Goal: Task Accomplishment & Management: Use online tool/utility

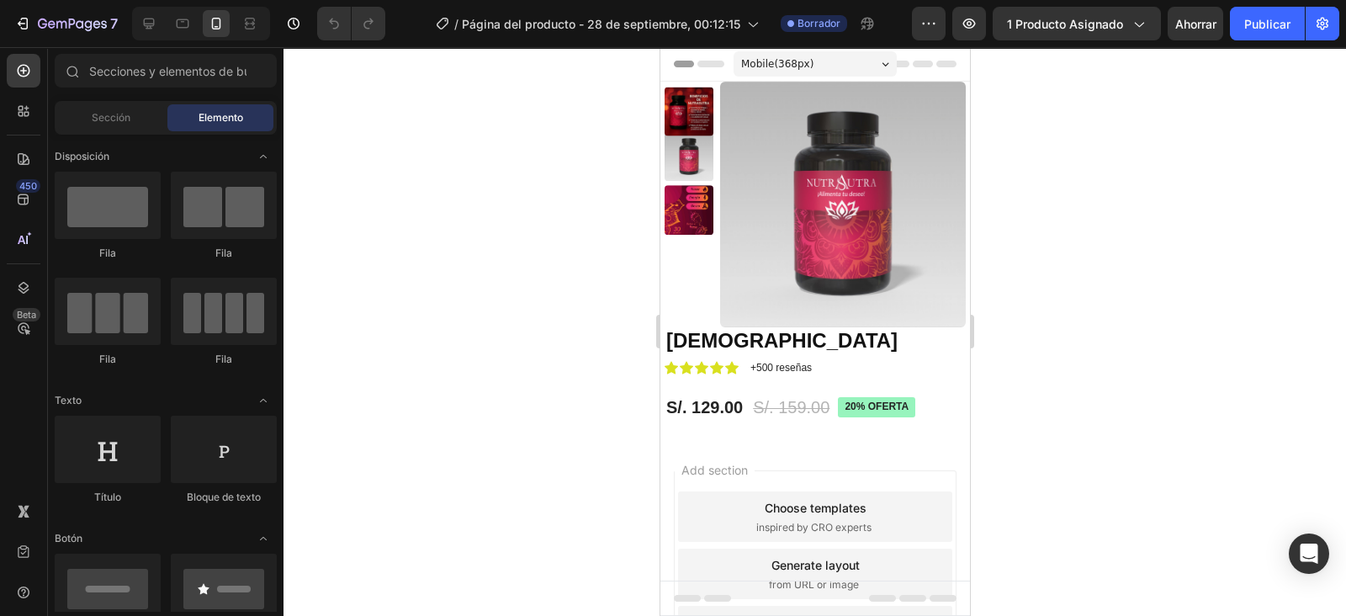
click at [1144, 19] on icon "button" at bounding box center [1138, 23] width 17 height 17
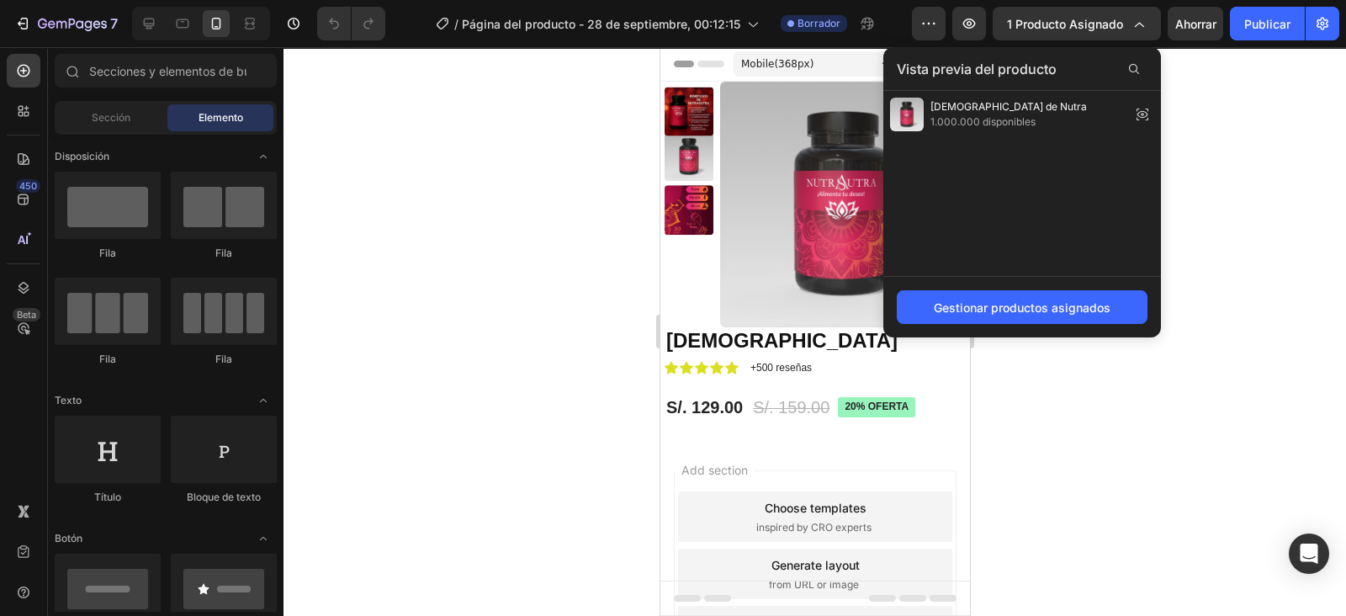
click at [996, 299] on div "Gestionar productos asignados" at bounding box center [1022, 308] width 177 height 18
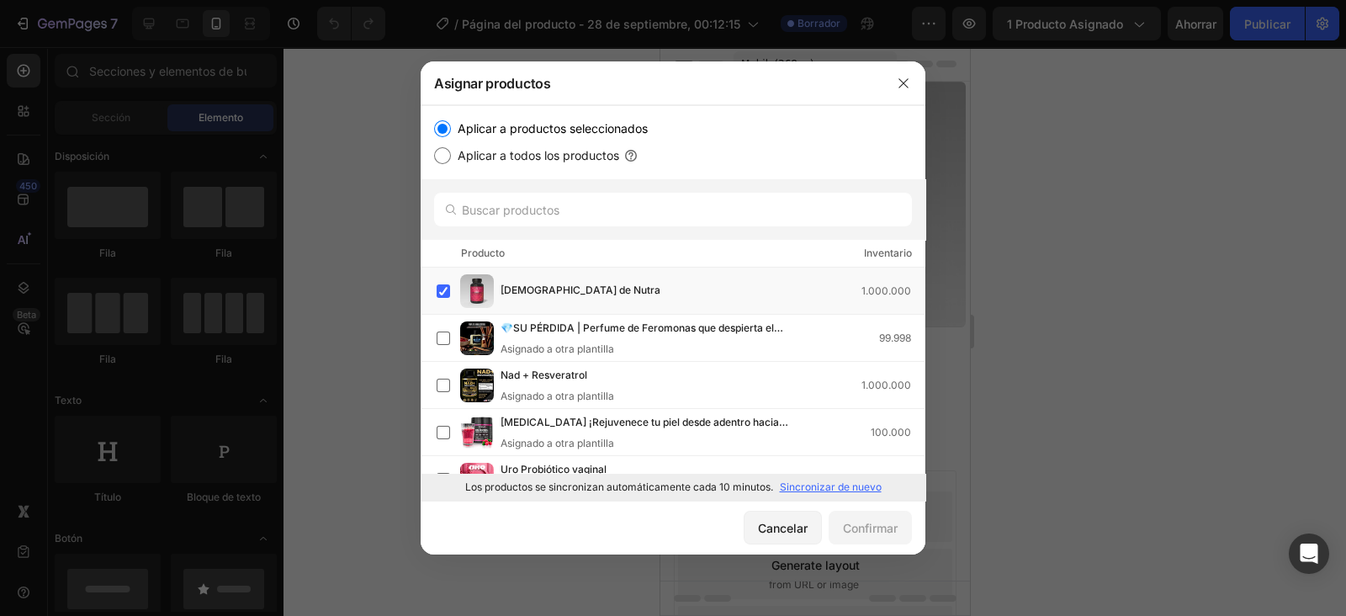
click at [909, 81] on icon "button" at bounding box center [903, 83] width 13 height 13
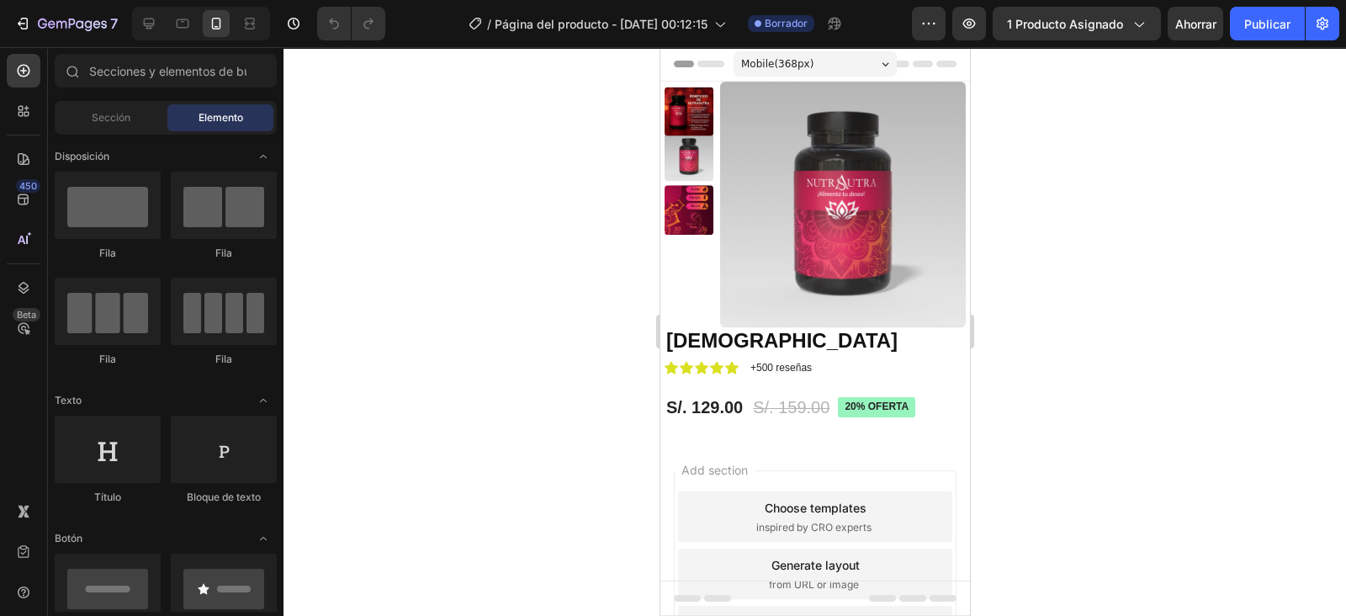
click at [1119, 31] on span "1 producto asignado" at bounding box center [1065, 24] width 116 height 18
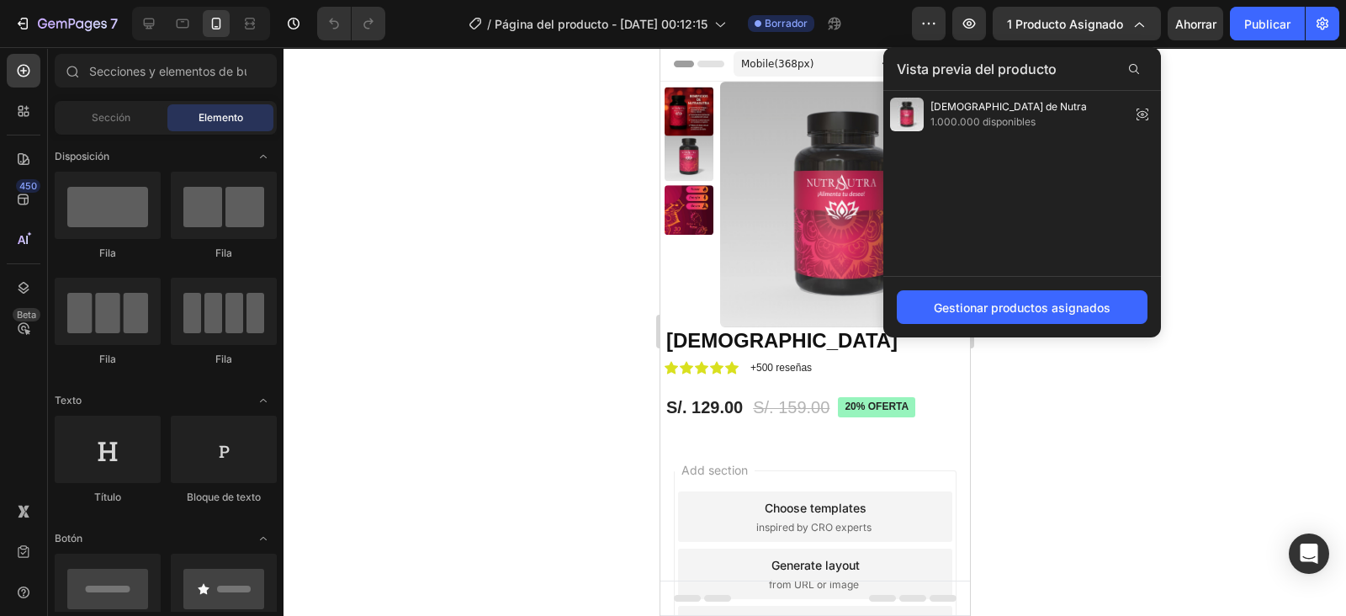
click at [1054, 120] on div "Sutra de Nutra 1.000.000 disponibles" at bounding box center [1022, 114] width 278 height 47
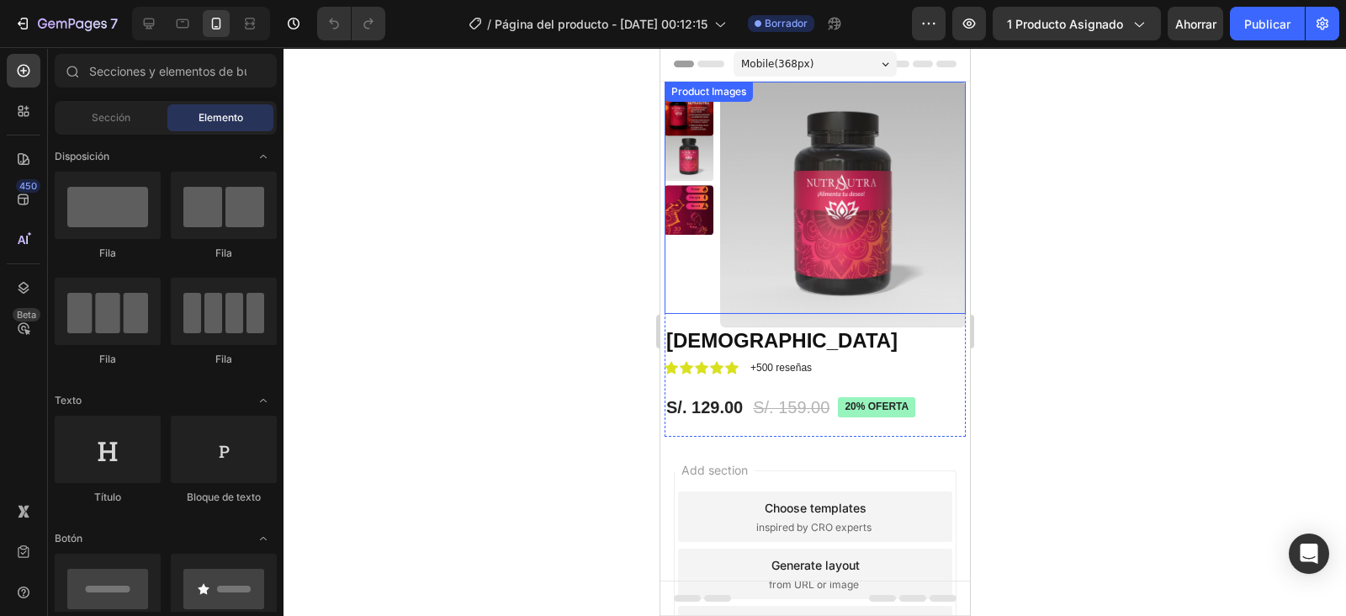
click at [692, 158] on img at bounding box center [688, 156] width 49 height 49
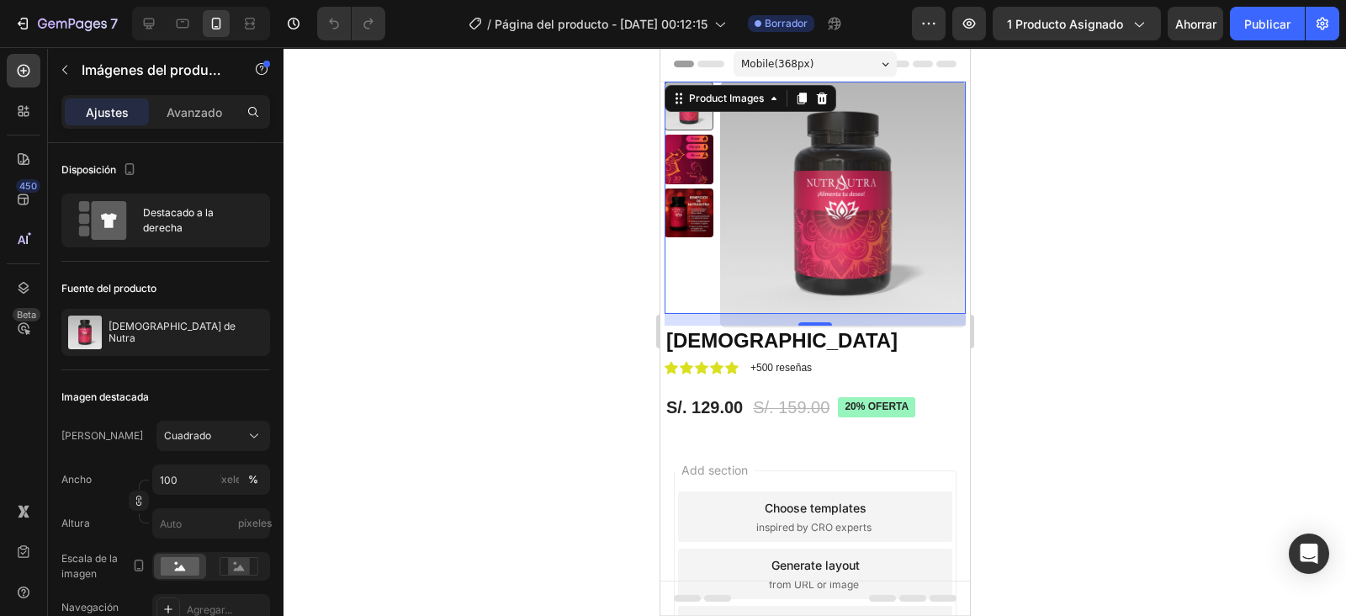
click at [1084, 15] on span "1 producto asignado" at bounding box center [1065, 24] width 116 height 18
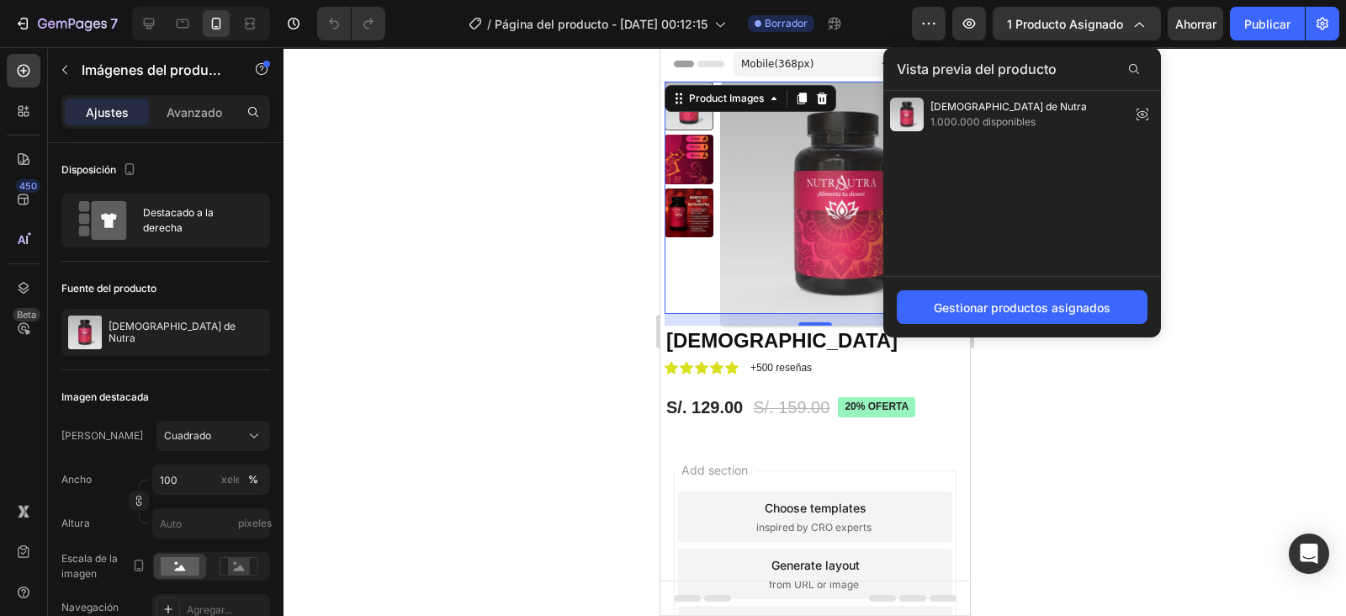
click at [1138, 109] on icon at bounding box center [1143, 115] width 24 height 24
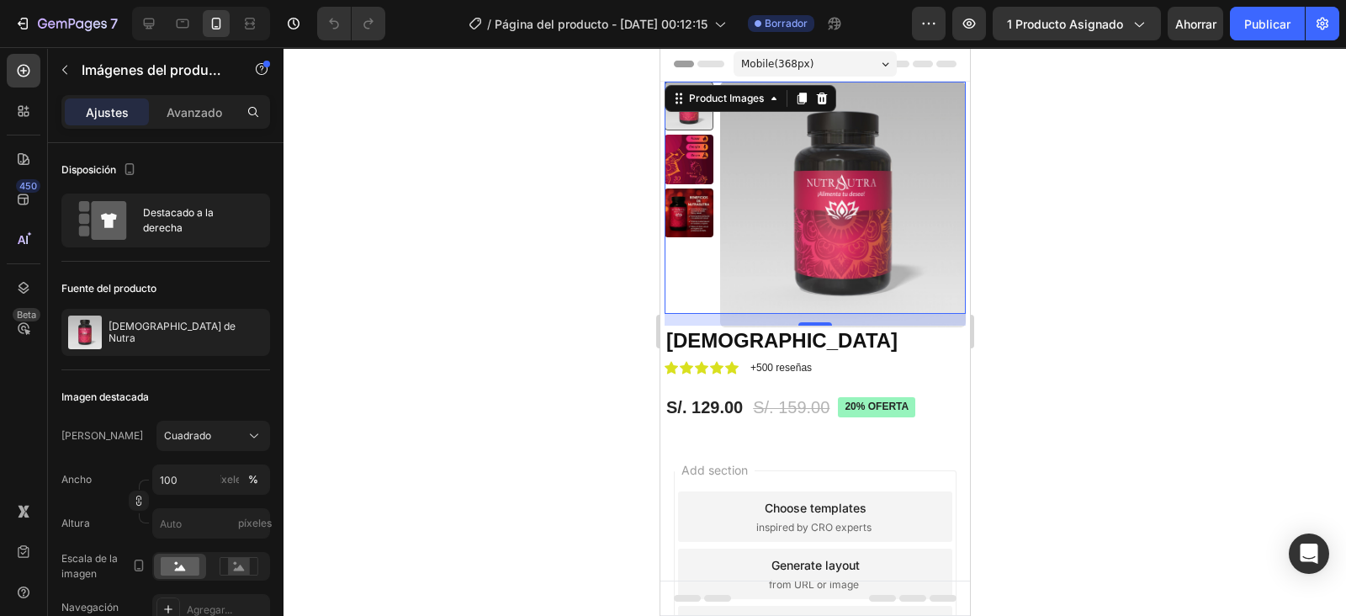
click at [1039, 22] on span "1 producto asignado" at bounding box center [1065, 24] width 116 height 18
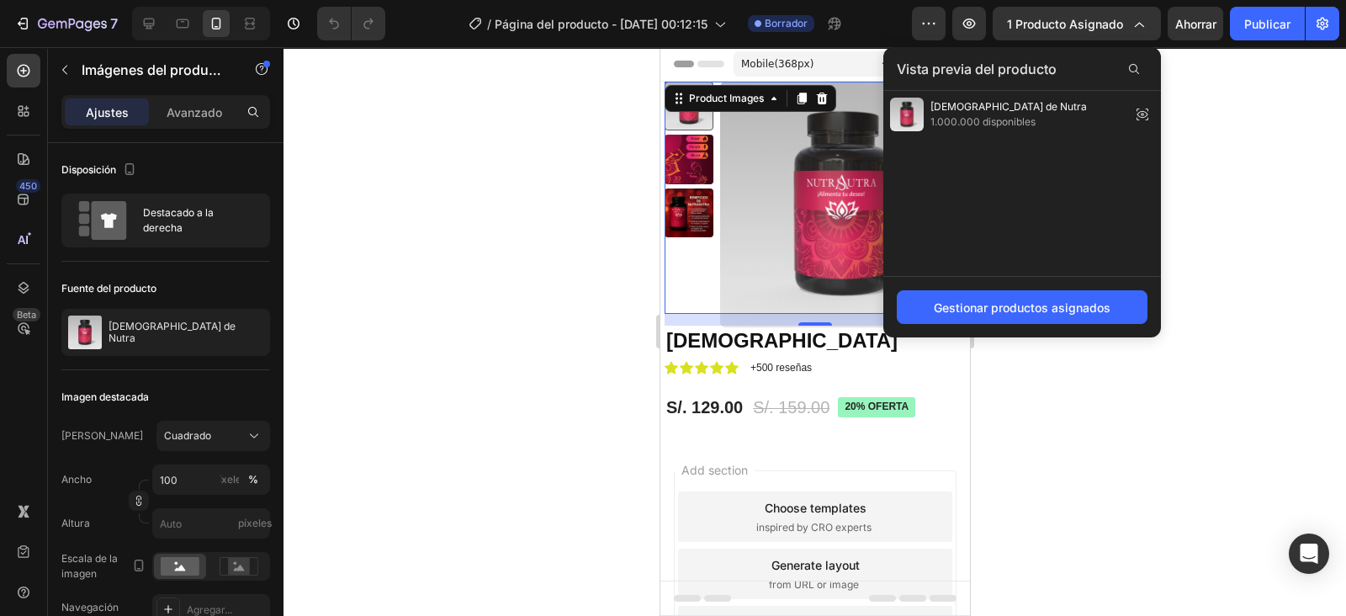
click at [988, 296] on button "Gestionar productos asignados" at bounding box center [1022, 307] width 251 height 34
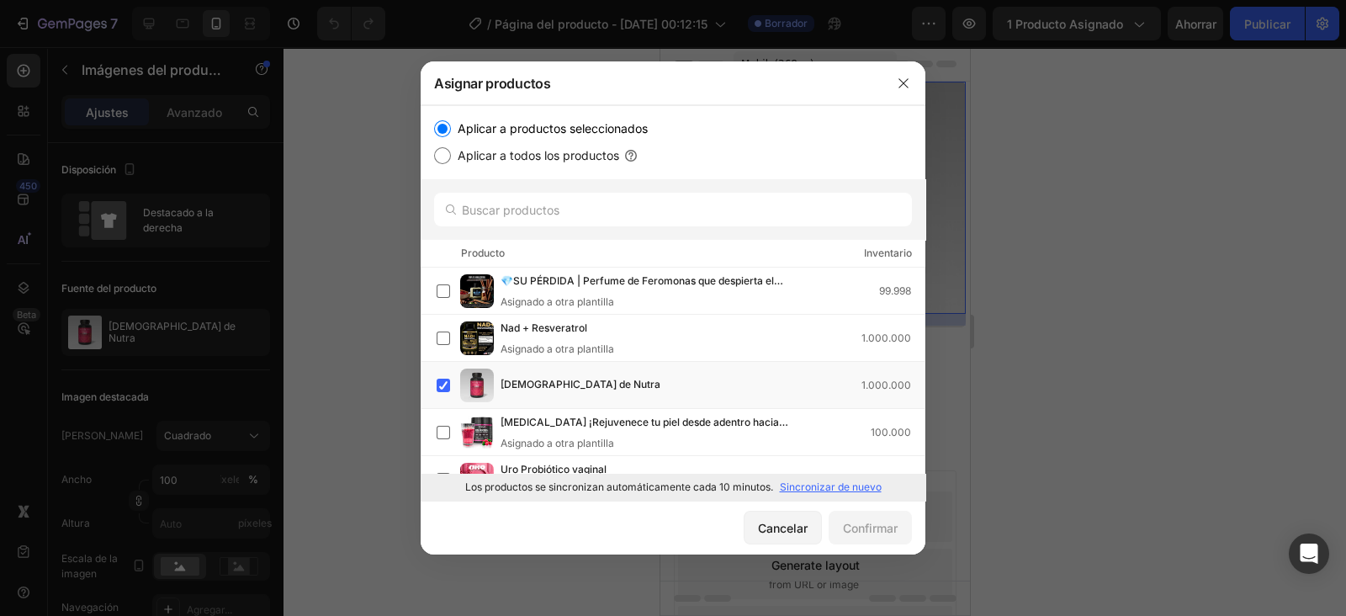
click at [812, 480] on p "Sincronizar de nuevo" at bounding box center [831, 487] width 102 height 15
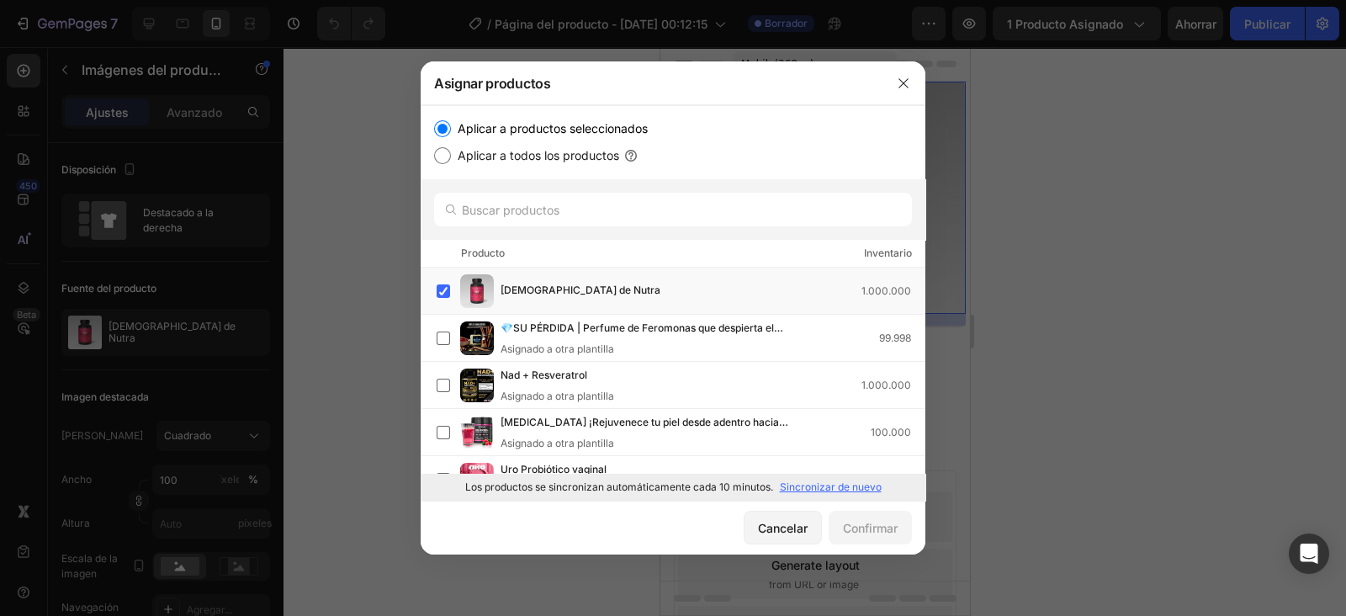
click at [443, 288] on label at bounding box center [443, 290] width 13 height 13
click at [448, 288] on label at bounding box center [443, 290] width 13 height 13
click at [903, 77] on icon "button" at bounding box center [903, 83] width 13 height 13
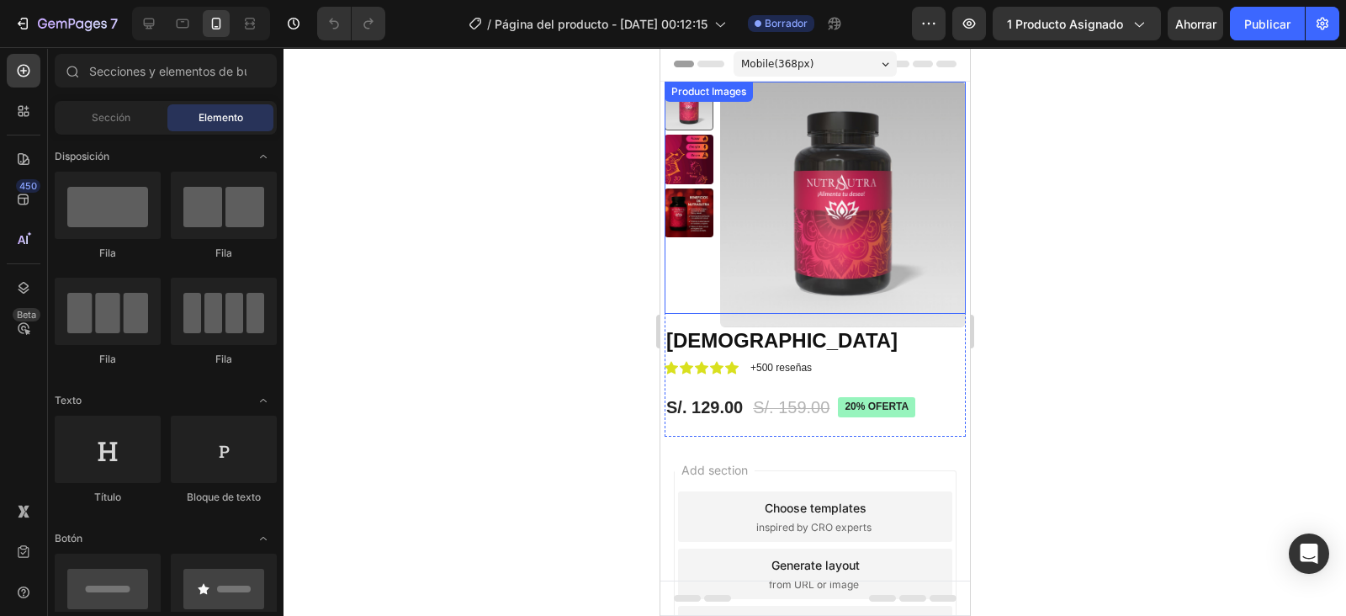
click at [809, 205] on img at bounding box center [842, 205] width 246 height 246
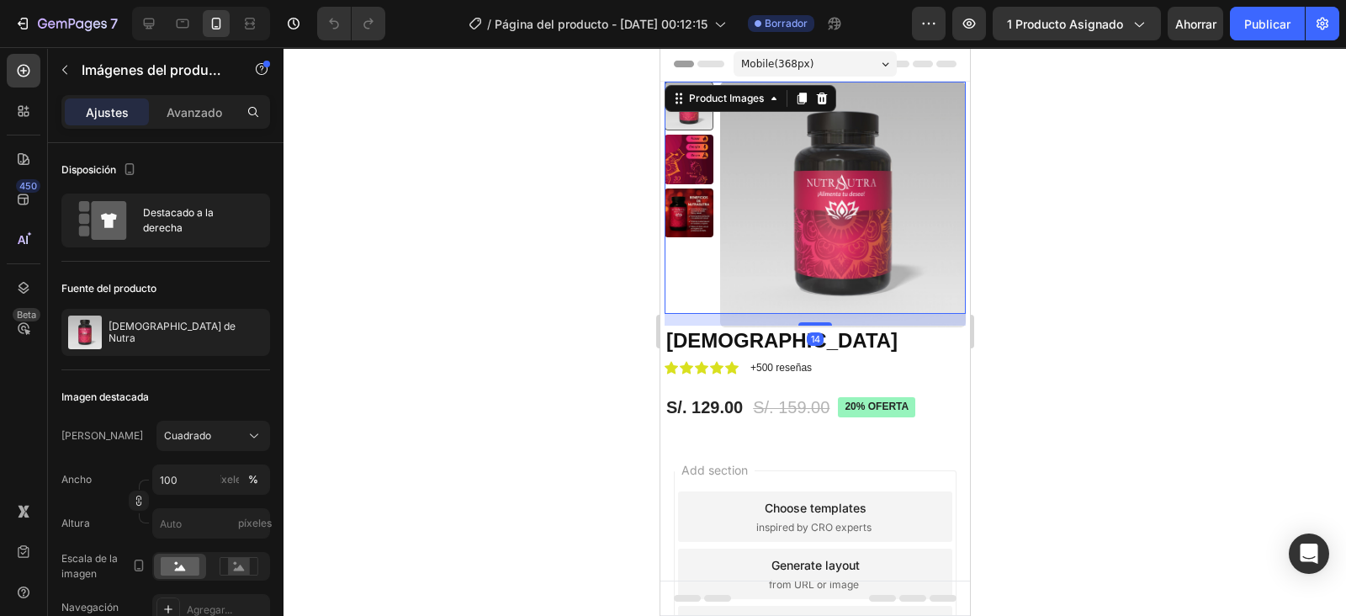
click at [822, 98] on icon at bounding box center [821, 99] width 11 height 12
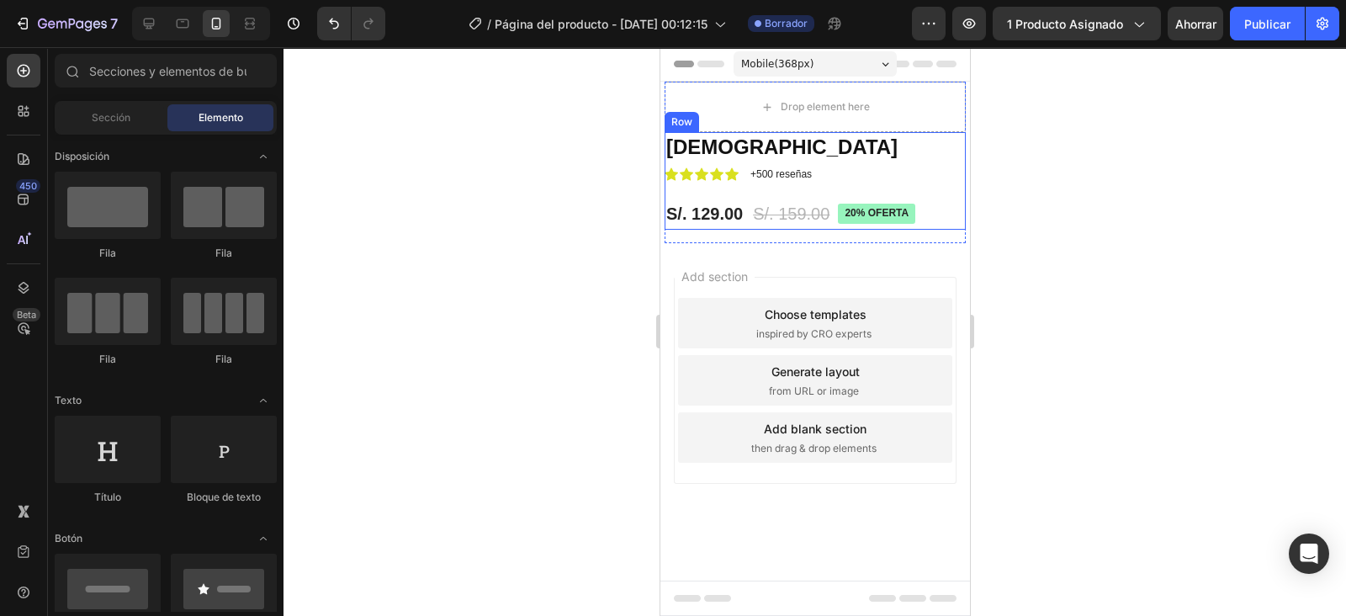
click at [862, 183] on div "Nutra Sutra Product Title Icon Icon Icon Icon Icon Icon List +500 reseñas Text …" at bounding box center [814, 181] width 301 height 98
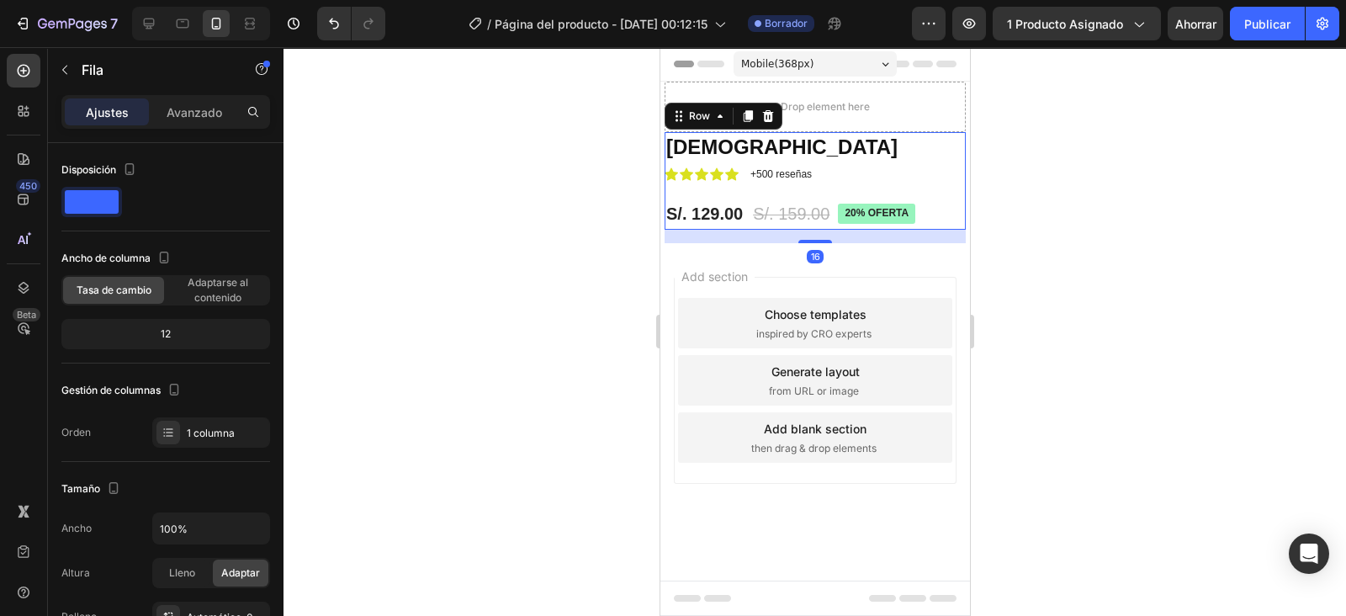
click at [769, 119] on icon at bounding box center [767, 116] width 11 height 12
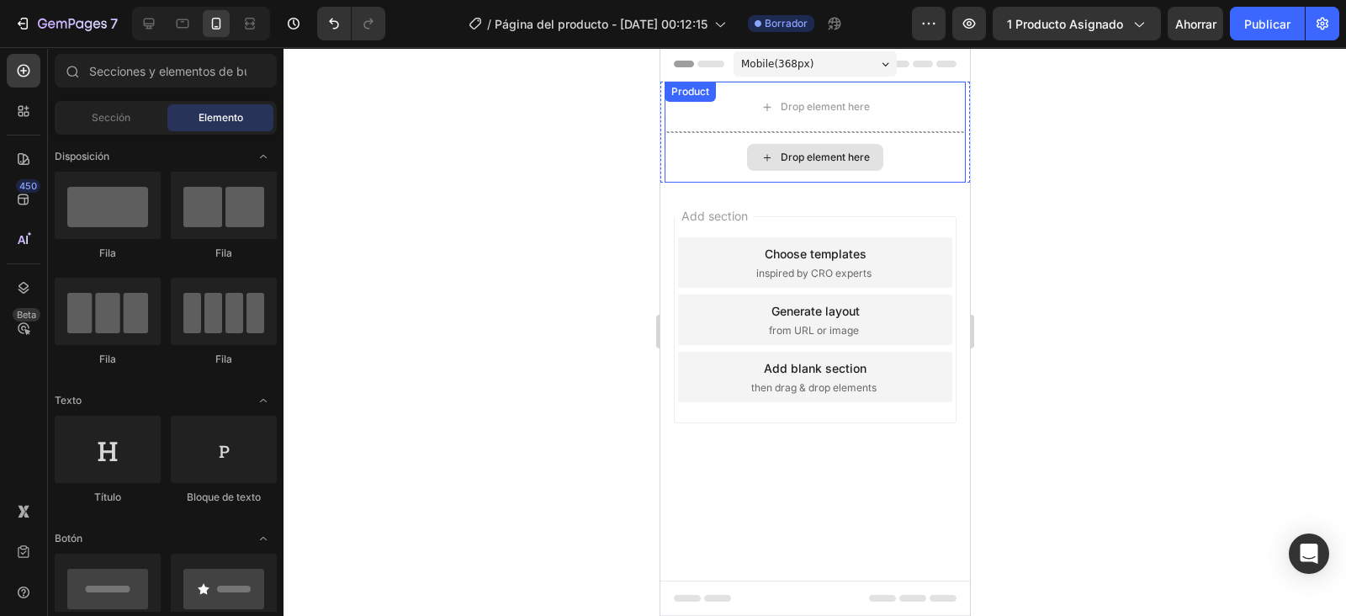
click at [821, 144] on div "Drop element here" at bounding box center [814, 157] width 136 height 27
click at [932, 145] on div "Drop element here" at bounding box center [814, 157] width 301 height 50
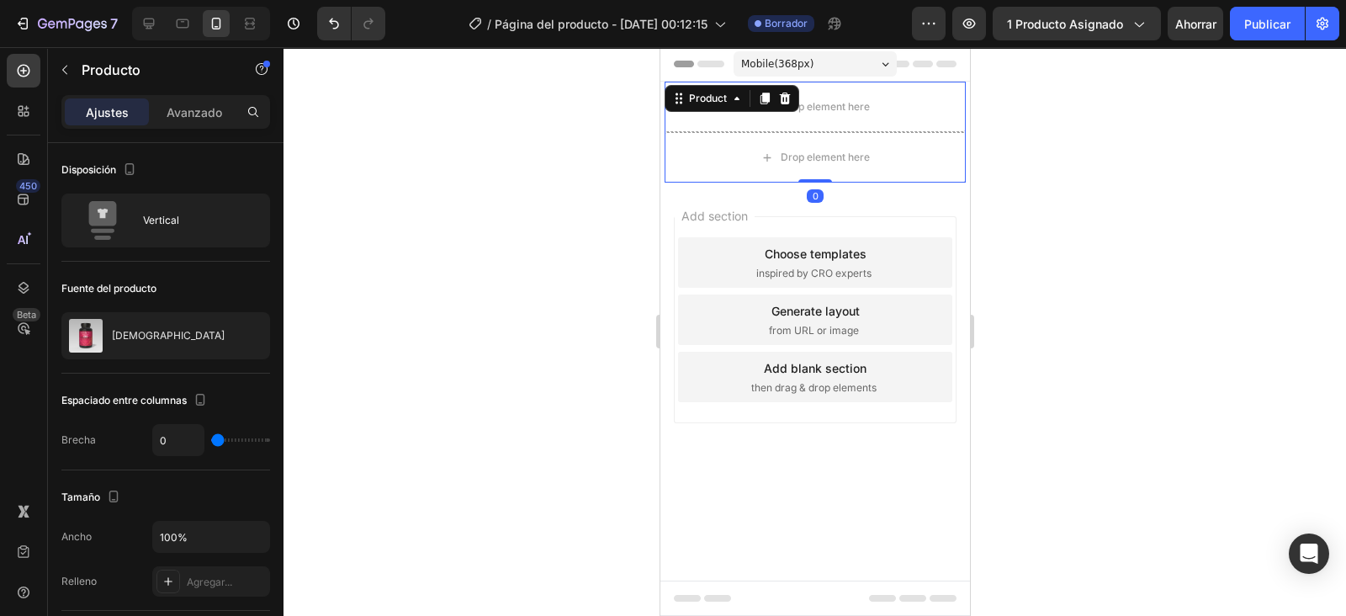
click at [781, 94] on icon at bounding box center [784, 99] width 11 height 12
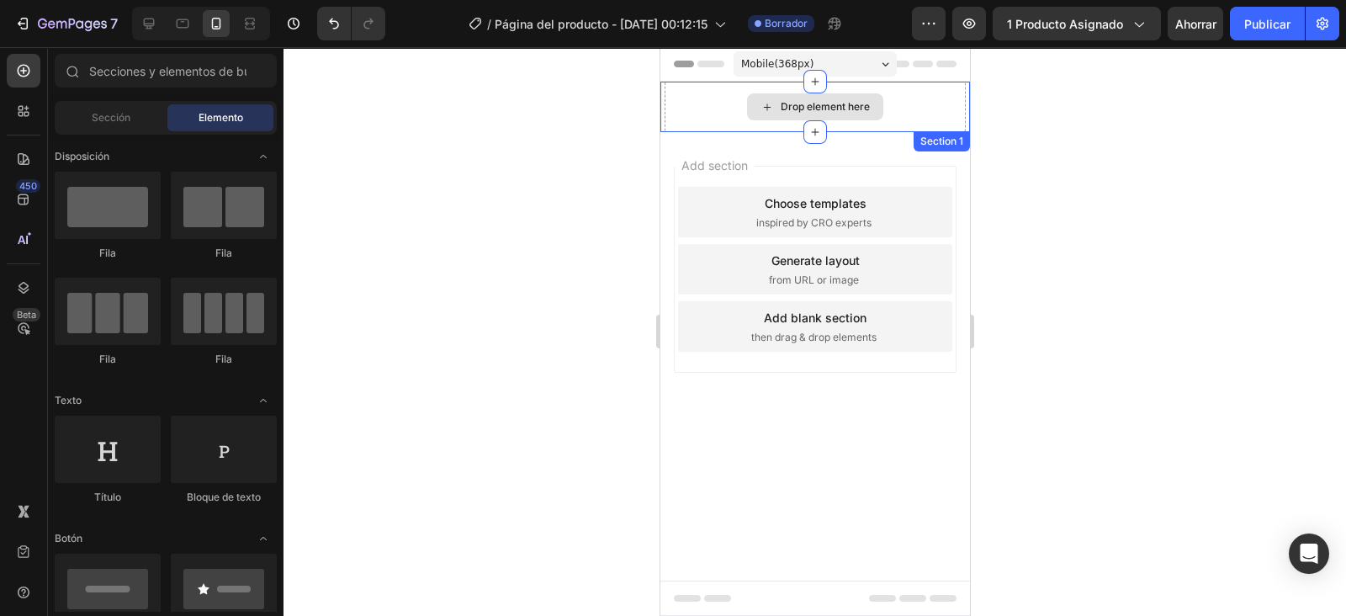
click at [903, 115] on div "Drop element here" at bounding box center [814, 107] width 301 height 50
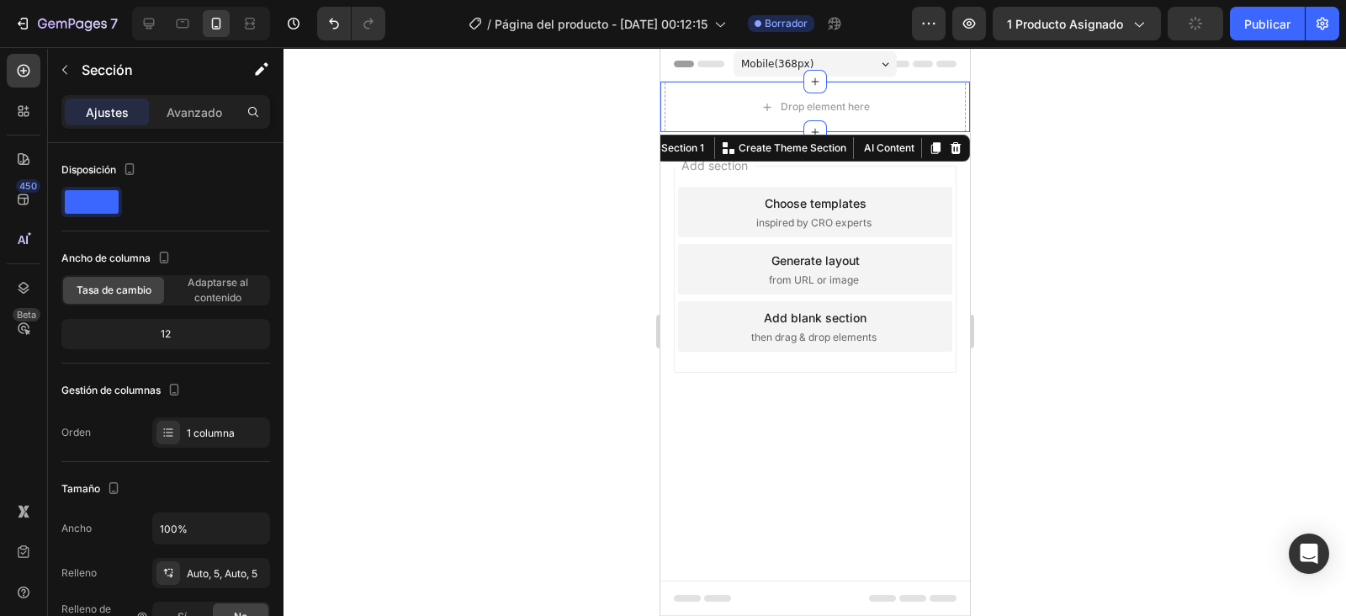
click at [957, 151] on icon at bounding box center [954, 147] width 13 height 13
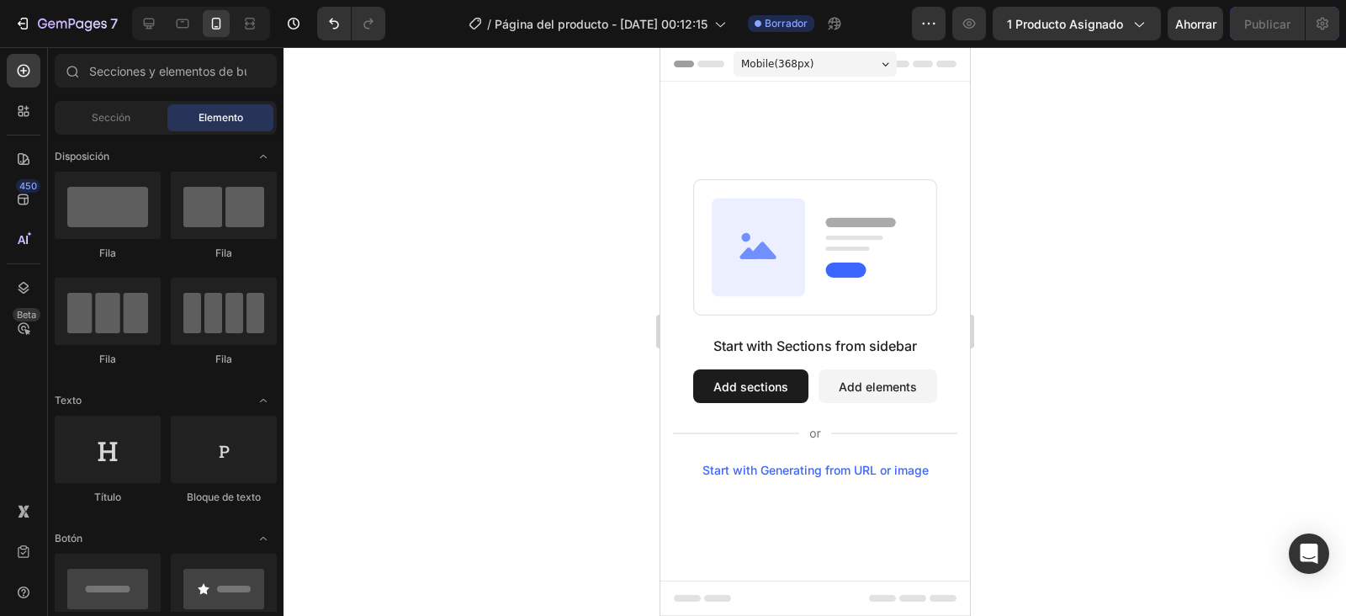
click at [1131, 29] on icon "button" at bounding box center [1138, 23] width 17 height 17
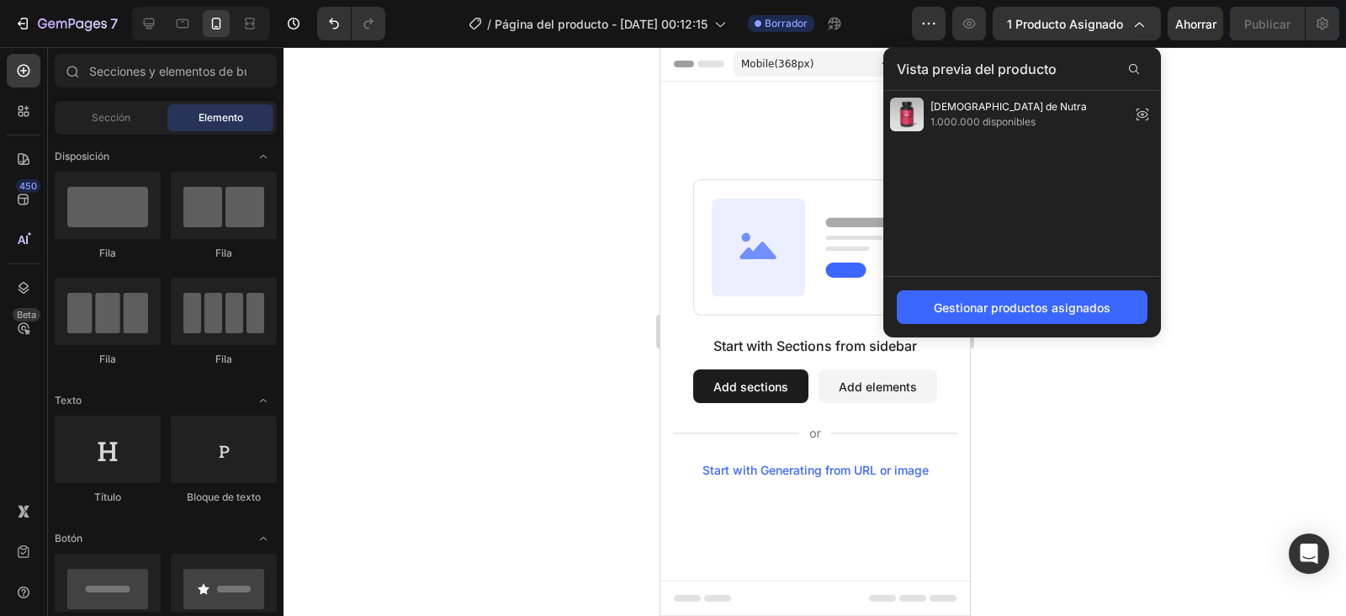
click at [980, 310] on div "Gestionar productos asignados" at bounding box center [1022, 308] width 177 height 18
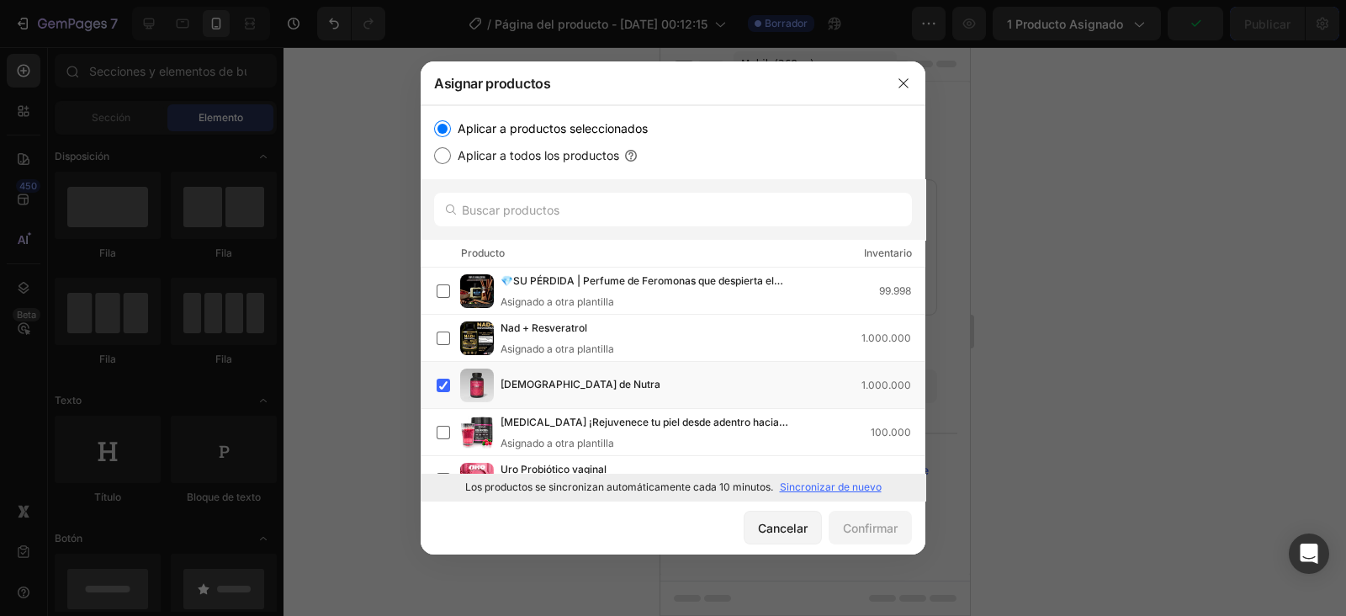
click at [445, 324] on div "Nad + Resveratrol Asignado a otra plantilla 1.000.000" at bounding box center [681, 338] width 488 height 37
click at [438, 380] on label at bounding box center [443, 385] width 13 height 13
click at [858, 526] on div "Confirmar" at bounding box center [870, 528] width 55 height 18
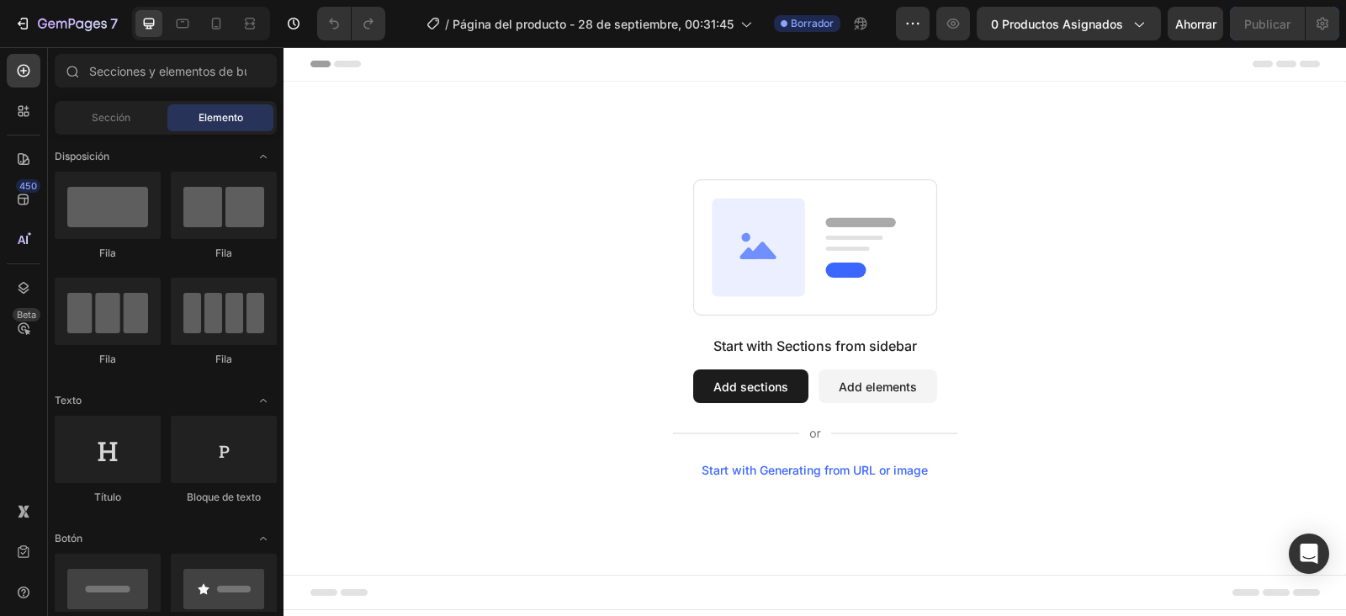
click at [1074, 24] on span "0 productos asignados" at bounding box center [1057, 24] width 132 height 18
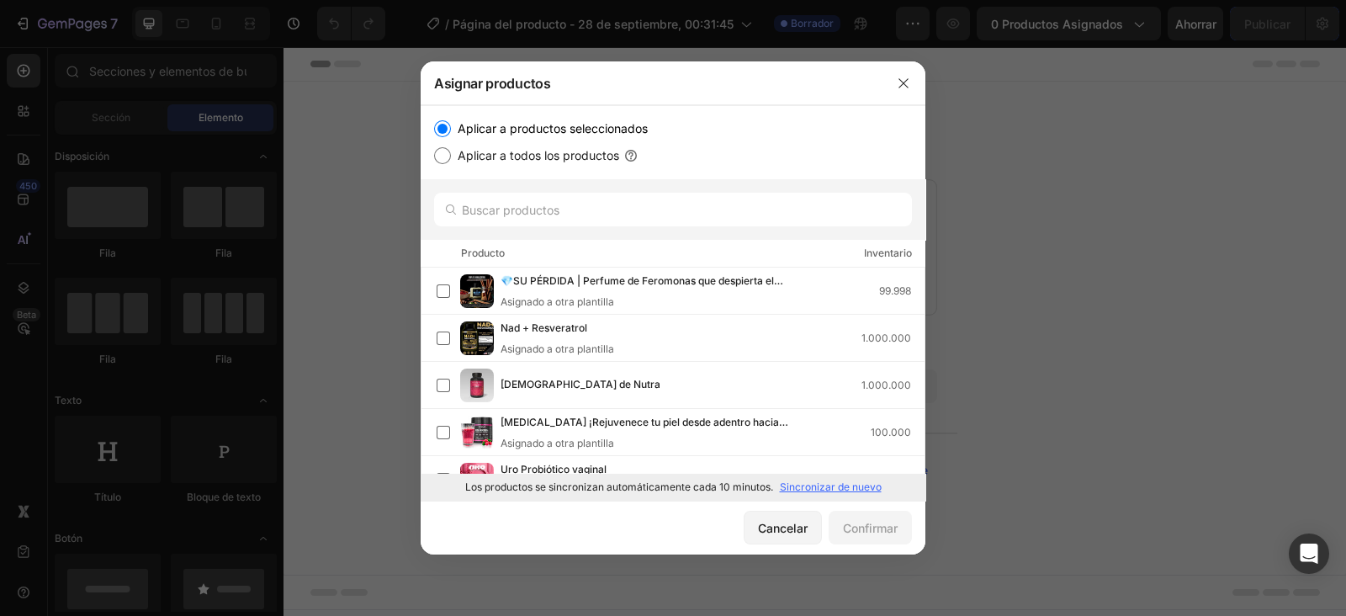
click at [908, 90] on button "button" at bounding box center [903, 83] width 27 height 27
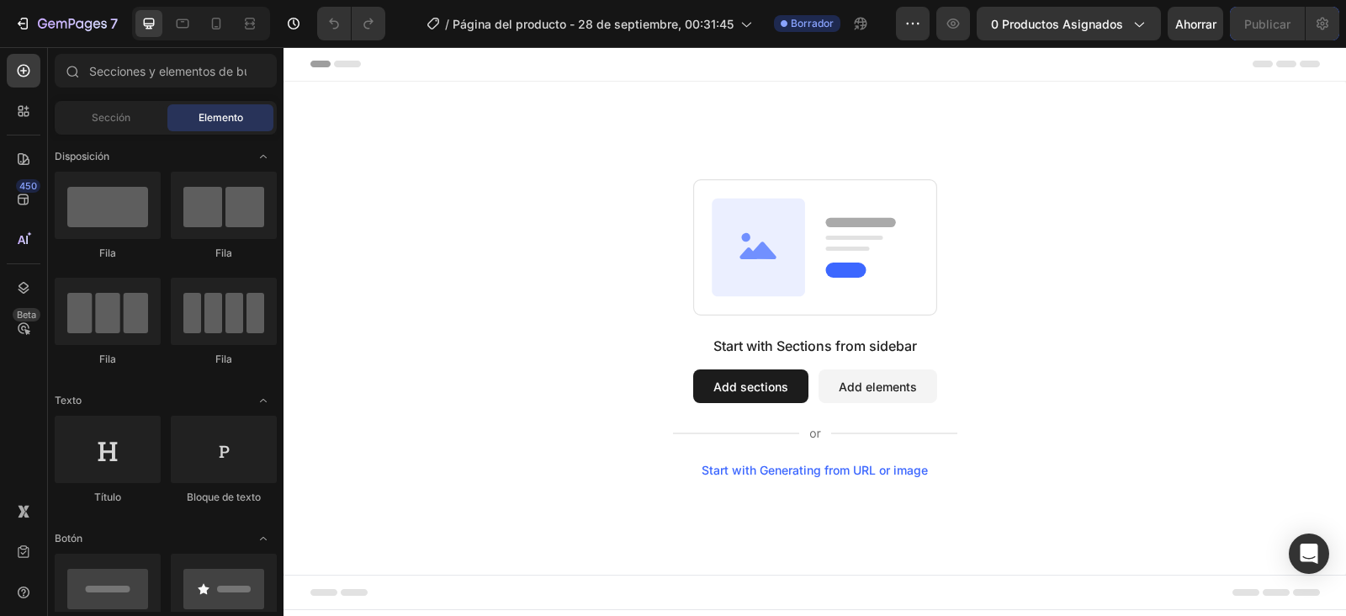
click at [1102, 24] on span "0 productos asignados" at bounding box center [1057, 24] width 132 height 18
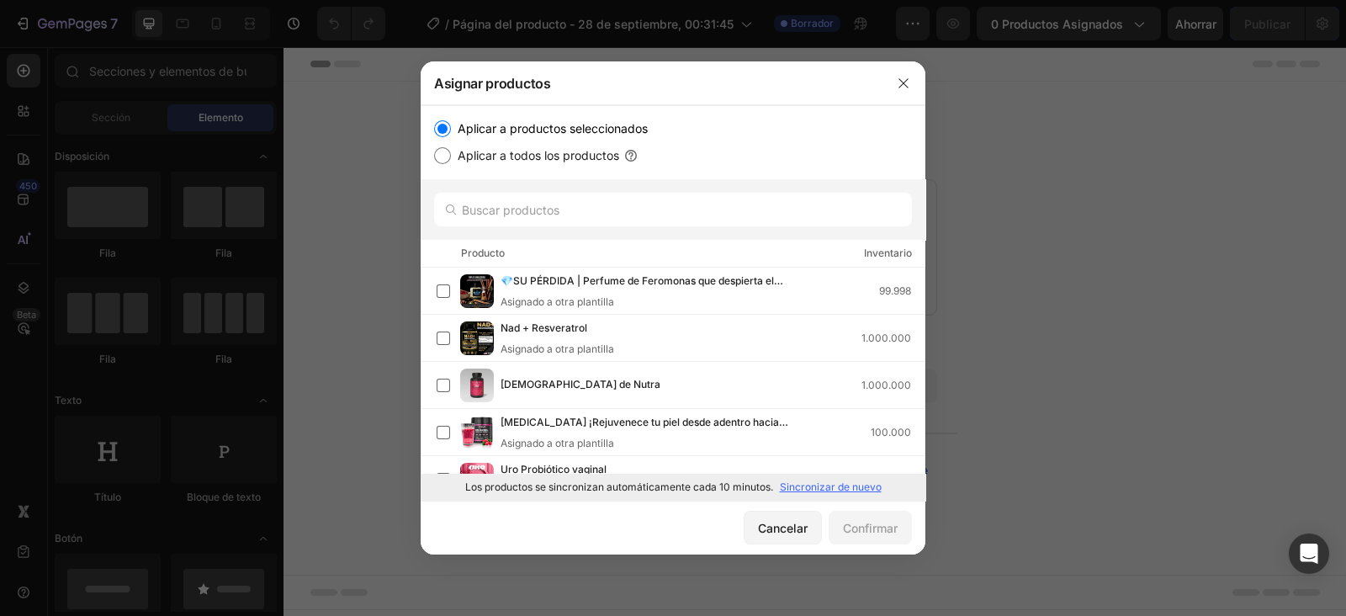
click at [438, 379] on label at bounding box center [443, 385] width 13 height 13
click at [864, 515] on button "Confirmar" at bounding box center [870, 528] width 83 height 34
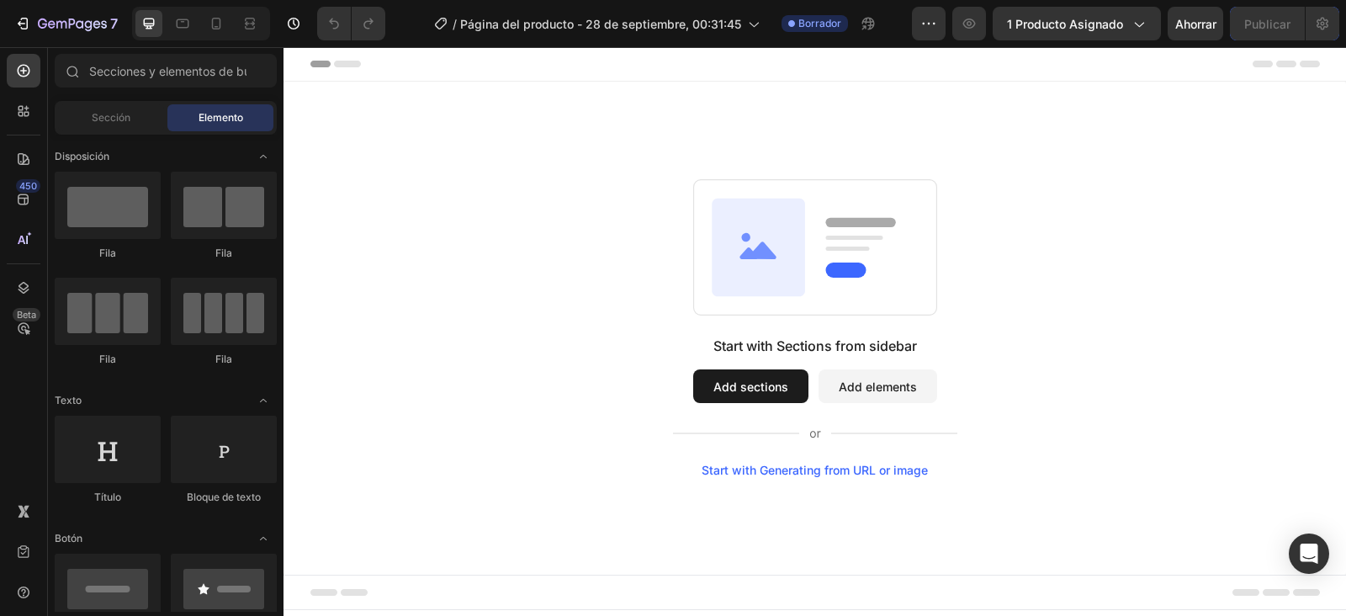
click at [110, 128] on div "Sección" at bounding box center [111, 117] width 106 height 27
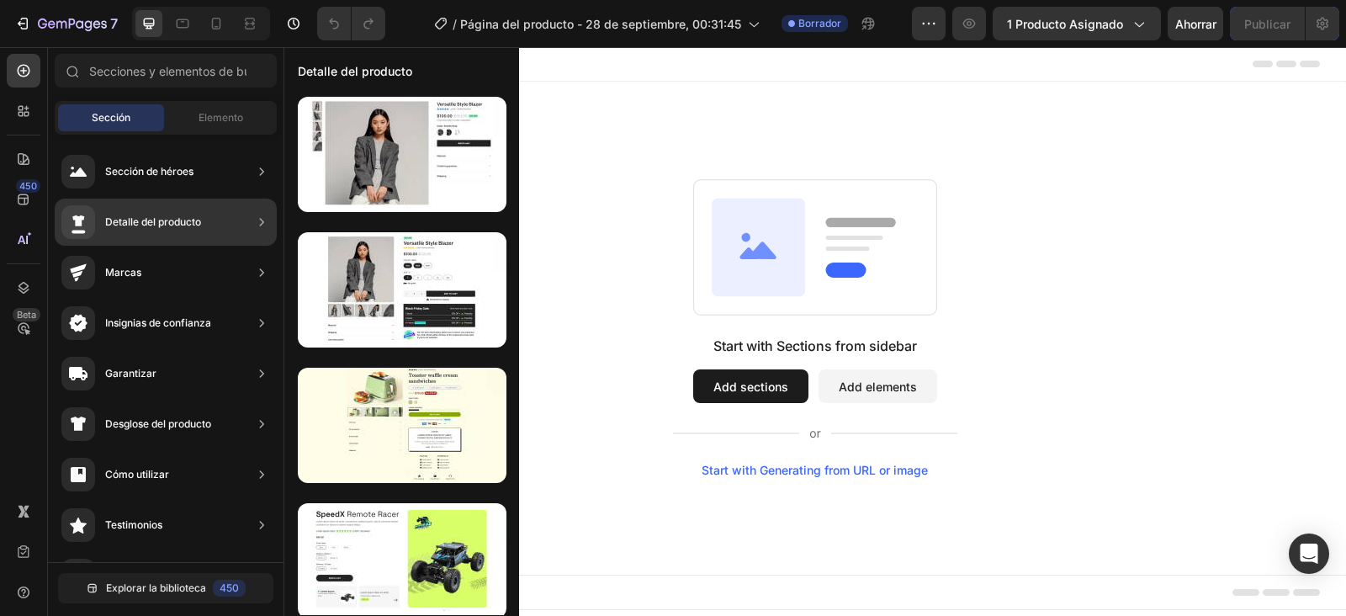
drag, startPoint x: 139, startPoint y: 212, endPoint x: 234, endPoint y: 192, distance: 97.2
click at [234, 192] on div "Sección de héroes Detalle del producto Marcas Insignias de confianza Garantizar…" at bounding box center [166, 623] width 236 height 976
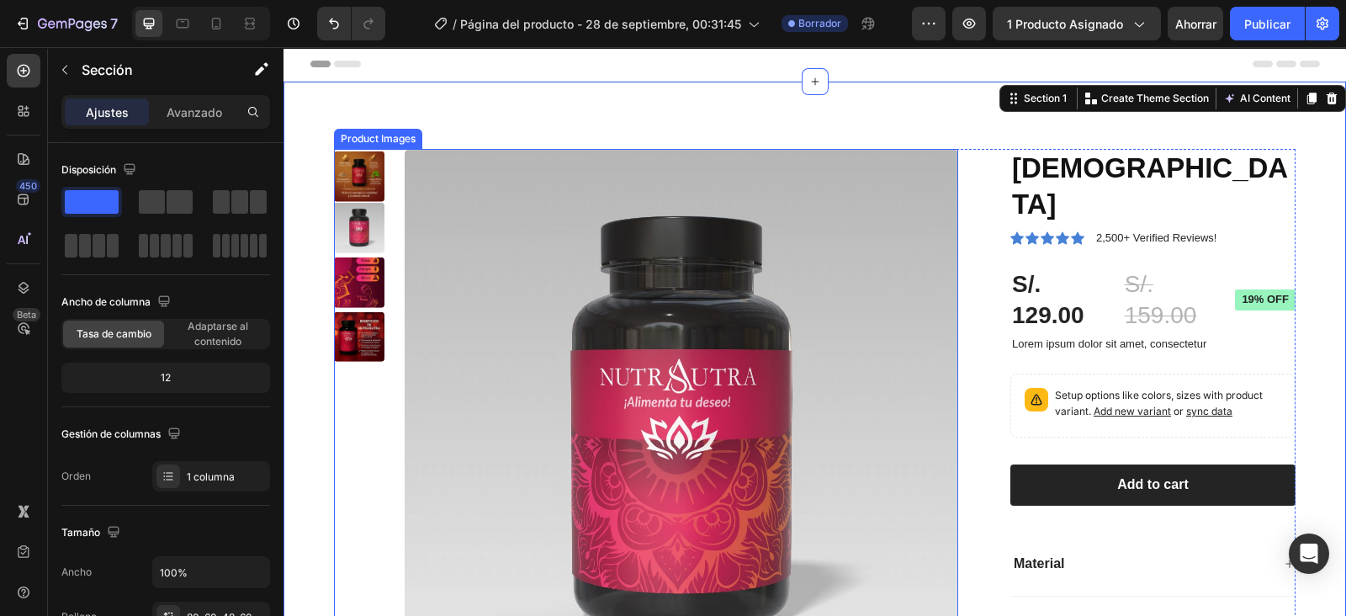
click at [363, 228] on img at bounding box center [359, 228] width 50 height 50
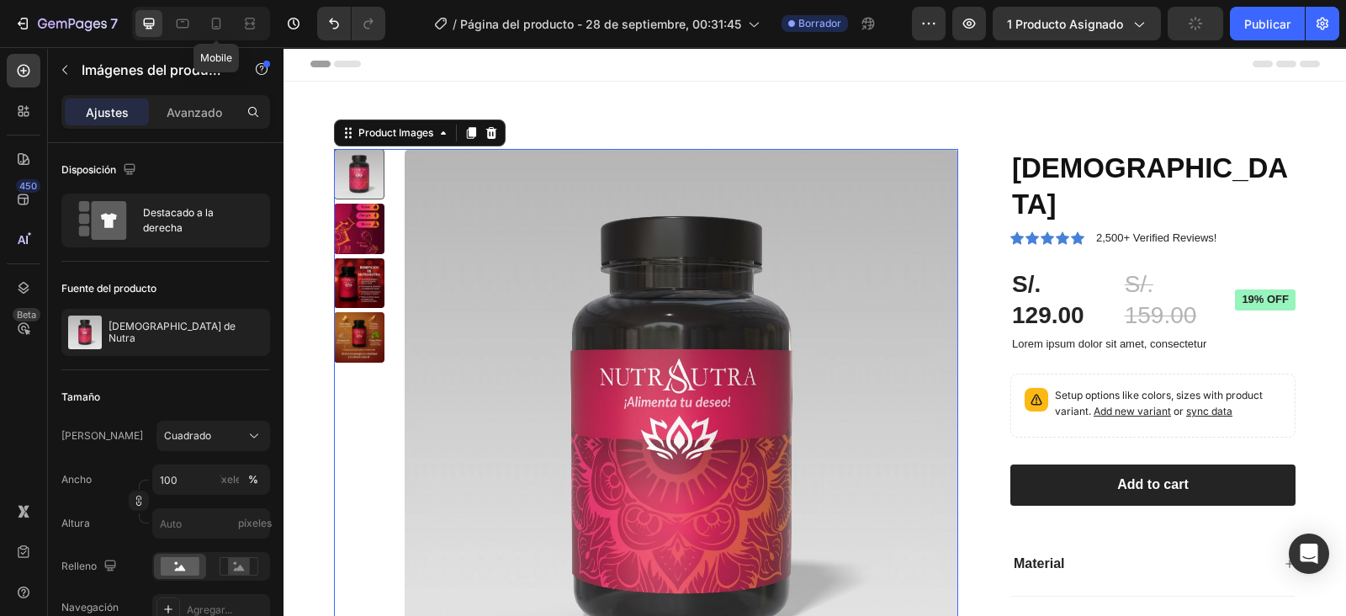
click at [223, 23] on icon at bounding box center [216, 23] width 17 height 17
type input "8"
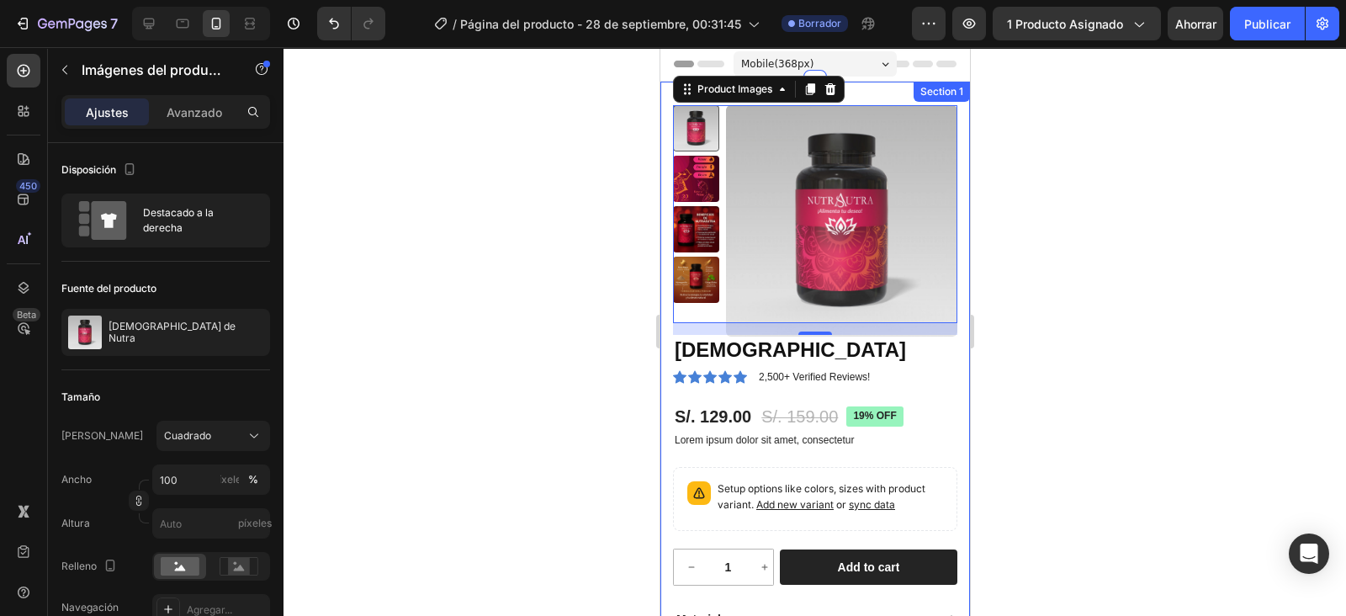
click at [916, 93] on div "Section 1" at bounding box center [941, 91] width 50 height 15
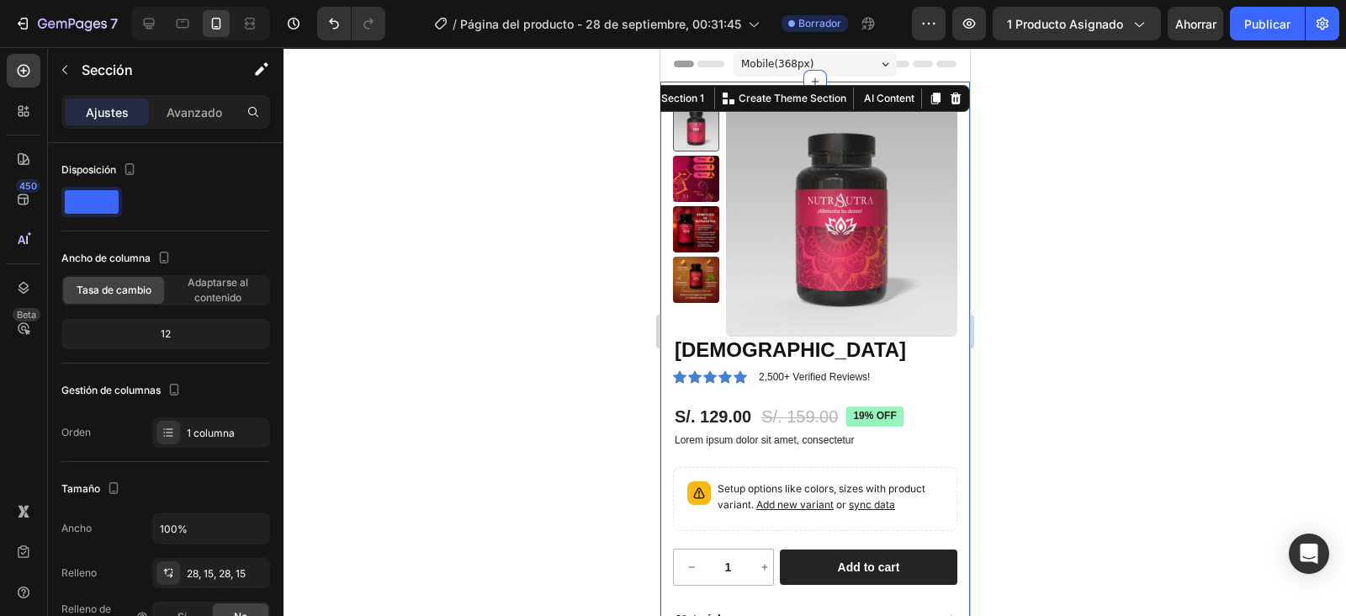
click at [195, 105] on p "Avanzado" at bounding box center [195, 112] width 56 height 18
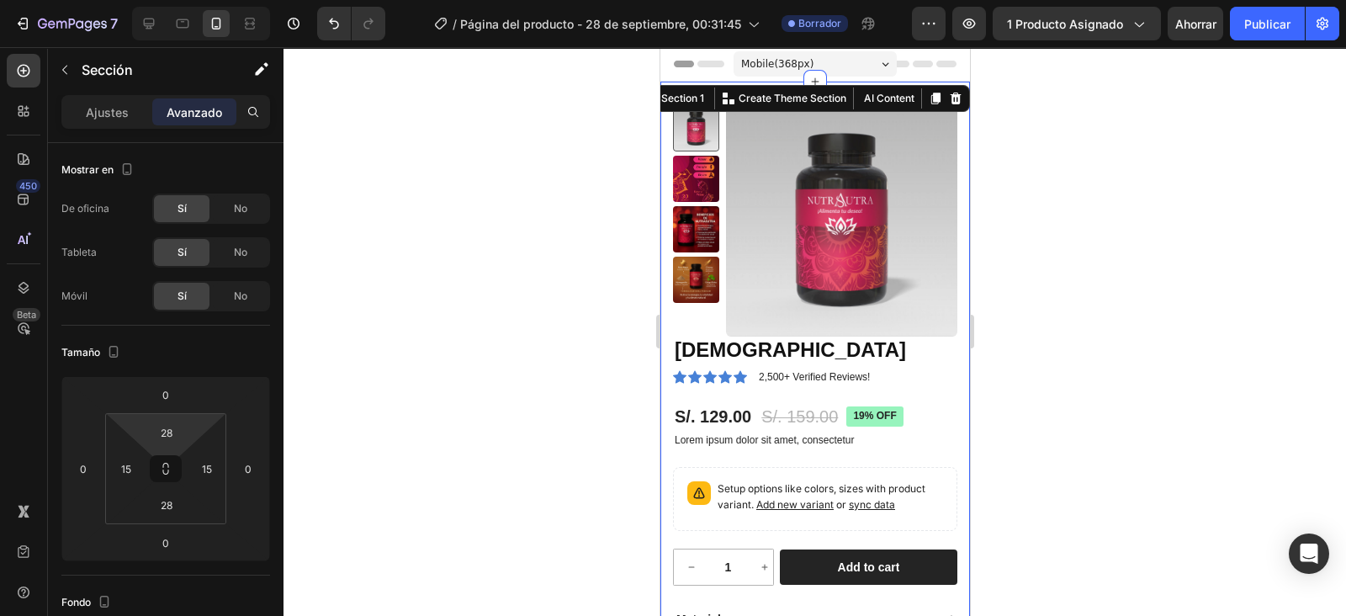
click at [167, 426] on input "28" at bounding box center [167, 432] width 34 height 25
click at [220, 476] on div "Auto" at bounding box center [203, 467] width 104 height 25
type input "Auto"
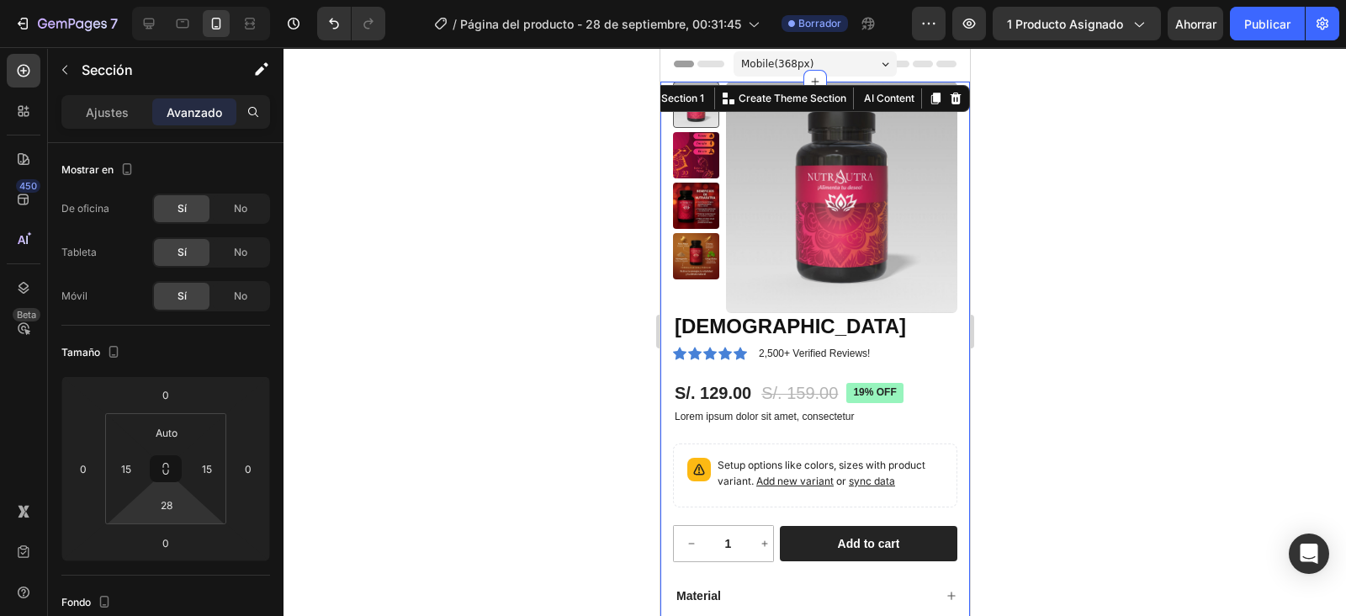
click at [168, 512] on input "28" at bounding box center [167, 504] width 34 height 25
click at [200, 543] on p "Auto" at bounding box center [209, 540] width 76 height 12
type input "Auto"
click at [136, 473] on input "15" at bounding box center [126, 468] width 25 height 25
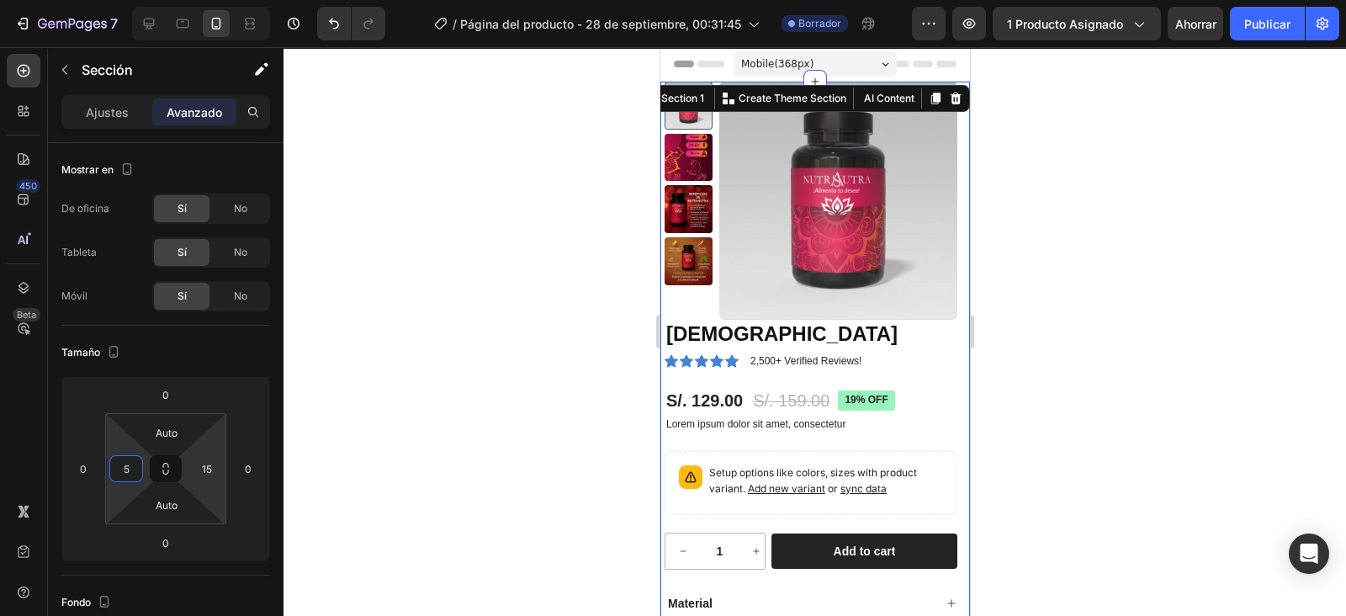
type input "5"
click at [212, 461] on input "15" at bounding box center [206, 468] width 25 height 25
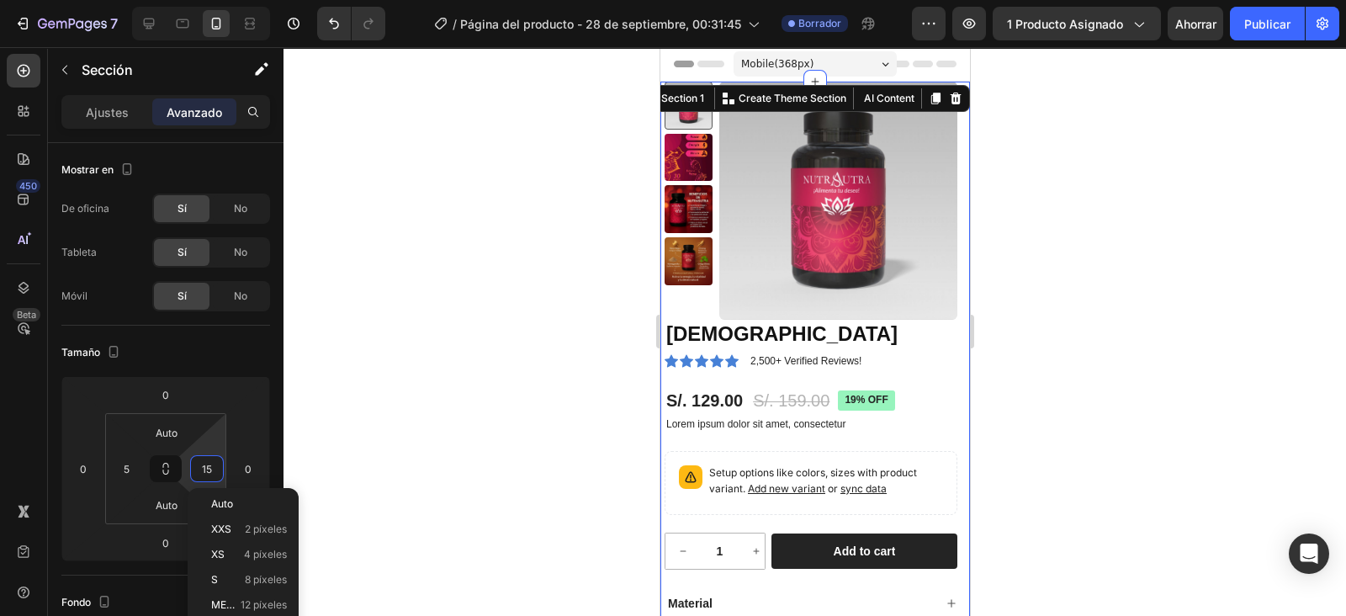
type input "5"
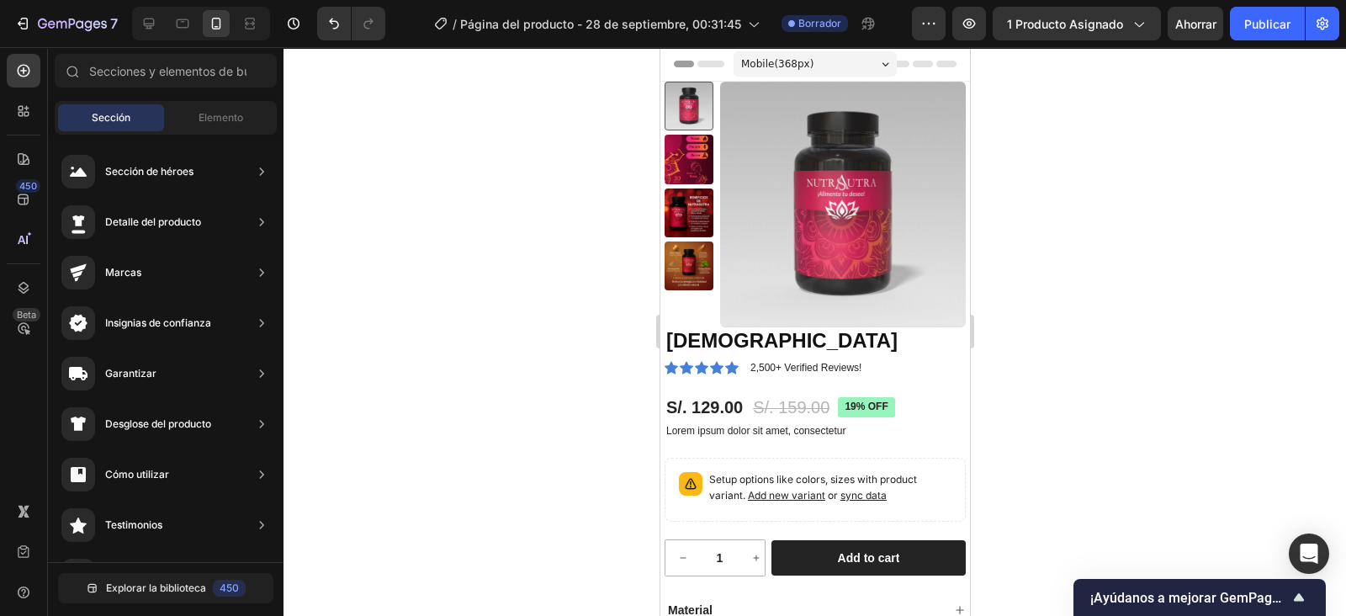
click at [1261, 90] on div at bounding box center [815, 331] width 1063 height 569
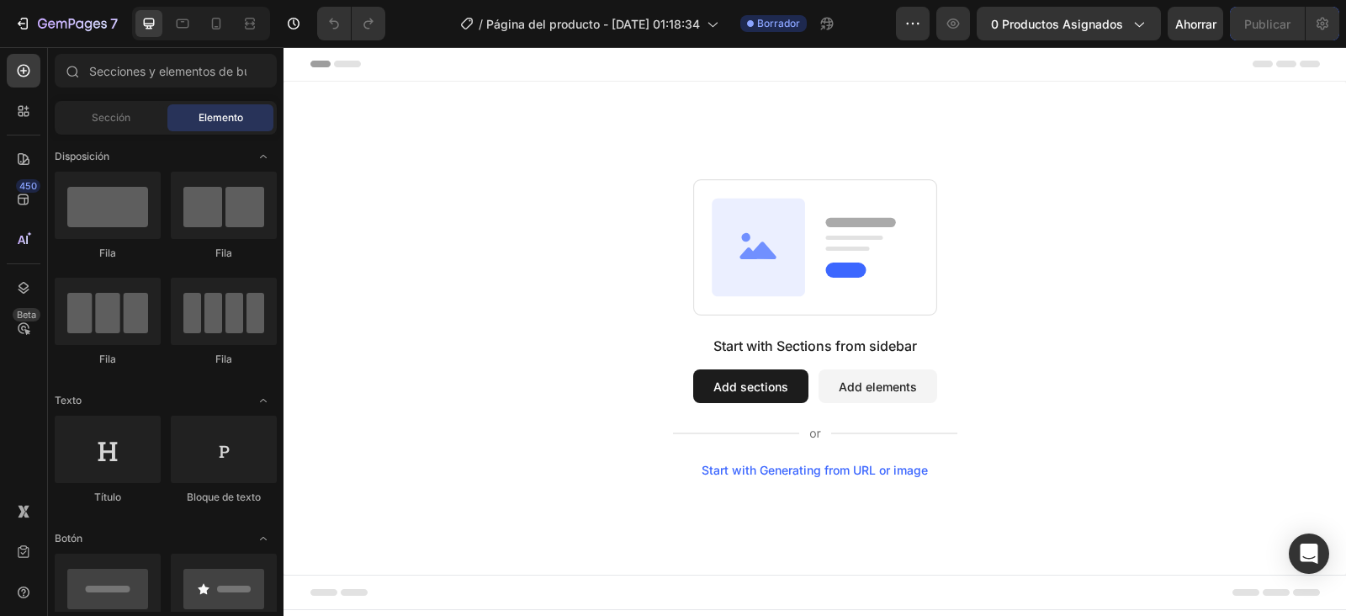
click at [1138, 17] on icon "button" at bounding box center [1138, 23] width 17 height 17
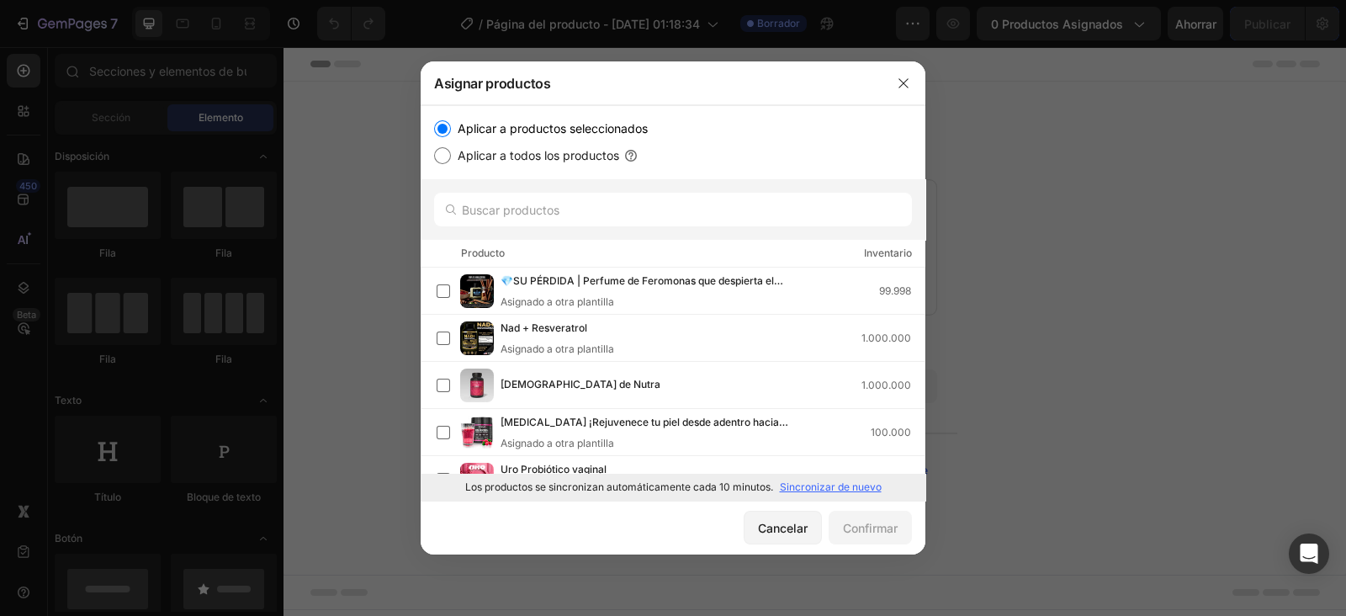
click at [849, 481] on p "Sincronizar de nuevo" at bounding box center [831, 487] width 102 height 15
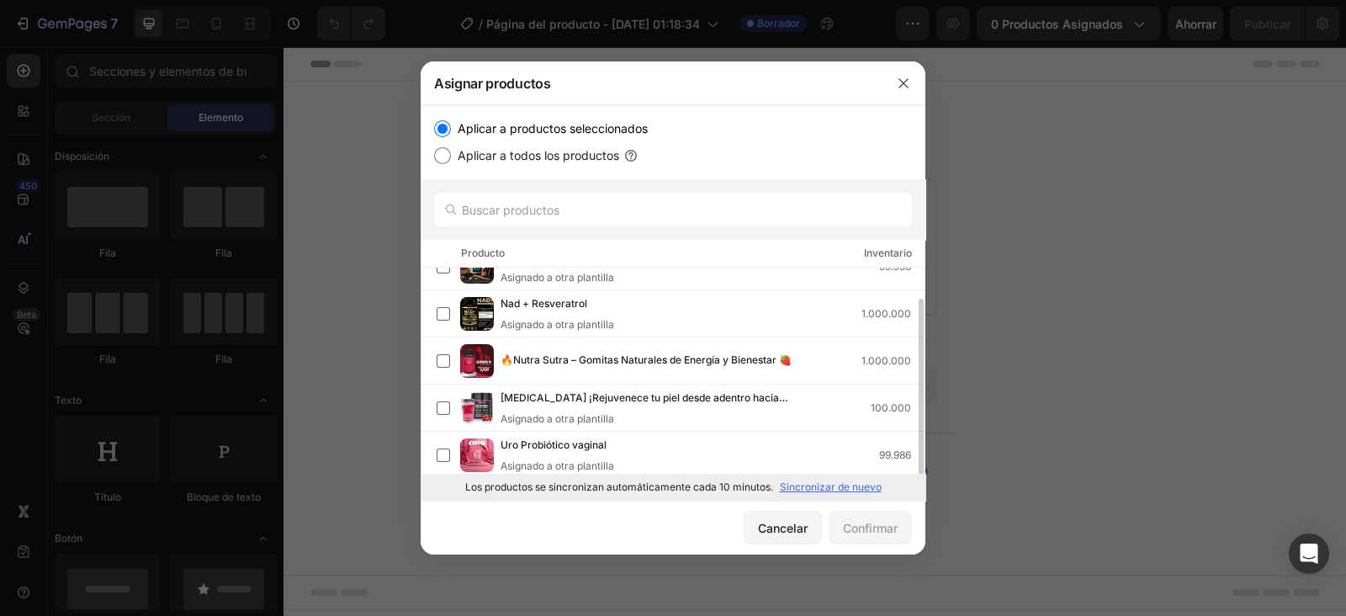
scroll to position [29, 0]
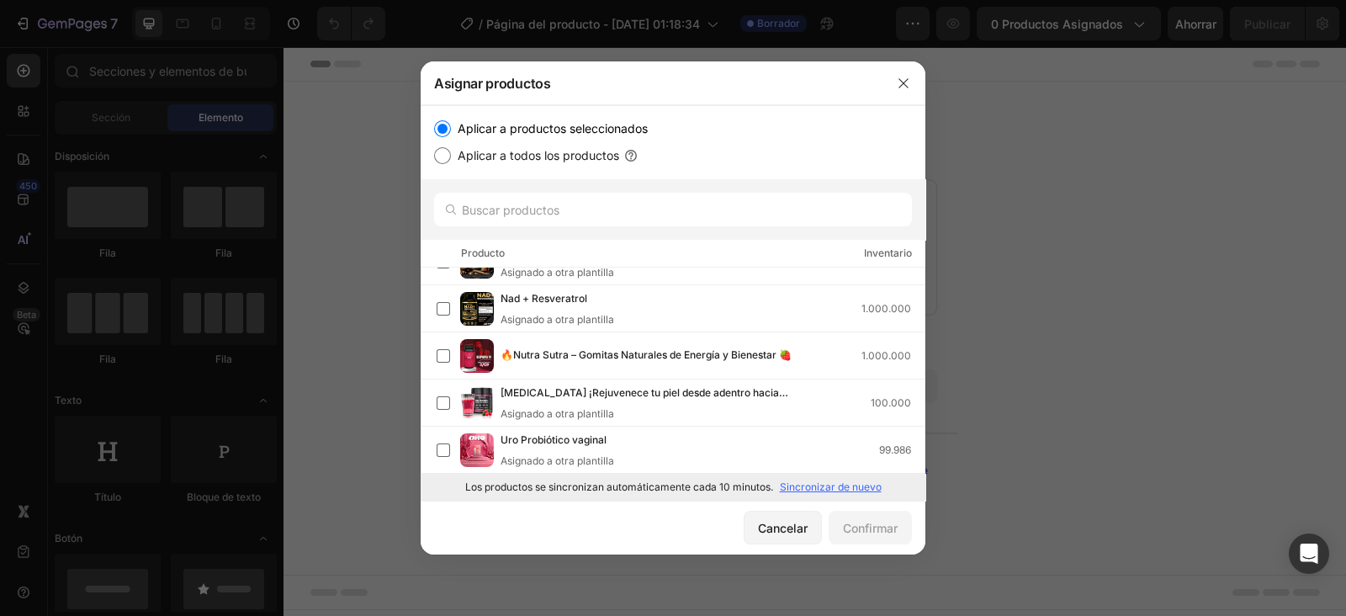
click at [447, 352] on label at bounding box center [443, 355] width 13 height 13
click at [857, 522] on div "Confirmar" at bounding box center [870, 528] width 55 height 18
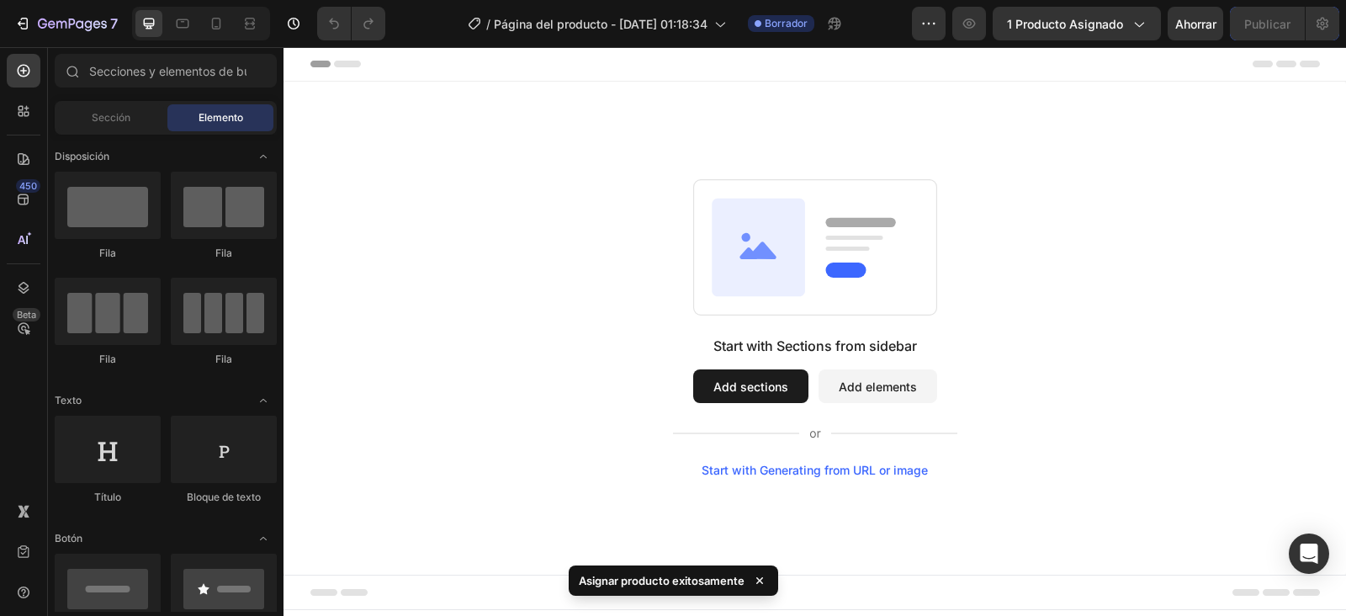
click at [118, 107] on div "Sección" at bounding box center [111, 117] width 106 height 27
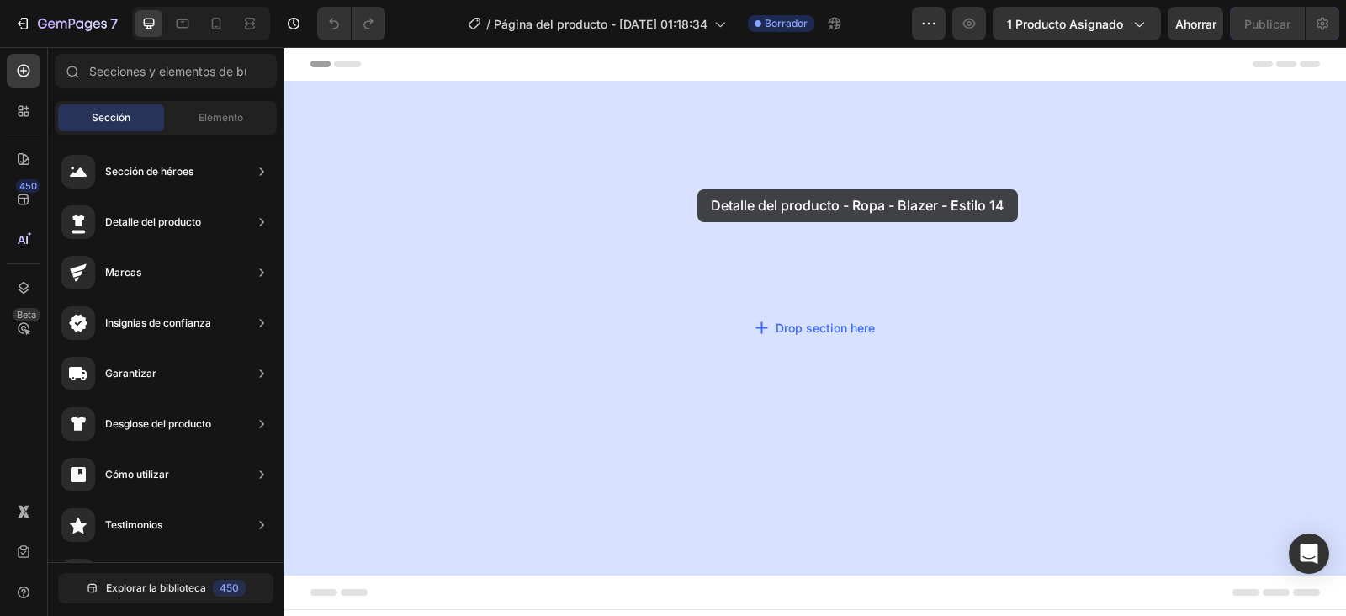
drag, startPoint x: 634, startPoint y: 206, endPoint x: 698, endPoint y: 189, distance: 66.1
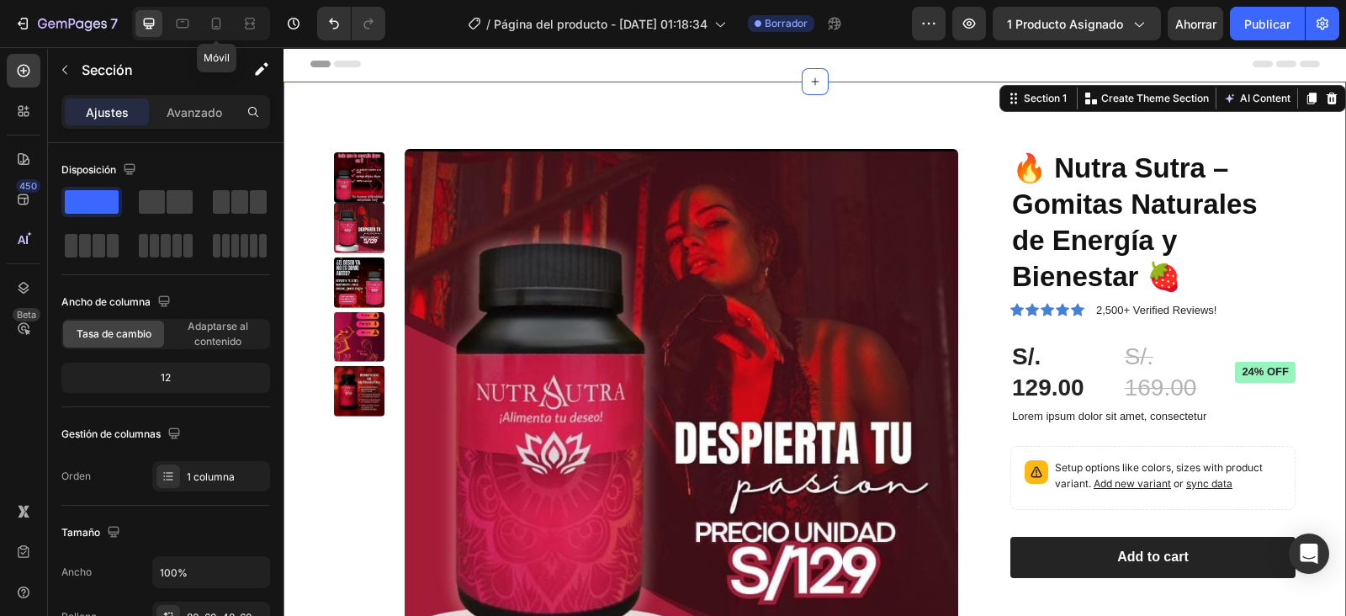
click at [221, 23] on icon at bounding box center [216, 23] width 17 height 17
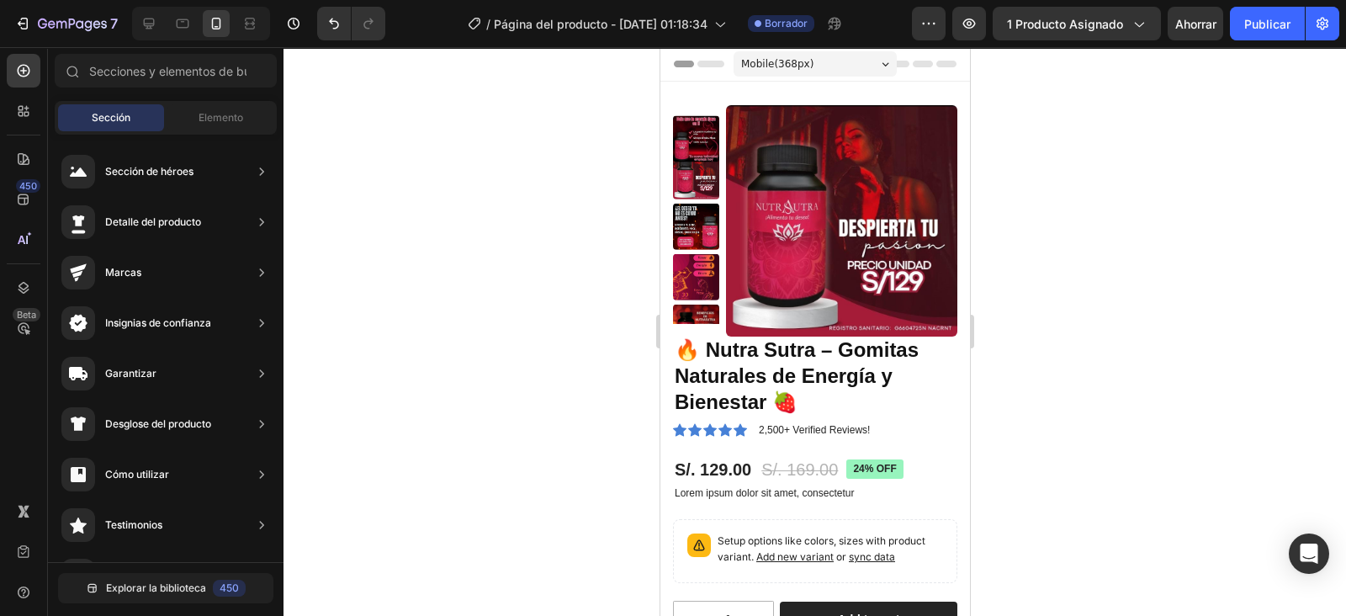
scroll to position [35, 0]
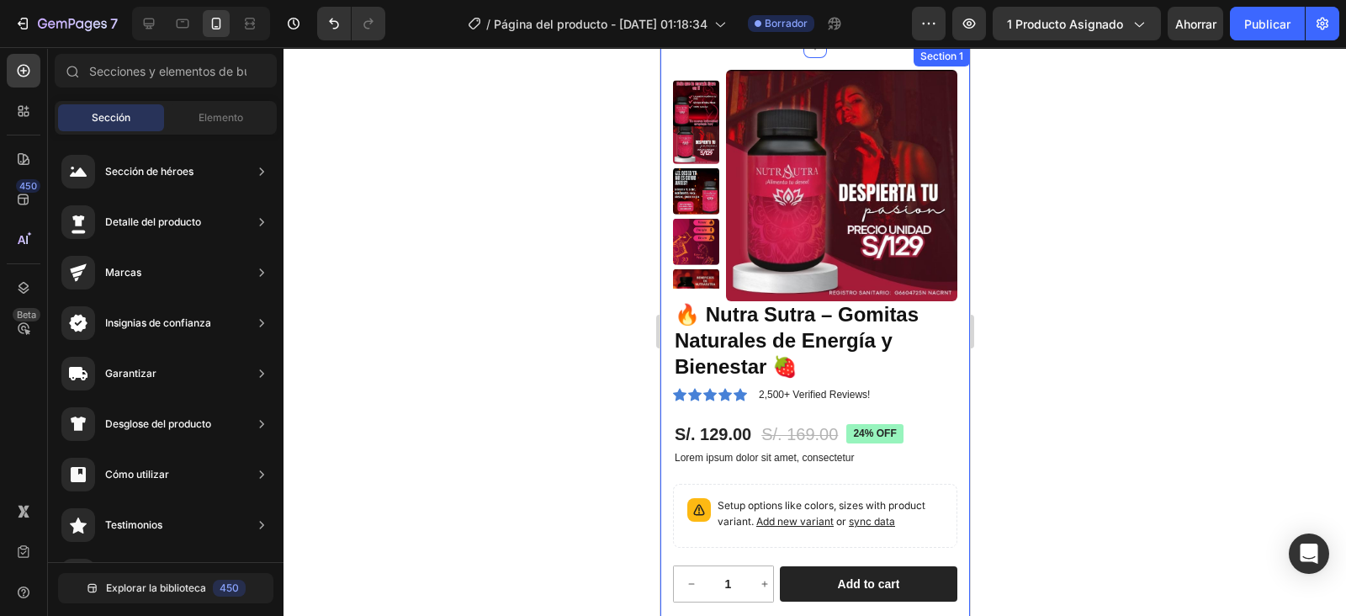
click at [943, 170] on div "Product Images 🔥 Nutra Sutra – Gomitas Naturales de Energía y Bienestar 🍓 Produ…" at bounding box center [815, 418] width 310 height 745
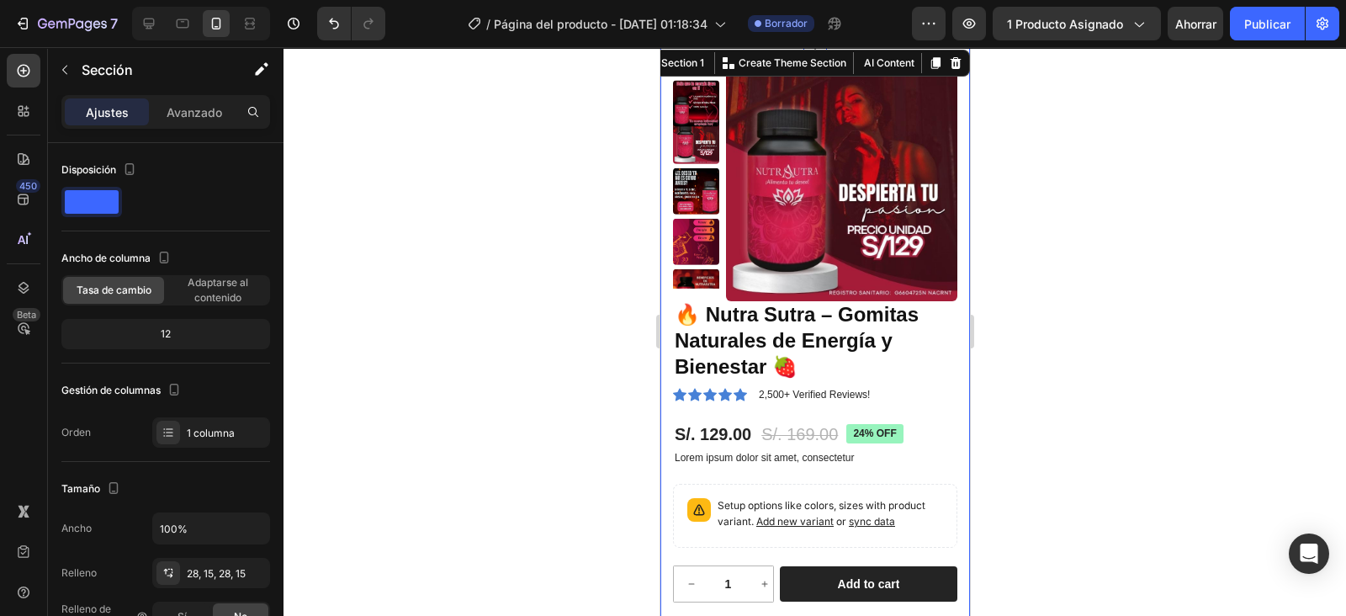
click at [198, 115] on p "Avanzado" at bounding box center [195, 112] width 56 height 18
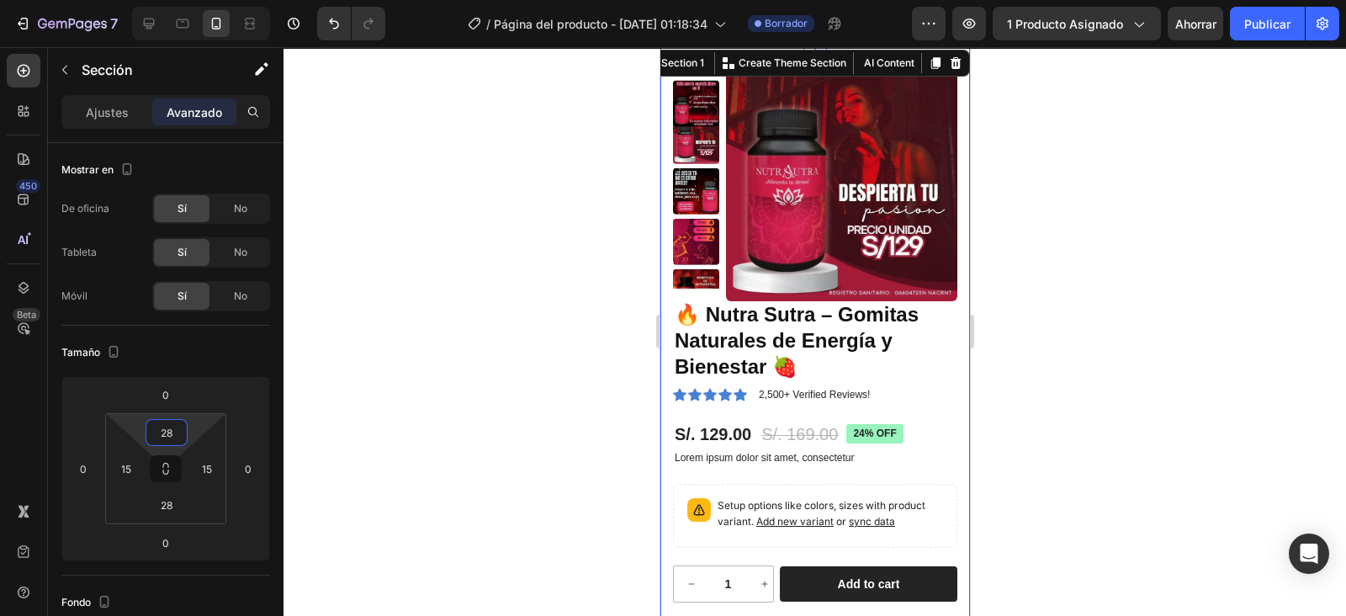
click at [169, 434] on input "28" at bounding box center [167, 432] width 34 height 25
click at [184, 468] on span "Auto" at bounding box center [182, 468] width 22 height 12
type input "Auto"
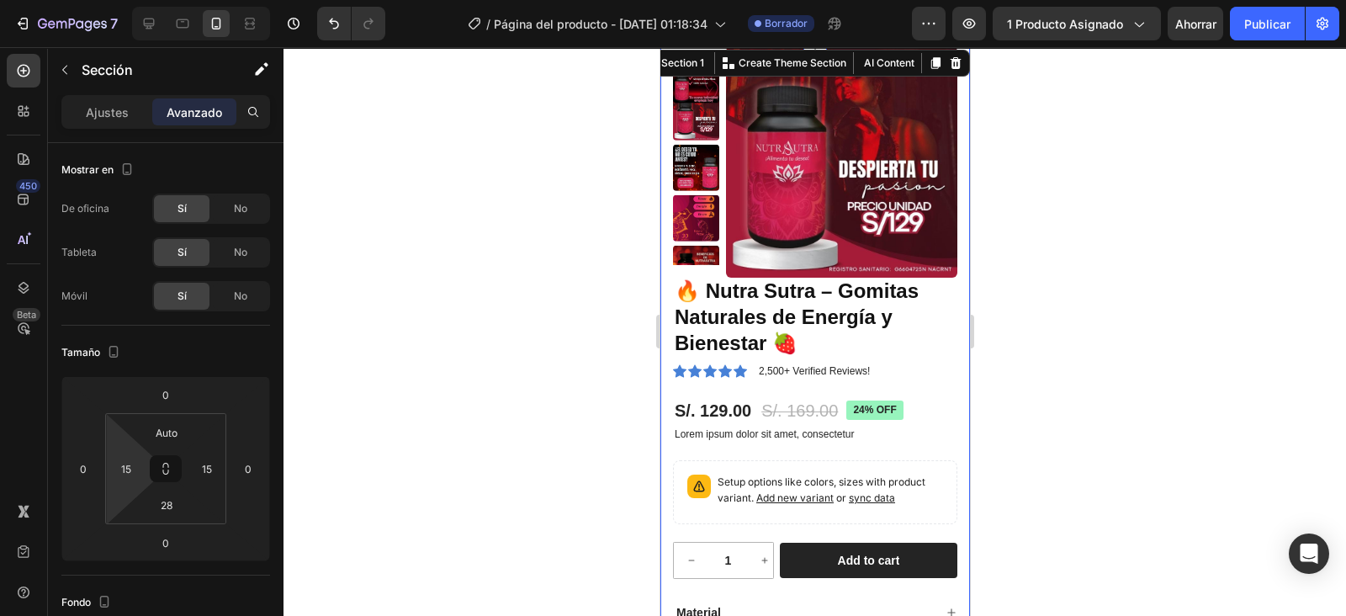
click at [139, 463] on div "15" at bounding box center [126, 468] width 34 height 27
click at [129, 467] on input "15" at bounding box center [126, 468] width 25 height 25
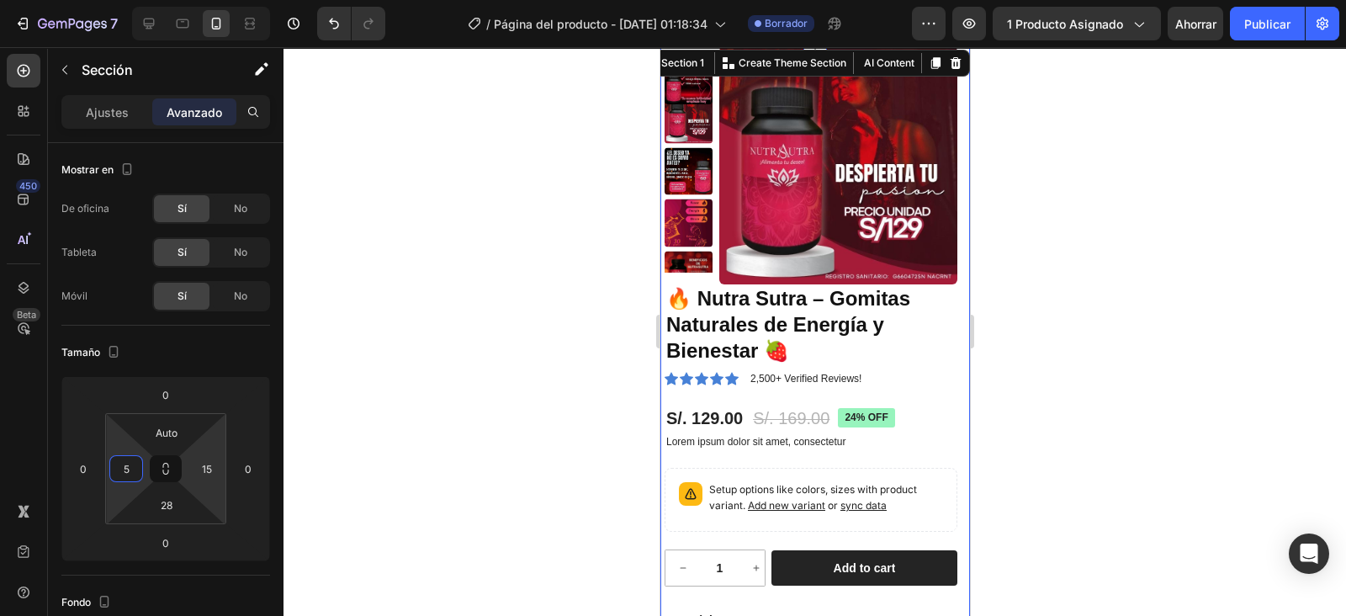
type input "5"
click at [204, 470] on input "15" at bounding box center [206, 468] width 25 height 25
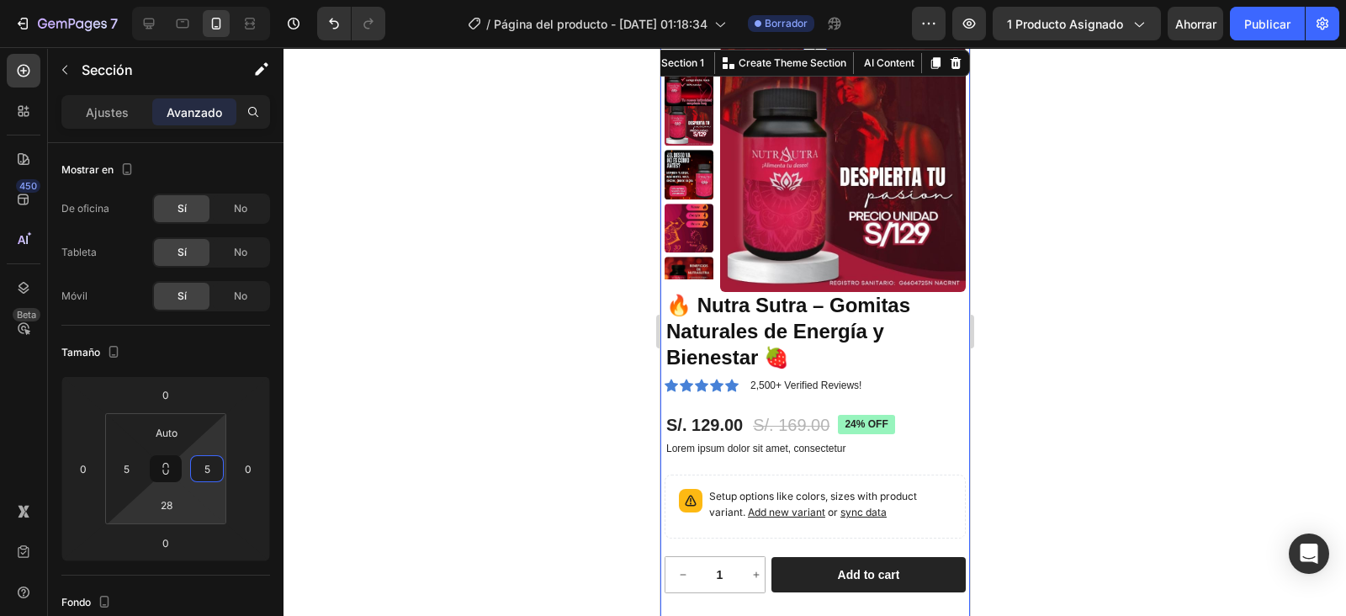
type input "5"
click at [165, 502] on input "28" at bounding box center [167, 504] width 34 height 25
click at [183, 533] on div "Auto" at bounding box center [203, 540] width 104 height 25
type input "Auto"
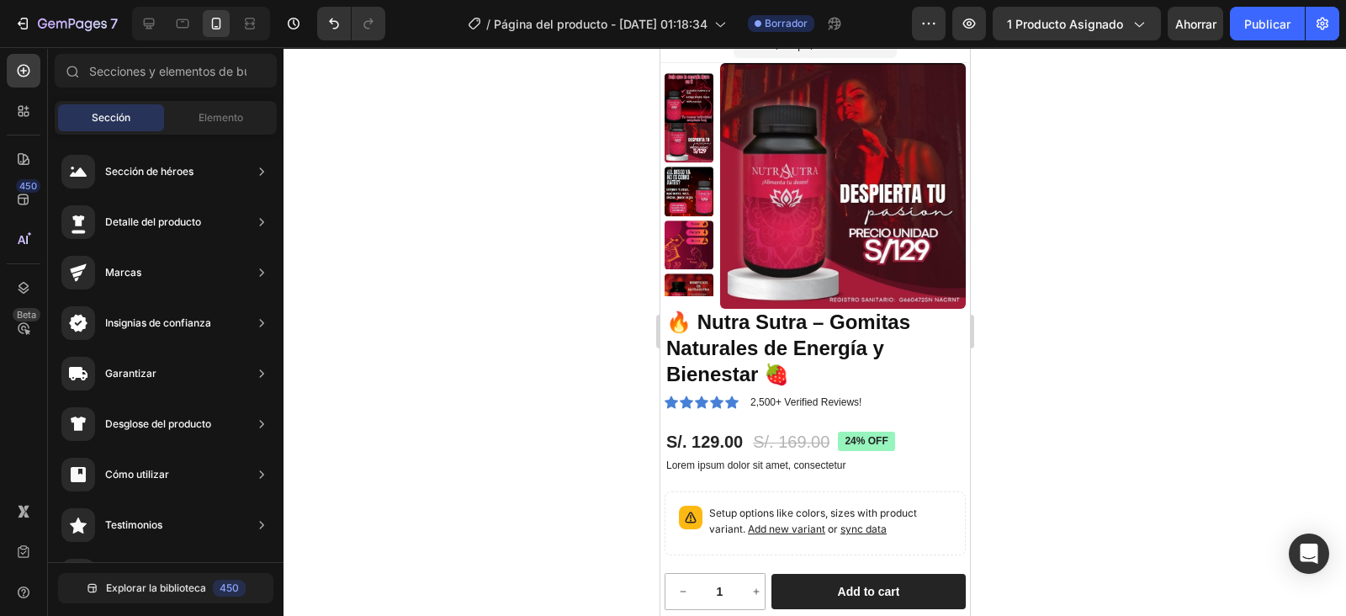
scroll to position [0, 0]
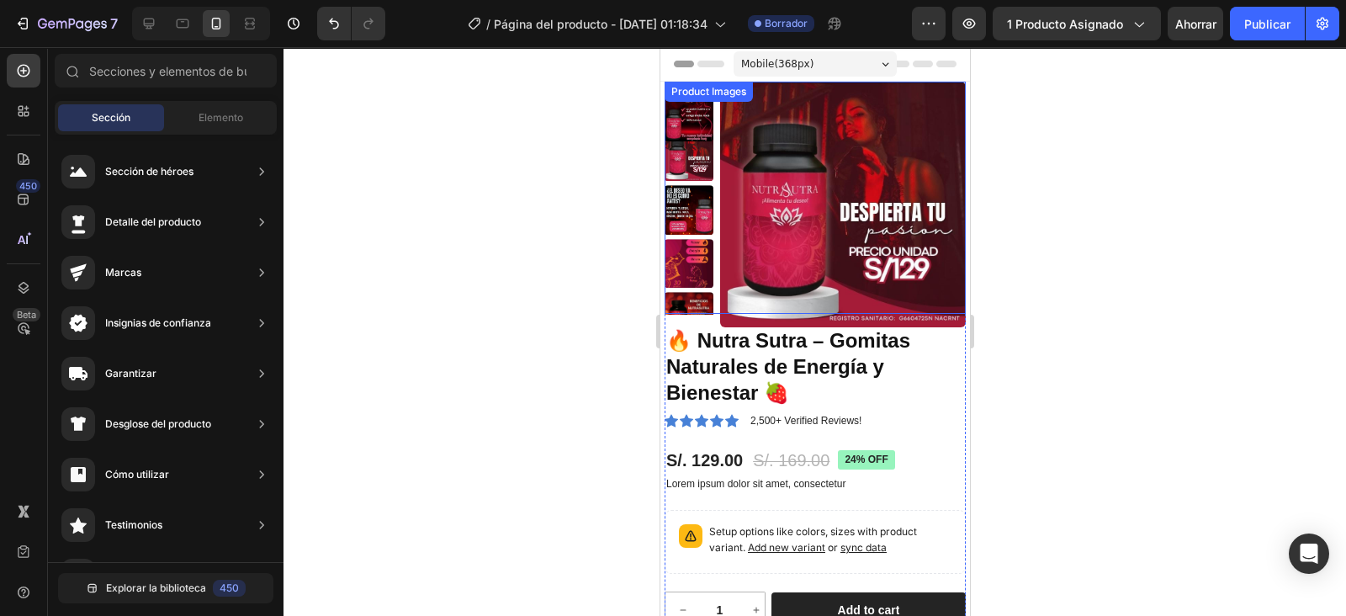
click at [687, 110] on div "Product Images" at bounding box center [814, 198] width 301 height 232
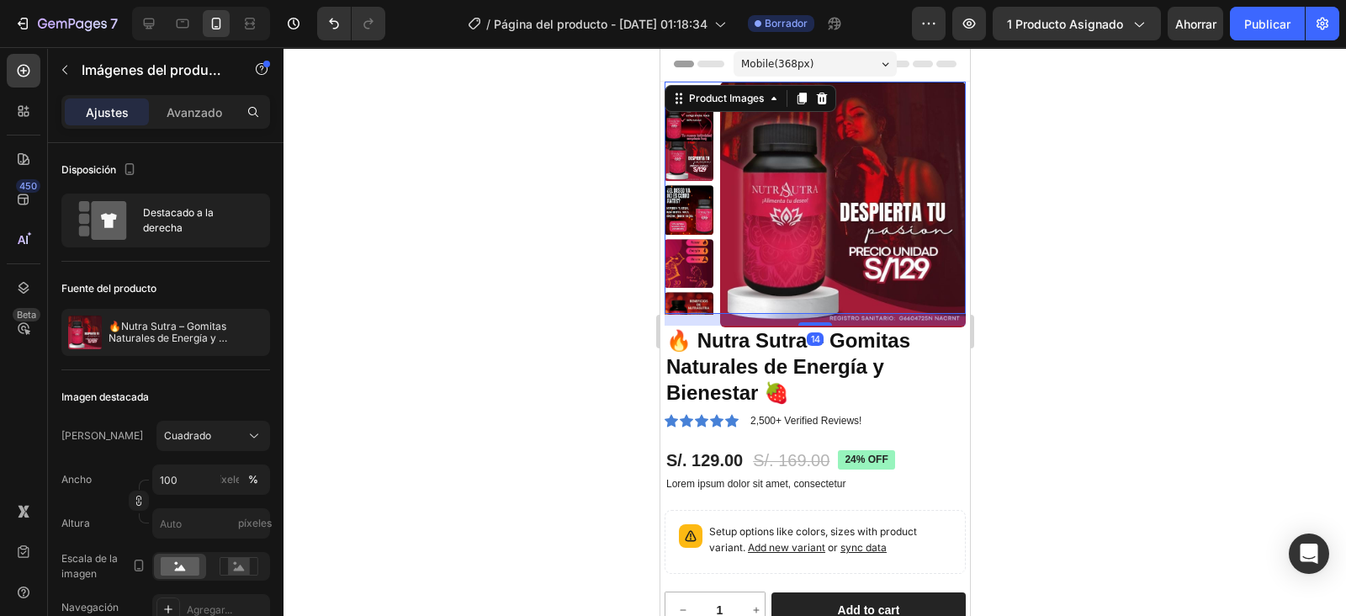
click at [687, 143] on img at bounding box center [688, 156] width 49 height 49
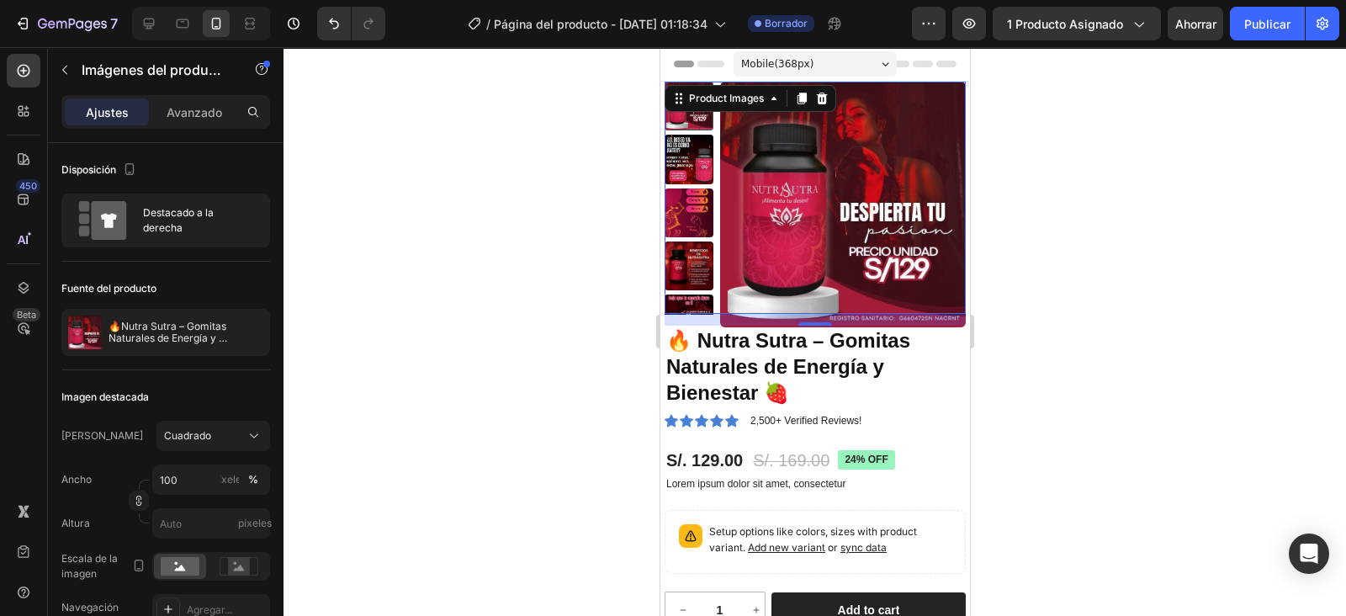
click at [687, 143] on img at bounding box center [688, 159] width 49 height 49
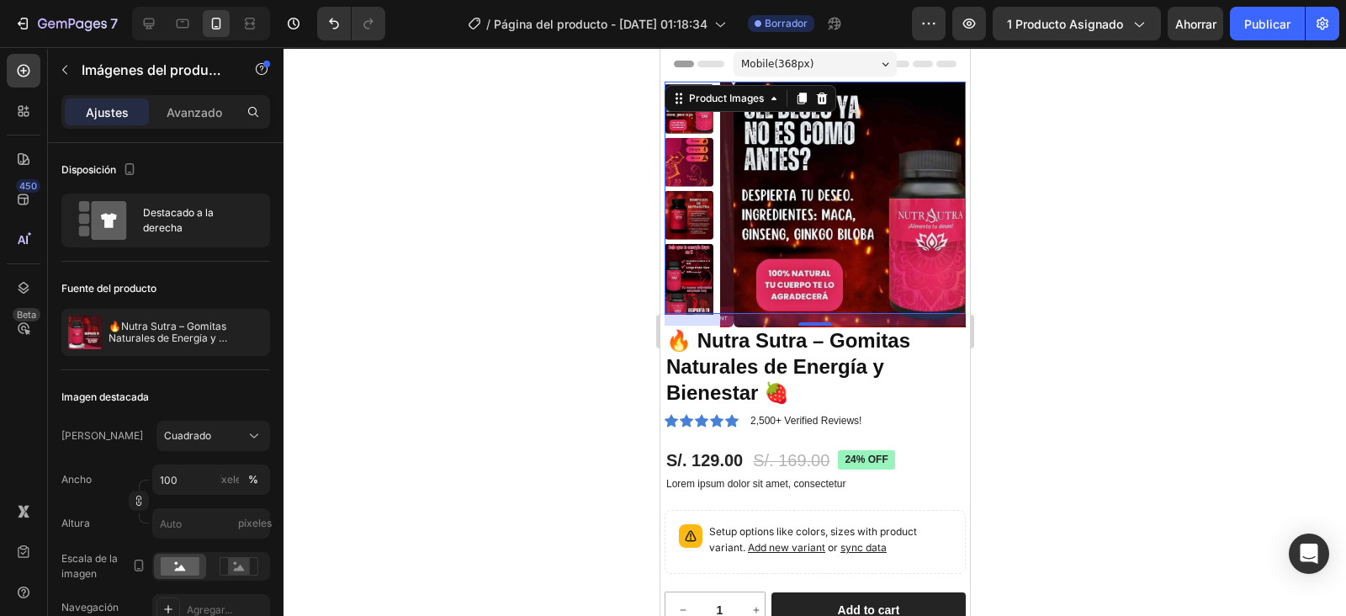
click at [684, 141] on img at bounding box center [688, 161] width 49 height 49
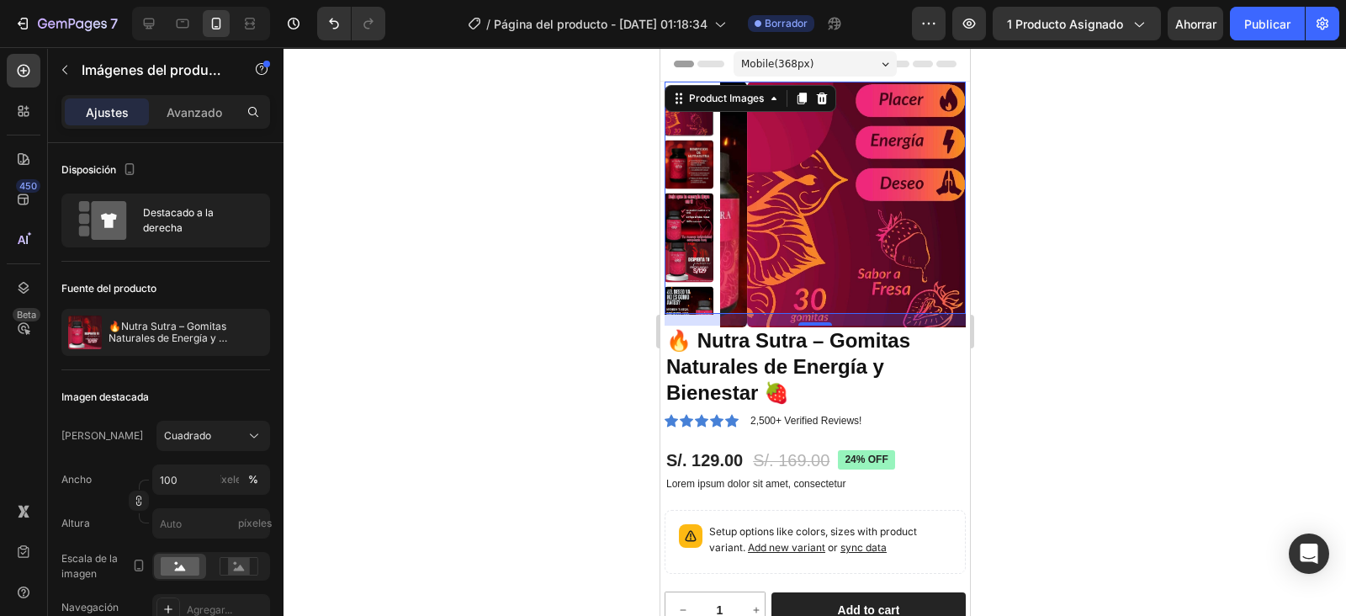
click at [682, 146] on img at bounding box center [688, 165] width 49 height 49
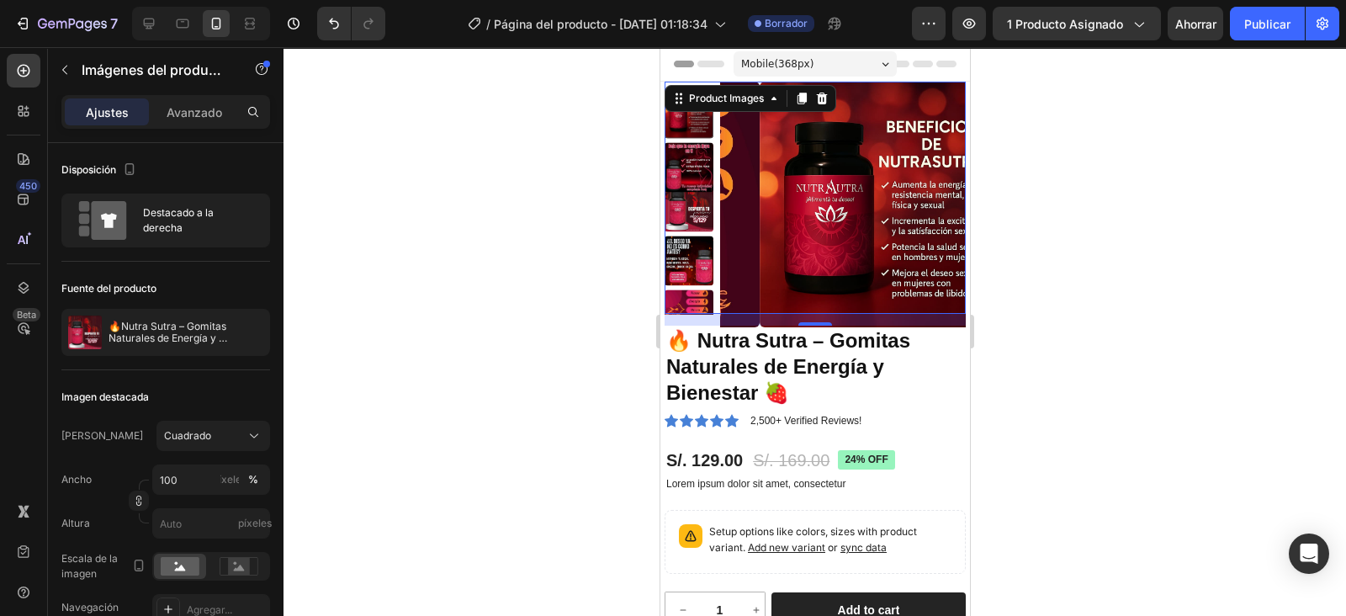
click at [682, 146] on img at bounding box center [688, 167] width 49 height 49
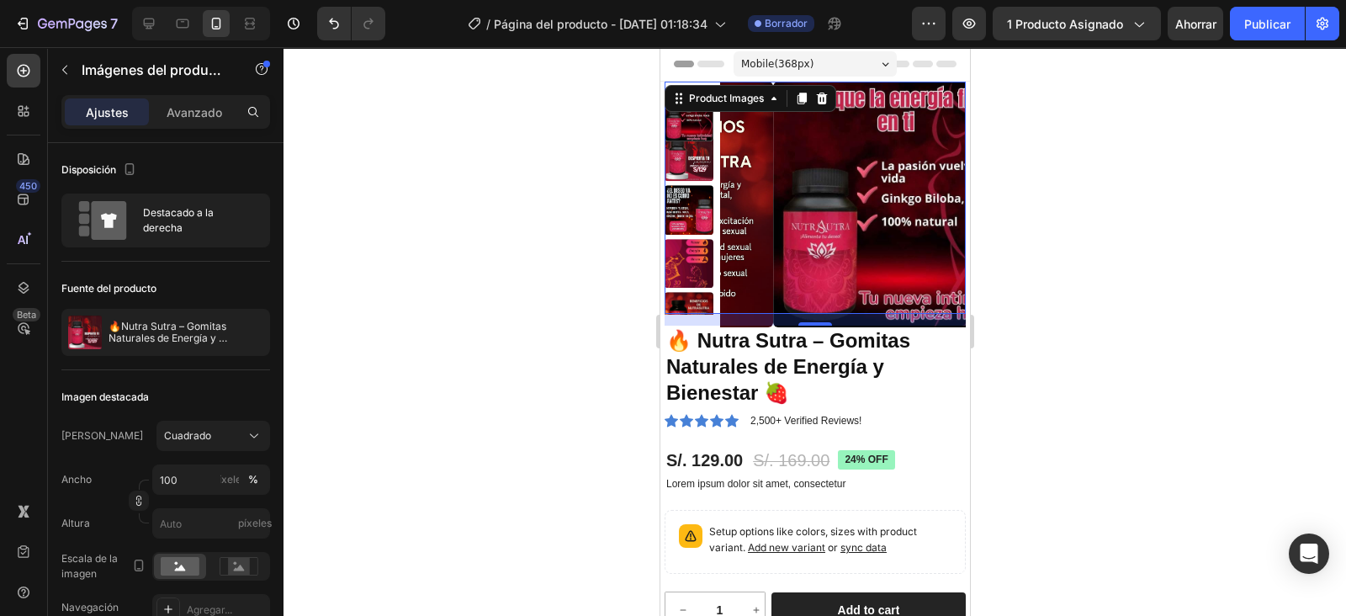
click at [680, 157] on img at bounding box center [688, 156] width 49 height 49
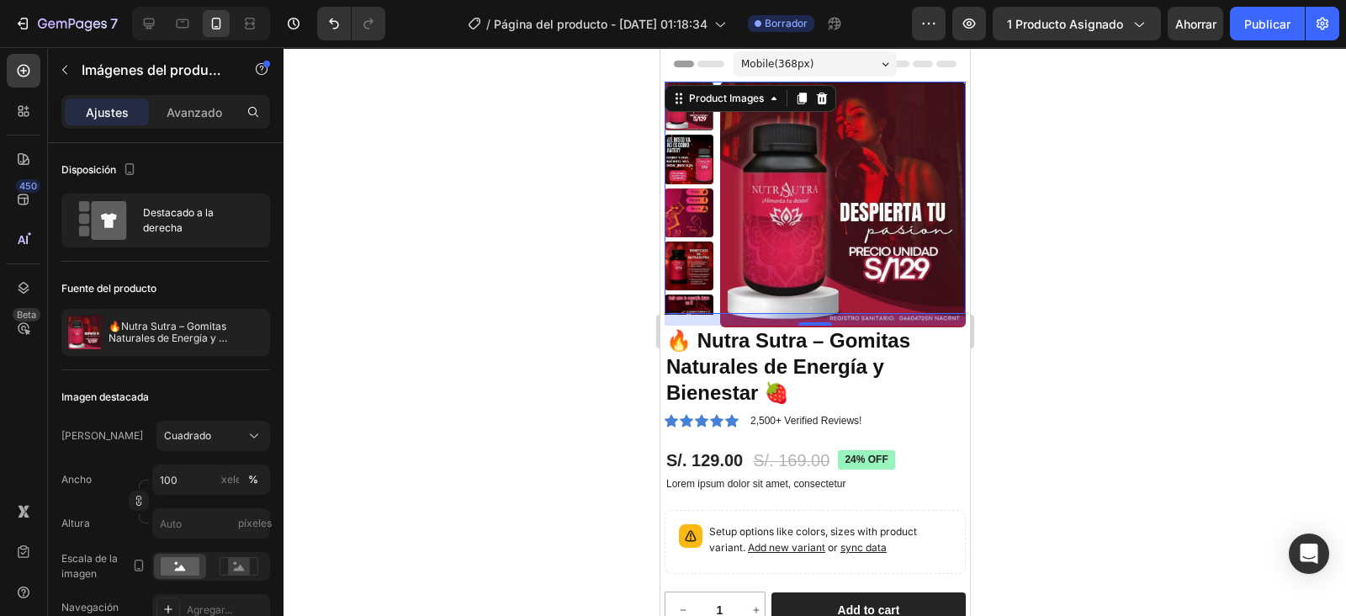
click at [687, 115] on div at bounding box center [688, 106] width 49 height 49
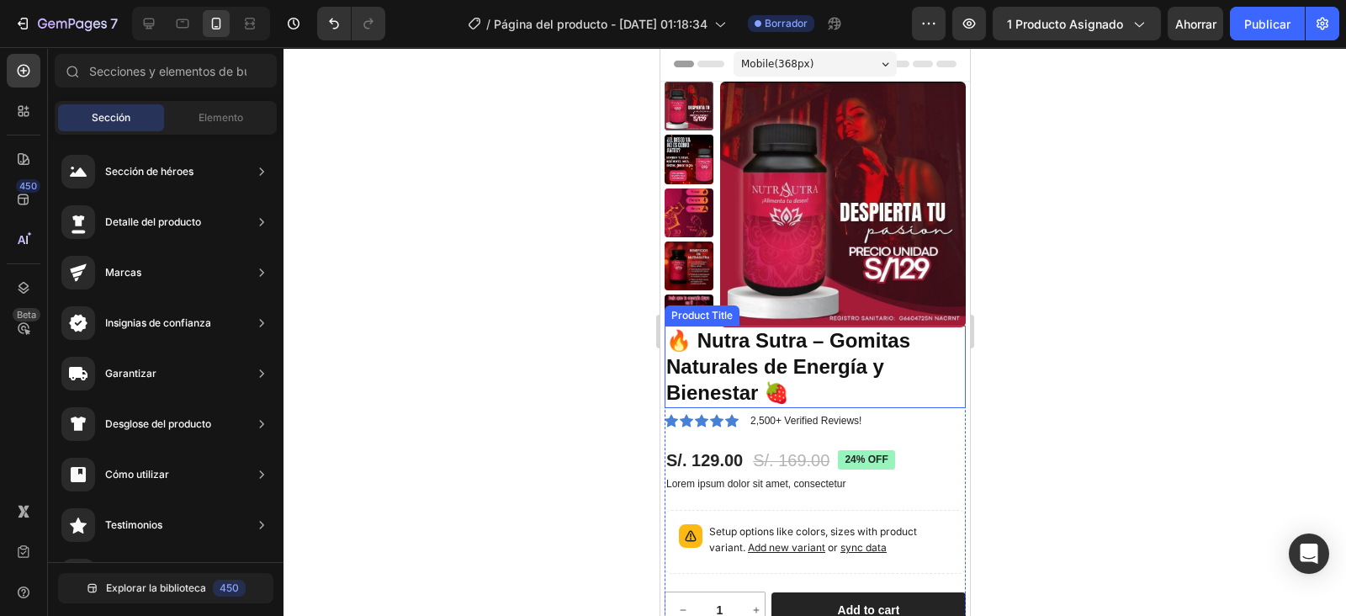
click at [804, 342] on h1 "🔥 Nutra Sutra – Gomitas Naturales de Energía y Bienestar 🍓" at bounding box center [814, 367] width 301 height 82
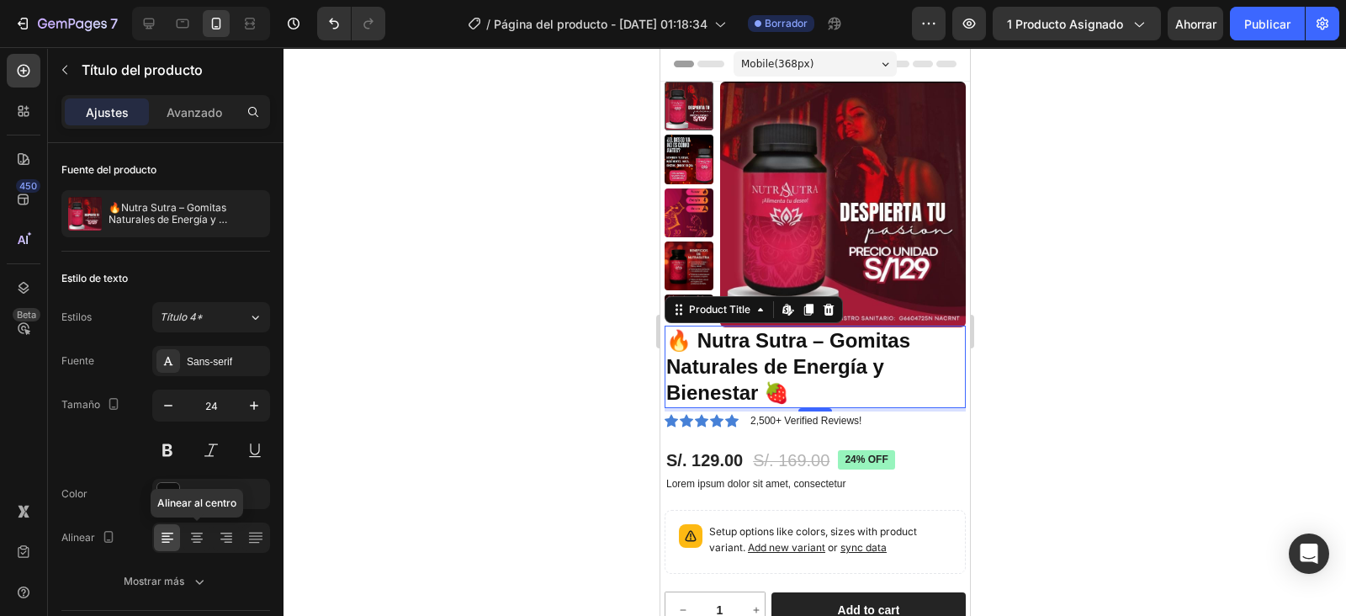
click at [202, 530] on icon at bounding box center [196, 537] width 17 height 17
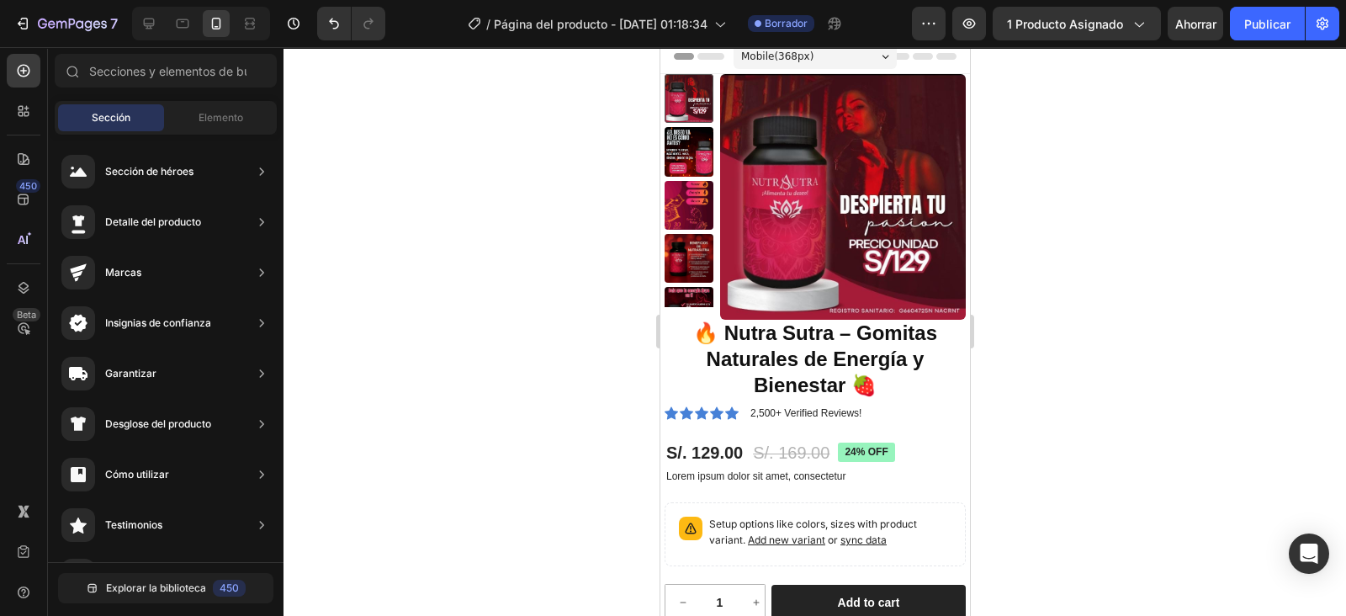
scroll to position [13, 0]
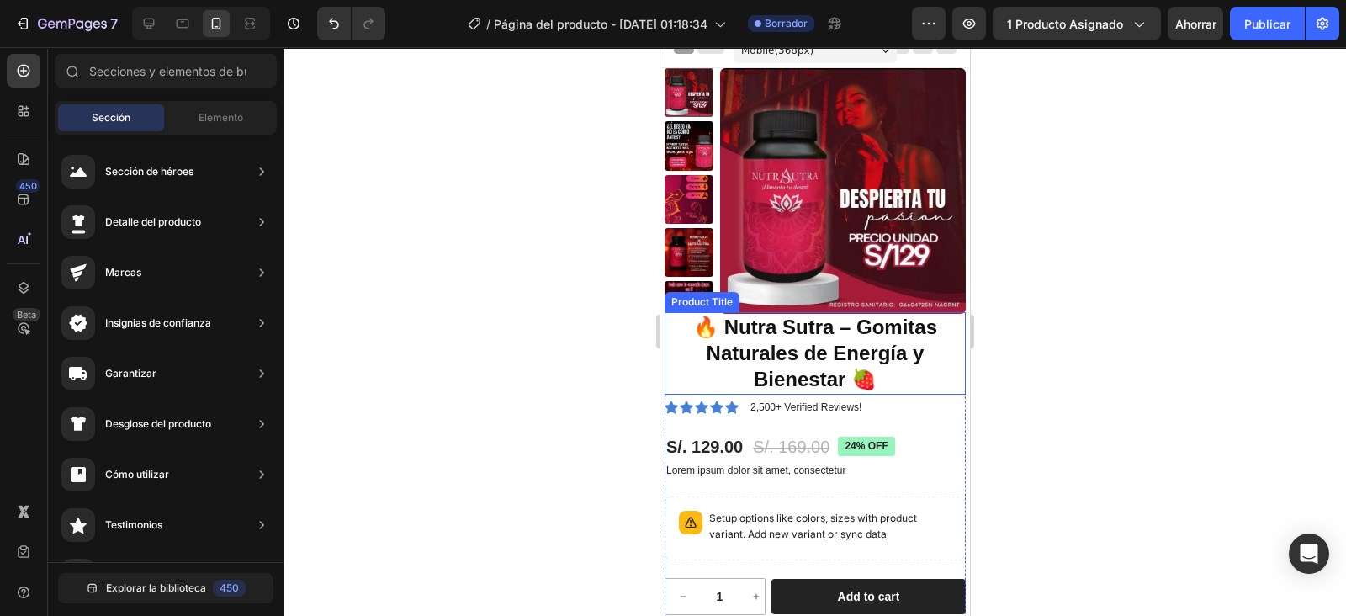
click at [933, 347] on h1 "🔥 Nutra Sutra – Gomitas Naturales de Energía y Bienestar 🍓" at bounding box center [814, 353] width 301 height 82
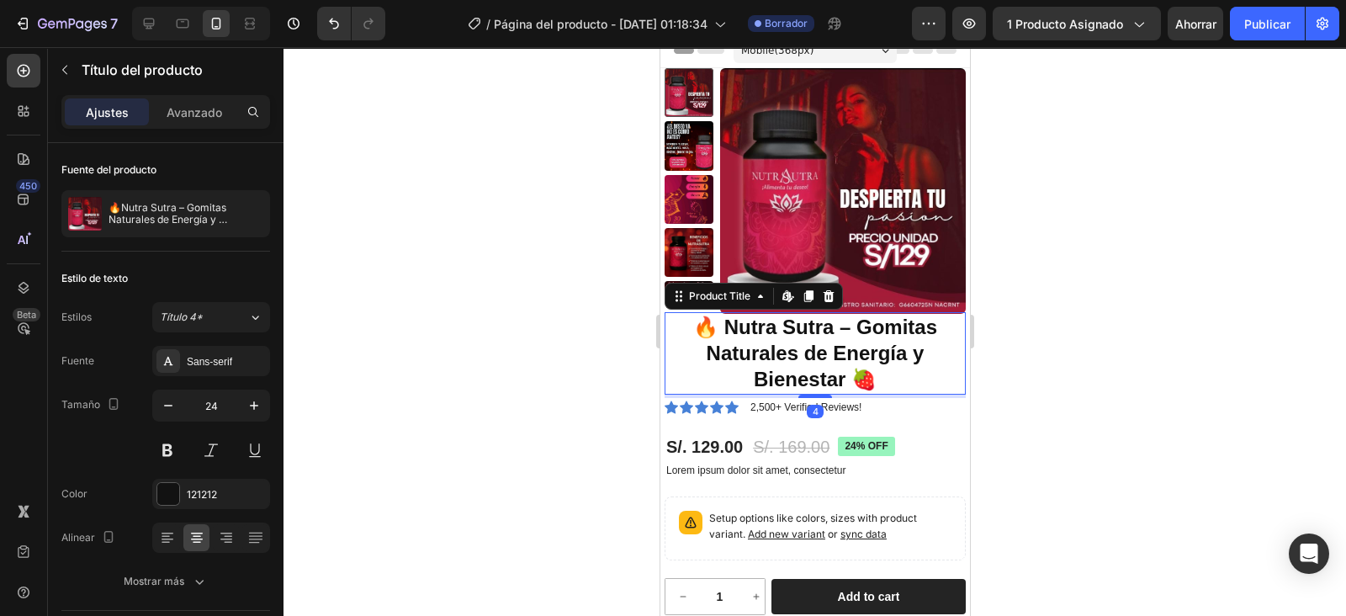
click at [210, 105] on p "Avanzado" at bounding box center [195, 112] width 56 height 18
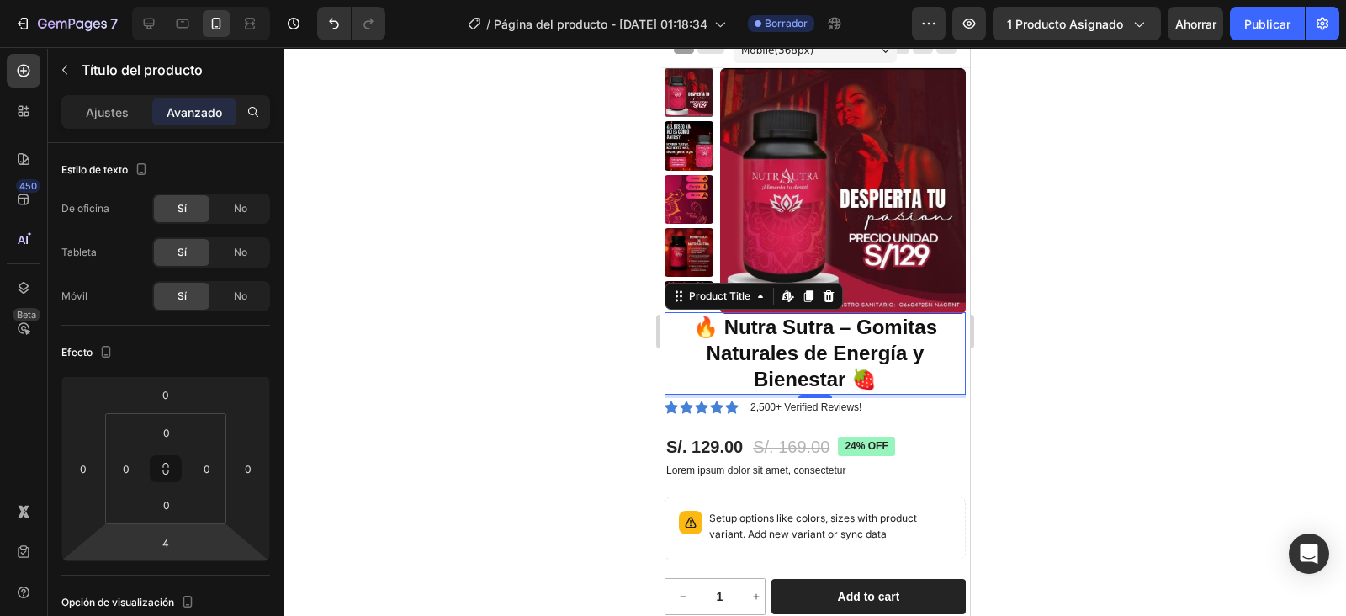
click at [172, 0] on html "7 Version history / Página del producto - 28 de septiembre, 01:18:34 Borrador A…" at bounding box center [673, 0] width 1346 height 0
click at [167, 540] on input "4" at bounding box center [166, 542] width 34 height 25
click at [193, 566] on div "Auto" at bounding box center [202, 577] width 104 height 25
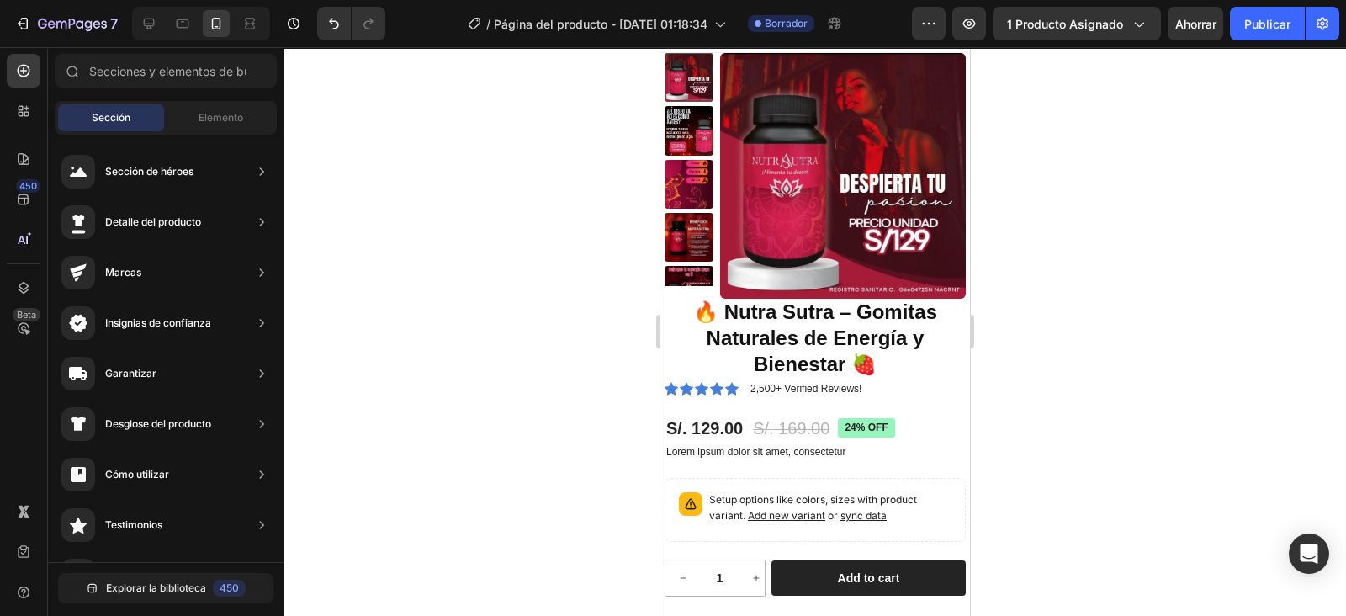
scroll to position [23, 0]
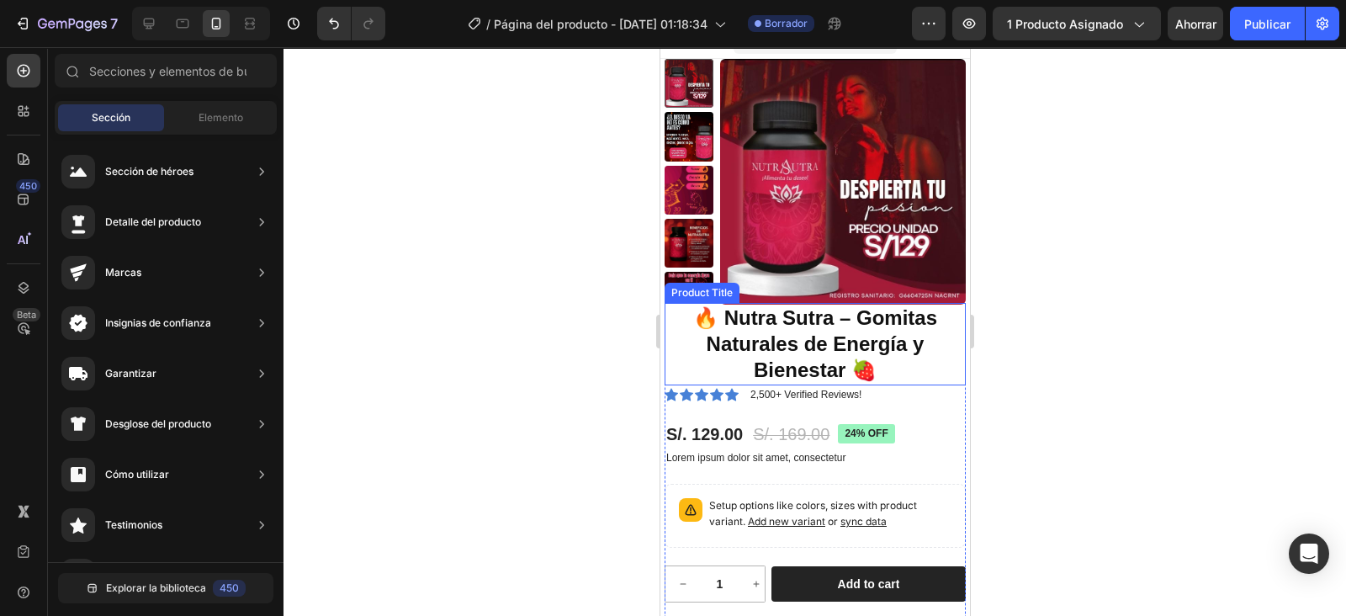
click at [850, 325] on h1 "🔥 Nutra Sutra – Gomitas Naturales de Energía y Bienestar 🍓" at bounding box center [814, 344] width 301 height 82
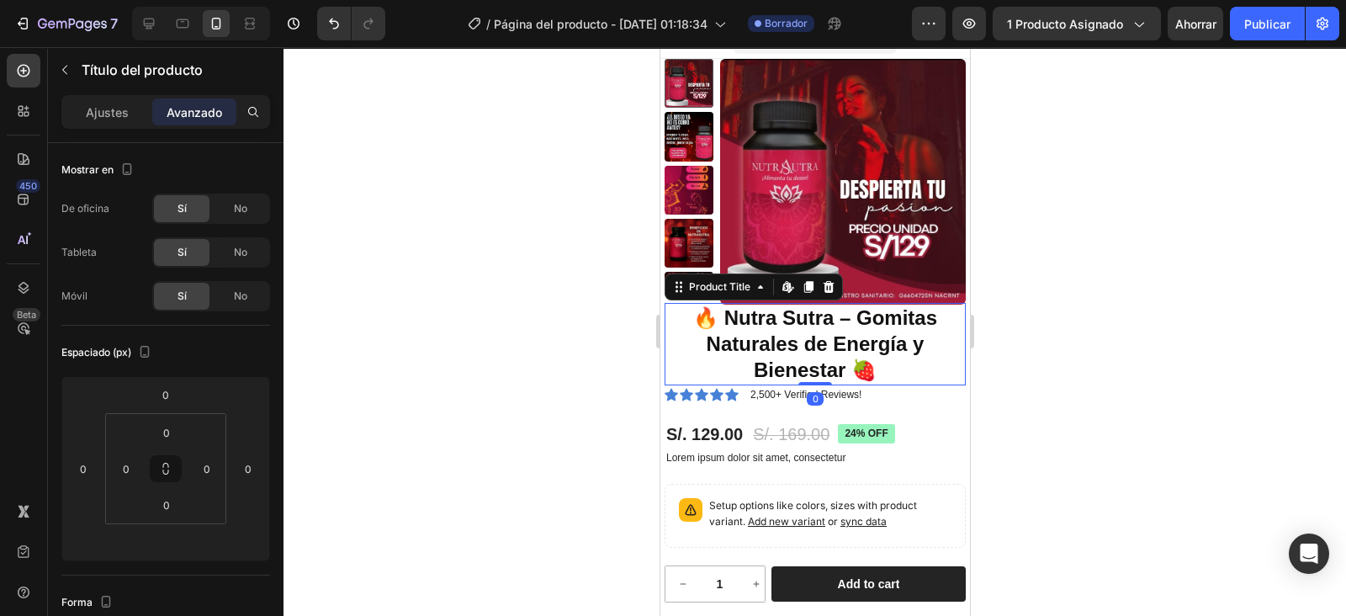
click at [123, 111] on p "Ajustes" at bounding box center [107, 112] width 43 height 18
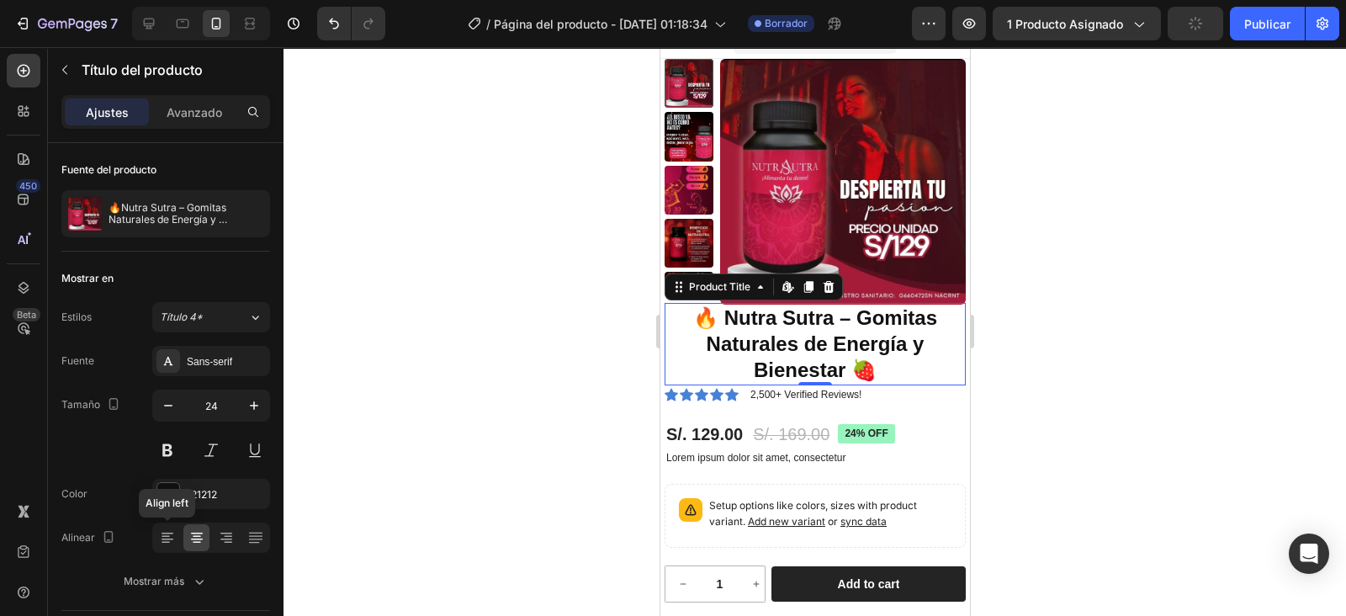
click at [172, 524] on div at bounding box center [167, 537] width 26 height 27
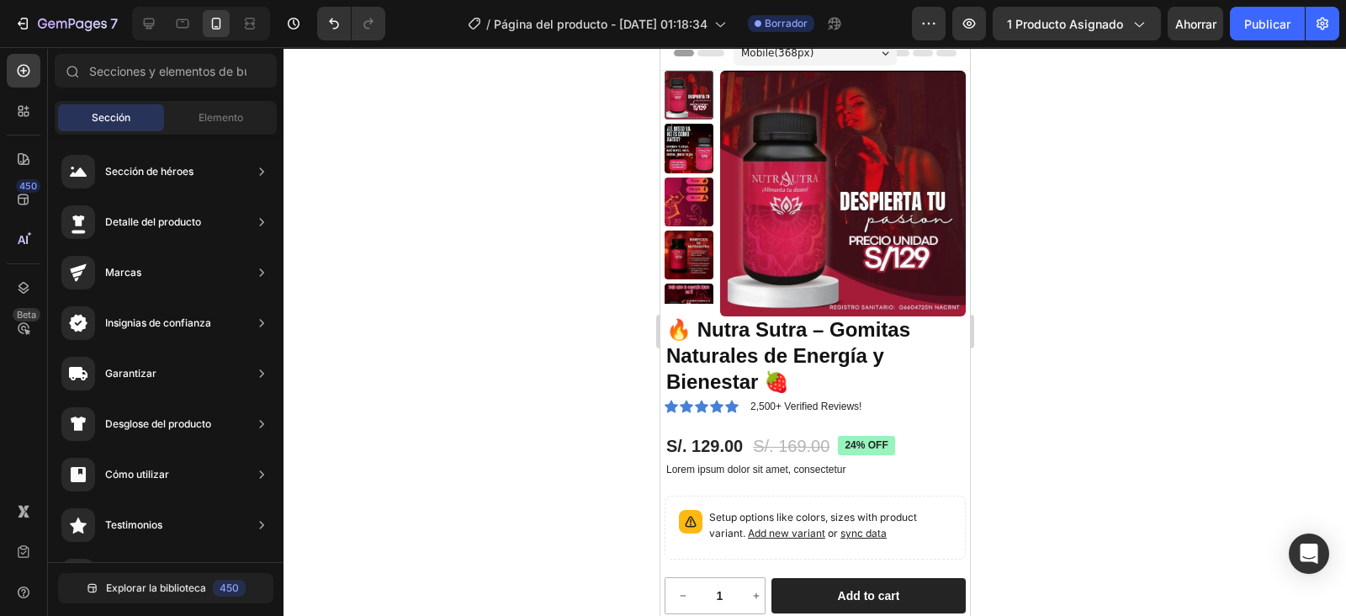
scroll to position [8, 0]
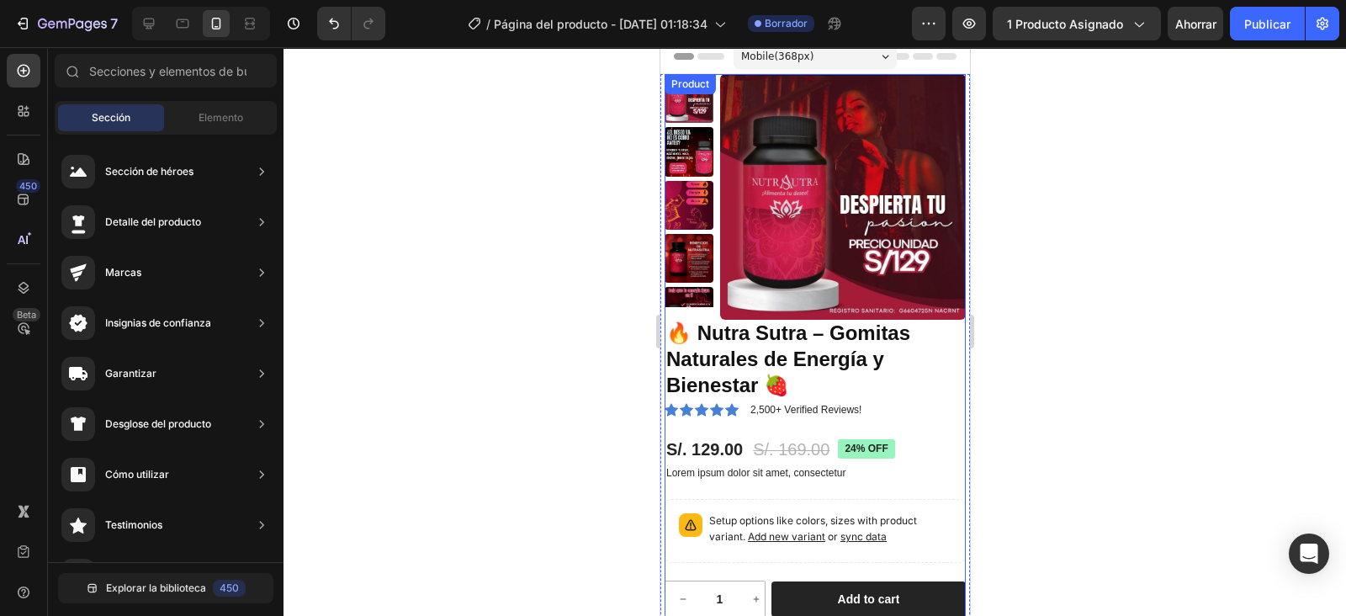
click at [906, 313] on div "Product Images" at bounding box center [814, 196] width 301 height 244
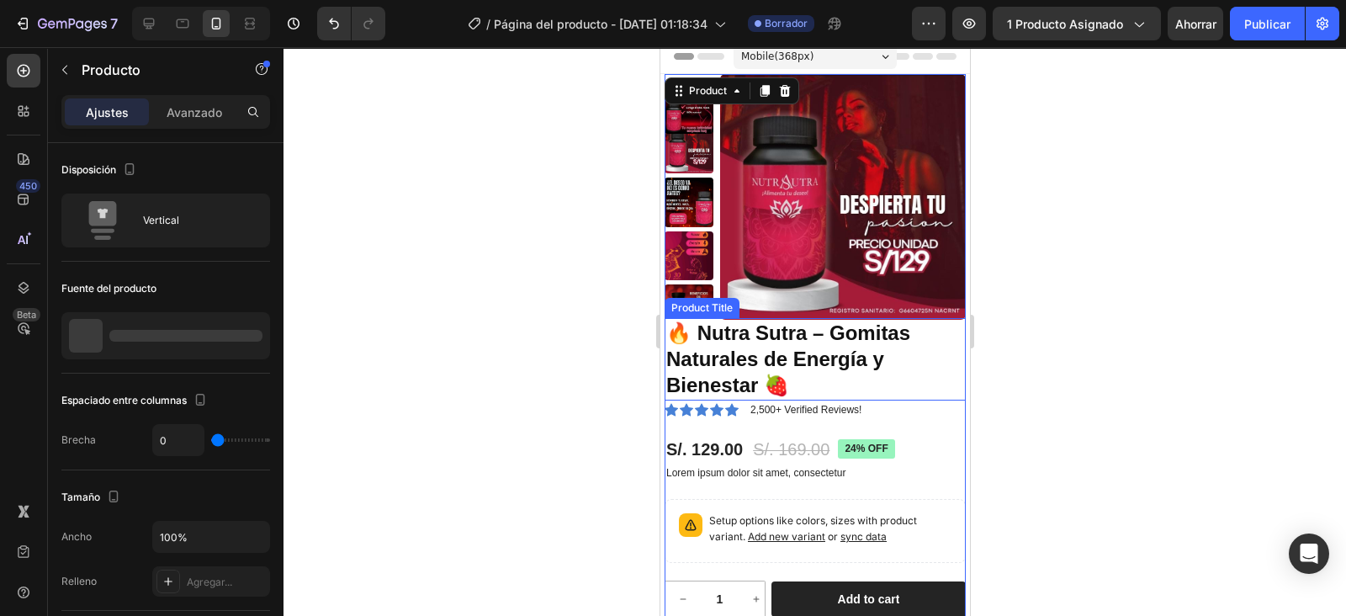
scroll to position [0, 0]
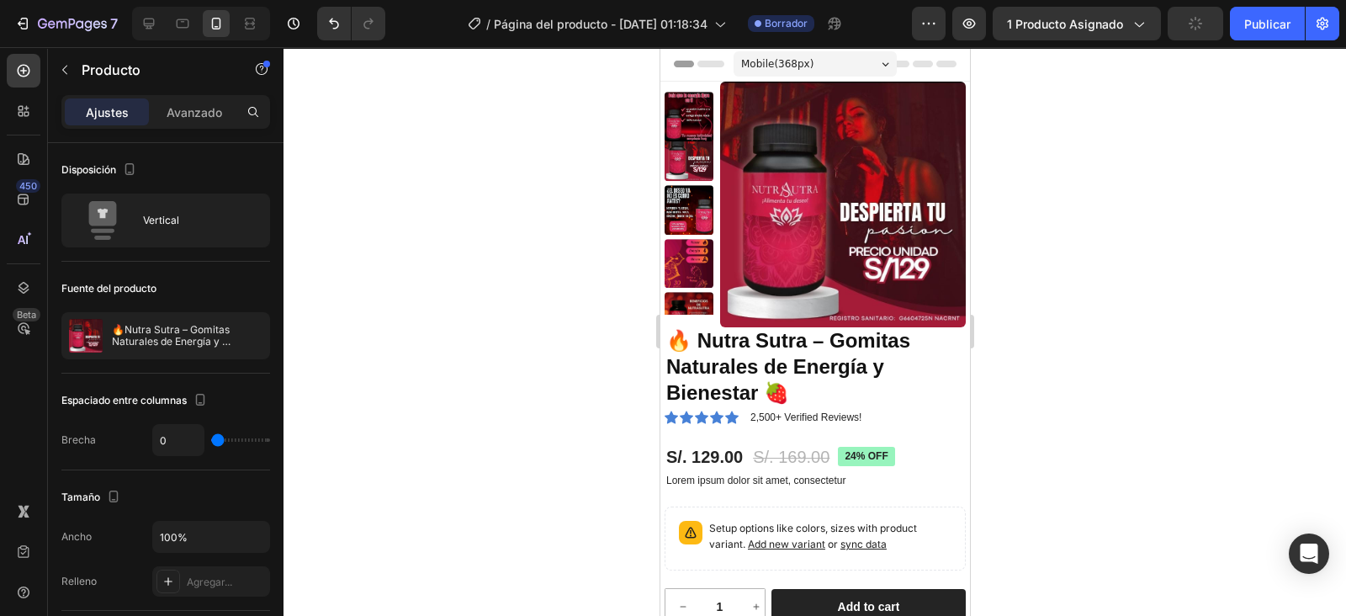
click at [832, 318] on div "Product Images" at bounding box center [814, 204] width 301 height 244
click at [821, 337] on h1 "🔥 Nutra Sutra – Gomitas Naturales de Energía y Bienestar 🍓" at bounding box center [814, 367] width 301 height 82
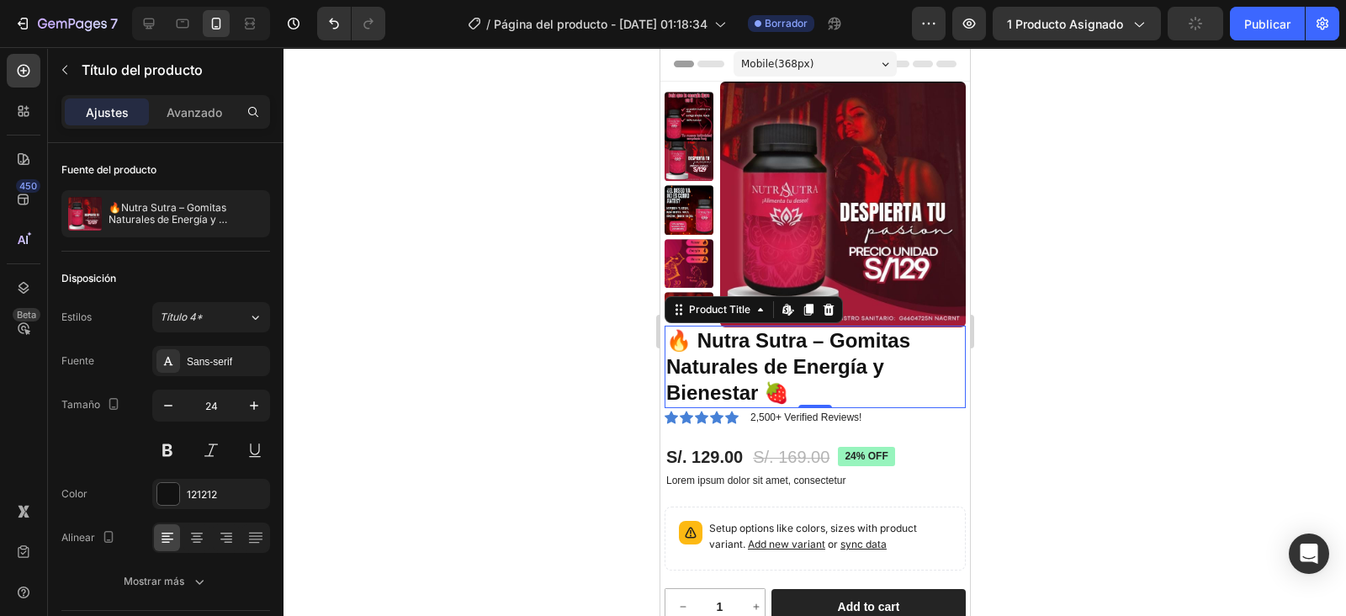
click at [206, 113] on p "Avanzado" at bounding box center [195, 112] width 56 height 18
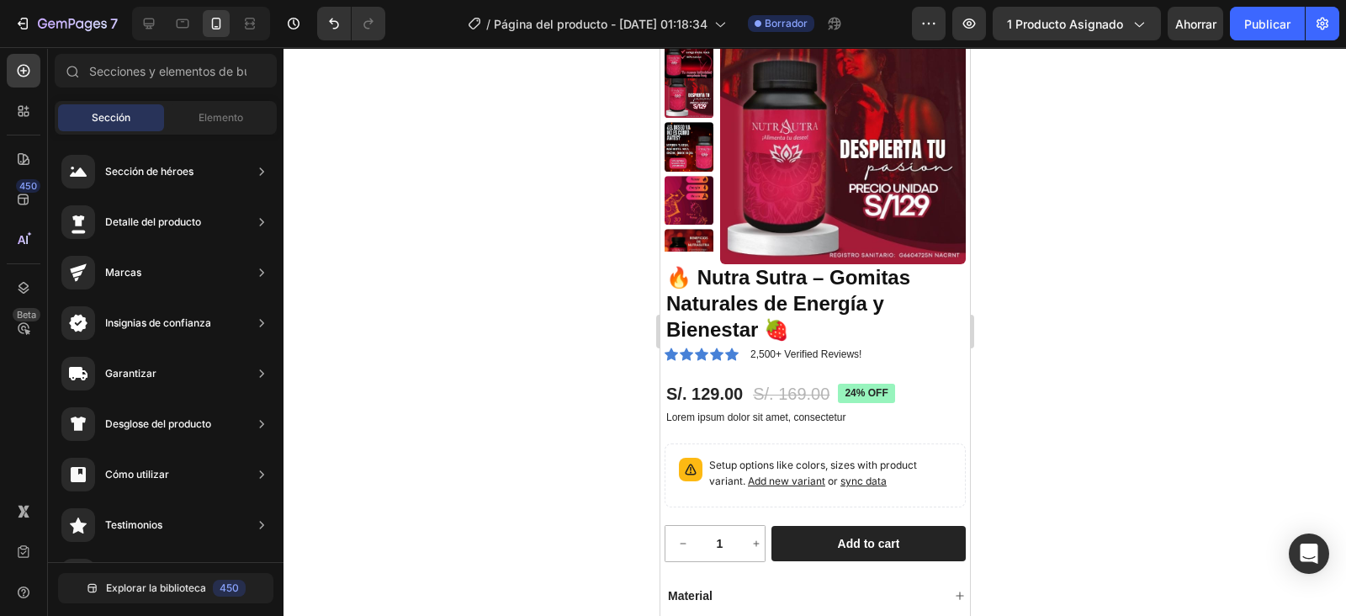
scroll to position [66, 0]
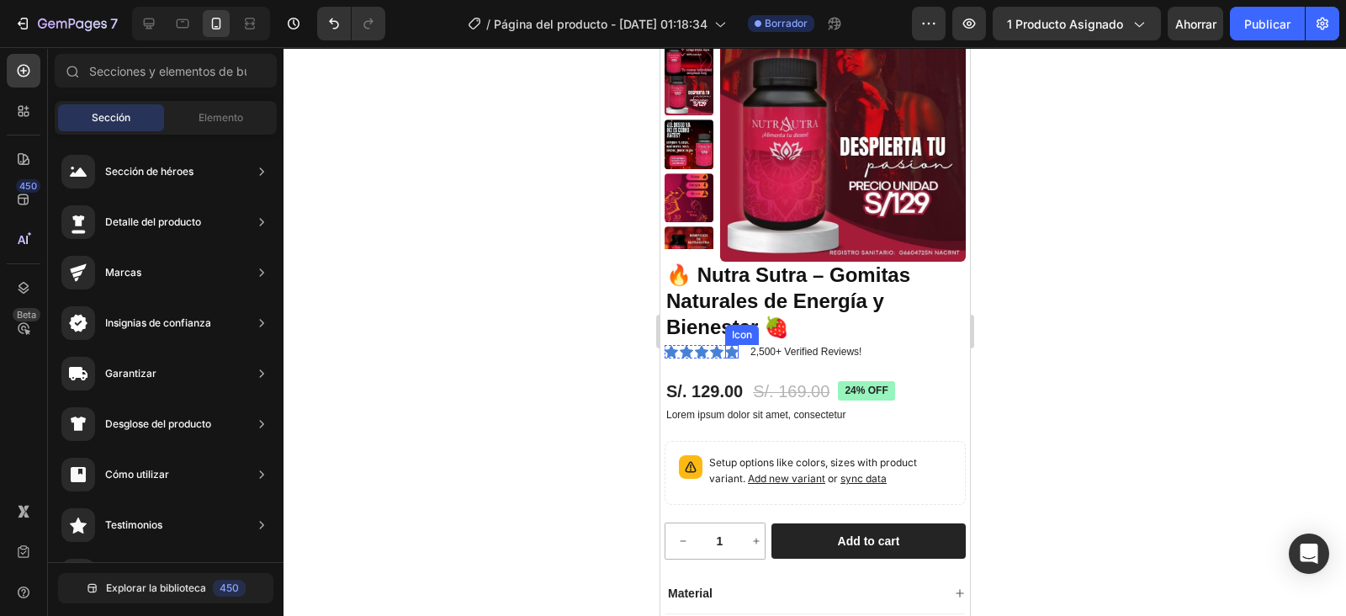
click at [732, 353] on icon at bounding box center [730, 351] width 13 height 13
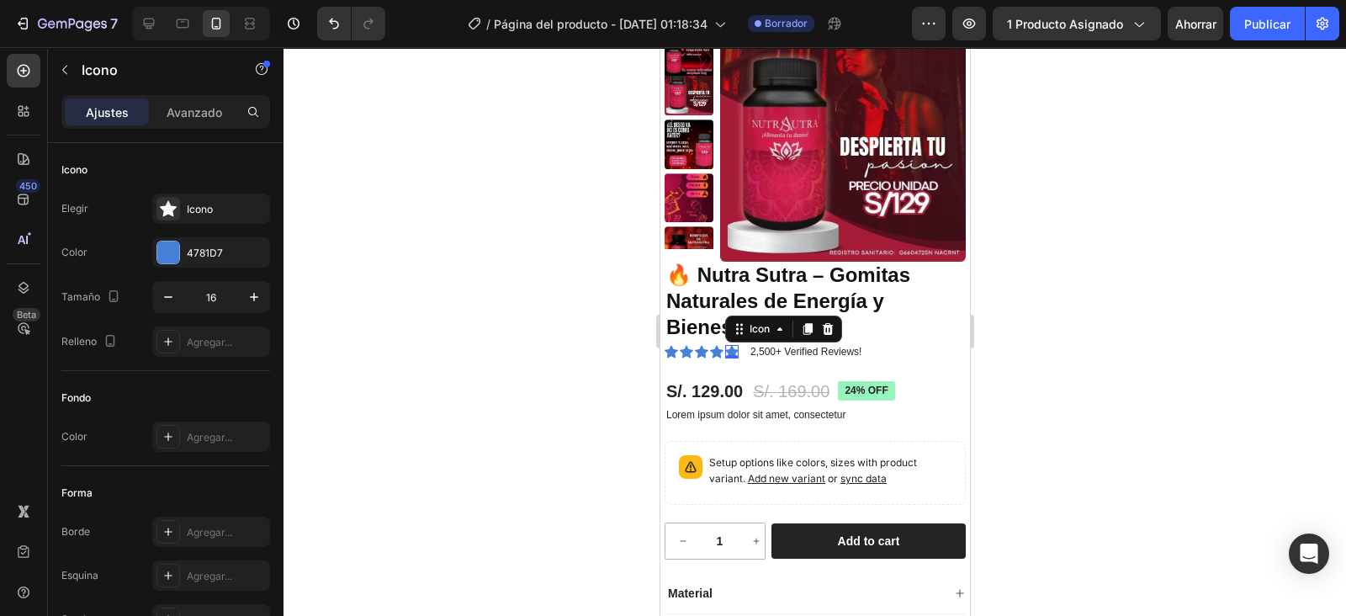
click at [172, 249] on div at bounding box center [168, 252] width 22 height 22
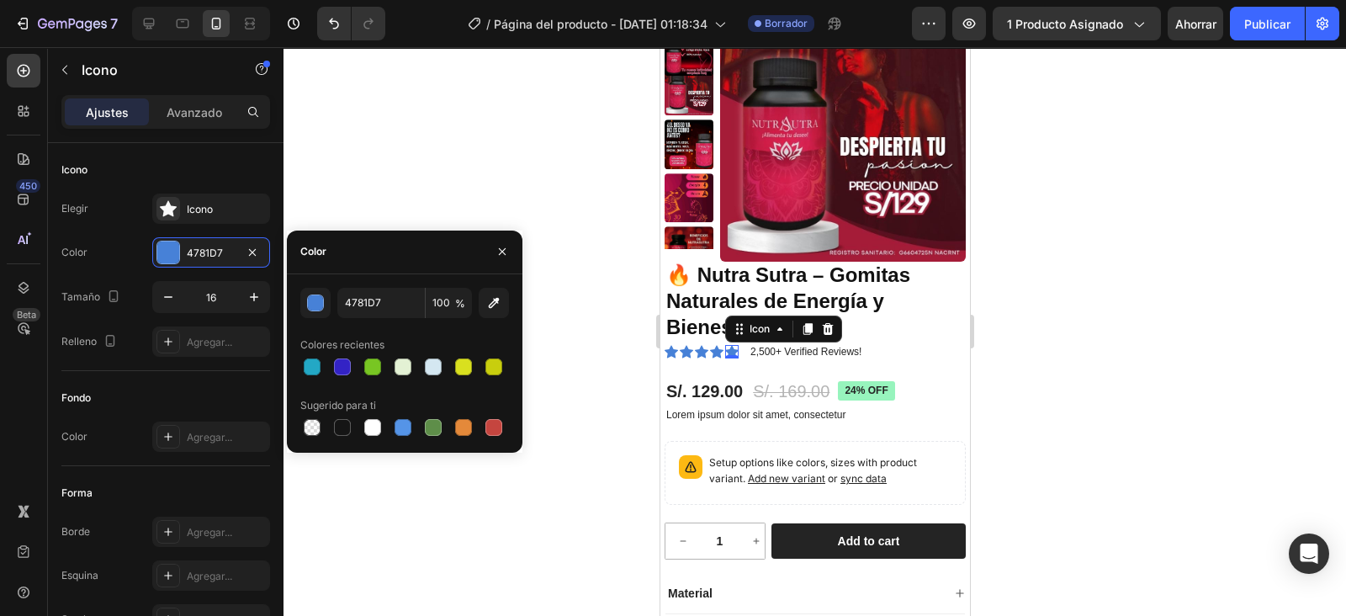
click at [461, 369] on div at bounding box center [463, 366] width 17 height 17
type input "D9E01F"
click at [714, 349] on icon at bounding box center [715, 351] width 13 height 13
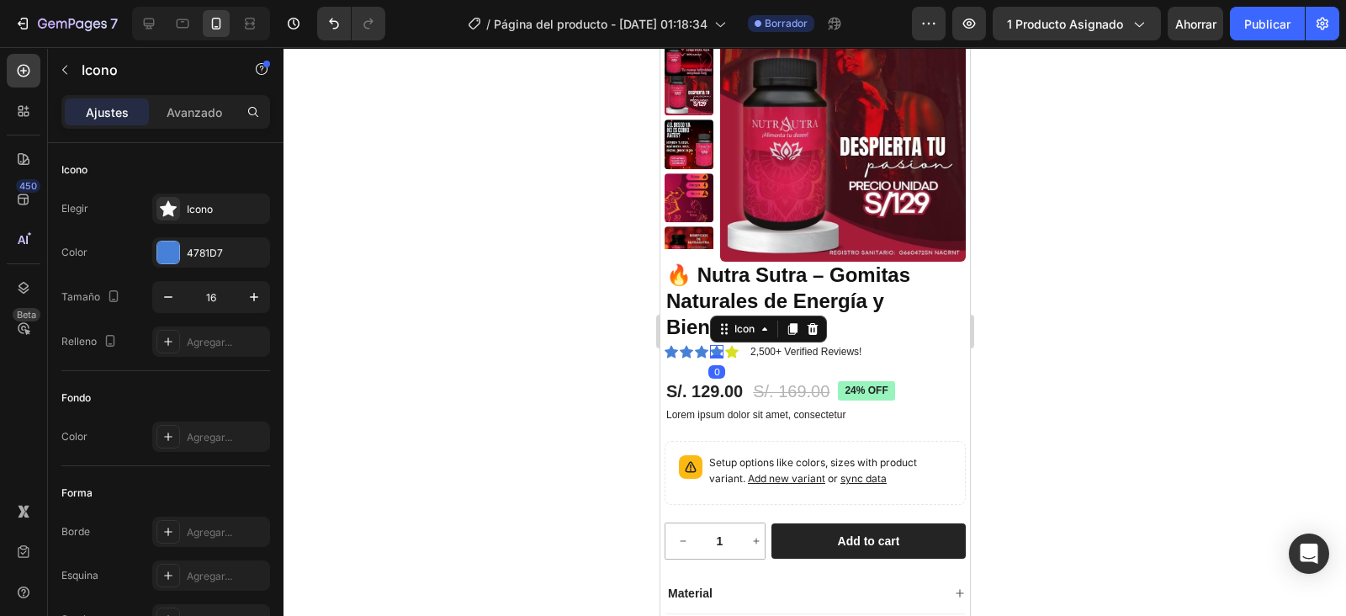
click at [181, 235] on div "Elegir Icono Color 4781D7 Tamaño 16 Relleno Agregar..." at bounding box center [165, 275] width 209 height 163
click at [167, 244] on div at bounding box center [168, 252] width 22 height 22
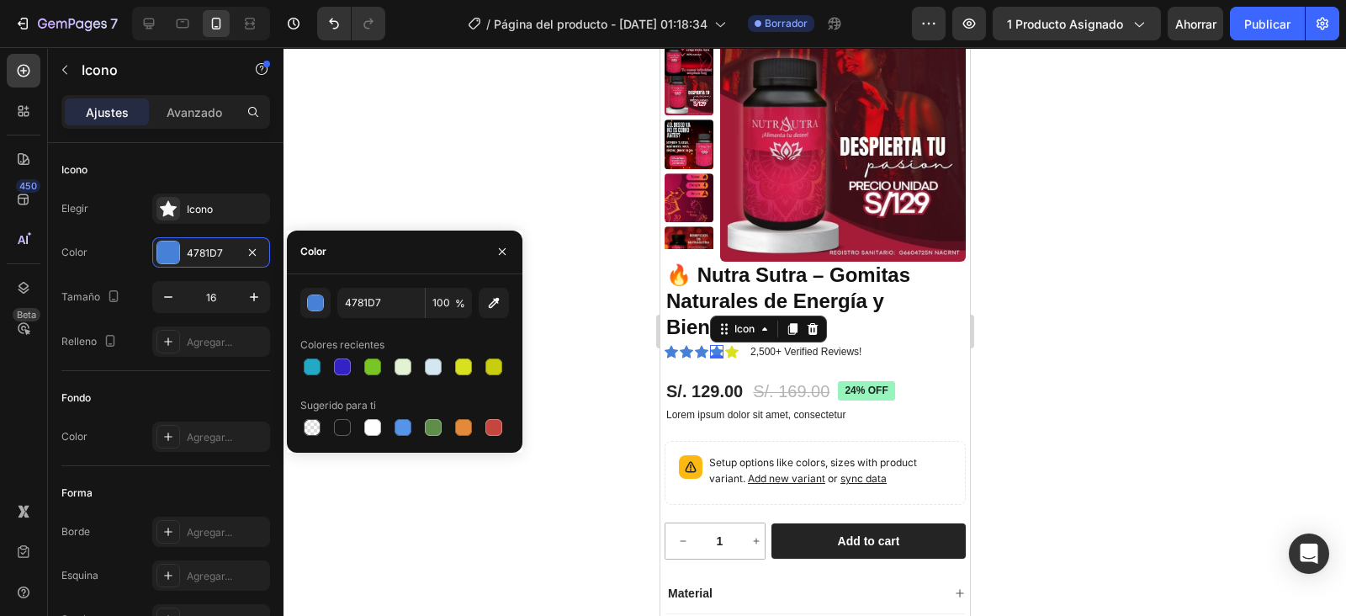
click at [459, 363] on div at bounding box center [463, 366] width 17 height 17
type input "D9E01F"
click at [703, 362] on div "Product Price" at bounding box center [703, 368] width 72 height 15
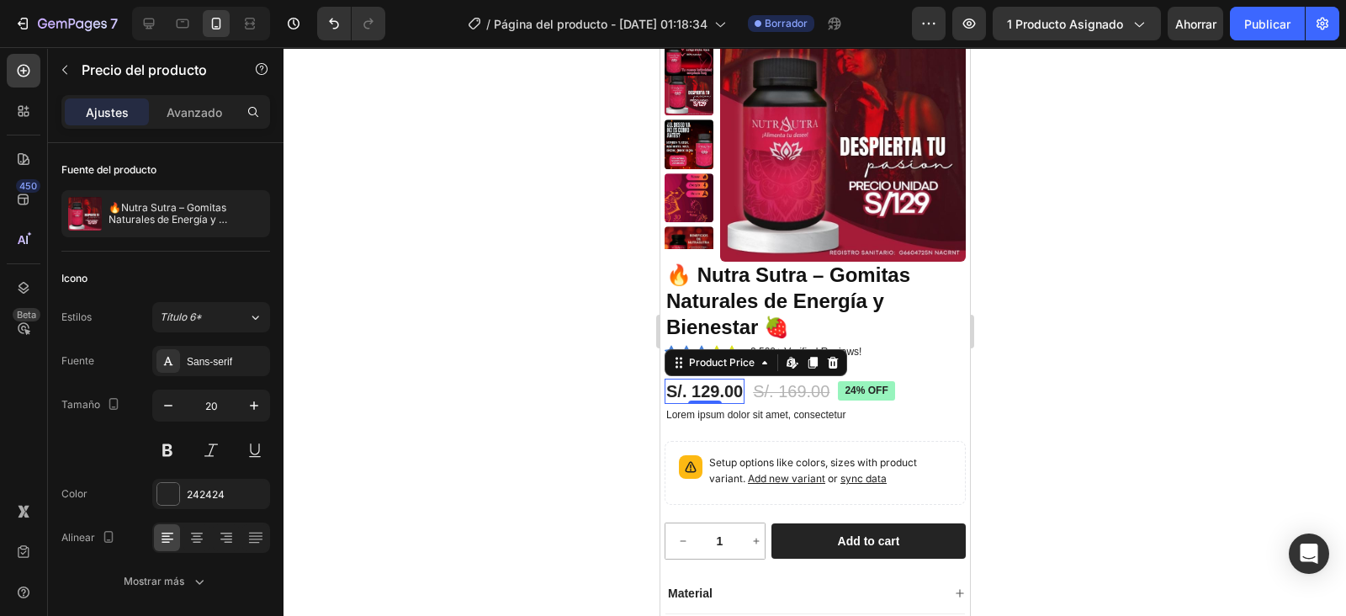
click at [1135, 294] on div at bounding box center [815, 331] width 1063 height 569
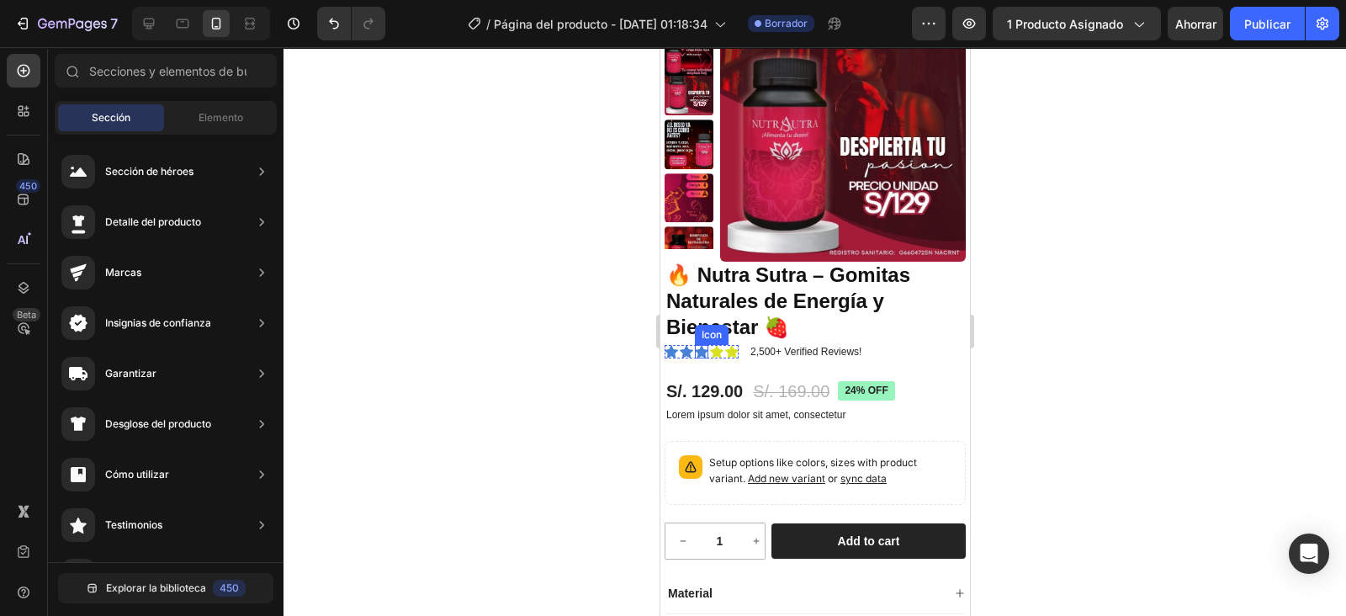
click at [699, 350] on icon at bounding box center [700, 351] width 13 height 13
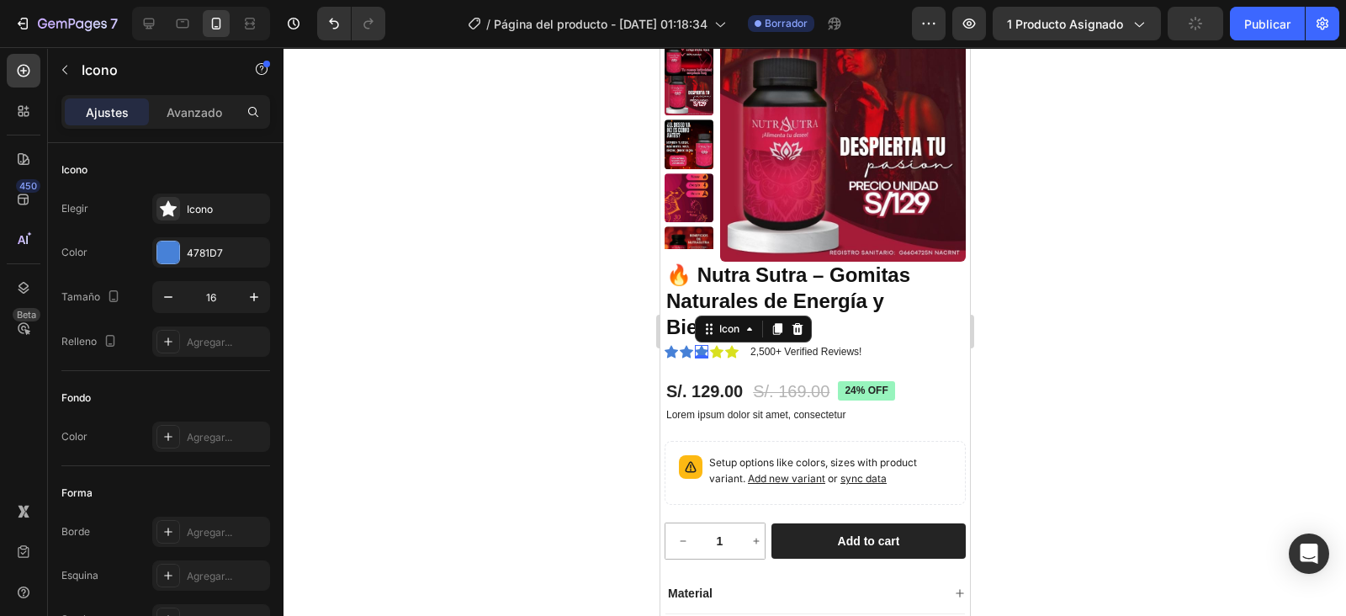
click at [161, 250] on div at bounding box center [168, 252] width 22 height 22
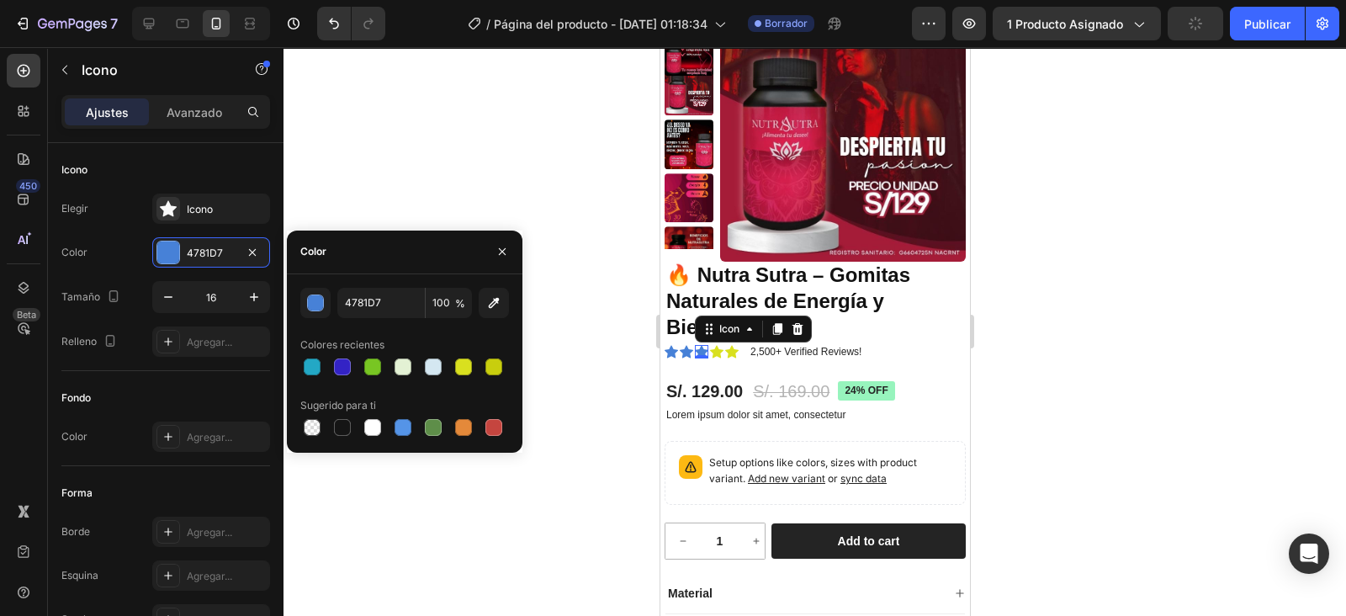
click at [463, 366] on div at bounding box center [463, 366] width 17 height 17
type input "D9E01F"
click at [683, 352] on icon at bounding box center [685, 351] width 13 height 13
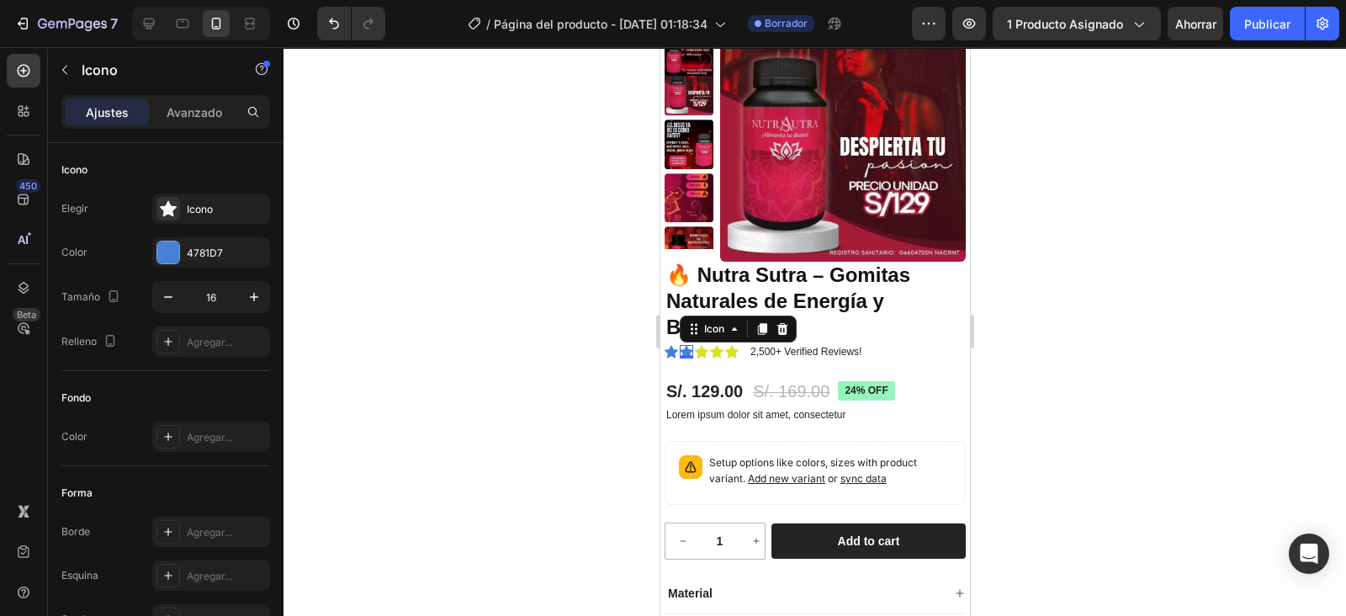
click at [172, 253] on div at bounding box center [168, 252] width 22 height 22
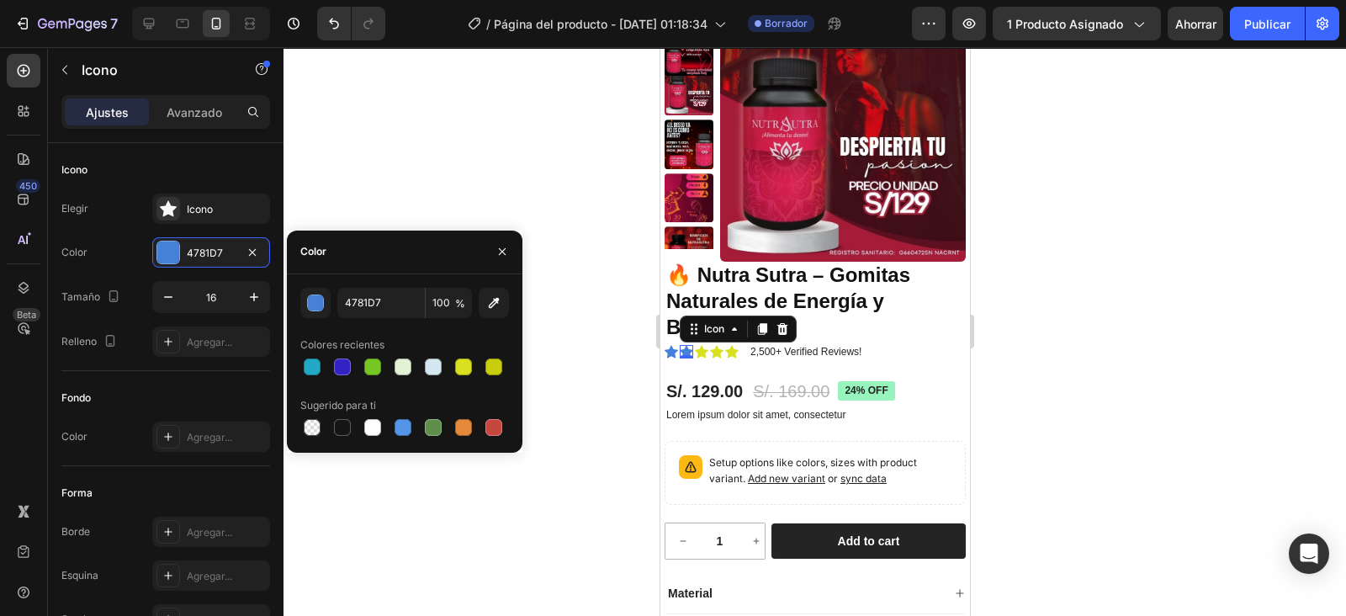
click at [458, 368] on div at bounding box center [463, 366] width 17 height 17
type input "D9E01F"
click at [669, 349] on icon at bounding box center [670, 351] width 13 height 13
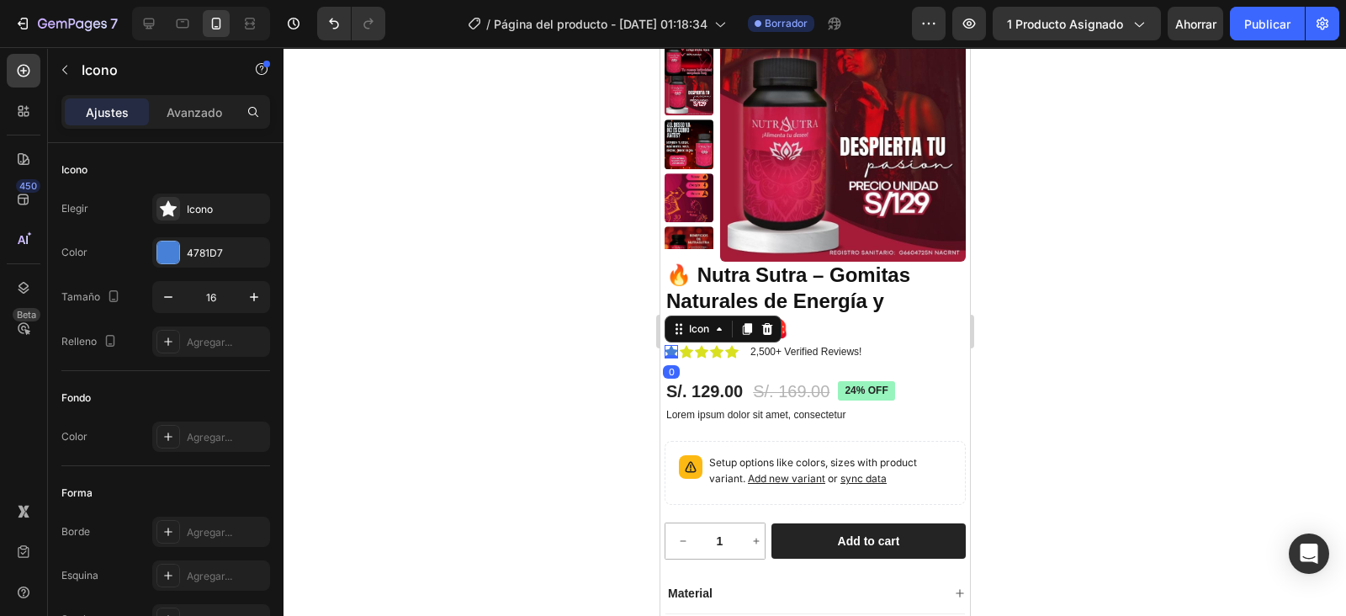
click at [177, 241] on div at bounding box center [168, 252] width 22 height 22
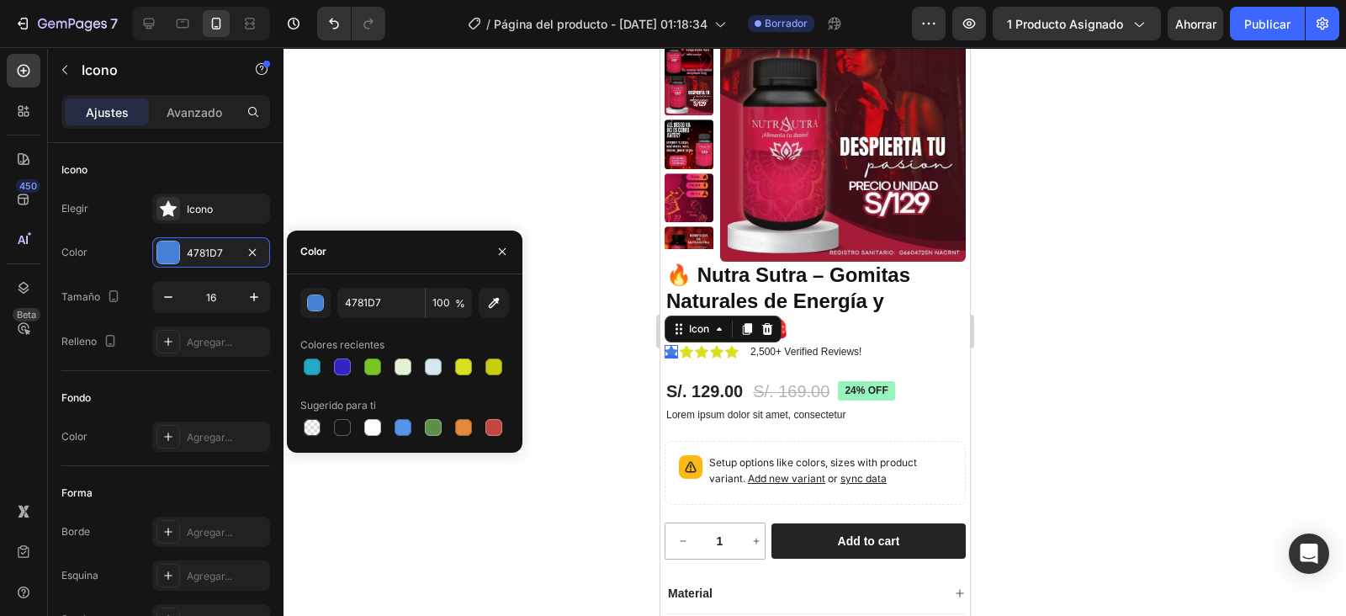
click at [459, 368] on div at bounding box center [463, 366] width 17 height 17
type input "D9E01F"
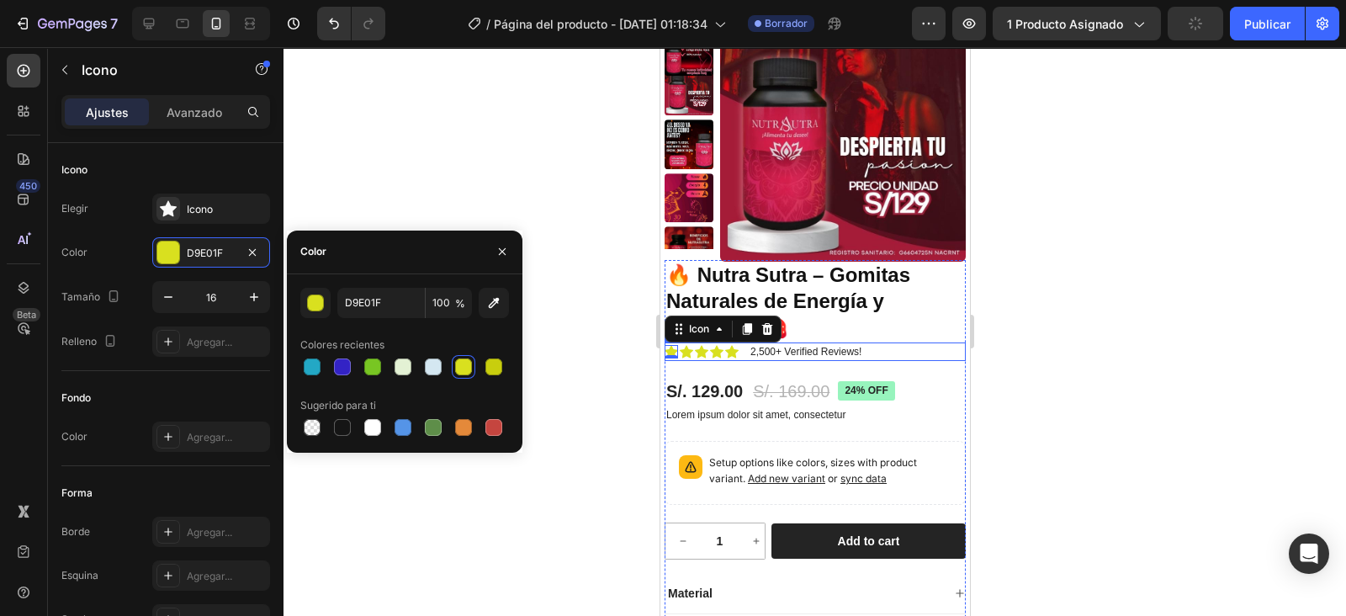
click at [875, 348] on div "Icon 0 Icon Icon Icon Icon Icon List 2,500+ Verified Reviews! Text Block Row" at bounding box center [814, 351] width 301 height 19
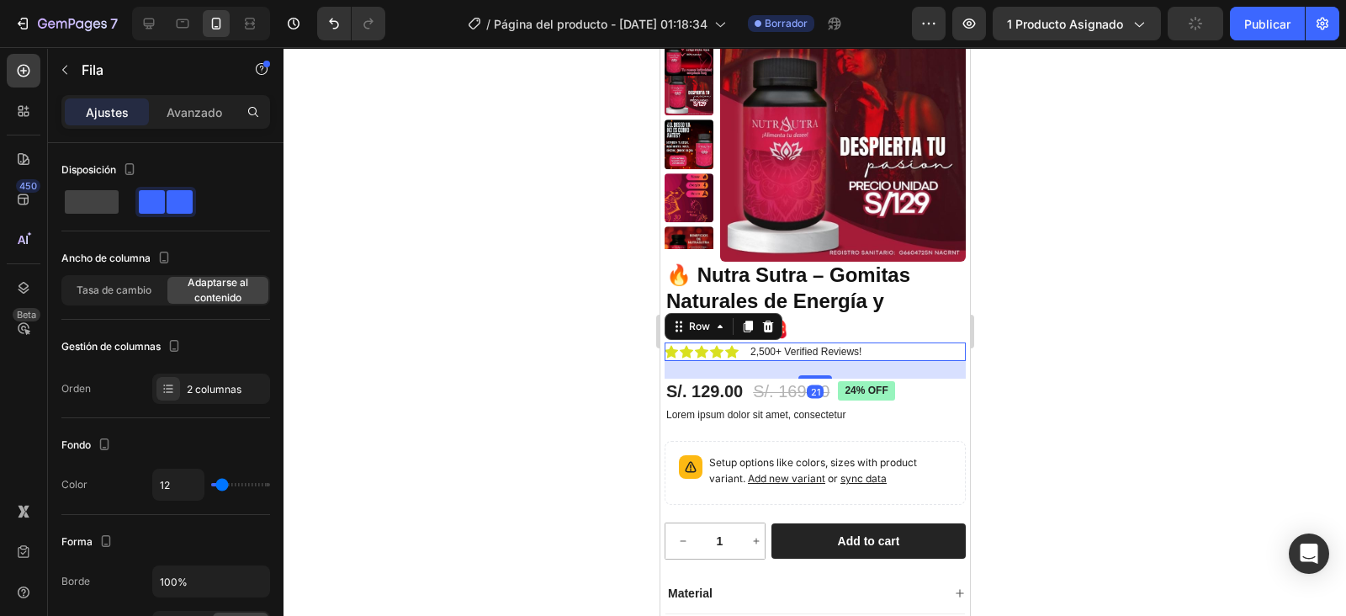
click at [875, 348] on div "Icon Icon Icon Icon Icon Icon List 2,500+ Verified Reviews! Text Block Row 21" at bounding box center [814, 351] width 301 height 19
click at [780, 349] on p "2,500+ Verified Reviews!" at bounding box center [805, 351] width 111 height 15
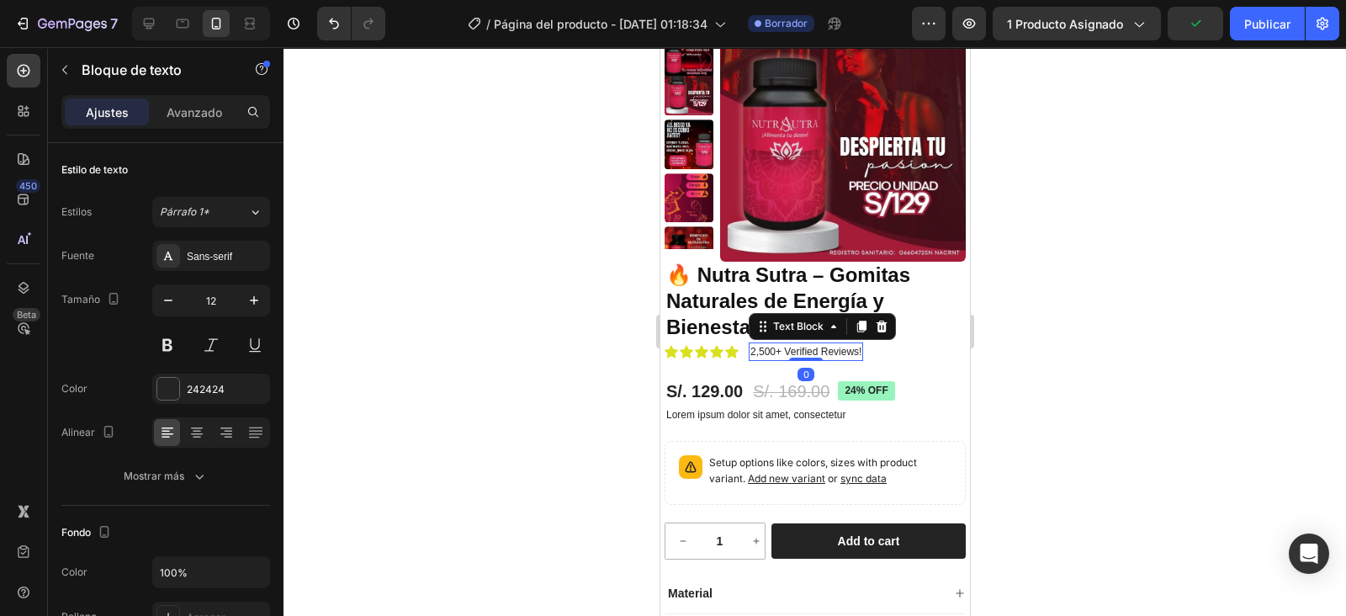
click at [776, 348] on p "2,500+ Verified Reviews!" at bounding box center [805, 351] width 111 height 15
click at [776, 350] on p "2,500+ Verified Reviews!" at bounding box center [805, 351] width 111 height 15
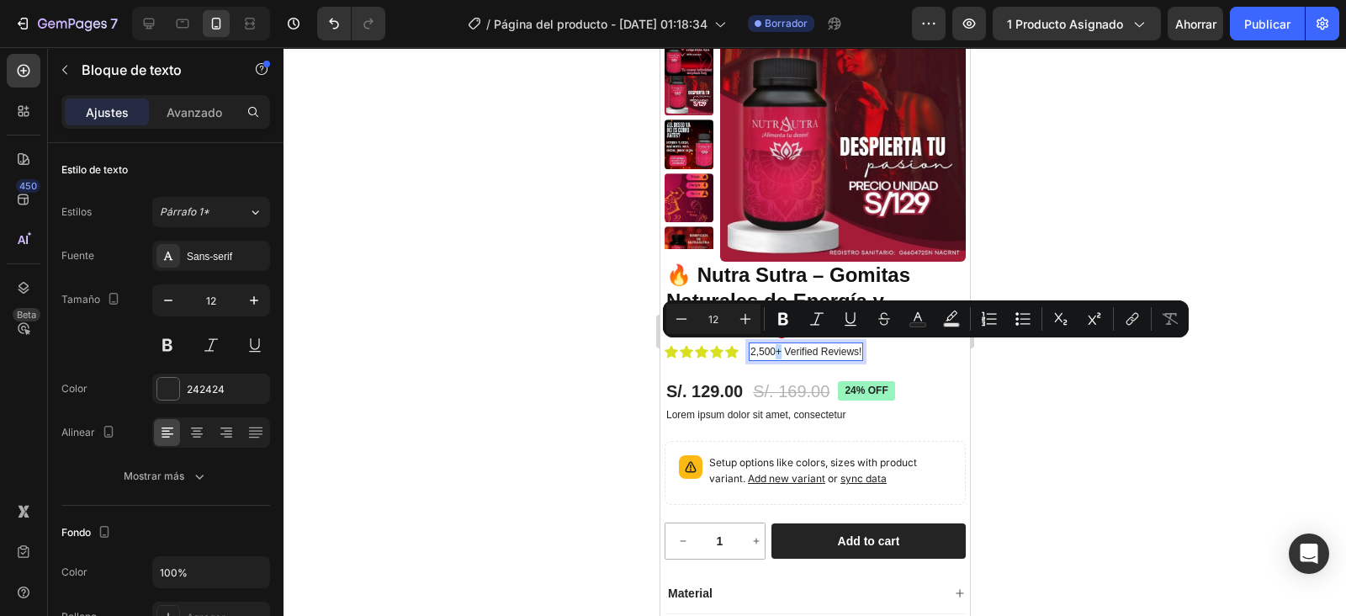
click at [782, 351] on p "2,500+ Verified Reviews!" at bounding box center [805, 351] width 111 height 15
copy p "+"
click at [757, 347] on p "2,500+ Verified Reviews!" at bounding box center [805, 351] width 111 height 15
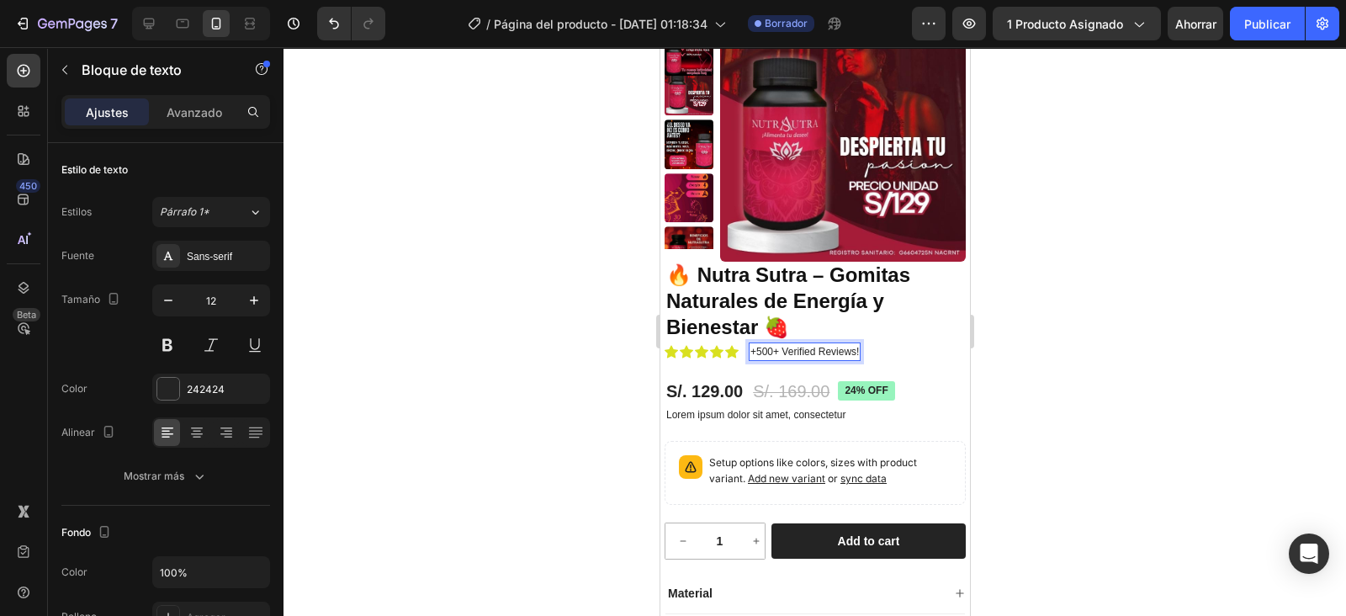
click at [856, 348] on p "+500+ Verified Reviews!" at bounding box center [804, 351] width 109 height 15
click at [857, 348] on p "+500+ Verified Reviews!" at bounding box center [804, 351] width 109 height 15
drag, startPoint x: 920, startPoint y: 279, endPoint x: 767, endPoint y: 348, distance: 167.2
click at [767, 348] on p "+500" at bounding box center [761, 351] width 23 height 15
click at [772, 355] on div "+500" at bounding box center [761, 351] width 26 height 19
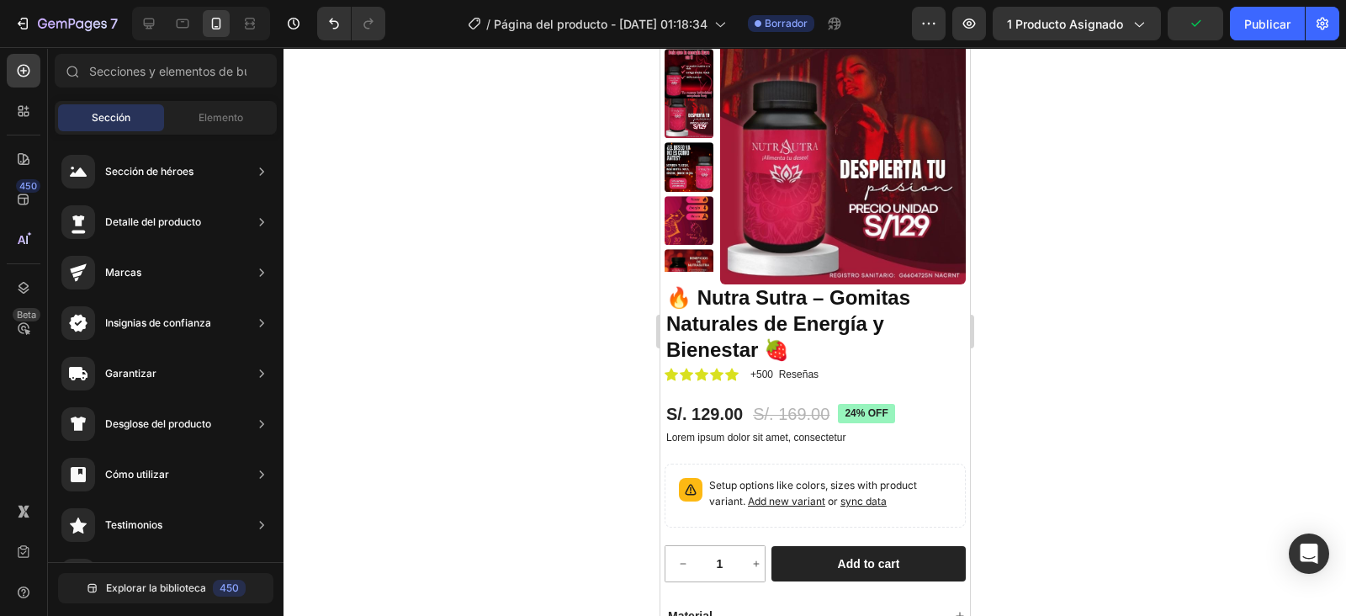
scroll to position [39, 0]
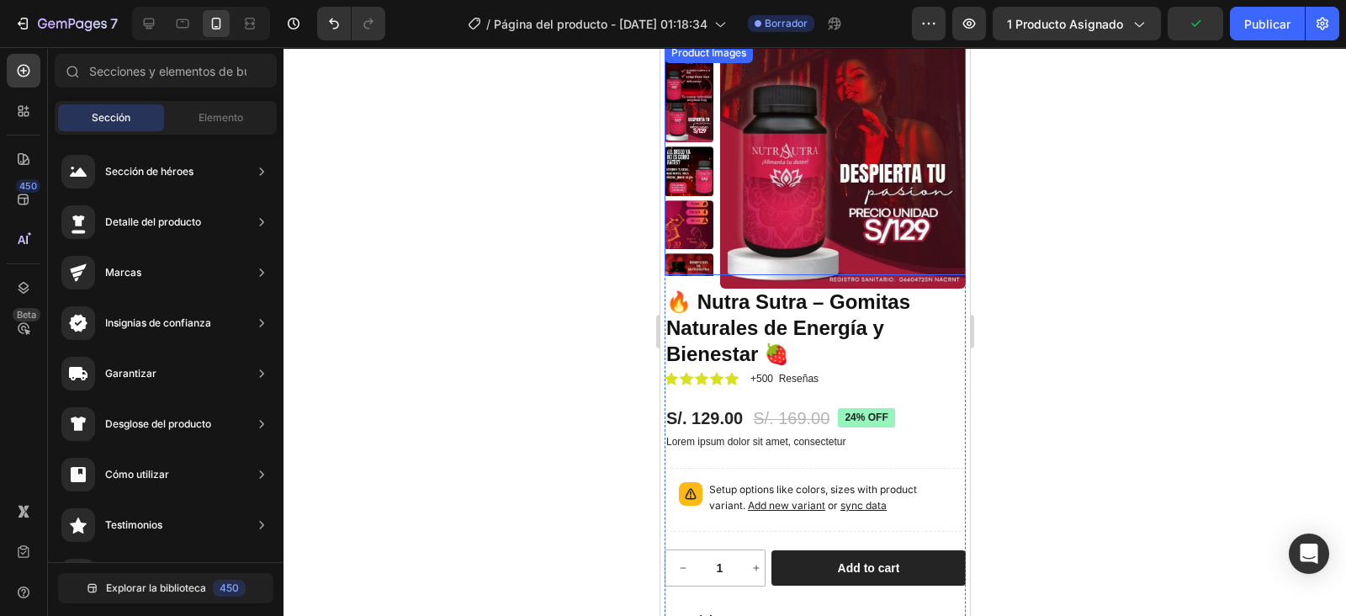
click at [948, 237] on img at bounding box center [842, 166] width 246 height 246
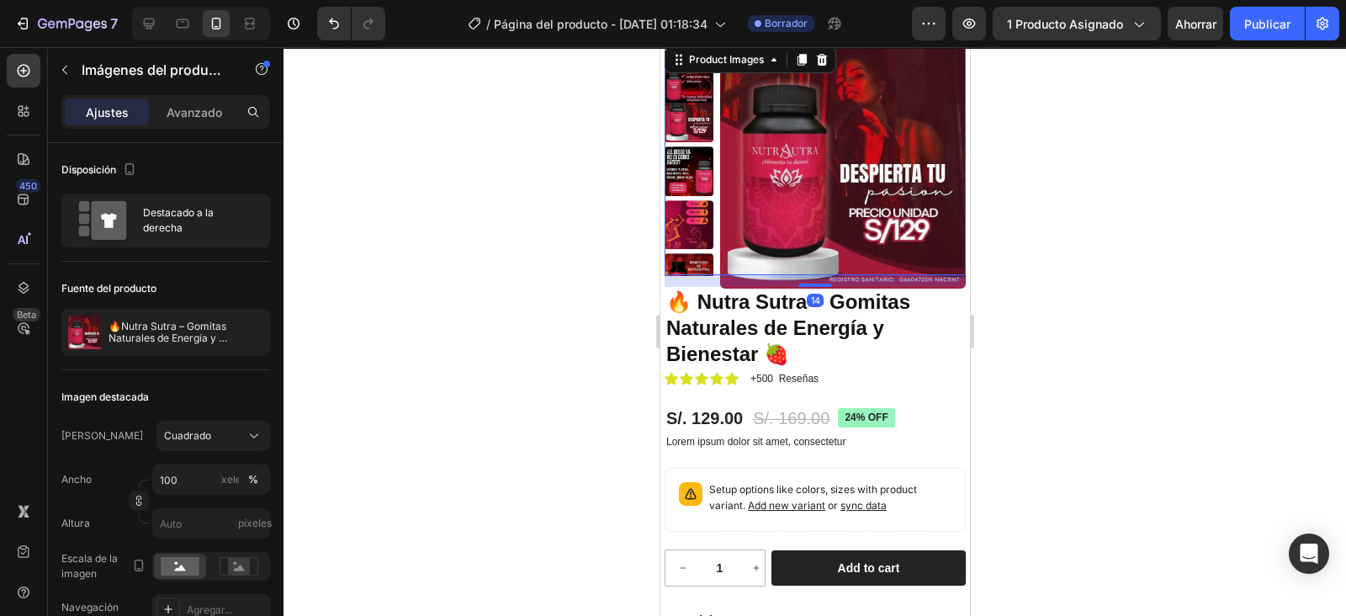
click at [187, 111] on p "Avanzado" at bounding box center [195, 112] width 56 height 18
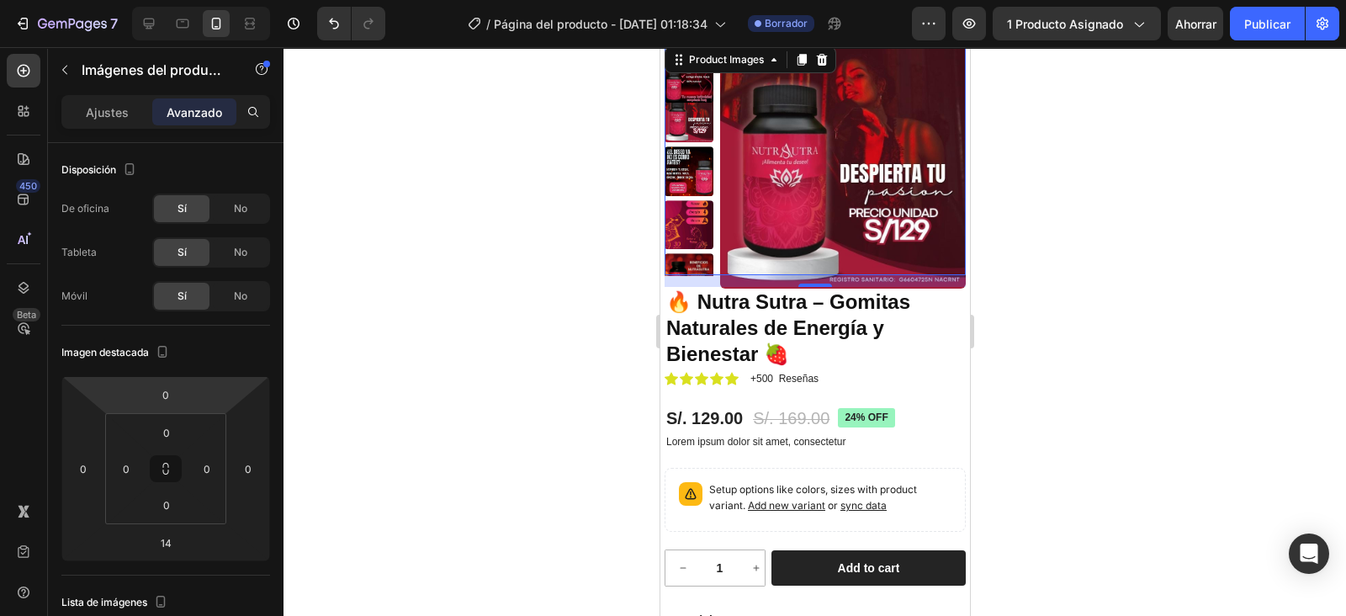
click at [843, 141] on img at bounding box center [842, 166] width 246 height 246
click at [134, 470] on input "0" at bounding box center [126, 468] width 25 height 25
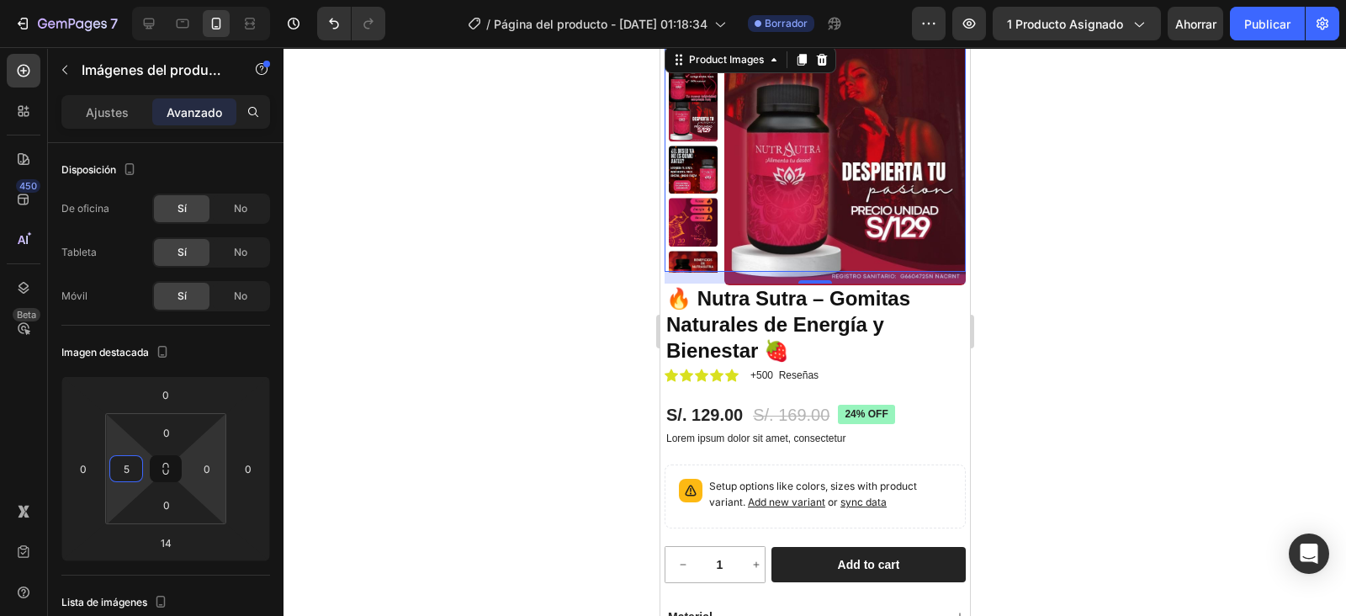
type input "5"
click at [204, 464] on input "0" at bounding box center [206, 468] width 25 height 25
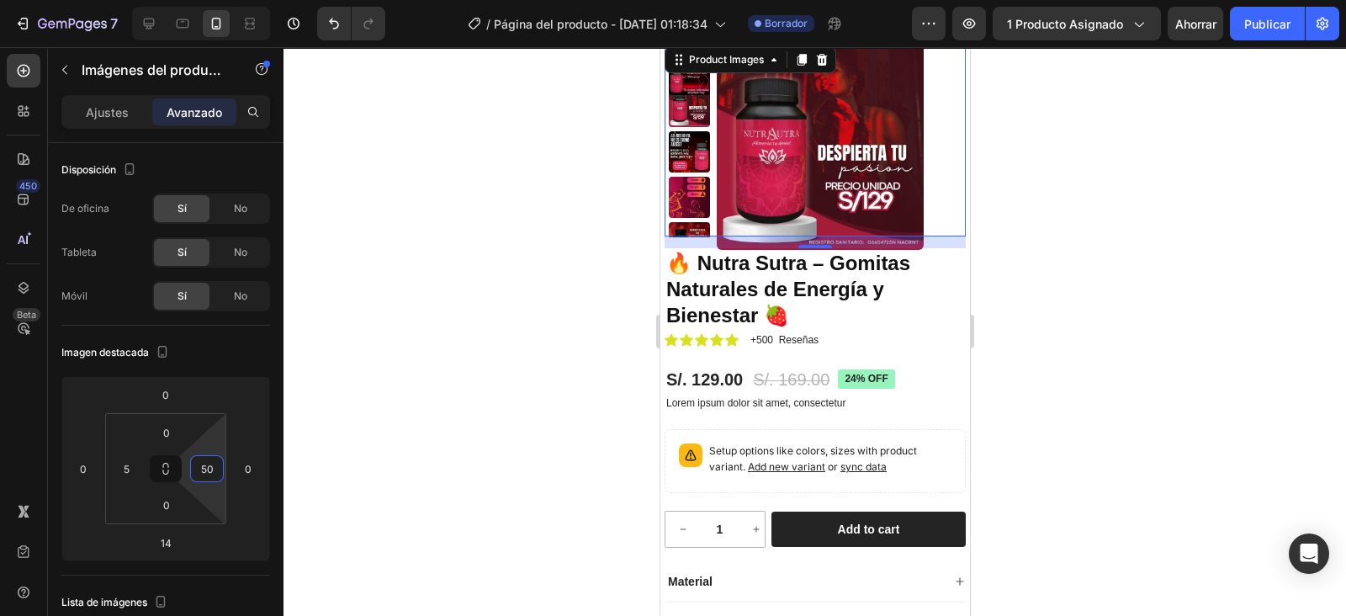
click at [219, 465] on input "50" at bounding box center [206, 468] width 25 height 25
type input "5"
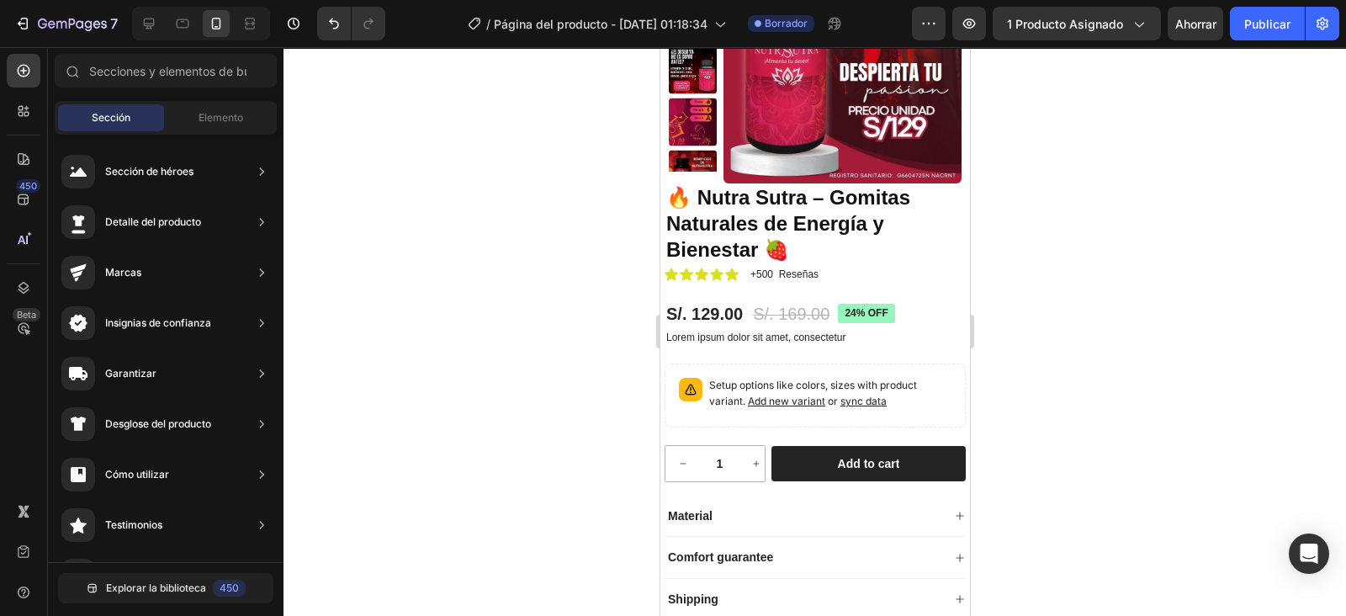
scroll to position [151, 0]
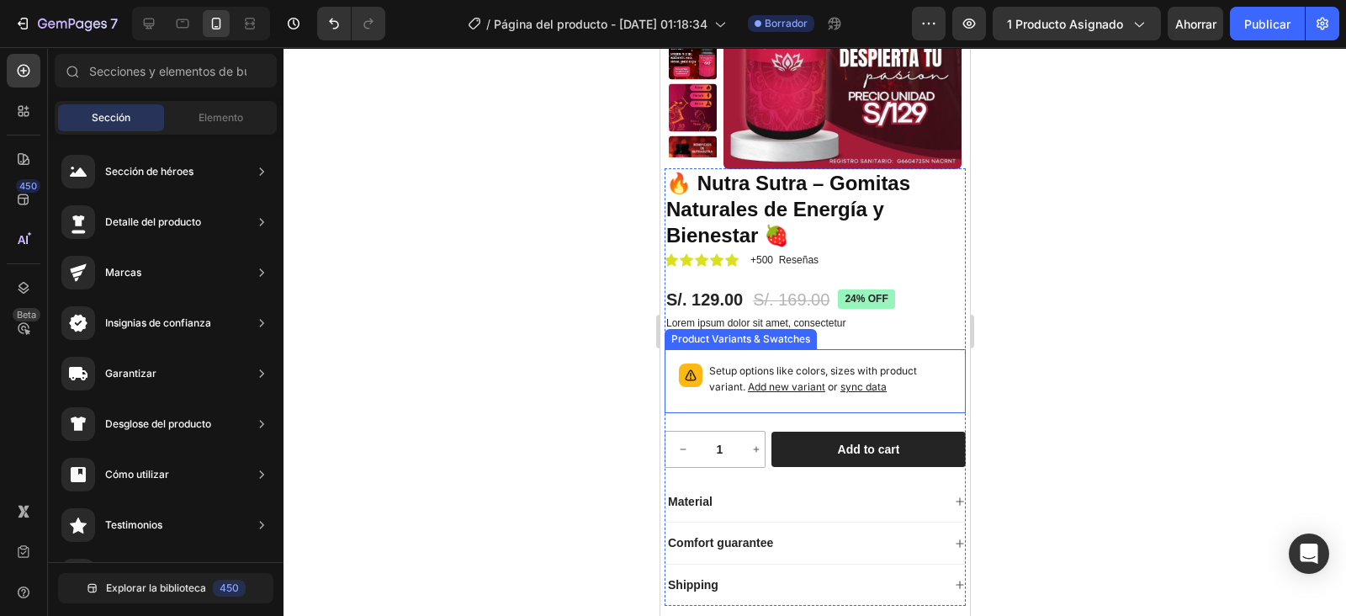
click at [816, 387] on span "Add new variant" at bounding box center [785, 386] width 77 height 13
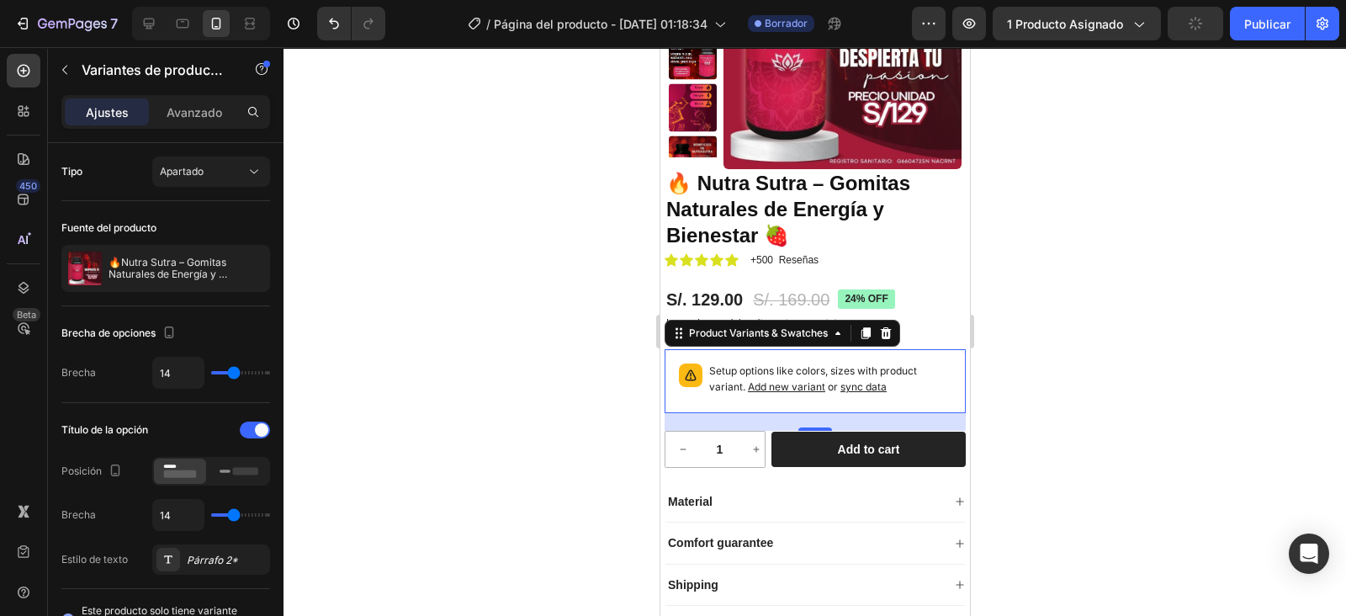
click at [887, 331] on icon at bounding box center [885, 333] width 11 height 12
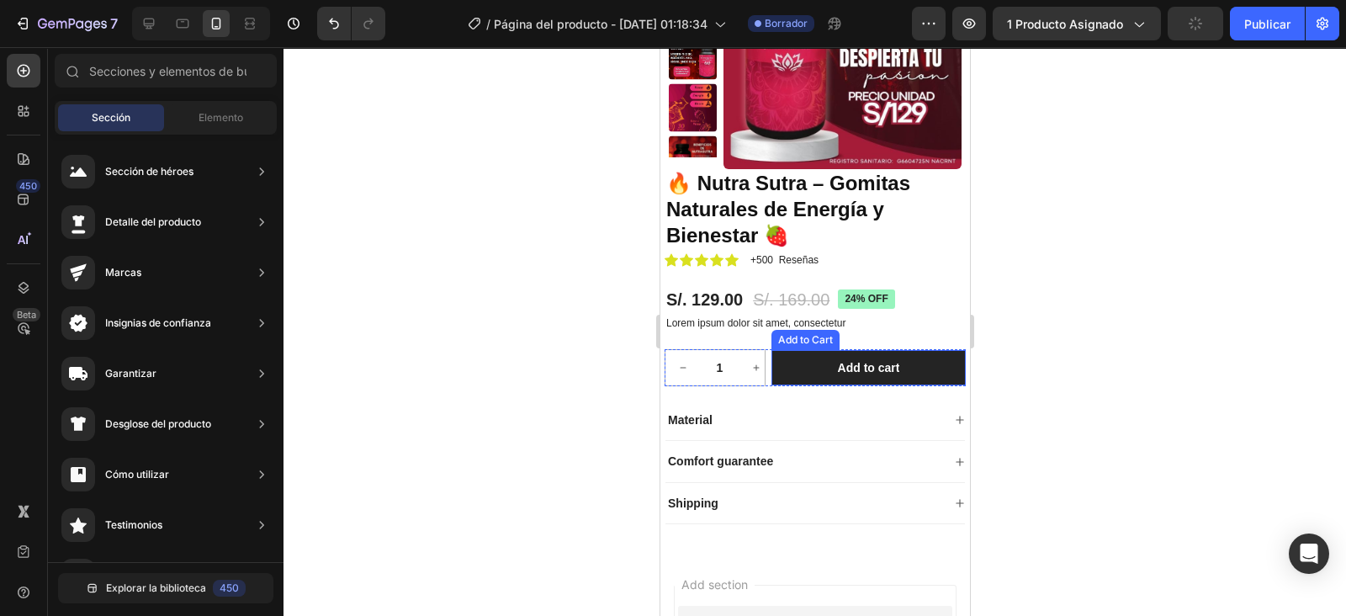
click at [873, 358] on button "Add to cart" at bounding box center [868, 367] width 194 height 35
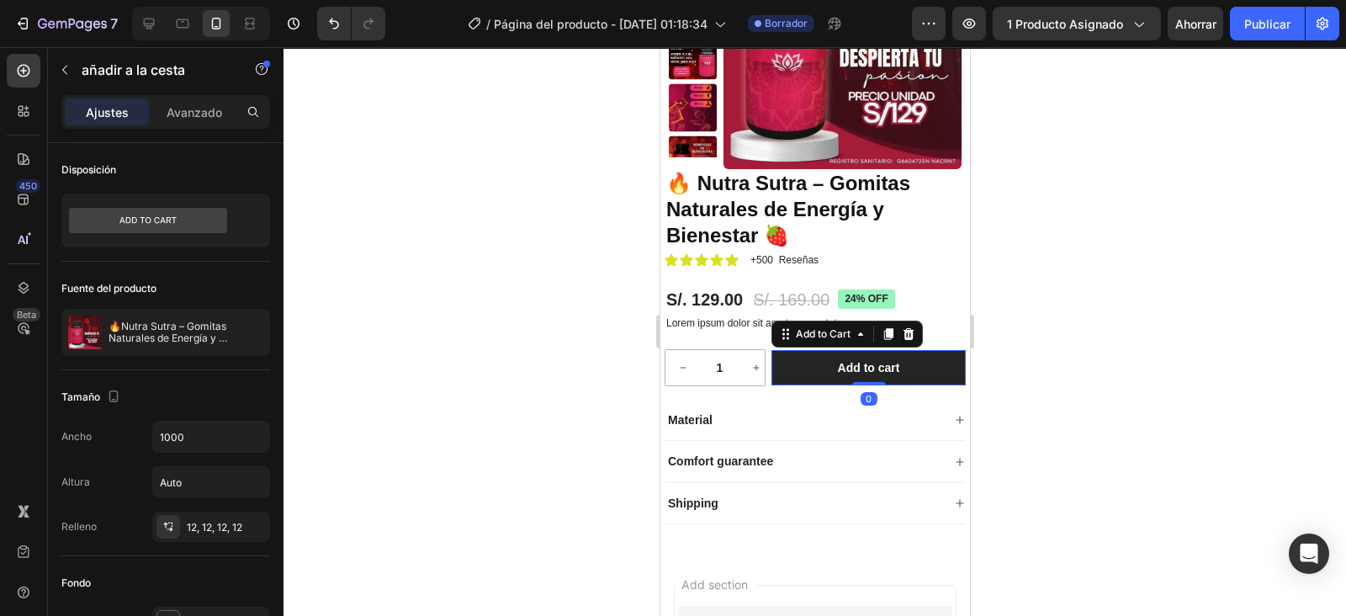
click at [905, 332] on icon at bounding box center [908, 334] width 11 height 12
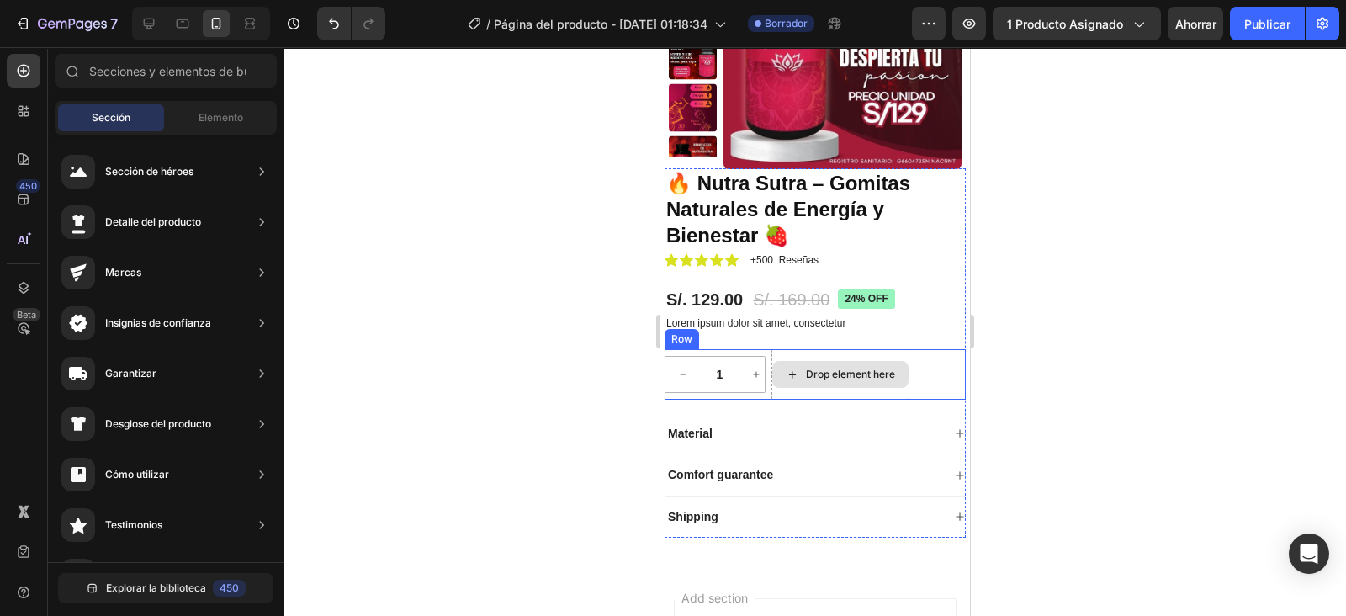
click at [775, 381] on div "Drop element here" at bounding box center [840, 374] width 136 height 27
click at [766, 368] on div "1 Product Quantity Row Drop element here Row" at bounding box center [814, 374] width 301 height 50
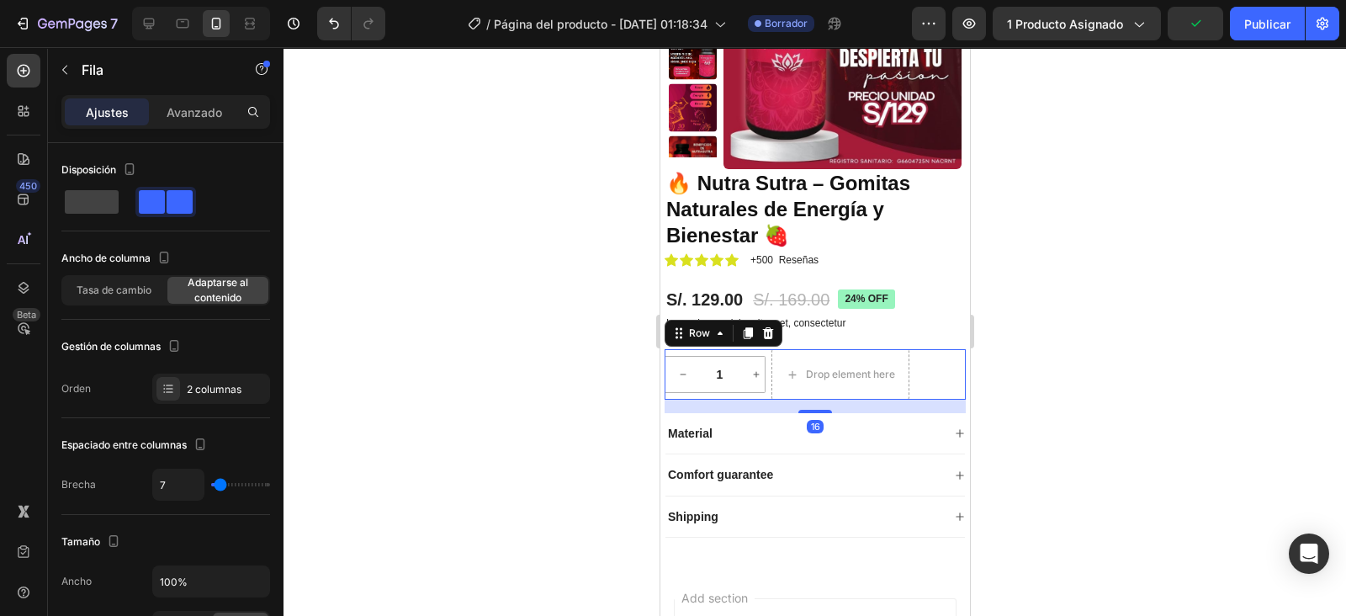
click at [764, 326] on icon at bounding box center [767, 332] width 13 height 13
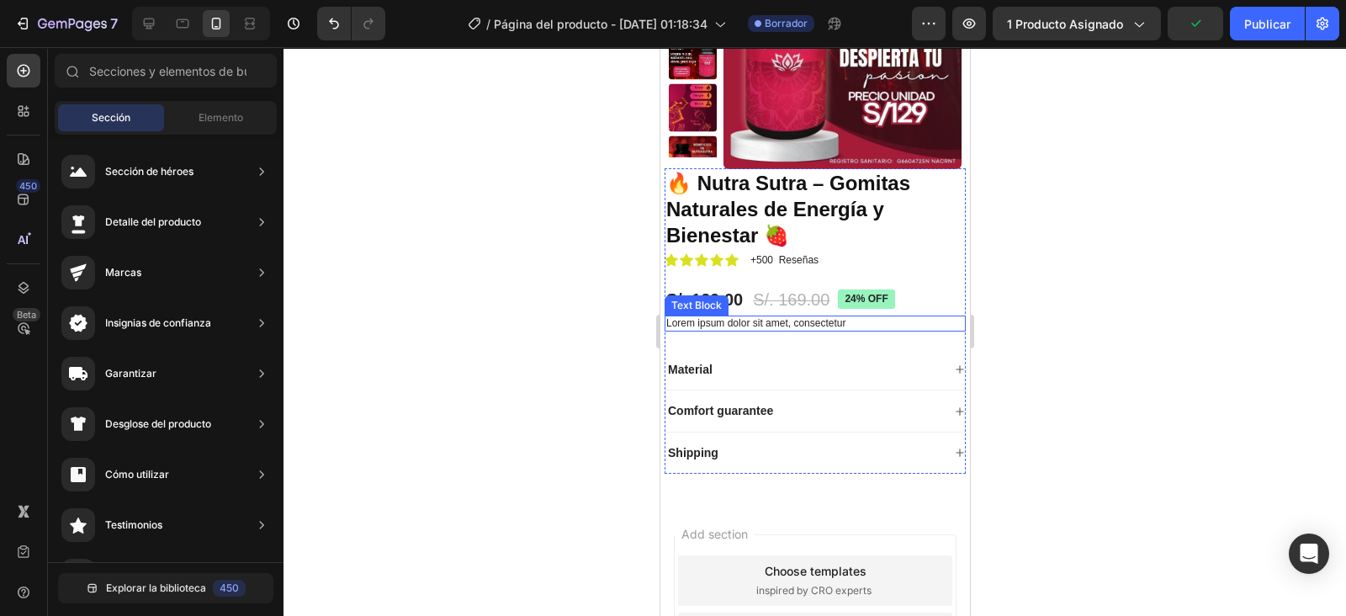
click at [792, 324] on p "Lorem ipsum dolor sit amet, consectetur" at bounding box center [815, 323] width 298 height 13
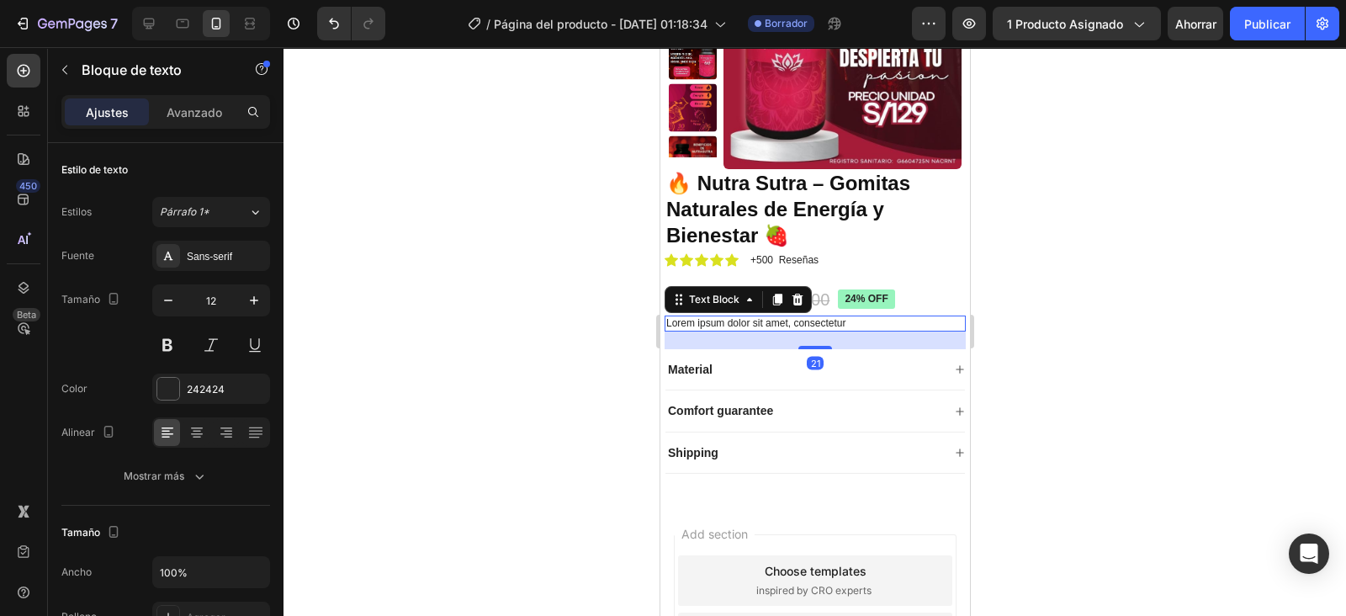
click at [794, 295] on icon at bounding box center [797, 299] width 11 height 12
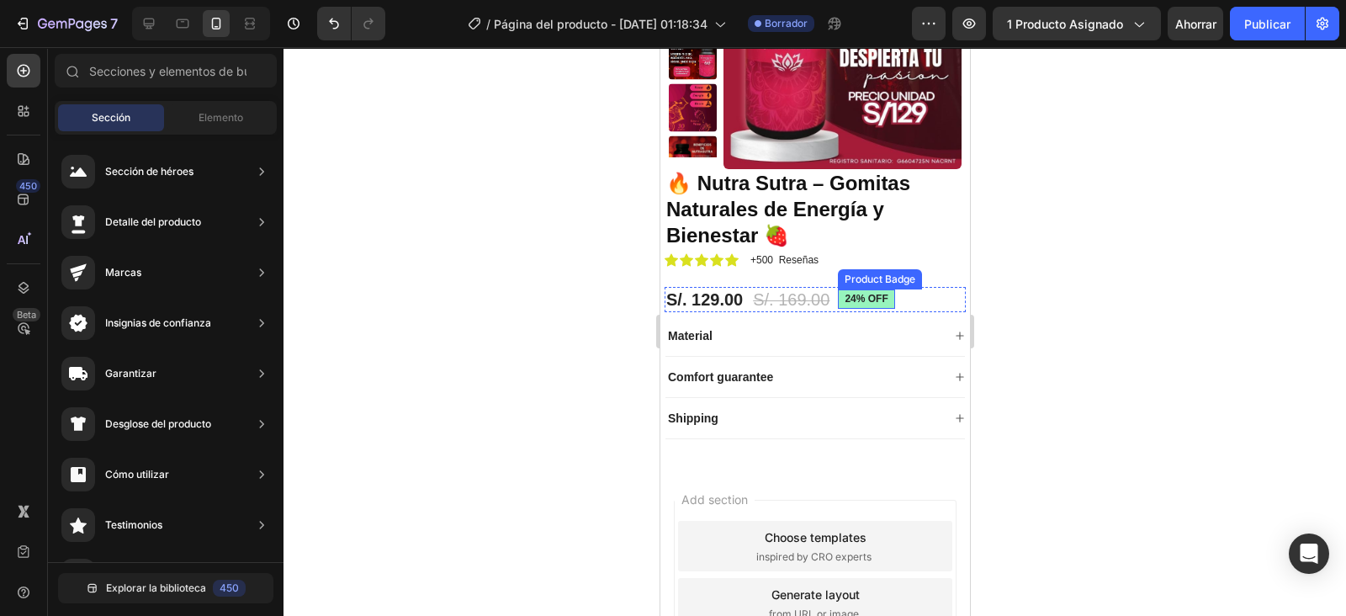
click at [870, 295] on pre "24% off" at bounding box center [865, 299] width 56 height 20
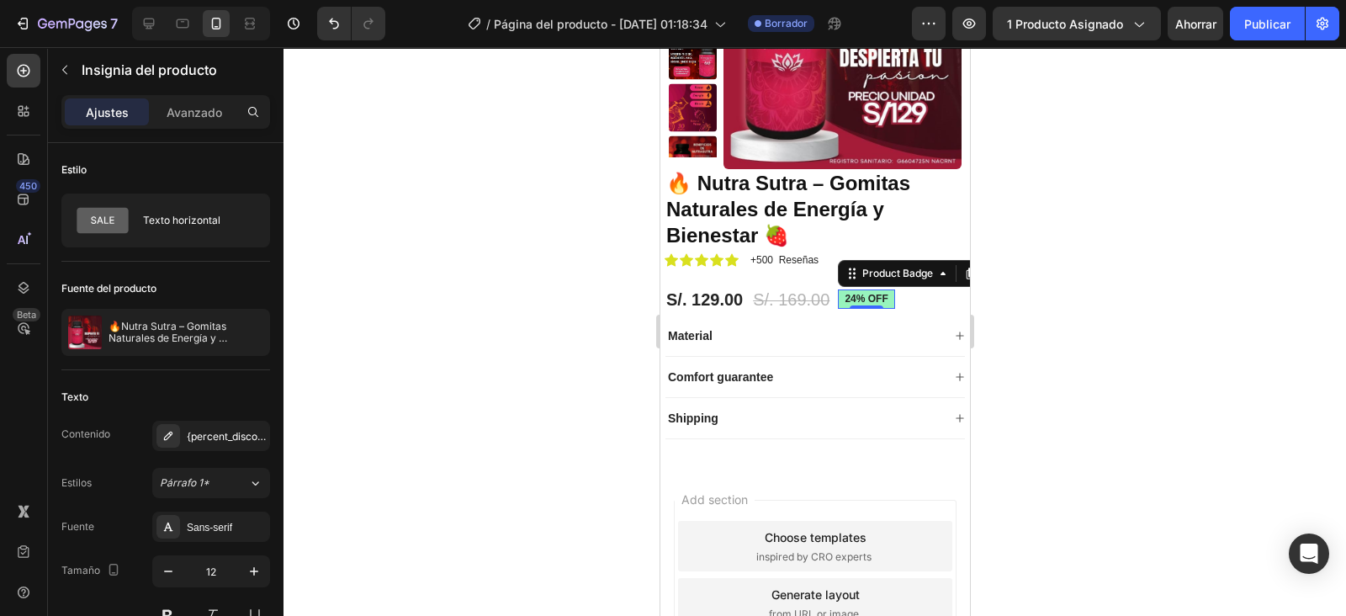
click at [221, 440] on div "{percent_discount} de descuento" at bounding box center [226, 436] width 79 height 15
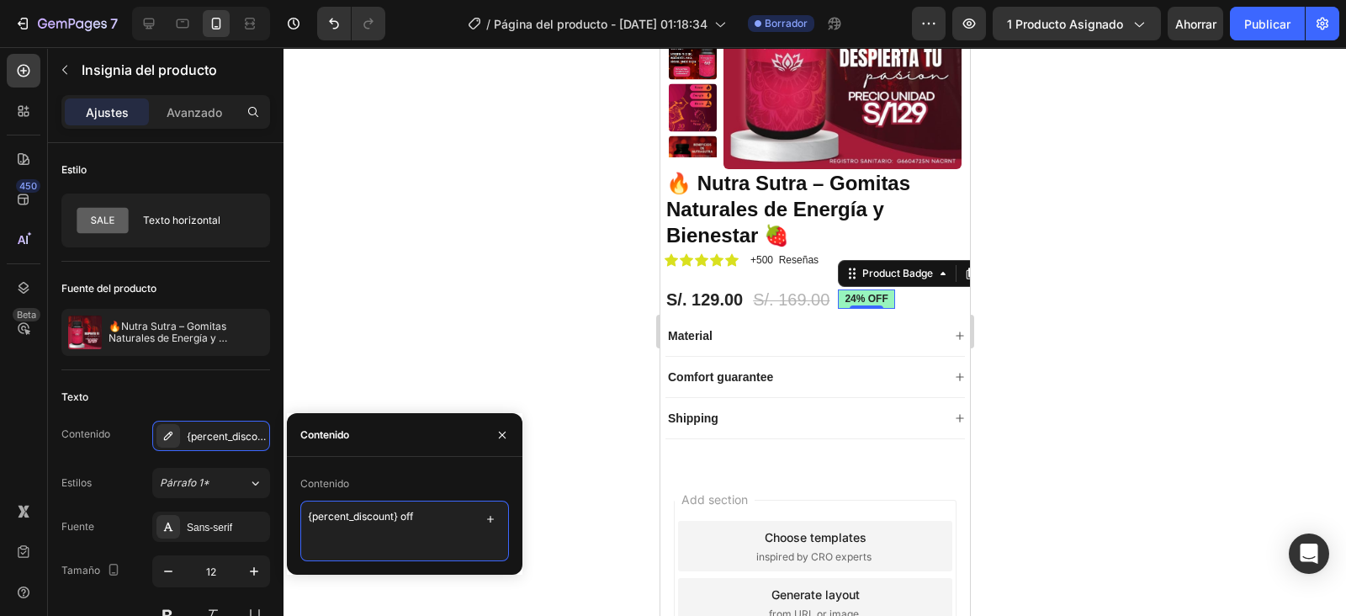
click at [426, 516] on textarea "{percent_discount} off" at bounding box center [404, 531] width 209 height 61
click at [400, 515] on textarea "{percent_discount} oferta" at bounding box center [404, 531] width 209 height 61
type textarea "{"
click at [317, 526] on textarea "oferta" at bounding box center [404, 531] width 209 height 61
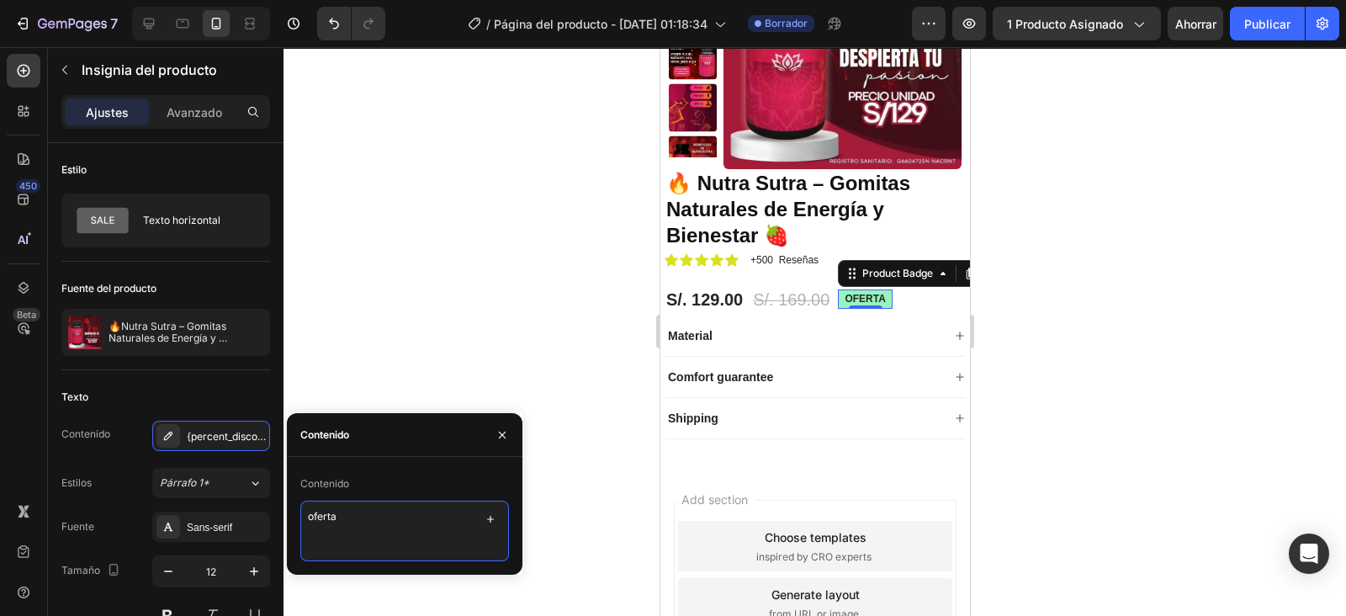
click at [305, 516] on textarea "oferta" at bounding box center [404, 531] width 209 height 61
paste textarea "%"
click at [326, 538] on textarea "25%oferta" at bounding box center [404, 531] width 209 height 61
type textarea "25% oferta"
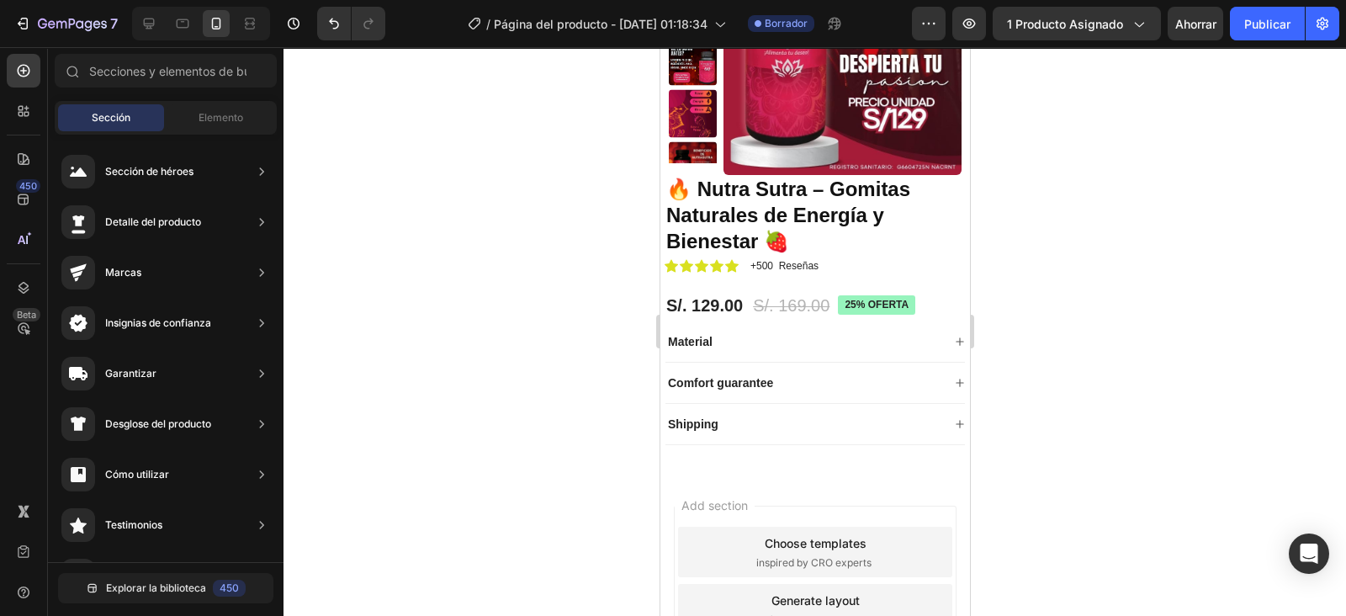
scroll to position [146, 0]
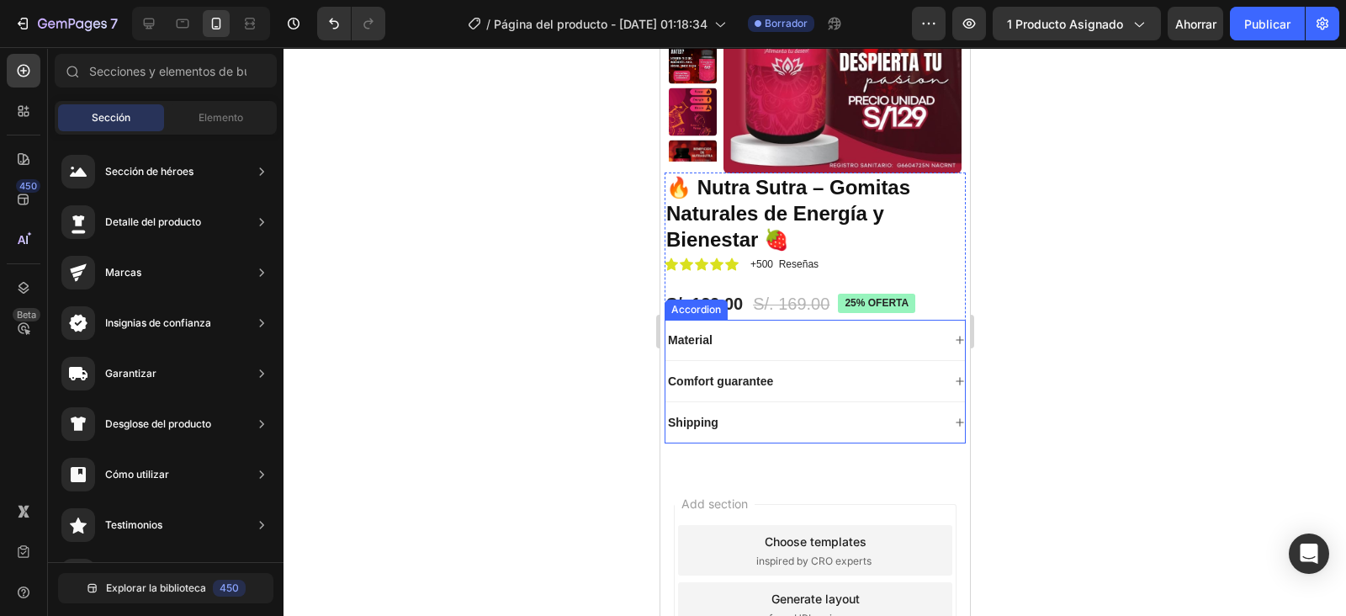
click at [854, 348] on div "Material" at bounding box center [803, 340] width 276 height 20
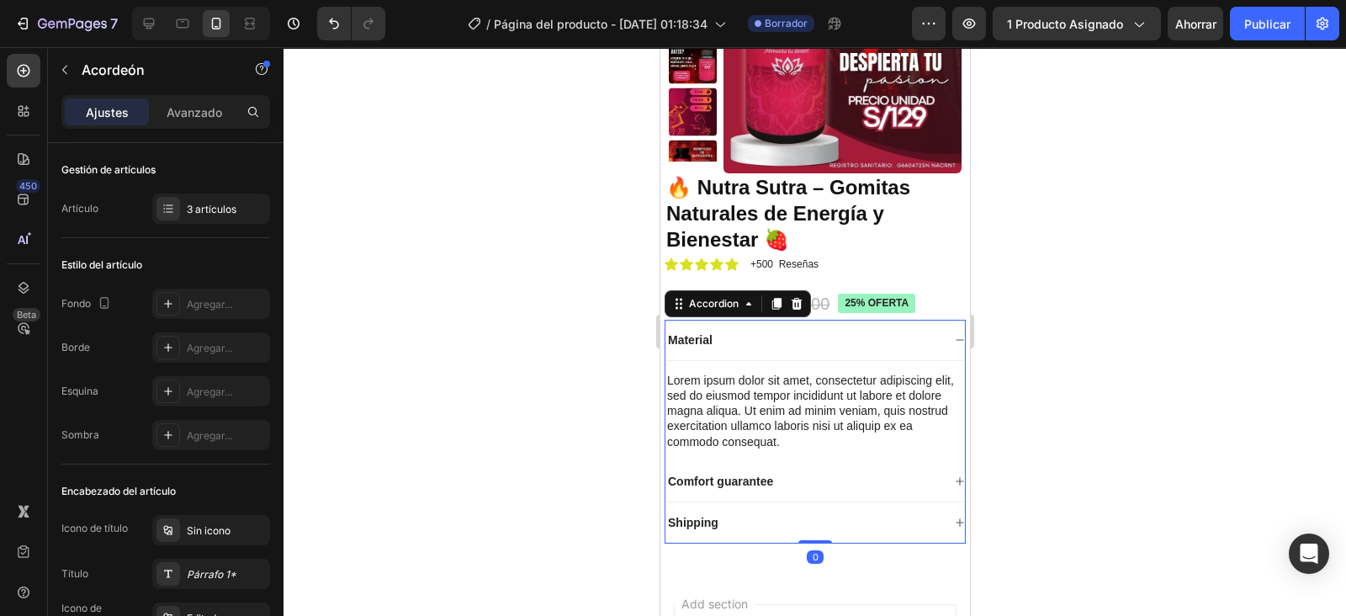
click at [797, 300] on icon at bounding box center [796, 303] width 11 height 12
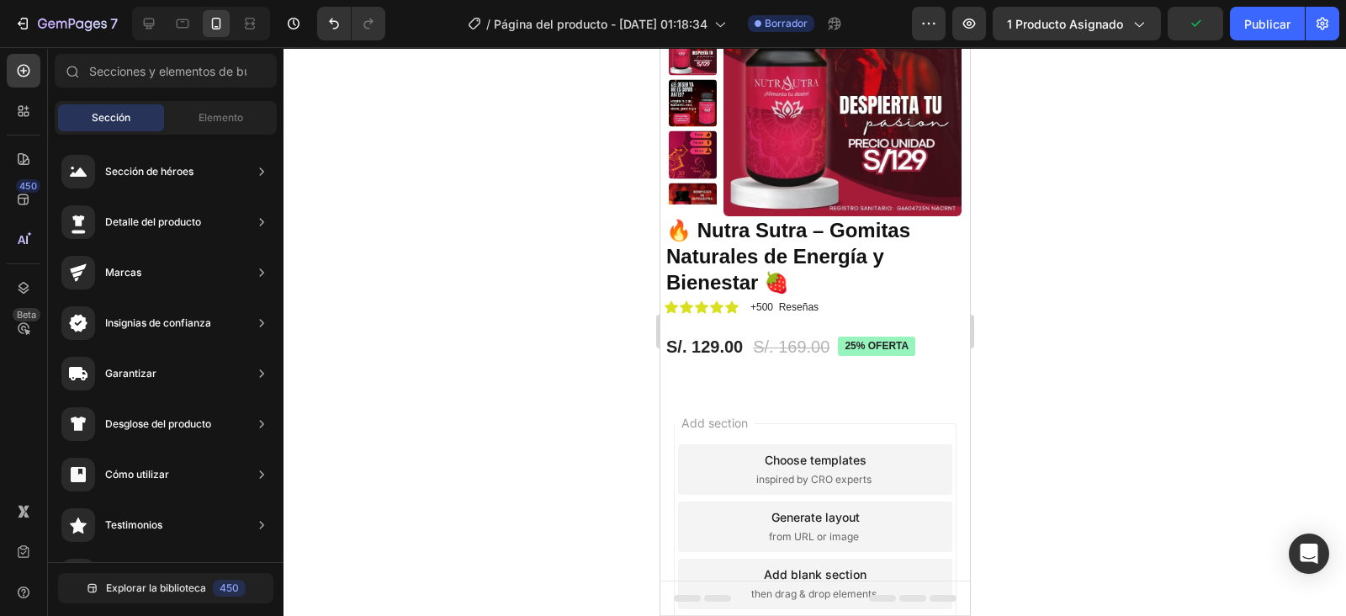
scroll to position [104, 0]
click at [783, 300] on p "+500 Reseñas" at bounding box center [784, 306] width 68 height 15
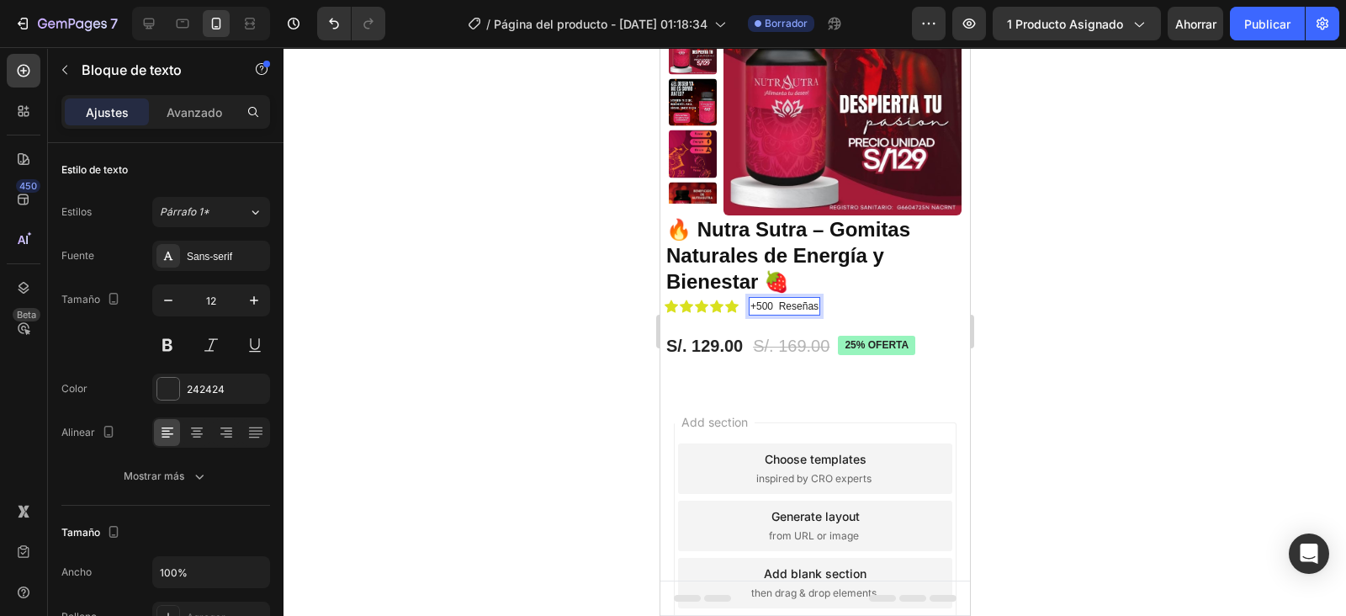
click at [780, 305] on p "+500 Reseñas" at bounding box center [784, 306] width 68 height 15
click at [750, 307] on p "+500 Reseñas" at bounding box center [783, 306] width 66 height 15
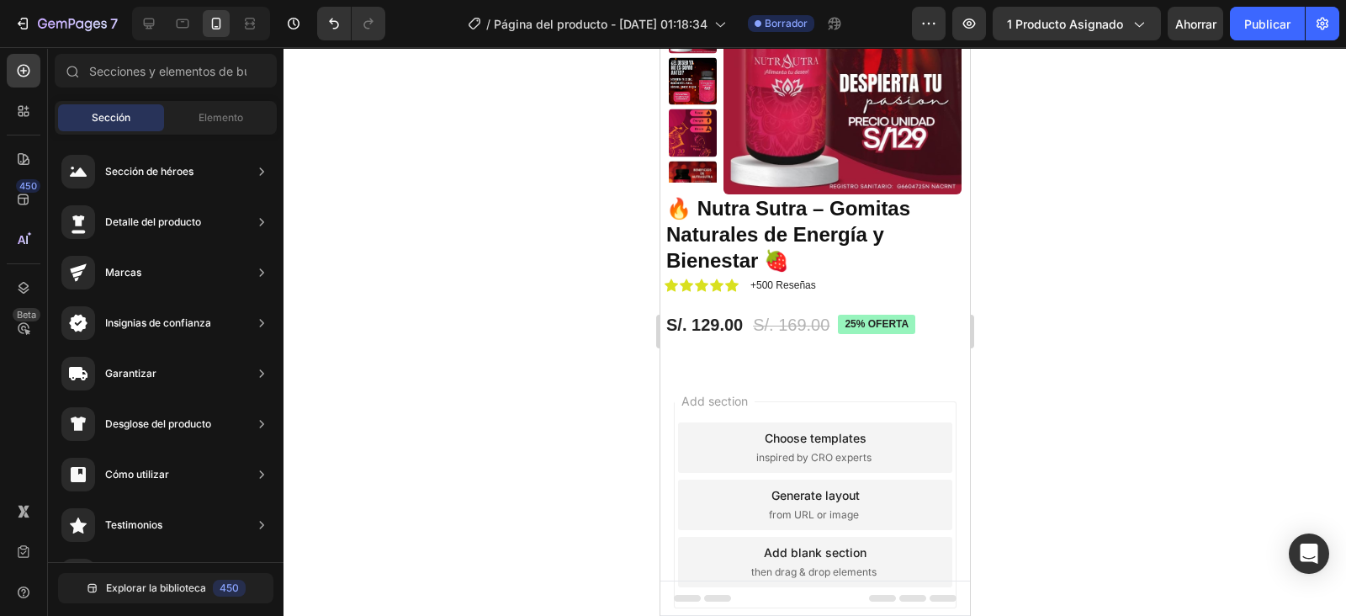
scroll to position [126, 0]
click at [799, 297] on div "🔥 Nutra Sutra – Gomitas Naturales de Energía y Bienestar 🍓 Product Title Icon I…" at bounding box center [814, 266] width 301 height 147
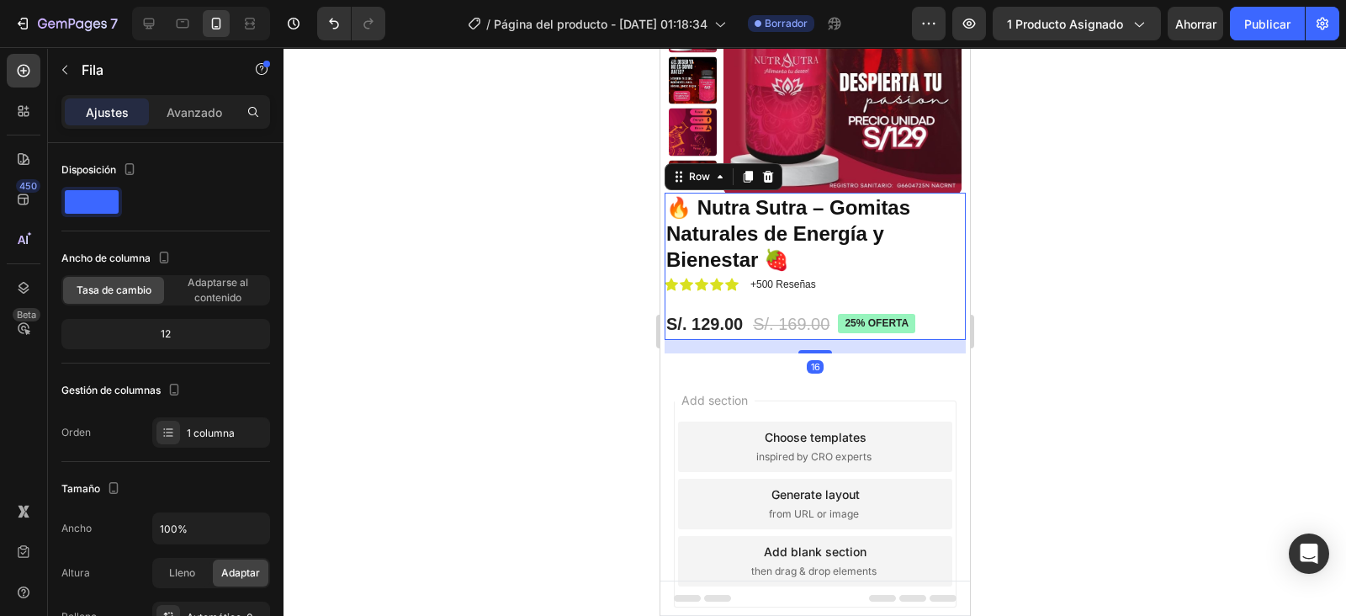
click at [187, 99] on div "Avanzado" at bounding box center [194, 111] width 84 height 27
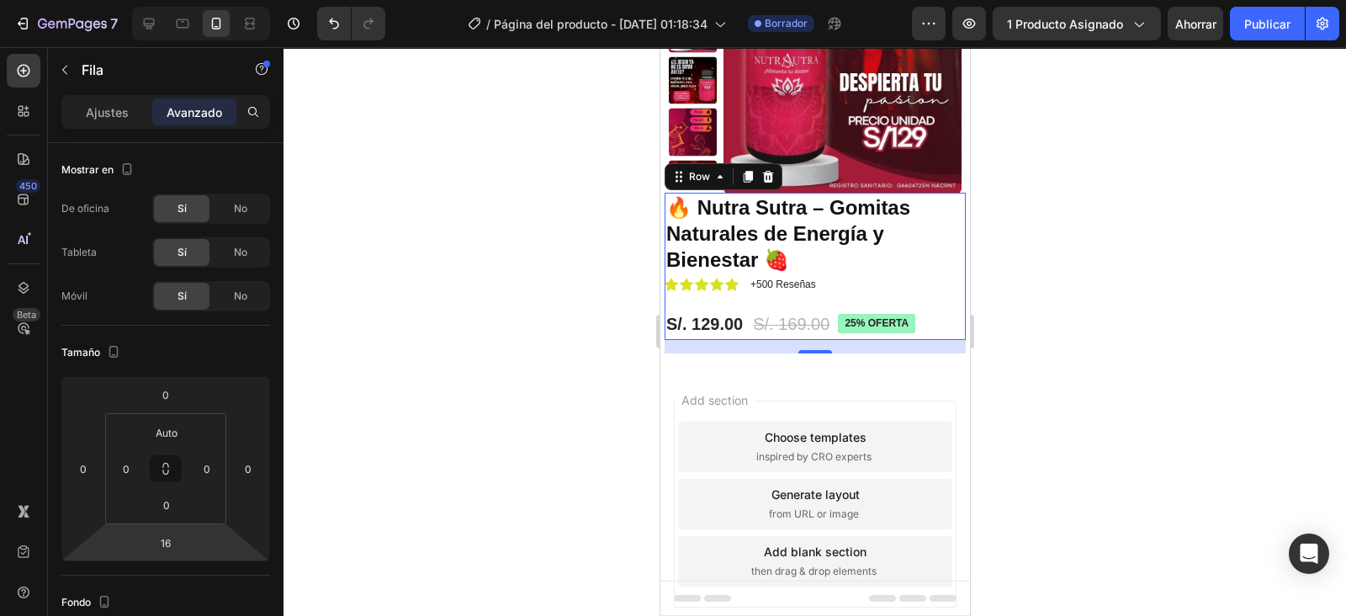
click at [175, 0] on html "7 Version history / Página del producto - 28 de septiembre, 01:18:34 Borrador A…" at bounding box center [673, 0] width 1346 height 0
click at [168, 541] on input "16" at bounding box center [166, 542] width 34 height 25
click at [183, 579] on span "Auto" at bounding box center [181, 578] width 22 height 12
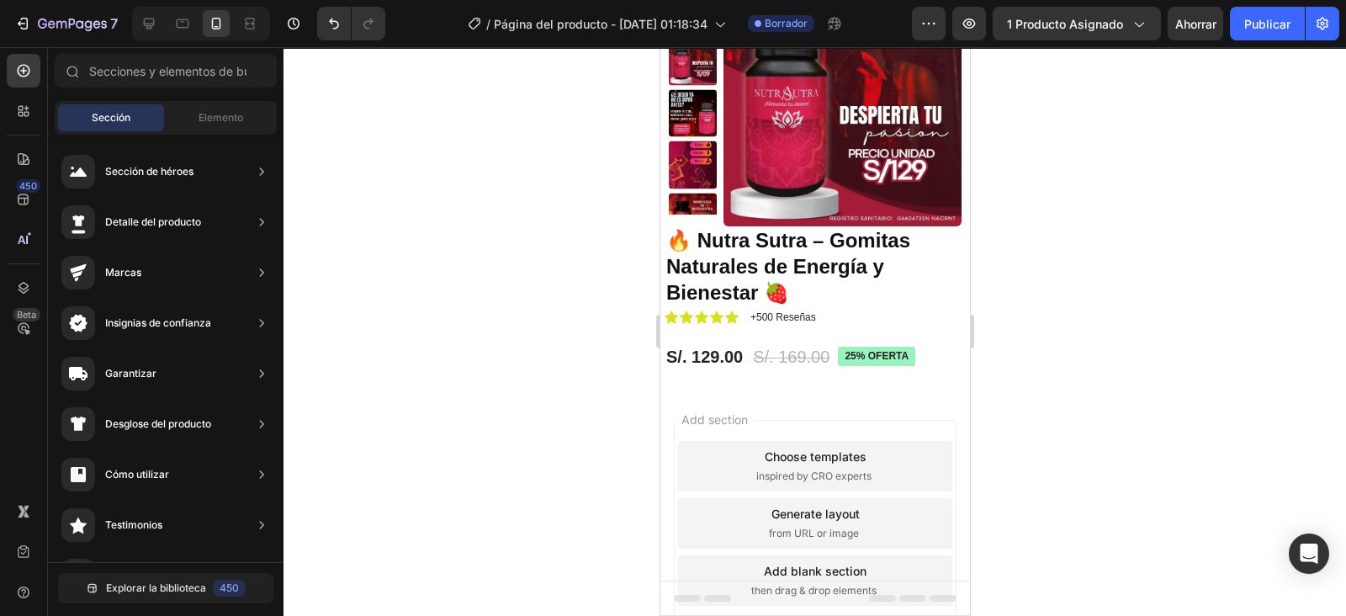
scroll to position [84, 0]
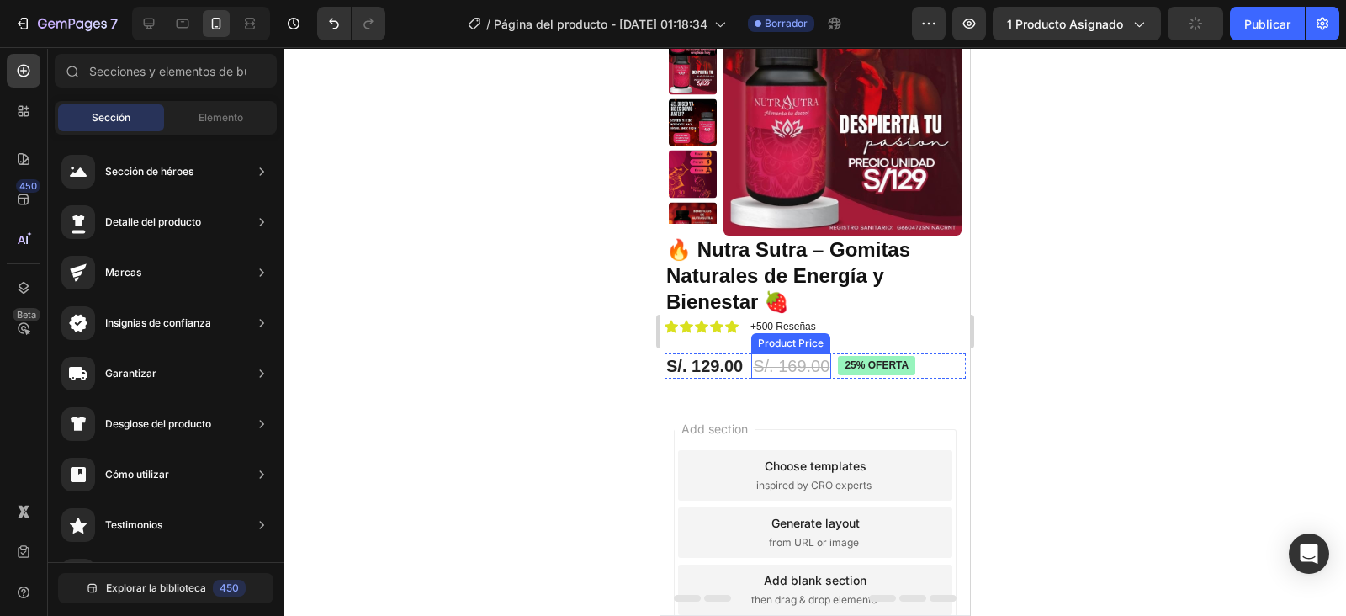
click at [756, 364] on div "S/. 169.00" at bounding box center [791, 365] width 80 height 25
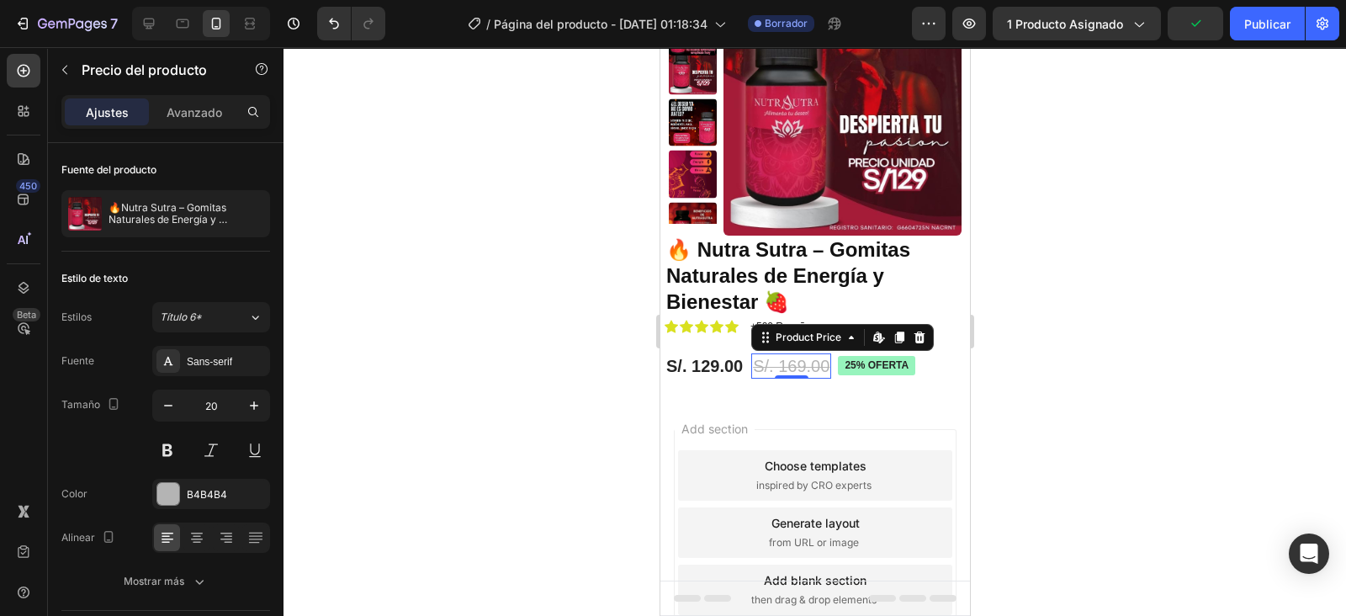
click at [207, 112] on p "Avanzado" at bounding box center [195, 112] width 56 height 18
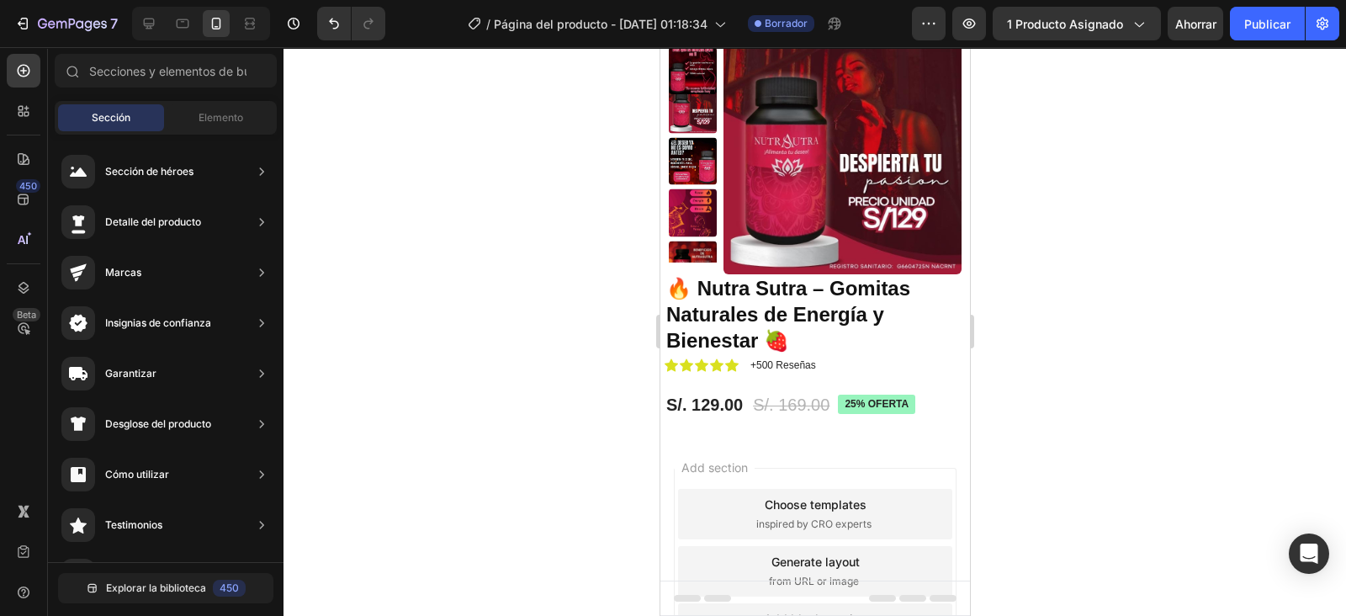
scroll to position [184, 0]
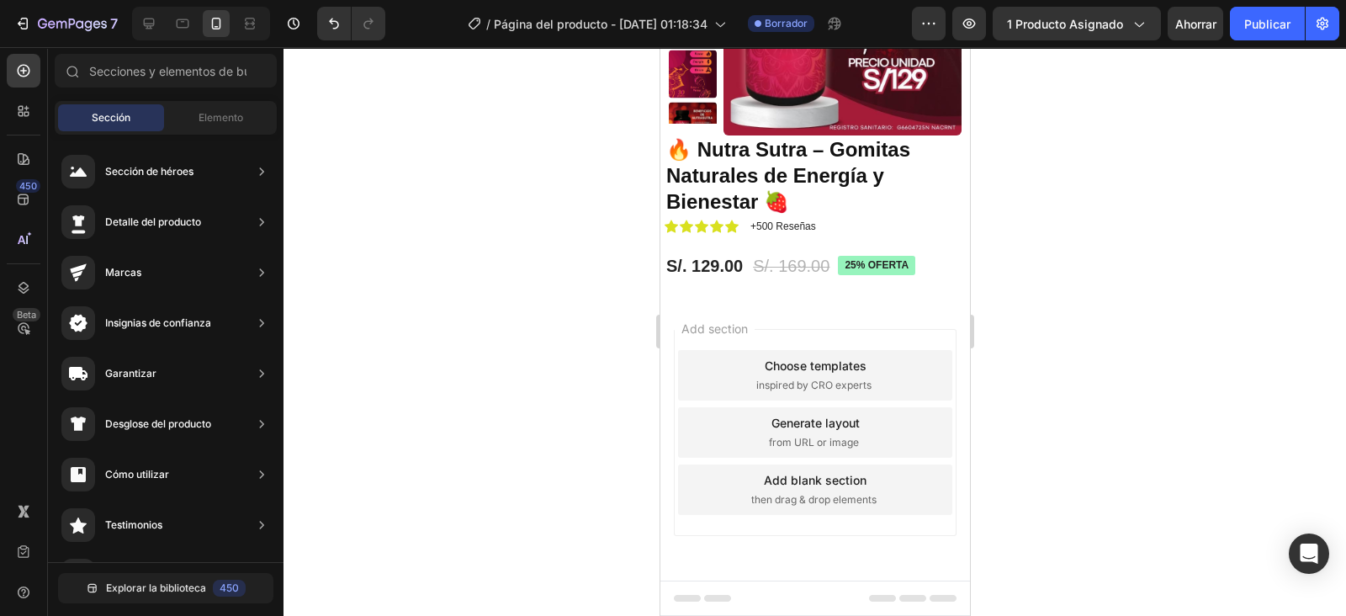
drag, startPoint x: 963, startPoint y: 411, endPoint x: 1642, endPoint y: 631, distance: 714.7
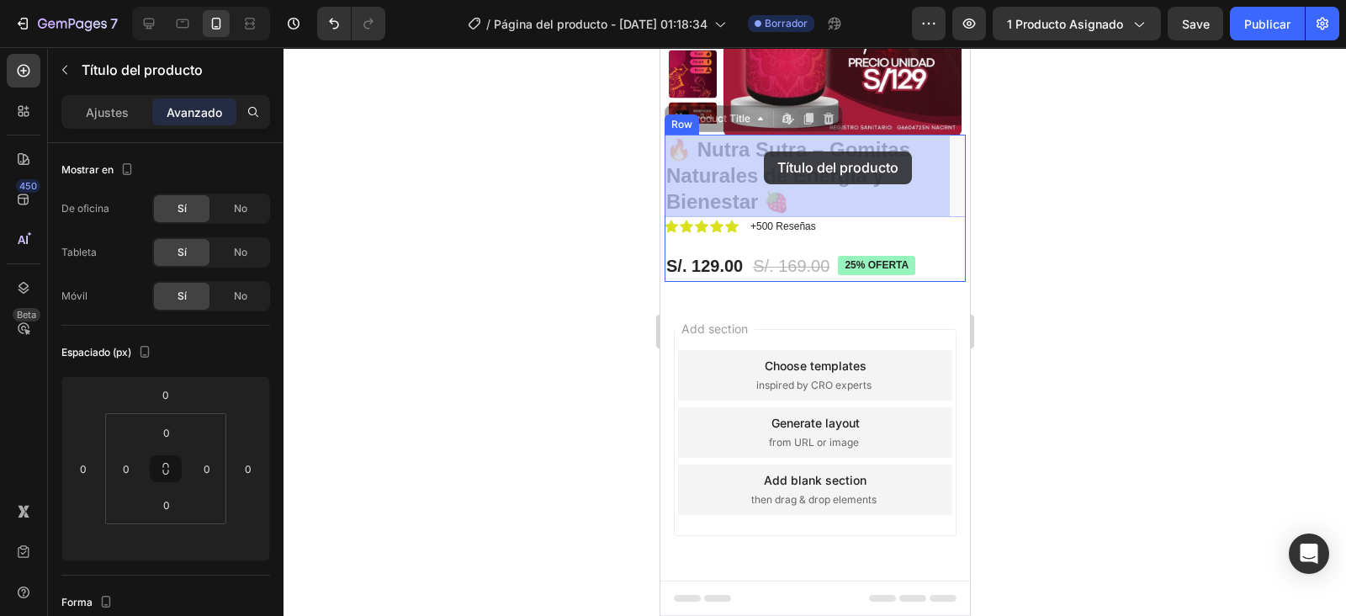
drag, startPoint x: 704, startPoint y: 143, endPoint x: 761, endPoint y: 151, distance: 57.8
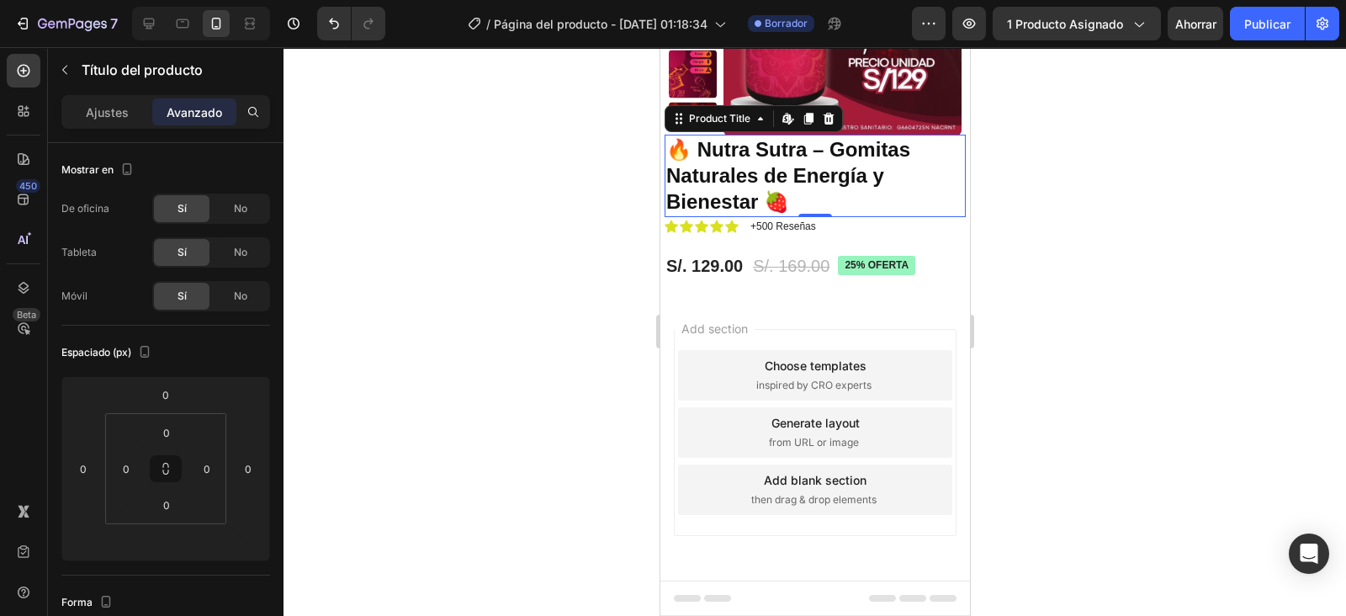
click at [708, 141] on h1 "🔥 Nutra Sutra – Gomitas Naturales de Energía y Bienestar 🍓" at bounding box center [814, 176] width 301 height 82
click at [700, 145] on h1 "🔥 Nutra Sutra – Gomitas Naturales de Energía y Bienestar 🍓" at bounding box center [814, 176] width 301 height 82
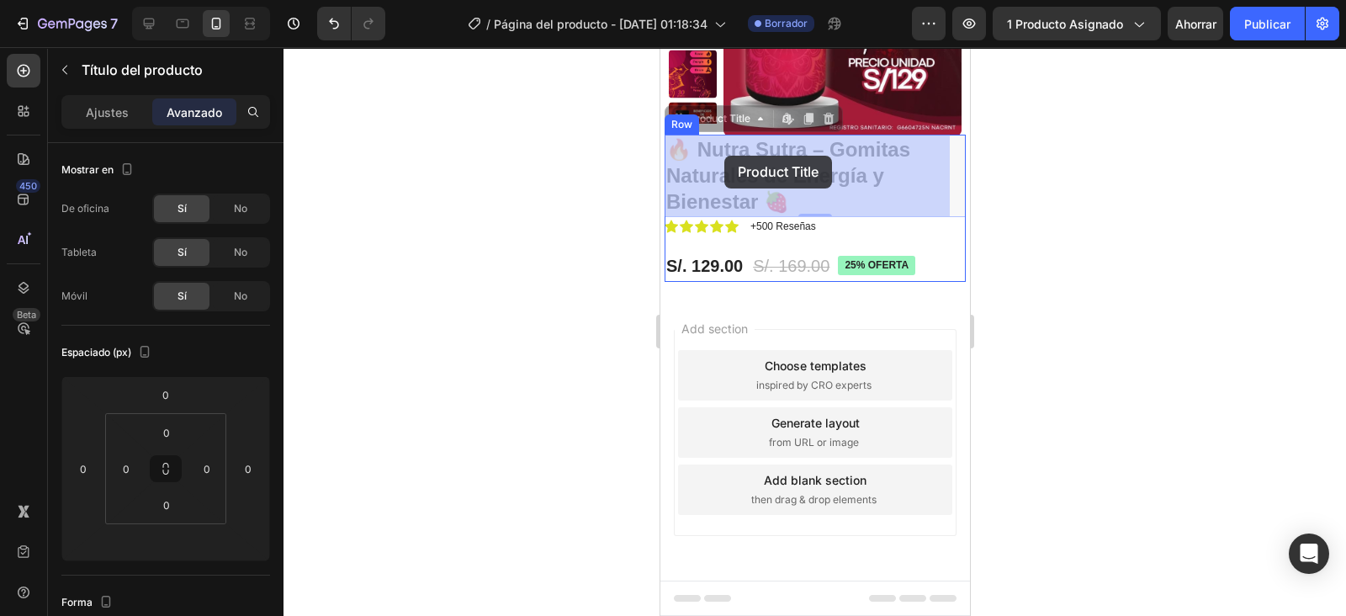
drag, startPoint x: 700, startPoint y: 144, endPoint x: 710, endPoint y: 145, distance: 10.1
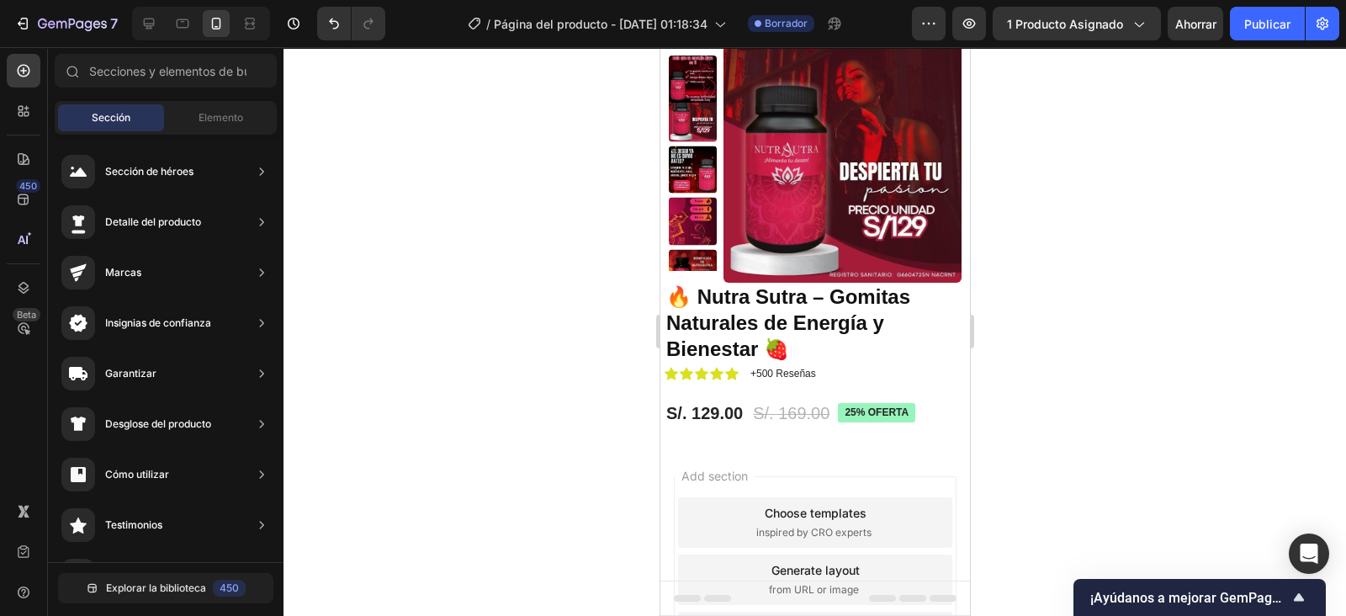
scroll to position [0, 0]
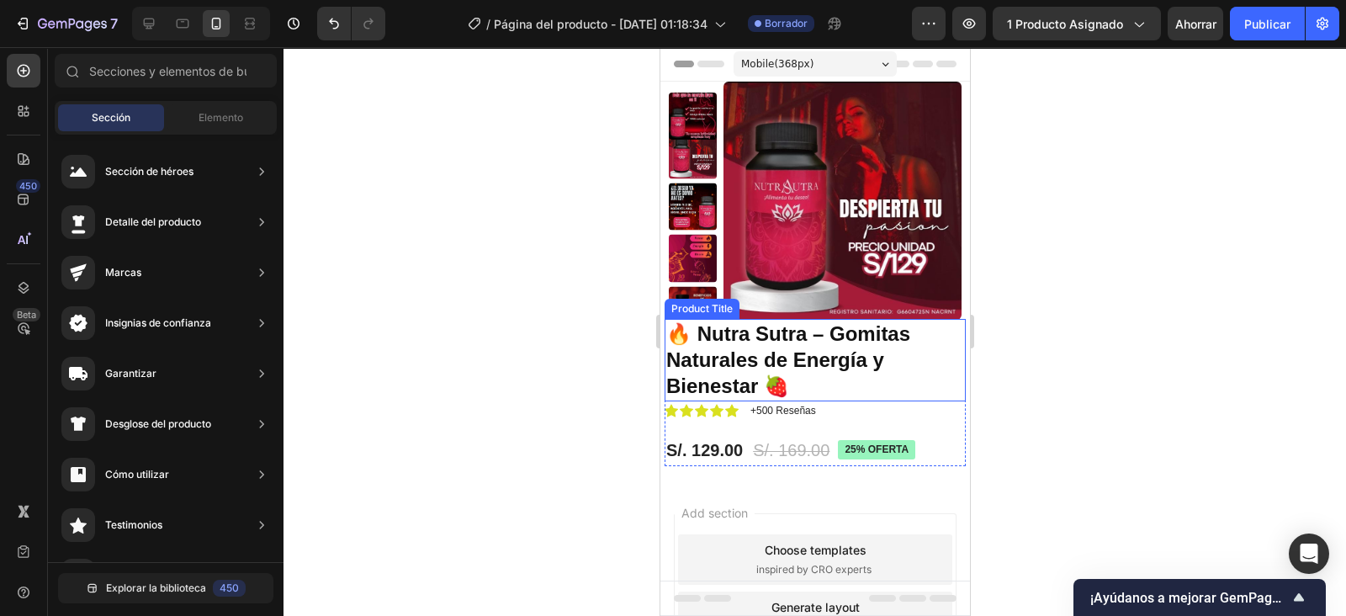
click at [763, 384] on h1 "🔥 Nutra Sutra – Gomitas Naturales de Energía y Bienestar 🍓" at bounding box center [814, 360] width 301 height 82
click at [770, 384] on h1 "🔥 Nutra Sutra – Gomitas Naturales de Energía y Bienestar 🍓" at bounding box center [814, 360] width 301 height 82
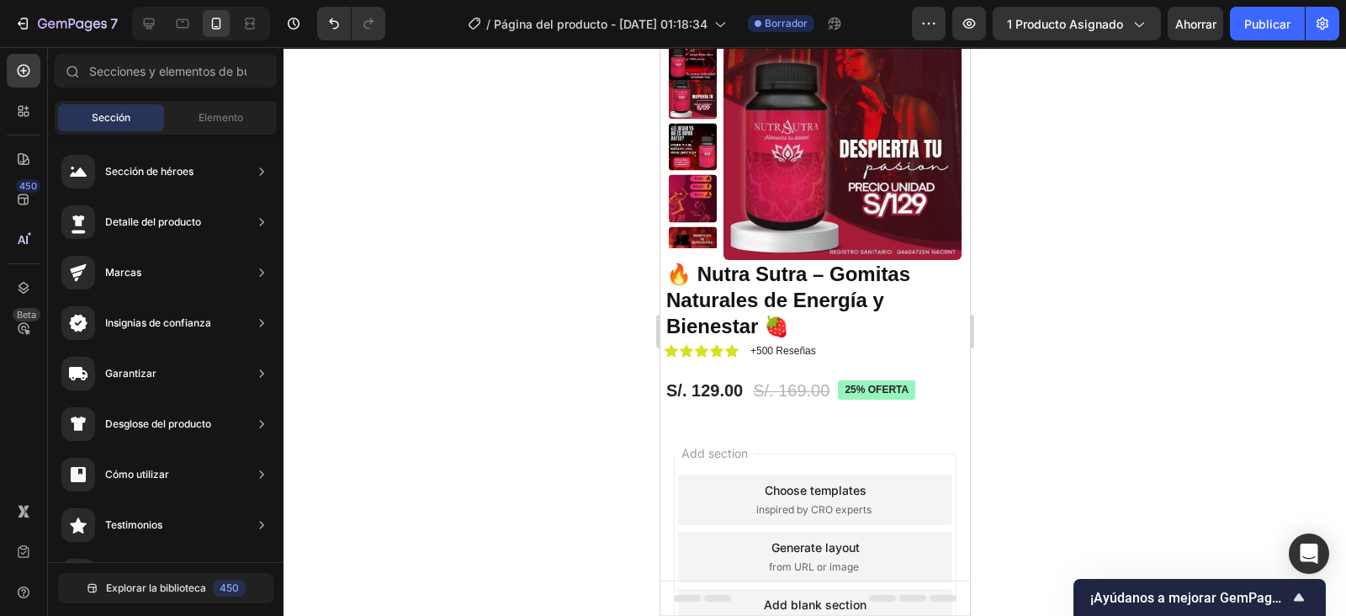
scroll to position [61, 0]
click at [206, 110] on span "Elemento" at bounding box center [221, 117] width 45 height 15
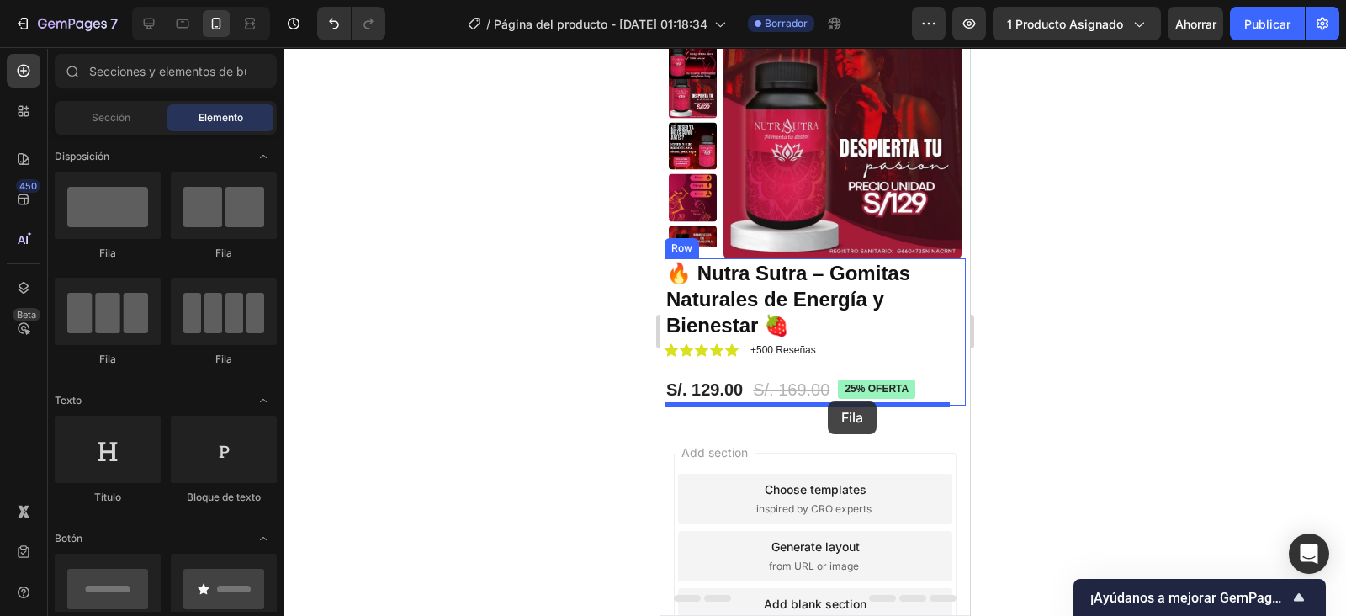
drag, startPoint x: 787, startPoint y: 242, endPoint x: 828, endPoint y: 401, distance: 164.3
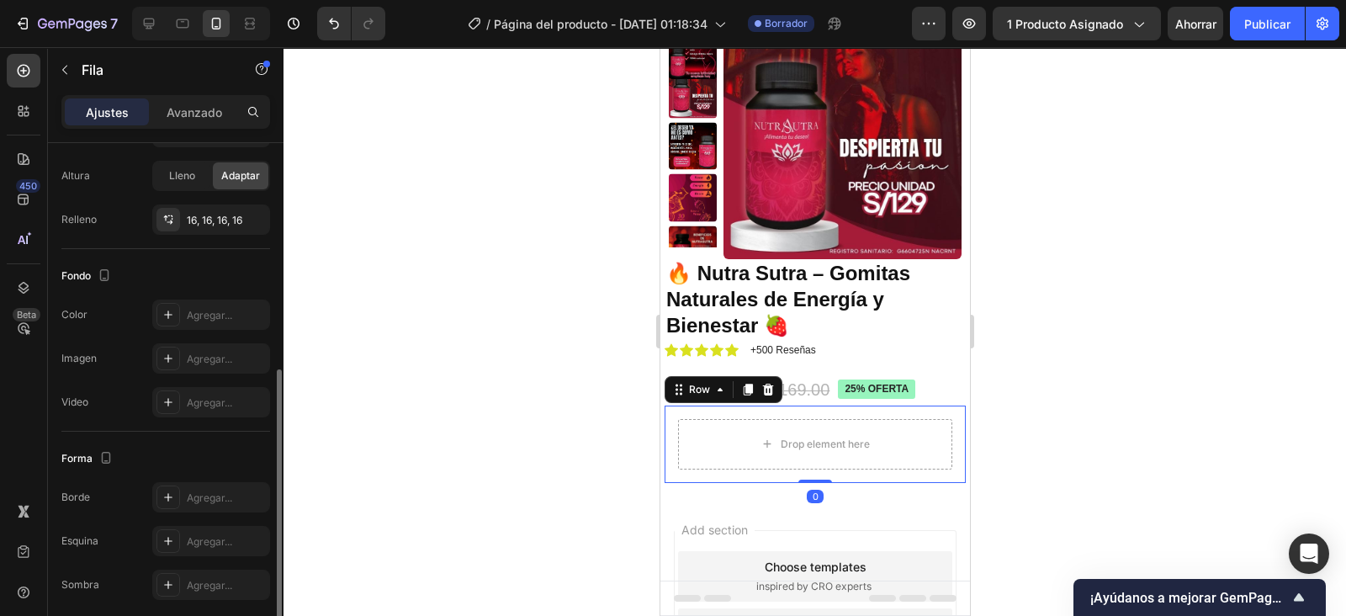
scroll to position [460, 0]
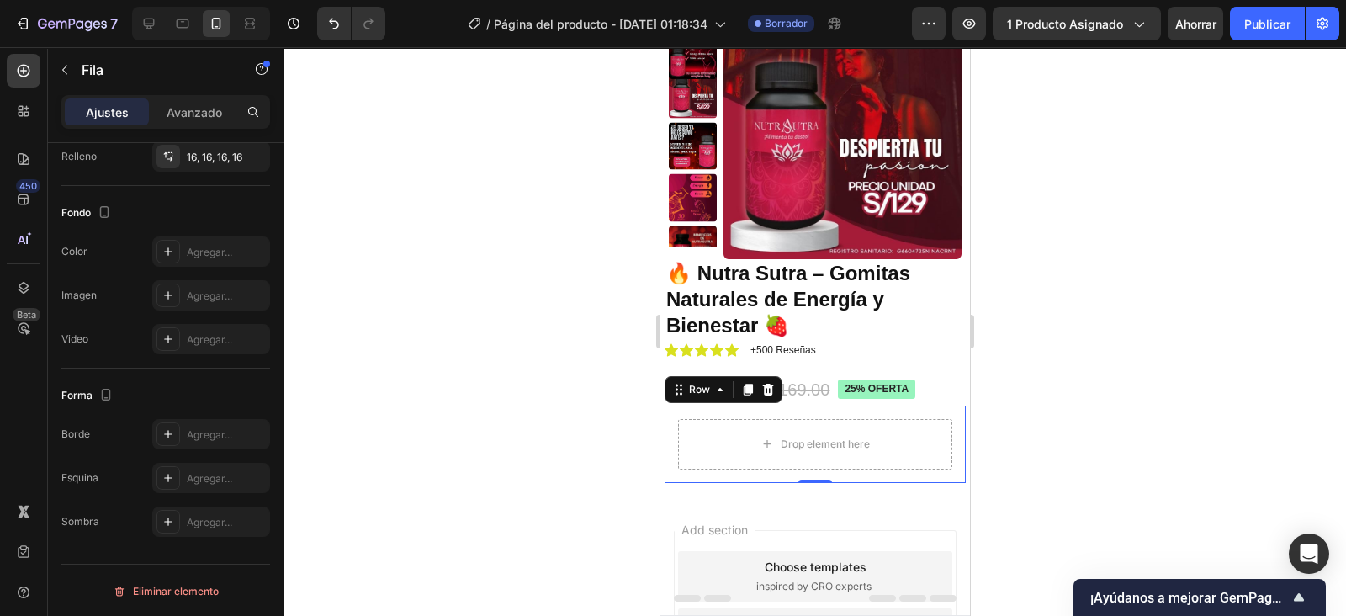
click at [174, 115] on p "Avanzado" at bounding box center [195, 112] width 56 height 18
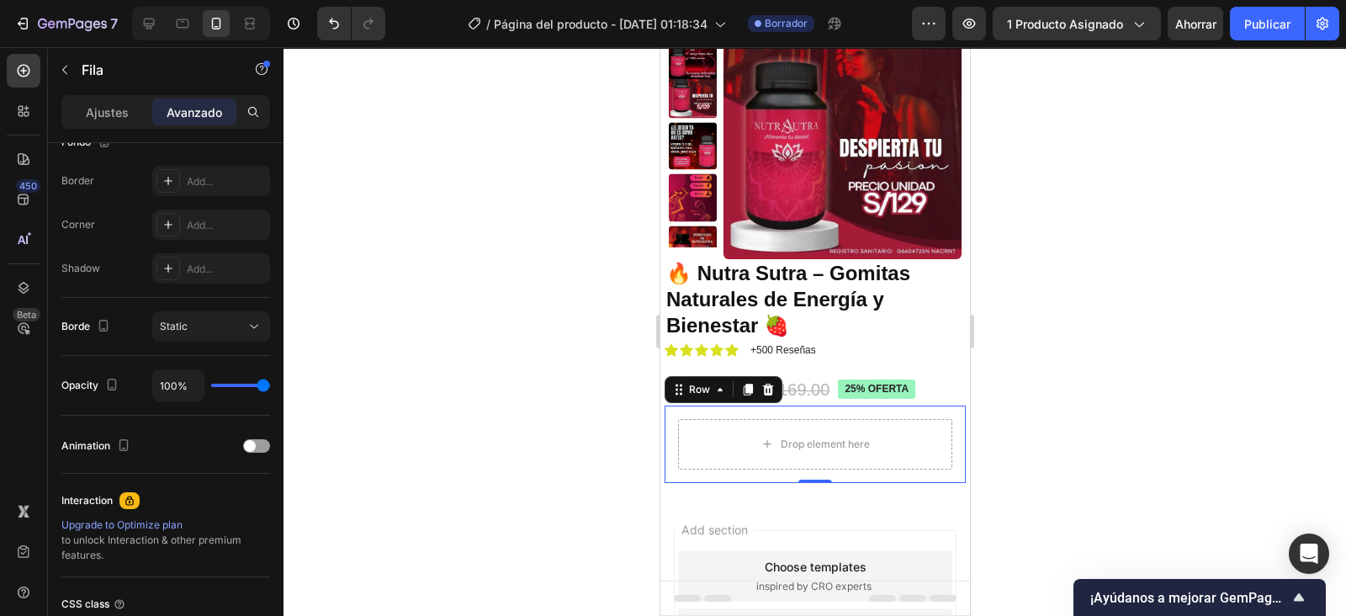
click at [83, 109] on div "Ajustes" at bounding box center [107, 111] width 84 height 27
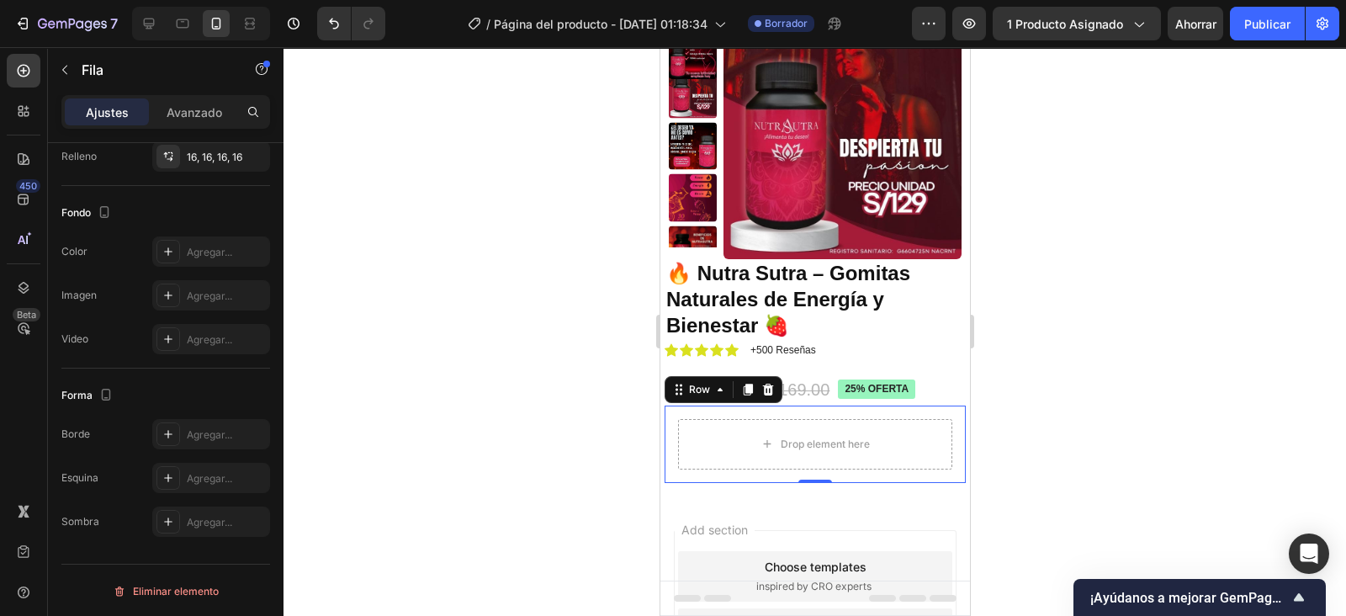
click at [29, 70] on icon at bounding box center [24, 71] width 13 height 13
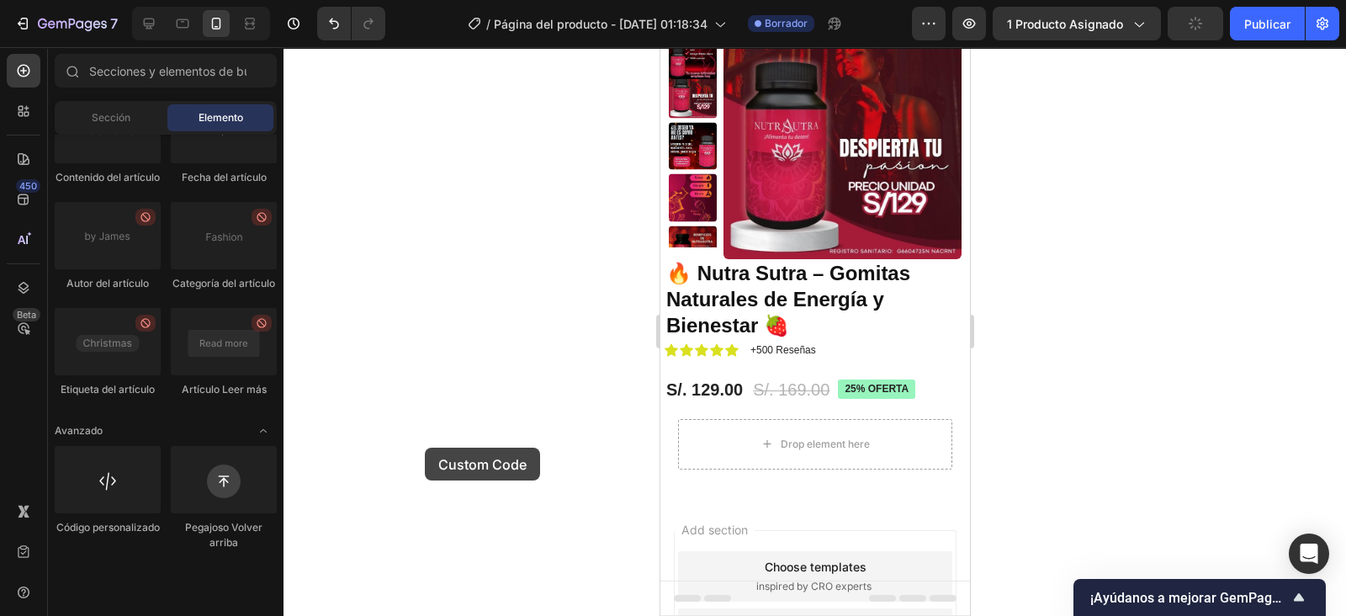
scroll to position [103, 0]
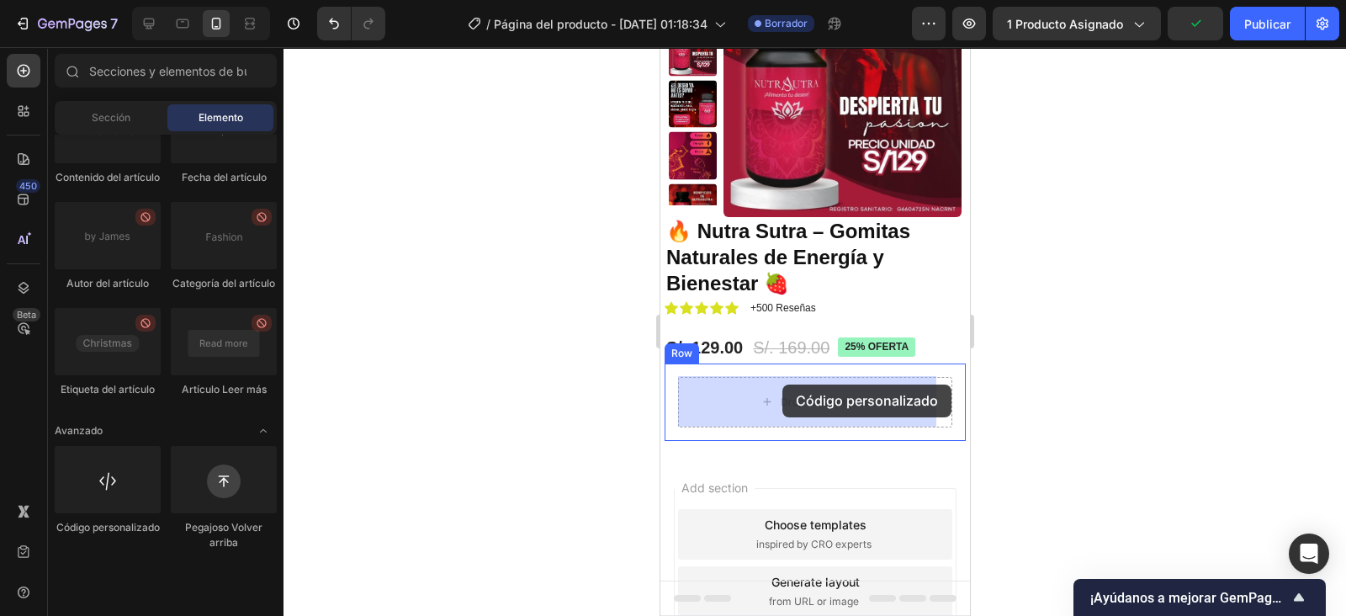
drag, startPoint x: 777, startPoint y: 577, endPoint x: 783, endPoint y: 385, distance: 192.8
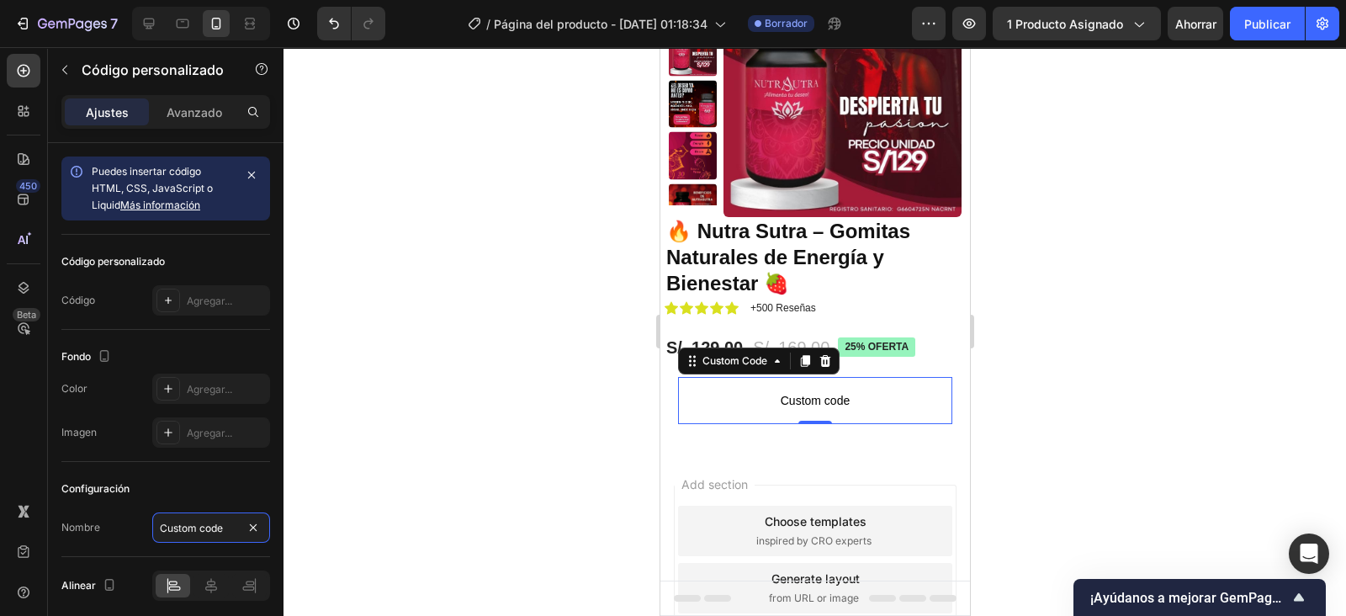
click at [194, 525] on input "Custom code" at bounding box center [211, 527] width 118 height 30
click at [214, 295] on div "Agregar..." at bounding box center [226, 301] width 79 height 15
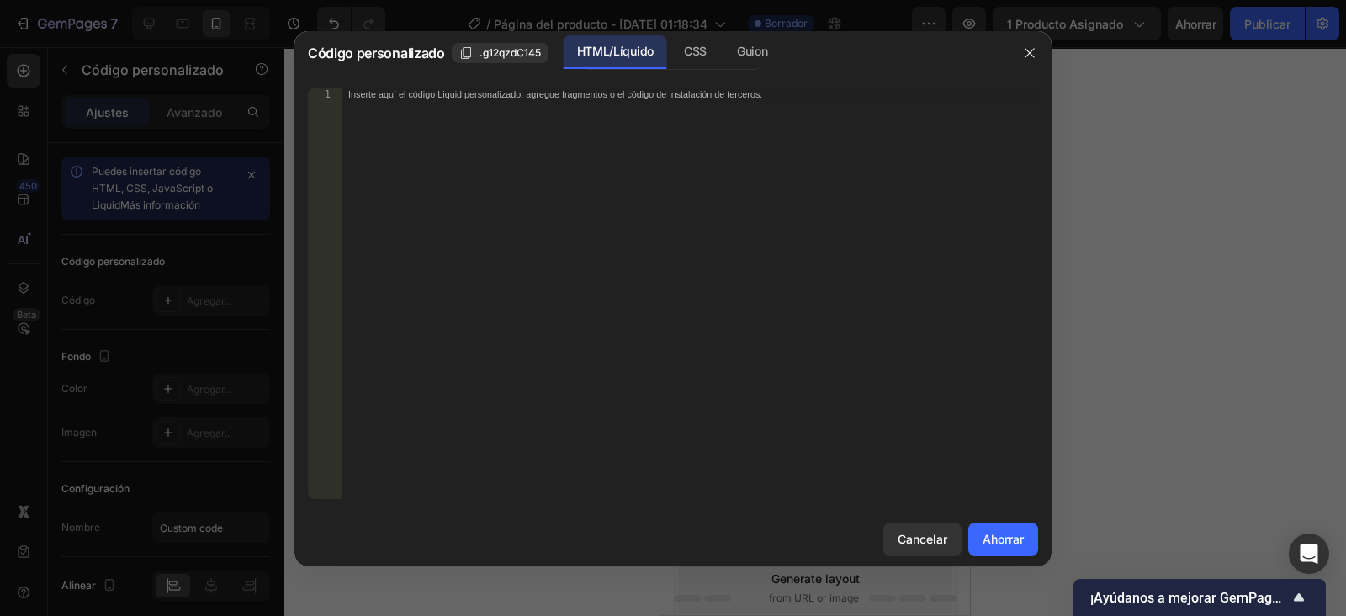
click at [556, 202] on div "Inserte aquí el código Liquid personalizado, agregue fragmentos o el código de …" at bounding box center [690, 305] width 697 height 434
paste textarea "<div class="_rsi-cod-form-is-gempage"></div><div class="_rsi-cod-form-gempages-…"
type textarea "<div class="_rsi-cod-form-is-gempage"></div><div class="_rsi-cod-form-gempages-…"
click at [1004, 544] on div "Ahorrar" at bounding box center [1003, 539] width 41 height 18
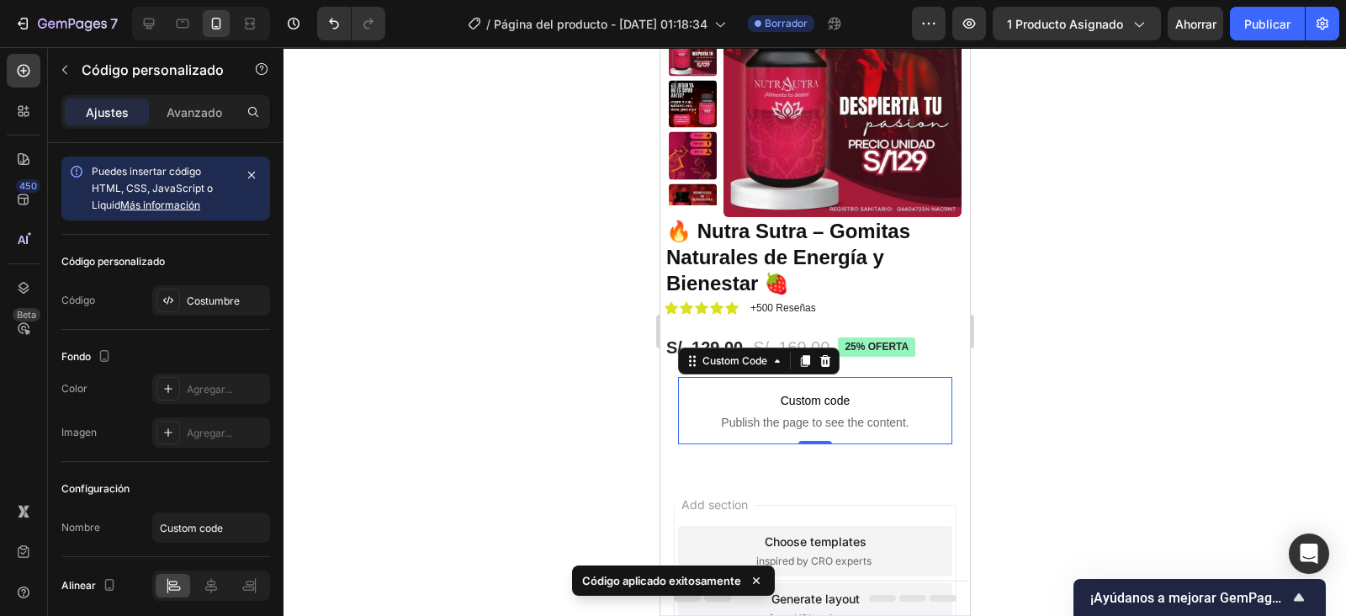
click at [936, 405] on span "Custom code" at bounding box center [814, 400] width 274 height 20
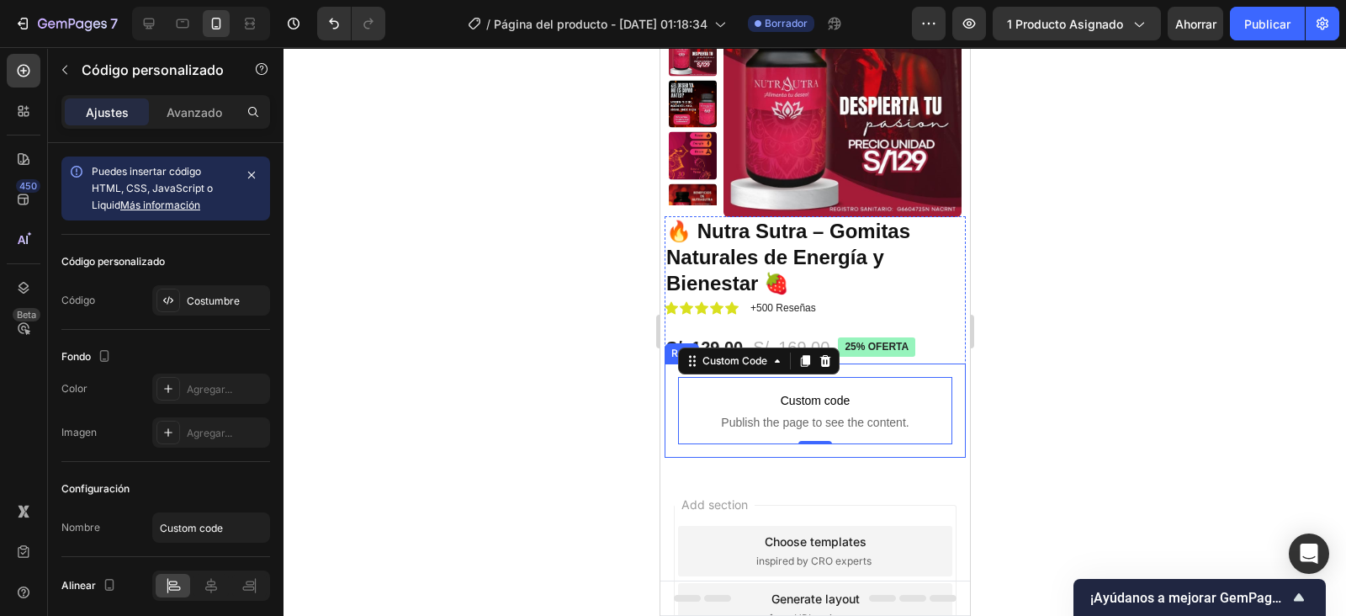
click at [940, 393] on div "Custom code Publish the page to see the content. Custom Code 0 Row" at bounding box center [814, 410] width 301 height 94
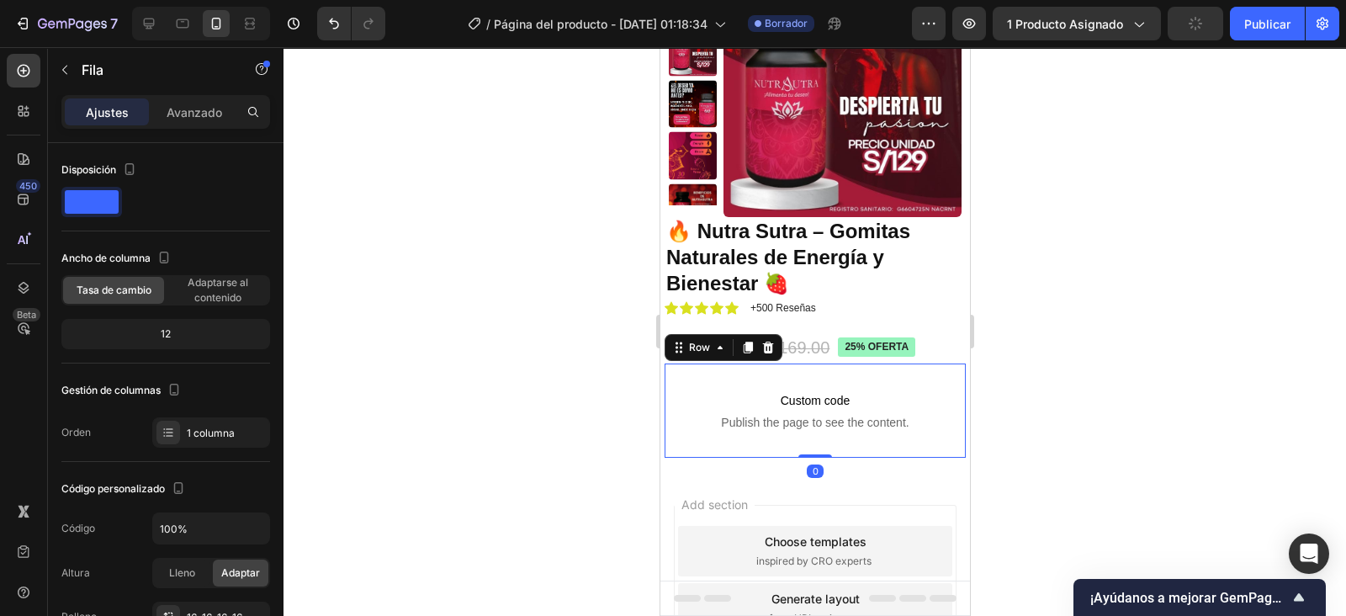
click at [199, 103] on p "Avanzado" at bounding box center [195, 112] width 56 height 18
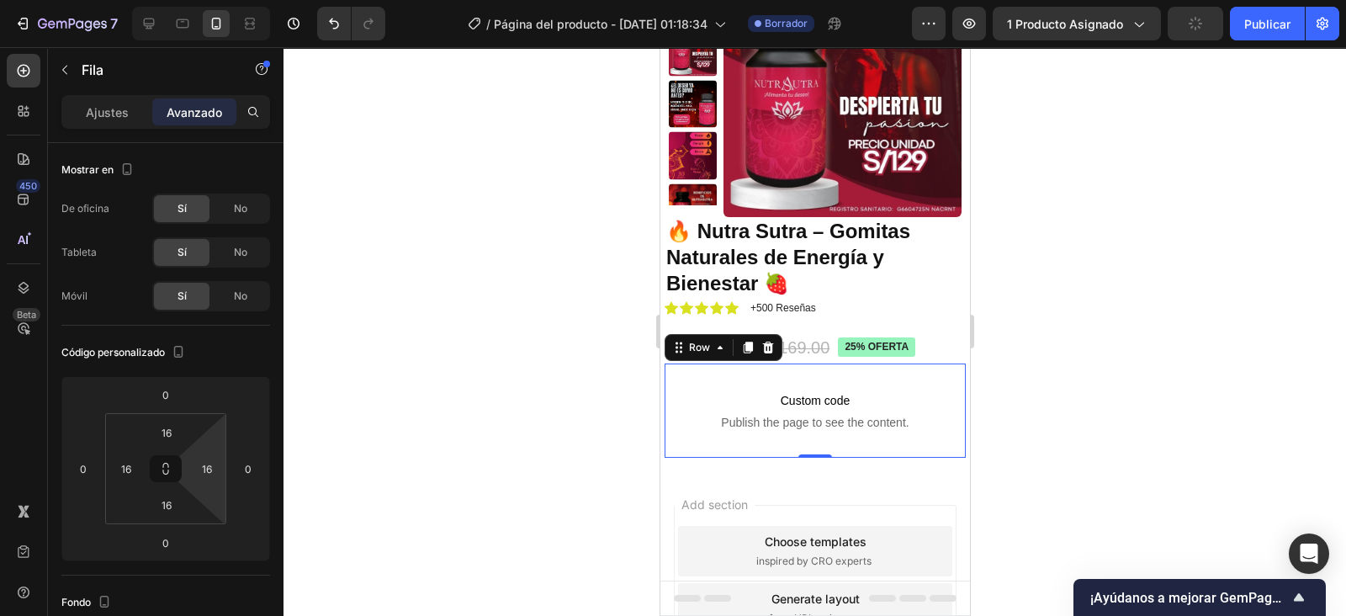
click at [210, 459] on input "16" at bounding box center [206, 468] width 25 height 25
click at [234, 503] on p "Auto" at bounding box center [249, 504] width 76 height 12
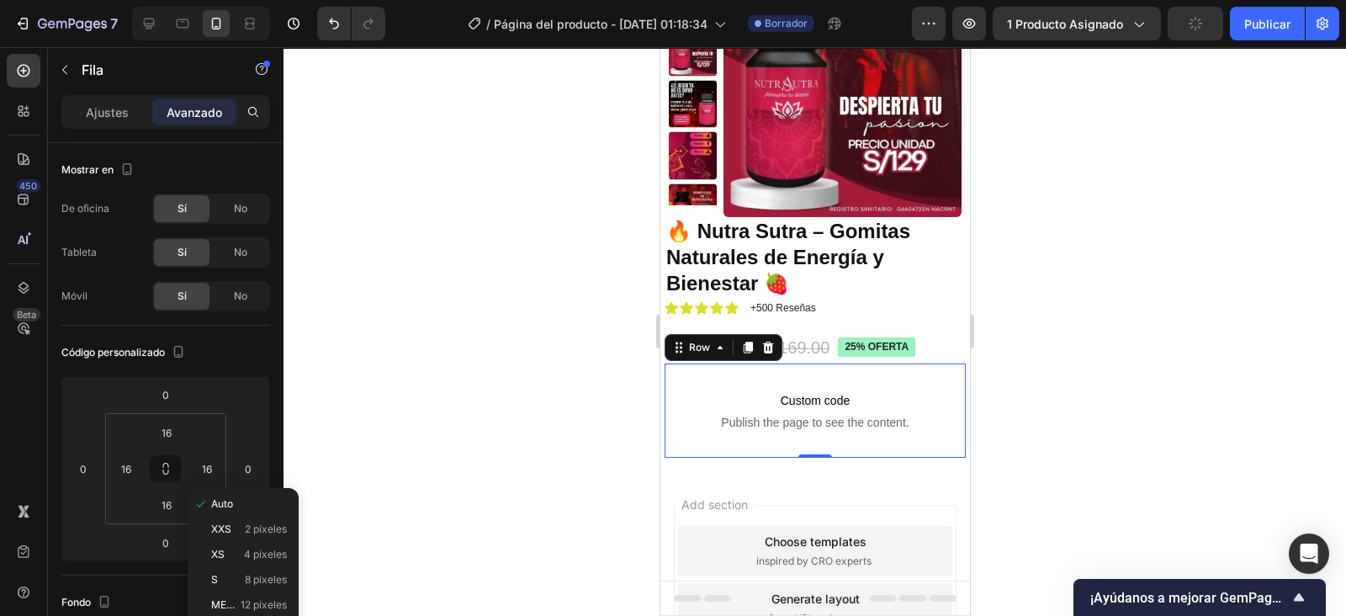
type input "Auto"
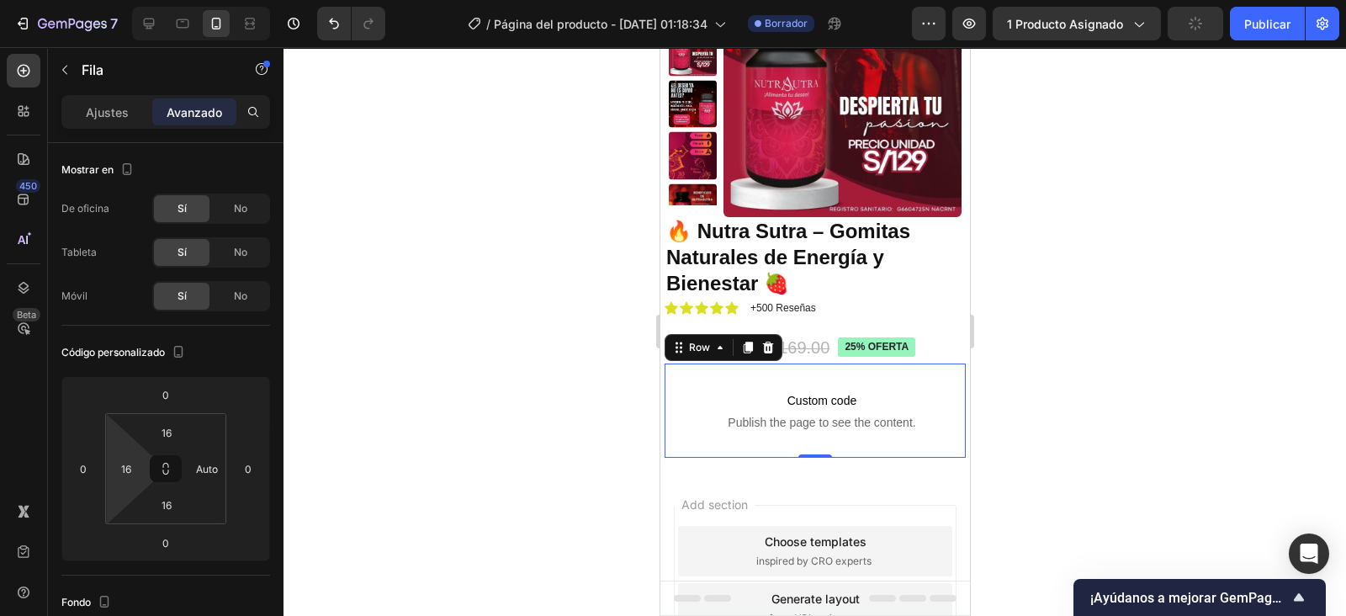
click at [126, 478] on input "16" at bounding box center [126, 468] width 25 height 25
click at [139, 496] on div "Auto" at bounding box center [162, 503] width 104 height 25
type input "Auto"
click at [172, 443] on input "16" at bounding box center [167, 432] width 34 height 25
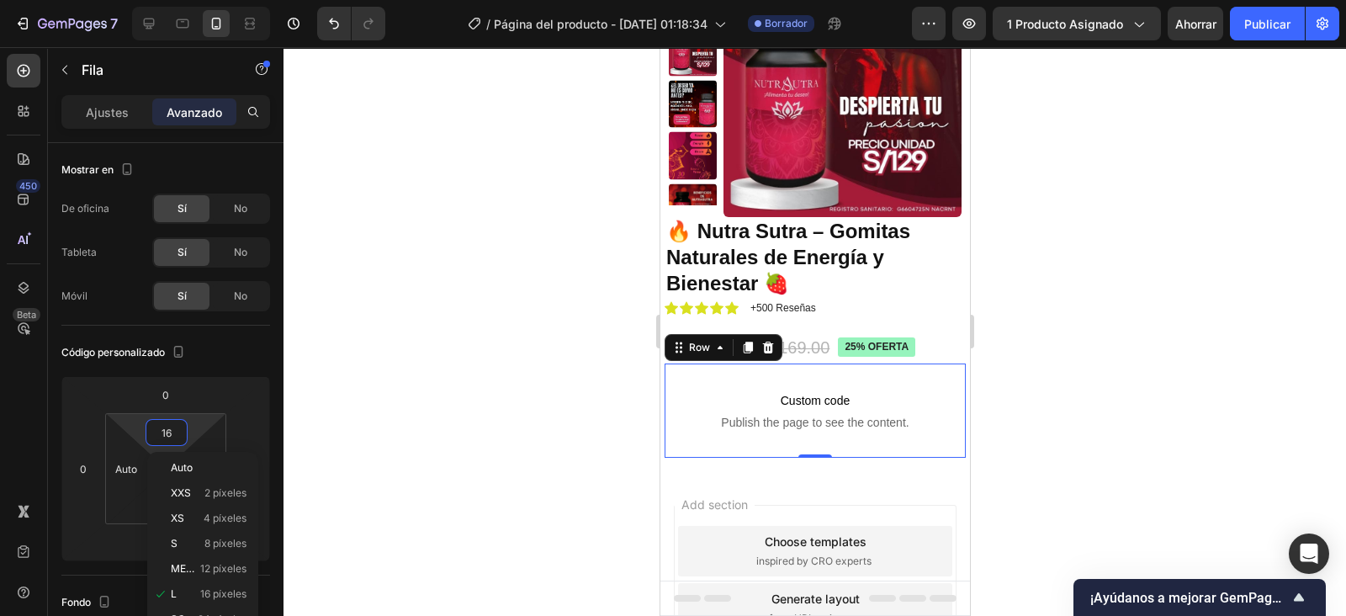
click at [183, 463] on span "Auto" at bounding box center [182, 468] width 22 height 12
type input "Auto"
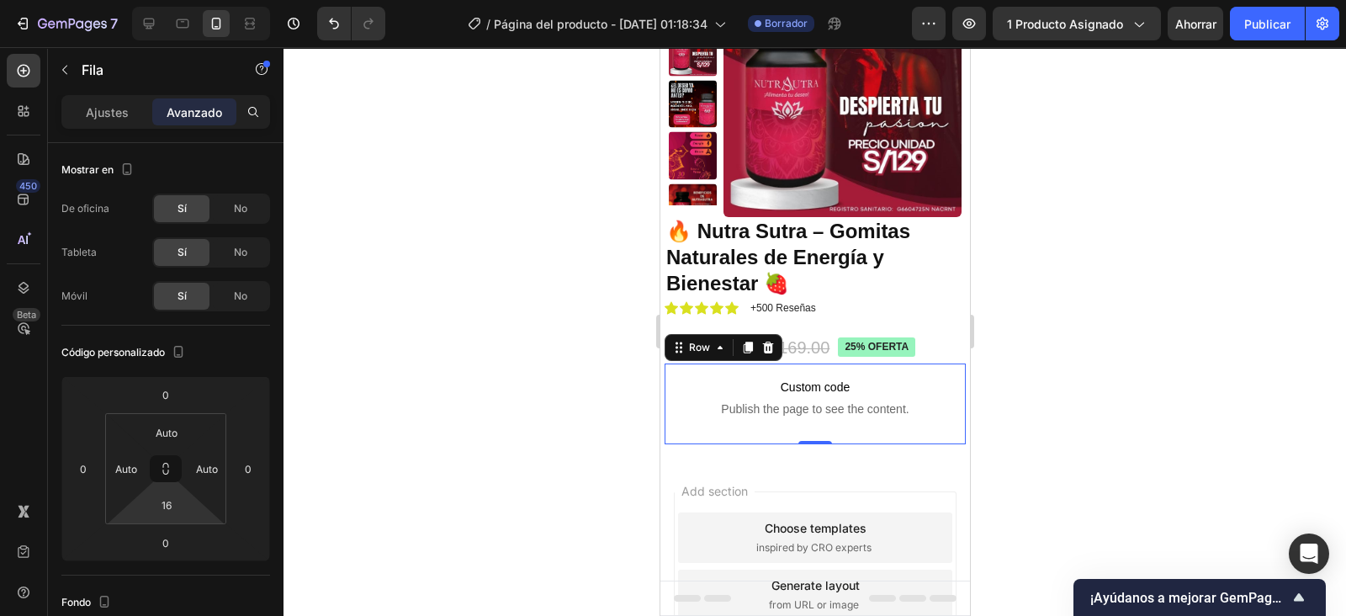
click at [160, 507] on input "16" at bounding box center [167, 504] width 34 height 25
click at [181, 538] on span "Auto" at bounding box center [182, 540] width 22 height 12
type input "Auto"
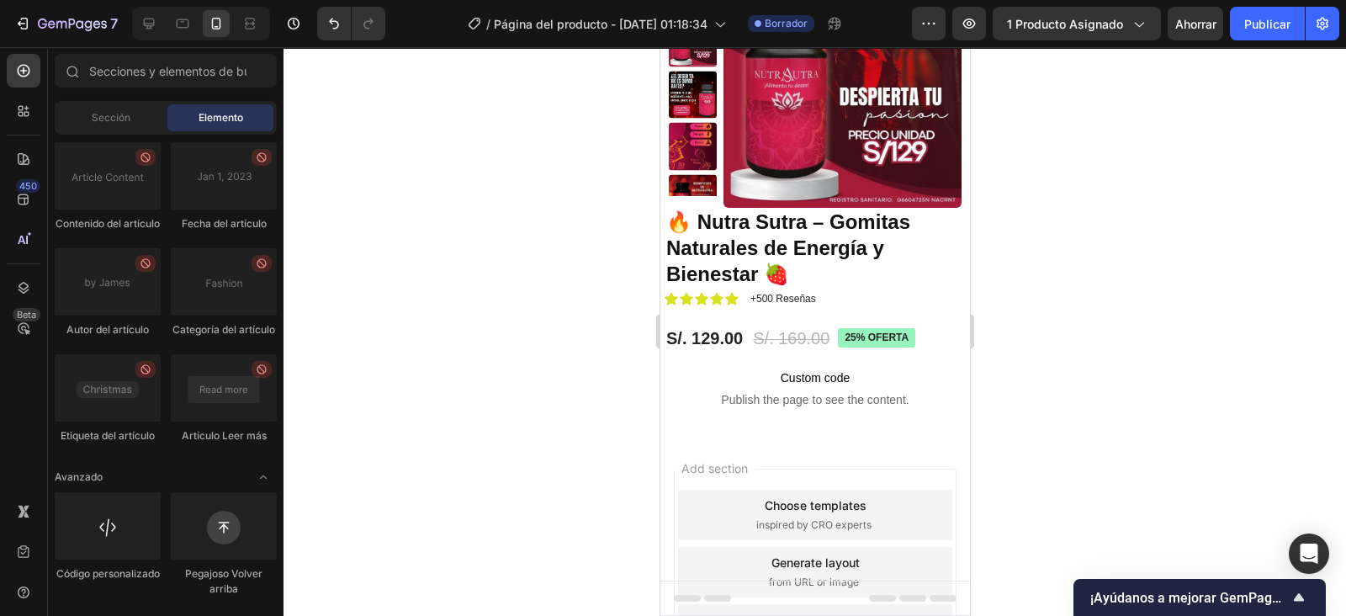
scroll to position [87, 0]
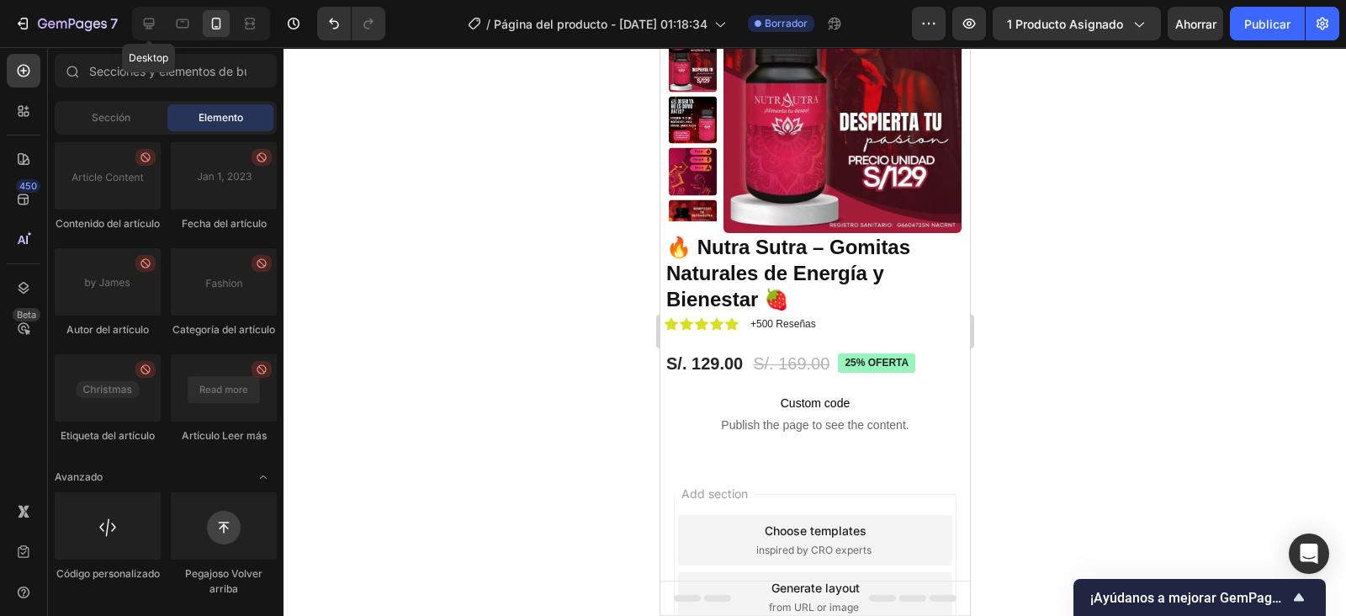
click at [151, 15] on icon at bounding box center [149, 23] width 17 height 17
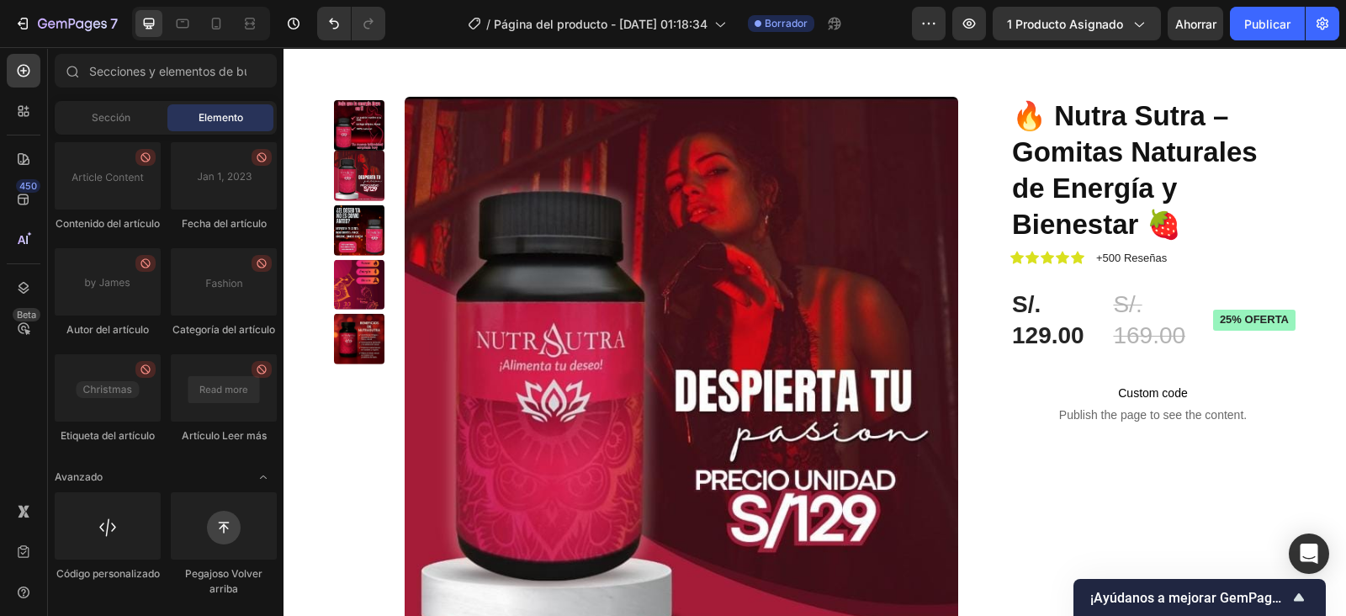
scroll to position [40, 0]
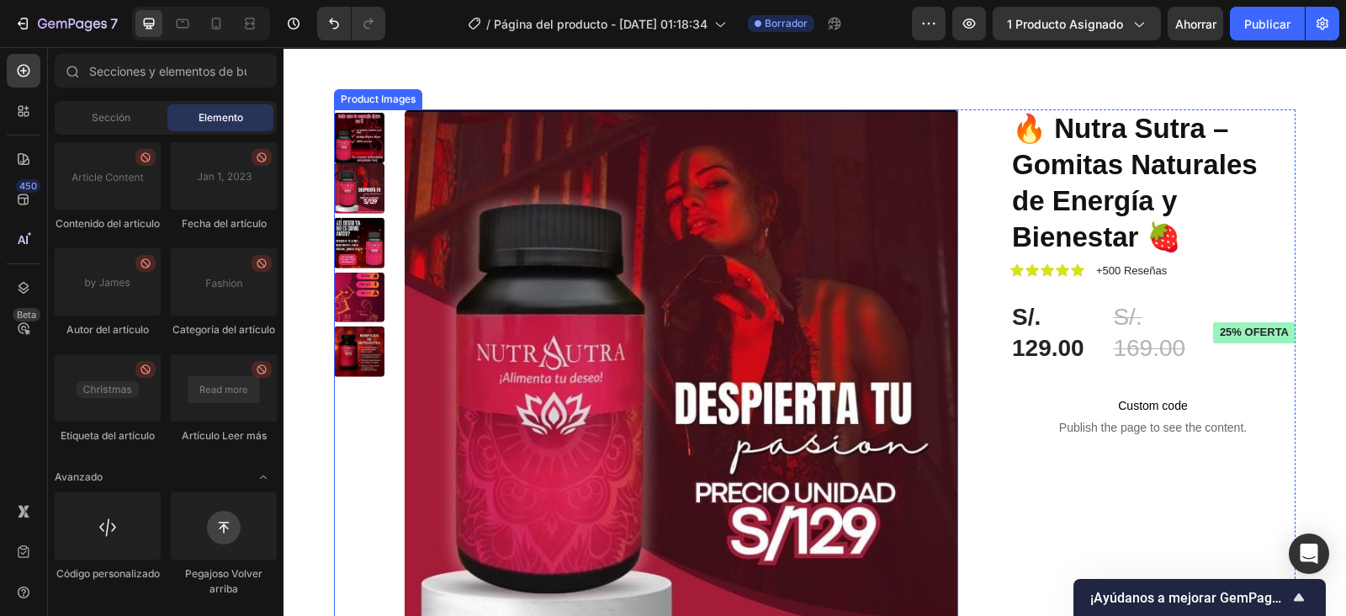
click at [357, 130] on img at bounding box center [359, 138] width 50 height 50
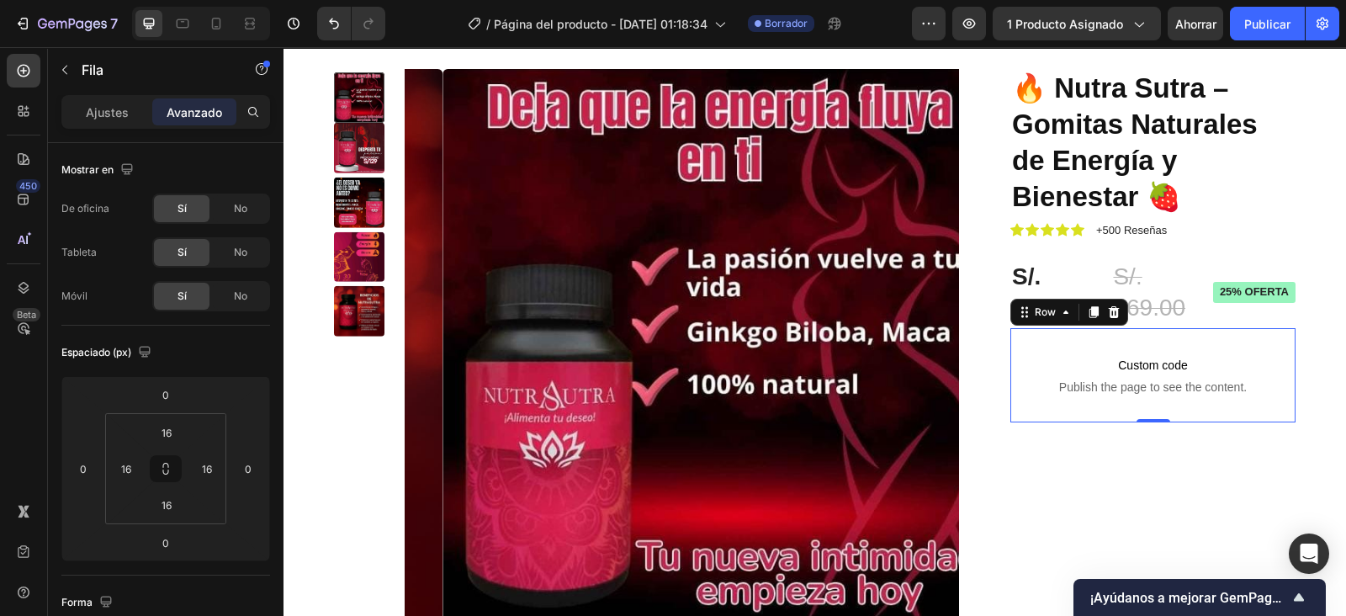
scroll to position [80, 0]
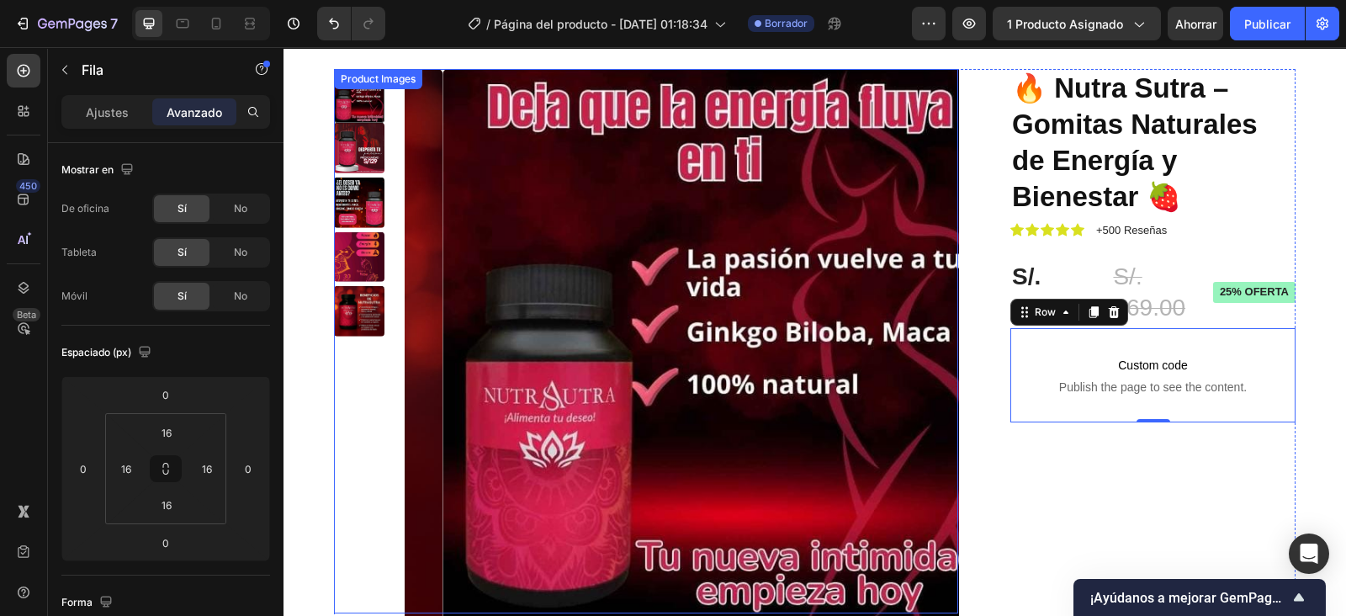
click at [362, 136] on img at bounding box center [359, 148] width 50 height 50
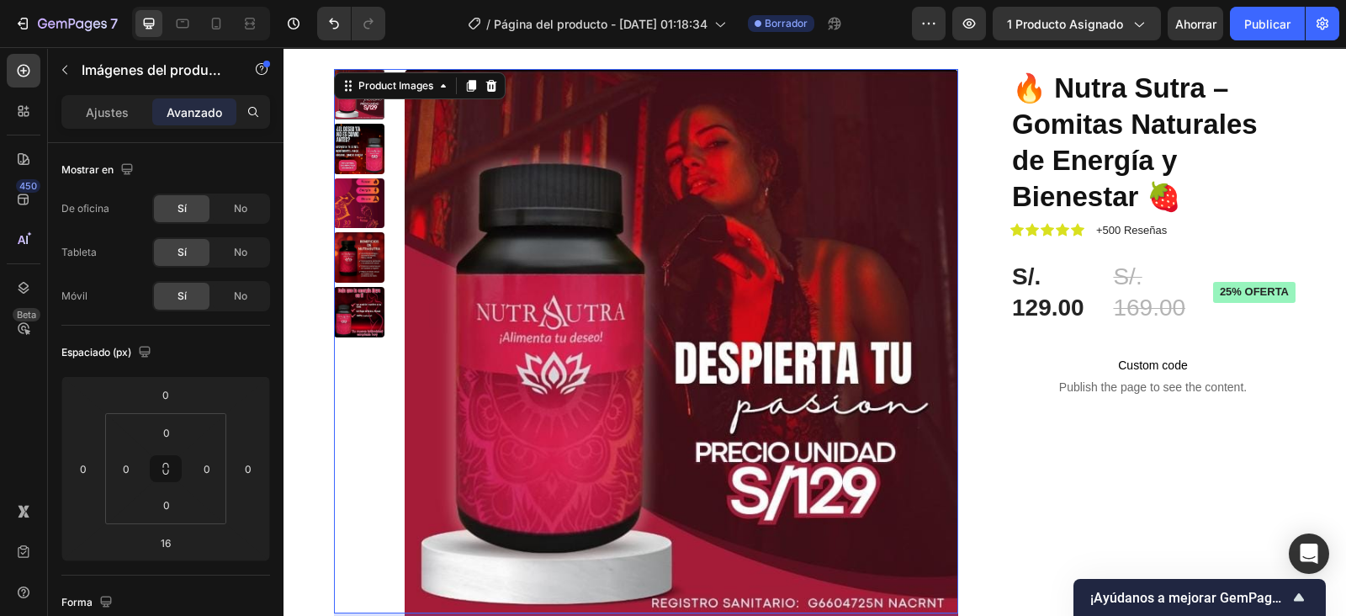
click at [362, 136] on img at bounding box center [359, 149] width 50 height 50
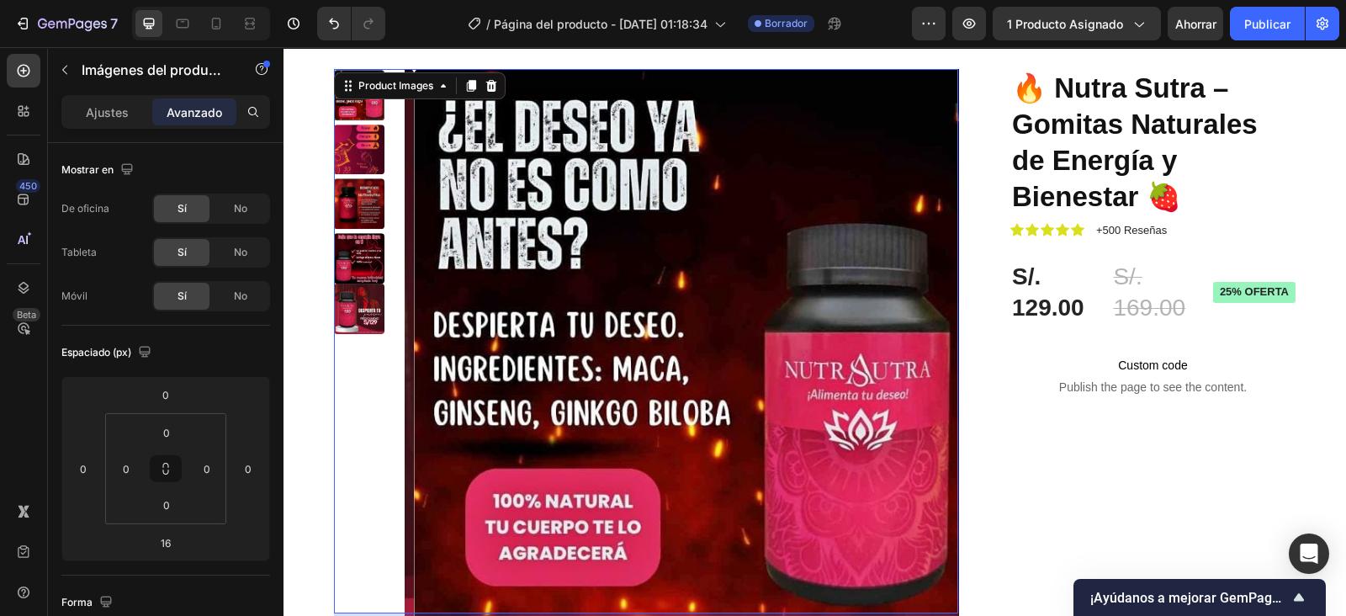
click at [362, 136] on img at bounding box center [359, 150] width 50 height 50
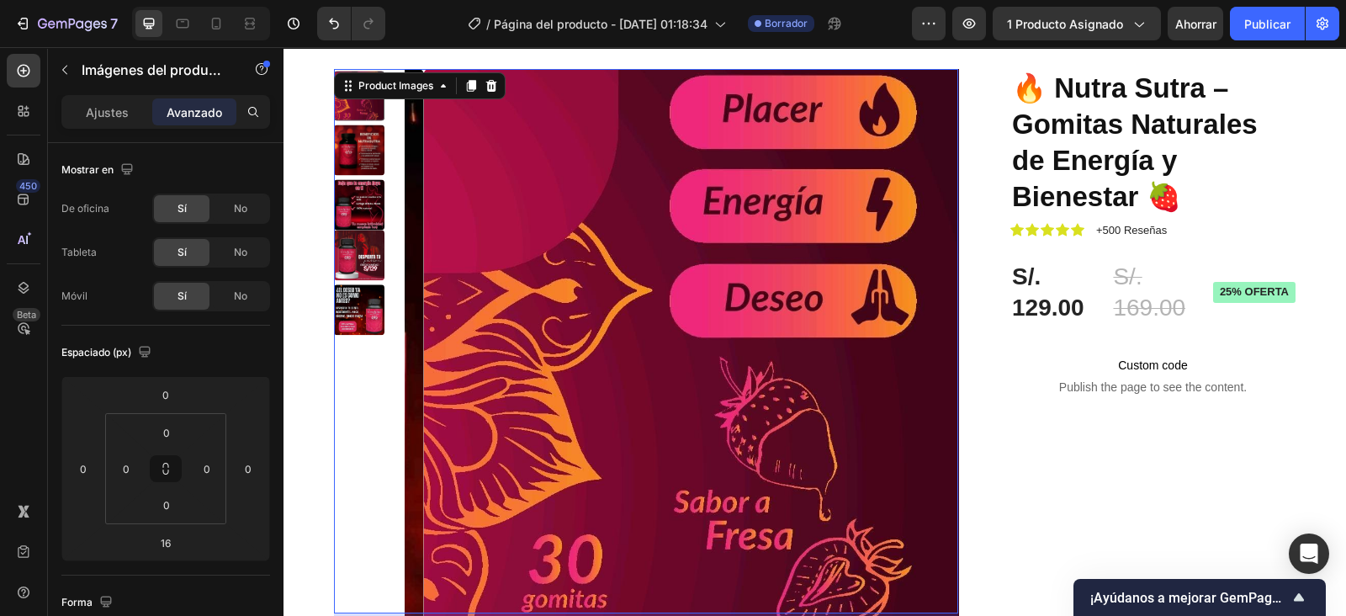
click at [362, 136] on img at bounding box center [359, 150] width 50 height 50
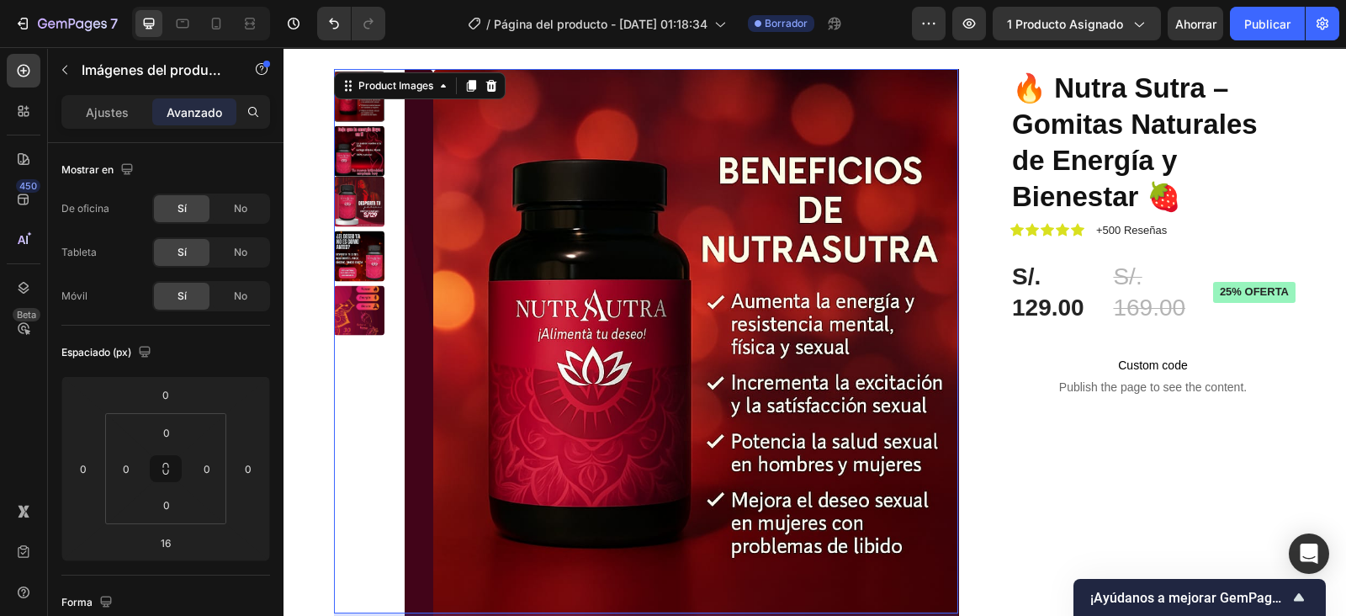
click at [362, 136] on img at bounding box center [359, 151] width 50 height 50
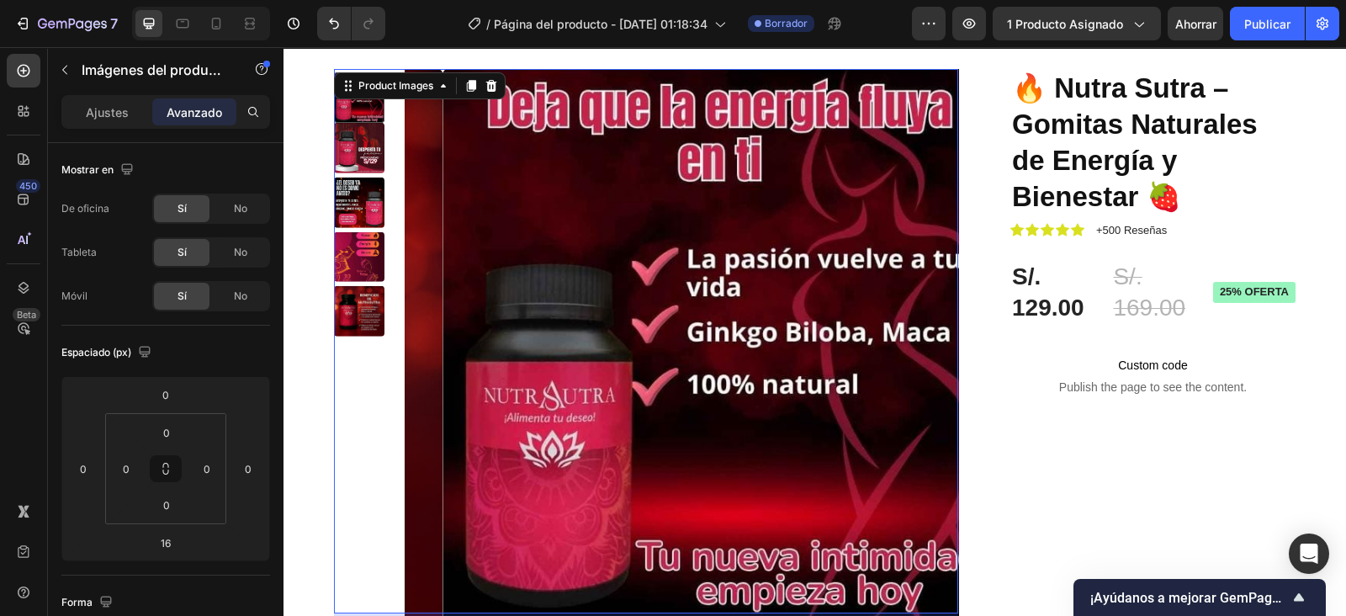
click at [362, 136] on img at bounding box center [359, 148] width 50 height 50
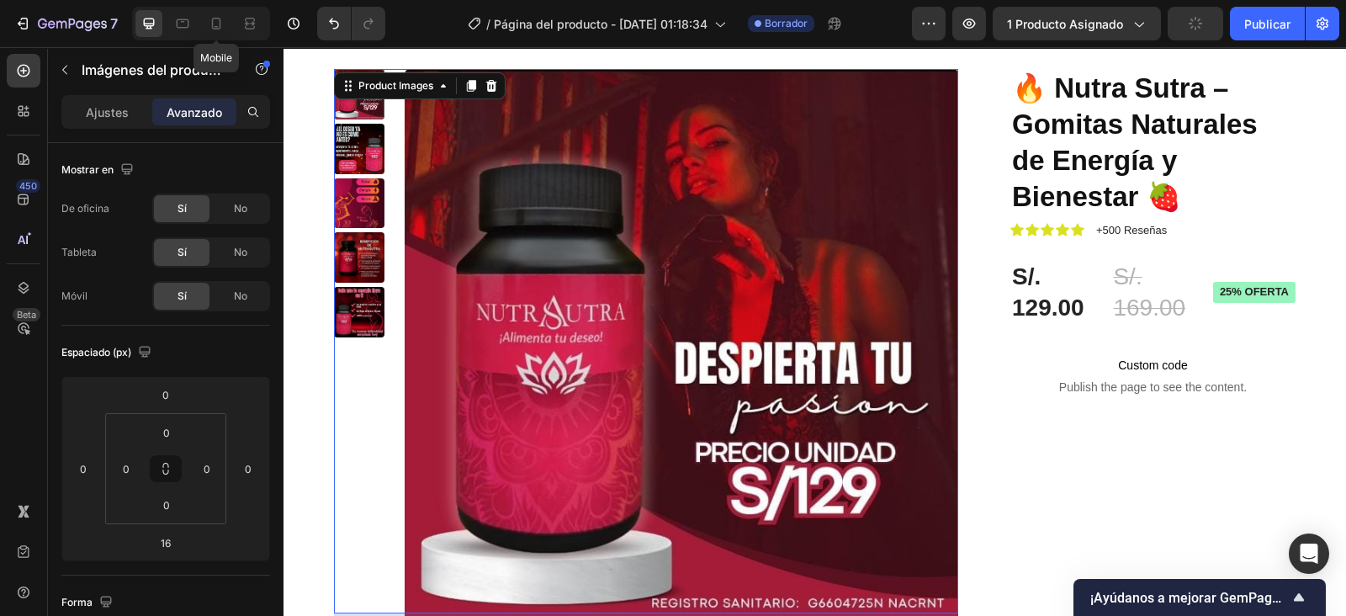
click at [219, 22] on icon at bounding box center [216, 23] width 17 height 17
type input "14"
type input "5"
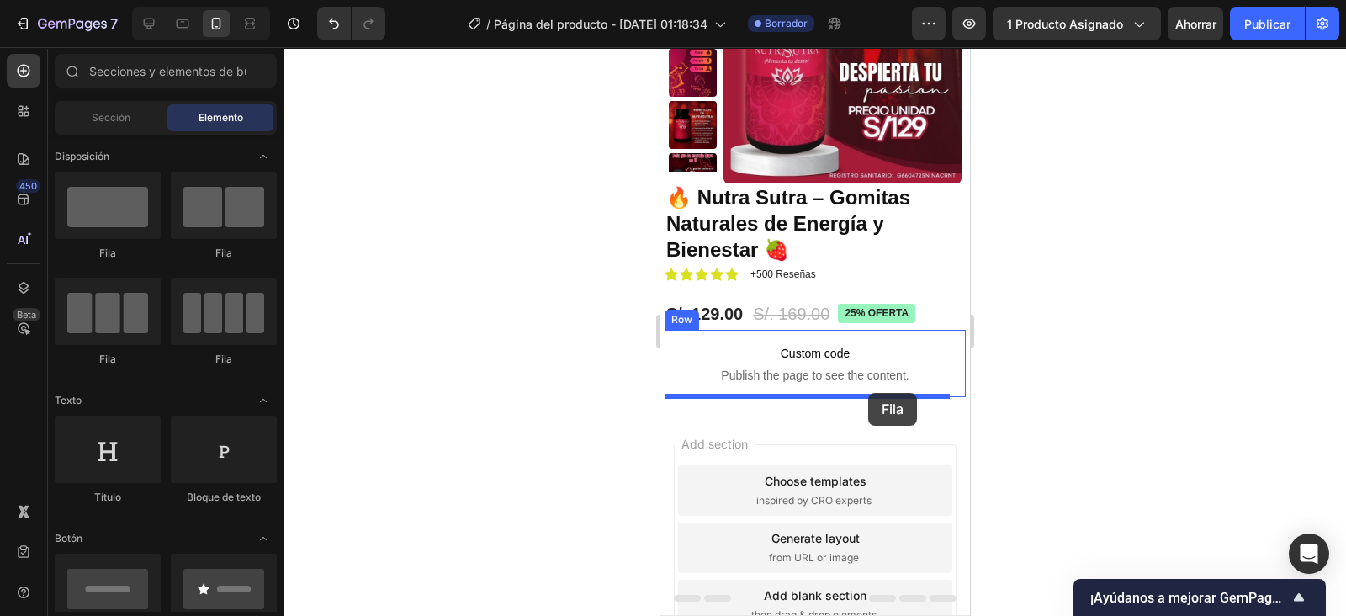
drag, startPoint x: 784, startPoint y: 264, endPoint x: 868, endPoint y: 393, distance: 153.8
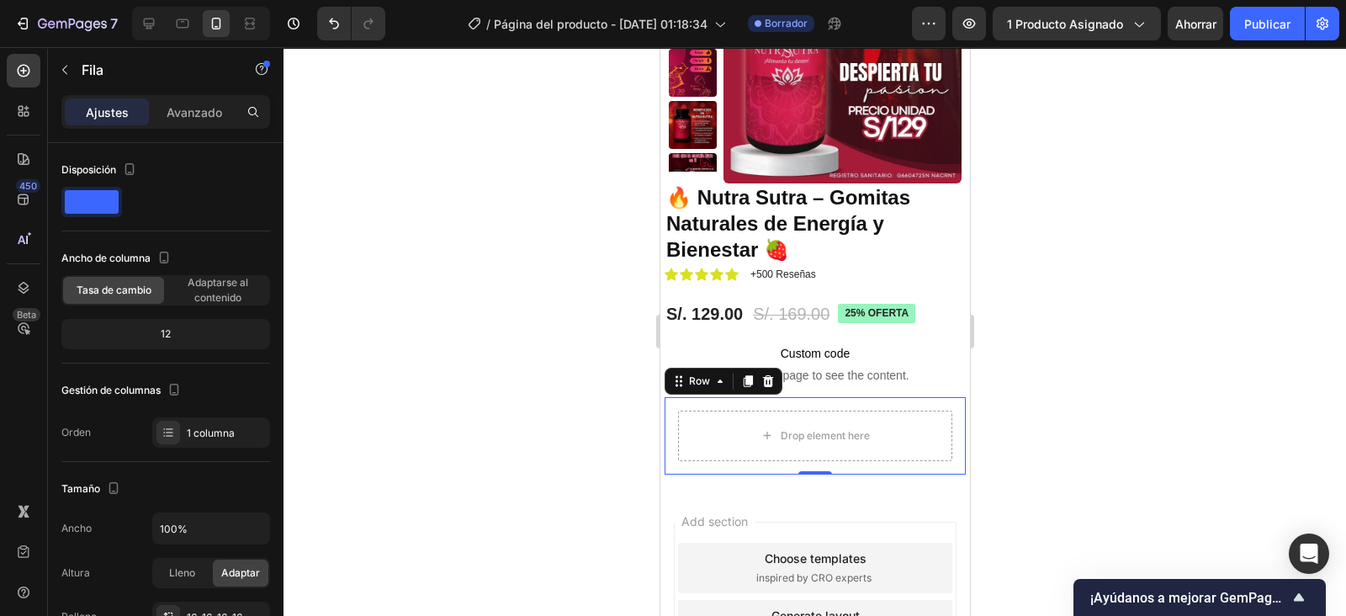
click at [21, 66] on icon at bounding box center [24, 71] width 13 height 13
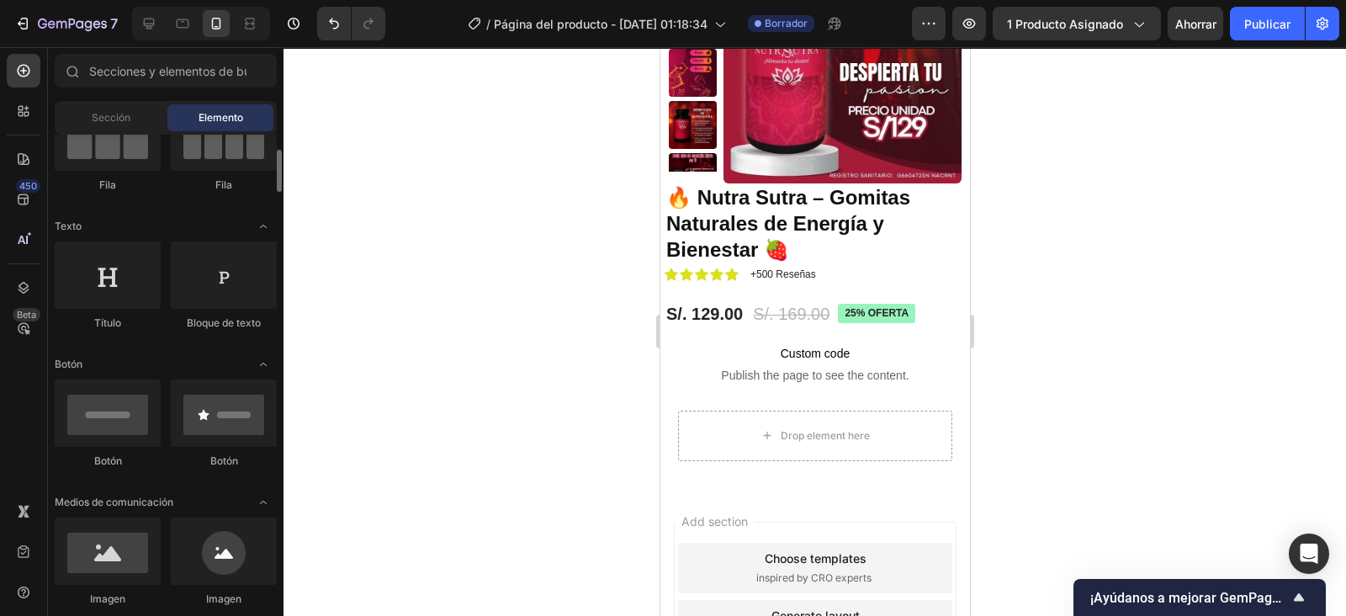
scroll to position [172, 0]
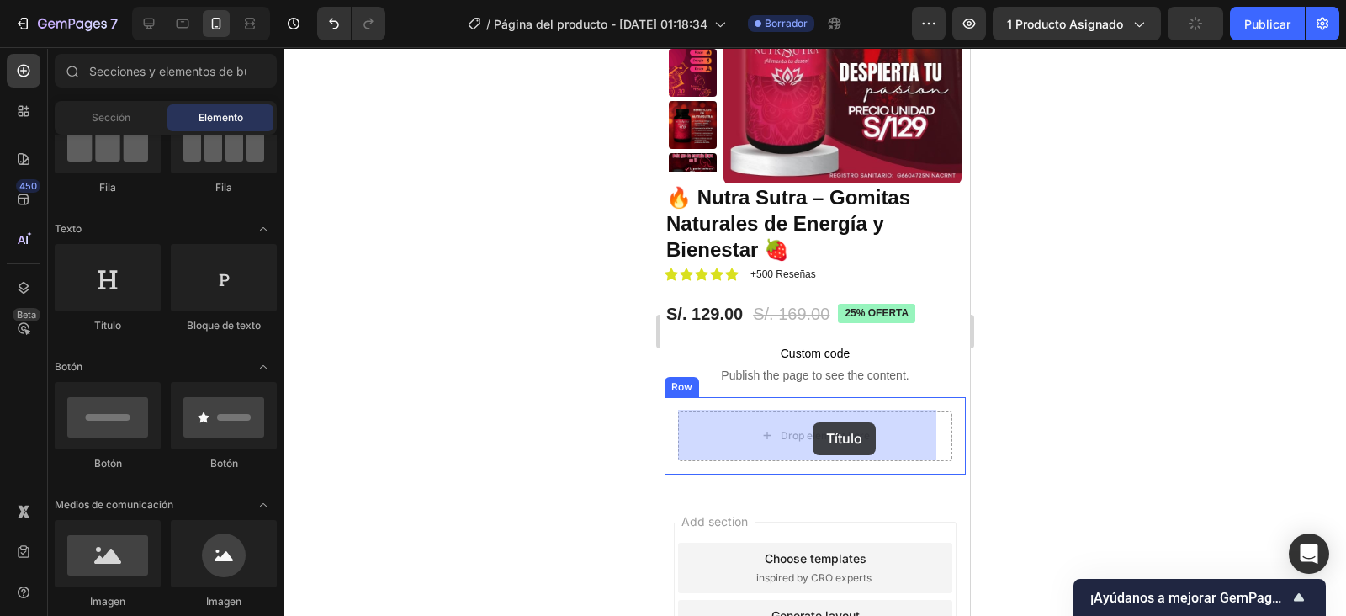
drag, startPoint x: 752, startPoint y: 343, endPoint x: 812, endPoint y: 422, distance: 99.1
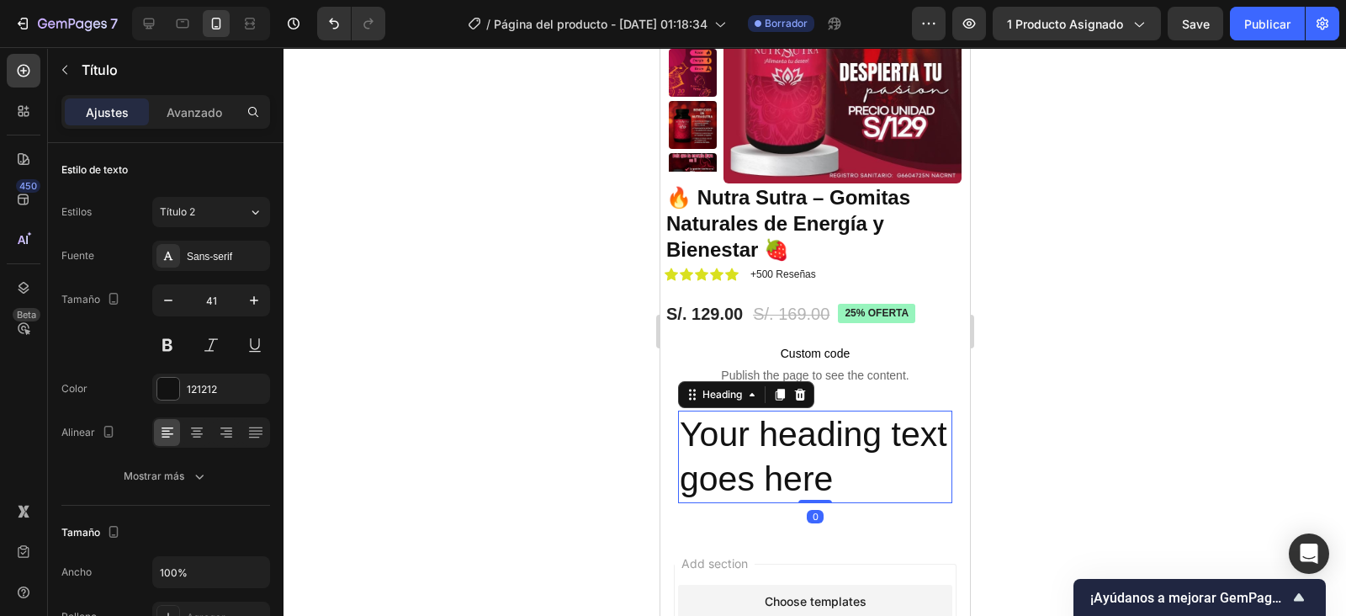
click at [899, 473] on h2 "Your heading text goes here" at bounding box center [814, 457] width 274 height 93
click at [899, 473] on p "Your heading text goes here" at bounding box center [814, 457] width 271 height 90
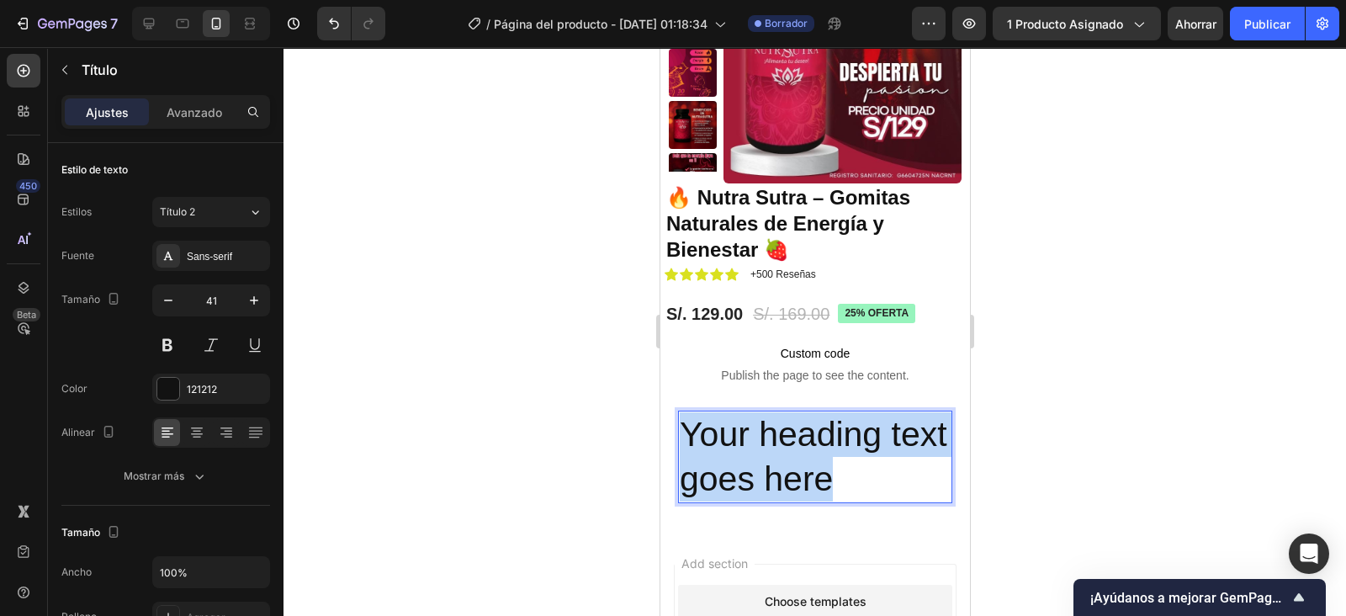
click at [899, 473] on p "Your heading text goes here" at bounding box center [814, 457] width 271 height 90
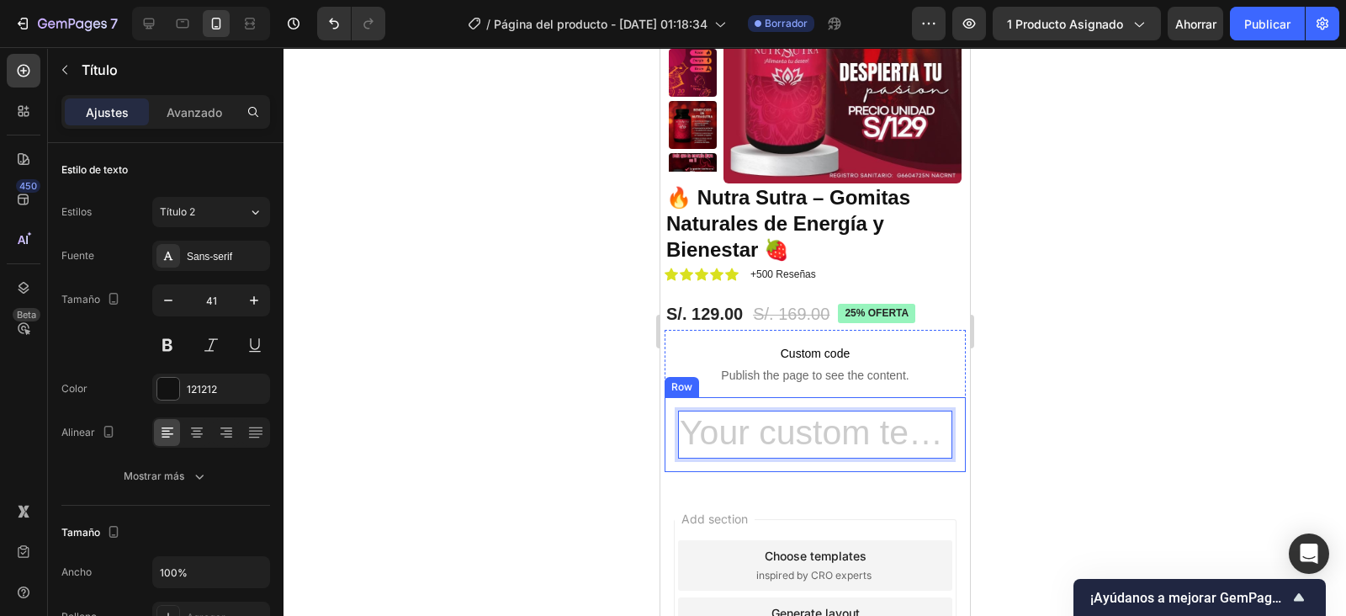
click at [944, 429] on div "Heading 0 Row" at bounding box center [814, 434] width 301 height 75
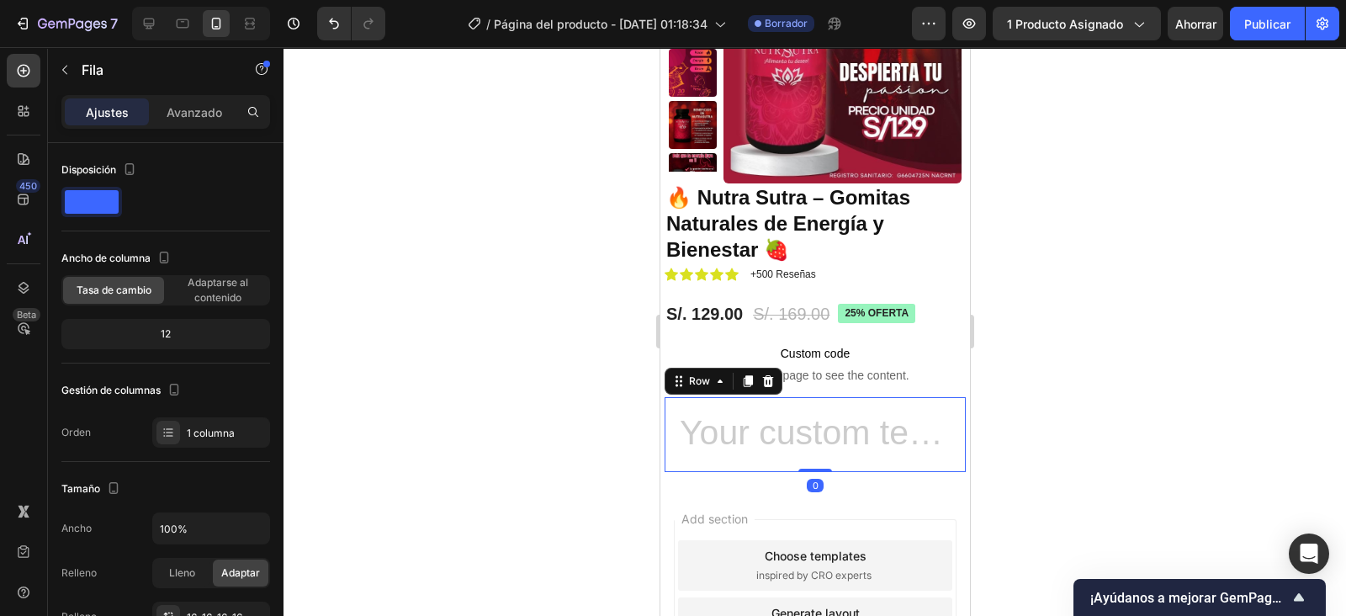
click at [205, 107] on p "Avanzado" at bounding box center [195, 112] width 56 height 18
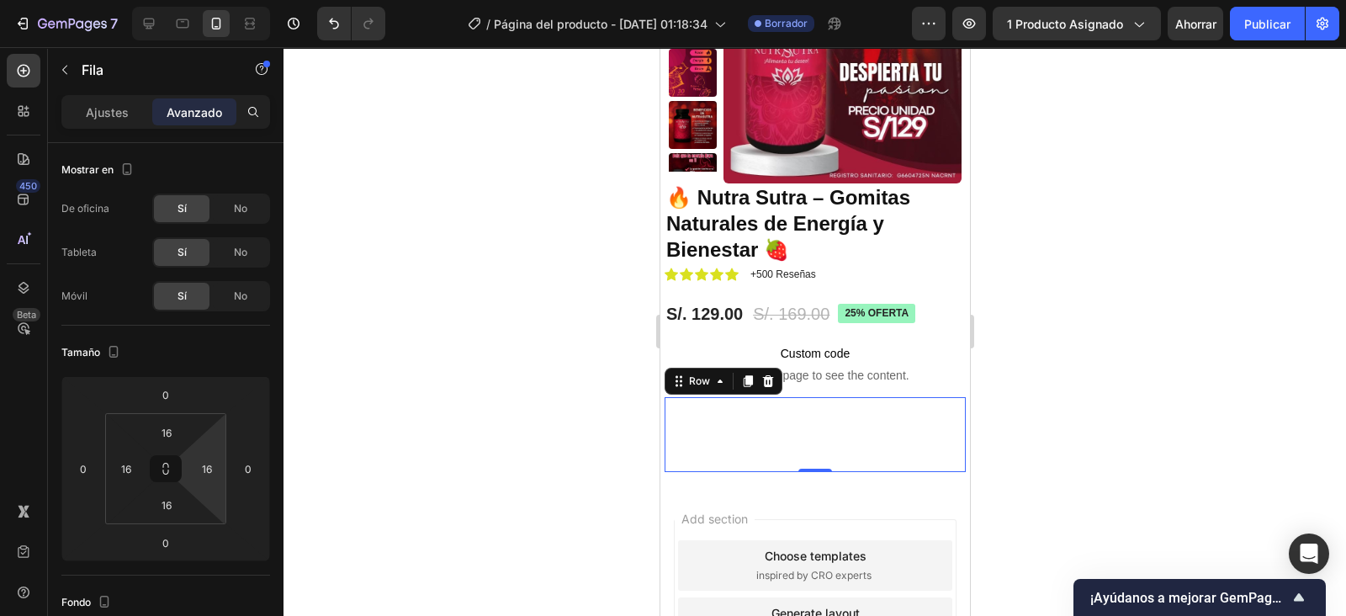
click at [215, 473] on input "16" at bounding box center [206, 468] width 25 height 25
click at [227, 494] on div "Auto" at bounding box center [243, 503] width 104 height 25
type input "Auto"
click at [135, 468] on input "16" at bounding box center [126, 468] width 25 height 25
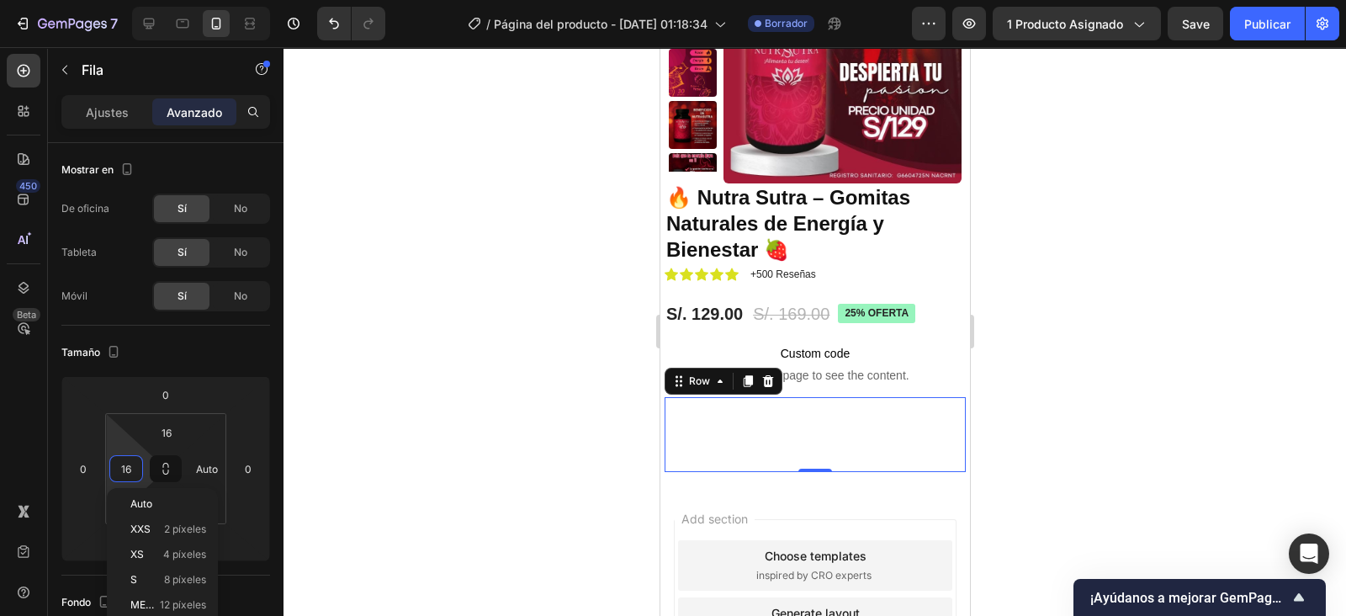
click at [156, 494] on div "Auto" at bounding box center [162, 503] width 104 height 25
type input "Auto"
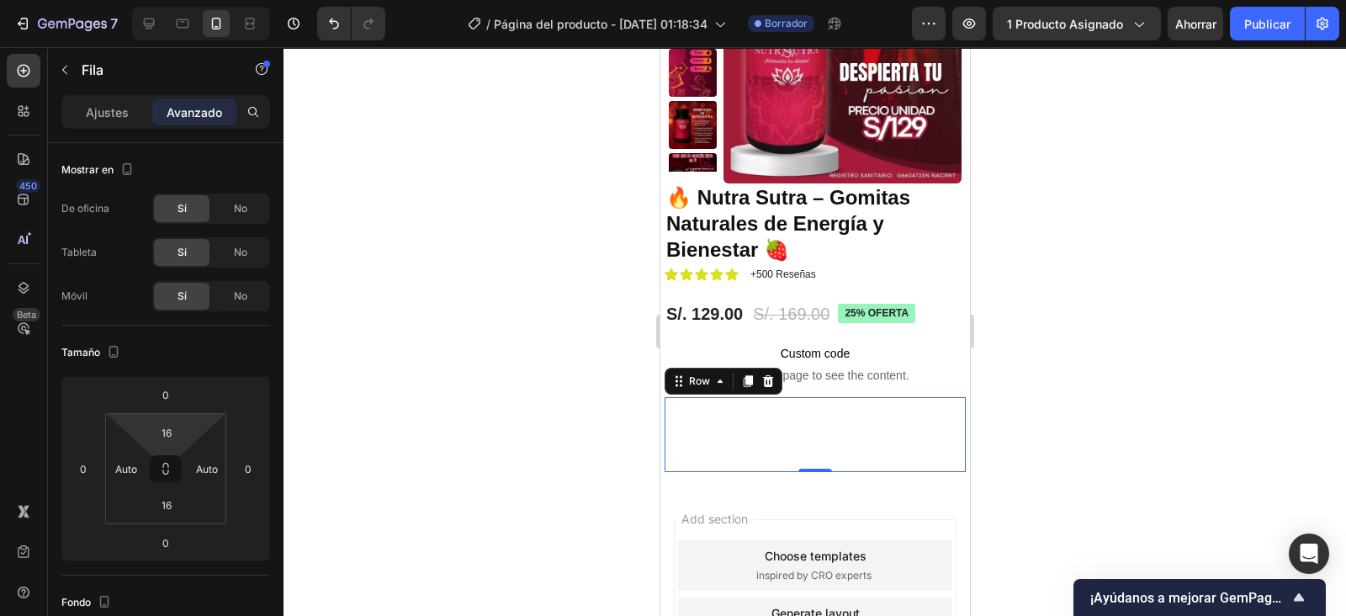
click at [171, 444] on div "16" at bounding box center [167, 432] width 42 height 27
click at [185, 462] on span "Auto" at bounding box center [182, 468] width 22 height 12
type input "Auto"
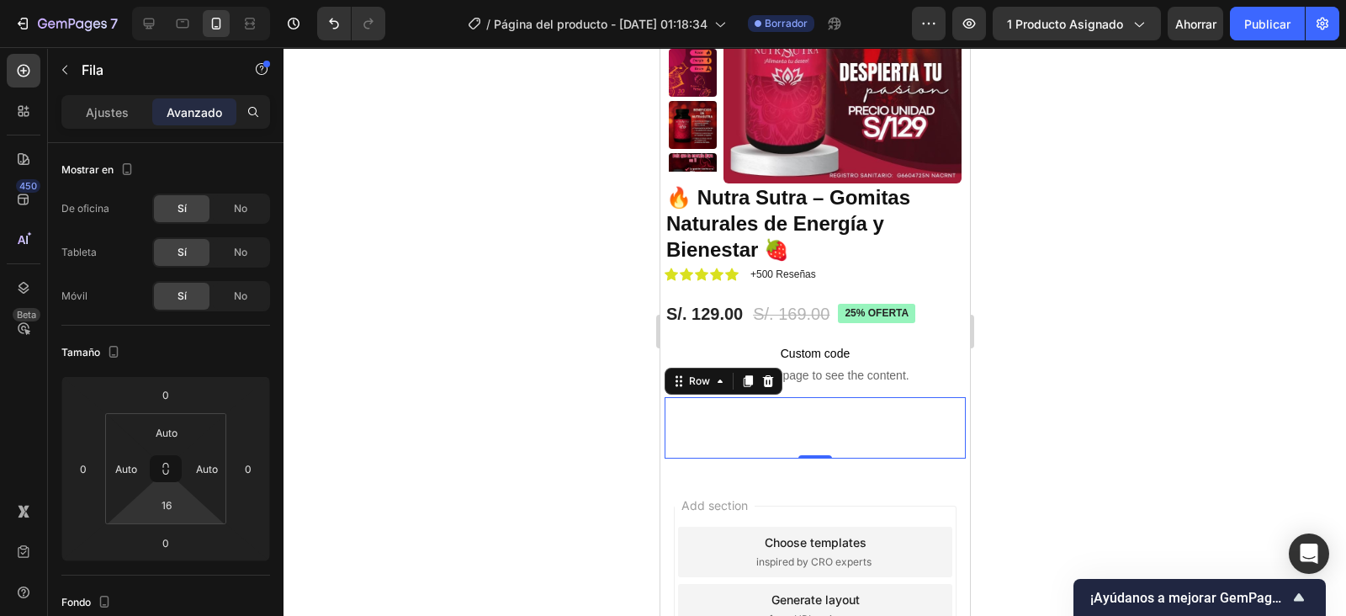
click at [162, 507] on input "16" at bounding box center [167, 504] width 34 height 25
click at [183, 537] on span "Auto" at bounding box center [182, 540] width 22 height 12
type input "Auto"
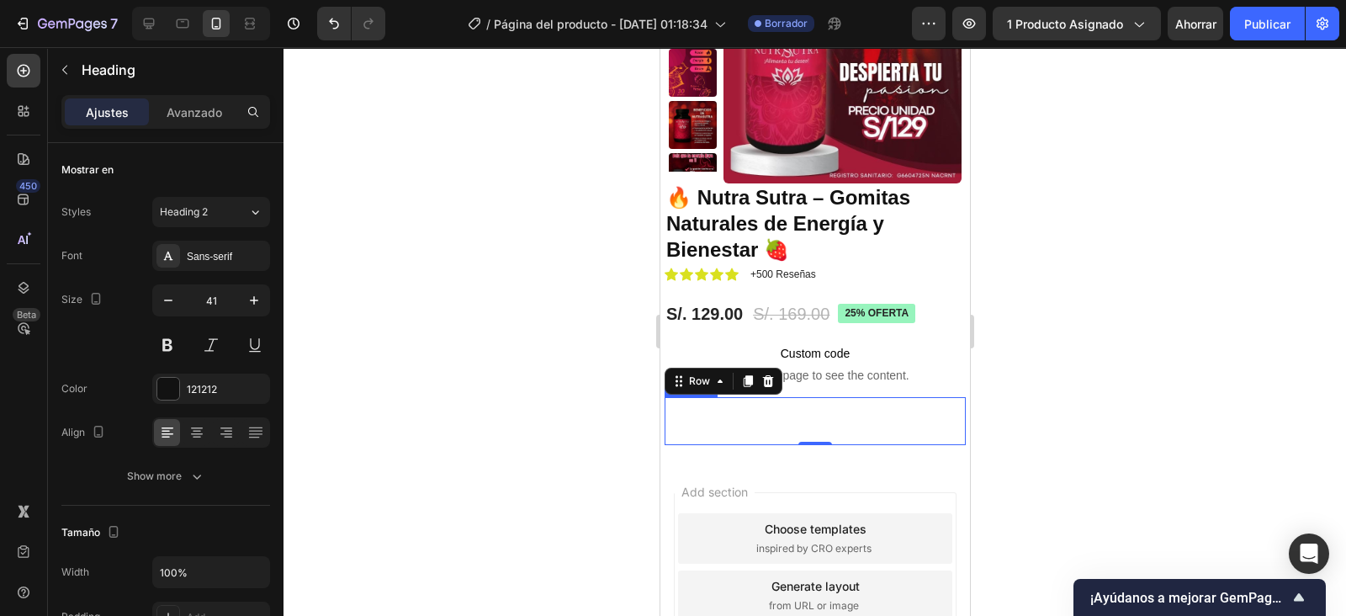
click at [733, 437] on p "Rich Text Editor. Editing area: main" at bounding box center [815, 421] width 298 height 45
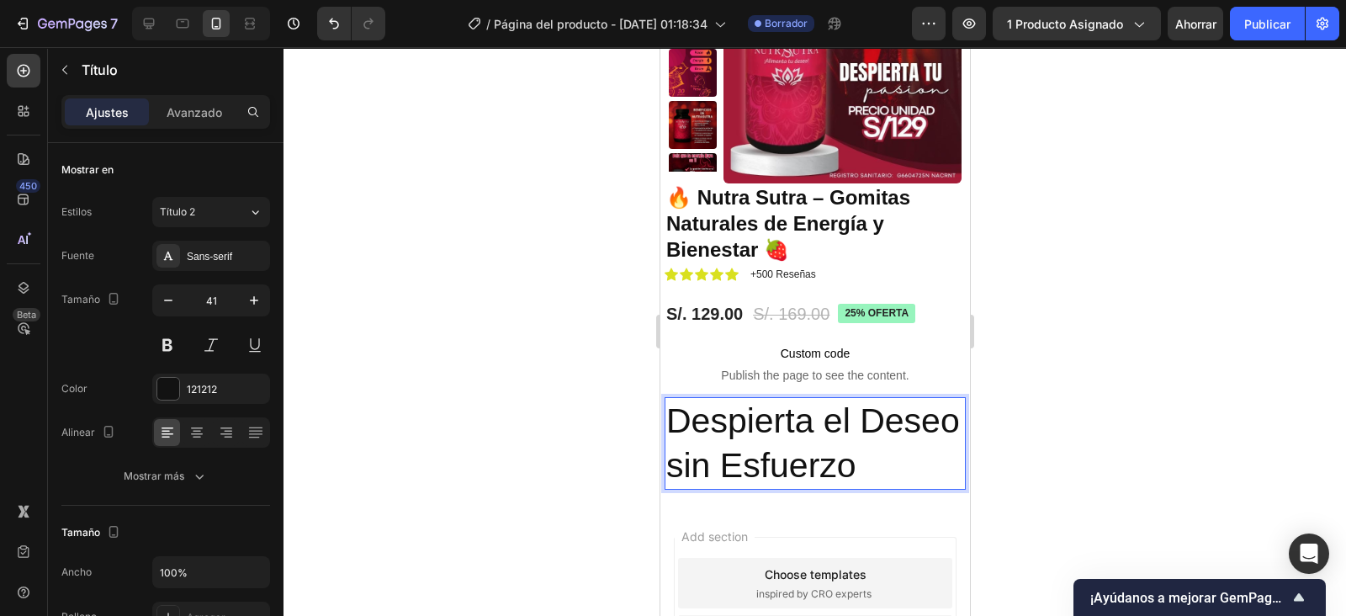
click at [177, 296] on button "button" at bounding box center [168, 300] width 30 height 30
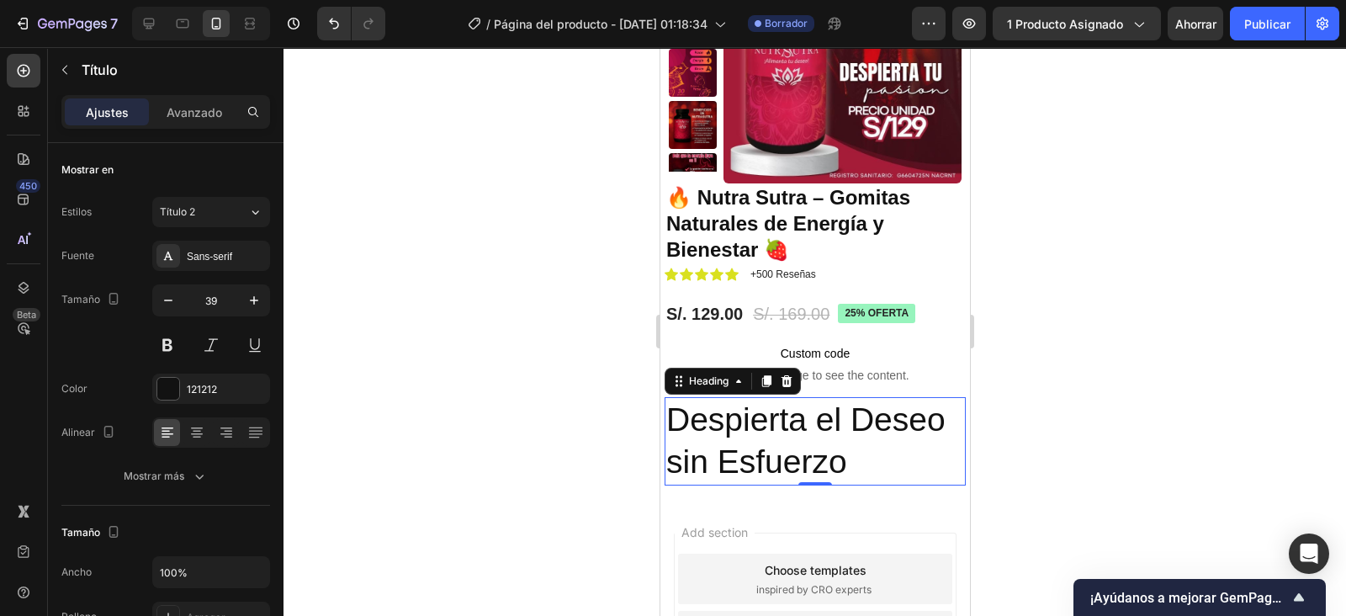
click at [177, 296] on button "button" at bounding box center [168, 300] width 30 height 30
click at [198, 433] on icon at bounding box center [197, 434] width 12 height 2
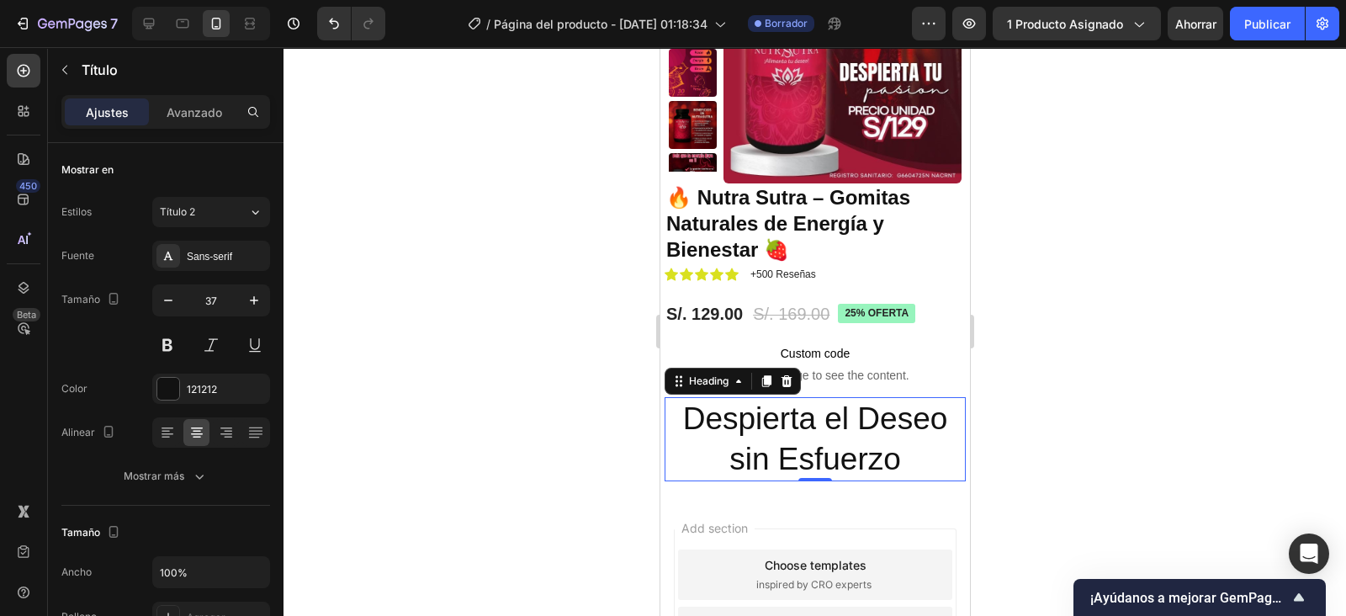
click at [170, 301] on icon "button" at bounding box center [168, 300] width 17 height 17
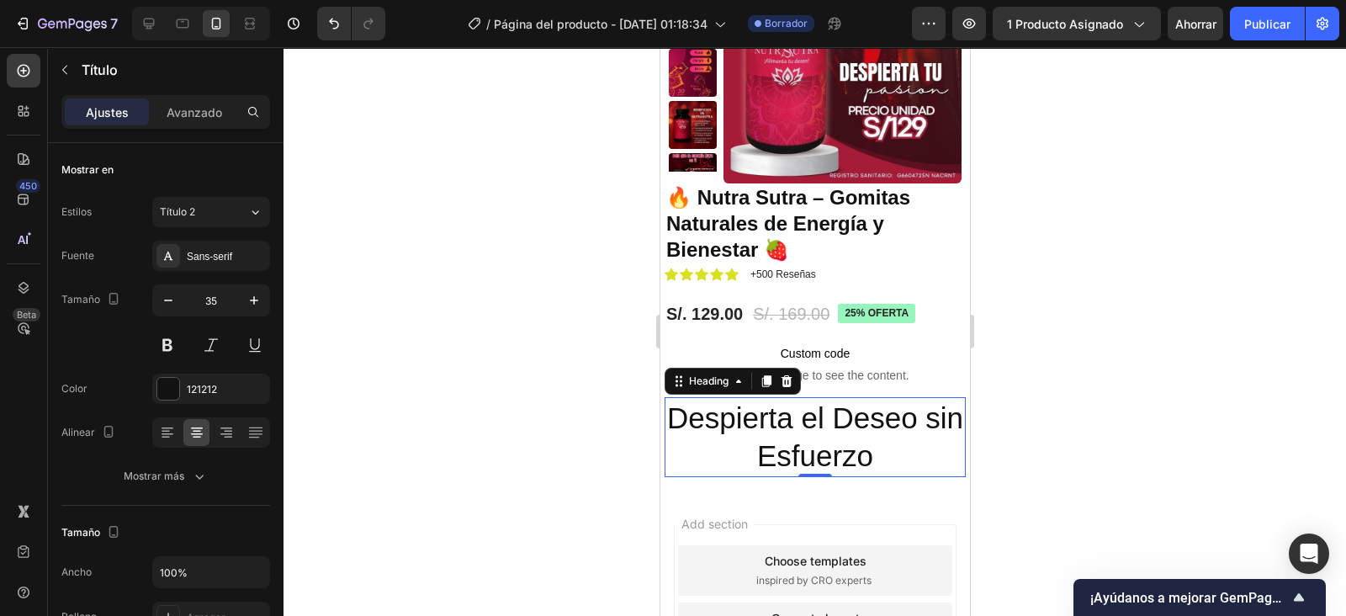
click at [170, 301] on icon "button" at bounding box center [168, 300] width 17 height 17
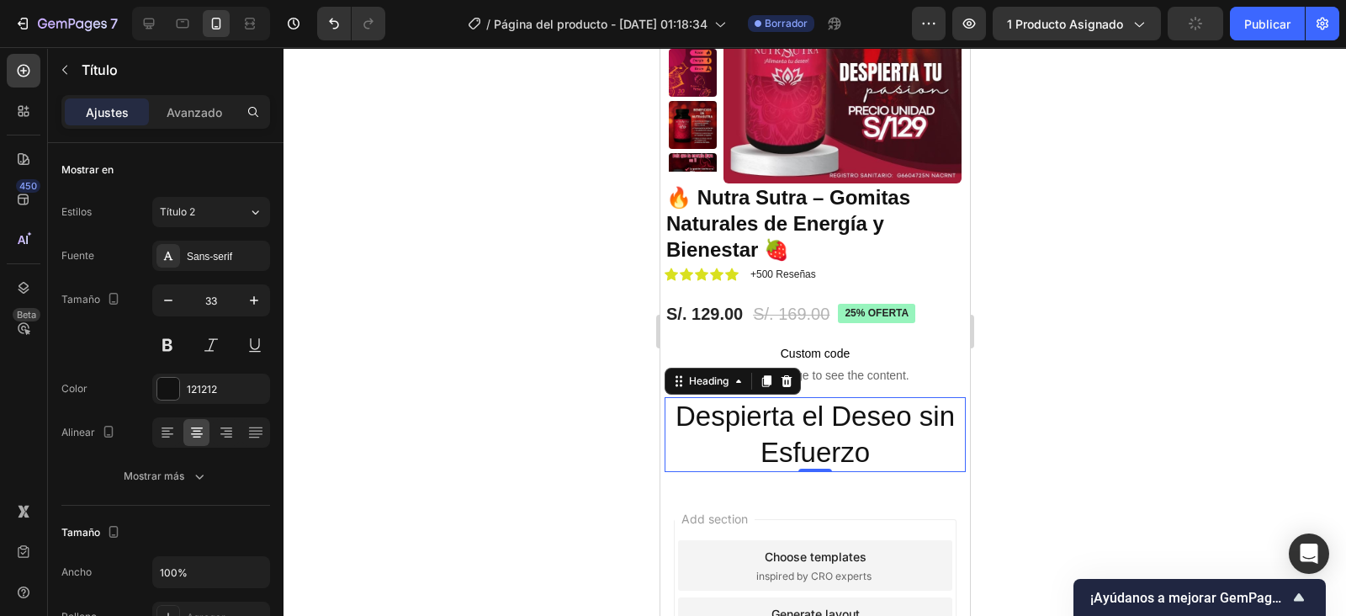
click at [170, 353] on button at bounding box center [167, 345] width 30 height 30
click at [164, 298] on icon "button" at bounding box center [168, 300] width 17 height 17
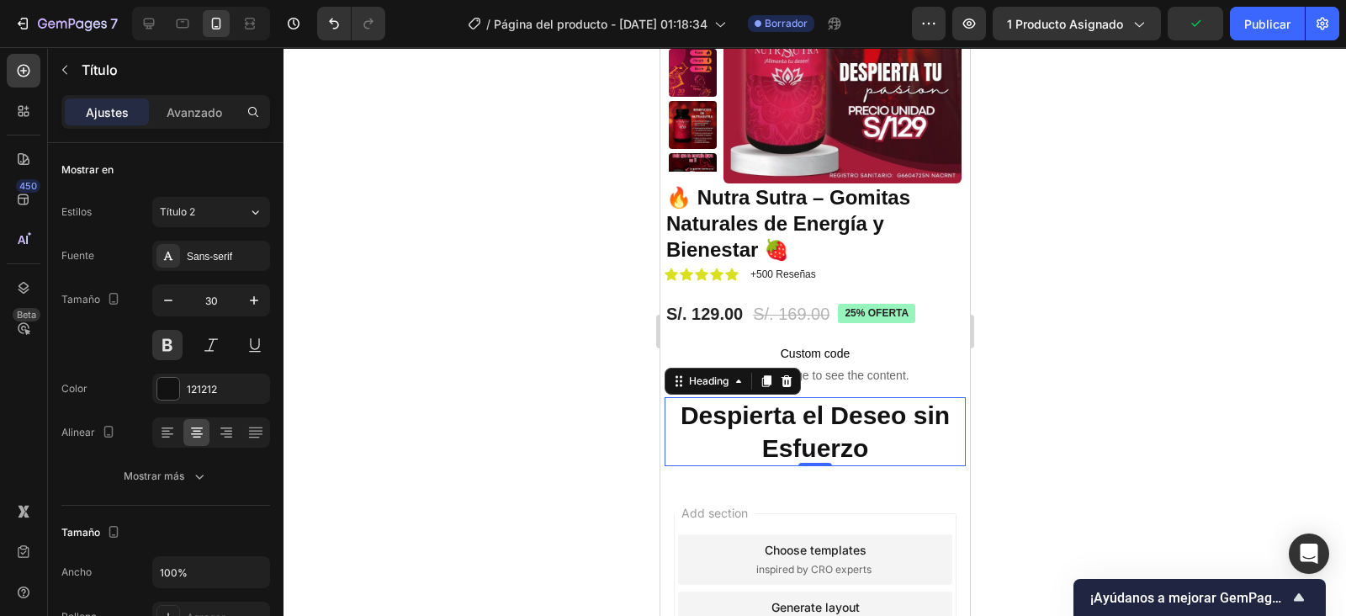
click at [251, 298] on icon "button" at bounding box center [254, 300] width 17 height 17
type input "32"
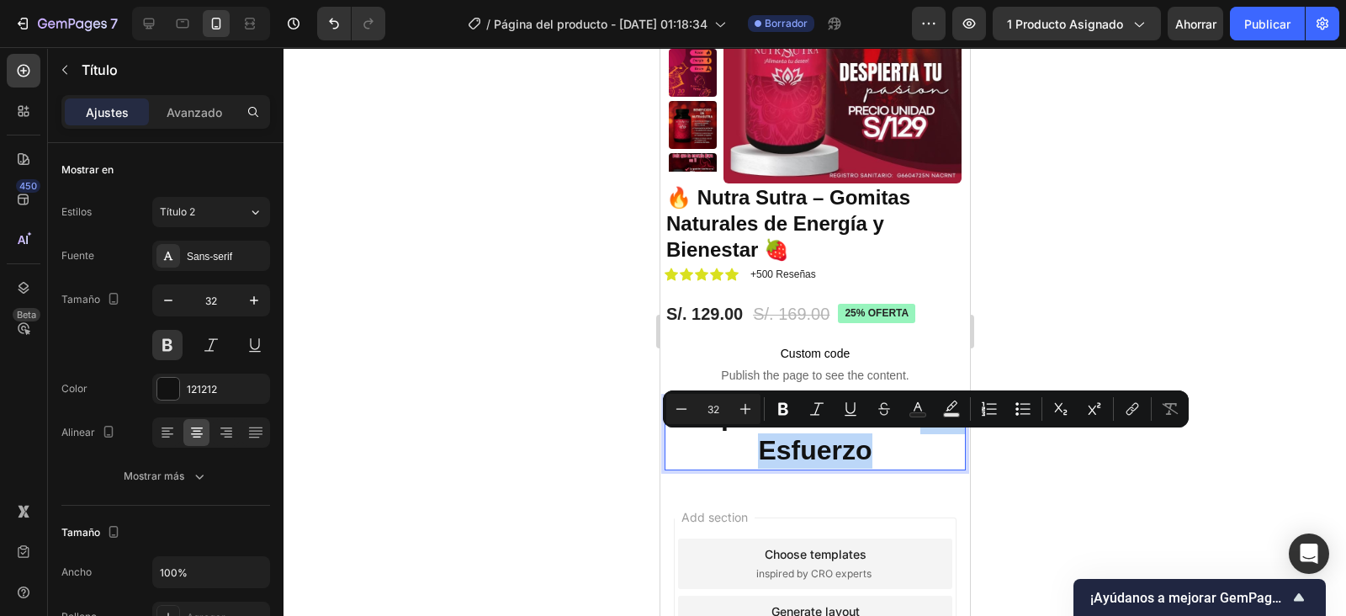
drag, startPoint x: 729, startPoint y: 454, endPoint x: 882, endPoint y: 444, distance: 153.4
click at [882, 444] on p "Despierta el Deseo sin Esfuerzo" at bounding box center [815, 434] width 298 height 70
click at [952, 398] on button "Text Background Color" at bounding box center [951, 409] width 30 height 30
type input "000000"
type input "77"
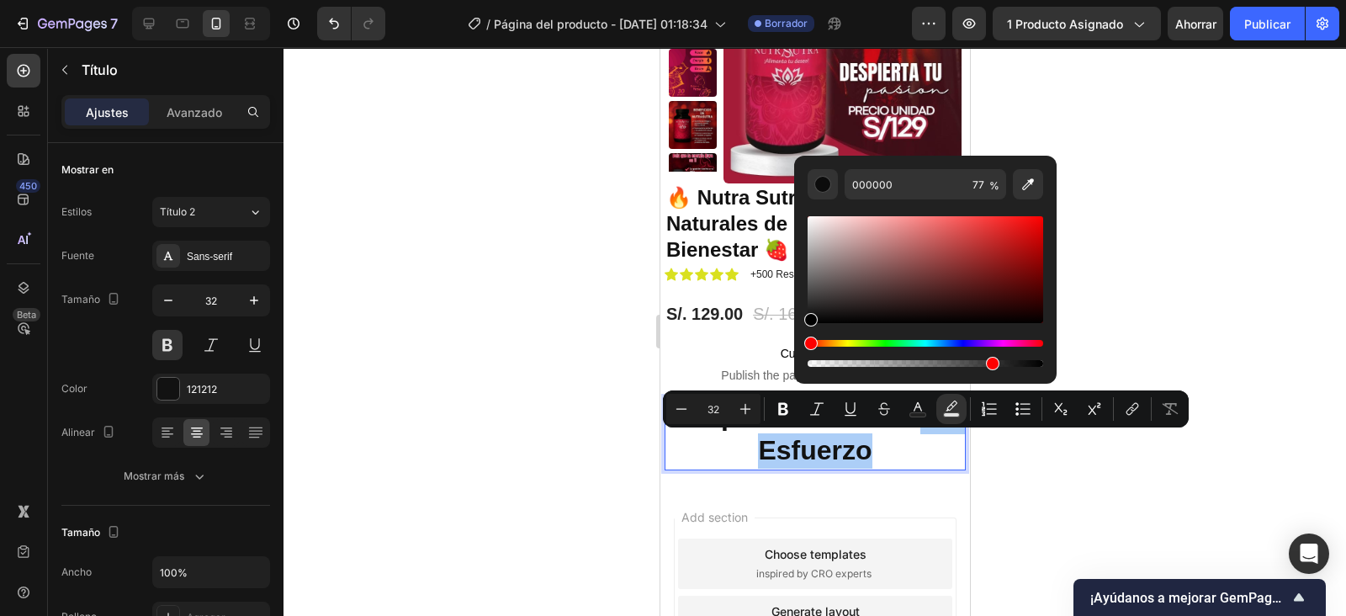
click at [922, 406] on icon "Editor contextual toolbar" at bounding box center [918, 409] width 17 height 17
type input "121212"
click at [957, 336] on div "Editor contextual toolbar" at bounding box center [926, 291] width 236 height 157
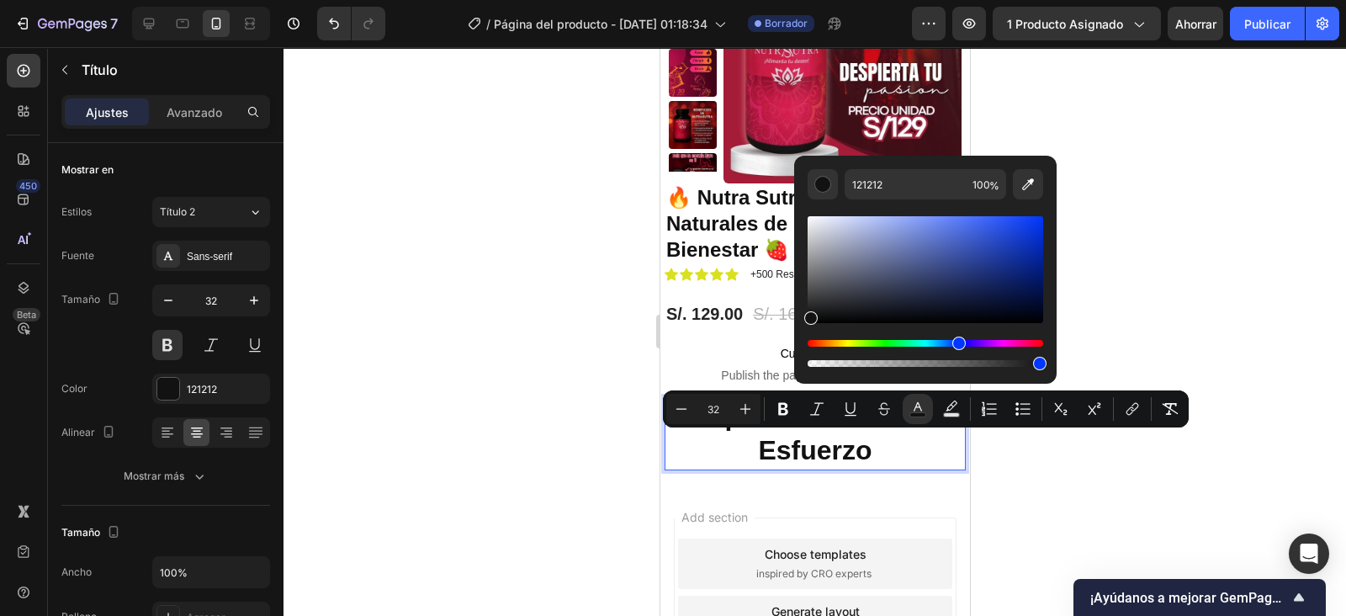
drag, startPoint x: 816, startPoint y: 342, endPoint x: 958, endPoint y: 333, distance: 141.7
click at [958, 333] on div "Editor contextual toolbar" at bounding box center [926, 291] width 236 height 157
click at [1074, 275] on div at bounding box center [815, 331] width 1063 height 569
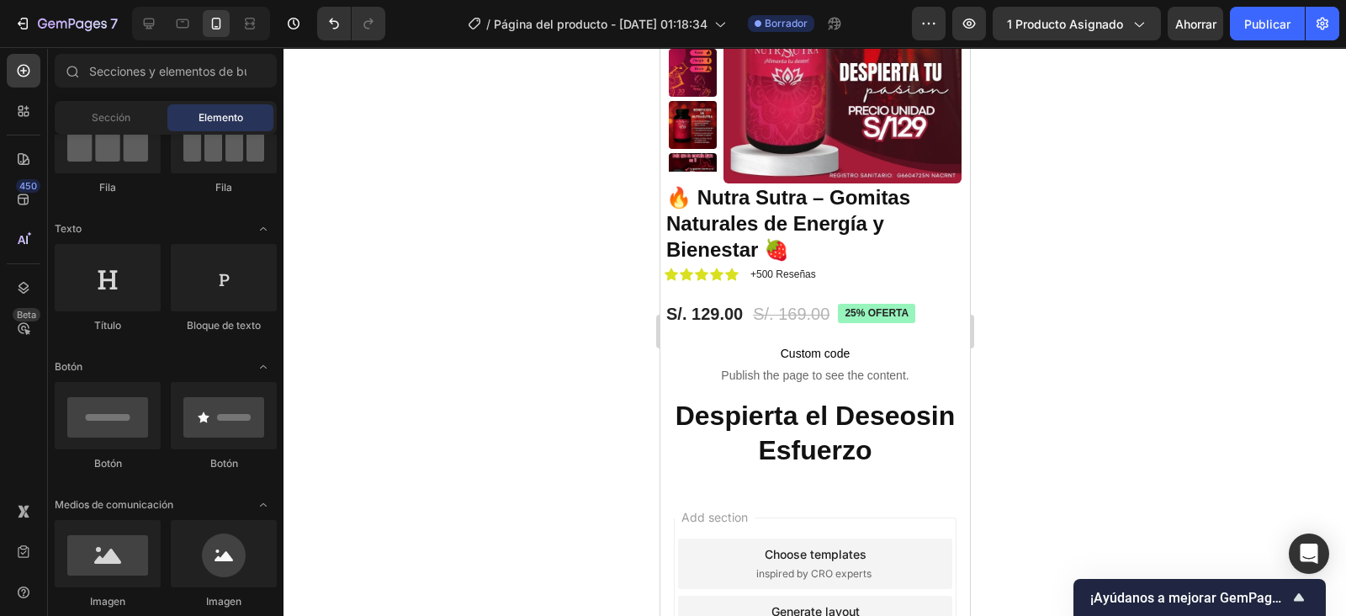
click at [1074, 275] on div at bounding box center [815, 331] width 1063 height 569
click at [799, 451] on span "sin Esfuerzo" at bounding box center [855, 434] width 197 height 66
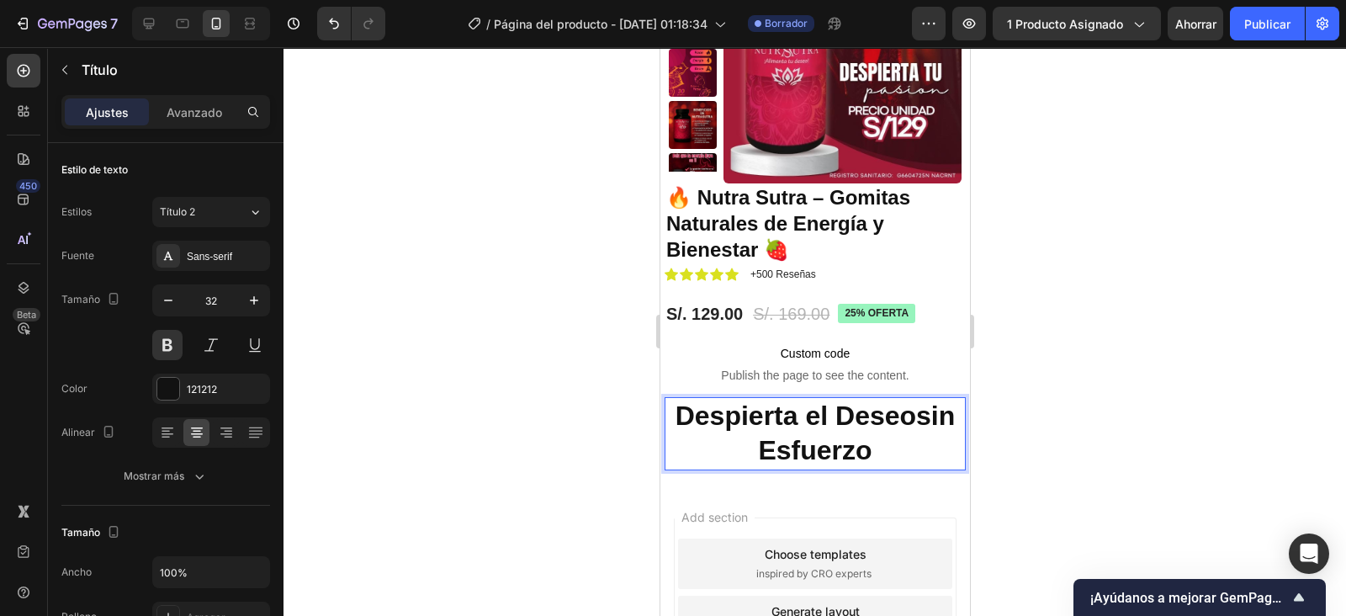
click at [757, 445] on span "sin Esfuerzo" at bounding box center [855, 434] width 197 height 66
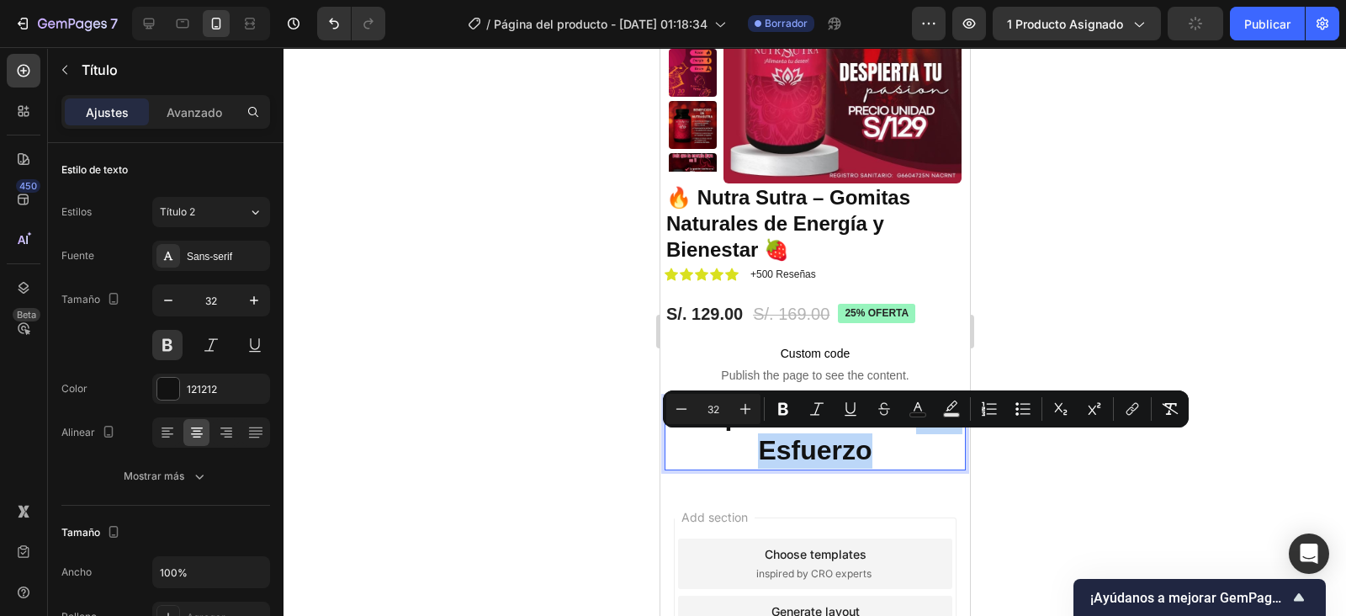
drag, startPoint x: 729, startPoint y: 445, endPoint x: 881, endPoint y: 448, distance: 152.3
click at [881, 448] on span "sin Esfuerzo" at bounding box center [855, 434] width 197 height 66
click at [925, 411] on icon "Barra de herramientas contextual del editor" at bounding box center [918, 409] width 17 height 17
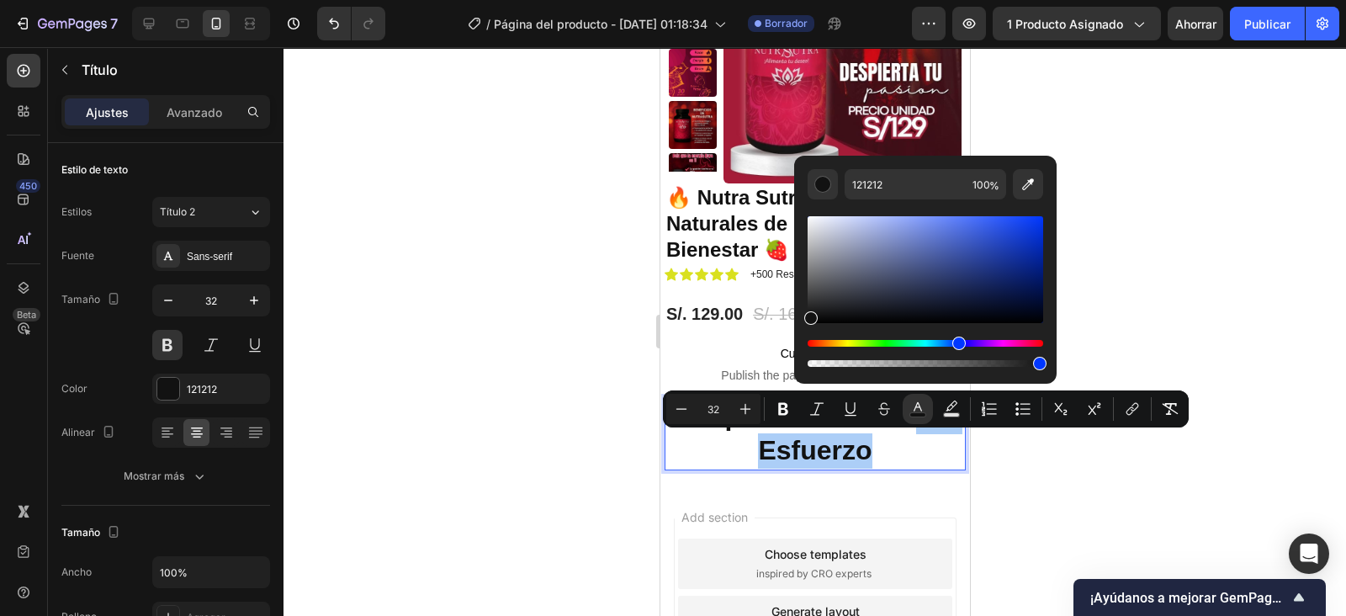
click at [956, 405] on icon "Barra de herramientas contextual del editor" at bounding box center [951, 409] width 17 height 17
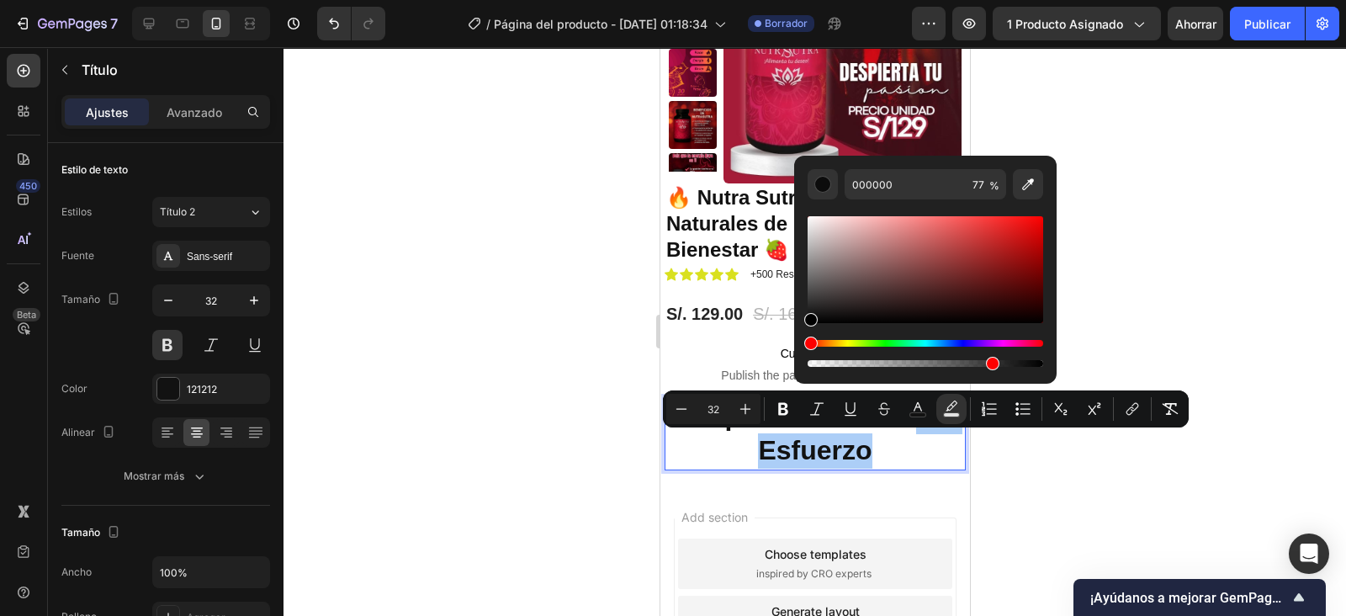
click at [963, 338] on div "Barra de herramientas contextual del editor" at bounding box center [926, 291] width 236 height 157
click at [961, 338] on div "Barra de herramientas contextual del editor" at bounding box center [926, 291] width 236 height 157
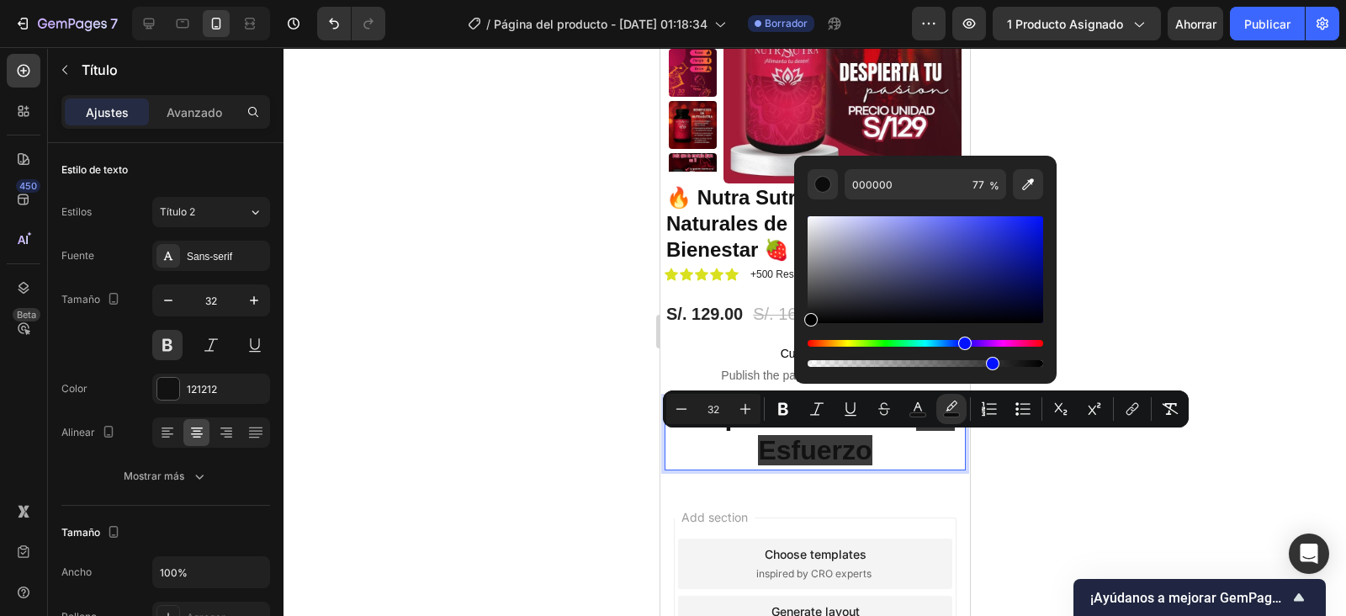
drag, startPoint x: 815, startPoint y: 338, endPoint x: 963, endPoint y: 326, distance: 148.6
click at [963, 326] on div "Barra de herramientas contextual del editor" at bounding box center [926, 291] width 236 height 157
click at [1204, 244] on div at bounding box center [815, 331] width 1063 height 569
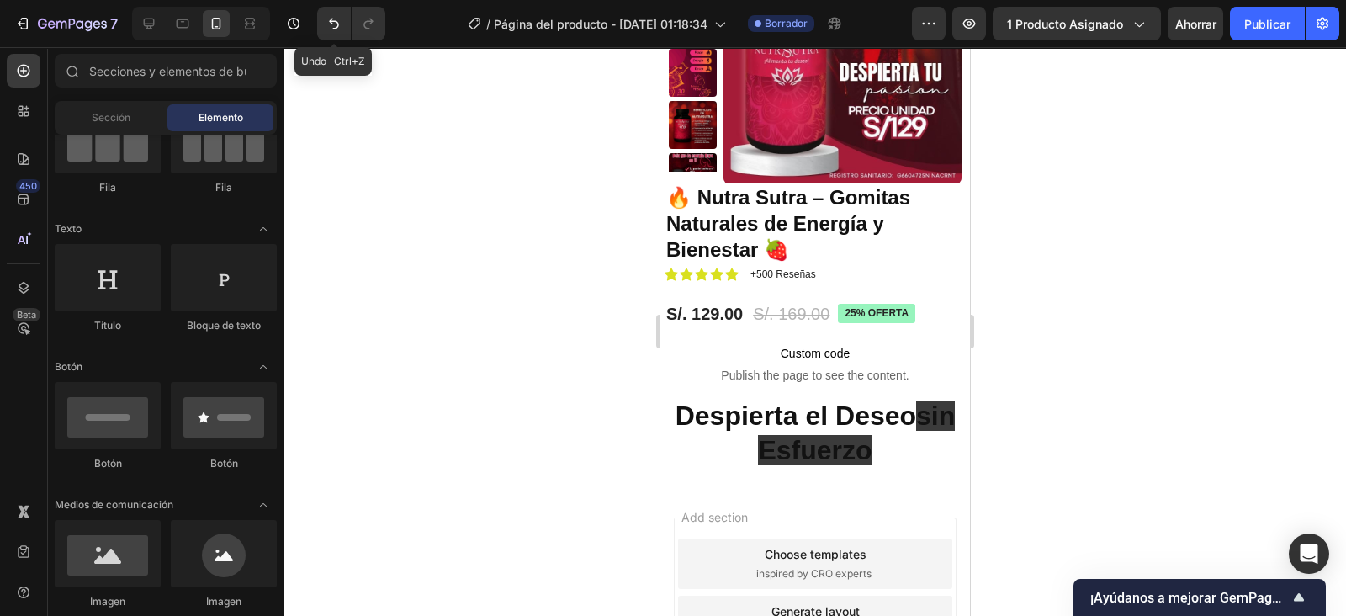
click at [332, 13] on button "Deshacer/Rehacer" at bounding box center [334, 24] width 34 height 34
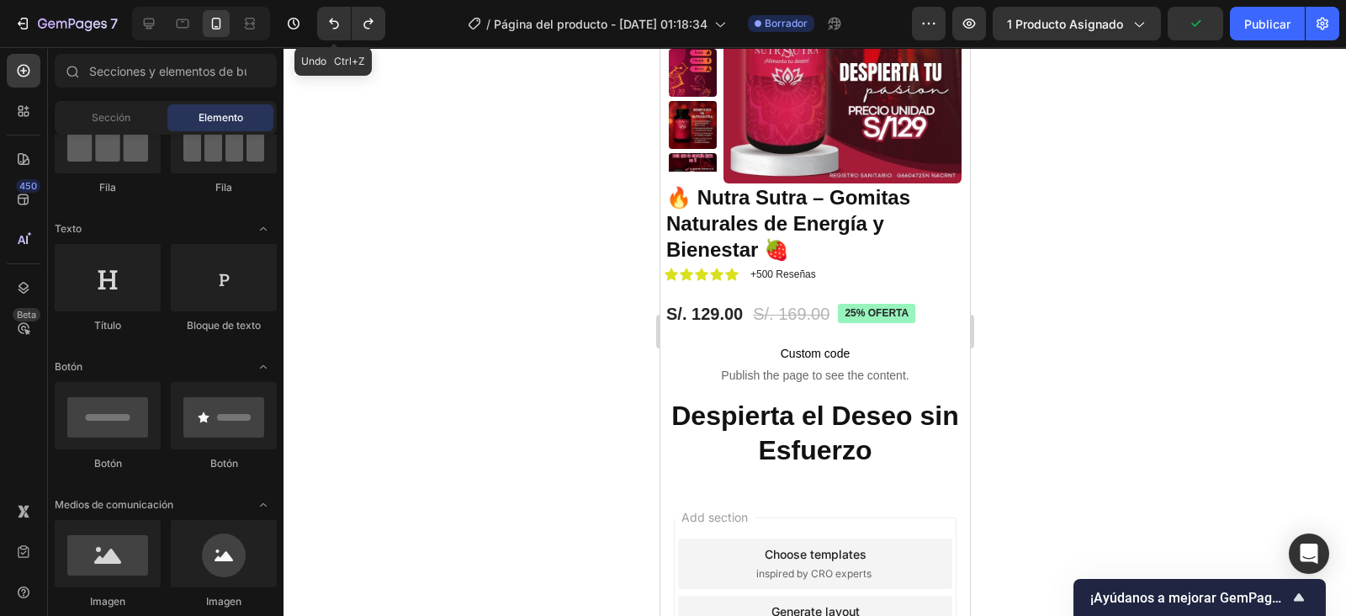
click at [332, 13] on button "Deshacer/Rehacer" at bounding box center [334, 24] width 34 height 34
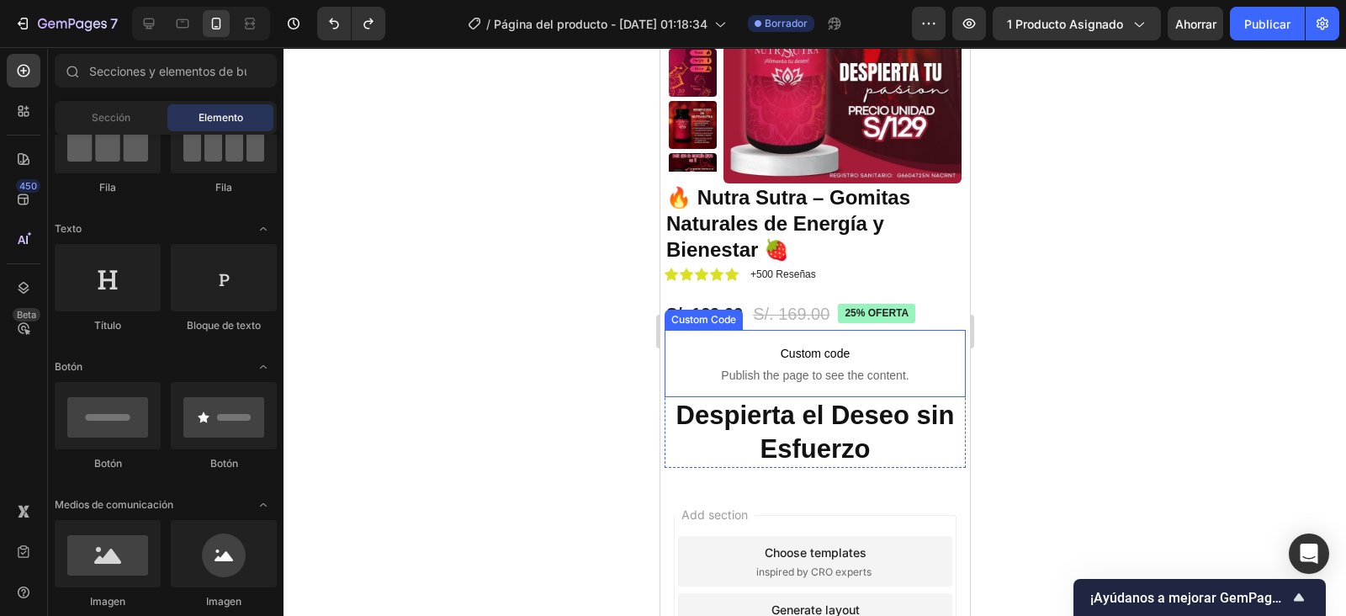
click at [793, 397] on h2 "Despierta el Deseo sin Esfuerzo" at bounding box center [814, 433] width 301 height 72
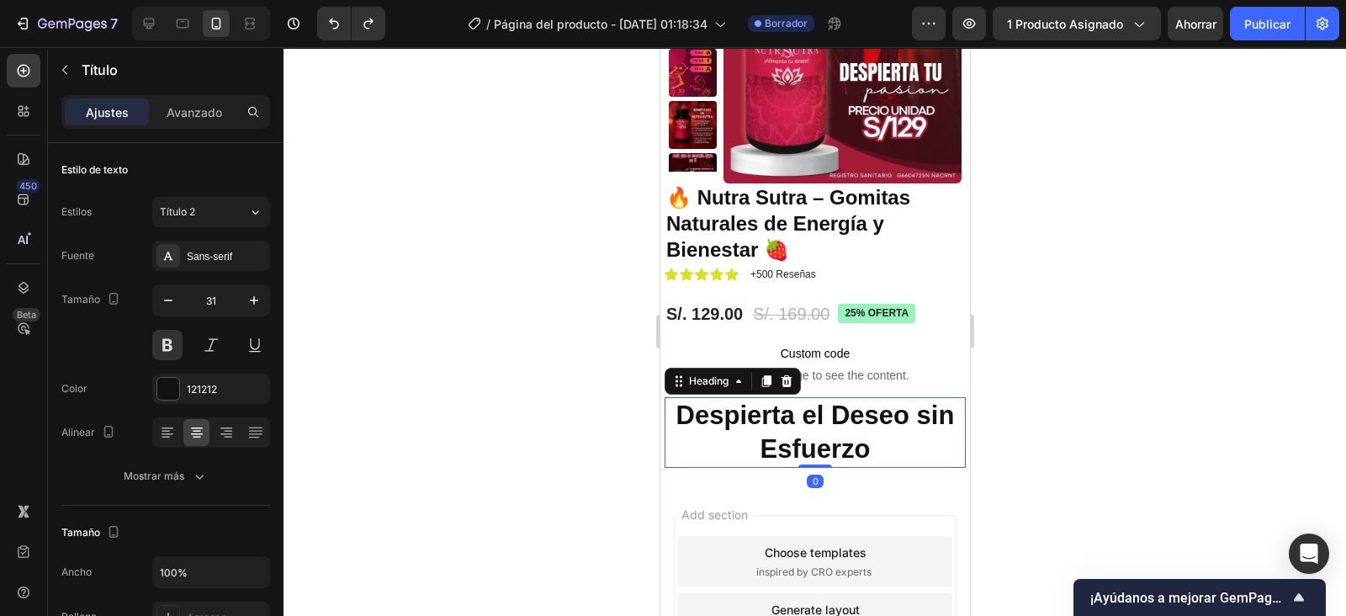
click at [254, 297] on icon "button" at bounding box center [254, 300] width 8 height 8
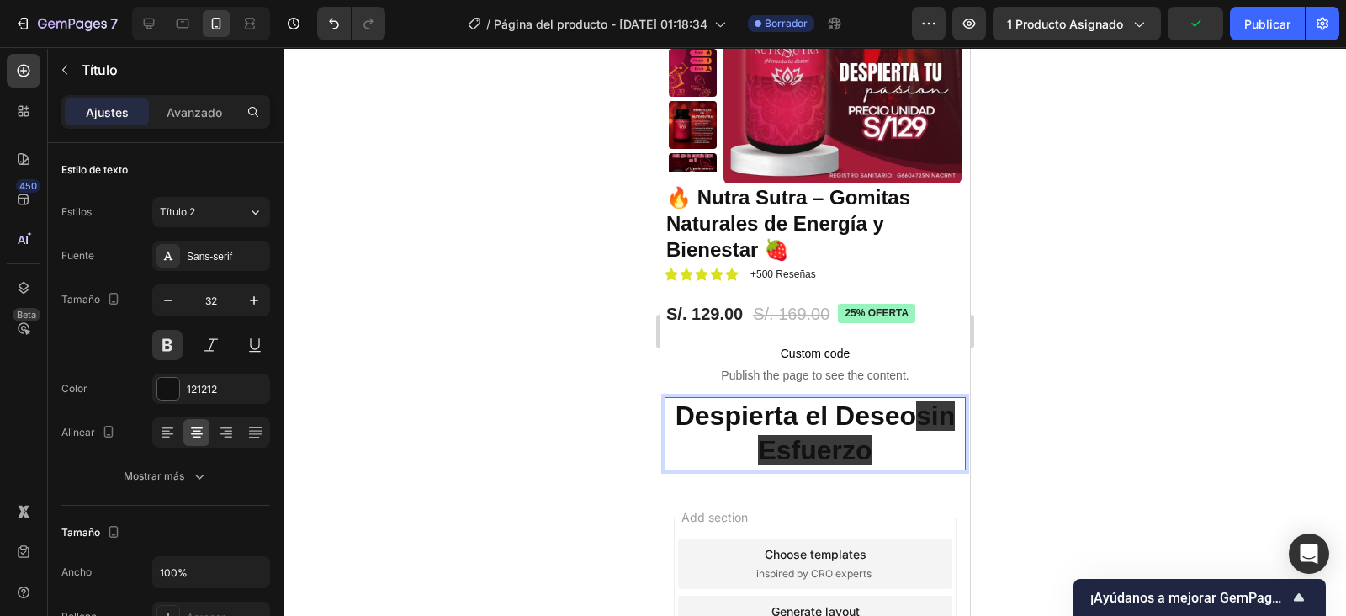
click at [887, 439] on p "Despierta el Deseo sin Esfuerzo" at bounding box center [815, 434] width 298 height 70
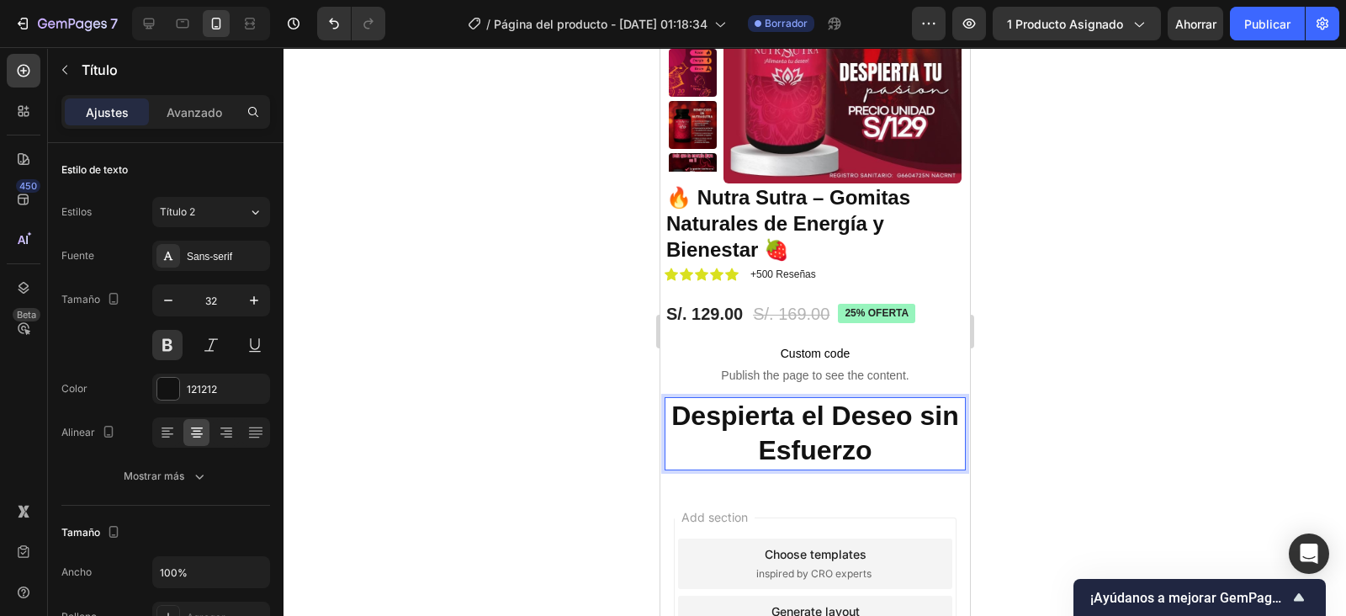
click at [164, 295] on icon "button" at bounding box center [168, 300] width 17 height 17
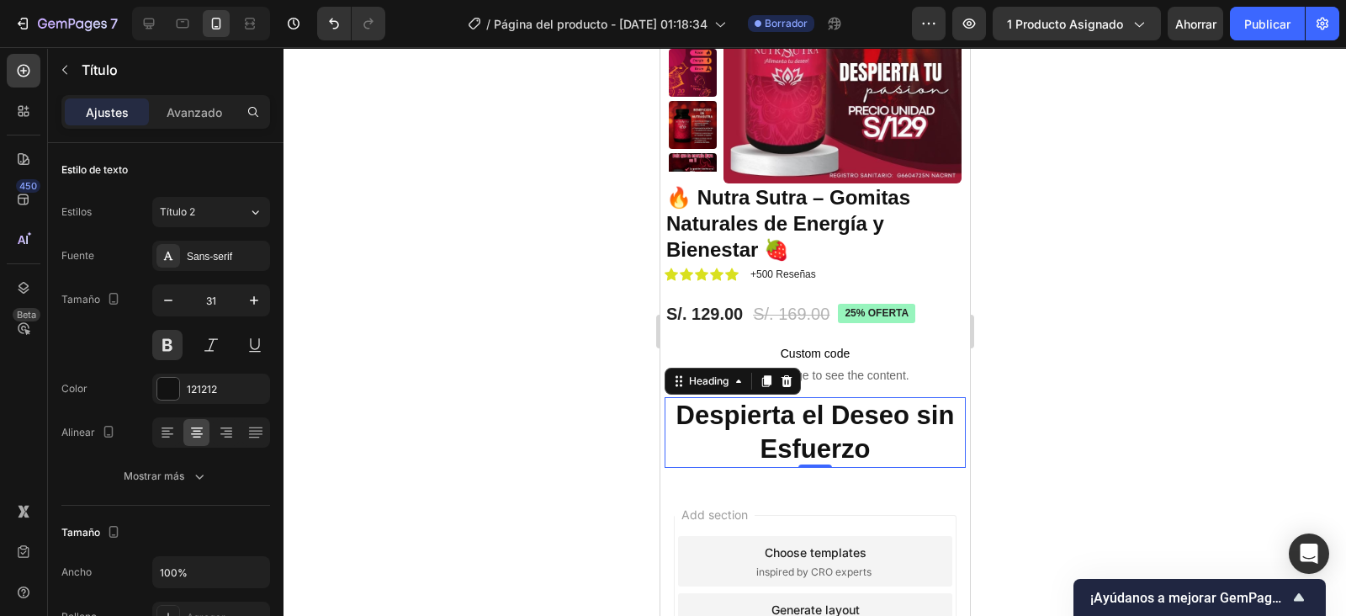
click at [164, 295] on icon "button" at bounding box center [168, 300] width 17 height 17
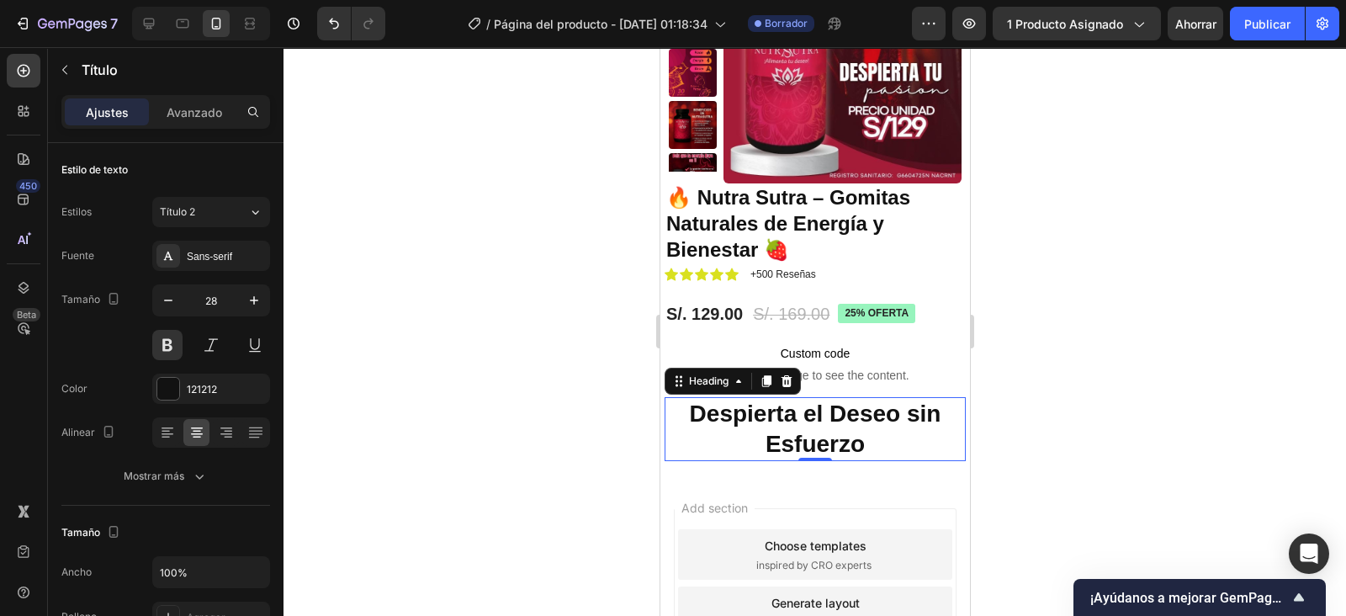
click at [164, 295] on icon "button" at bounding box center [168, 300] width 17 height 17
type input "27"
click at [191, 107] on p "Avanzado" at bounding box center [195, 112] width 56 height 18
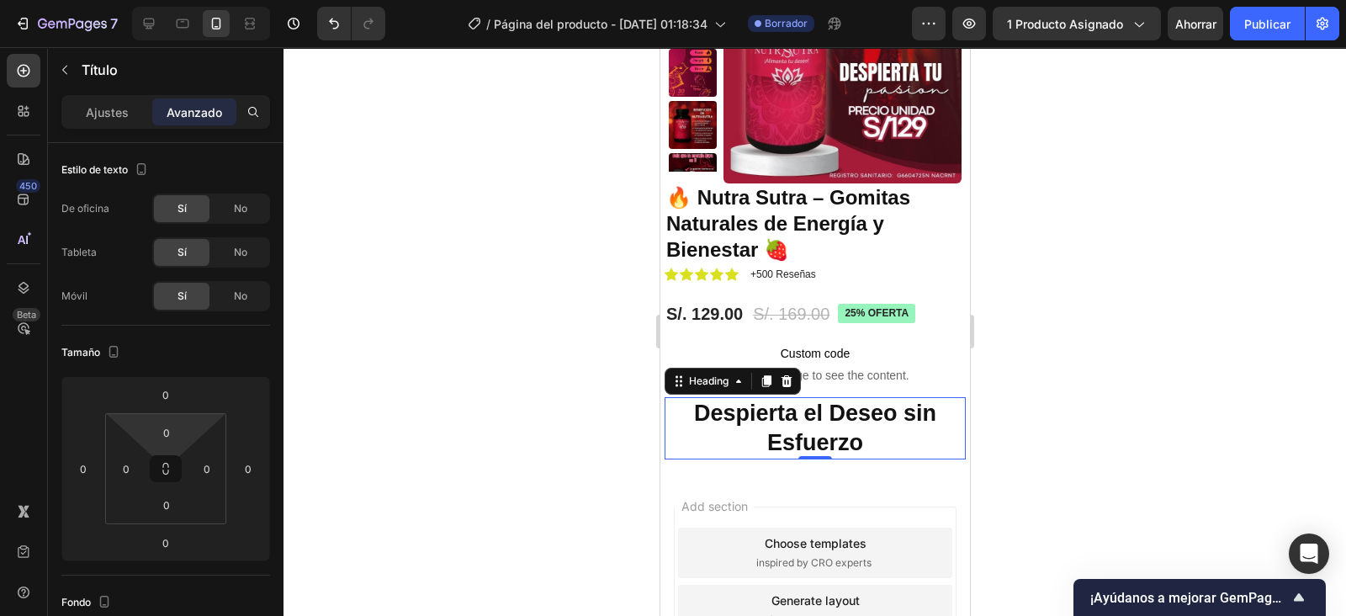
click at [170, 434] on input "0" at bounding box center [167, 432] width 34 height 25
type input "5"
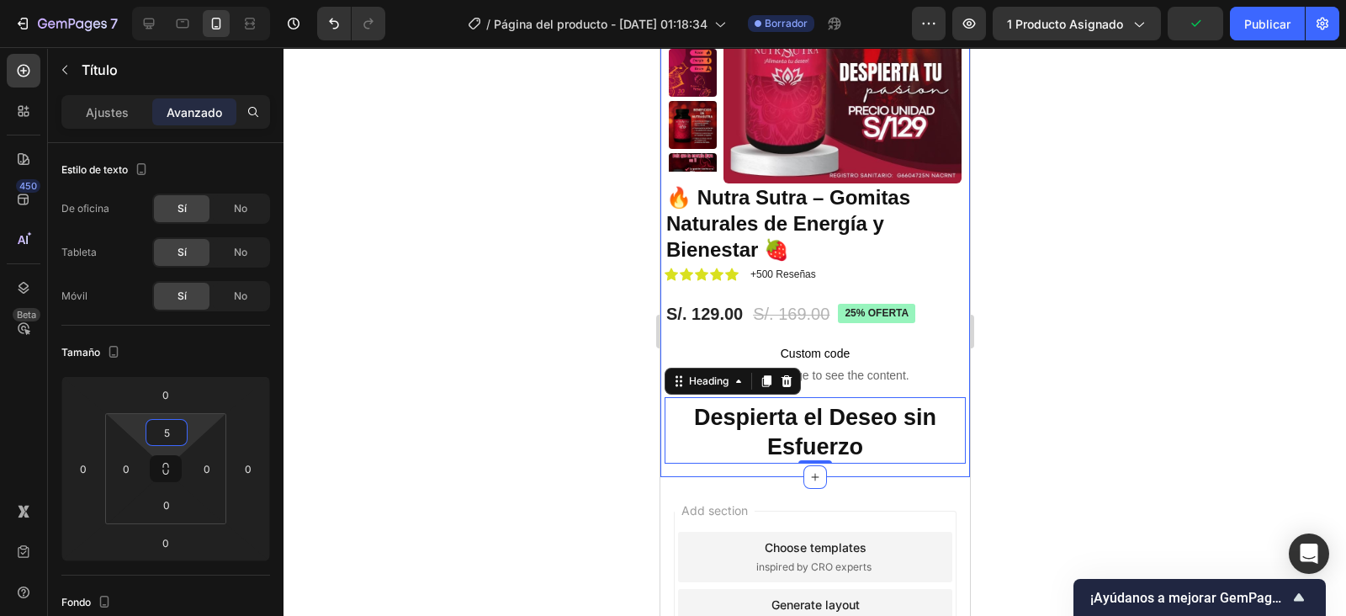
click at [952, 430] on div "Product Images 🔥 Nutra Sutra – Gomitas Naturales de Energía y Bienestar 🍓 Produ…" at bounding box center [815, 211] width 310 height 532
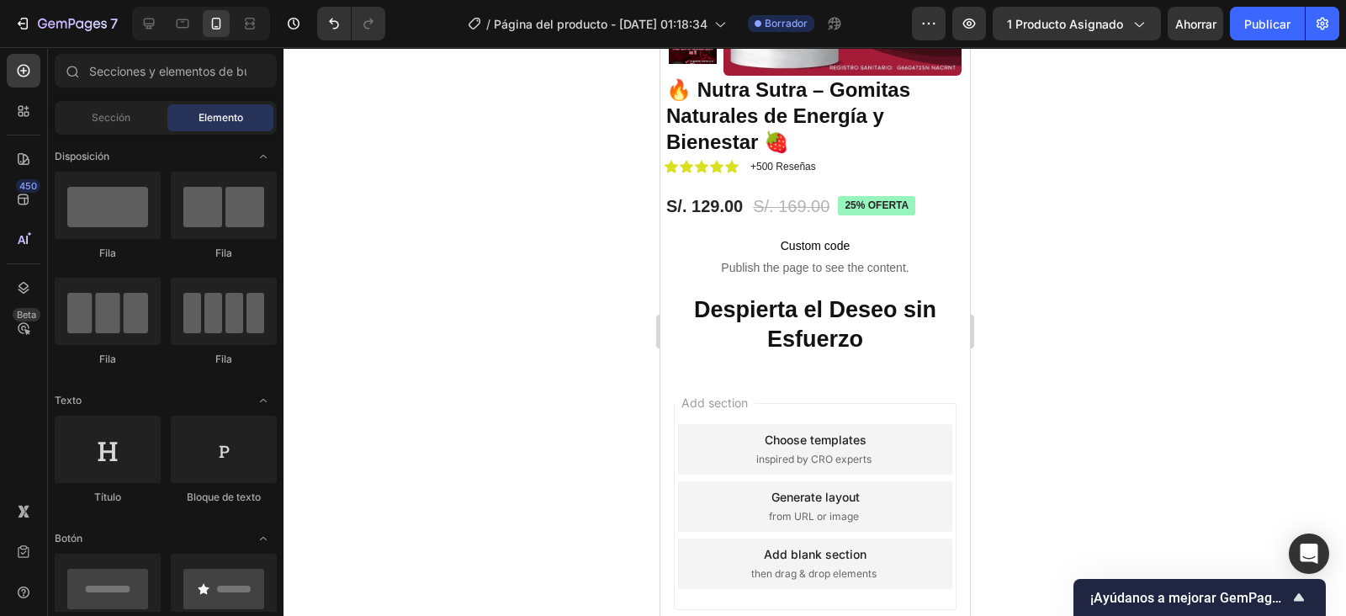
scroll to position [246, 0]
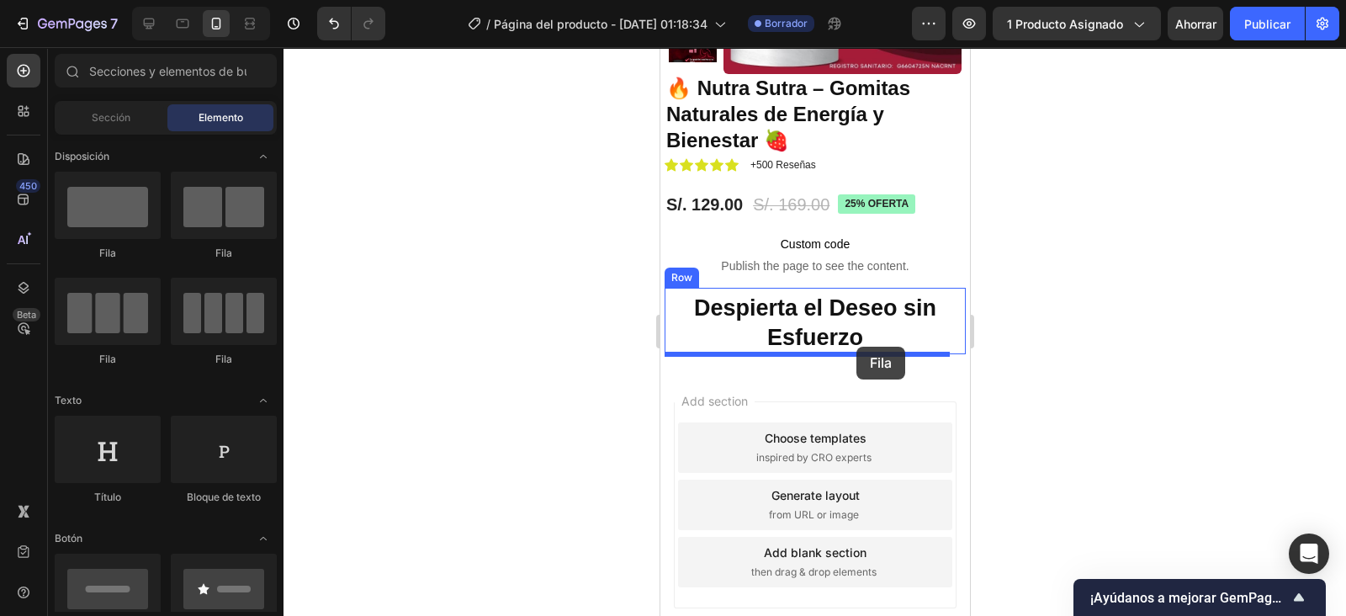
drag, startPoint x: 791, startPoint y: 252, endPoint x: 857, endPoint y: 347, distance: 114.8
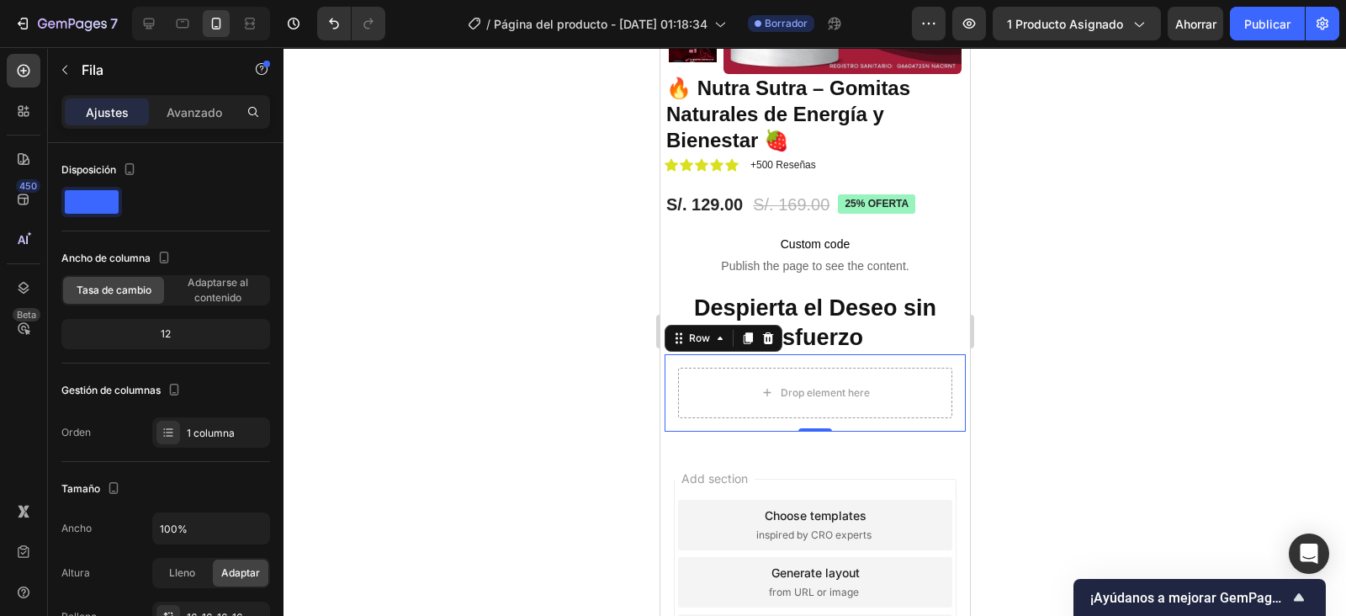
click at [22, 71] on icon at bounding box center [23, 70] width 7 height 7
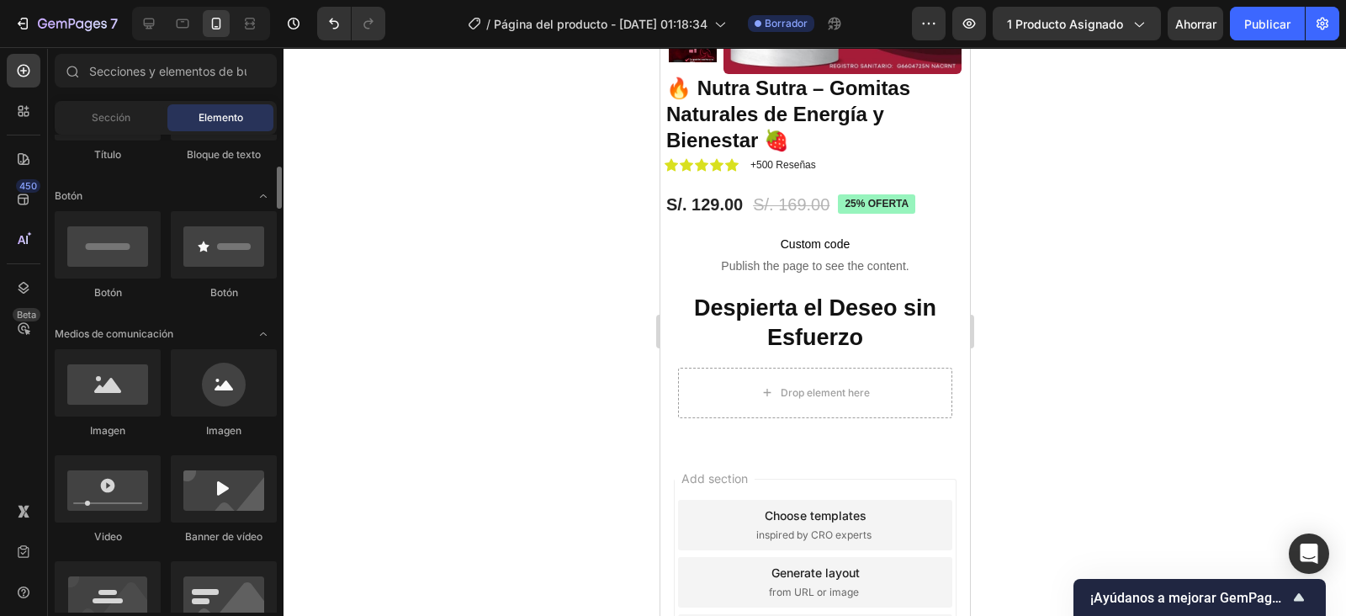
scroll to position [344, 0]
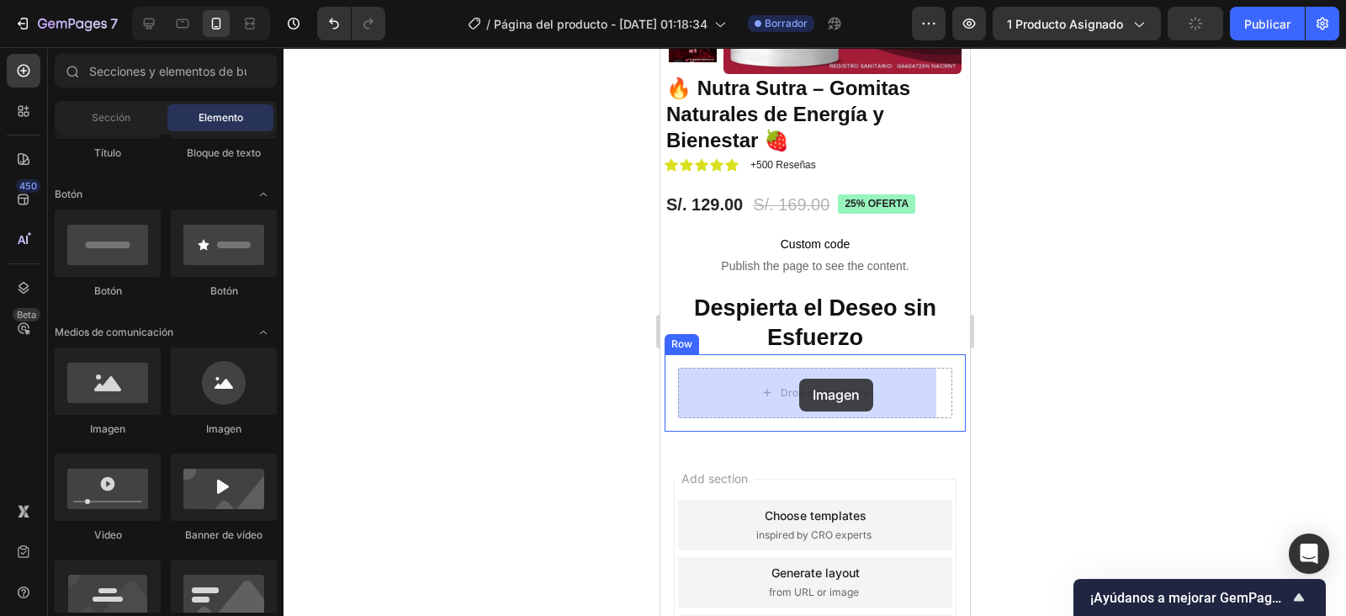
drag, startPoint x: 801, startPoint y: 413, endPoint x: 799, endPoint y: 379, distance: 34.5
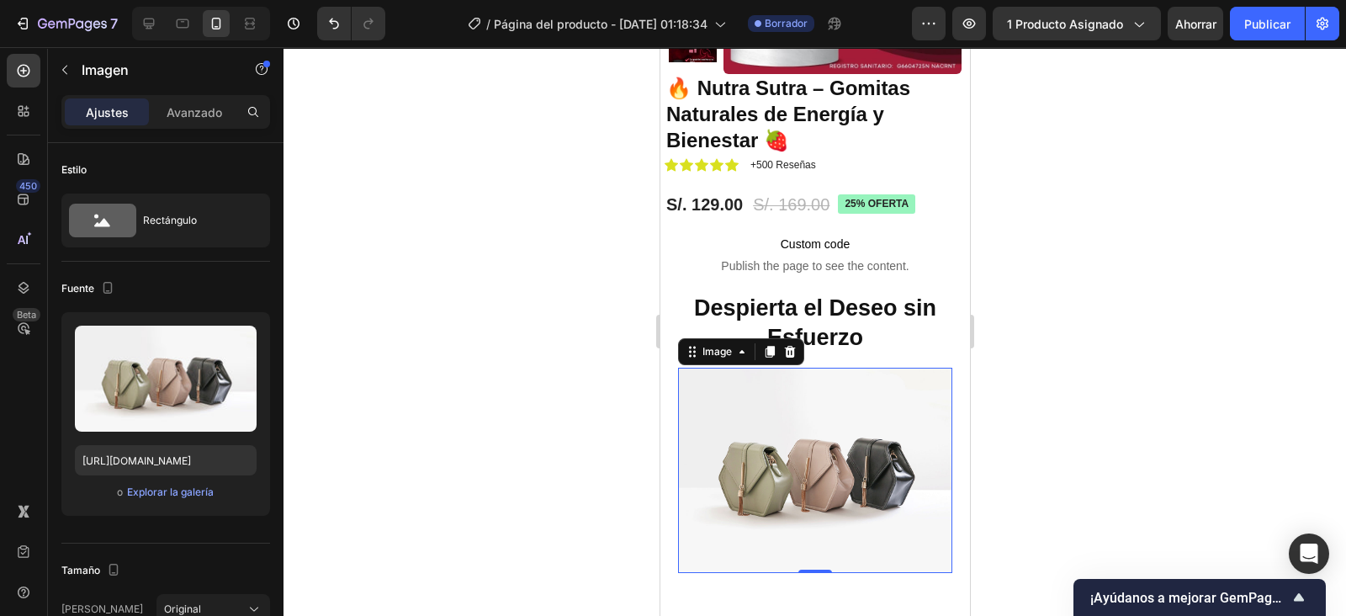
click at [239, 341] on icon "button" at bounding box center [239, 343] width 2 height 5
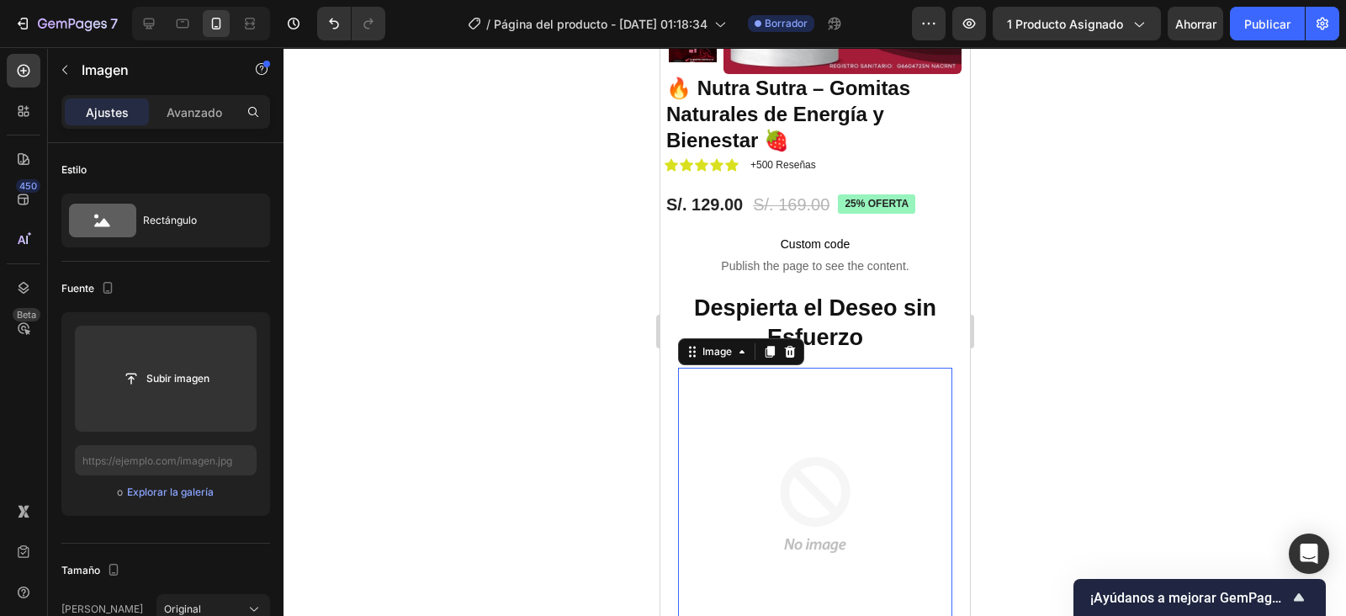
click at [183, 375] on input "file" at bounding box center [166, 378] width 114 height 29
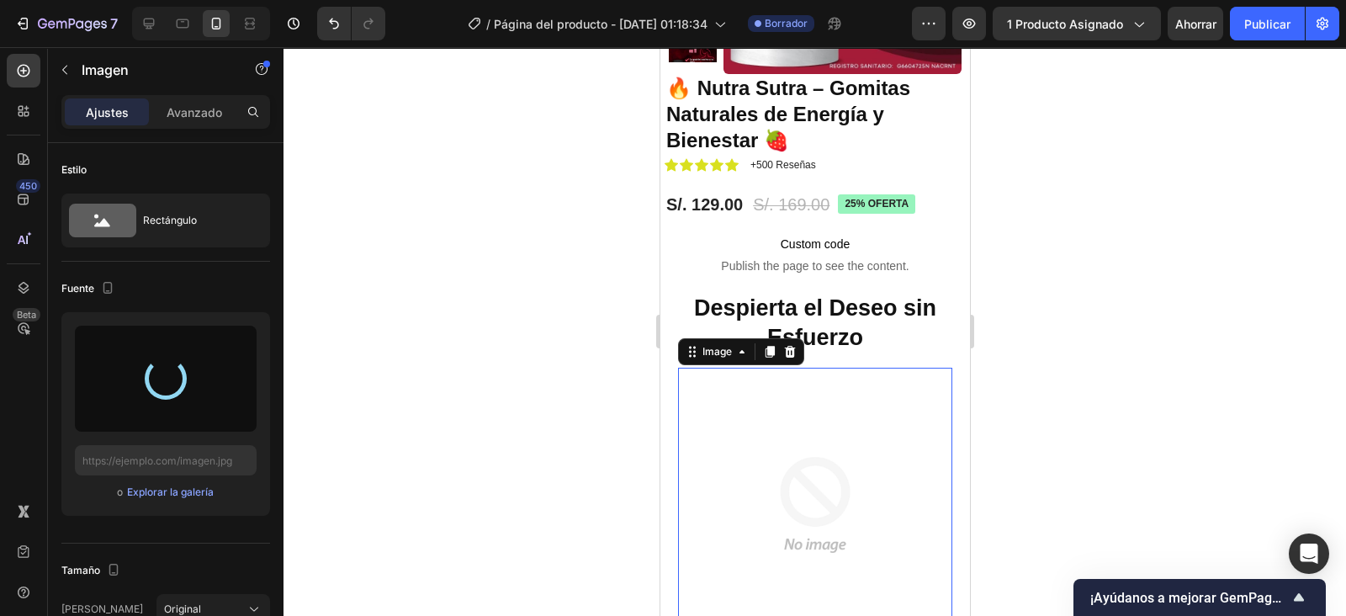
type input "https://cdn.shopify.com/s/files/1/0760/5564/2334/files/gempages_583862833947607…"
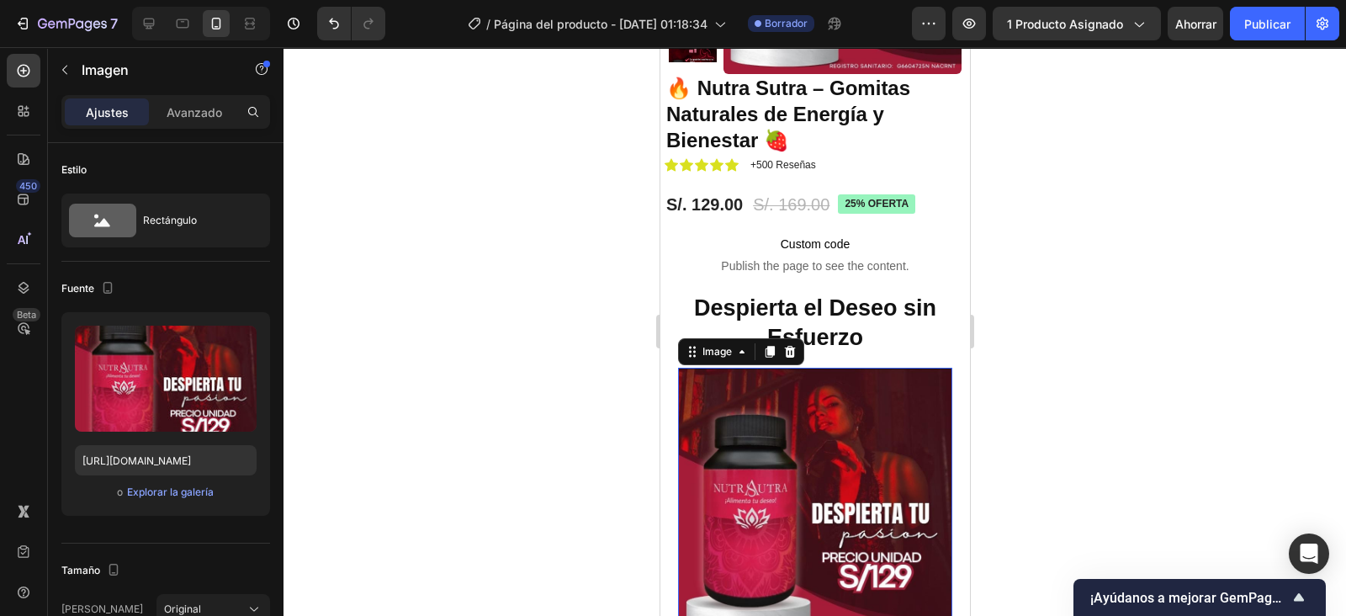
click at [239, 338] on icon "button" at bounding box center [240, 343] width 11 height 13
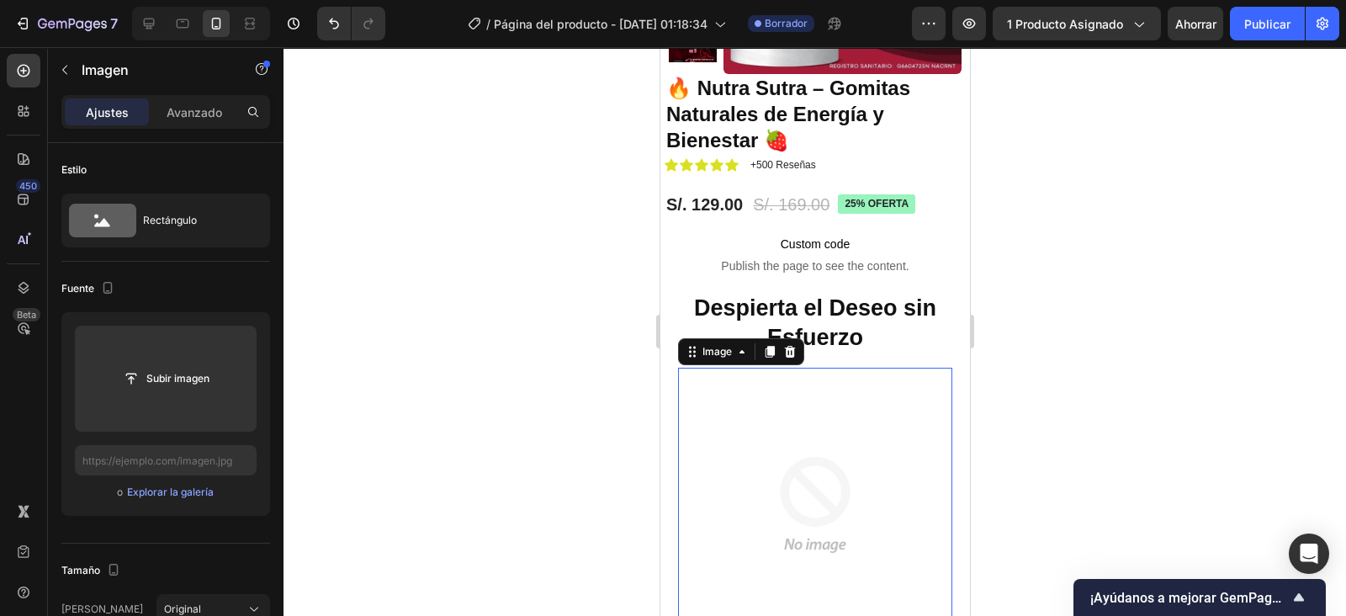
click at [199, 371] on input "file" at bounding box center [166, 378] width 114 height 29
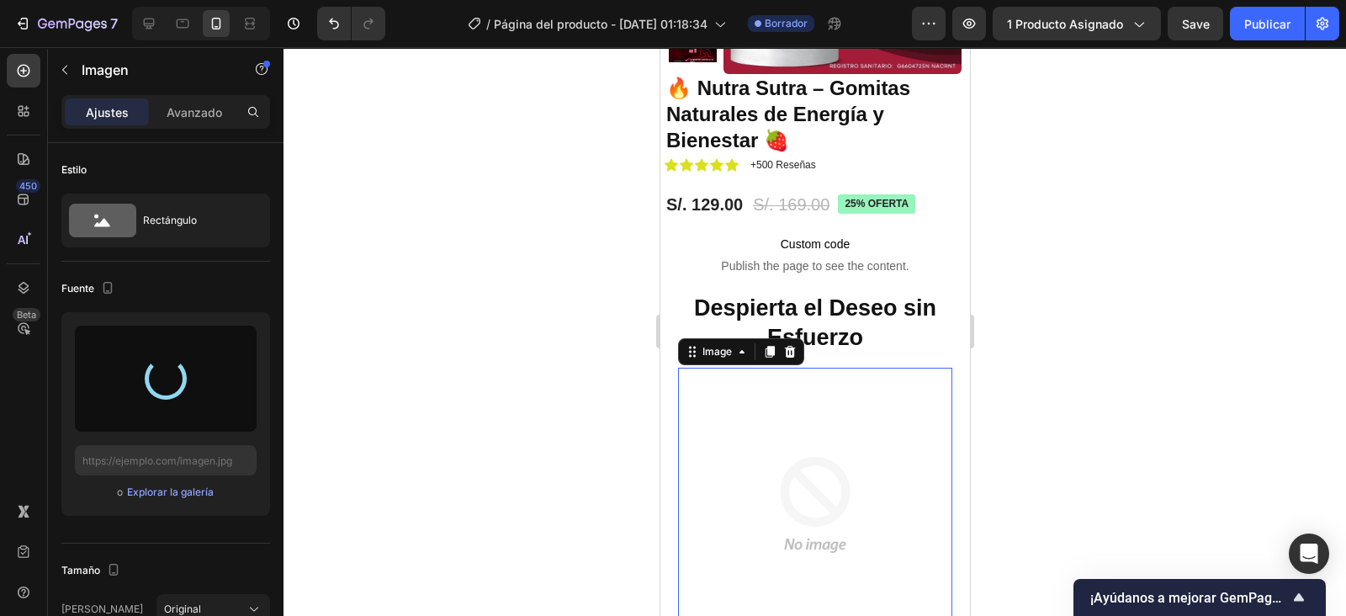
type input "https://cdn.shopify.com/s/files/1/0760/5564/2334/files/gempages_583862833947607…"
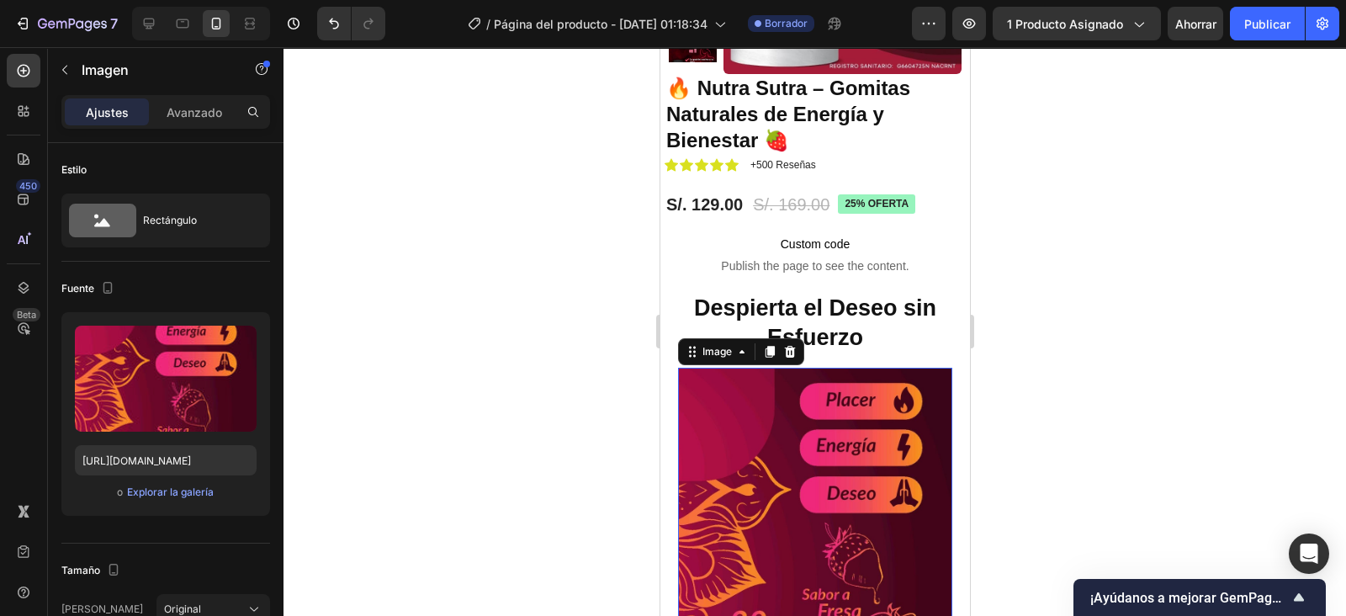
click at [242, 337] on icon "button" at bounding box center [239, 342] width 17 height 17
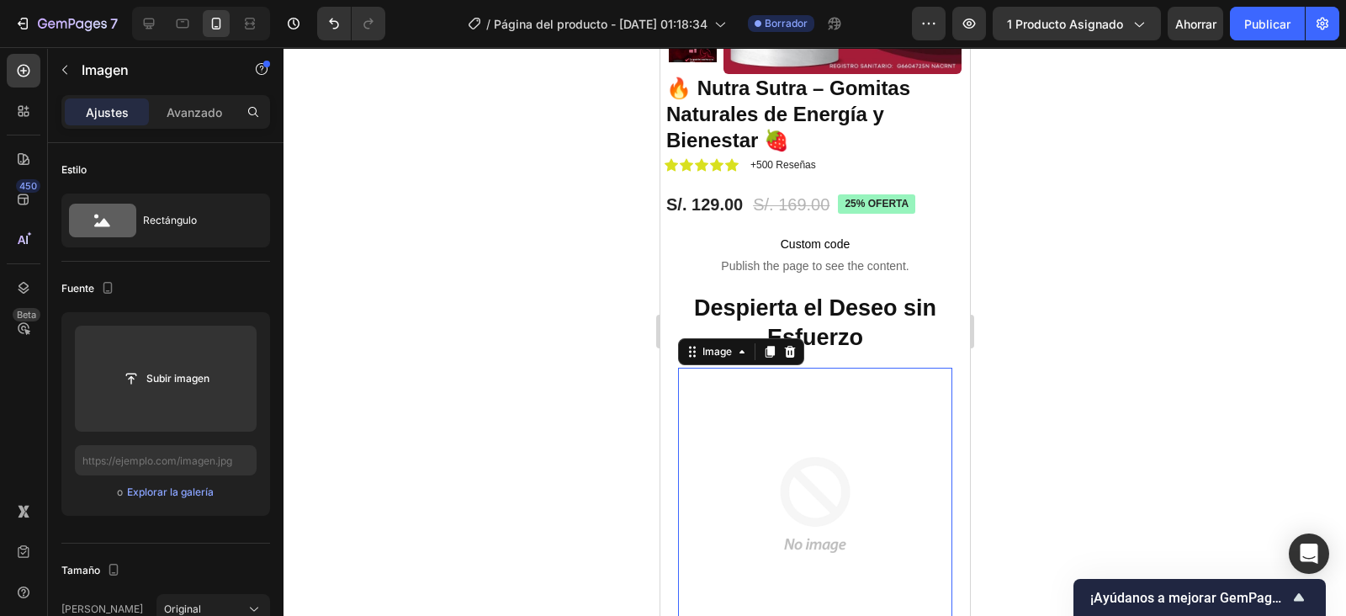
click at [172, 372] on input "file" at bounding box center [166, 378] width 114 height 29
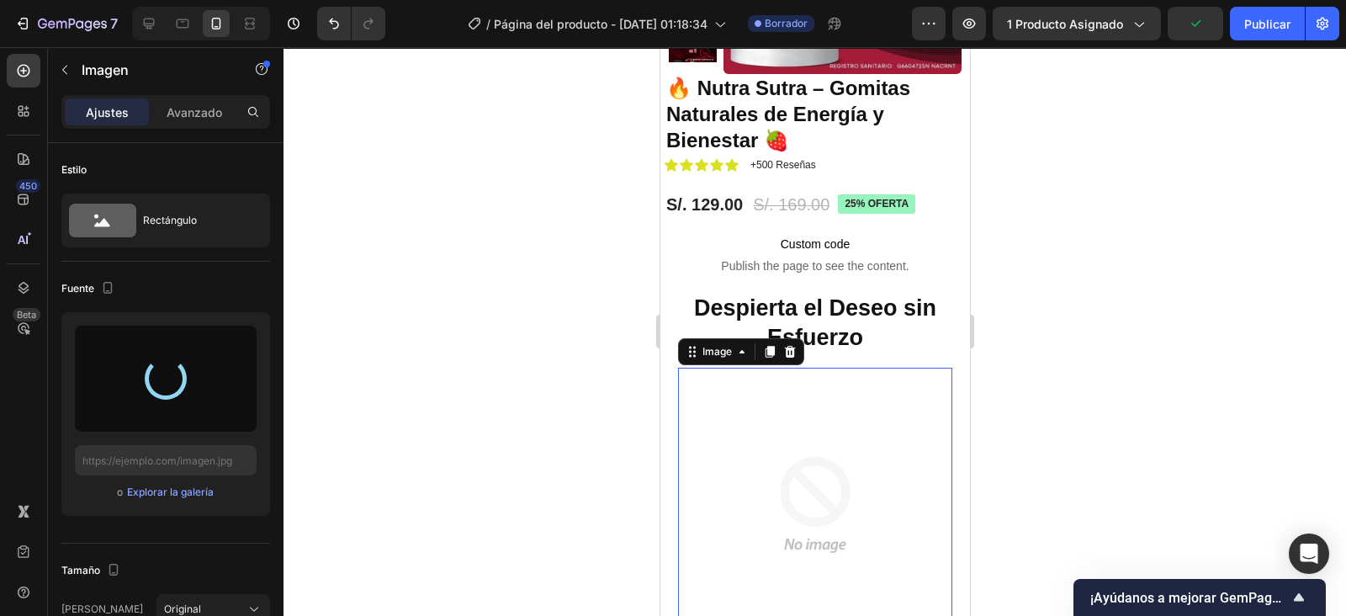
type input "https://cdn.shopify.com/s/files/1/0760/5564/2334/files/gempages_583862833947607…"
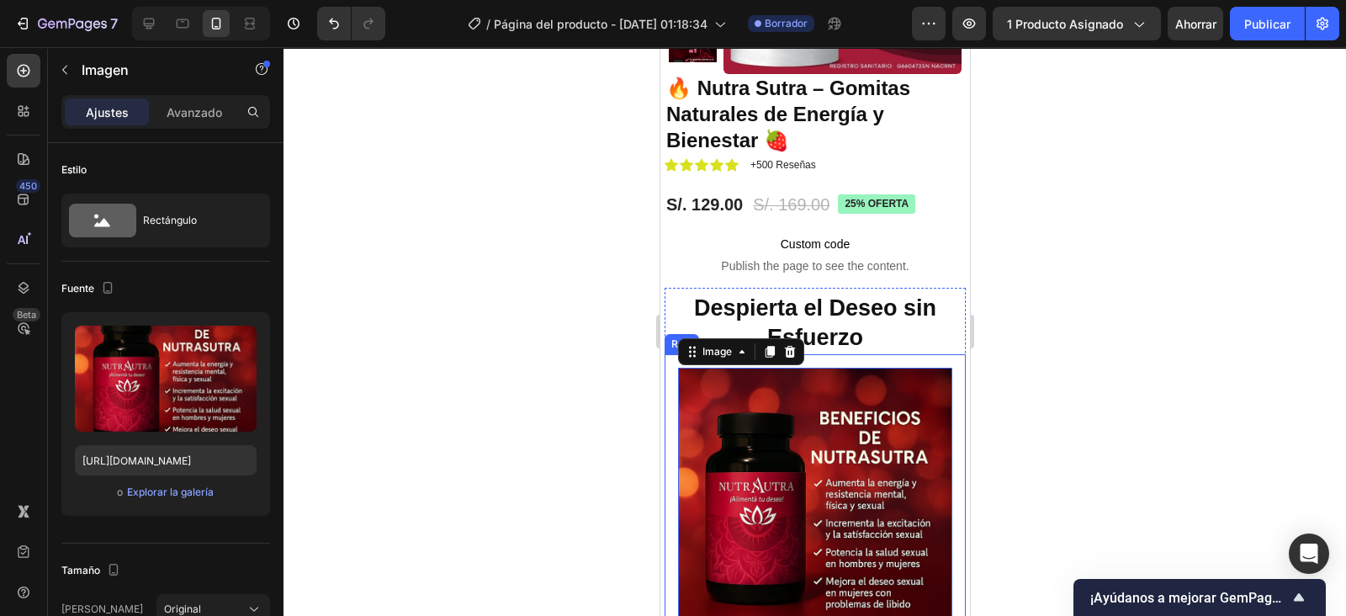
click at [936, 417] on div "Image 0 Row" at bounding box center [814, 504] width 301 height 301
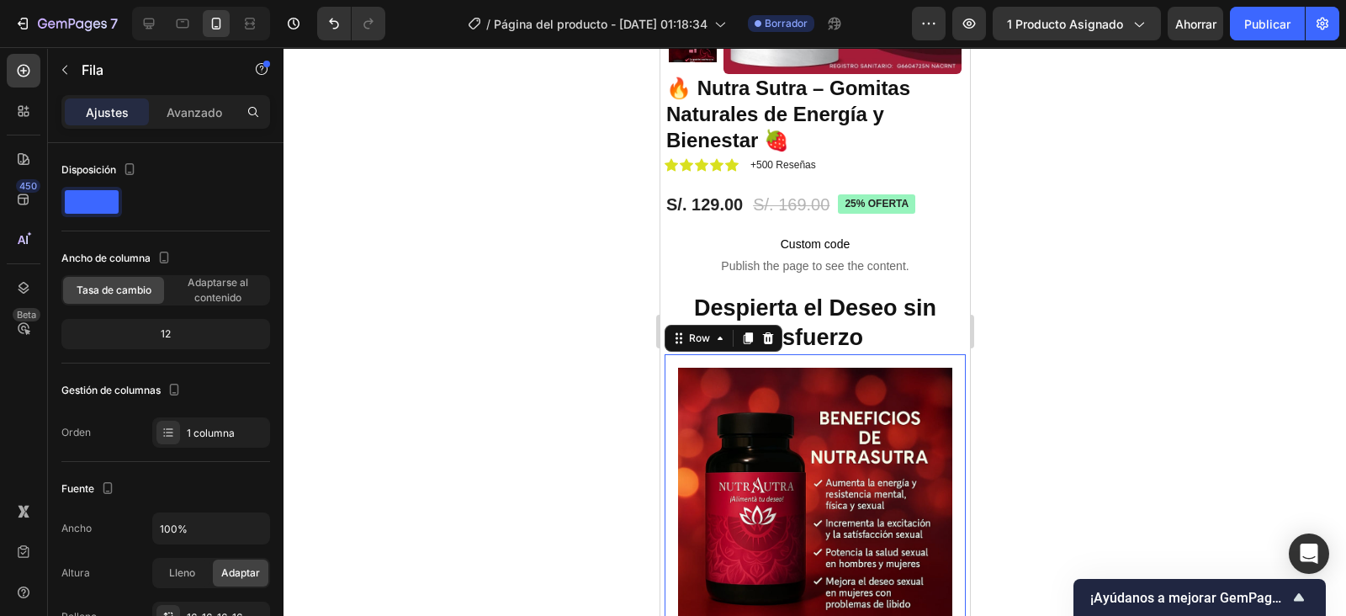
click at [202, 108] on p "Avanzado" at bounding box center [195, 112] width 56 height 18
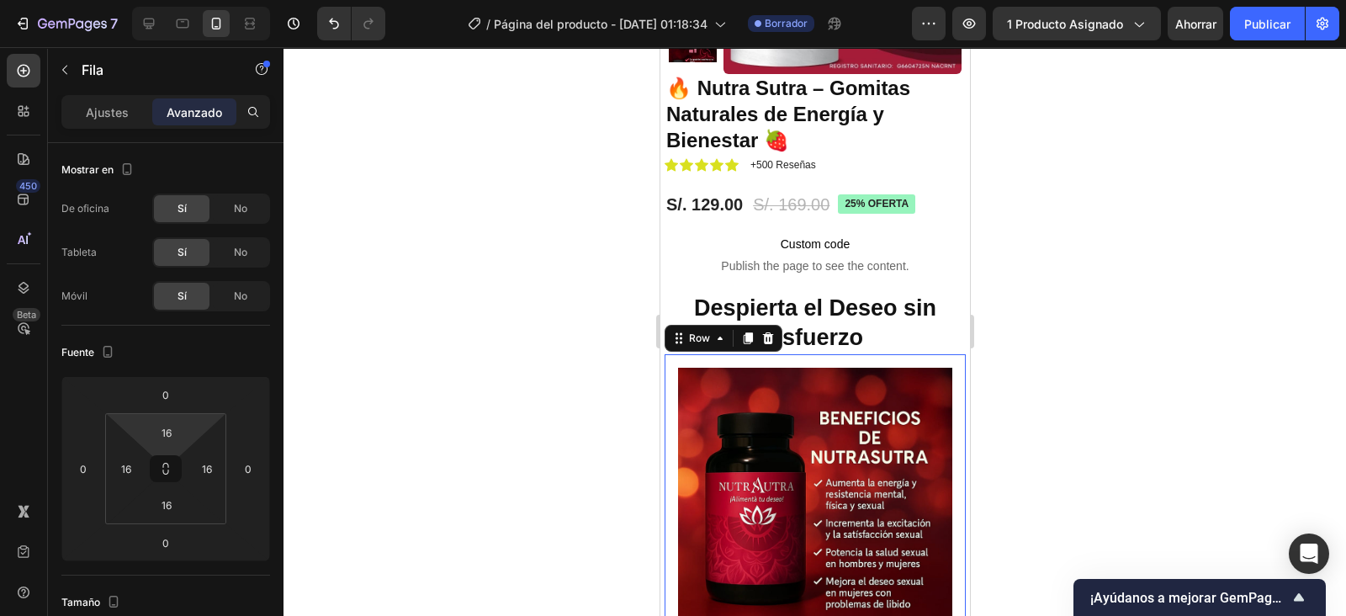
click at [166, 419] on div "16" at bounding box center [167, 432] width 42 height 27
click at [183, 464] on span "Auto" at bounding box center [182, 468] width 22 height 12
type input "Auto"
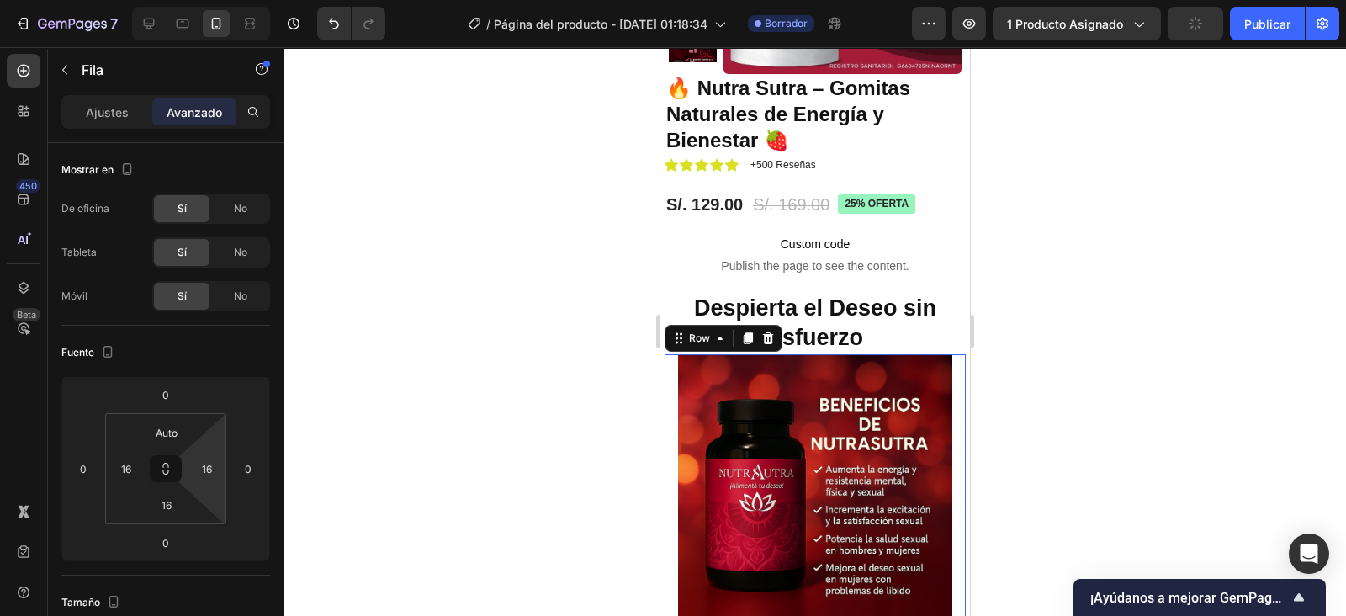
click at [203, 475] on input "16" at bounding box center [206, 468] width 25 height 25
click at [225, 498] on span "Auto" at bounding box center [222, 504] width 22 height 12
type input "Auto"
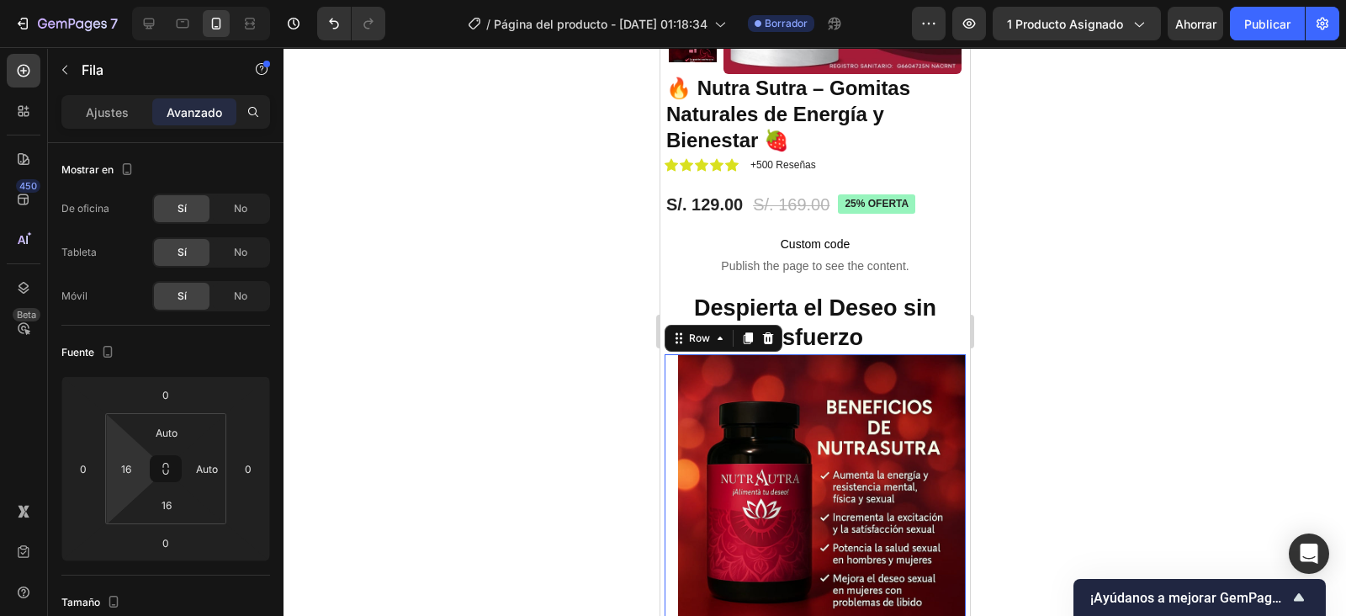
click at [130, 469] on input "16" at bounding box center [126, 468] width 25 height 25
click at [154, 505] on p "Auto" at bounding box center [168, 504] width 76 height 12
type input "Auto"
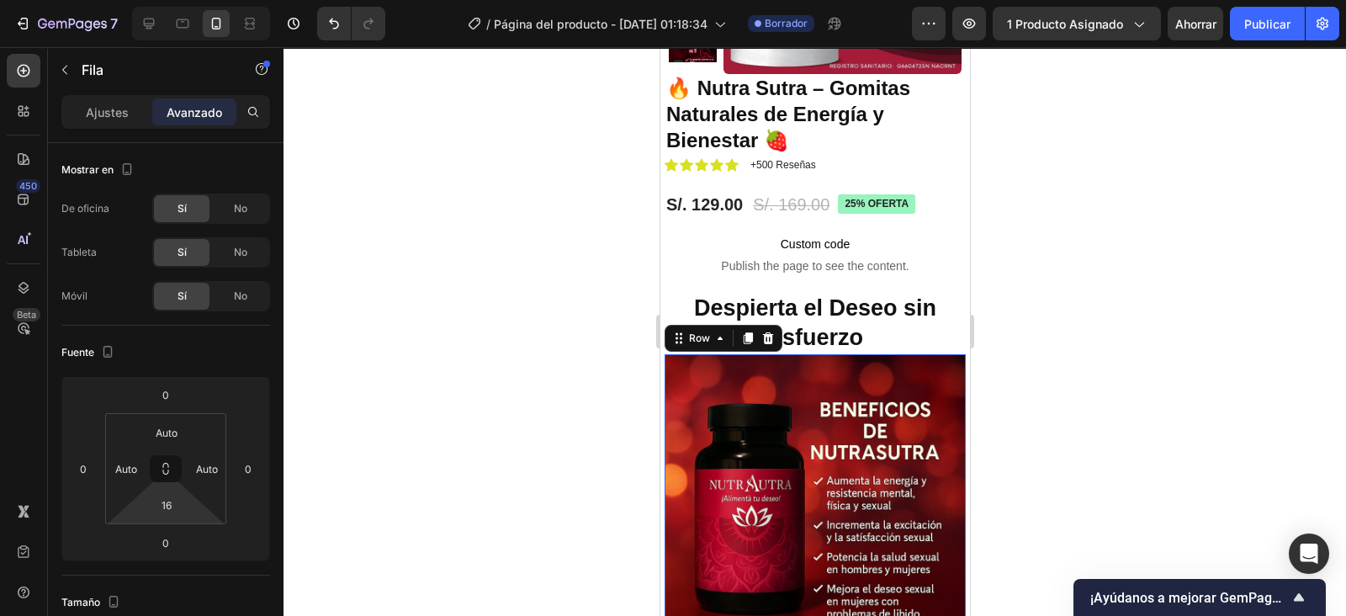
click at [162, 506] on input "16" at bounding box center [167, 504] width 34 height 25
click at [185, 538] on span "Auto" at bounding box center [182, 540] width 22 height 12
type input "Auto"
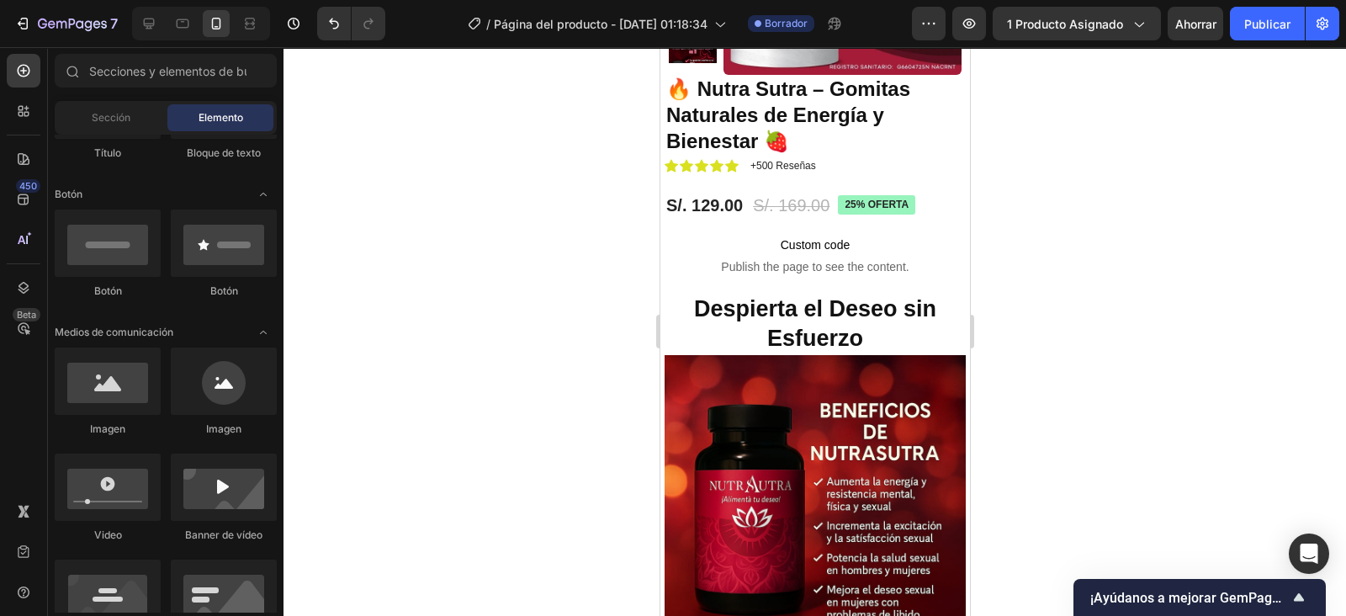
scroll to position [244, 0]
click at [902, 308] on p "Despierta el Deseo sin Esfuerzo" at bounding box center [815, 324] width 298 height 59
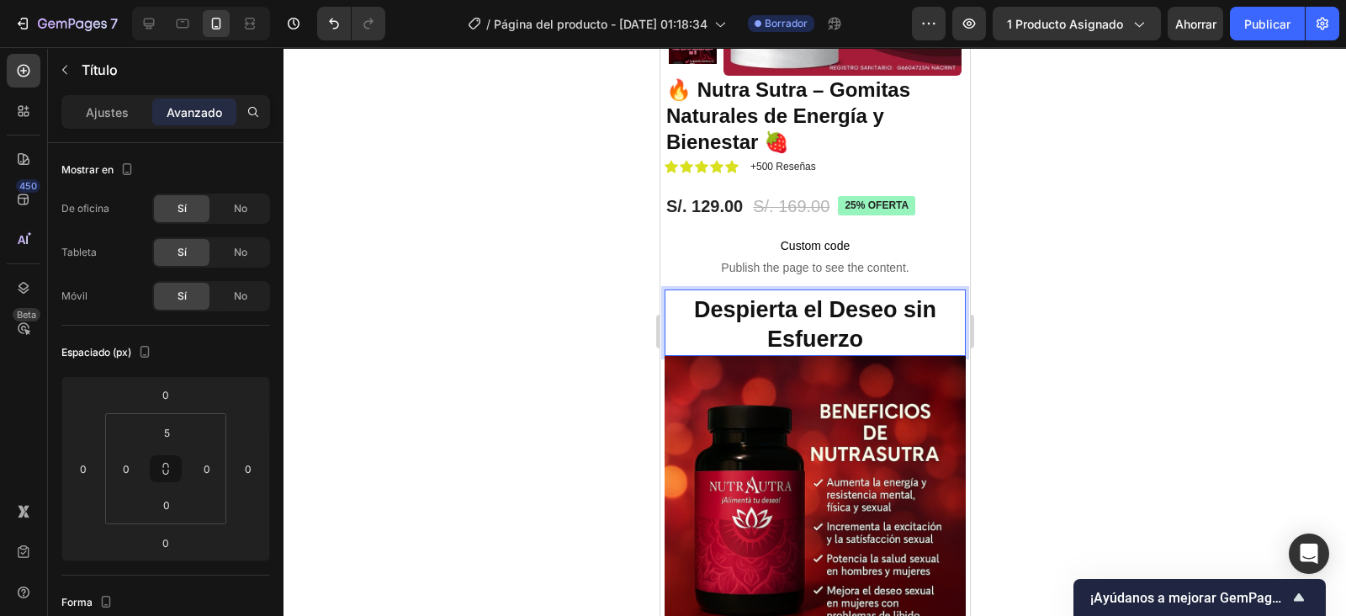
click at [896, 305] on p "Despierta el Deseo sin Esfuerzo" at bounding box center [815, 324] width 298 height 59
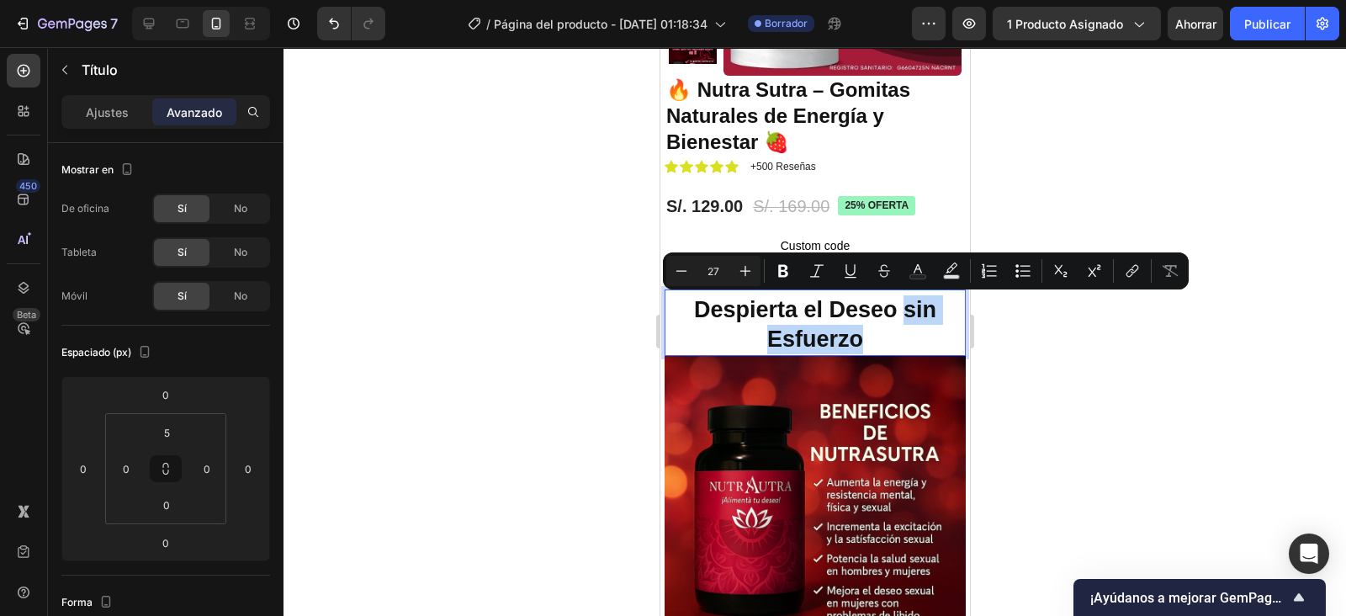
drag, startPoint x: 896, startPoint y: 305, endPoint x: 903, endPoint y: 335, distance: 30.2
click at [903, 335] on p "Despierta el Deseo sin Esfuerzo" at bounding box center [815, 324] width 298 height 59
click at [918, 271] on icon "Editor contextual toolbar" at bounding box center [918, 271] width 17 height 17
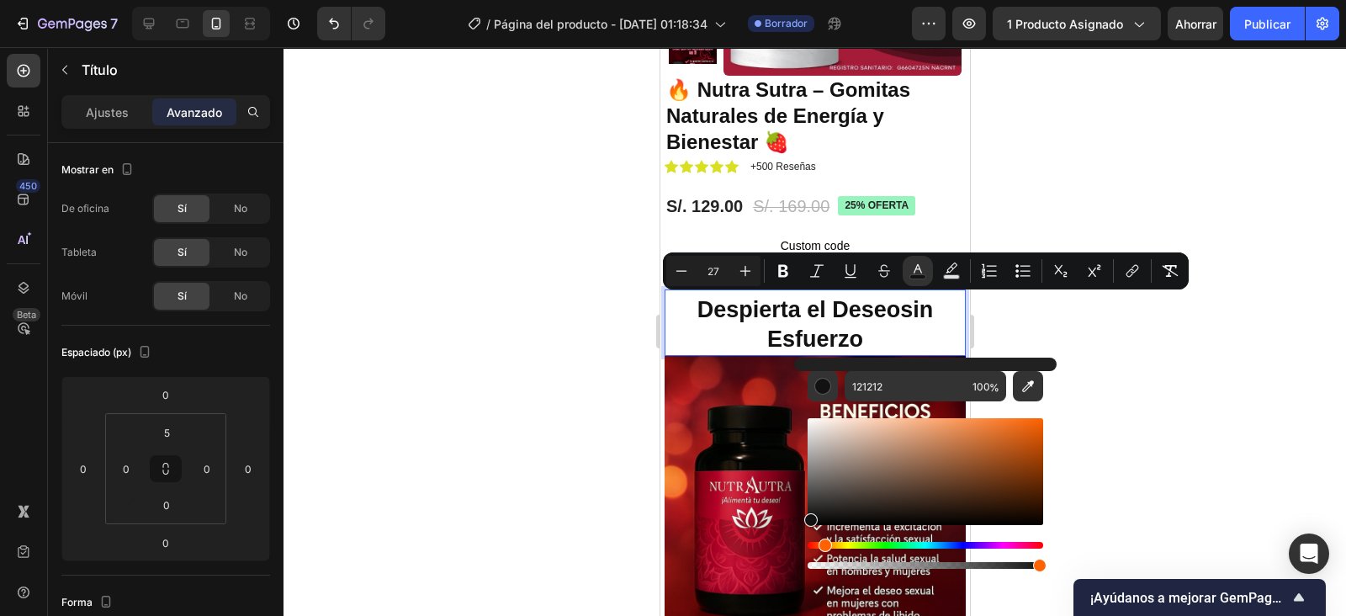
drag, startPoint x: 814, startPoint y: 540, endPoint x: 823, endPoint y: 543, distance: 8.8
click at [823, 543] on div "Matiz" at bounding box center [825, 545] width 13 height 13
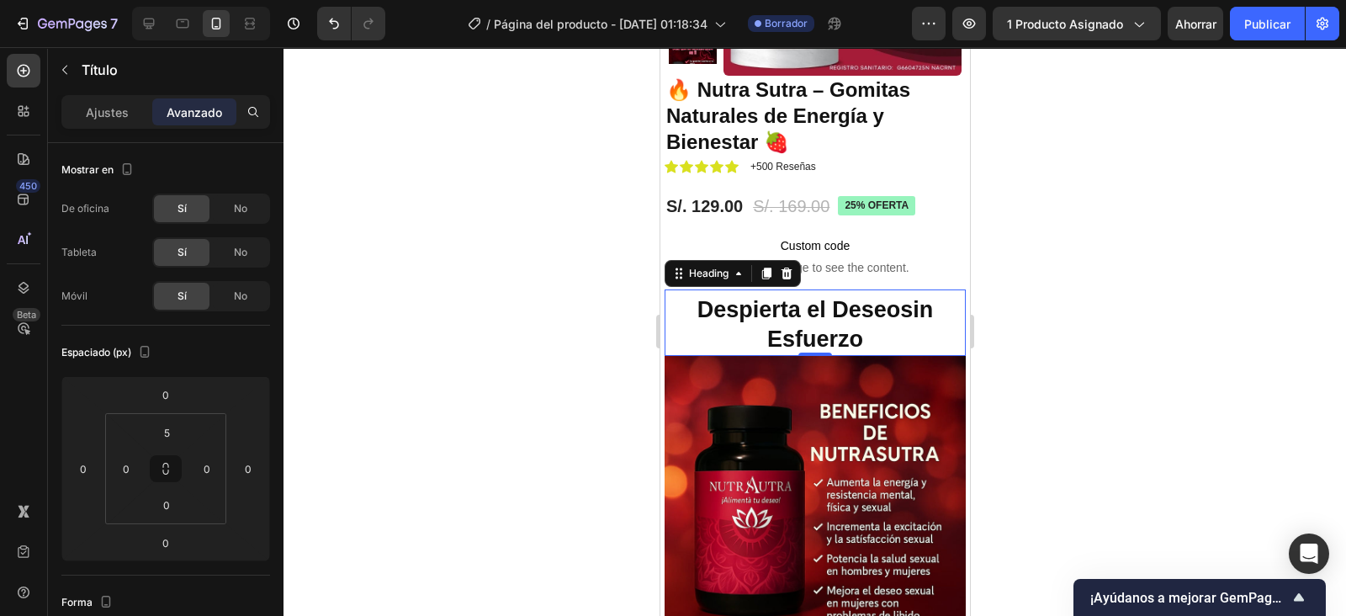
drag, startPoint x: 1034, startPoint y: 560, endPoint x: 989, endPoint y: 560, distance: 45.4
click at [1005, 431] on div at bounding box center [815, 331] width 1063 height 569
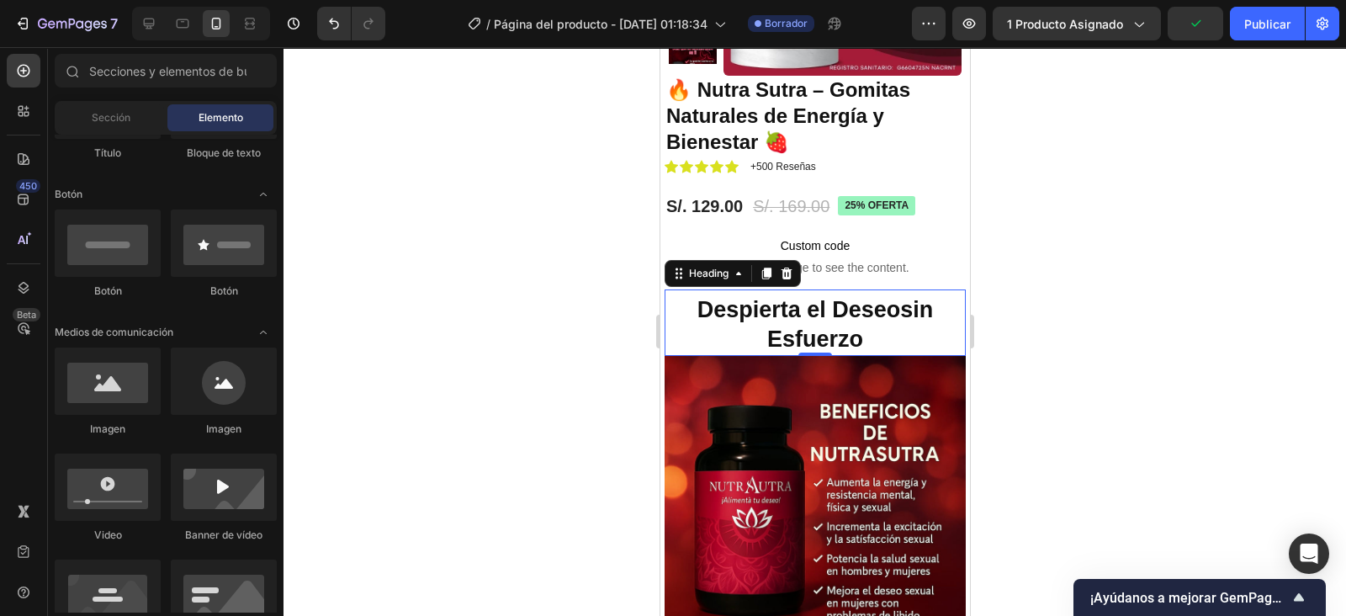
drag, startPoint x: 894, startPoint y: 305, endPoint x: 915, endPoint y: 315, distance: 23.3
click at [915, 315] on span "sin Esfuerzo" at bounding box center [850, 324] width 166 height 55
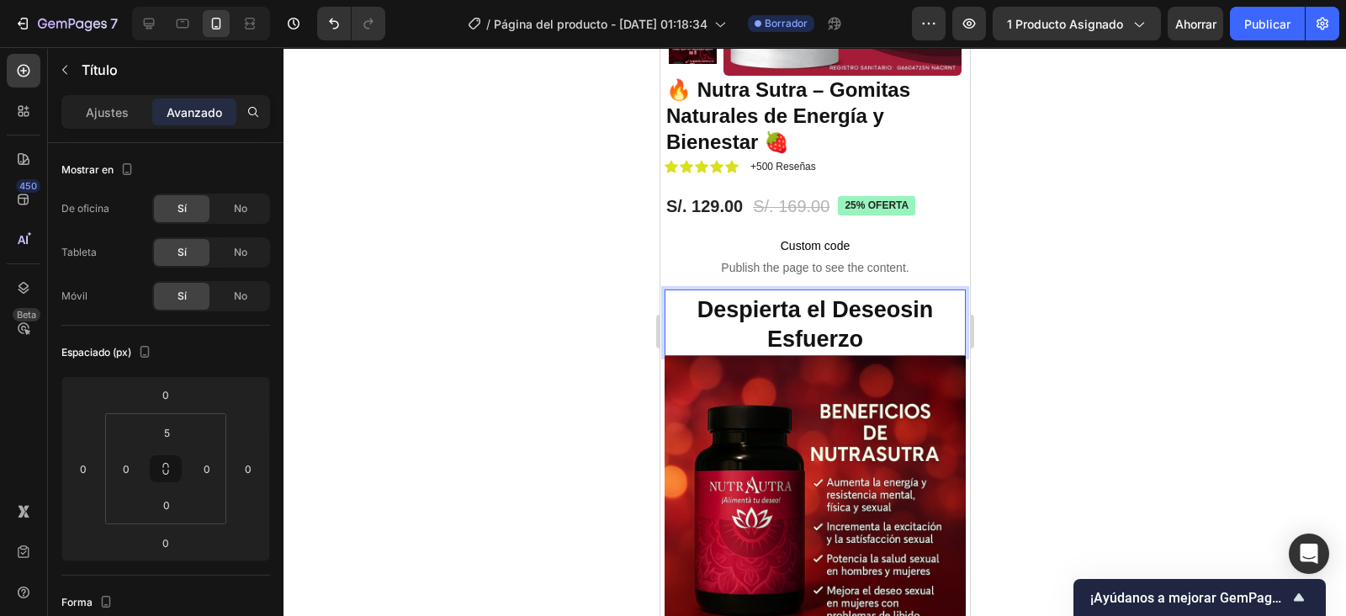
click at [894, 309] on span "sin Esfuerzo" at bounding box center [850, 324] width 166 height 55
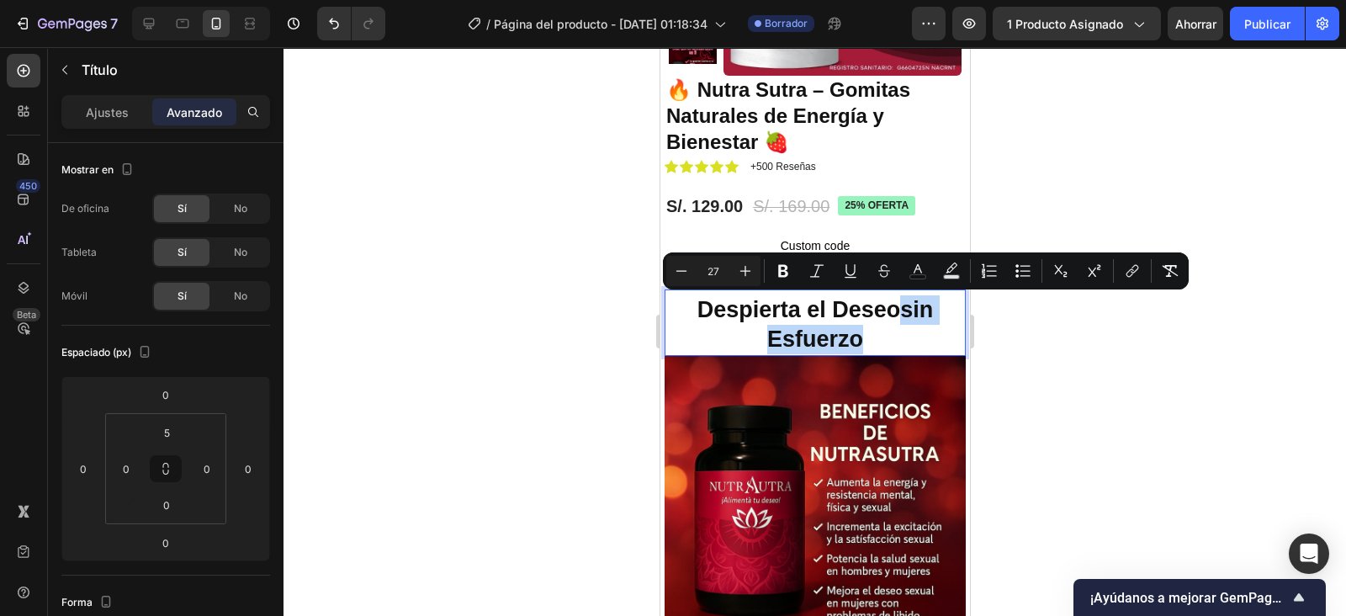
drag, startPoint x: 894, startPoint y: 309, endPoint x: 915, endPoint y: 331, distance: 30.3
click at [915, 331] on p "Despierta el Deseo sin Esfuerzo" at bounding box center [815, 324] width 298 height 59
click at [917, 267] on icon "Editor contextual toolbar" at bounding box center [918, 268] width 8 height 9
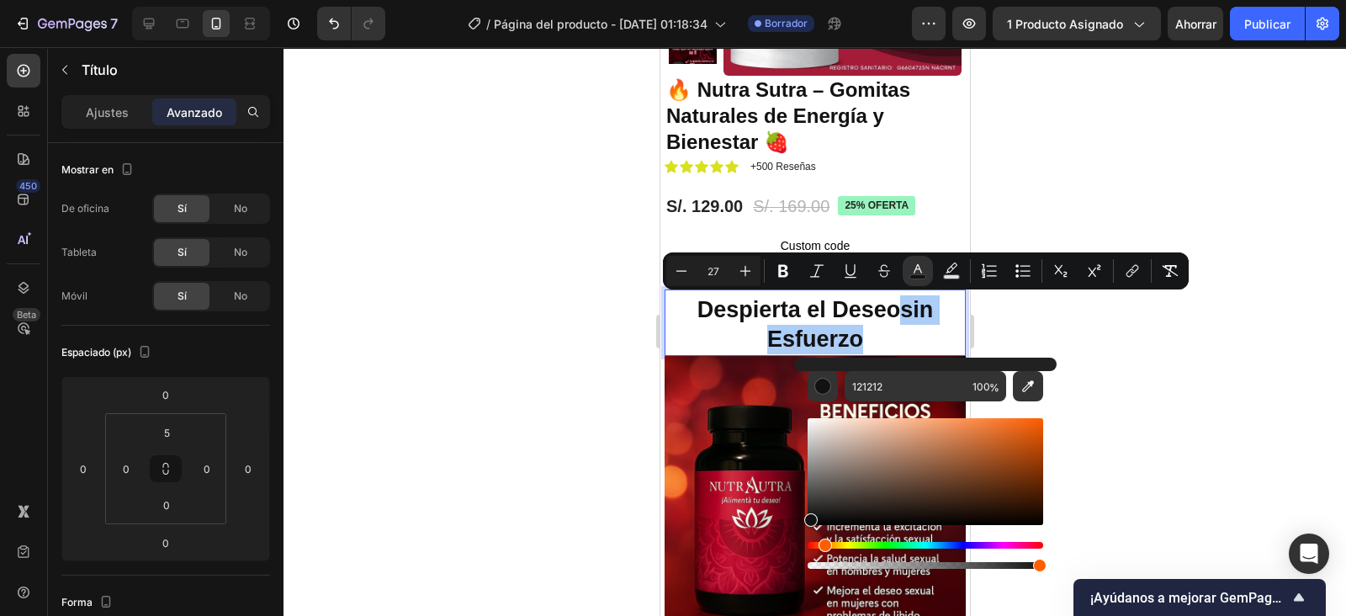
click at [827, 386] on div "Editor contextual toolbar" at bounding box center [822, 386] width 17 height 17
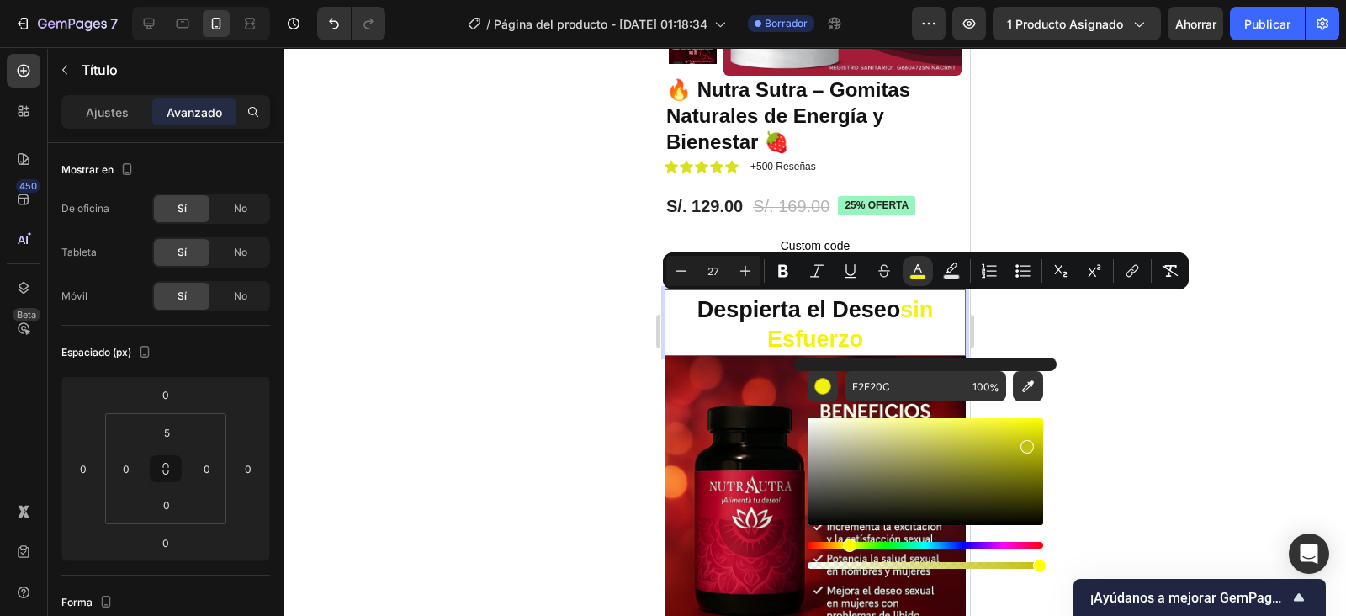
drag, startPoint x: 813, startPoint y: 519, endPoint x: 1027, endPoint y: 443, distance: 226.7
click at [1027, 443] on div "Editor contextual toolbar" at bounding box center [1027, 446] width 13 height 13
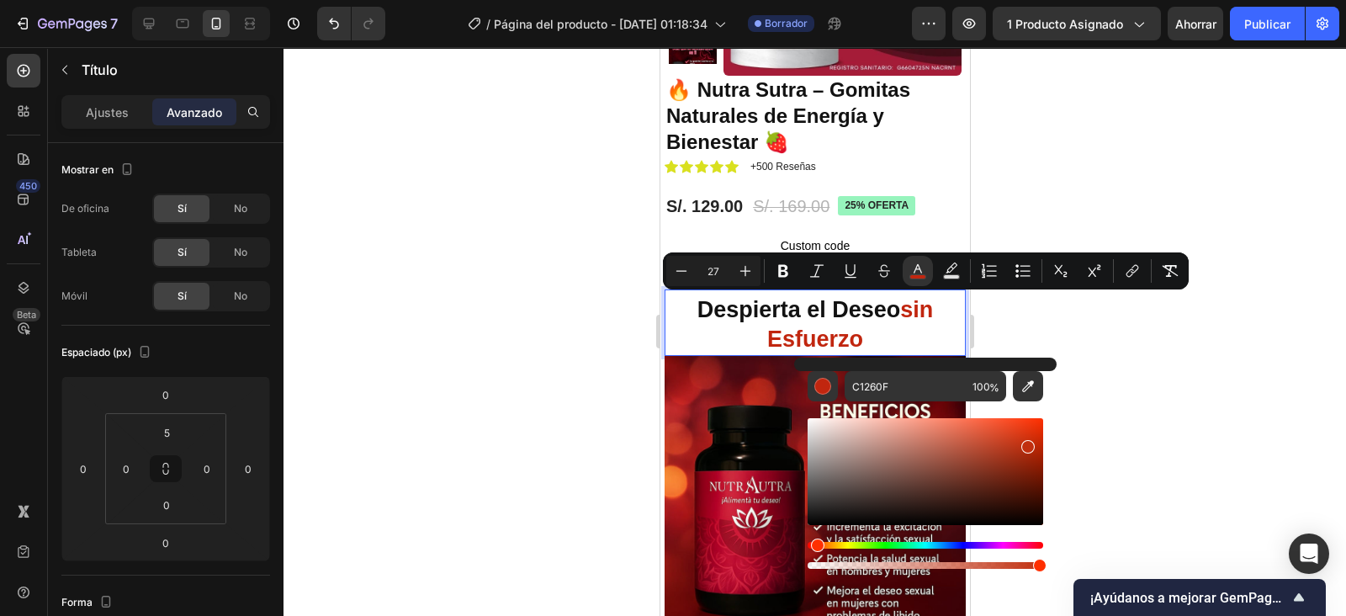
drag, startPoint x: 846, startPoint y: 540, endPoint x: 816, endPoint y: 549, distance: 31.4
click at [816, 549] on div "Matiz" at bounding box center [817, 545] width 13 height 13
type input "D13310"
click at [1025, 437] on div "Barra de herramientas contextual del editor" at bounding box center [1027, 439] width 13 height 13
click at [1141, 386] on div at bounding box center [815, 331] width 1063 height 569
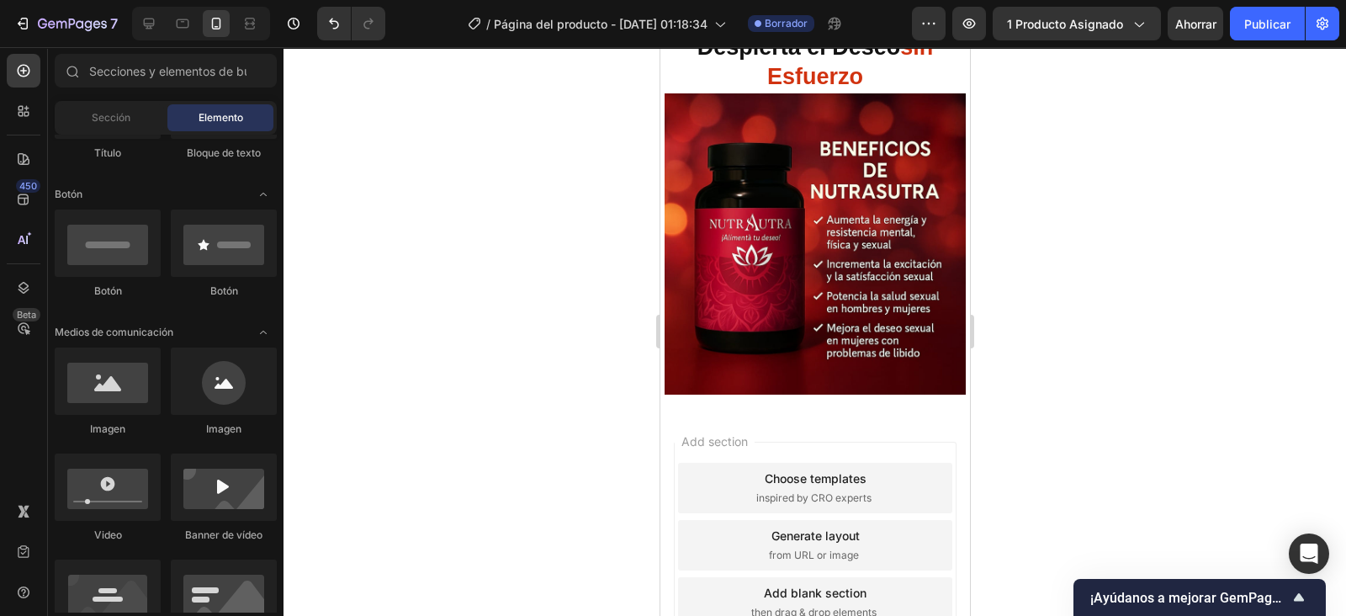
scroll to position [514, 0]
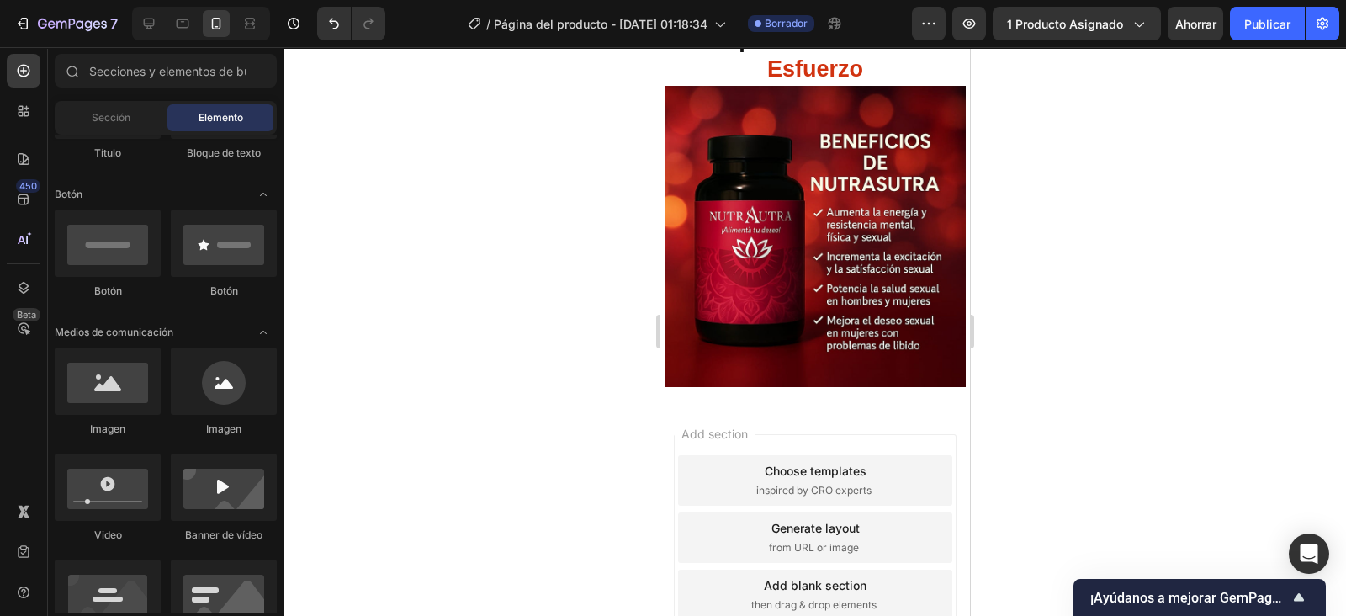
drag, startPoint x: 960, startPoint y: 267, endPoint x: 1643, endPoint y: 541, distance: 736.2
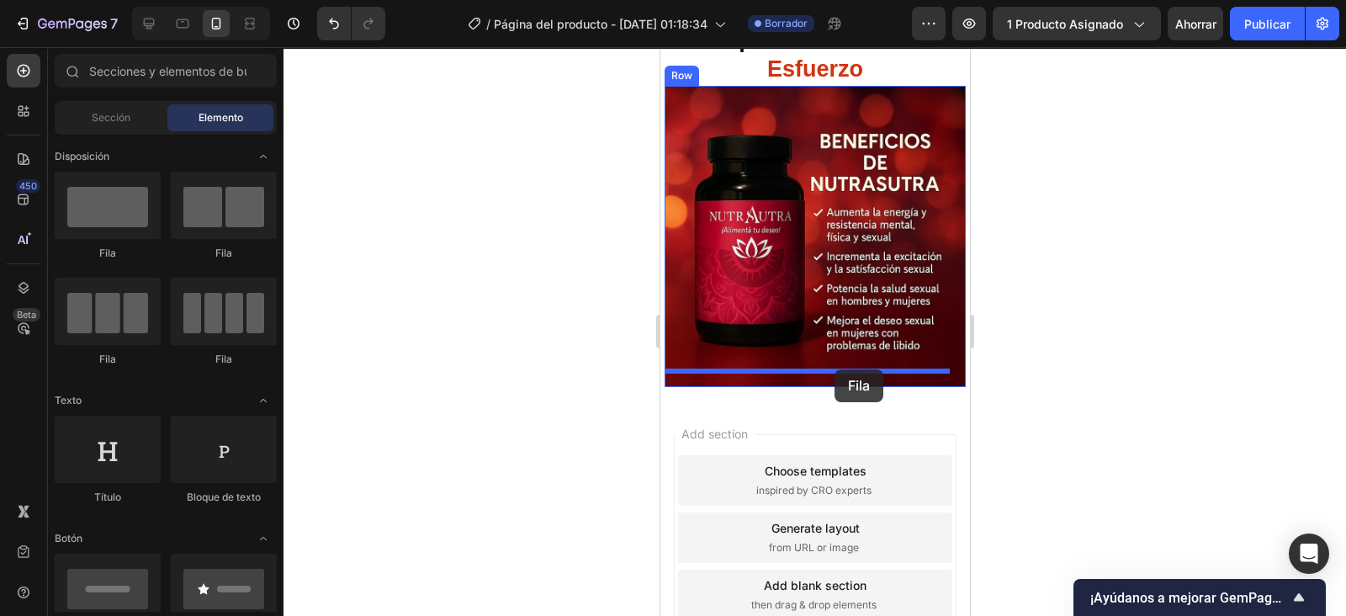
drag, startPoint x: 783, startPoint y: 272, endPoint x: 835, endPoint y: 369, distance: 110.7
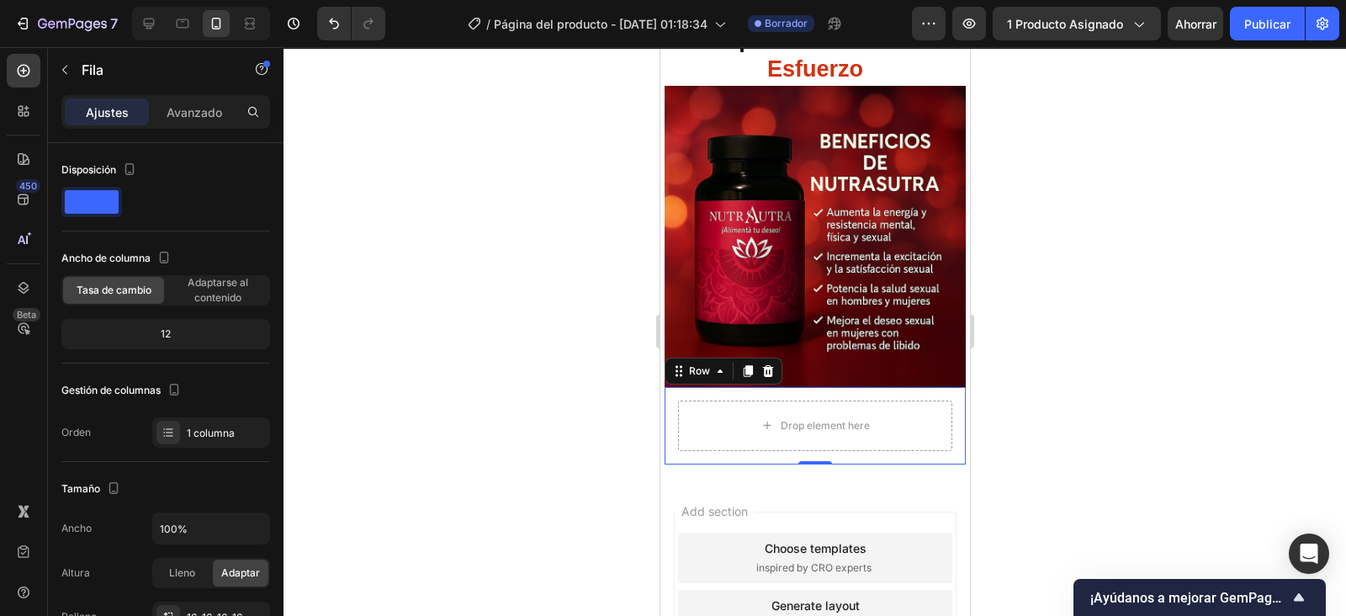
click at [24, 72] on icon at bounding box center [23, 70] width 7 height 7
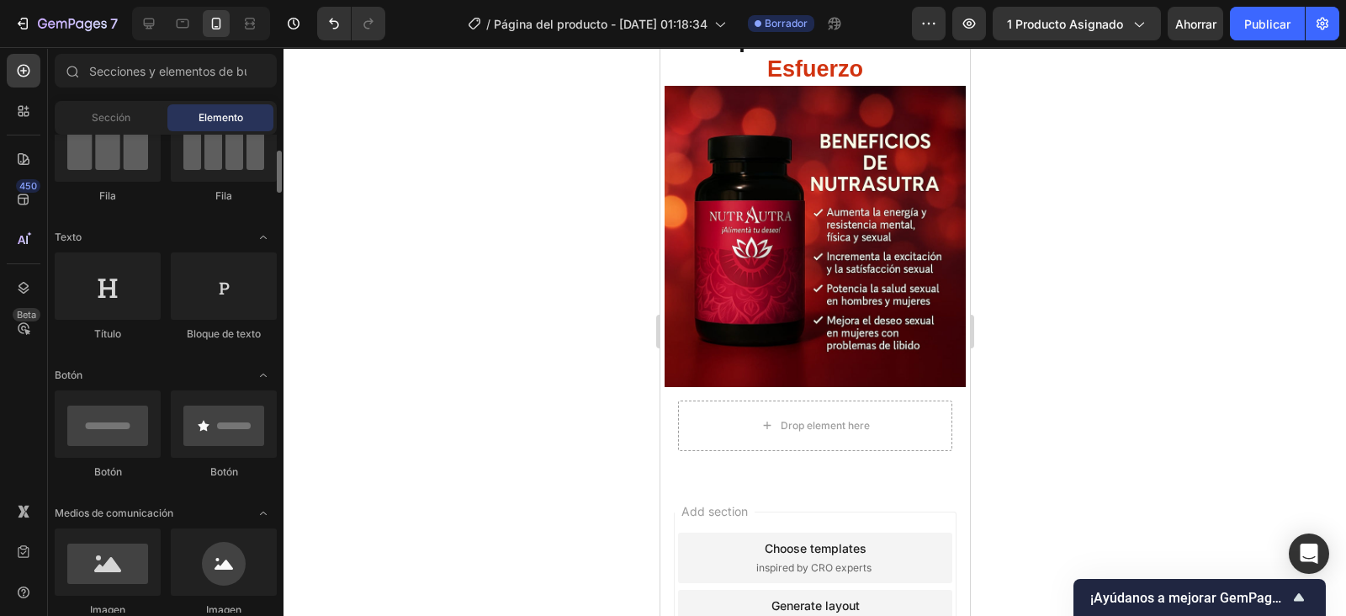
scroll to position [165, 0]
click at [147, 289] on div at bounding box center [108, 284] width 106 height 67
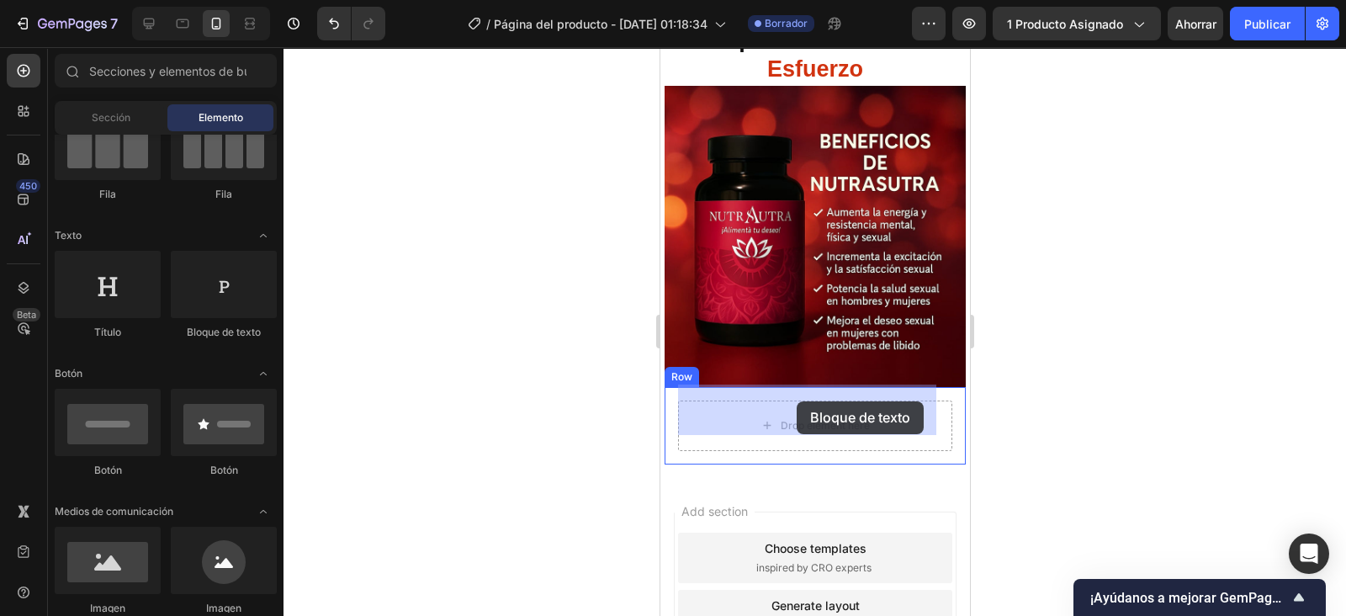
drag, startPoint x: 884, startPoint y: 326, endPoint x: 797, endPoint y: 401, distance: 115.7
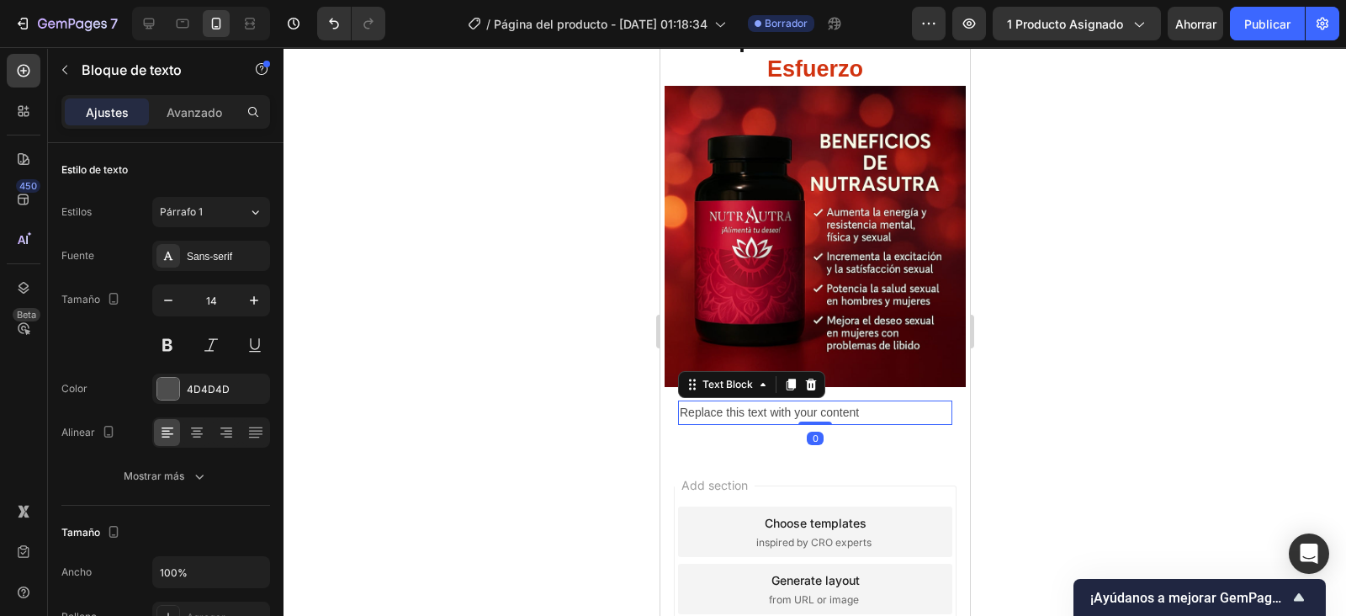
click at [885, 401] on div "Replace this text with your content" at bounding box center [814, 413] width 274 height 24
click at [885, 402] on p "Replace this text with your content" at bounding box center [814, 412] width 271 height 21
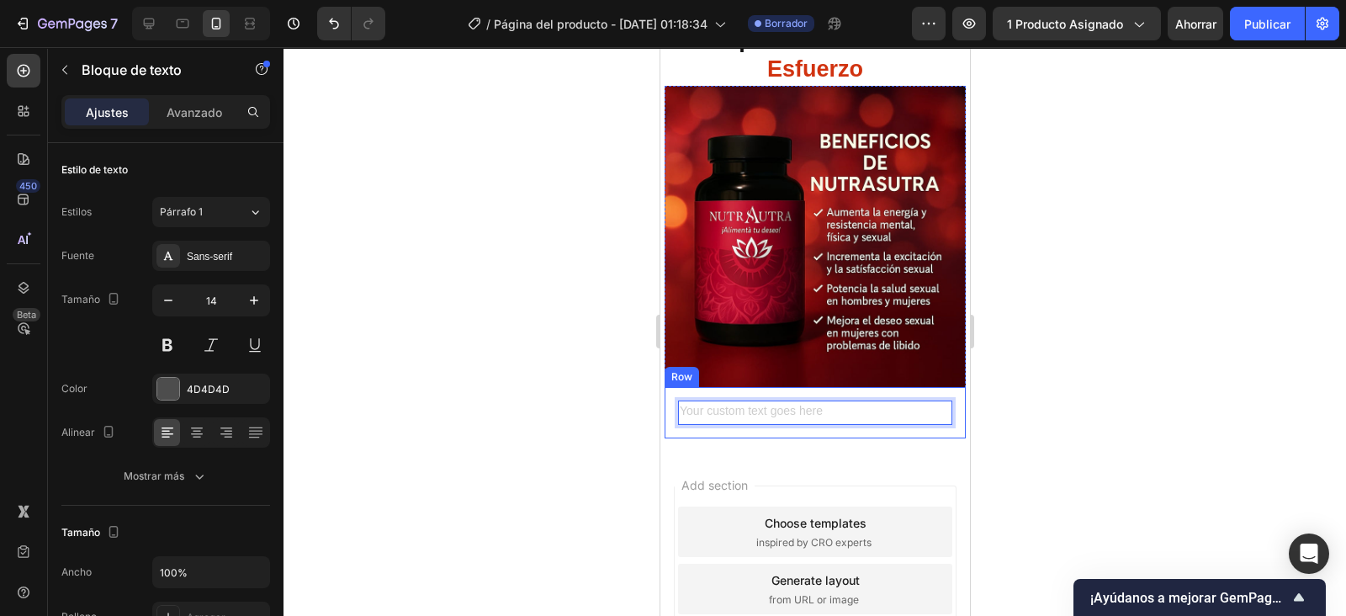
click at [943, 395] on div "Text Block 0 Row" at bounding box center [814, 412] width 301 height 51
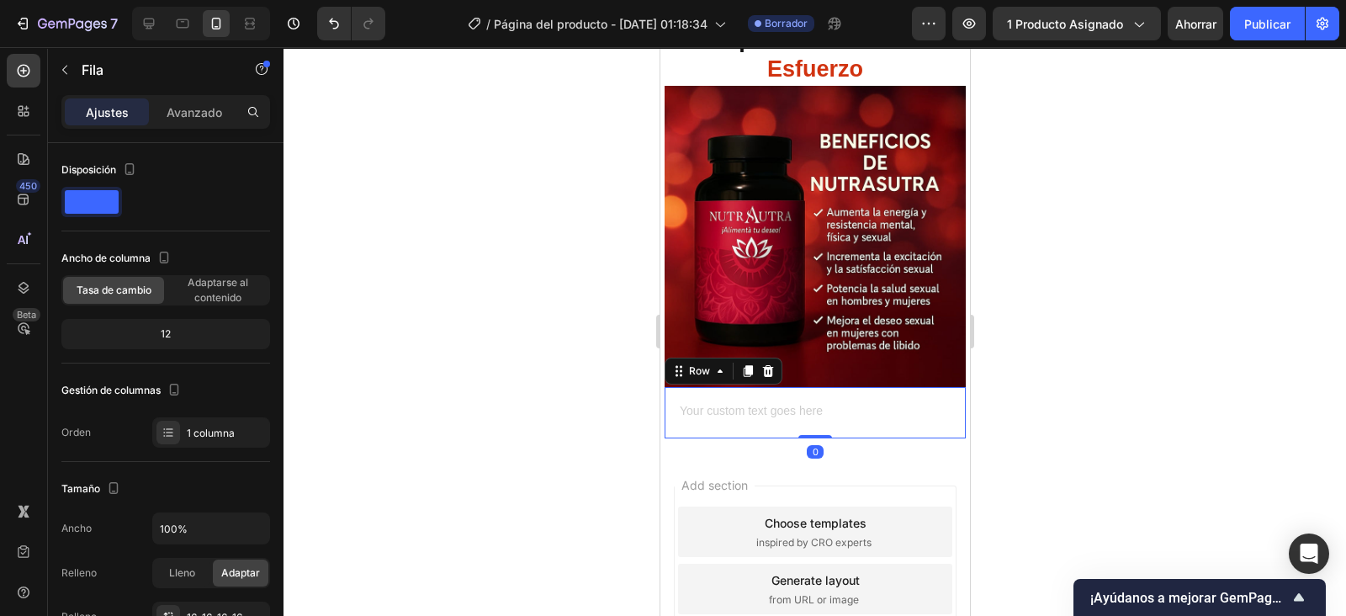
click at [193, 107] on p "Avanzado" at bounding box center [195, 112] width 56 height 18
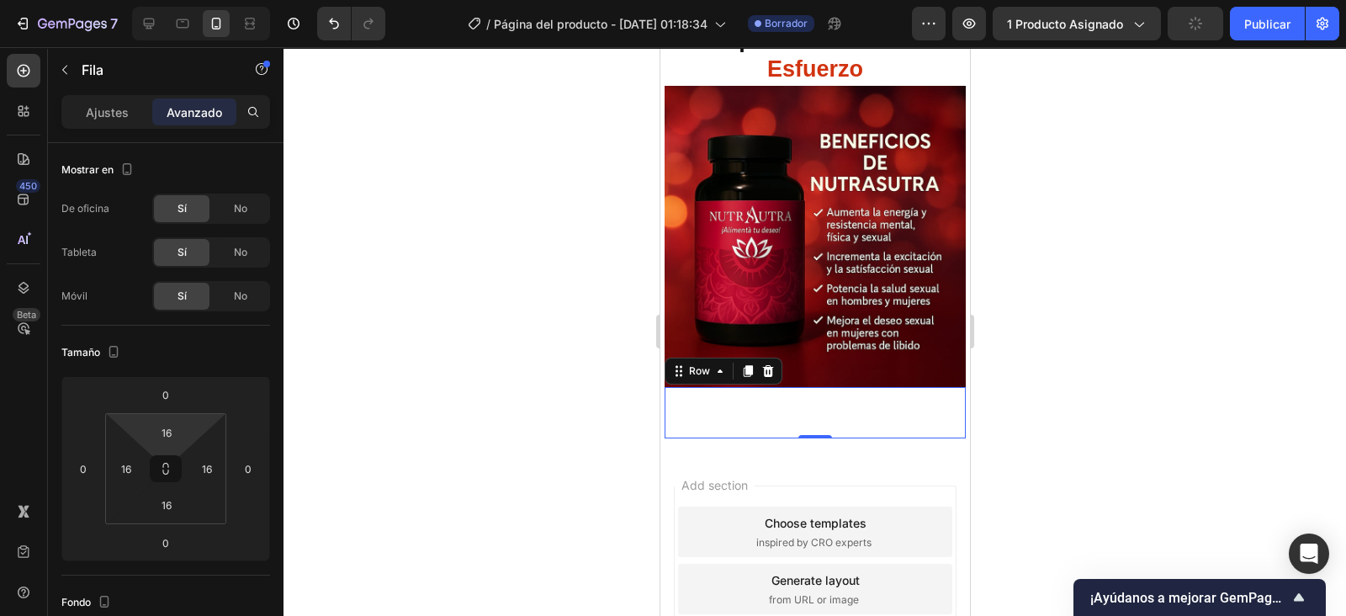
click at [177, 432] on input "16" at bounding box center [167, 432] width 34 height 25
click at [199, 464] on p "Auto" at bounding box center [209, 468] width 76 height 12
type input "Auto"
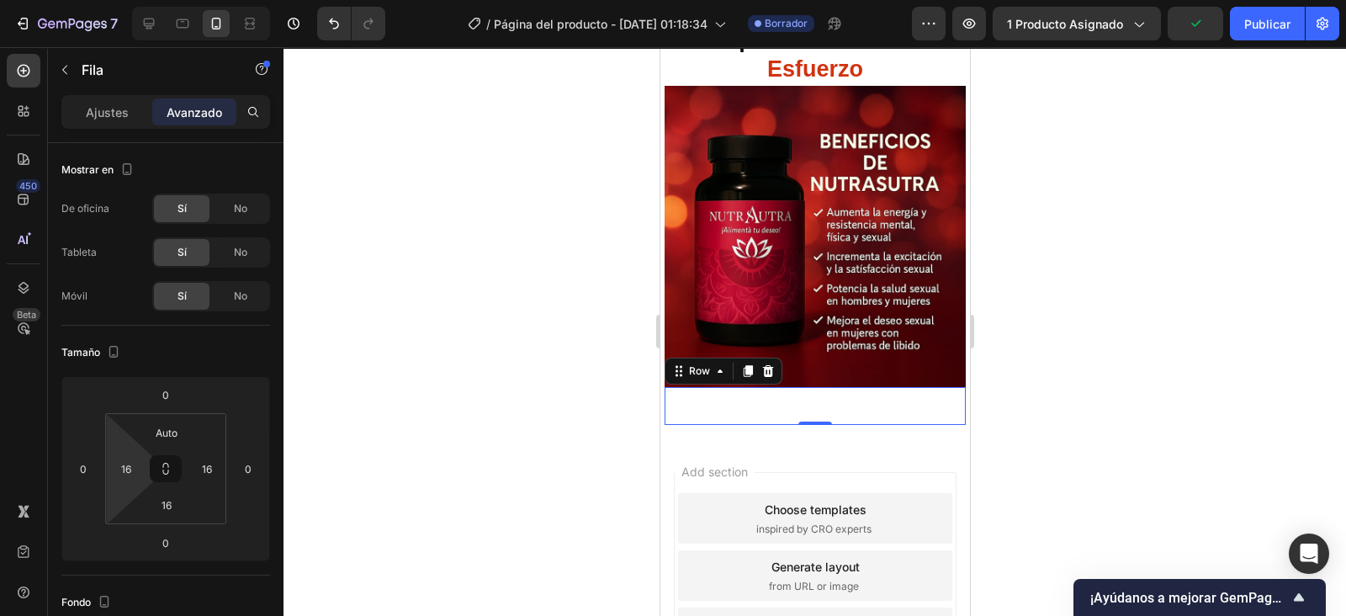
click at [130, 465] on input "16" at bounding box center [126, 468] width 25 height 25
click at [156, 504] on p "Auto" at bounding box center [168, 504] width 76 height 12
type input "Auto"
click at [215, 470] on input "16" at bounding box center [206, 468] width 25 height 25
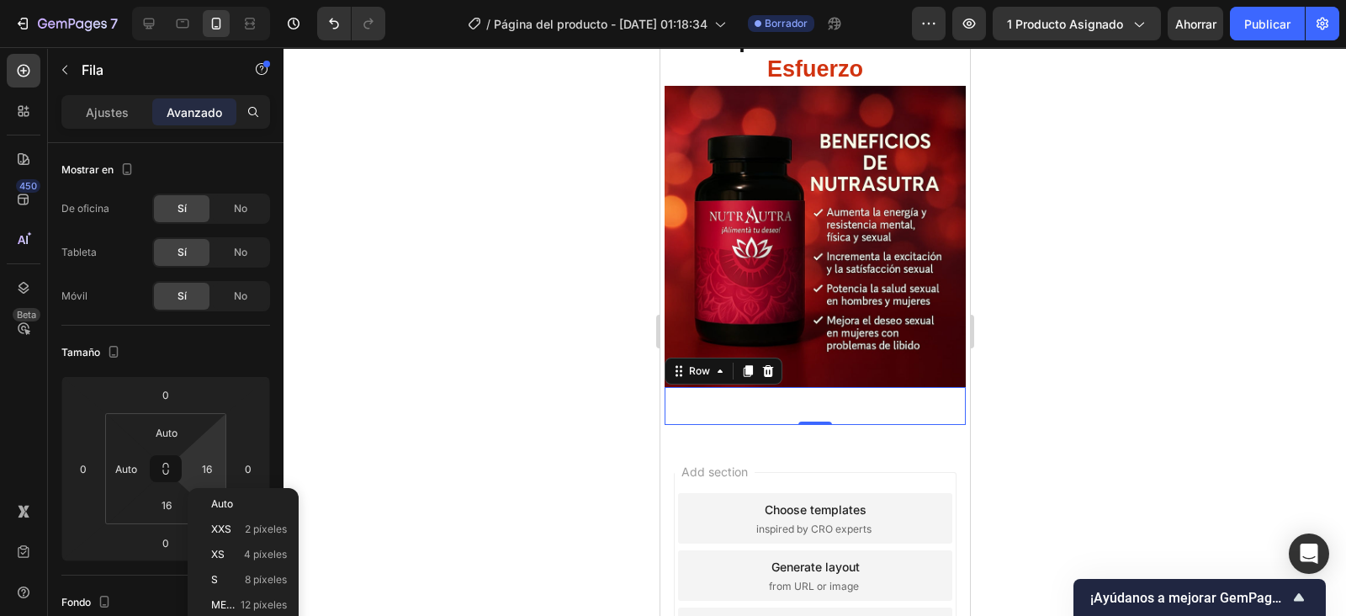
click at [217, 509] on span "Auto" at bounding box center [222, 504] width 22 height 12
type input "Auto"
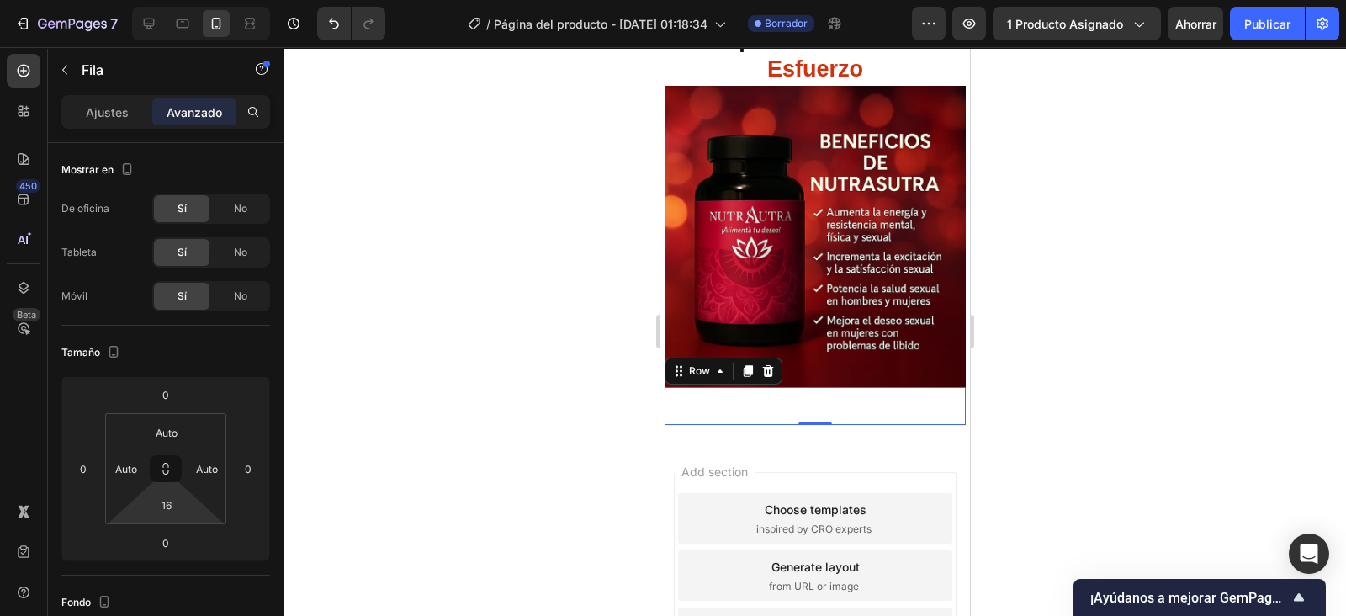
click at [161, 502] on input "16" at bounding box center [167, 504] width 34 height 25
click at [185, 531] on div "Auto" at bounding box center [203, 540] width 104 height 25
type input "Auto"
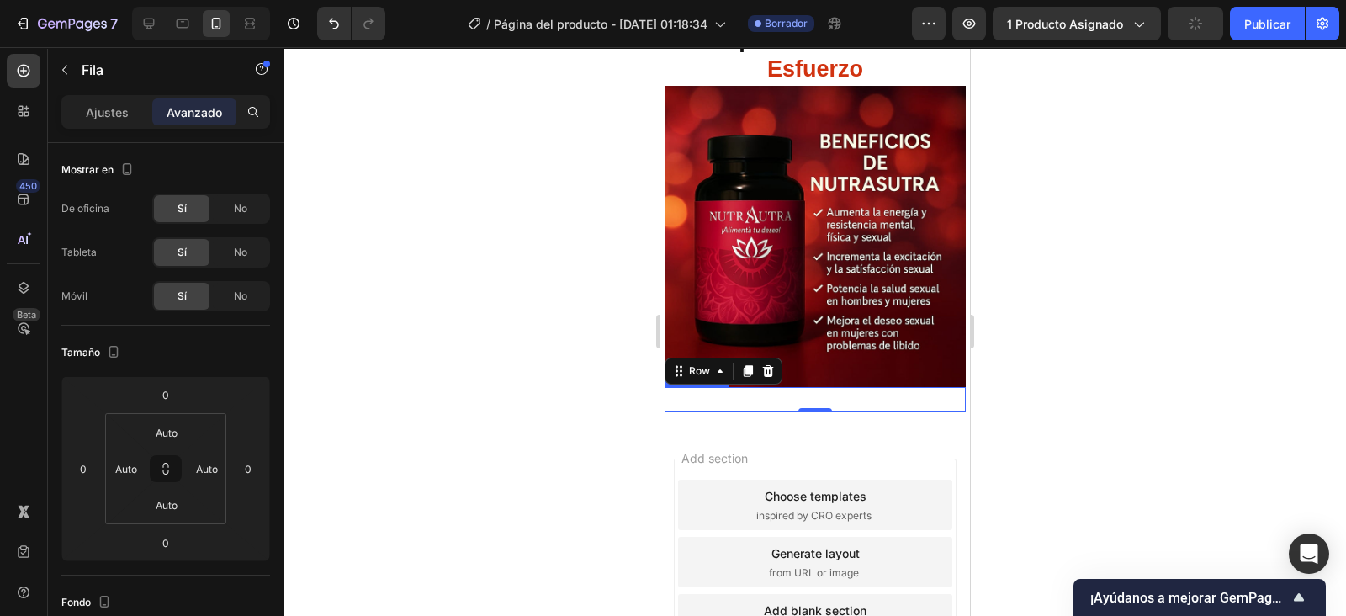
click at [701, 389] on p "Rich Text Editor. Editing area: main" at bounding box center [815, 399] width 298 height 21
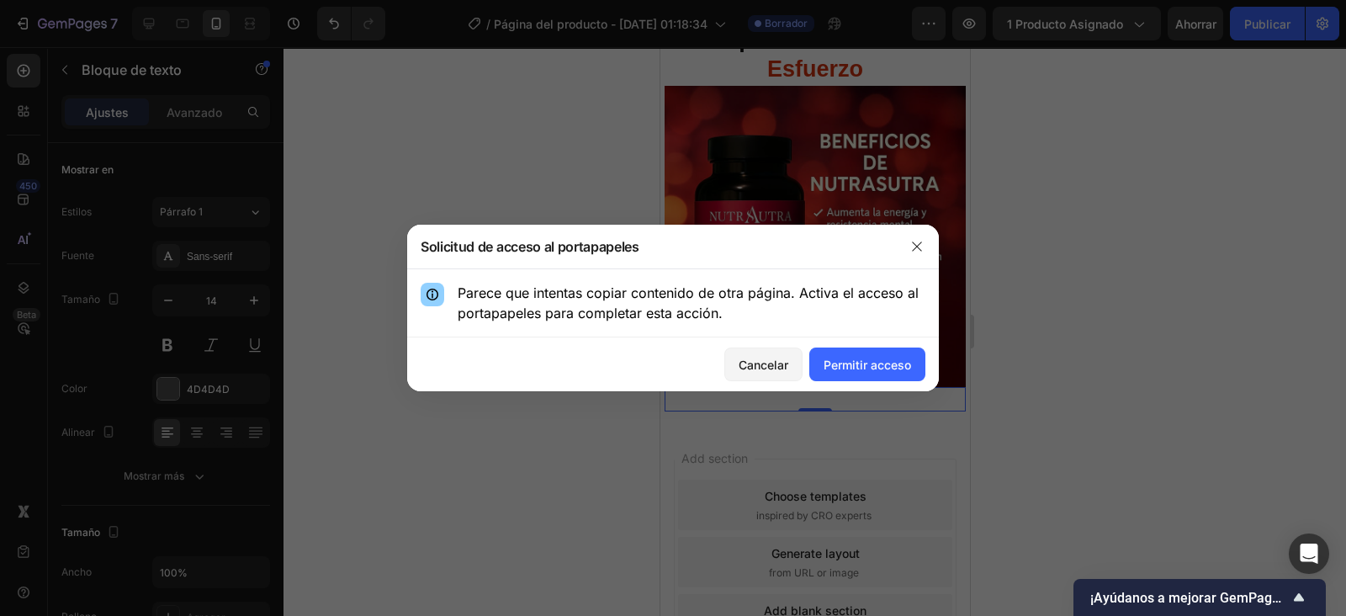
click at [925, 241] on button "button" at bounding box center [917, 246] width 27 height 27
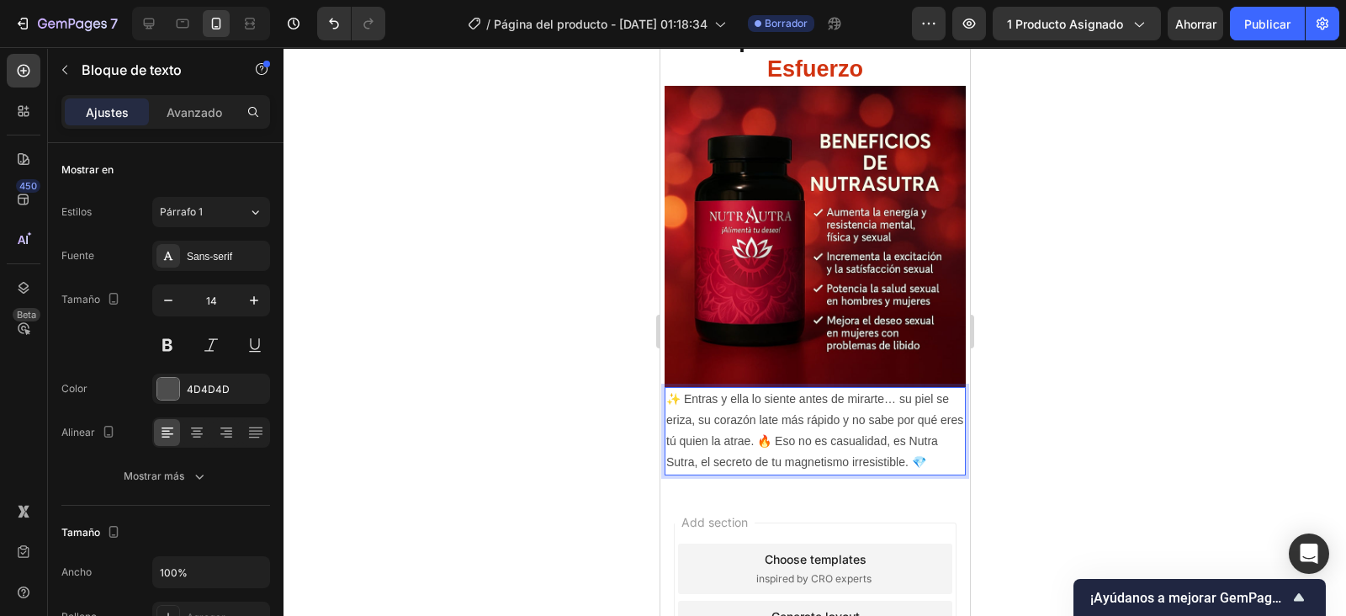
click at [256, 301] on icon "button" at bounding box center [254, 300] width 17 height 17
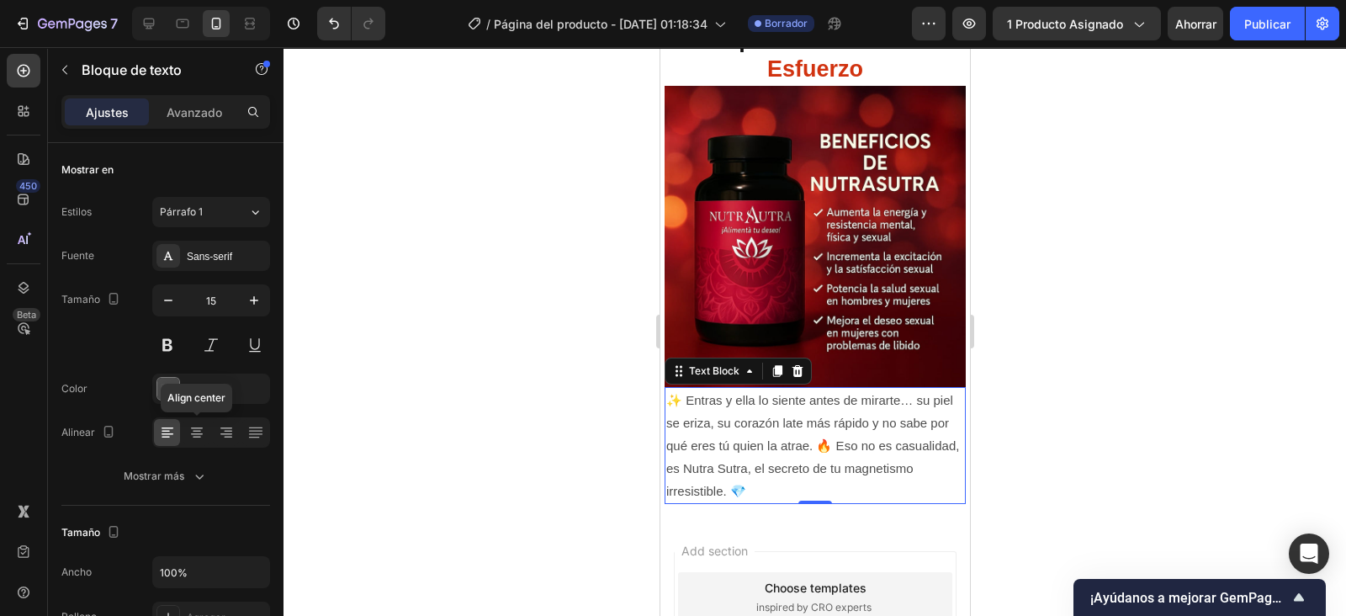
click at [197, 431] on icon at bounding box center [196, 432] width 17 height 17
click at [251, 300] on icon "button" at bounding box center [254, 300] width 8 height 8
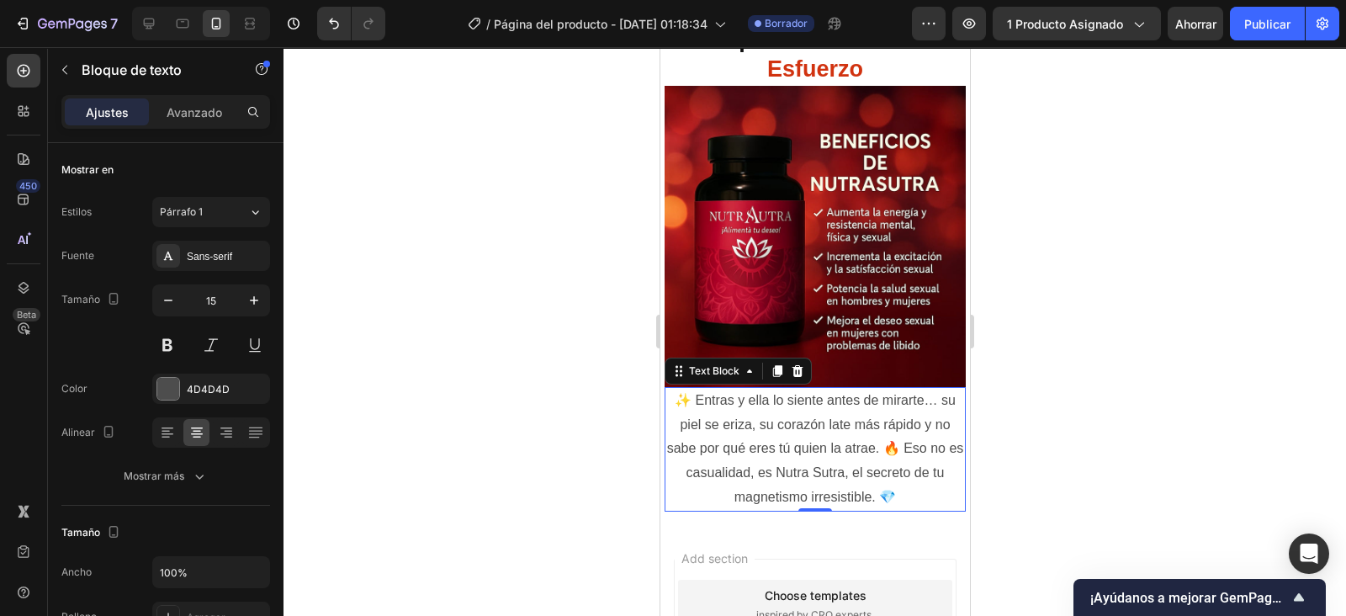
type input "16"
click at [166, 337] on button at bounding box center [167, 345] width 30 height 30
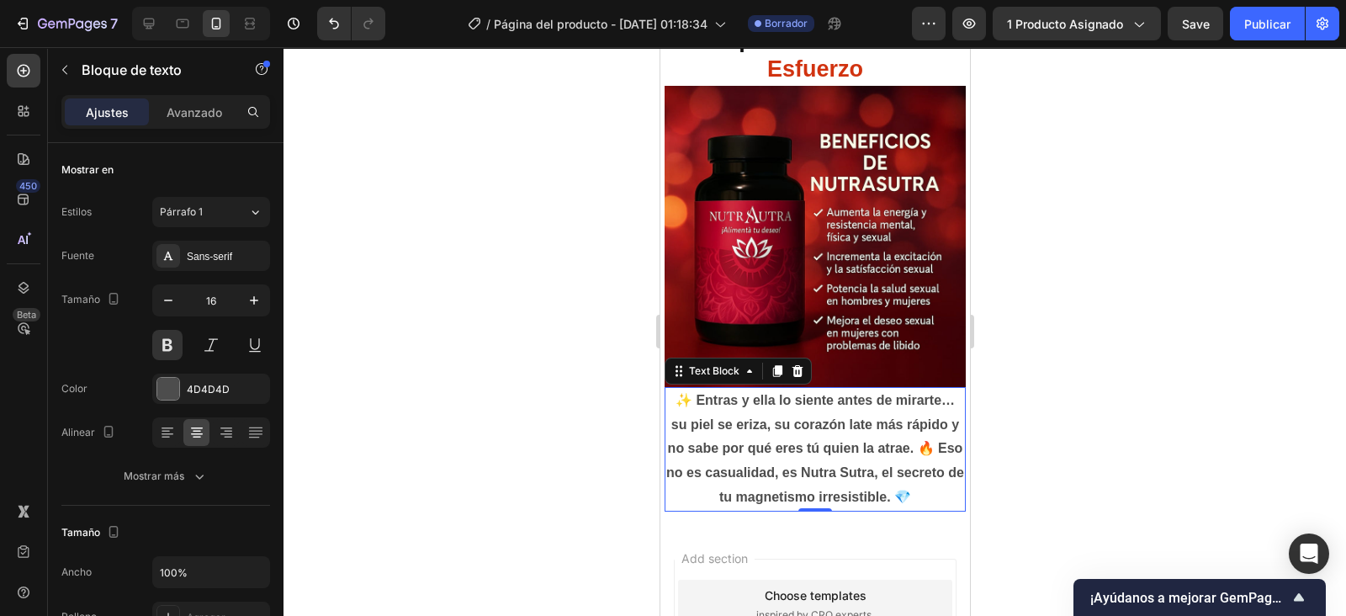
click at [216, 342] on button at bounding box center [211, 345] width 30 height 30
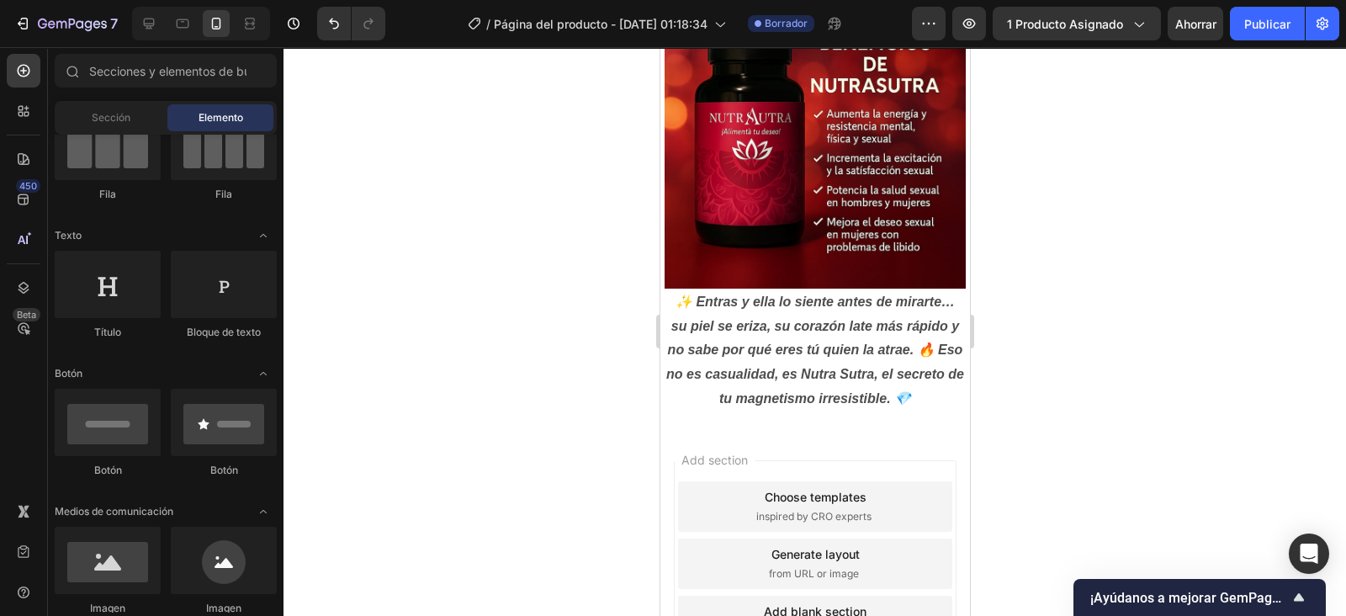
drag, startPoint x: 962, startPoint y: 389, endPoint x: 1629, endPoint y: 474, distance: 672.6
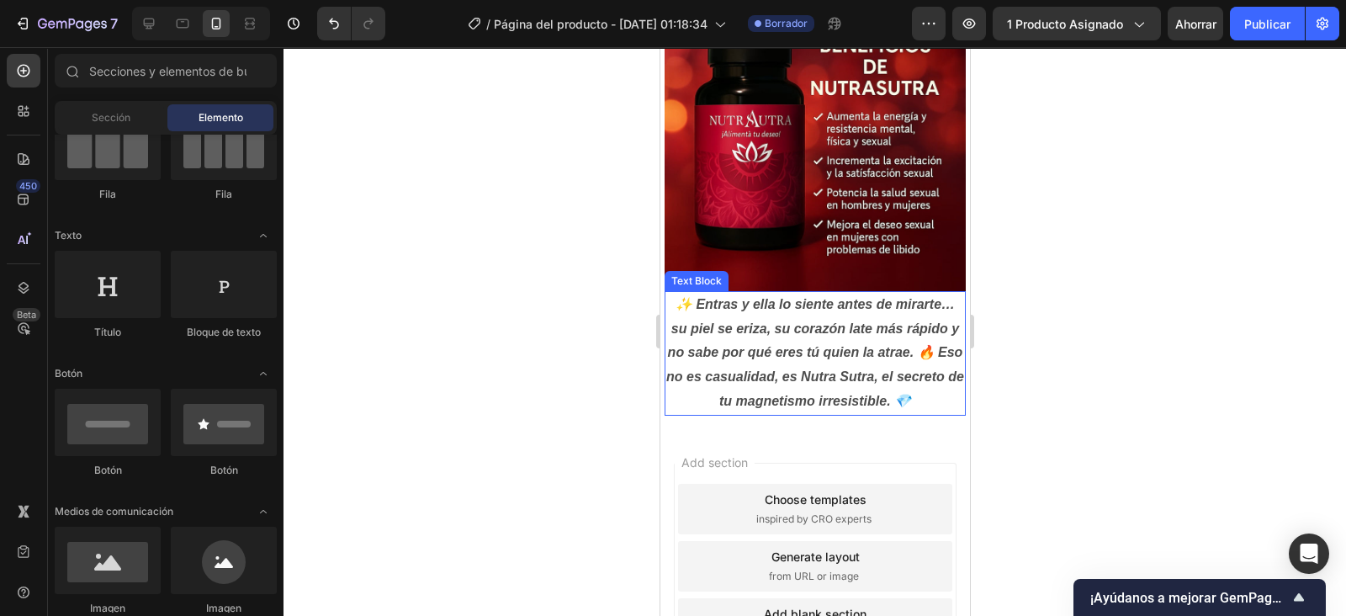
click at [783, 336] on p "✨ Entras y ella lo siente antes de mirarte… su piel se eriza, su corazón late m…" at bounding box center [815, 353] width 298 height 121
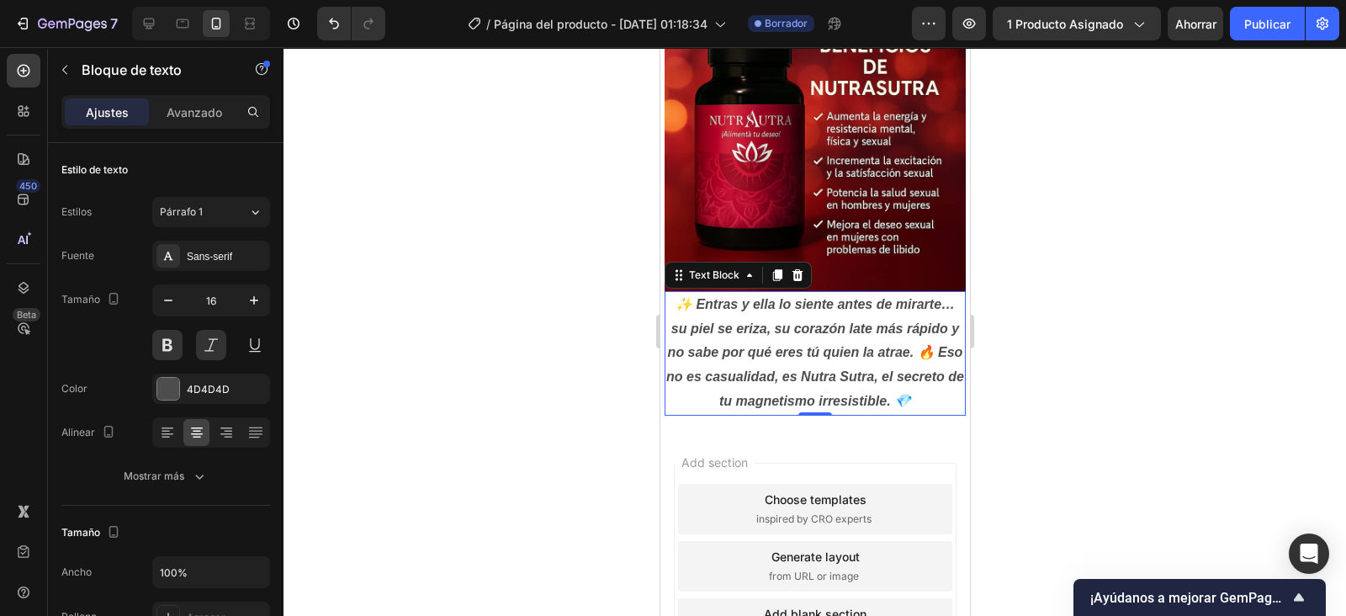
click at [252, 298] on icon "button" at bounding box center [254, 300] width 17 height 17
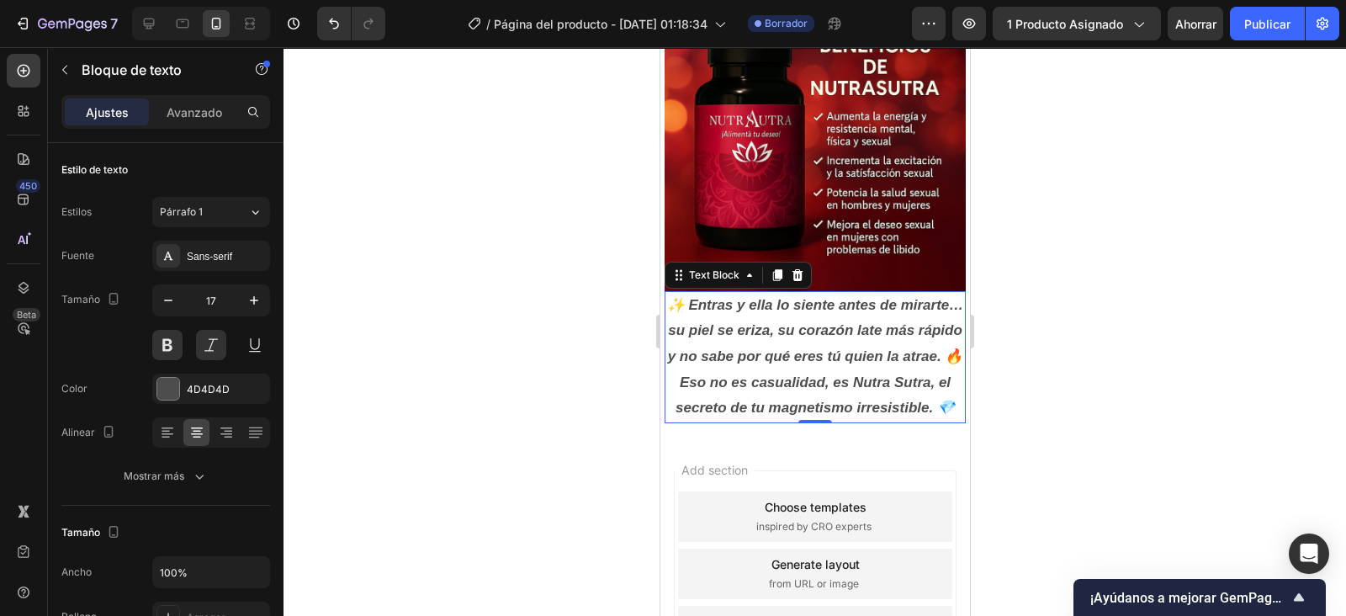
click at [171, 303] on icon "button" at bounding box center [168, 300] width 17 height 17
type input "16"
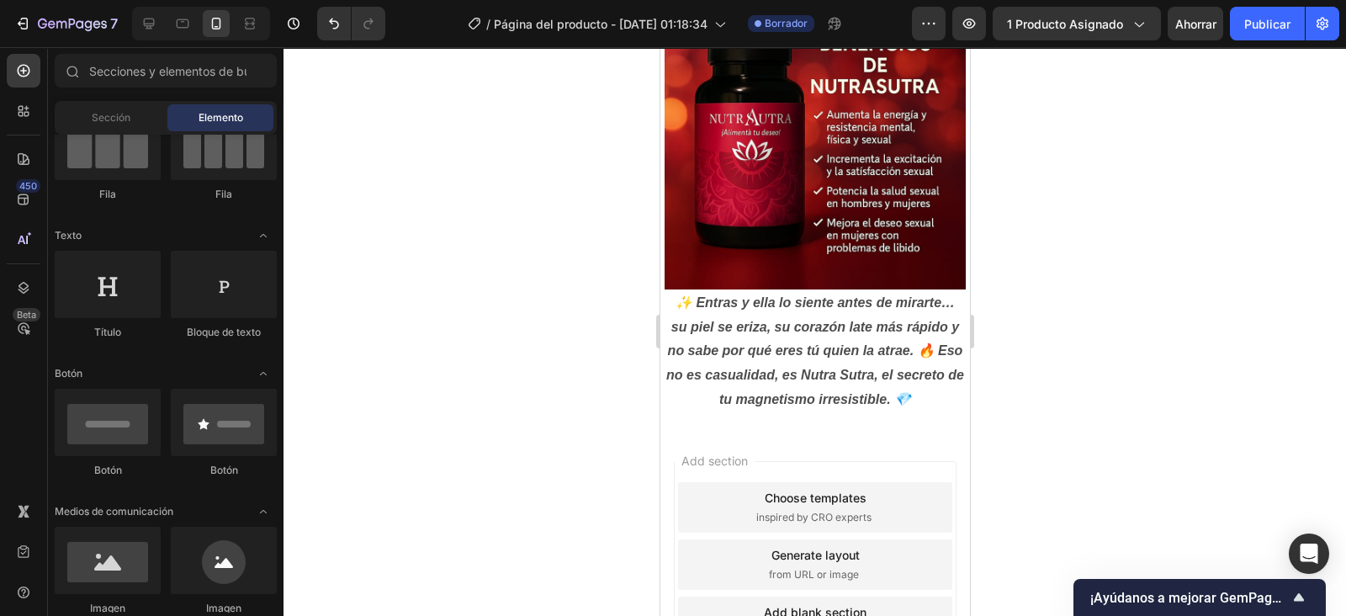
scroll to position [613, 0]
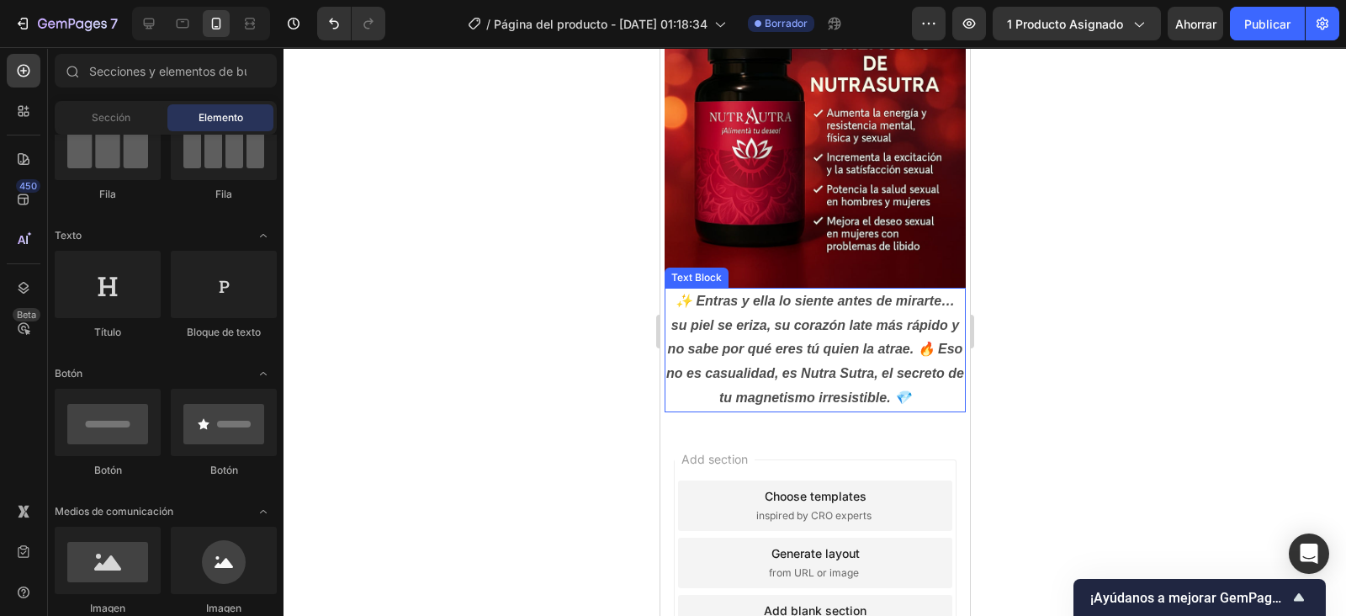
click at [877, 358] on p "✨ Entras y ella lo siente antes de mirarte… su piel se eriza, su corazón late m…" at bounding box center [815, 349] width 298 height 121
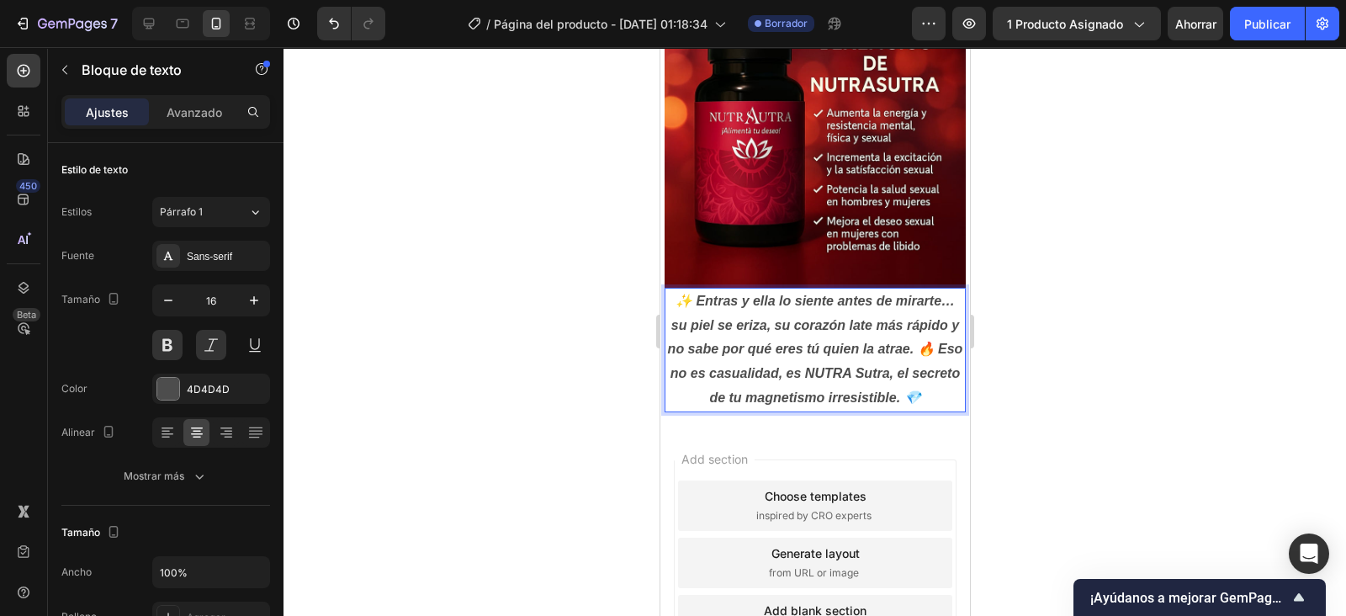
click at [920, 360] on p "✨ Entras y ella lo siente antes de mirarte… su piel se eriza, su corazón late m…" at bounding box center [815, 349] width 298 height 121
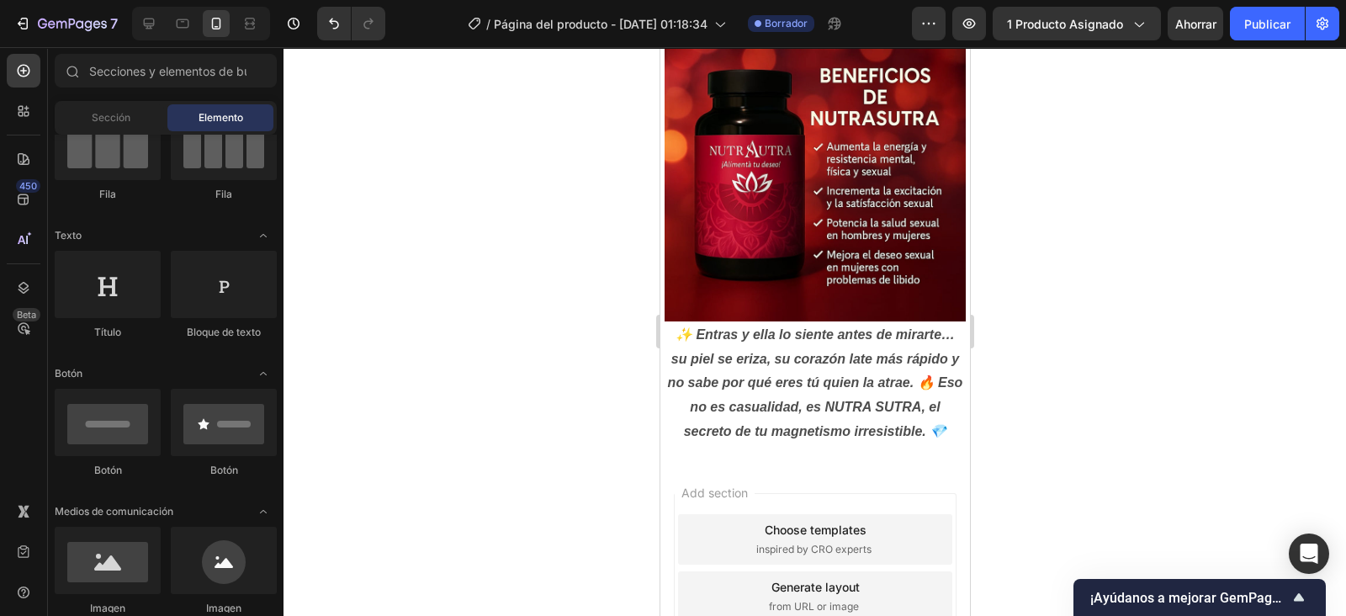
scroll to position [565, 0]
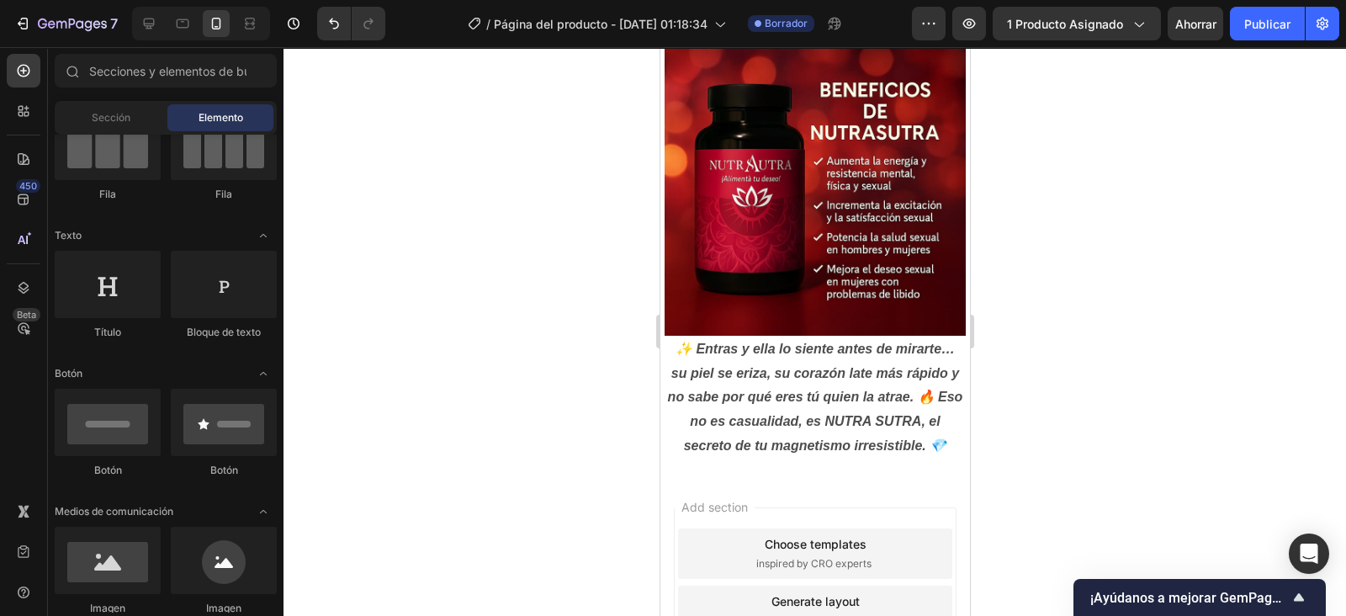
drag, startPoint x: 961, startPoint y: 443, endPoint x: 1647, endPoint y: 453, distance: 686.7
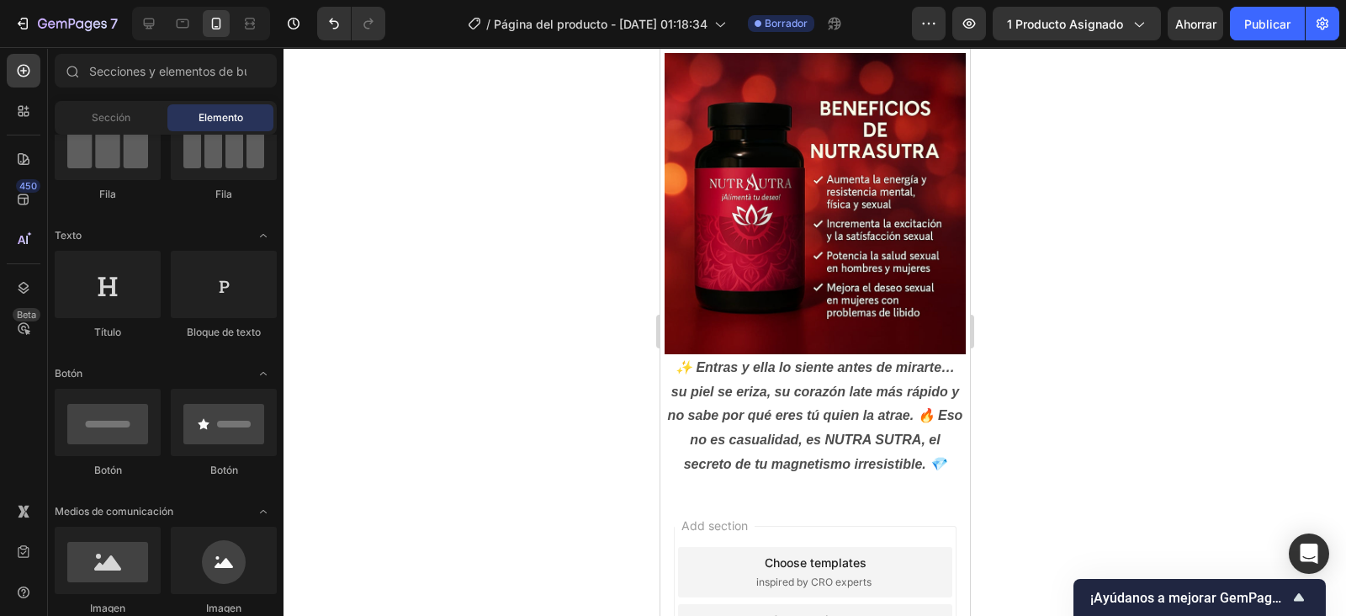
scroll to position [544, 0]
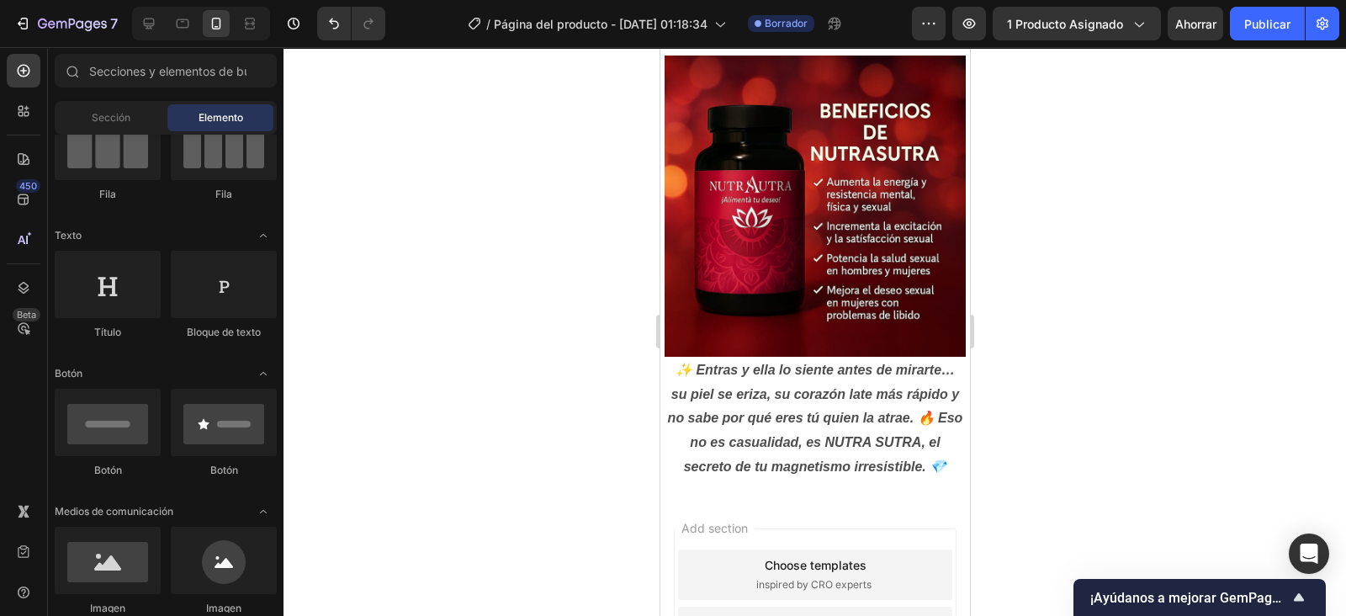
drag, startPoint x: 963, startPoint y: 412, endPoint x: 1706, endPoint y: 448, distance: 743.0
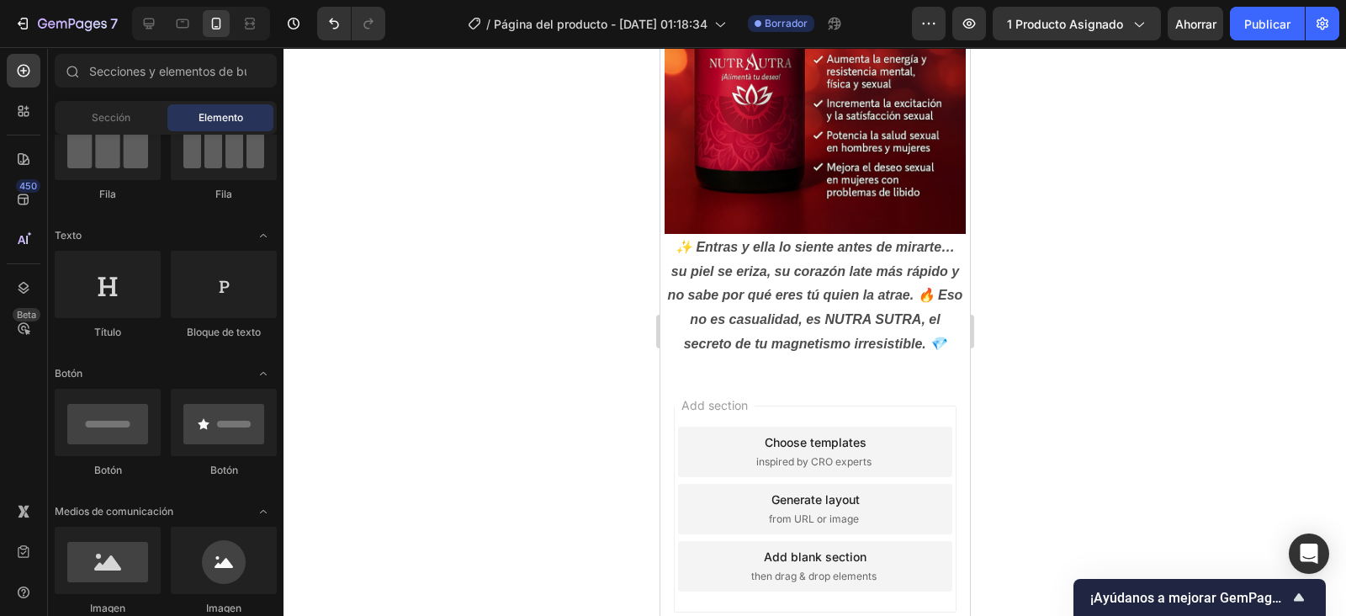
scroll to position [674, 0]
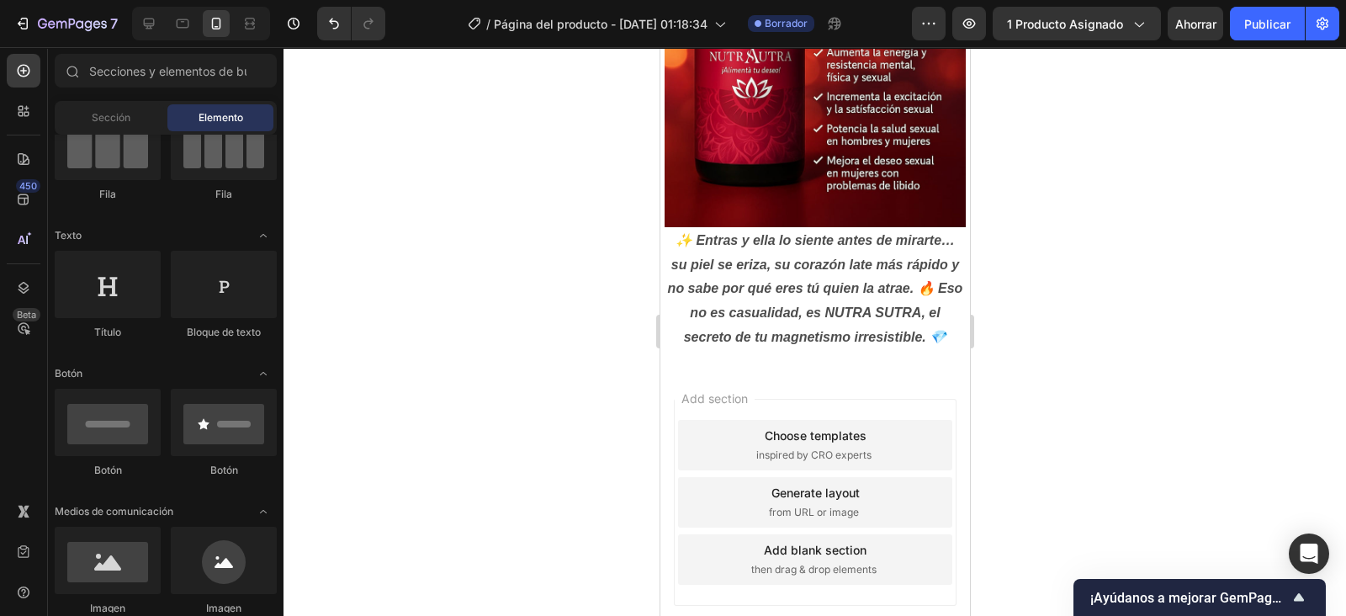
drag, startPoint x: 962, startPoint y: 358, endPoint x: 1648, endPoint y: 457, distance: 693.7
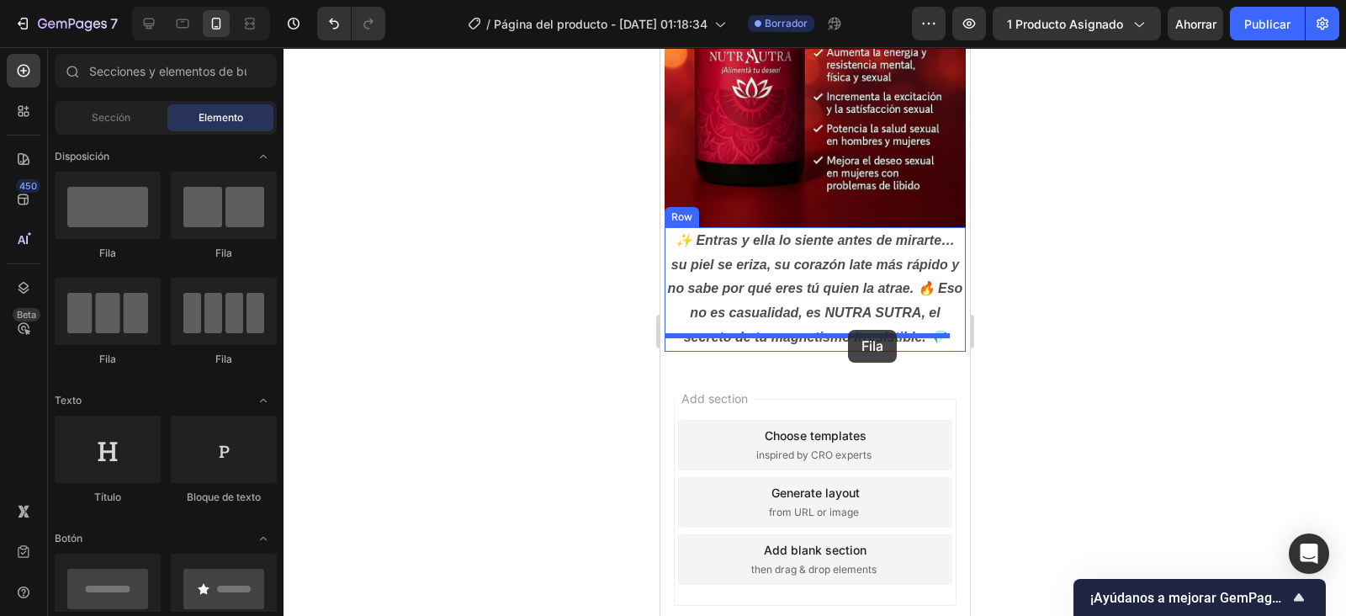
drag, startPoint x: 765, startPoint y: 257, endPoint x: 848, endPoint y: 330, distance: 110.9
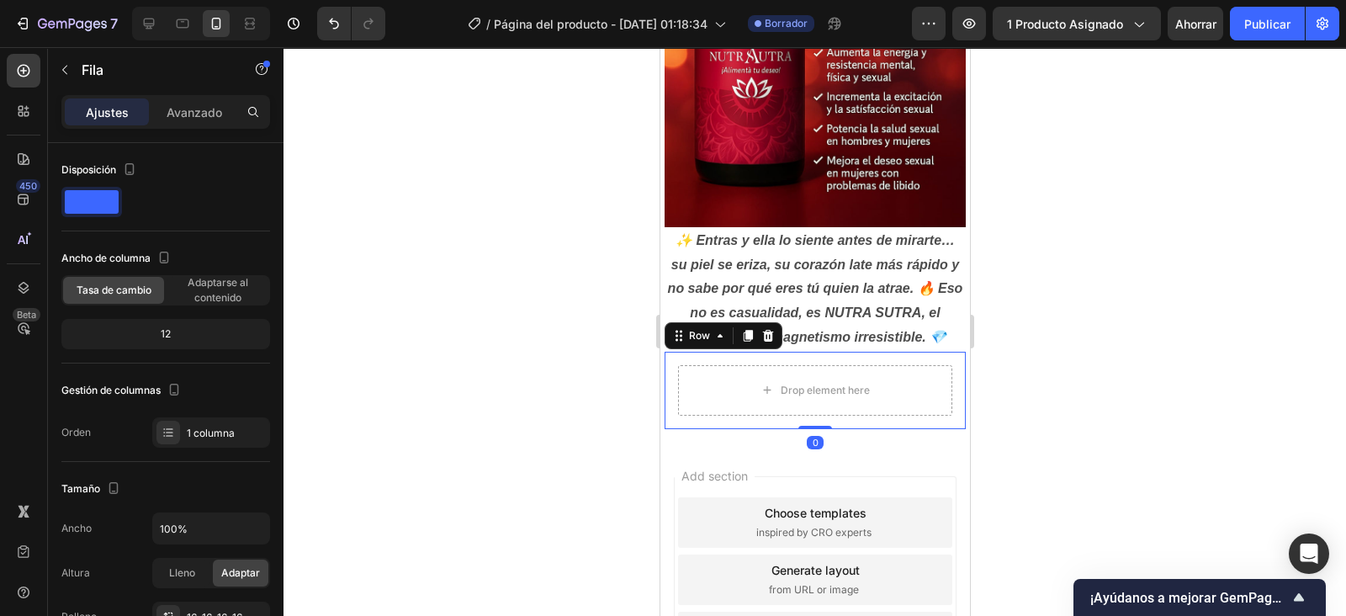
click at [27, 73] on icon at bounding box center [23, 70] width 17 height 17
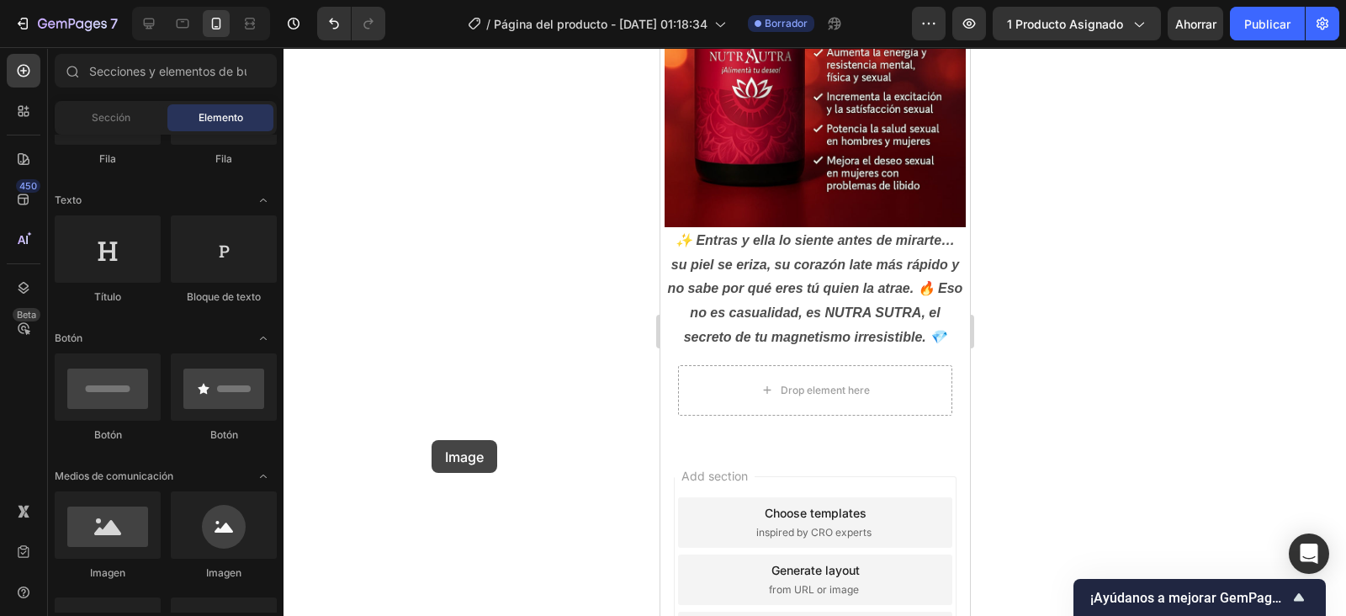
scroll to position [708, 0]
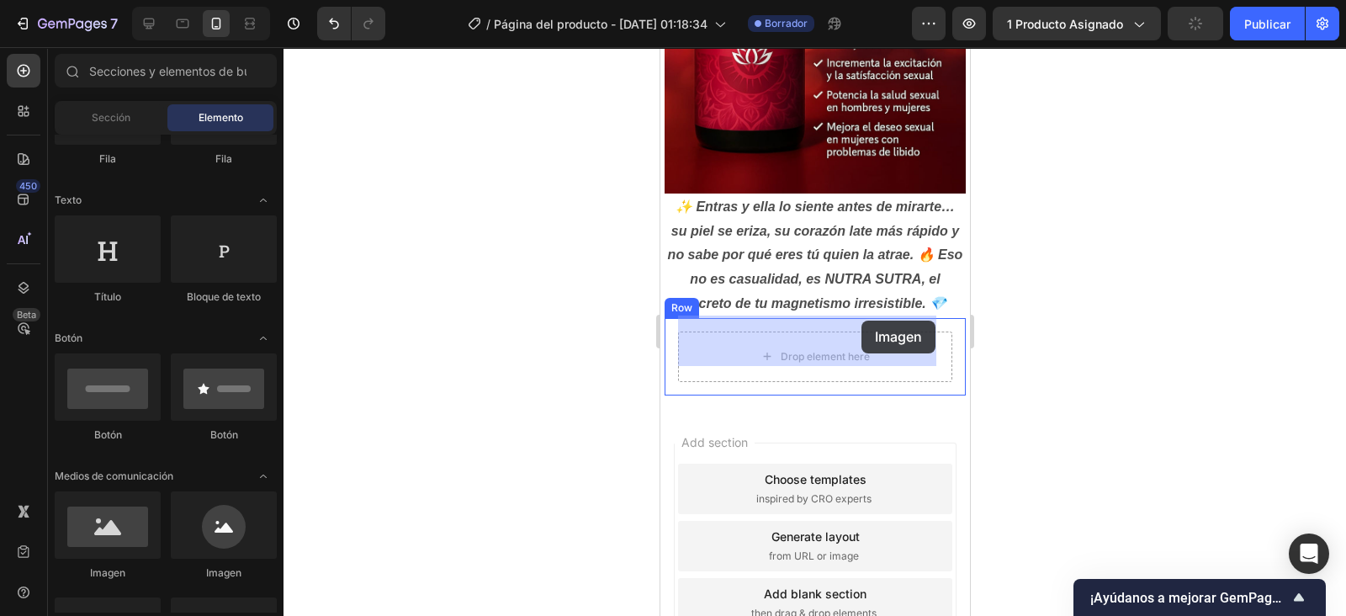
drag, startPoint x: 770, startPoint y: 579, endPoint x: 862, endPoint y: 321, distance: 274.1
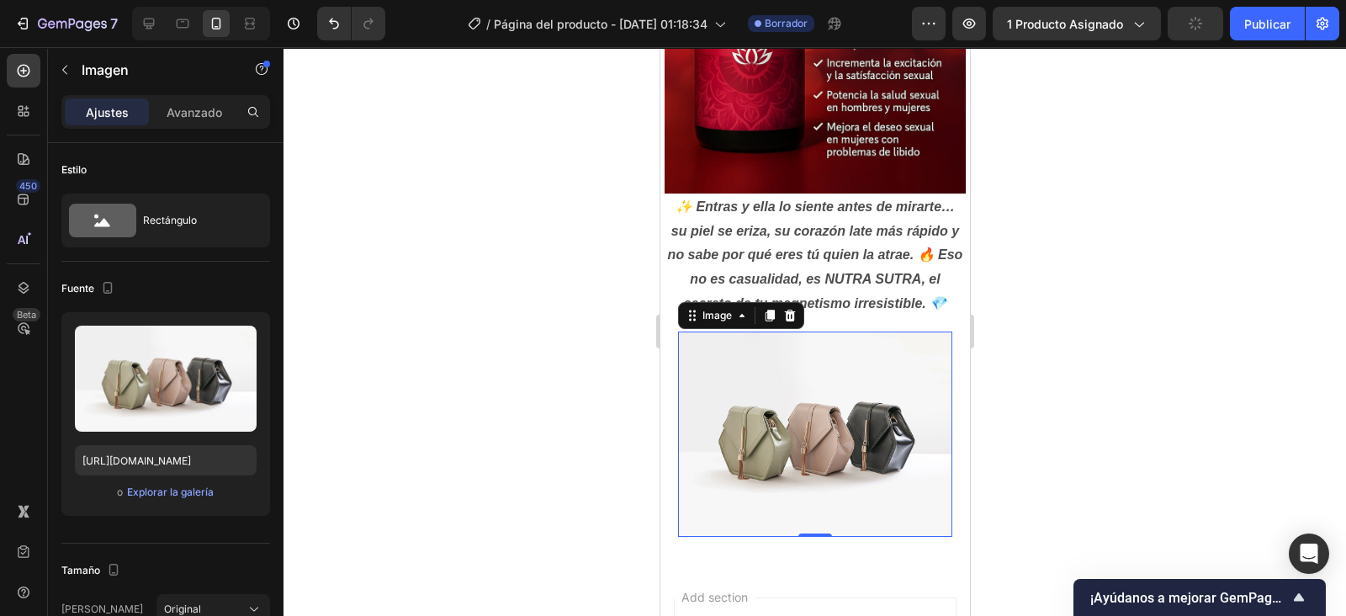
click at [173, 402] on input "file" at bounding box center [166, 406] width 114 height 29
click at [285, 361] on div at bounding box center [815, 331] width 1063 height 569
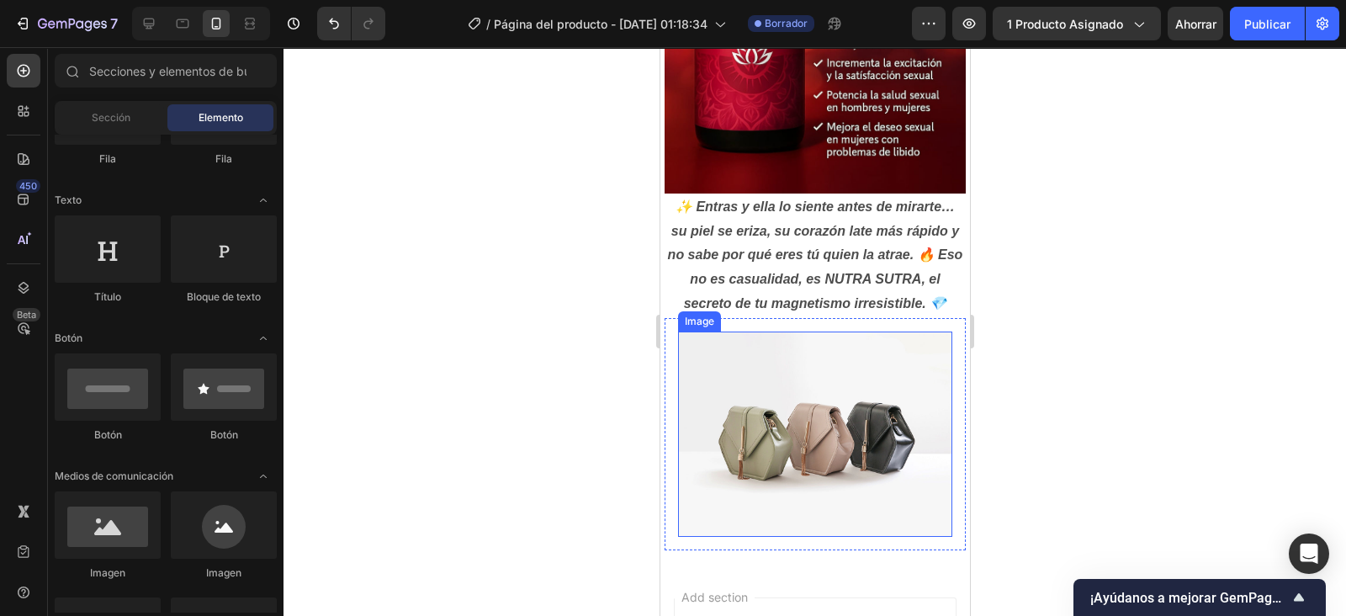
click at [830, 362] on img at bounding box center [814, 435] width 274 height 206
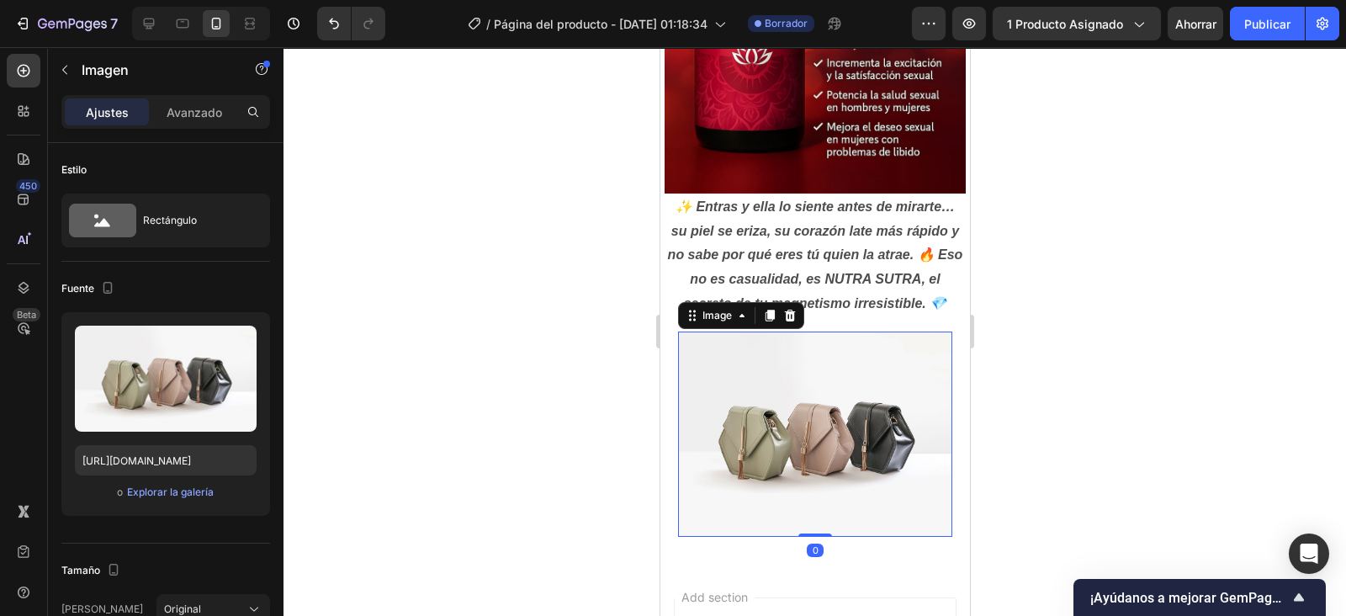
click at [235, 336] on icon "button" at bounding box center [239, 342] width 17 height 17
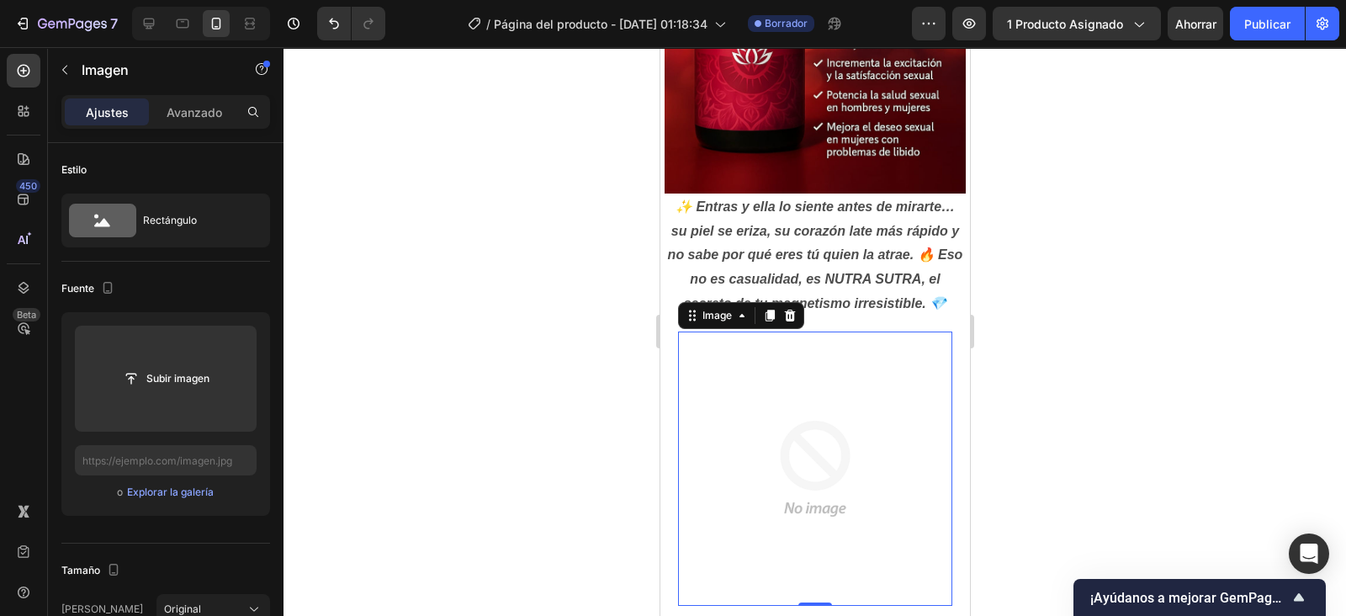
click at [177, 374] on input "file" at bounding box center [166, 378] width 114 height 29
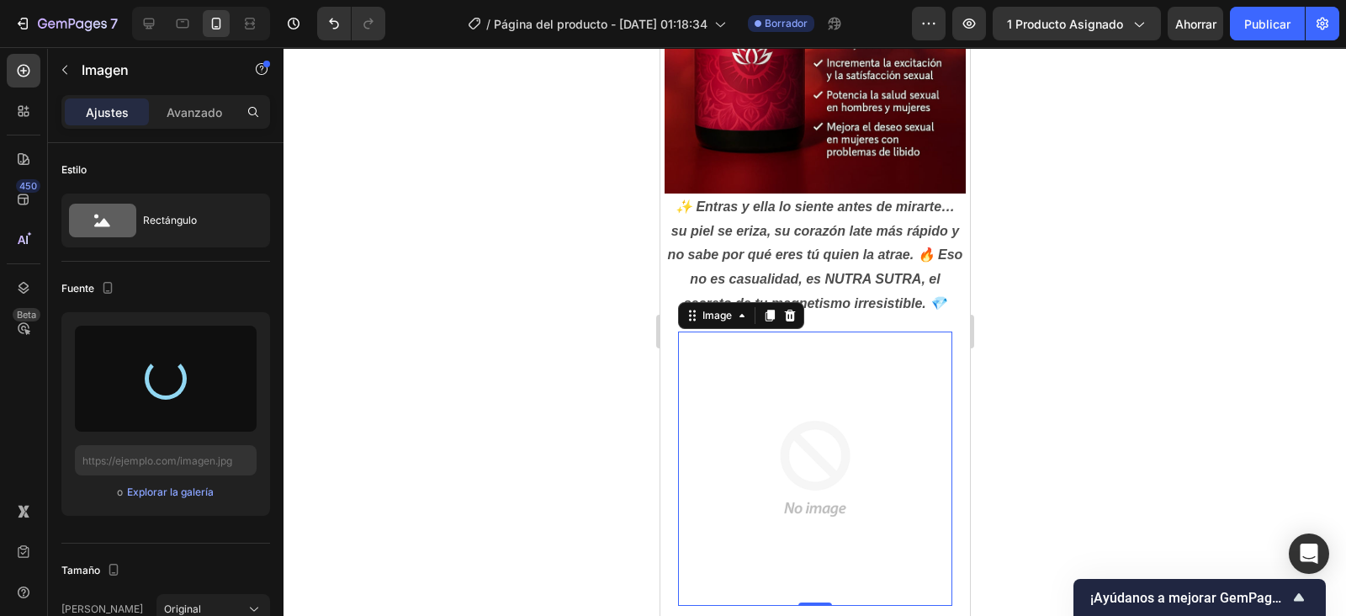
type input "https://cdn.shopify.com/s/files/1/0760/5564/2334/files/gempages_583862833947607…"
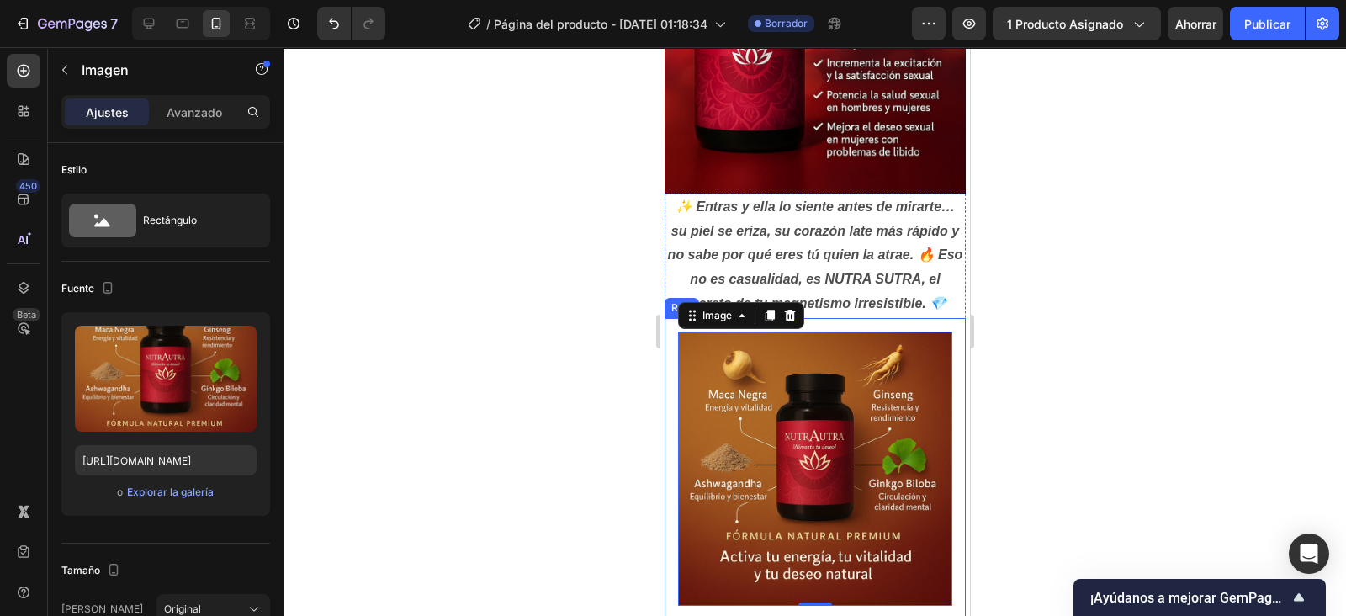
click at [940, 422] on div "Image 0 Row" at bounding box center [814, 468] width 301 height 301
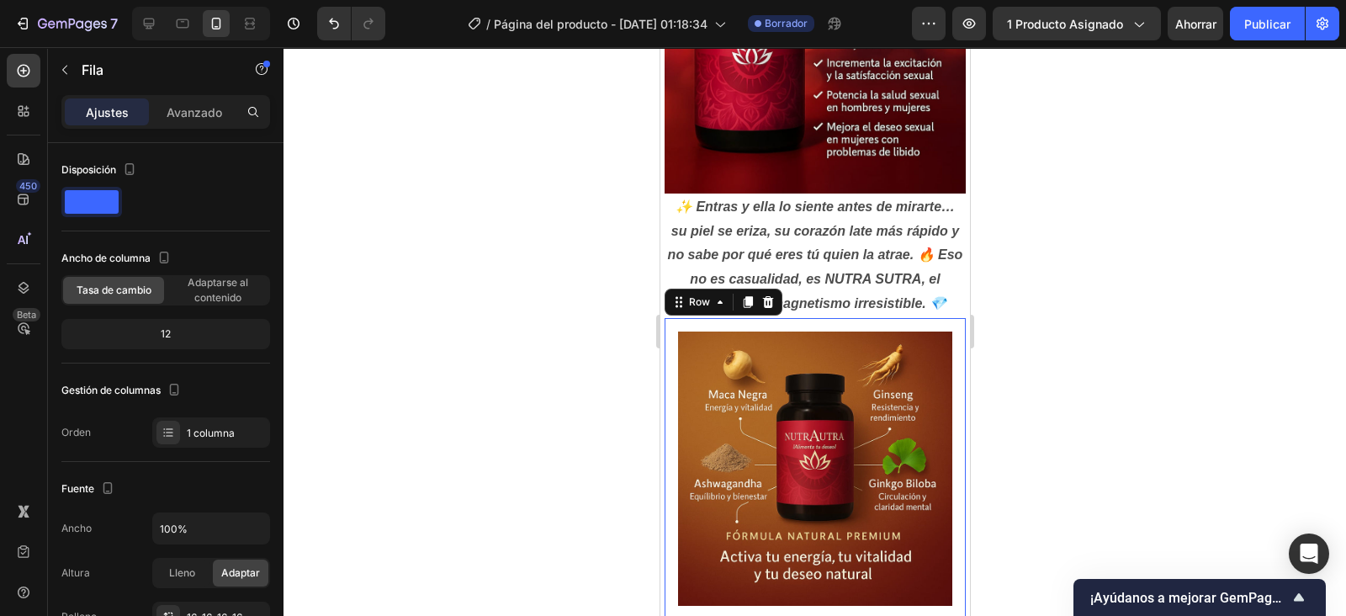
click at [210, 113] on p "Avanzado" at bounding box center [195, 112] width 56 height 18
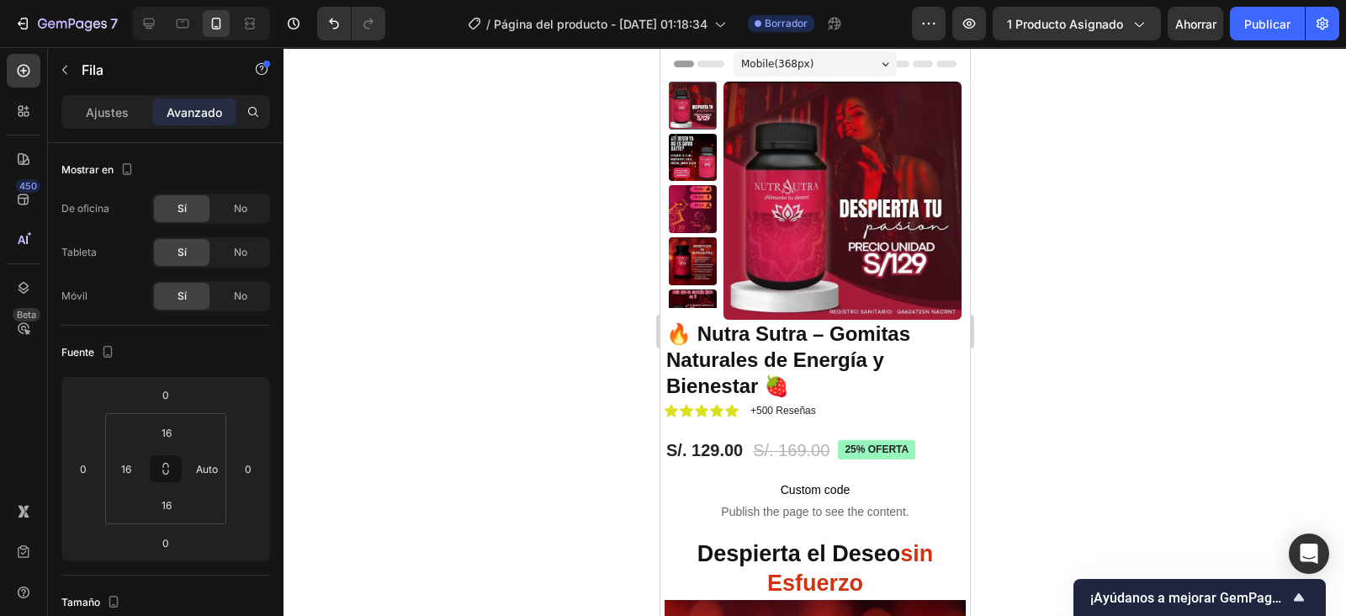
scroll to position [708, 0]
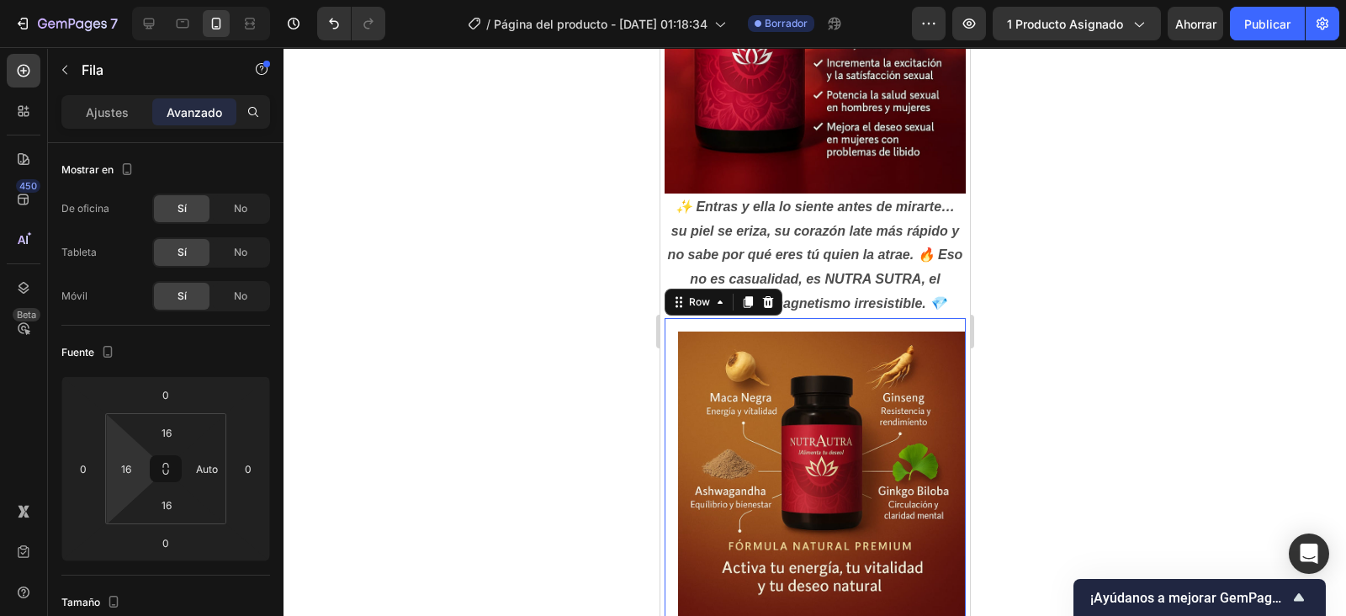
click at [130, 467] on input "16" at bounding box center [126, 468] width 25 height 25
click at [160, 494] on div "Auto" at bounding box center [162, 503] width 104 height 25
type input "Auto"
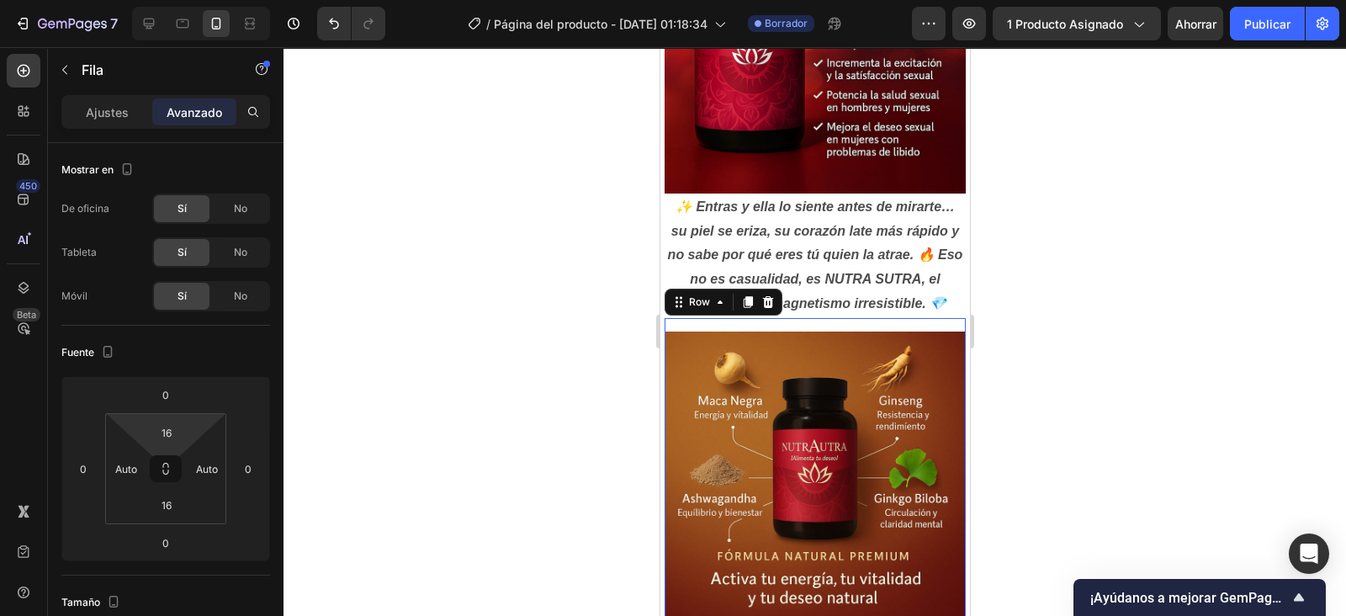
click at [171, 0] on html "7 Version history / Página del producto - [DATE] 01:18:34 Borrador Avance 1 pro…" at bounding box center [673, 0] width 1346 height 0
click at [169, 434] on input "16" at bounding box center [167, 432] width 34 height 25
click at [183, 462] on span "Auto" at bounding box center [182, 468] width 22 height 12
type input "Auto"
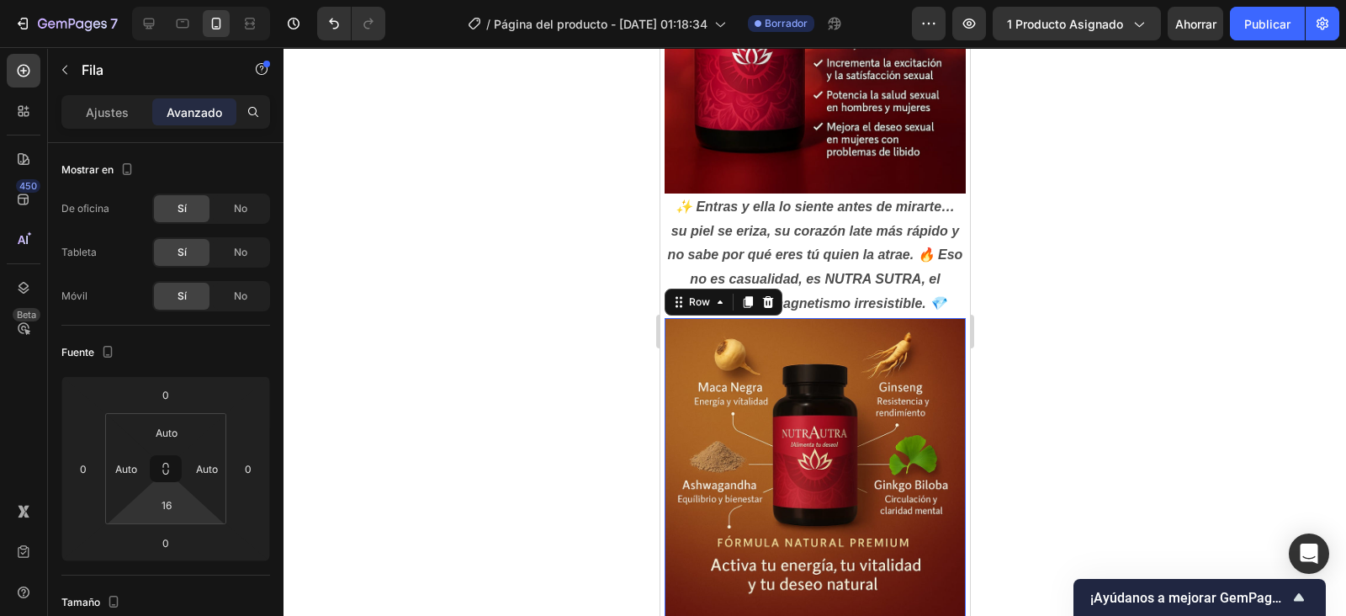
click at [169, 507] on input "16" at bounding box center [167, 504] width 34 height 25
click at [188, 535] on span "Auto" at bounding box center [182, 540] width 22 height 12
type input "Auto"
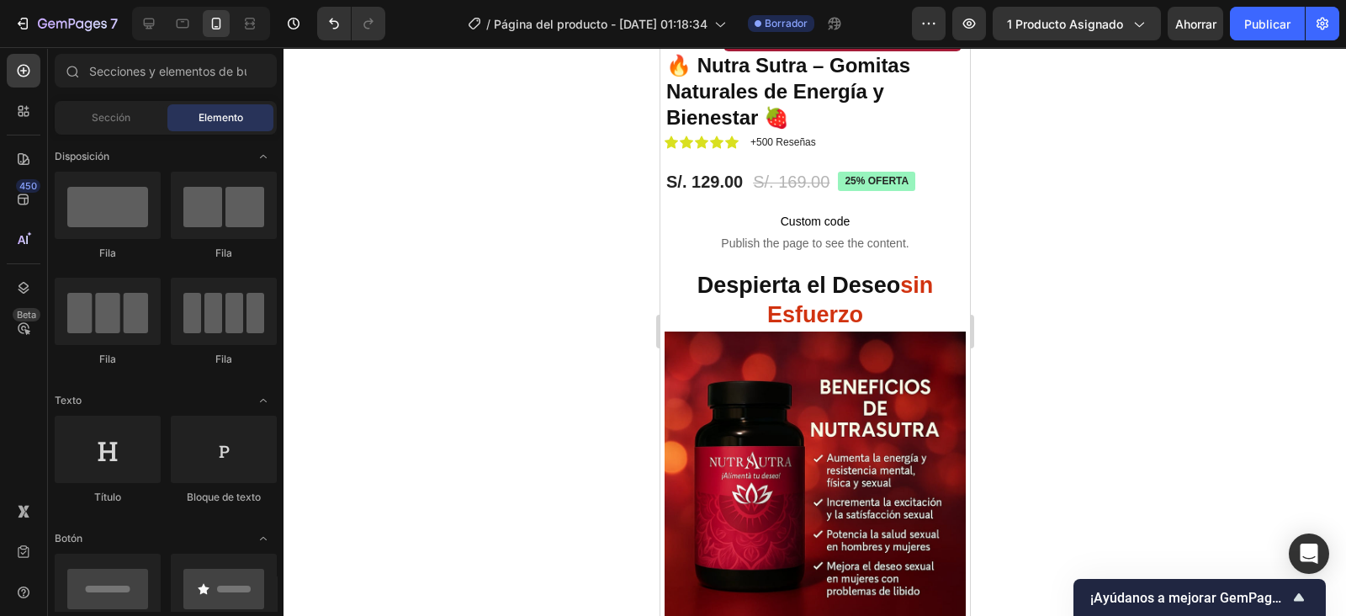
scroll to position [243, 0]
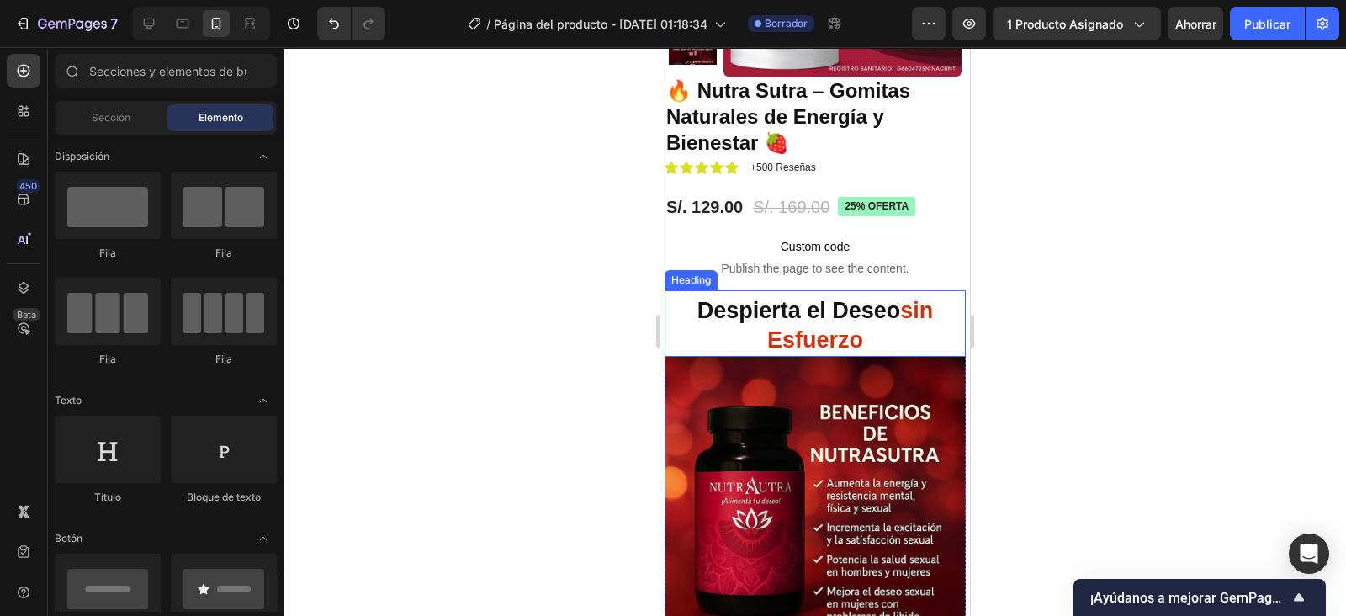
click at [822, 322] on p "Despierta el Deseo sin Esfuerzo" at bounding box center [815, 325] width 298 height 59
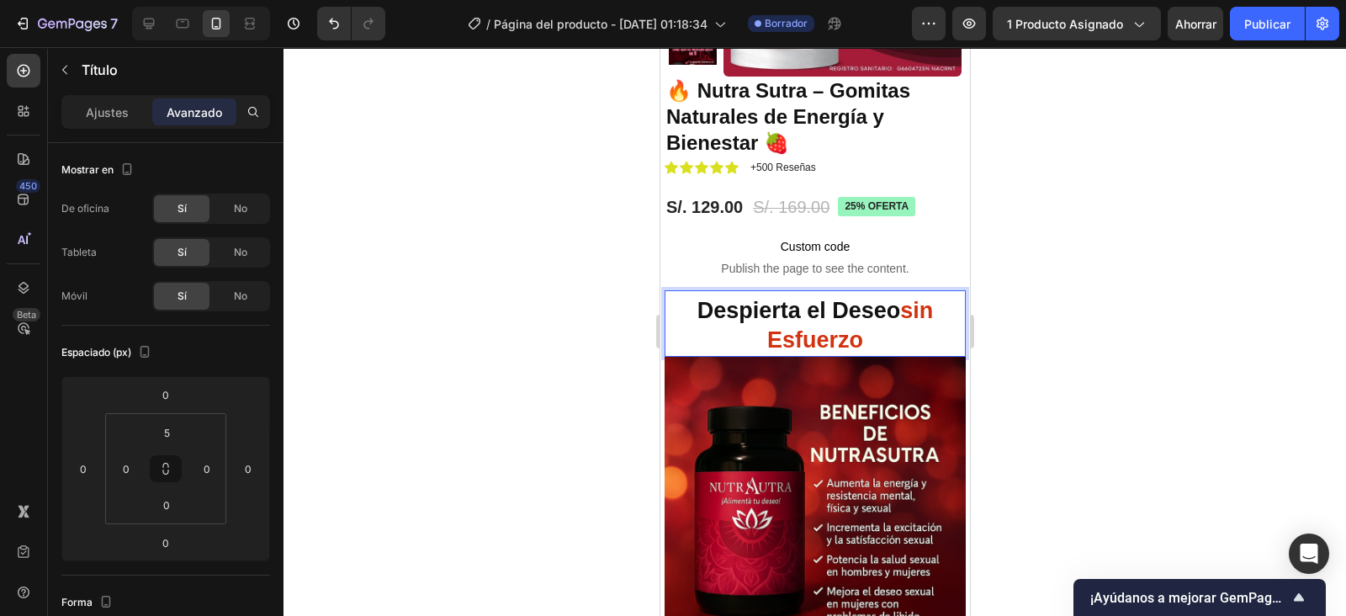
click at [126, 101] on div "Ajustes" at bounding box center [107, 111] width 84 height 27
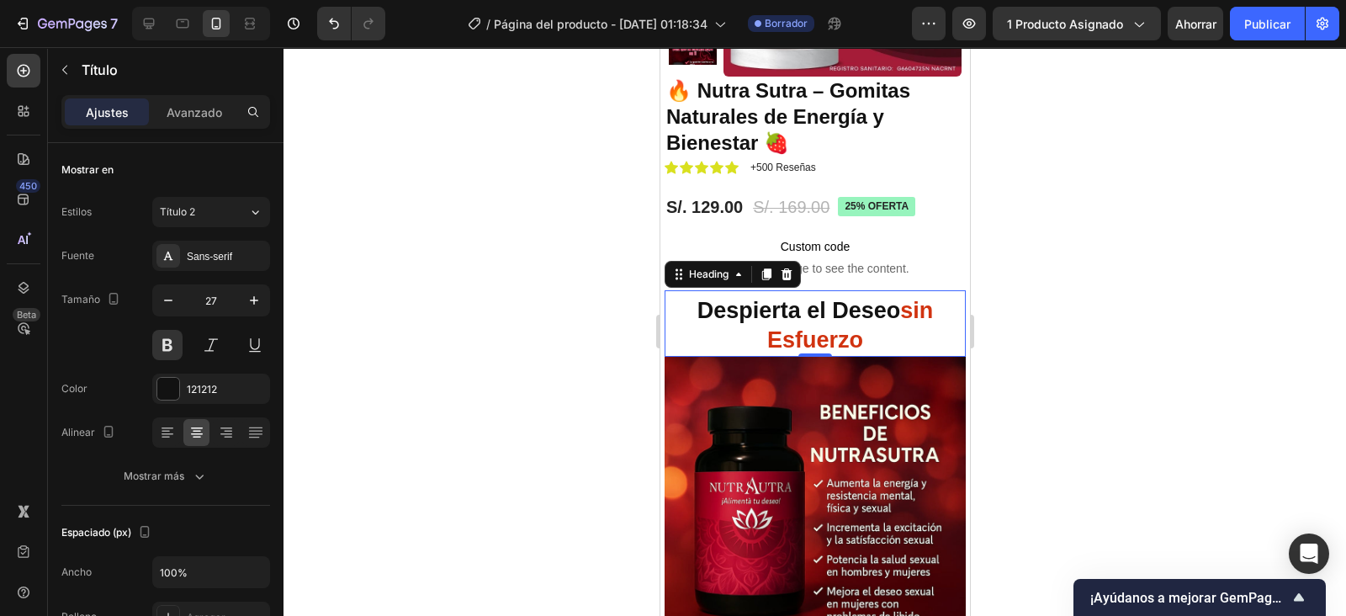
click at [164, 296] on icon "button" at bounding box center [168, 300] width 17 height 17
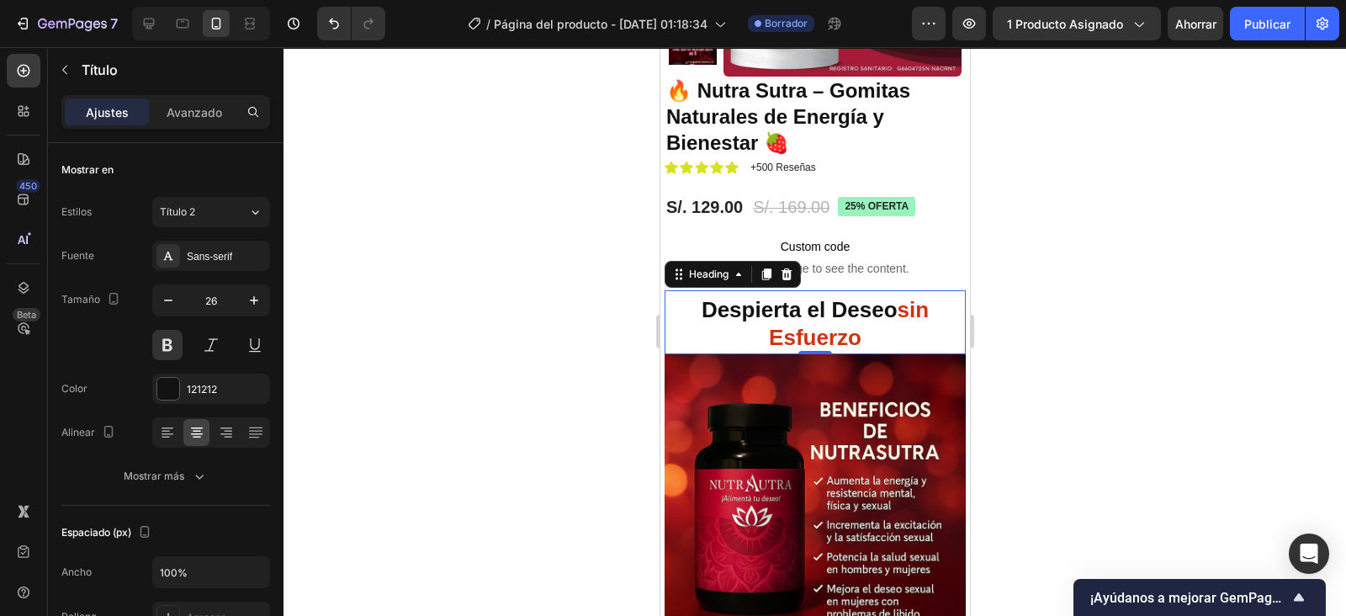
click at [164, 296] on icon "button" at bounding box center [168, 300] width 17 height 17
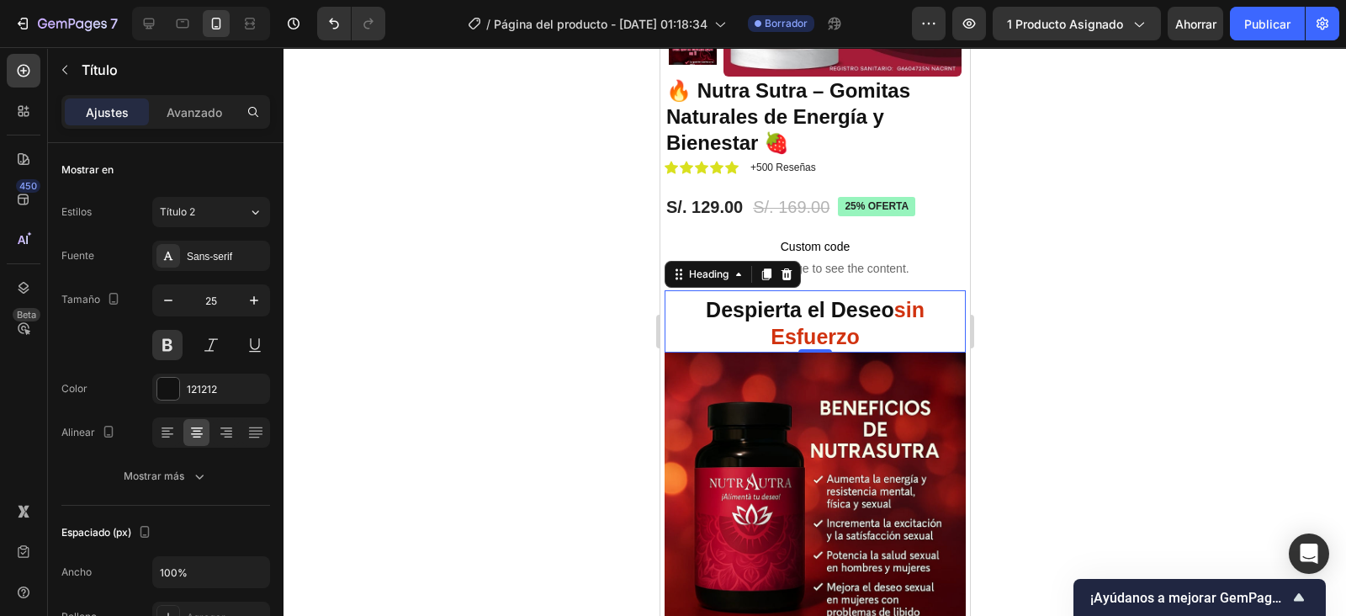
click at [164, 296] on icon "button" at bounding box center [168, 300] width 17 height 17
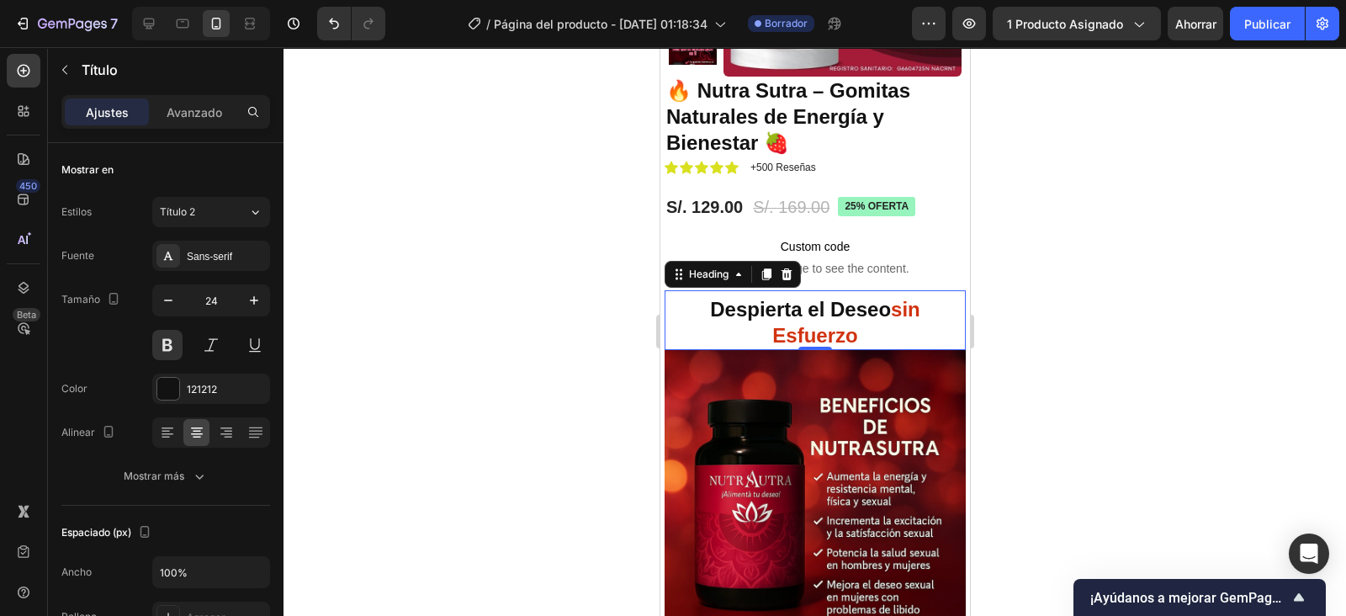
click at [164, 296] on icon "button" at bounding box center [168, 300] width 17 height 17
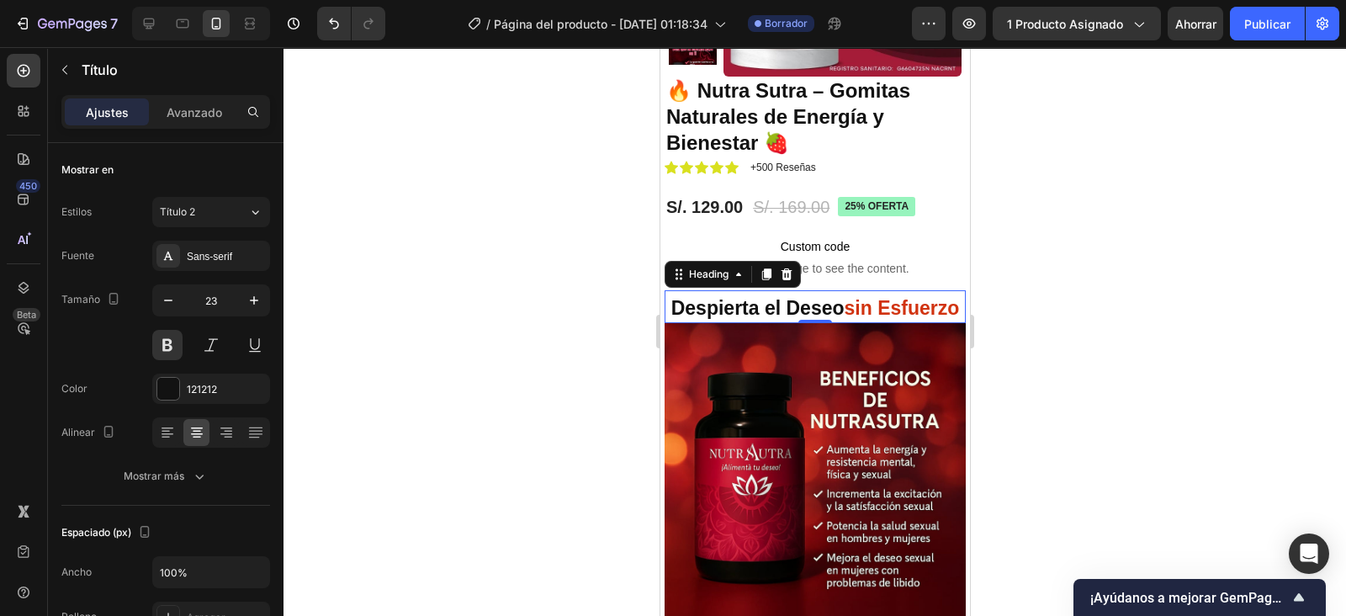
click at [164, 296] on icon "button" at bounding box center [168, 300] width 17 height 17
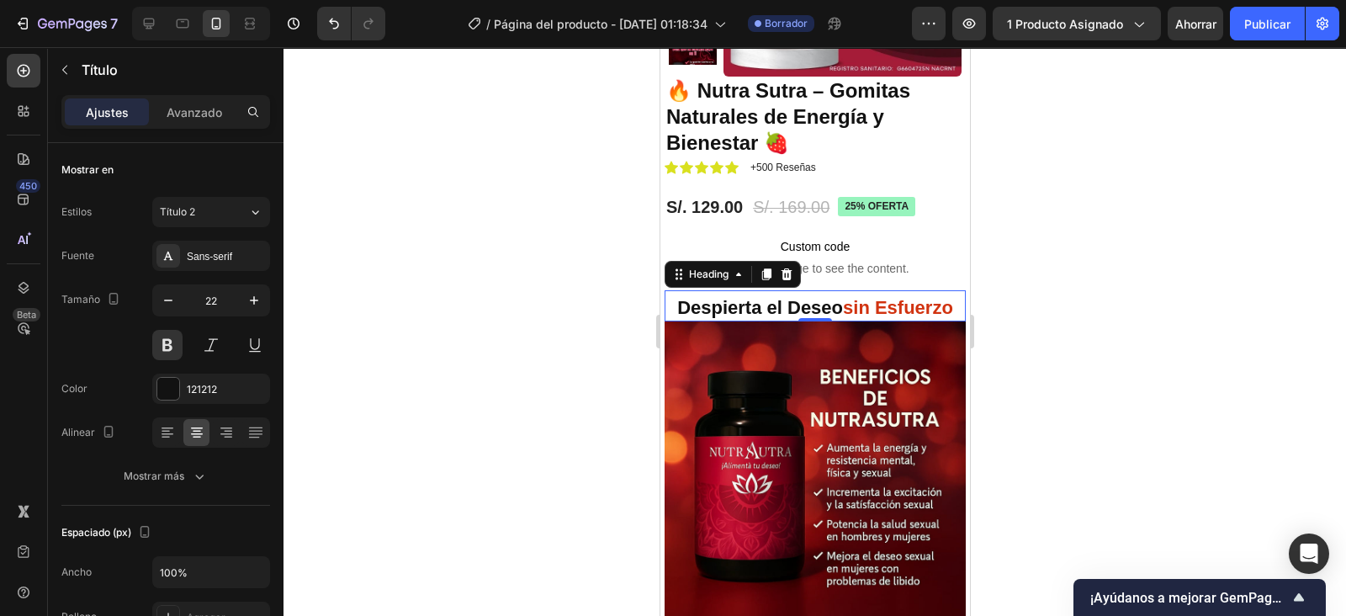
click at [164, 296] on icon "button" at bounding box center [168, 300] width 17 height 17
click at [250, 298] on icon "button" at bounding box center [254, 300] width 17 height 17
type input "22"
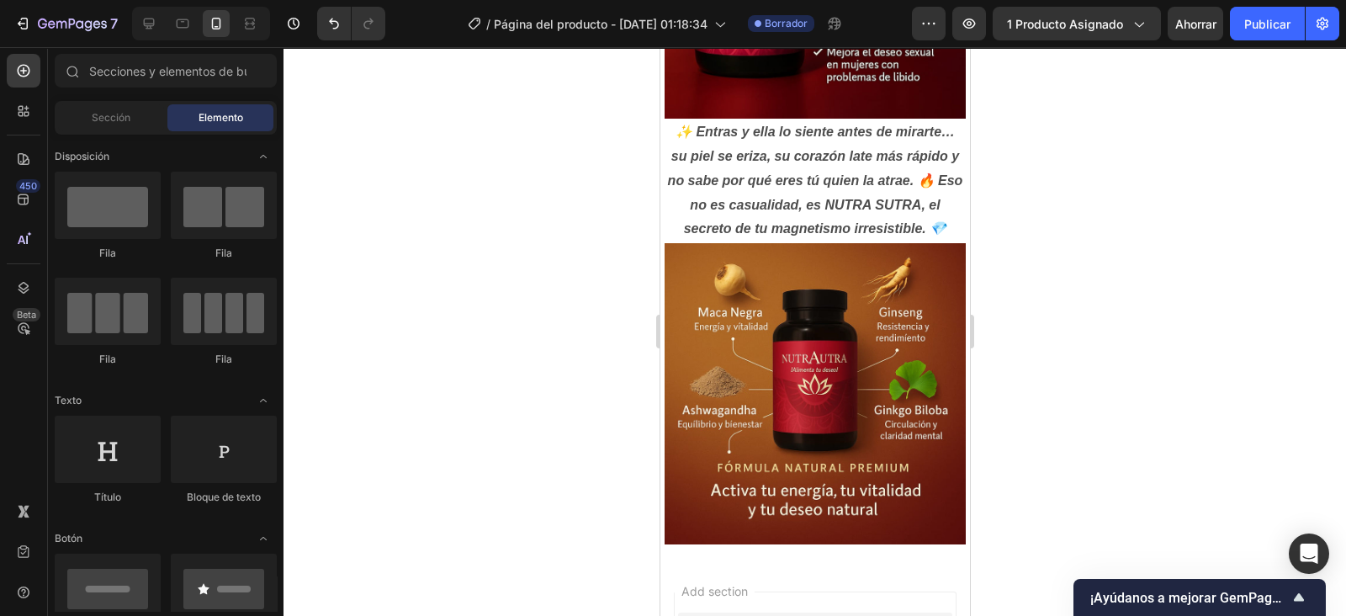
scroll to position [774, 0]
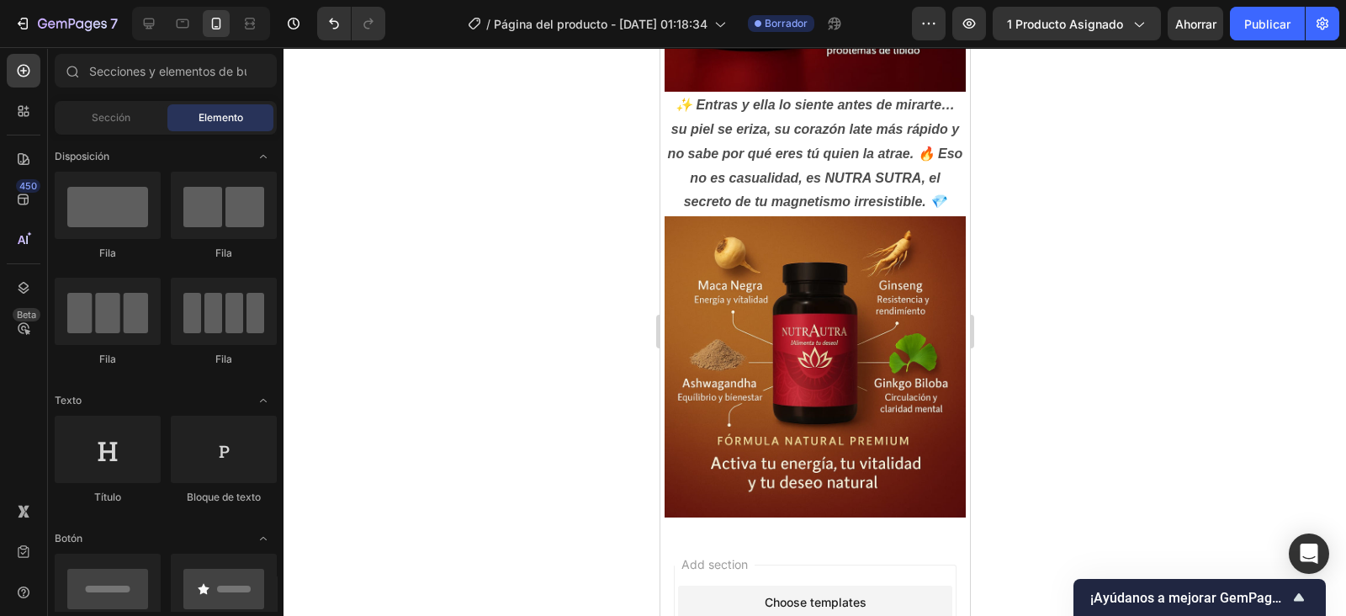
drag, startPoint x: 960, startPoint y: 172, endPoint x: 1644, endPoint y: 480, distance: 749.9
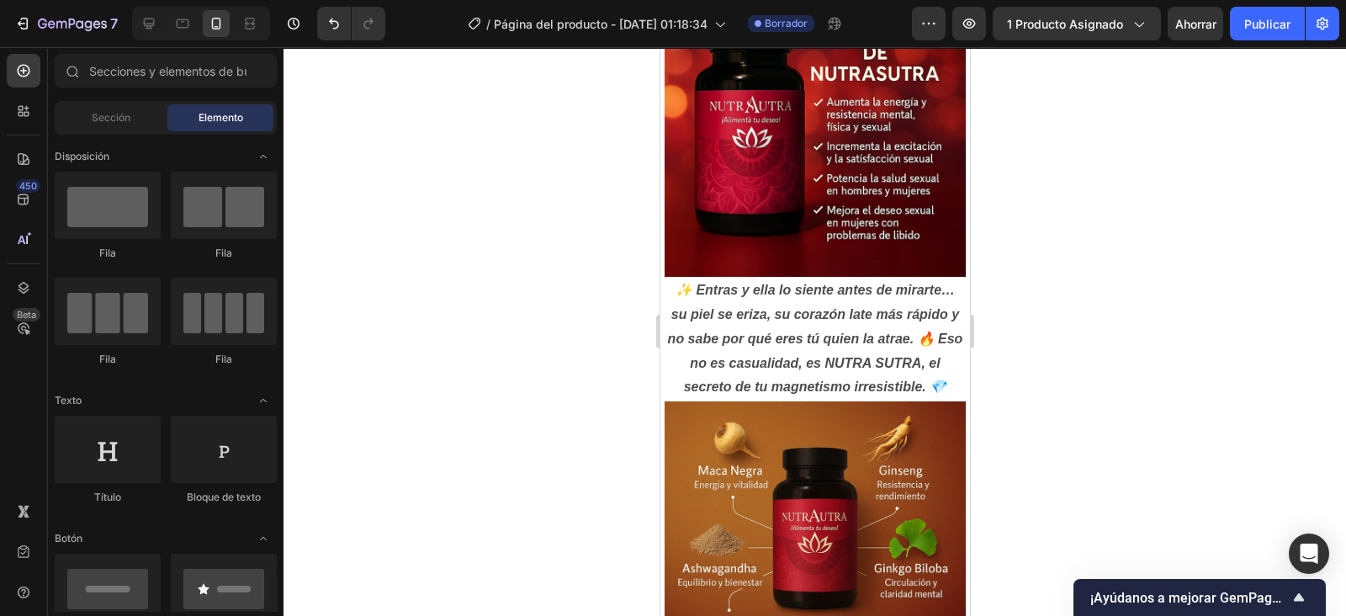
scroll to position [581, 0]
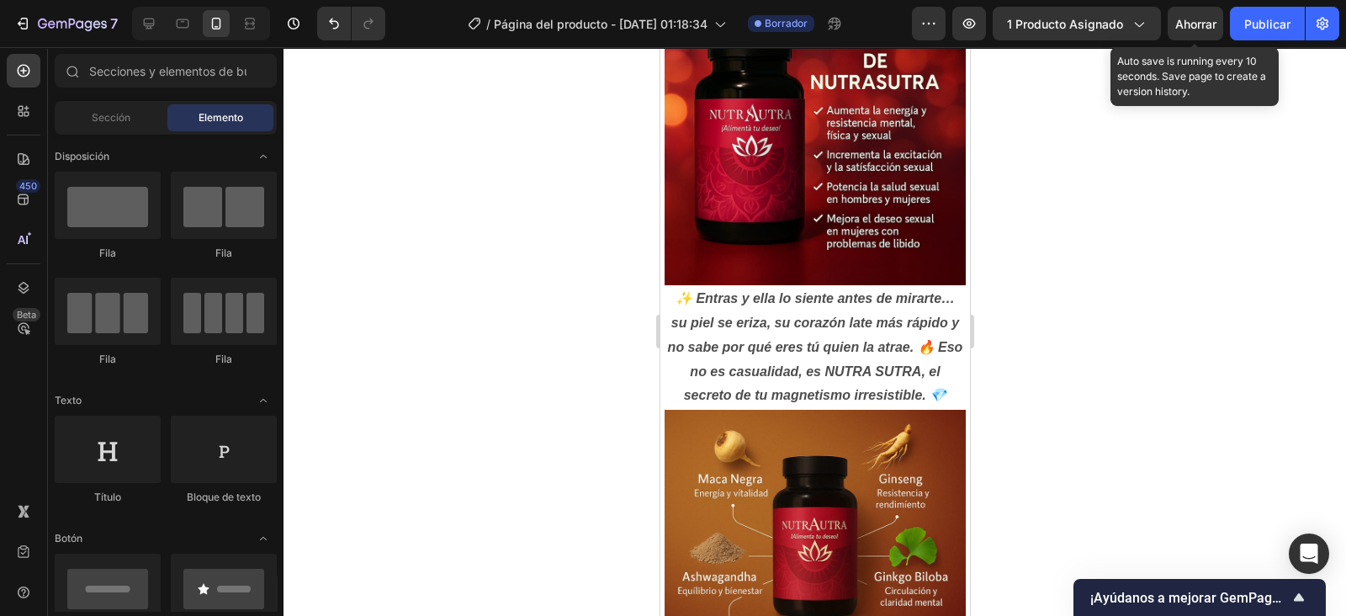
click at [1189, 19] on span "Ahorrar" at bounding box center [1195, 24] width 41 height 14
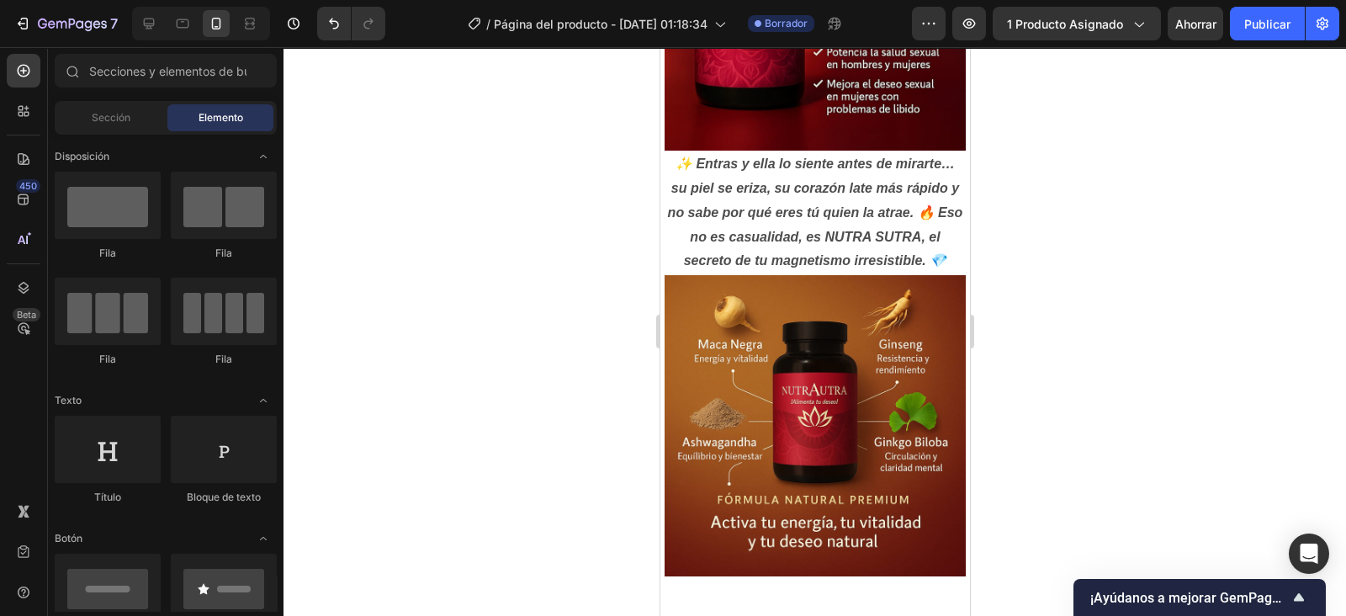
scroll to position [718, 0]
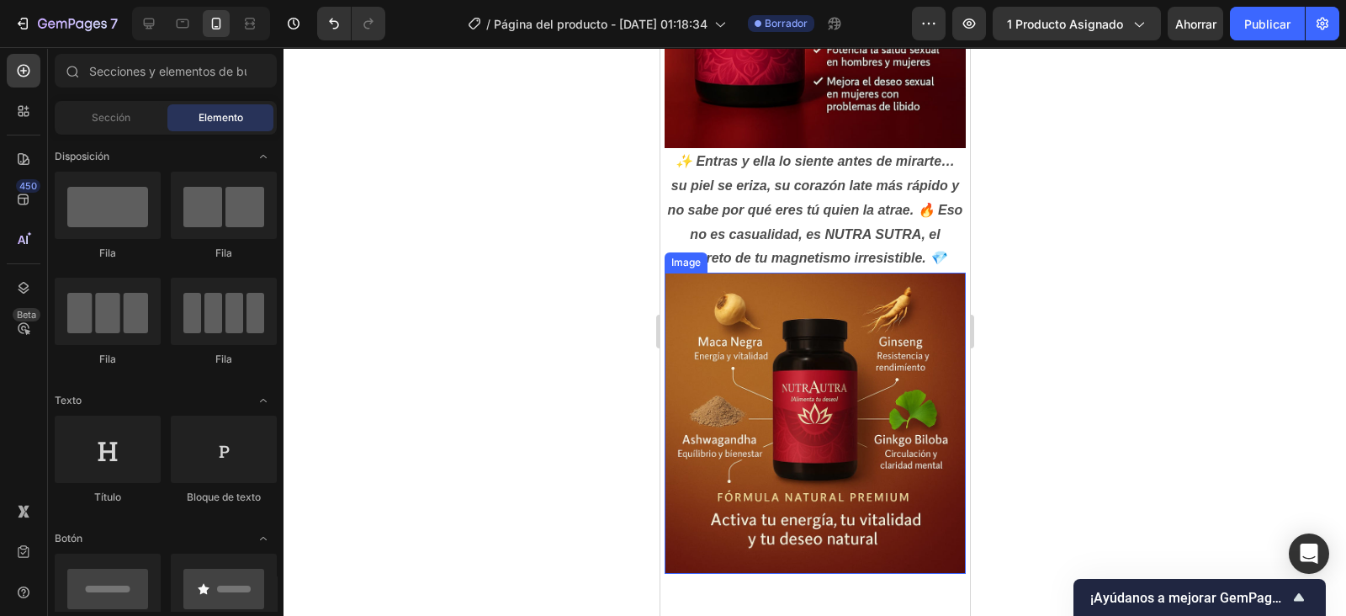
click at [864, 318] on img at bounding box center [814, 423] width 301 height 301
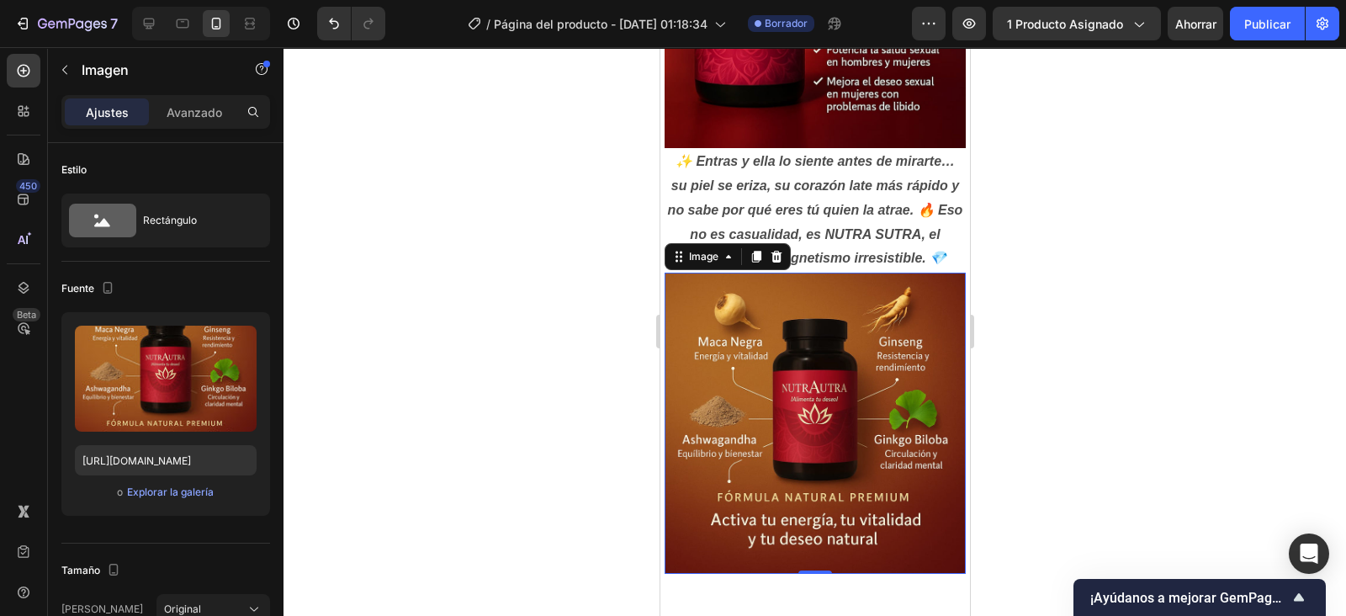
click at [247, 337] on icon "button" at bounding box center [239, 342] width 17 height 17
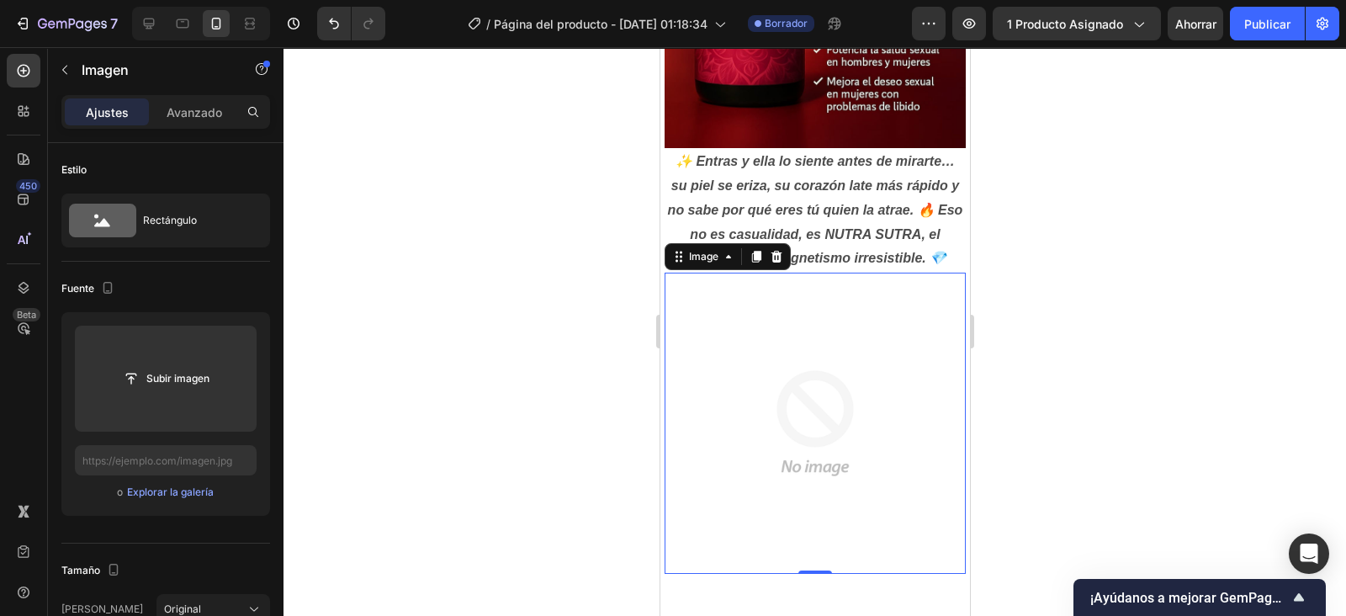
click at [175, 369] on input "file" at bounding box center [166, 378] width 114 height 29
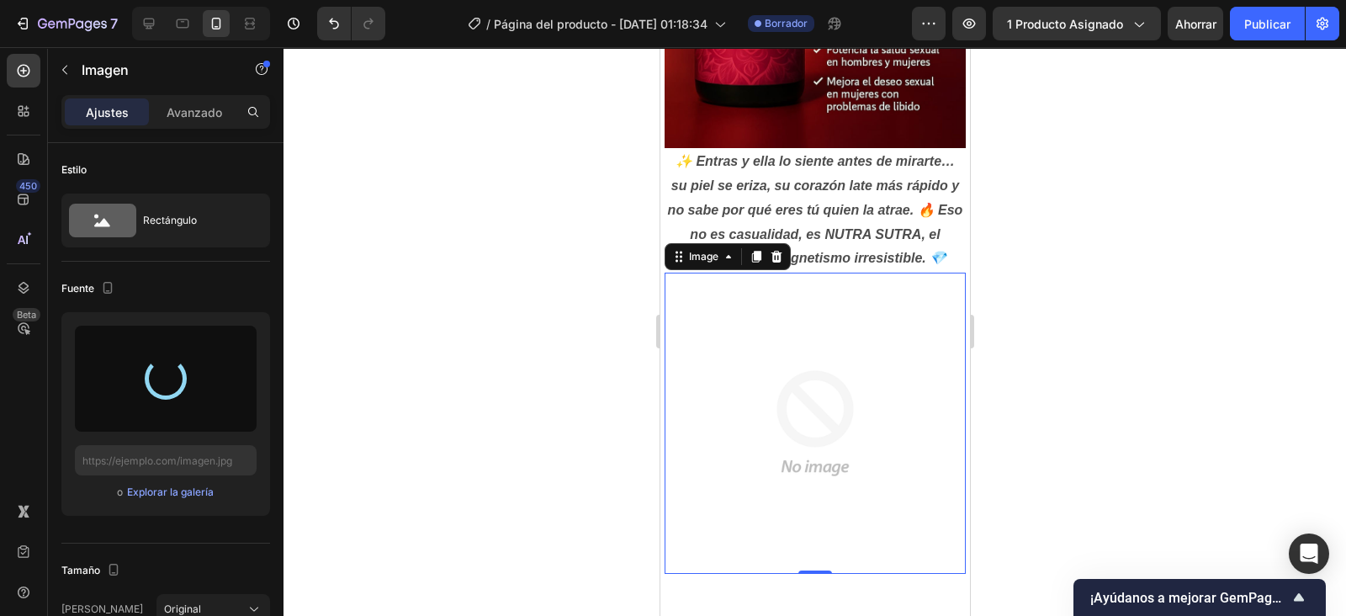
type input "https://cdn.shopify.com/s/files/1/0760/5564/2334/files/gempages_583862833947607…"
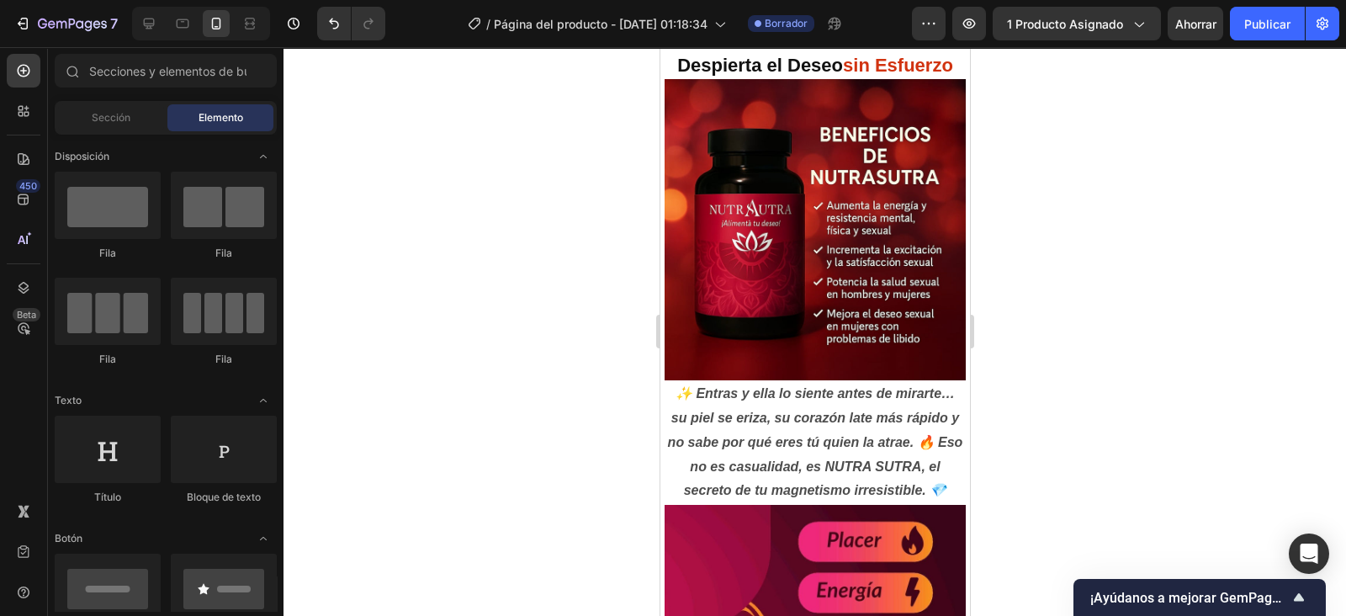
scroll to position [454, 0]
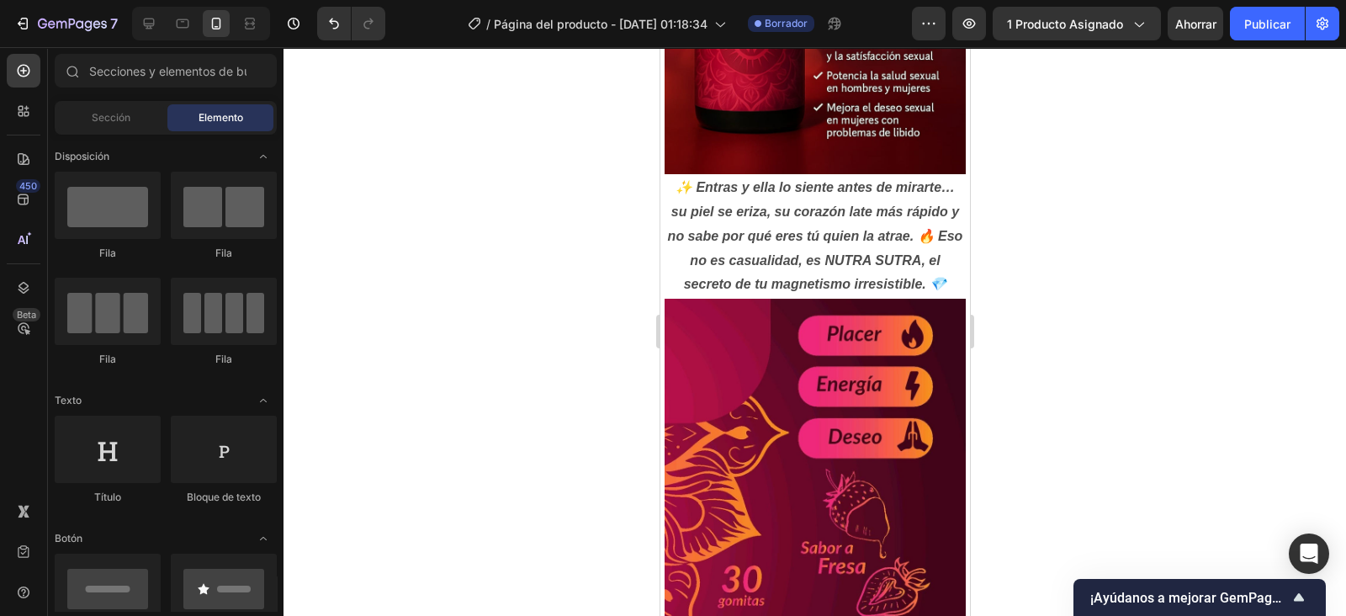
drag, startPoint x: 961, startPoint y: 412, endPoint x: 1641, endPoint y: 417, distance: 679.9
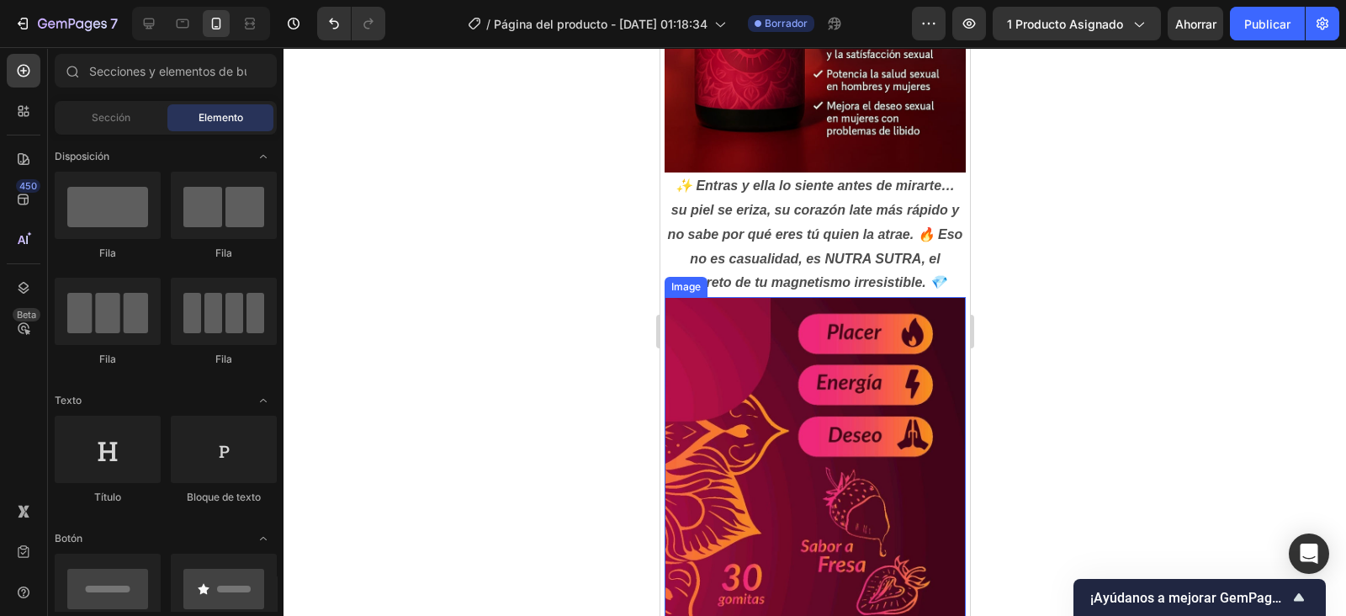
click at [832, 385] on img at bounding box center [814, 461] width 301 height 328
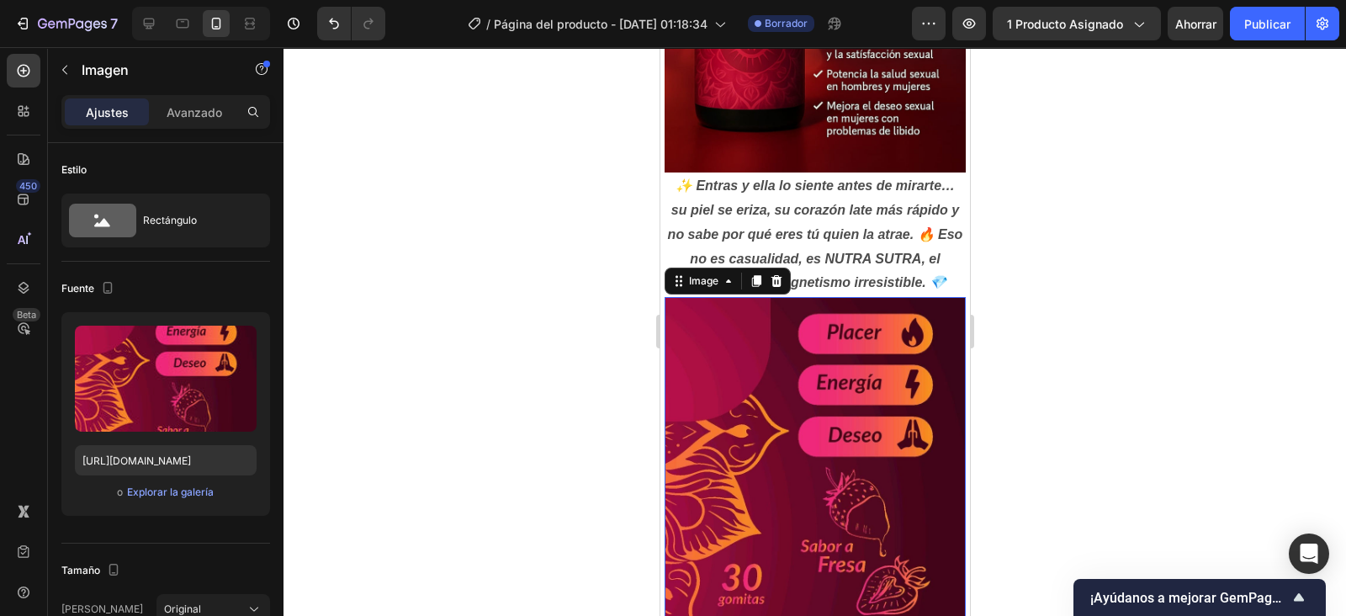
click at [215, 115] on p "Avanzado" at bounding box center [195, 112] width 56 height 18
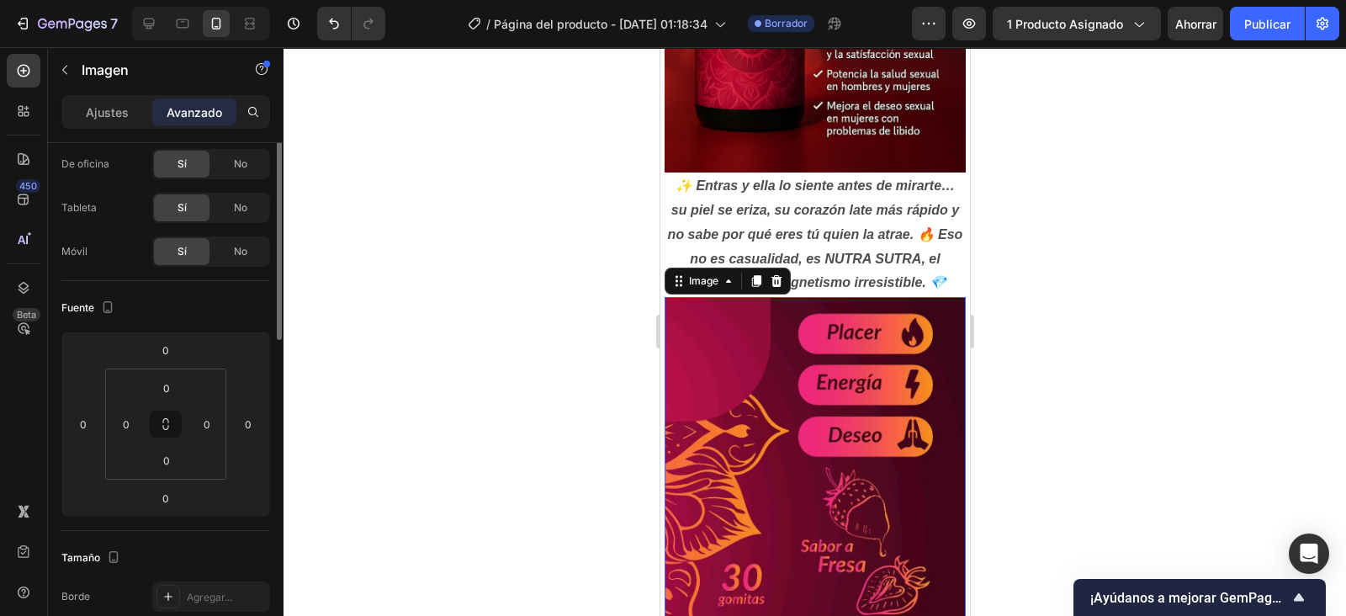
scroll to position [0, 0]
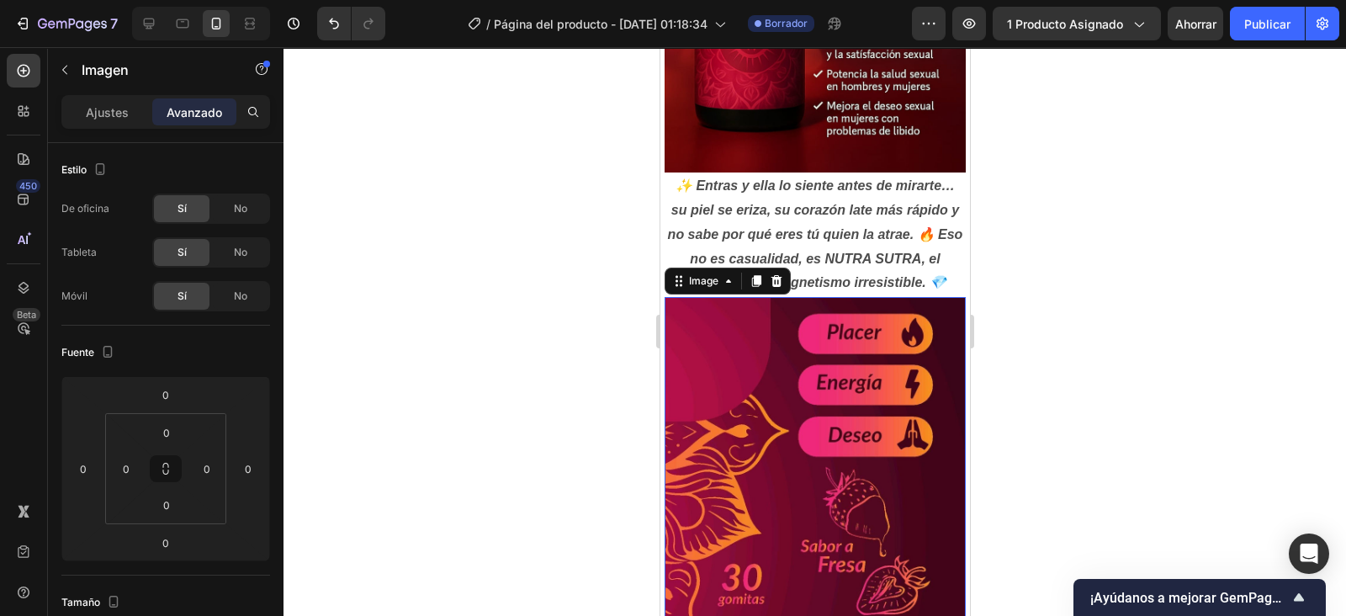
click at [93, 109] on p "Ajustes" at bounding box center [107, 112] width 43 height 18
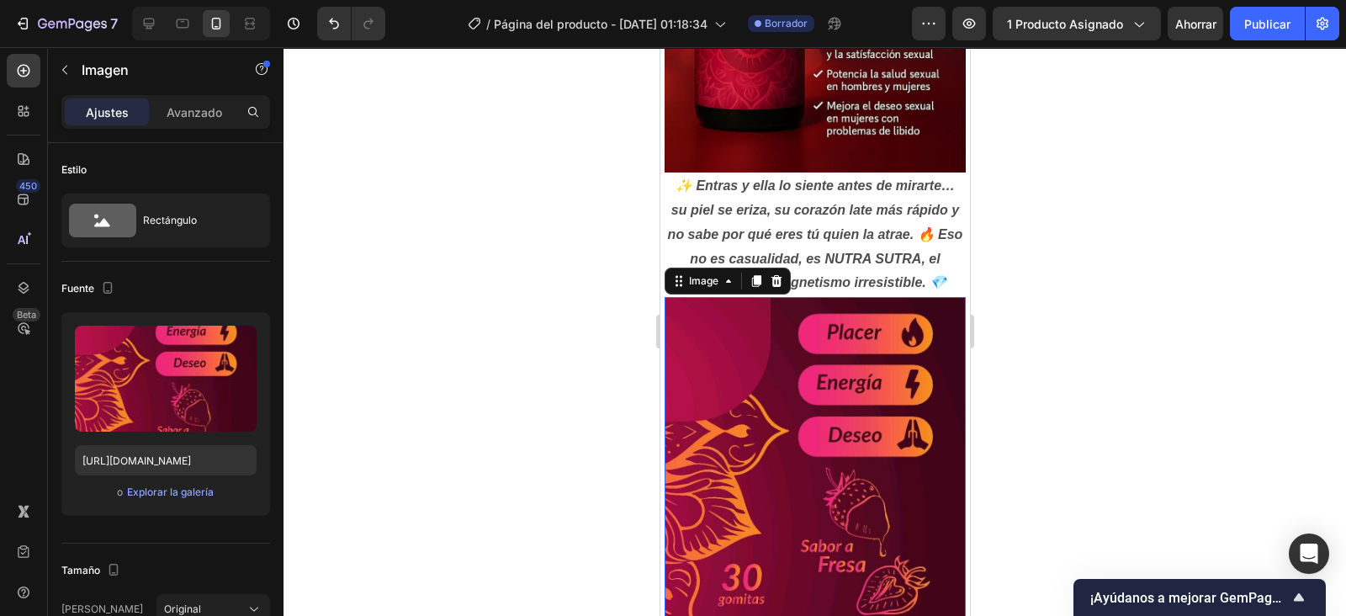
click at [799, 435] on img at bounding box center [814, 461] width 301 height 328
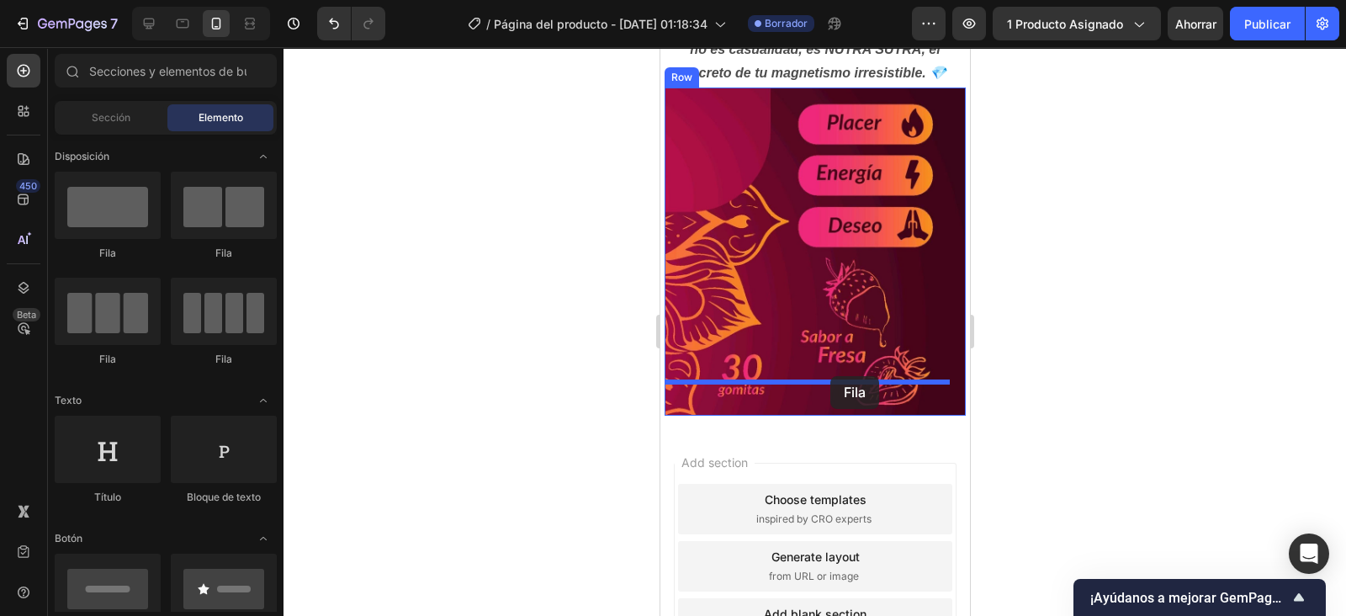
drag, startPoint x: 765, startPoint y: 268, endPoint x: 830, endPoint y: 376, distance: 126.8
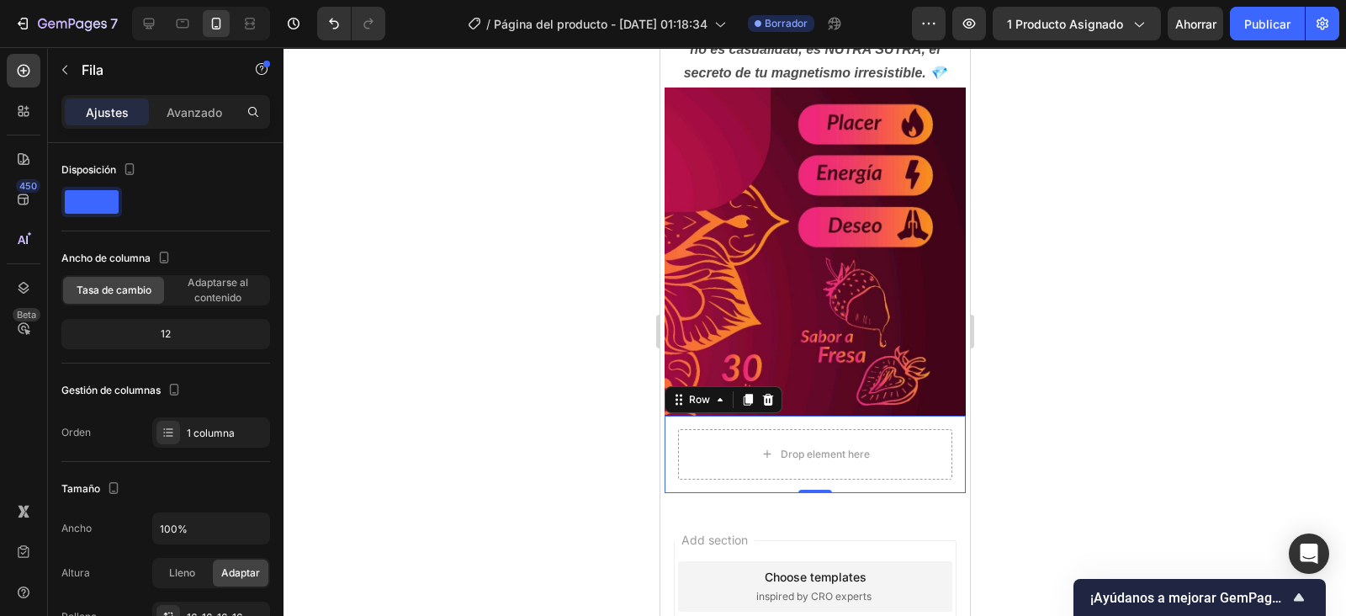
click at [29, 61] on div at bounding box center [24, 71] width 34 height 34
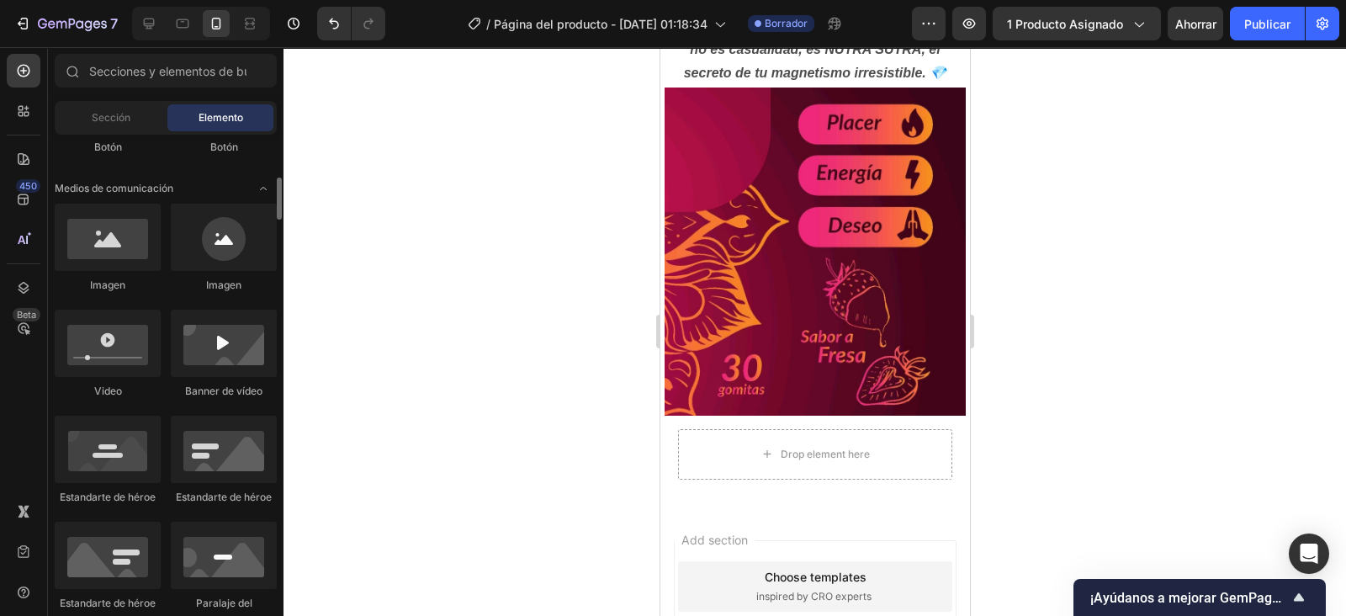
scroll to position [490, 0]
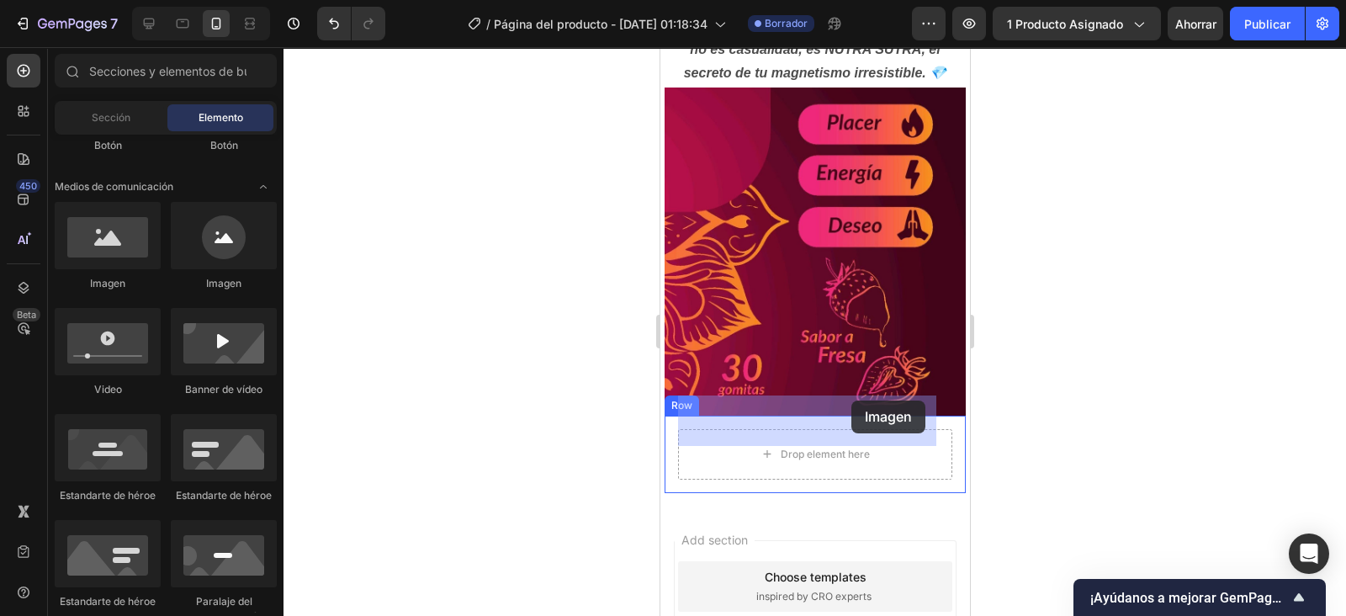
drag, startPoint x: 778, startPoint y: 279, endPoint x: 852, endPoint y: 401, distance: 141.6
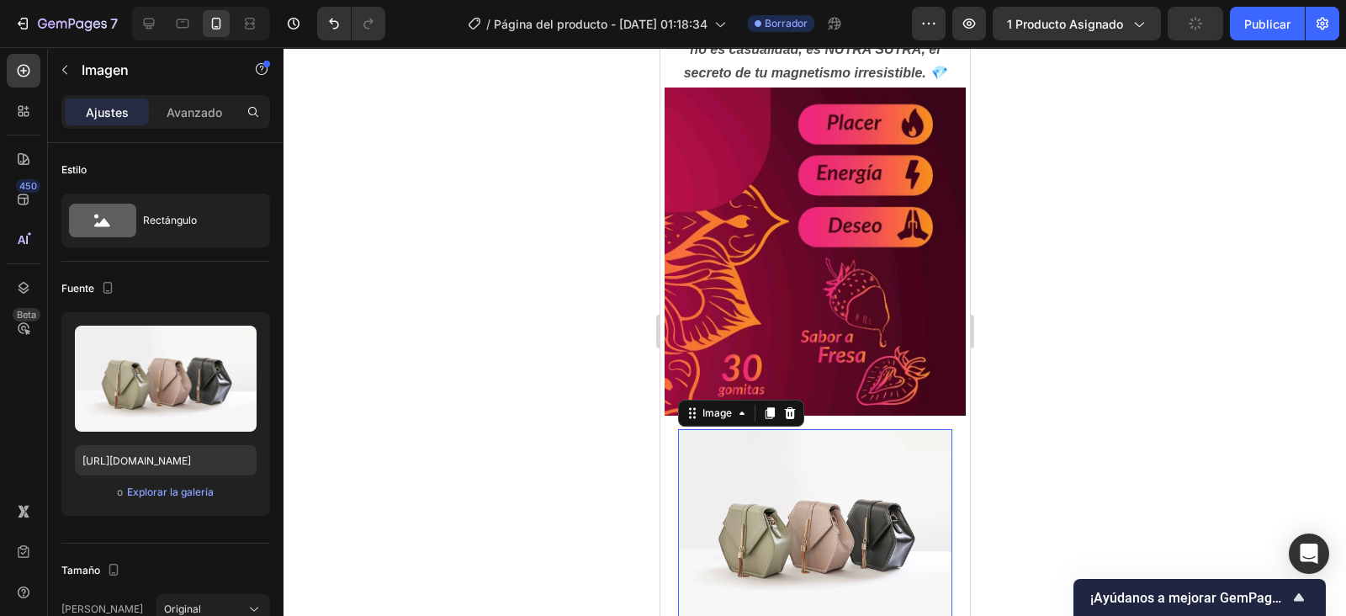
click at [237, 341] on icon "button" at bounding box center [239, 342] width 17 height 17
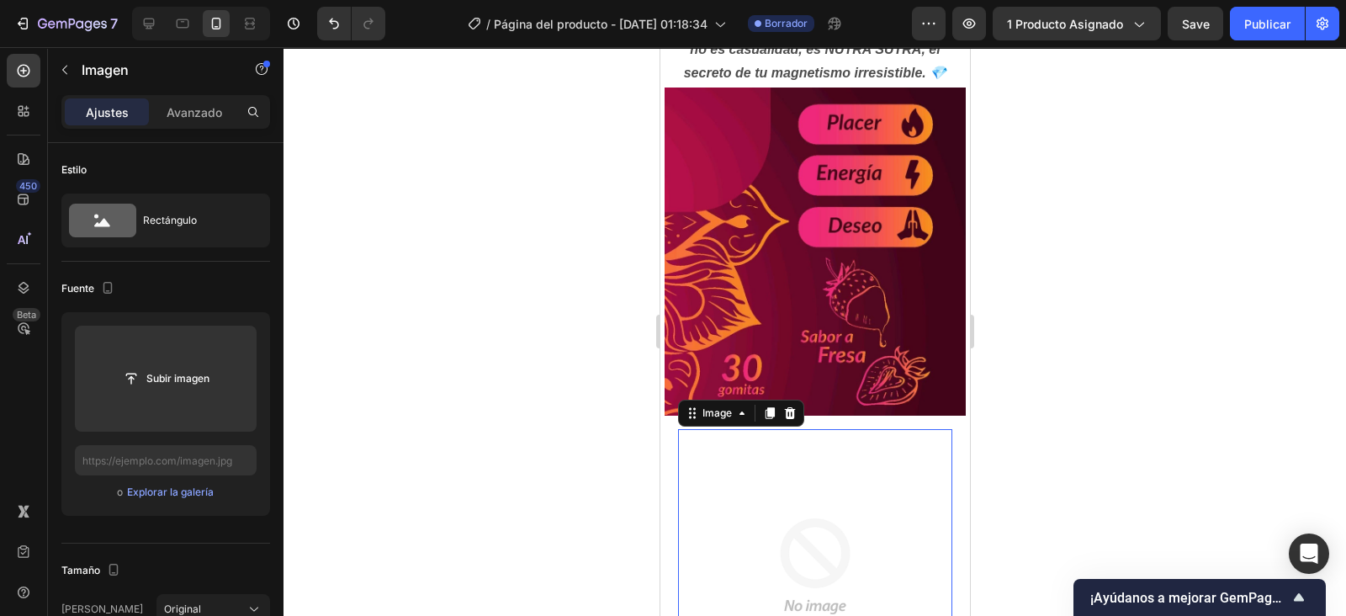
click at [178, 379] on input "file" at bounding box center [166, 378] width 114 height 29
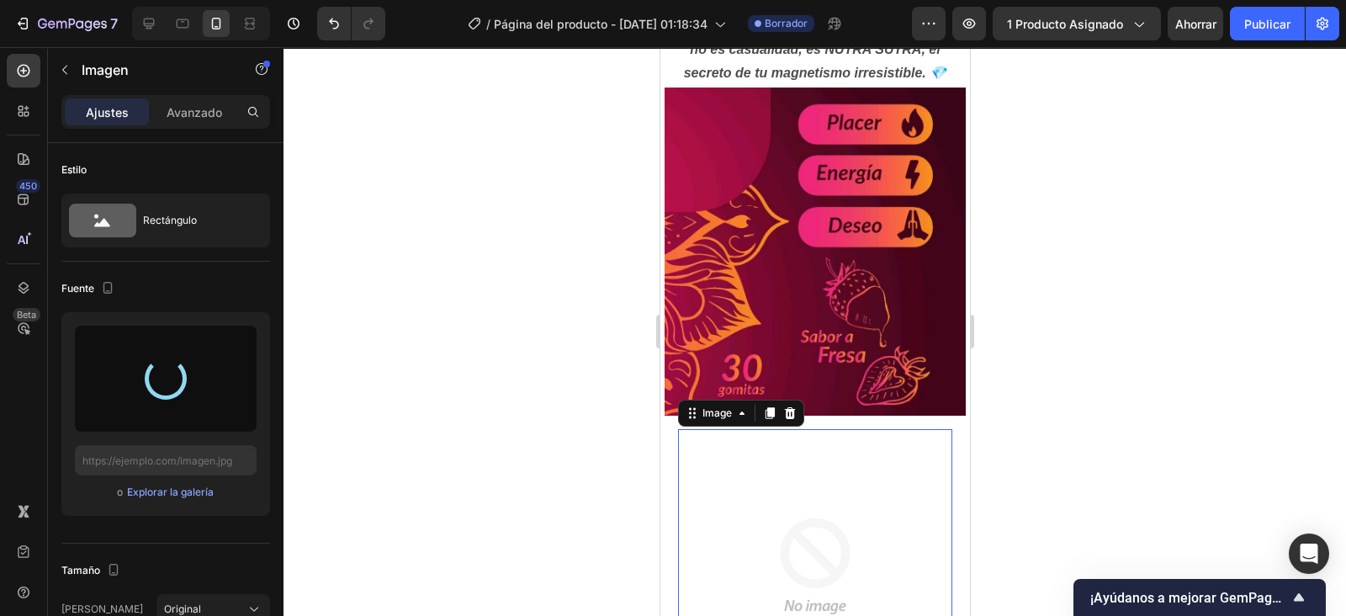
type input "https://cdn.shopify.com/s/files/1/0760/5564/2334/files/gempages_583862833947607…"
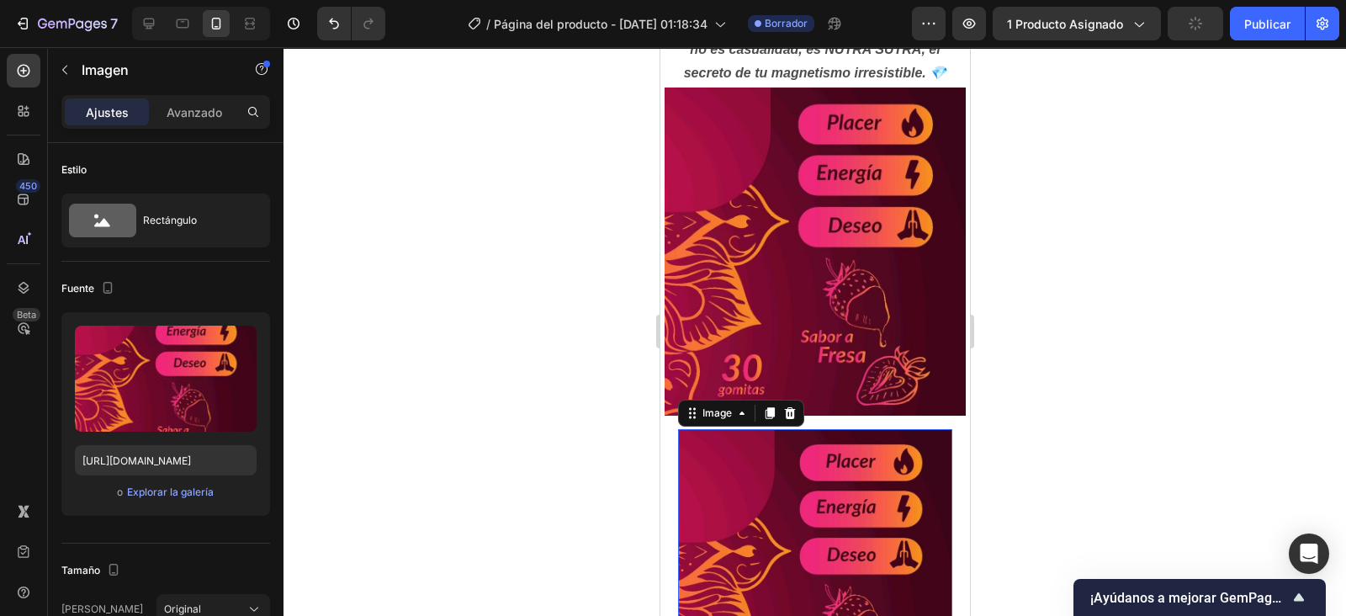
click at [788, 407] on icon at bounding box center [789, 413] width 11 height 12
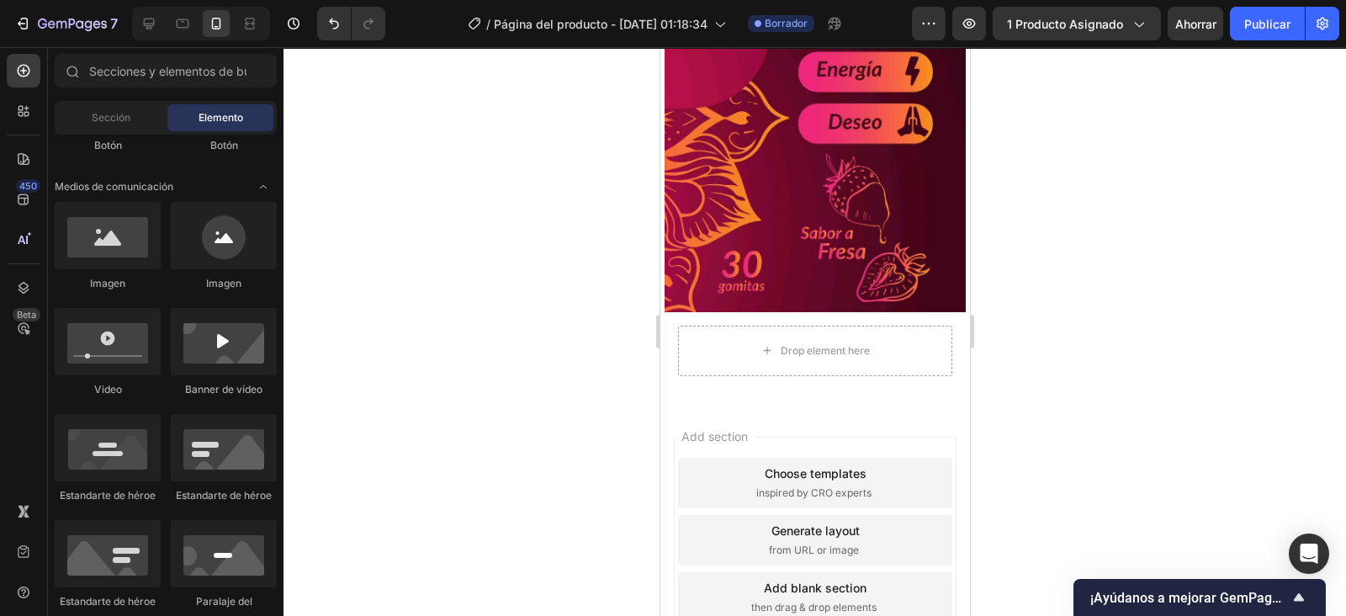
scroll to position [1009, 0]
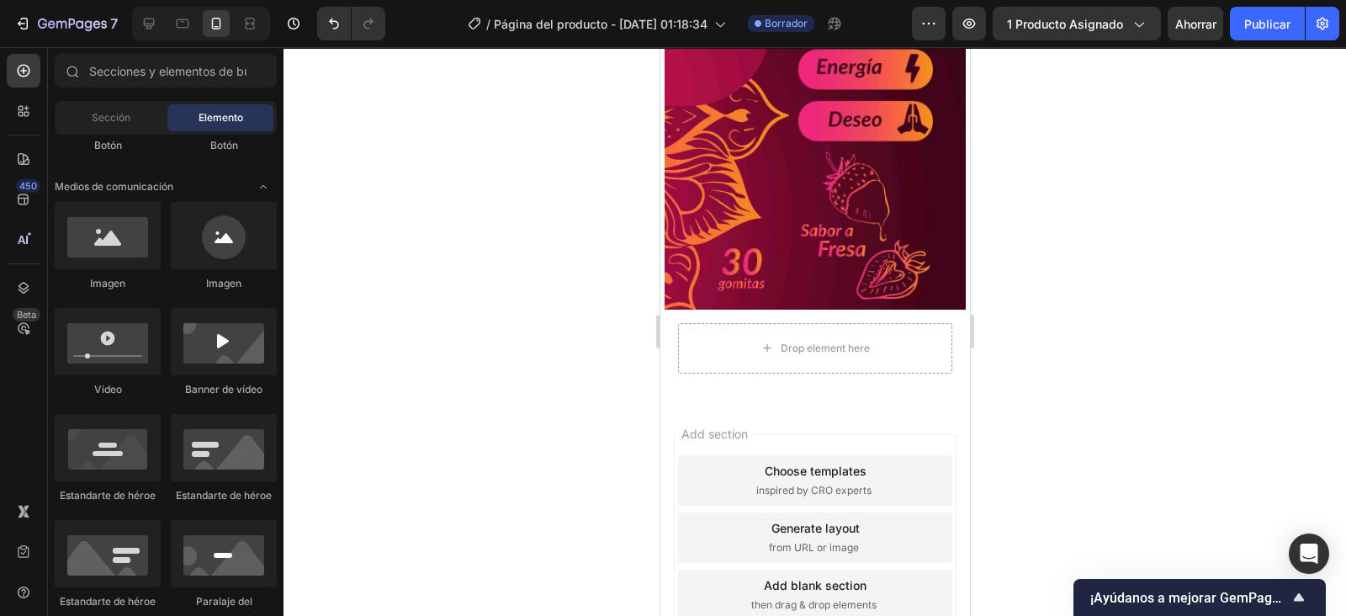
drag, startPoint x: 962, startPoint y: 472, endPoint x: 1637, endPoint y: 553, distance: 679.6
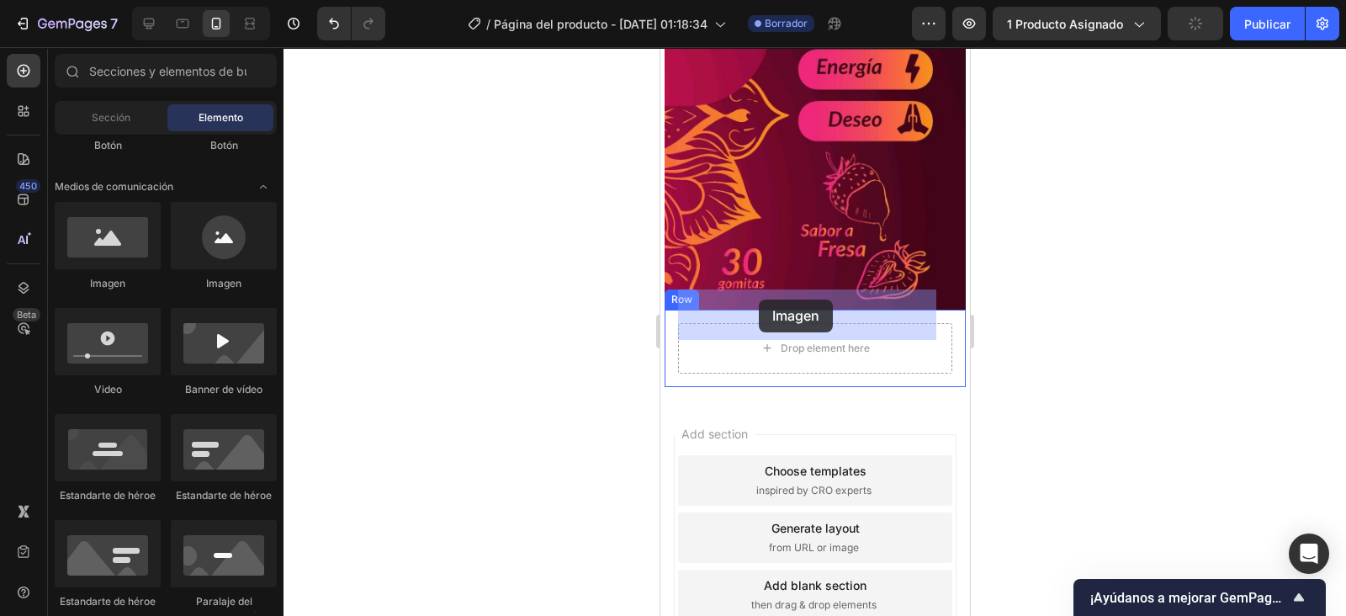
drag, startPoint x: 767, startPoint y: 281, endPoint x: 759, endPoint y: 300, distance: 20.0
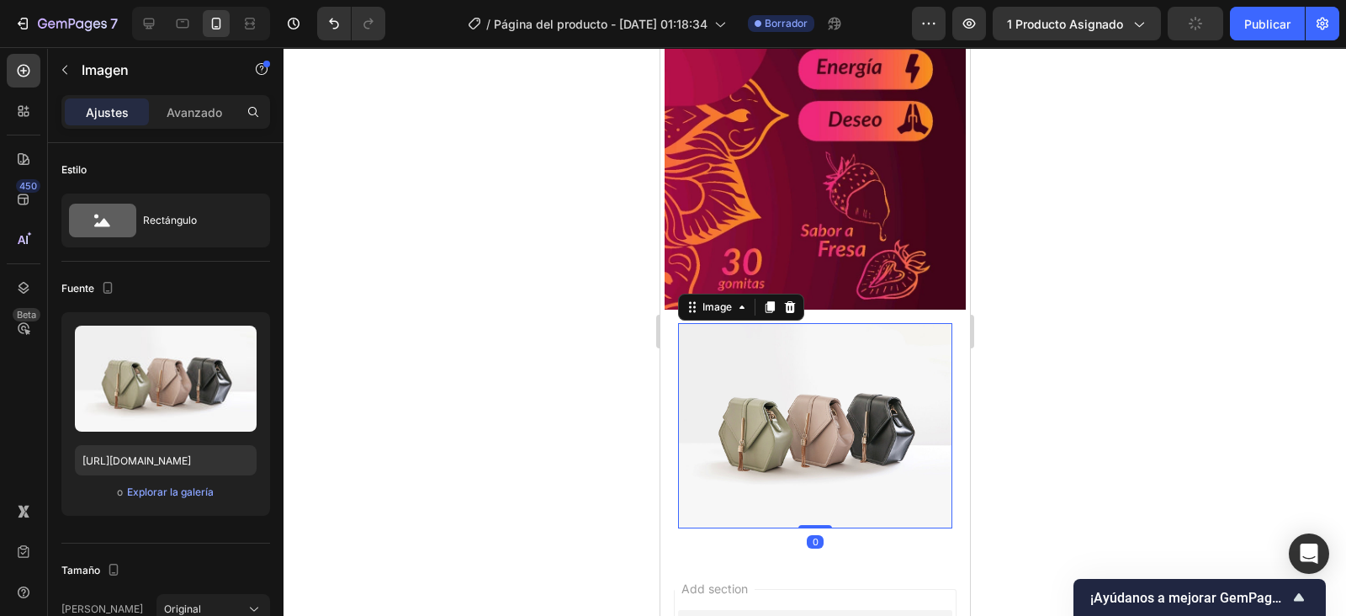
click at [240, 335] on icon "button" at bounding box center [239, 342] width 17 height 17
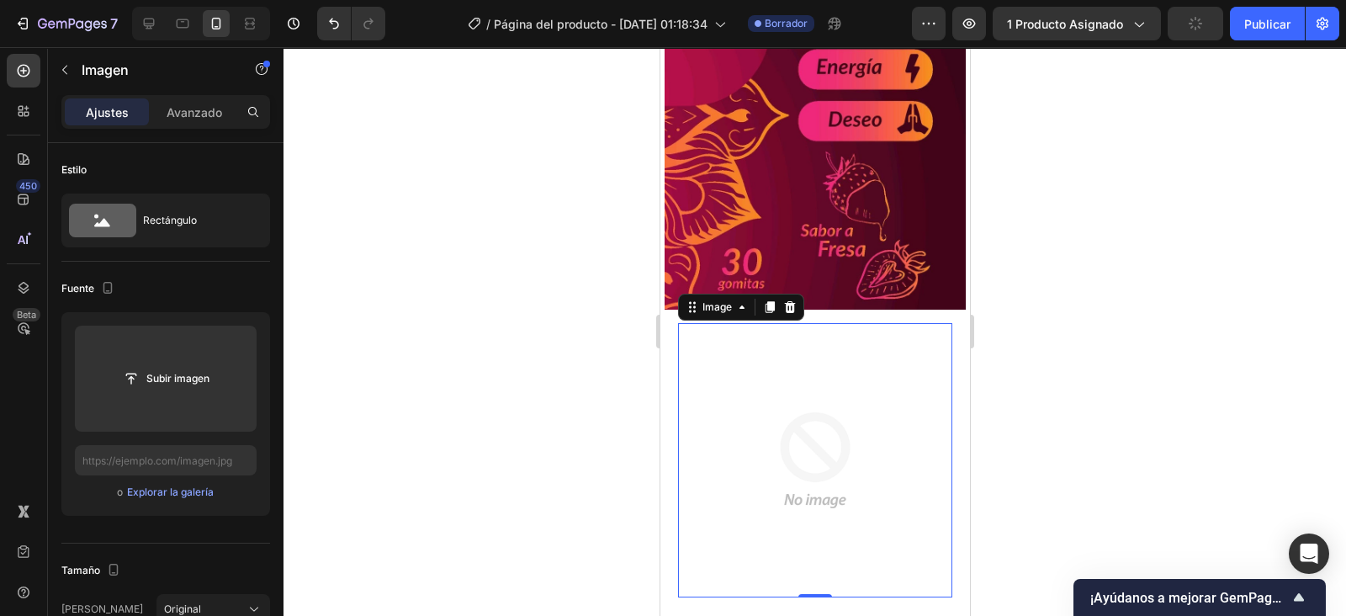
click at [186, 376] on input "file" at bounding box center [166, 378] width 114 height 29
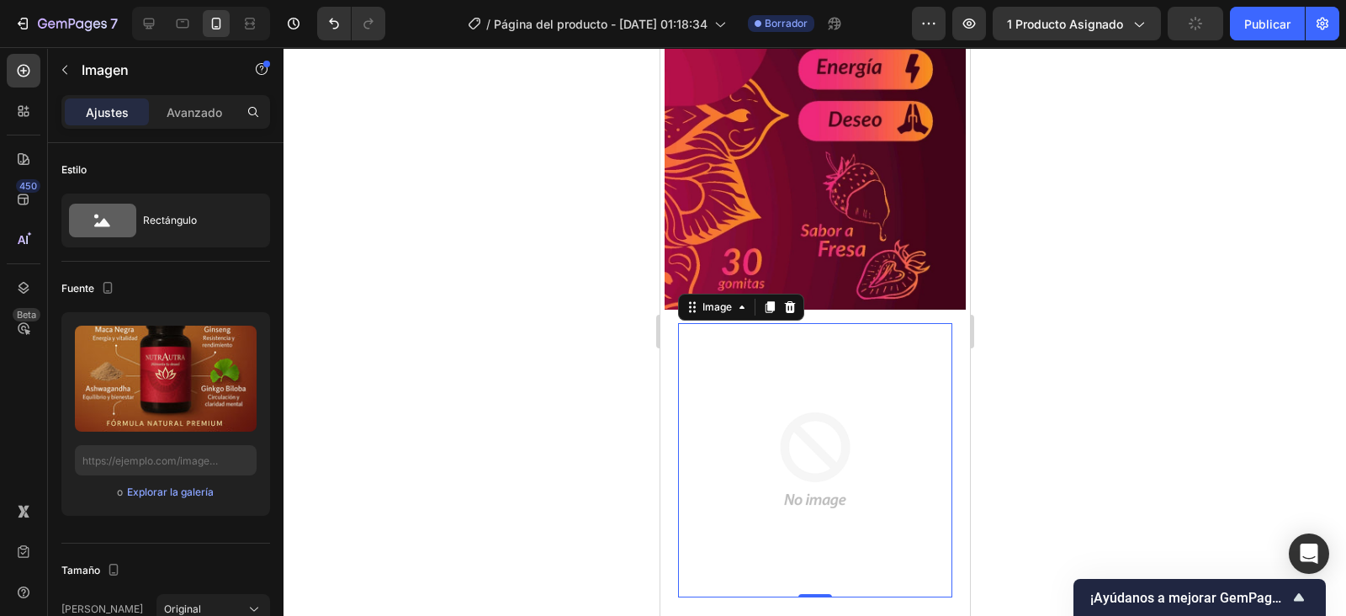
type input "https://cdn.shopify.com/s/files/1/0760/5564/2334/files/gempages_583862833947607…"
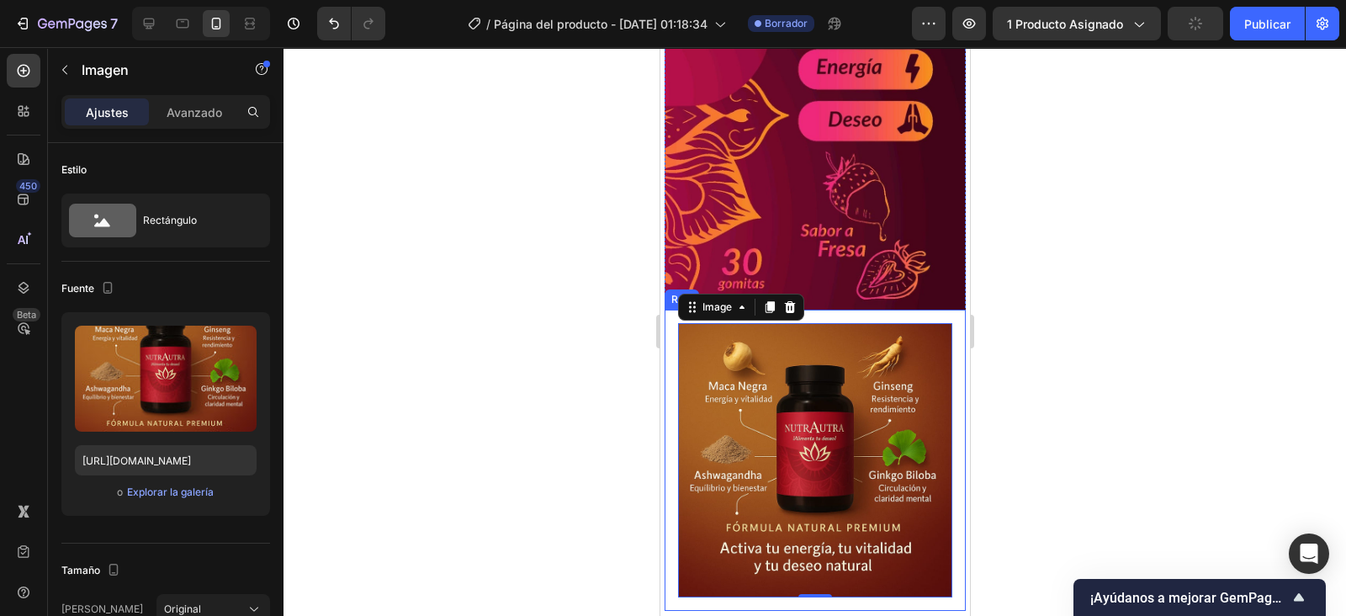
click at [940, 390] on div "Image 0 Row" at bounding box center [814, 460] width 301 height 301
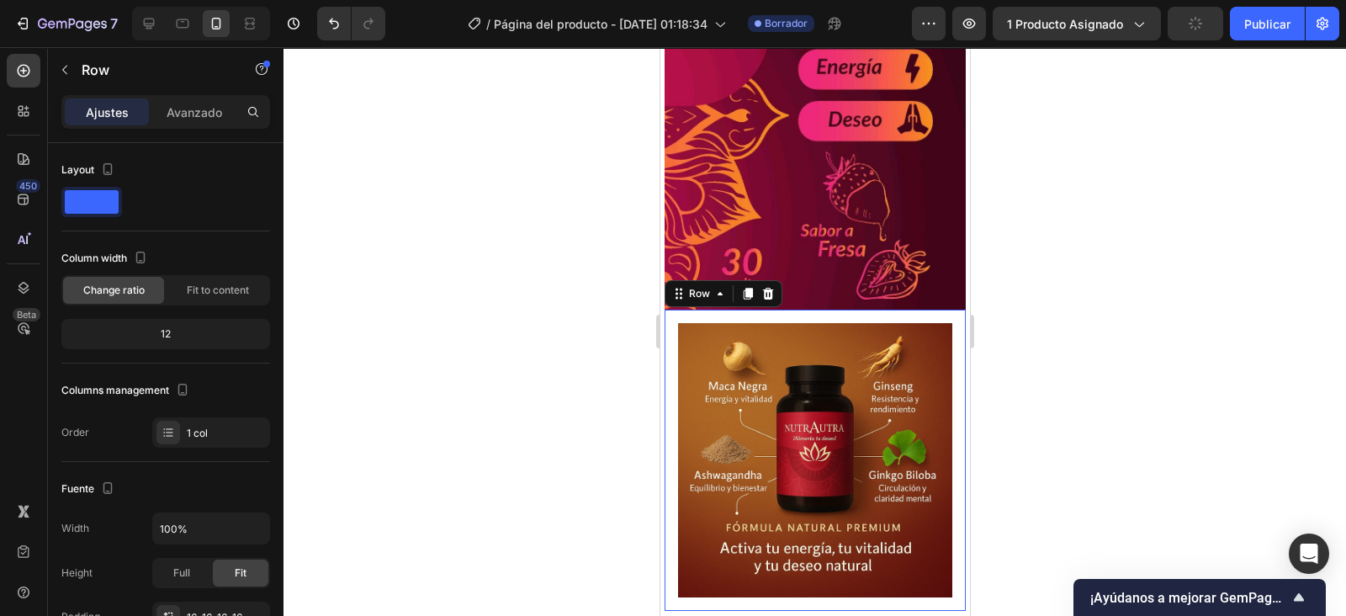
click at [191, 111] on p "Avanzado" at bounding box center [195, 112] width 56 height 18
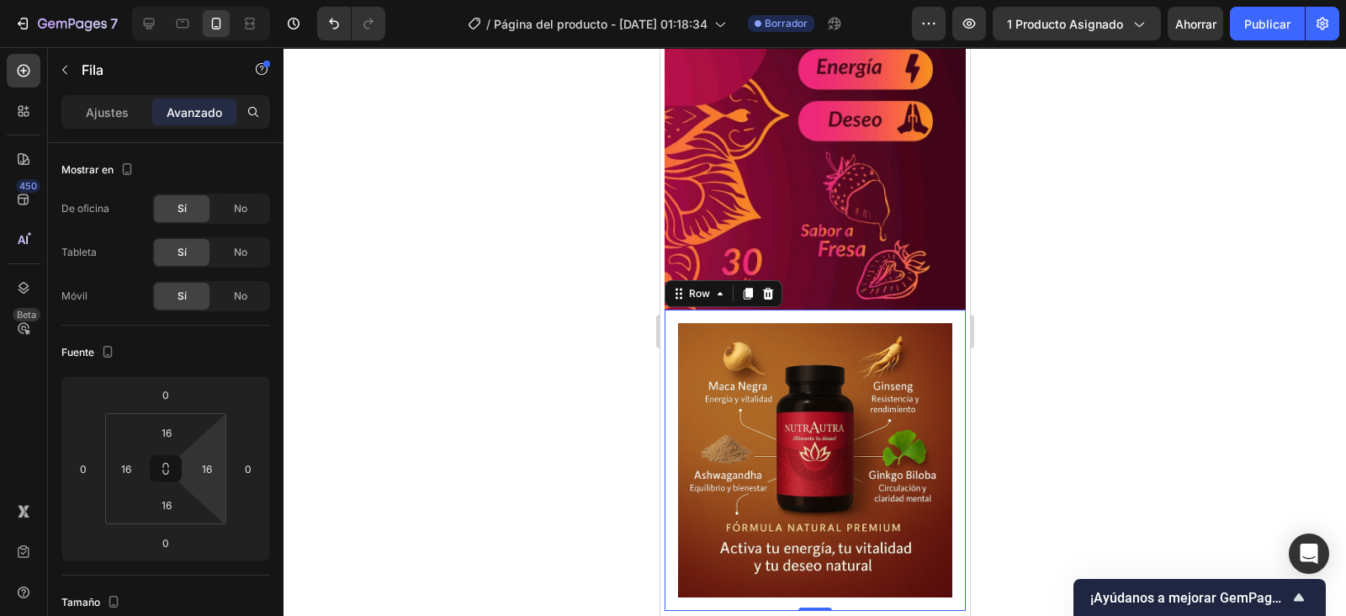
click at [210, 467] on input "16" at bounding box center [206, 468] width 25 height 25
click at [223, 492] on div "Auto" at bounding box center [243, 503] width 104 height 25
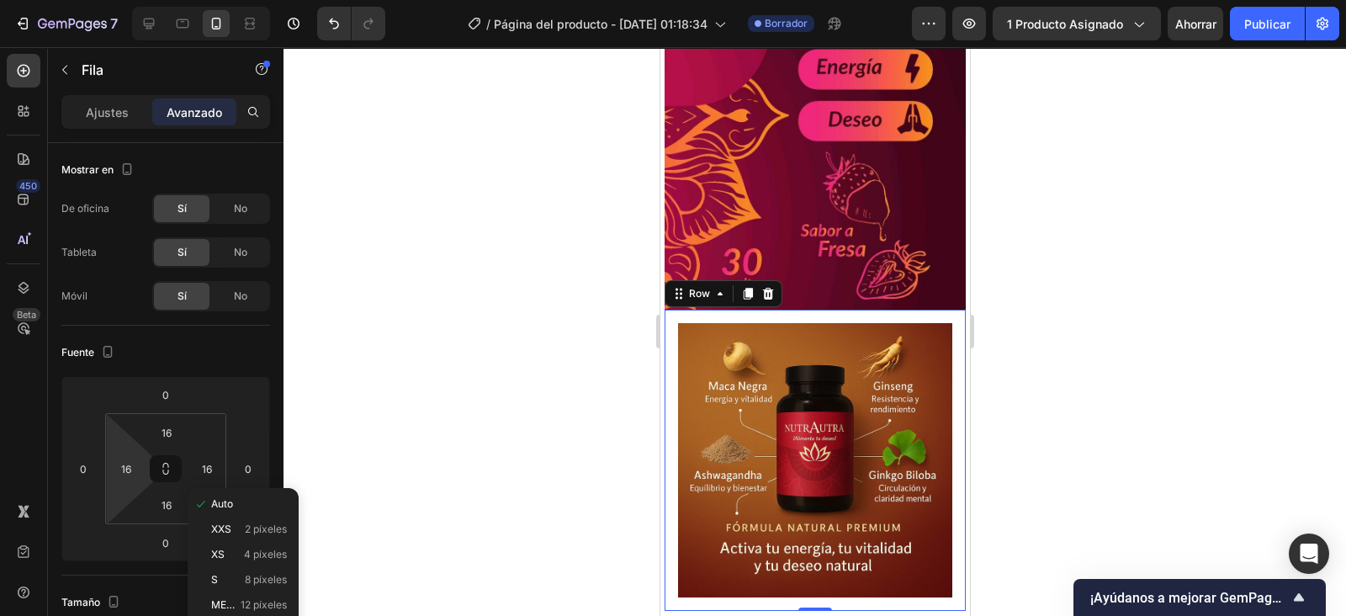
type input "Auto"
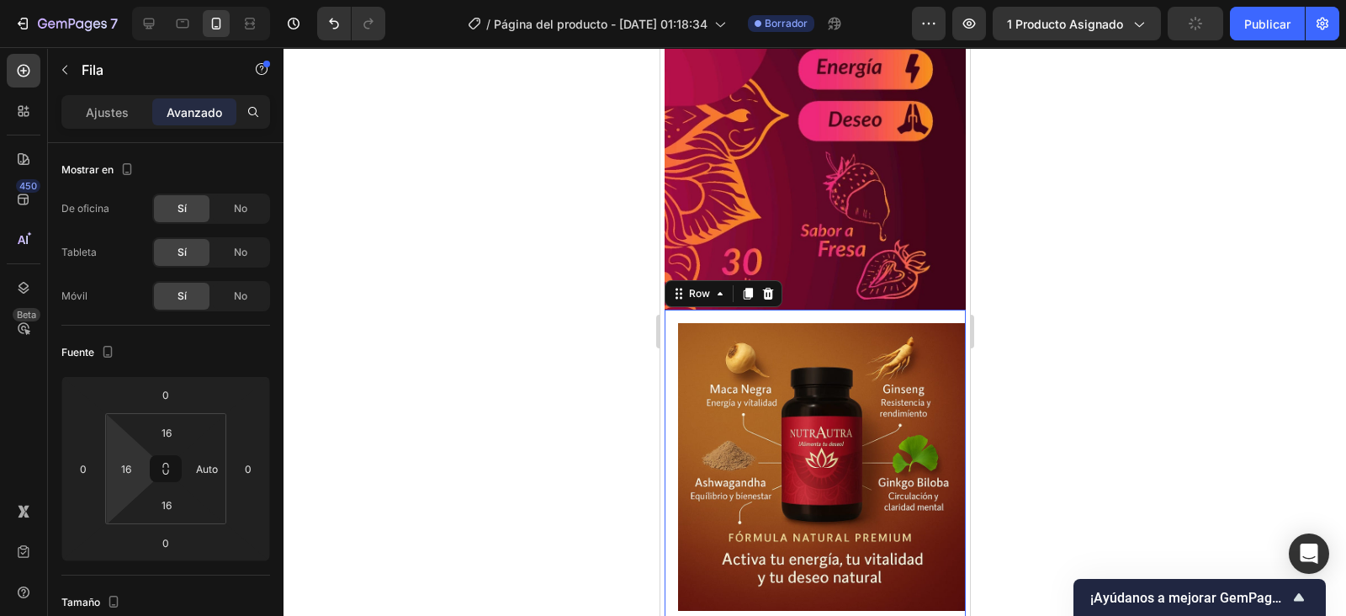
click at [127, 466] on input "16" at bounding box center [126, 468] width 25 height 25
click at [176, 500] on p "Auto" at bounding box center [168, 504] width 76 height 12
type input "Auto"
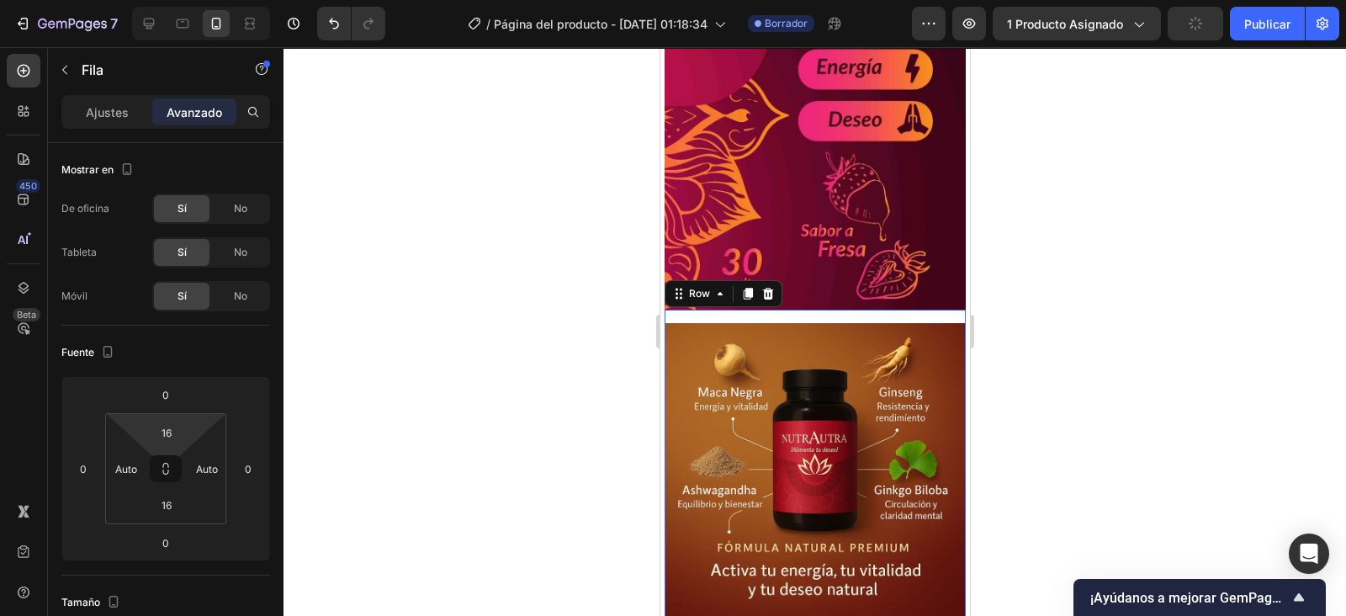
click at [171, 427] on input "16" at bounding box center [167, 432] width 34 height 25
click at [185, 464] on span "Auto" at bounding box center [182, 468] width 22 height 12
type input "Auto"
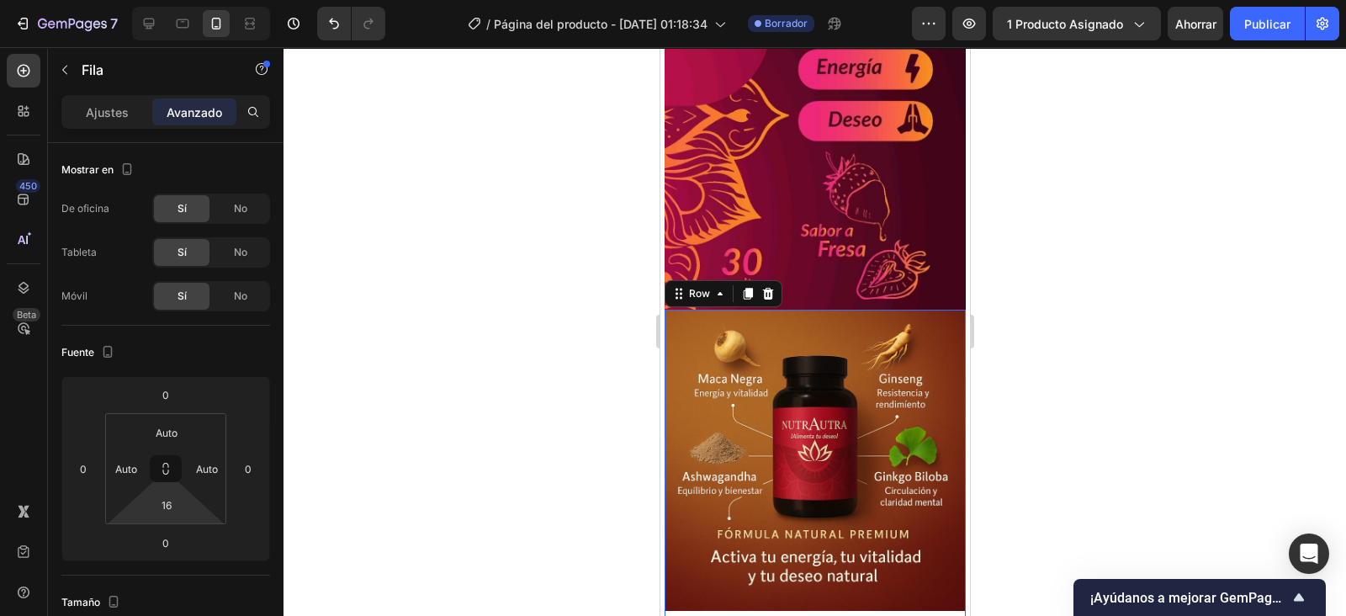
click at [167, 503] on input "16" at bounding box center [167, 504] width 34 height 25
click at [187, 532] on div "Auto" at bounding box center [203, 540] width 104 height 25
type input "Auto"
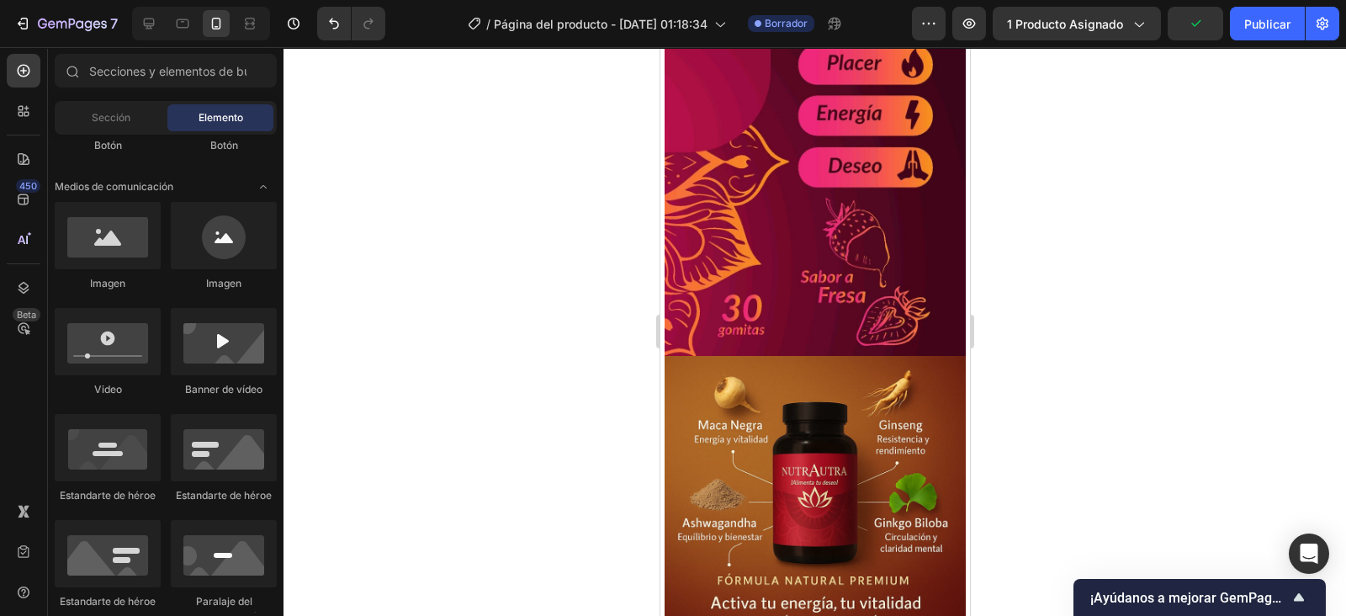
scroll to position [940, 0]
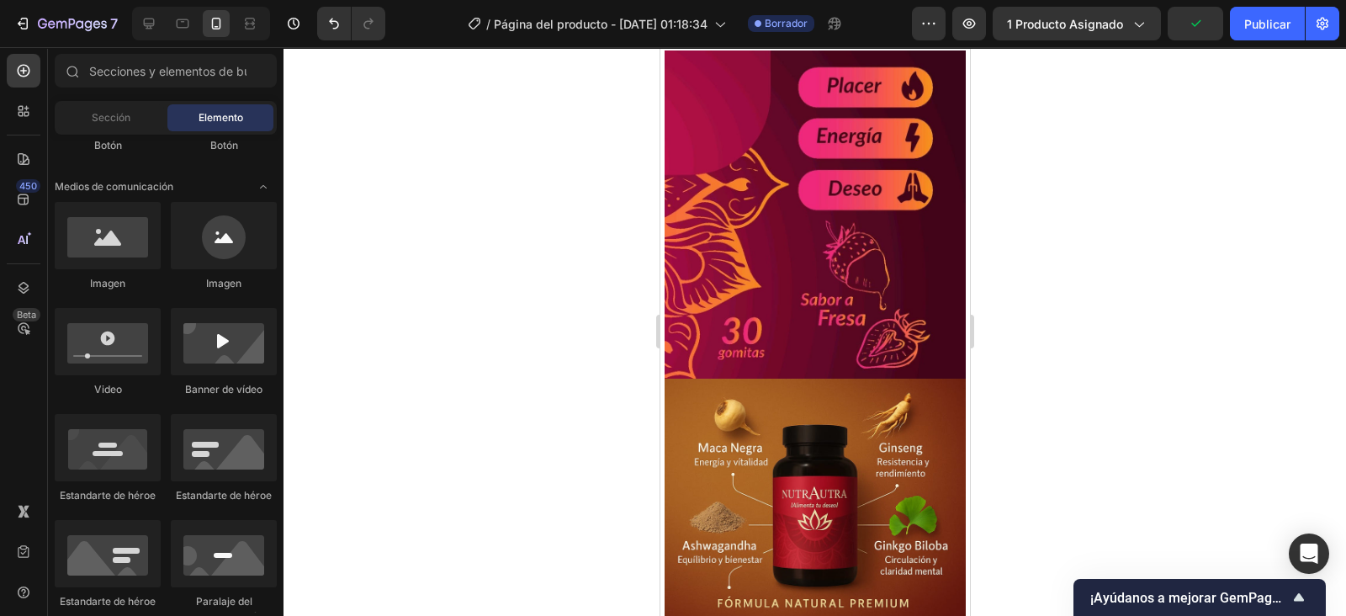
drag, startPoint x: 963, startPoint y: 419, endPoint x: 1651, endPoint y: 448, distance: 688.0
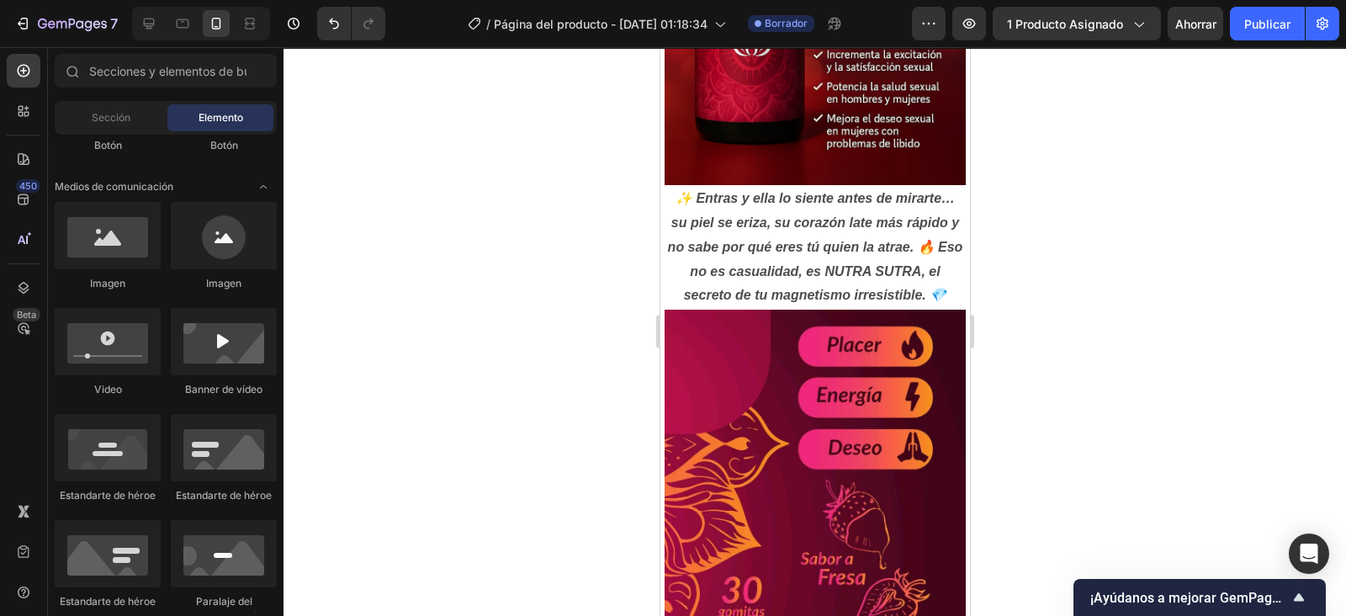
scroll to position [678, 0]
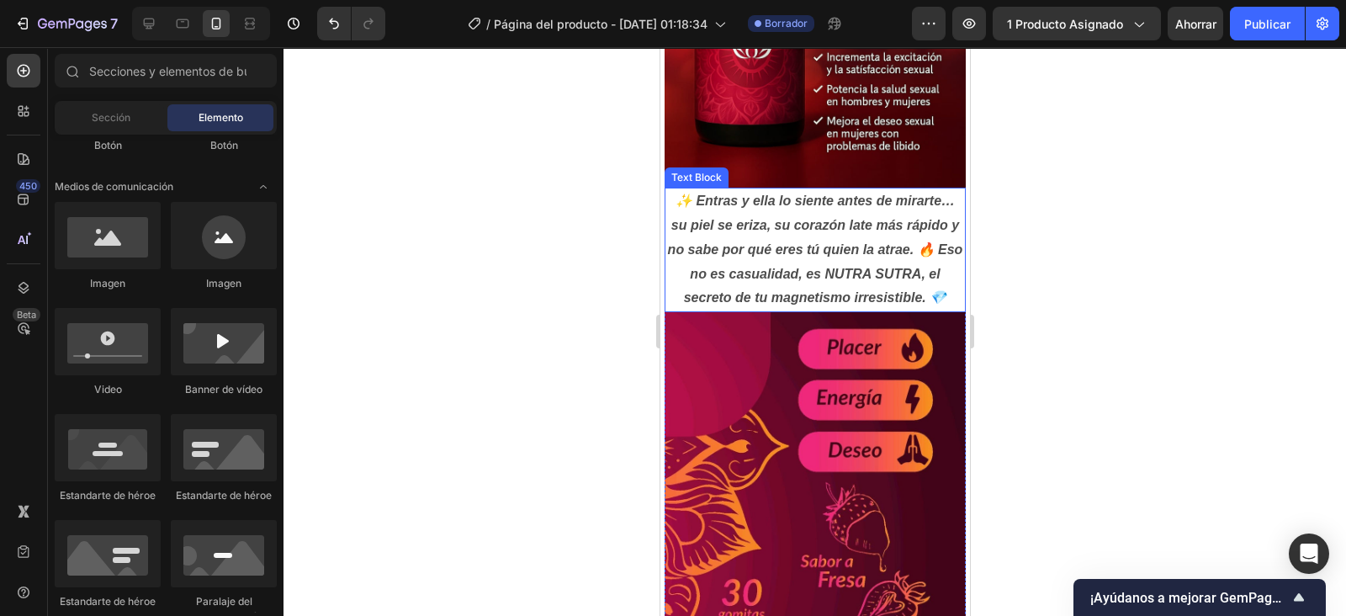
click at [710, 200] on p "✨ Entras y ella lo siente antes de mirarte… su piel se eriza, su corazón late m…" at bounding box center [815, 249] width 298 height 121
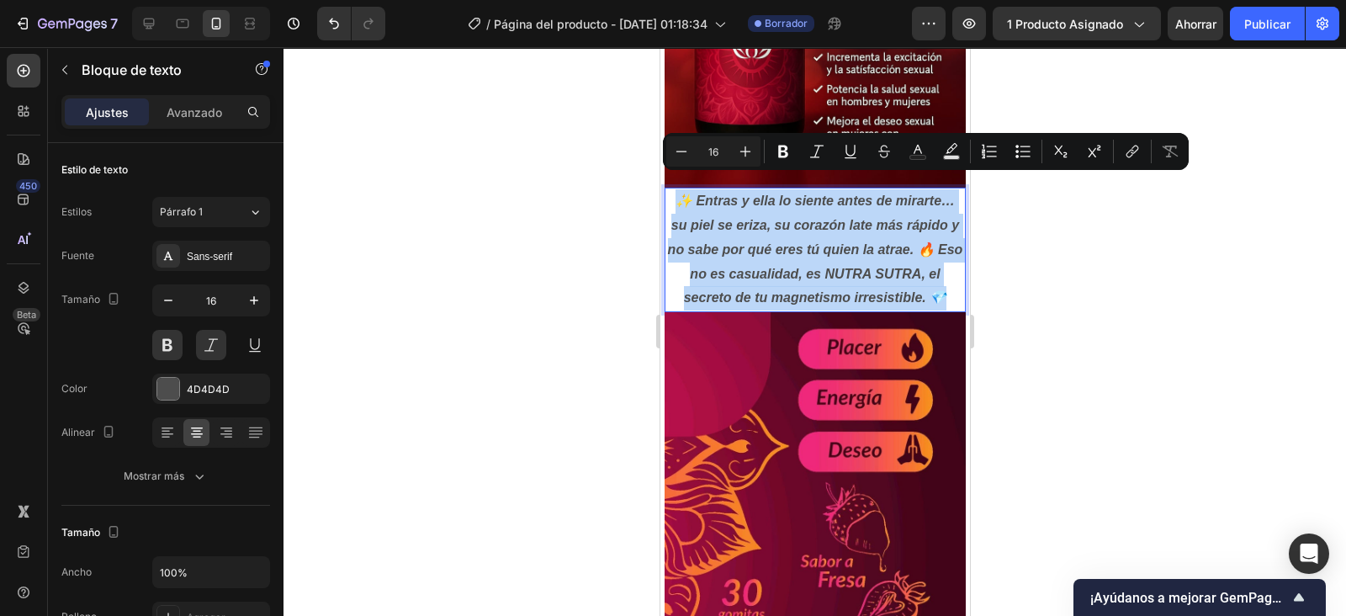
drag, startPoint x: 669, startPoint y: 181, endPoint x: 934, endPoint y: 278, distance: 282.2
click at [934, 278] on p "✨ Entras y ella lo siente antes de mirarte… su piel se eriza, su corazón late m…" at bounding box center [815, 249] width 298 height 121
copy p "✨ Entras y ella lo siente antes de mirarte… su piel se eriza, su corazón late m…"
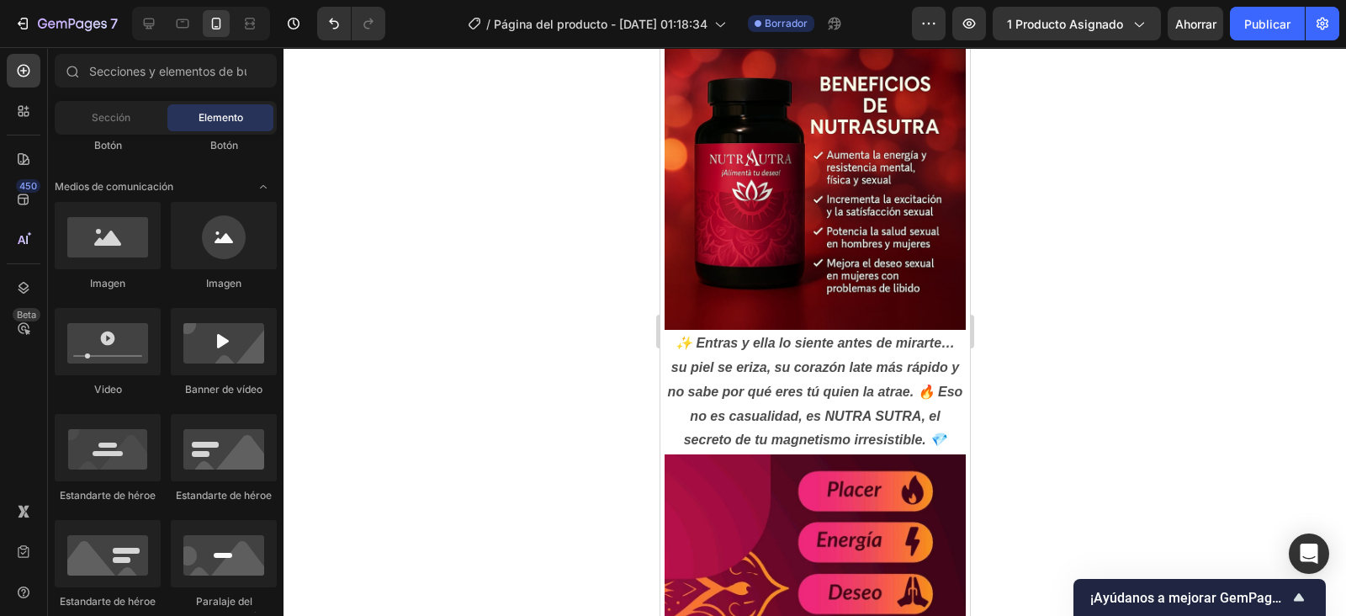
scroll to position [571, 0]
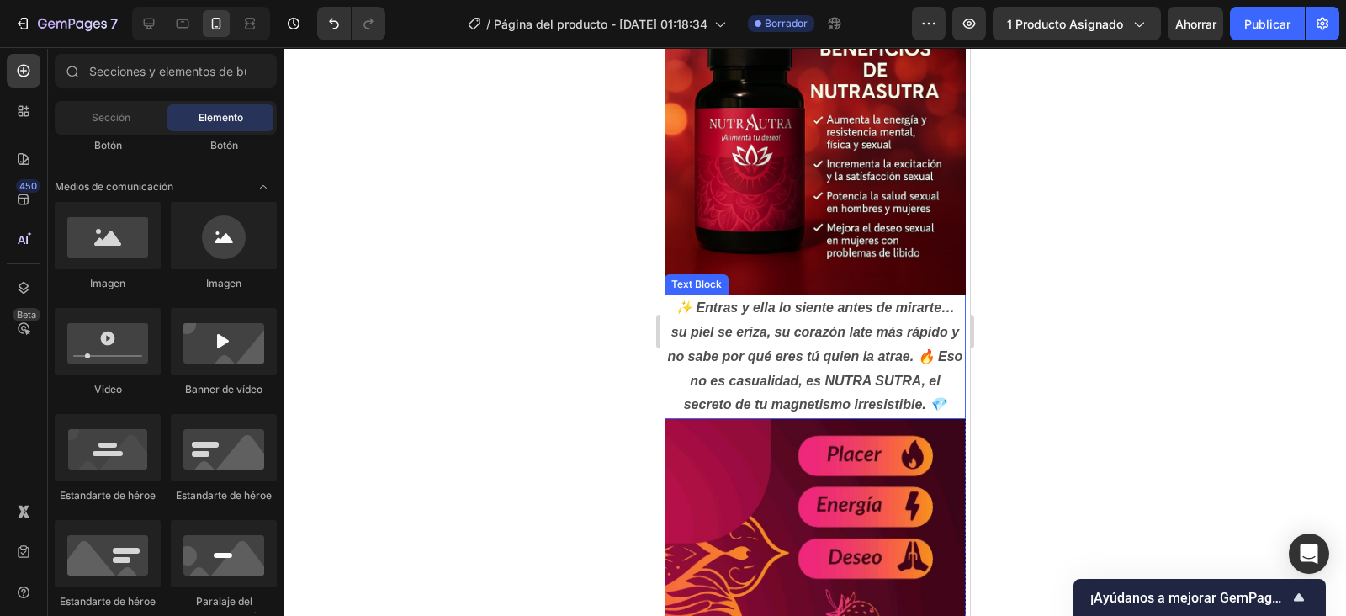
click at [820, 348] on p "✨ Entras y ella lo siente antes de mirarte… su piel se eriza, su corazón late m…" at bounding box center [815, 356] width 298 height 121
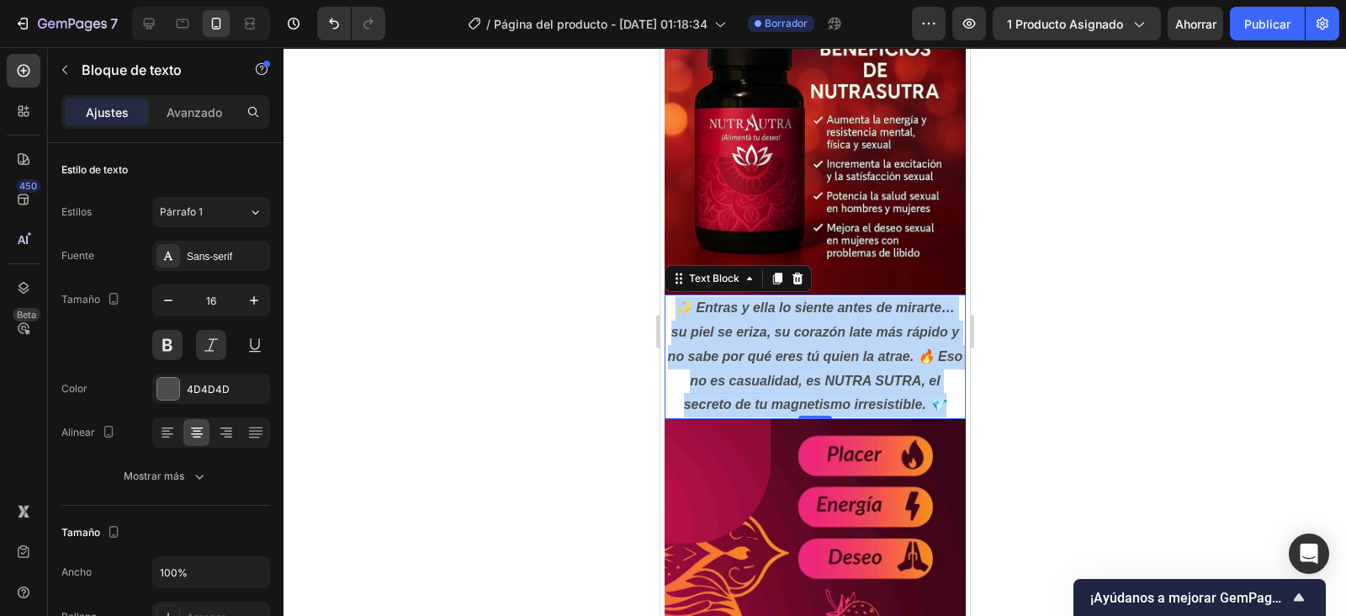
click at [936, 384] on p "✨ Entras y ella lo siente antes de mirarte… su piel se eriza, su corazón late m…" at bounding box center [815, 356] width 298 height 121
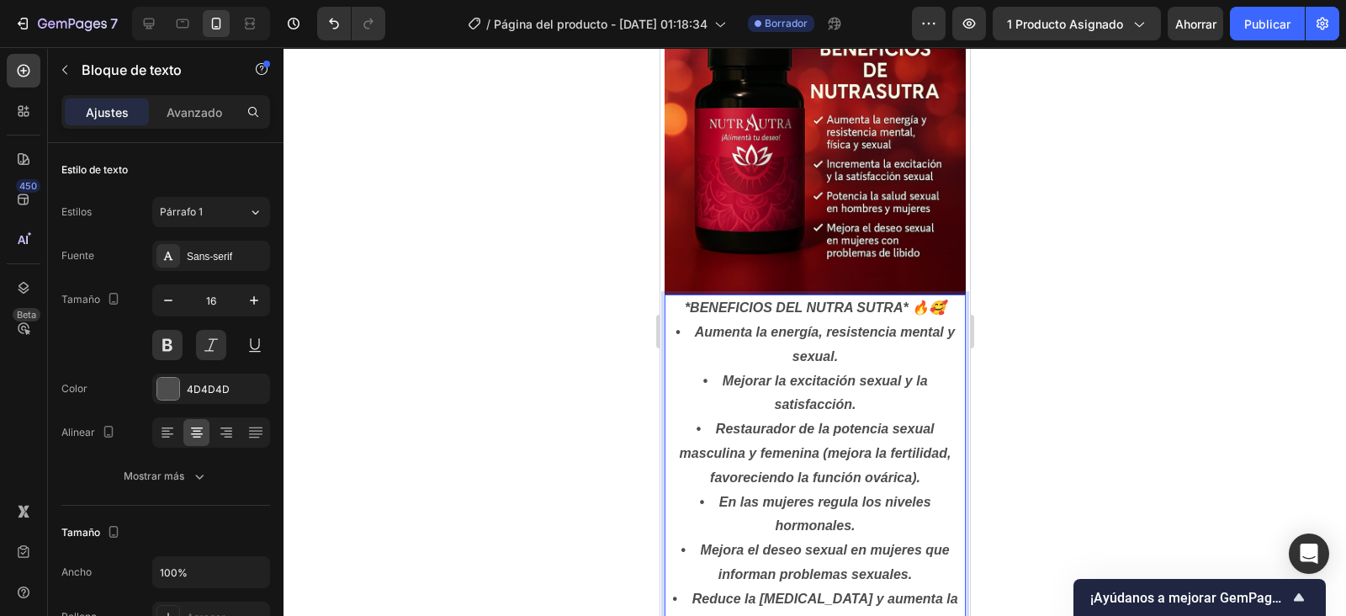
scroll to position [828, 0]
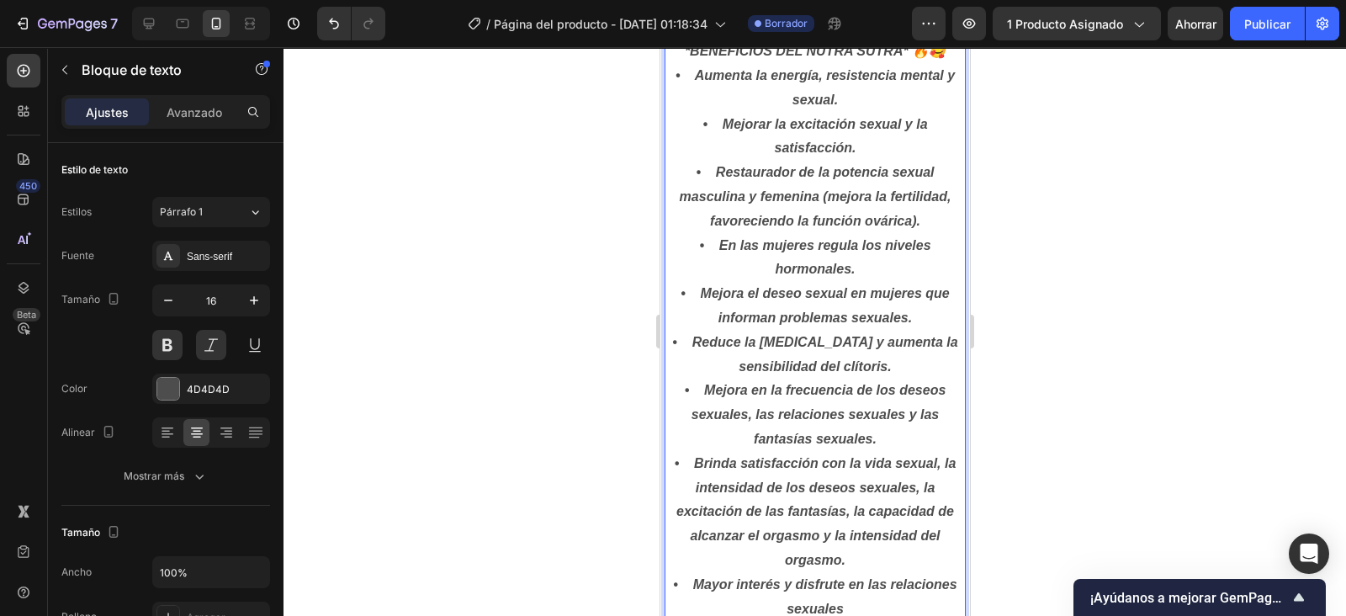
click at [161, 427] on icon at bounding box center [167, 432] width 17 height 17
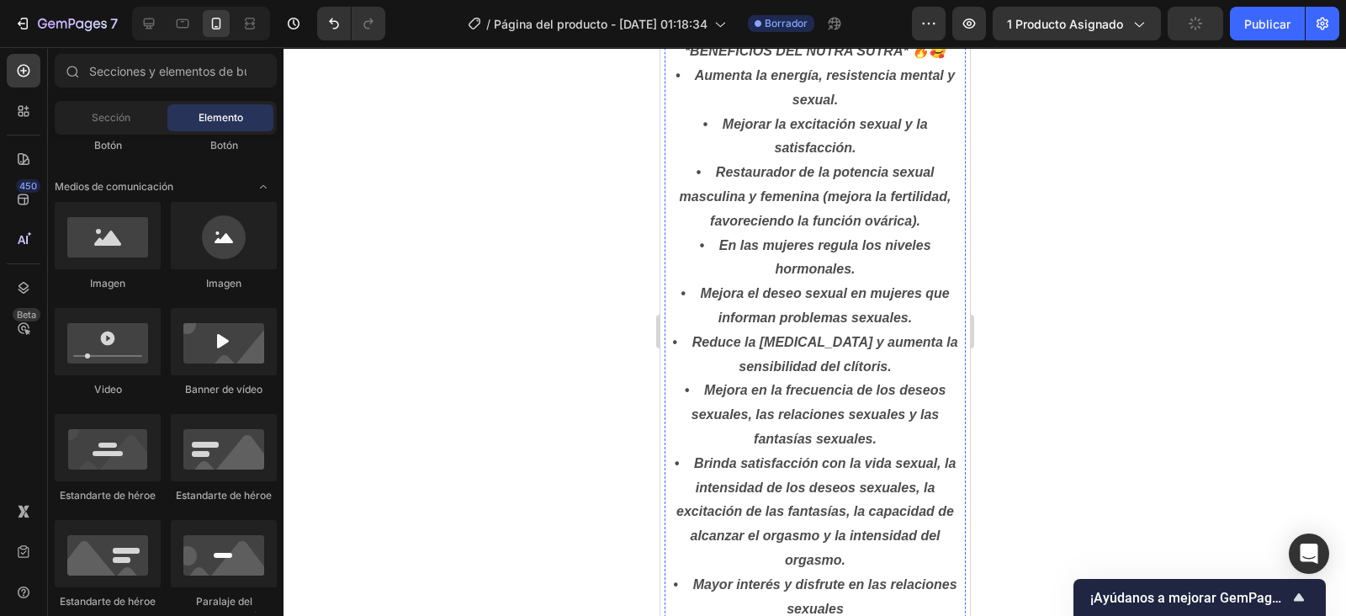
scroll to position [650, 0]
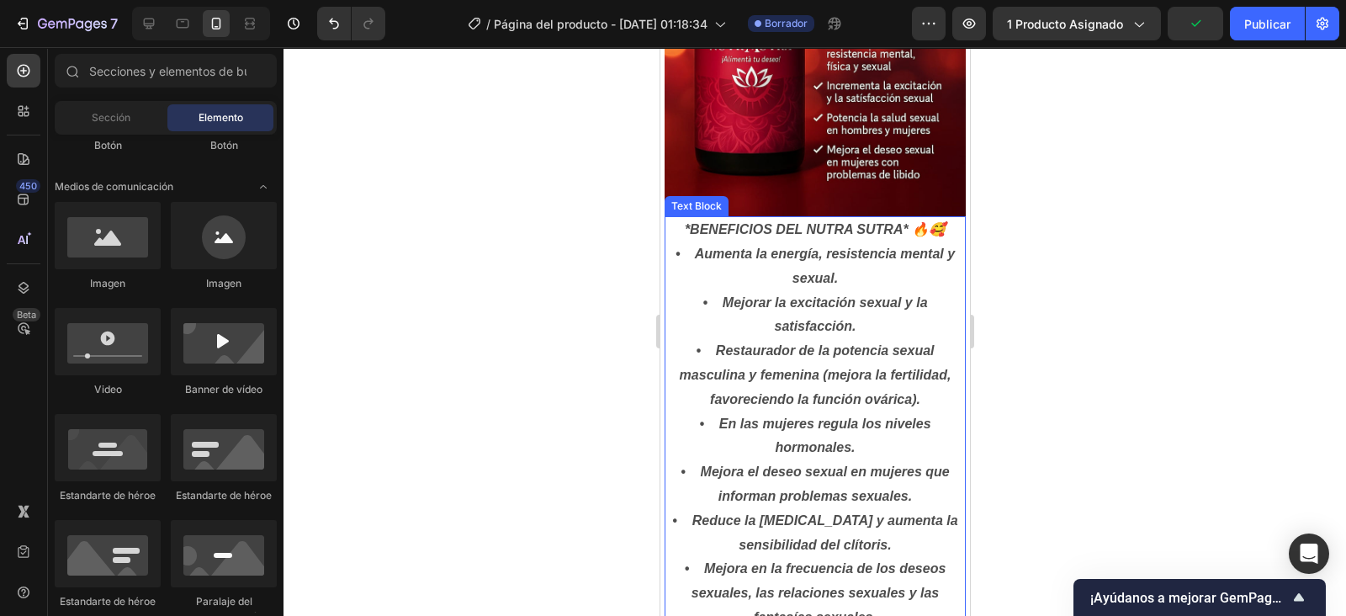
click at [902, 218] on p "*BENEFICIOS DEL NUTRA SUTRA* 🔥🥰 • Aumenta la energía, resistencia mental y sexu…" at bounding box center [815, 508] width 298 height 581
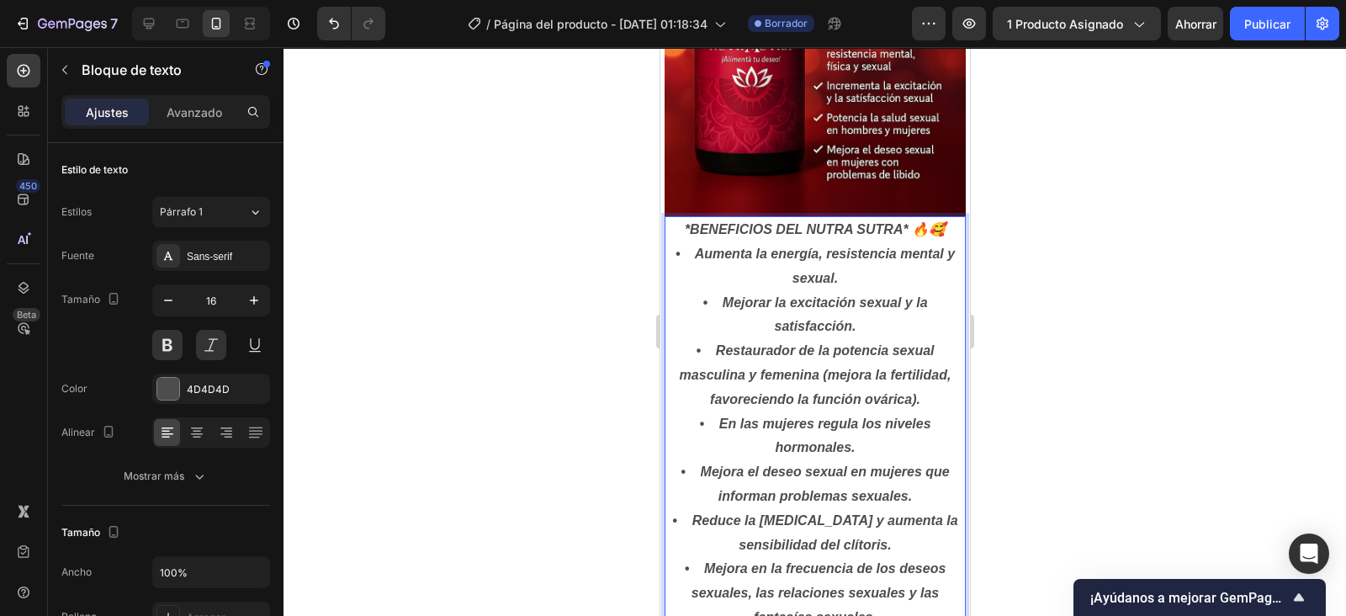
click at [899, 218] on p "*BENEFICIOS DEL NUTRA SUTRA* 🔥🥰 • Aumenta la energía, resistencia mental y sexu…" at bounding box center [815, 508] width 298 height 581
click at [683, 218] on p "*BENEFICIOS DEL NUTRA SUTRA 🔥🥰 • Aumenta la energía, resistencia mental y sexua…" at bounding box center [815, 508] width 298 height 581
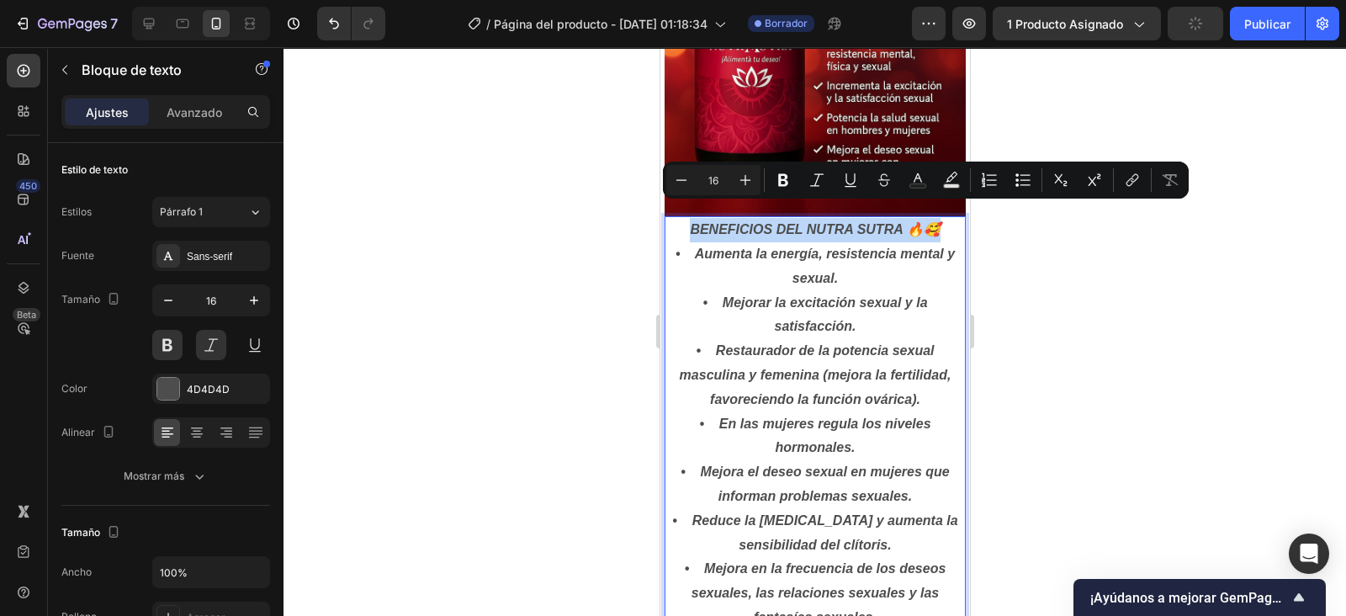
drag, startPoint x: 683, startPoint y: 210, endPoint x: 927, endPoint y: 207, distance: 244.0
click at [927, 218] on p "BENEFICIOS DEL NUTRA SUTRA 🔥🥰 • Aumenta la energía, resistencia mental y sexual…" at bounding box center [815, 508] width 298 height 581
click at [951, 176] on icon "Editor contextual toolbar" at bounding box center [952, 177] width 12 height 10
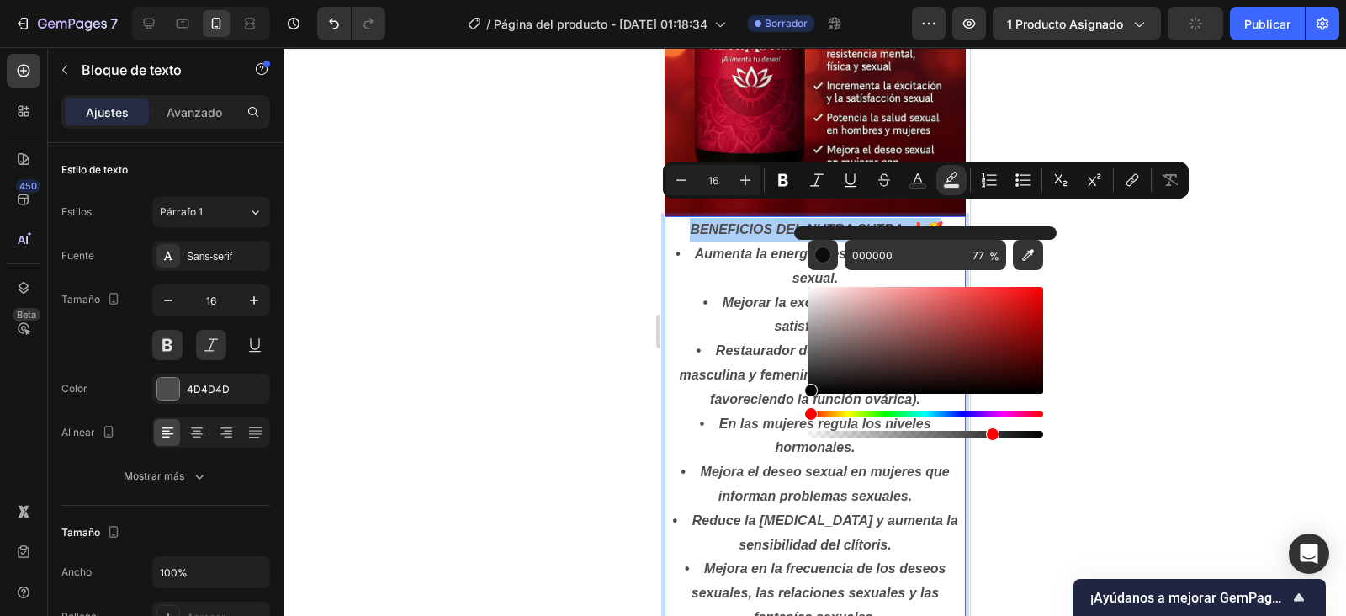
click at [827, 252] on div "Editor contextual toolbar" at bounding box center [822, 255] width 17 height 17
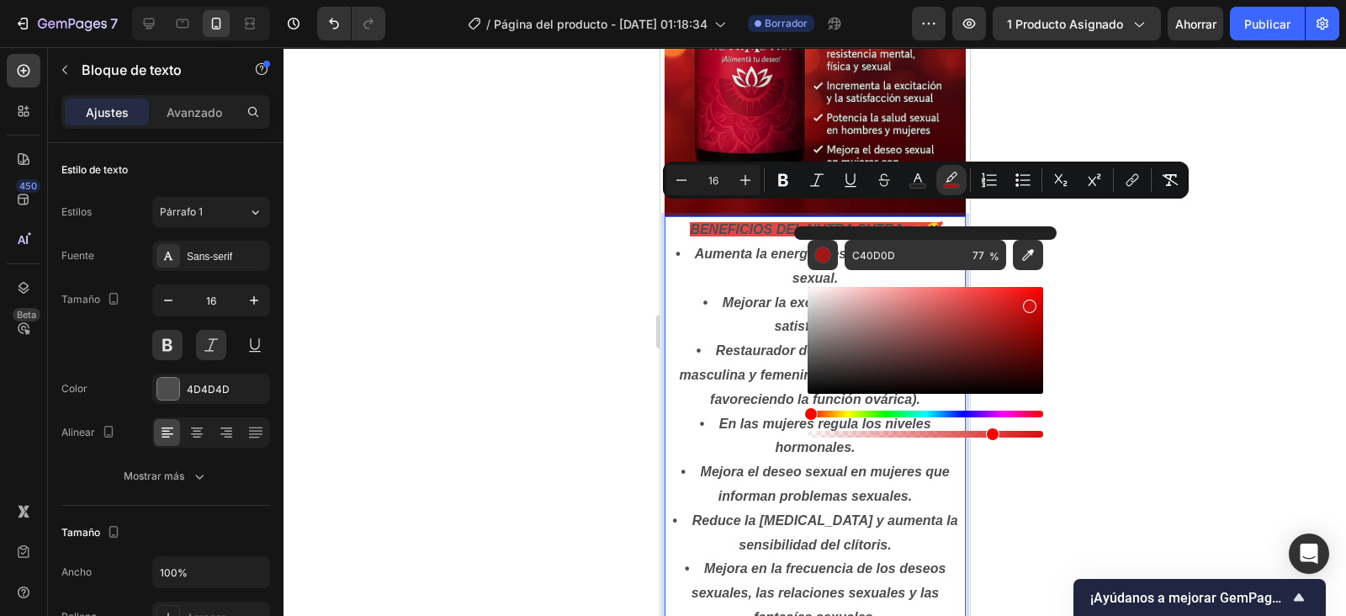
drag, startPoint x: 810, startPoint y: 388, endPoint x: 1028, endPoint y: 303, distance: 233.9
click at [1028, 303] on div "Barra de herramientas contextual del editor" at bounding box center [1029, 306] width 13 height 13
type input "D80F0F"
click at [1195, 245] on div at bounding box center [815, 331] width 1063 height 569
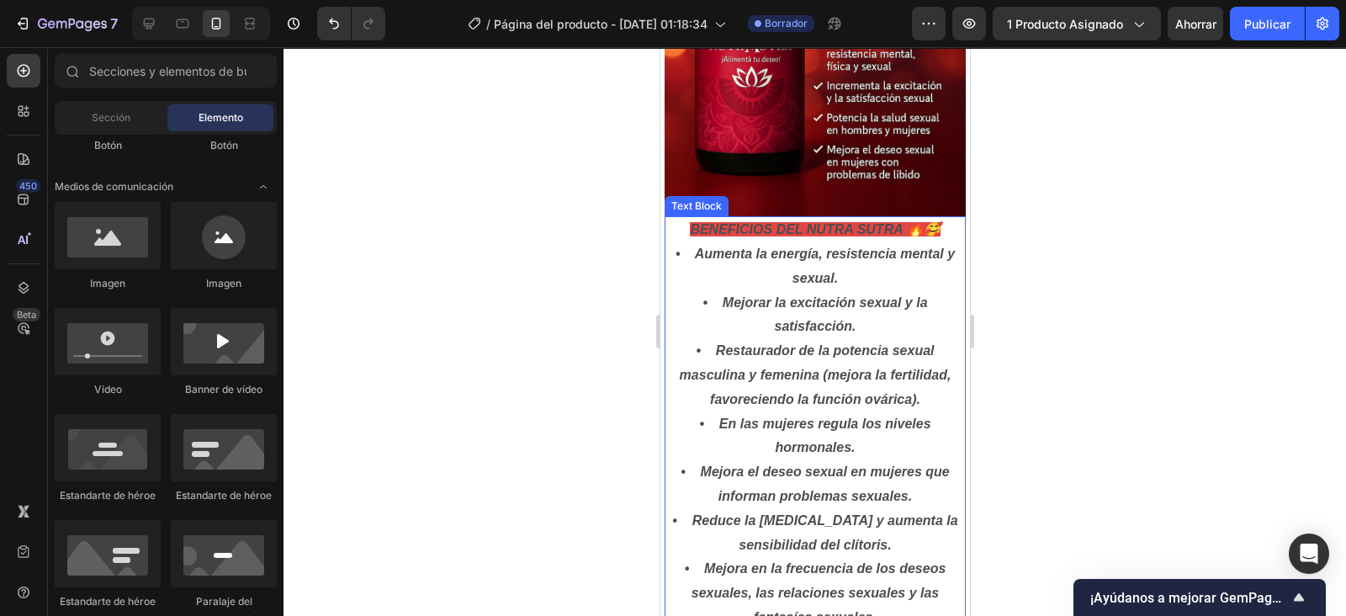
click at [776, 222] on span "BENEFICIOS DEL NUTRA SUTRA 🔥🥰" at bounding box center [814, 229] width 250 height 14
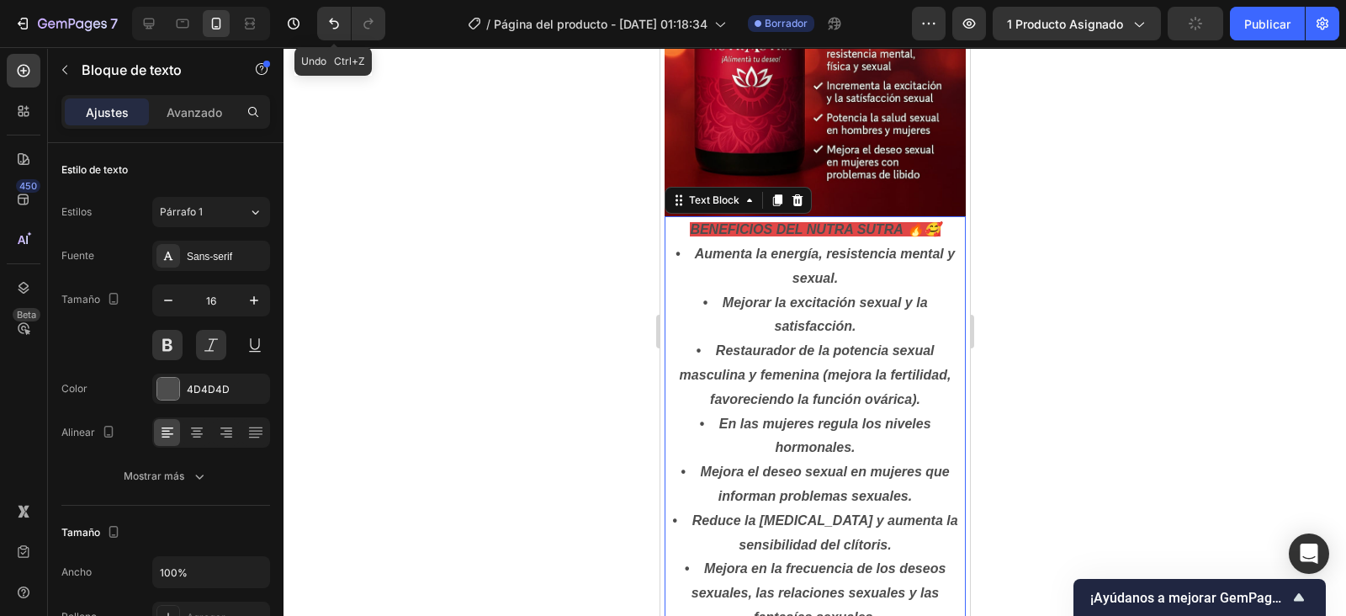
click at [328, 17] on icon "Deshacer/Rehacer" at bounding box center [334, 23] width 17 height 17
click at [330, 16] on icon "Deshacer/Rehacer" at bounding box center [334, 23] width 17 height 17
click at [342, 20] on button "Deshacer/Rehacer" at bounding box center [334, 24] width 34 height 34
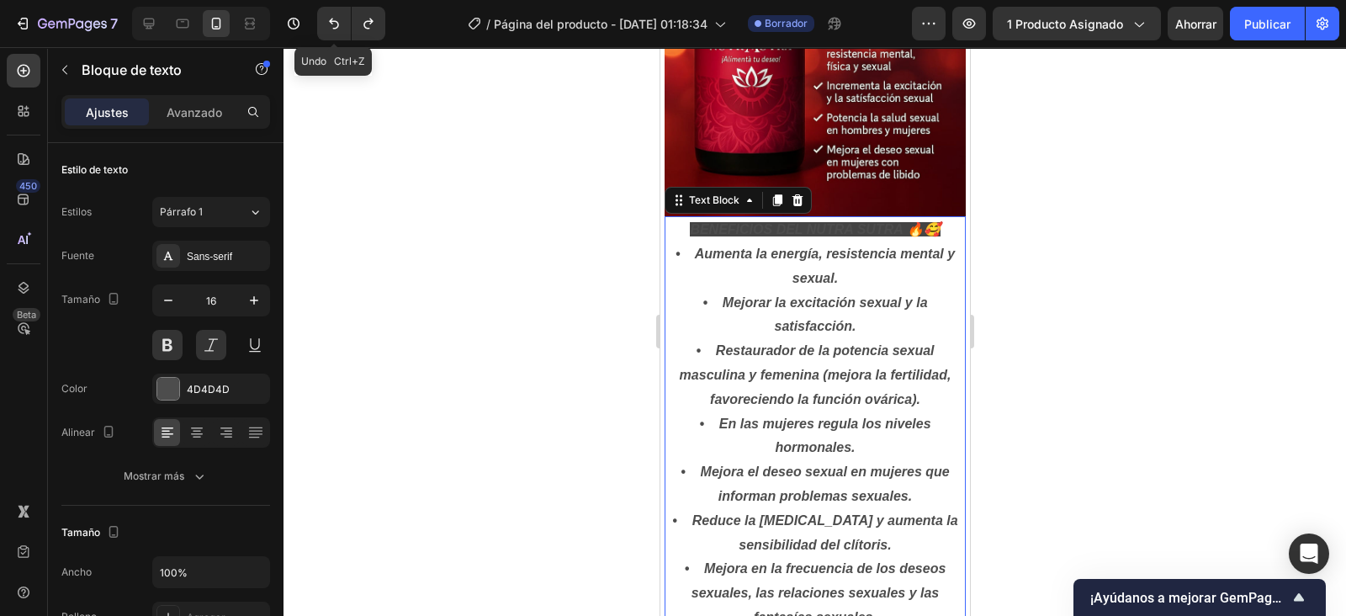
click at [342, 20] on button "Deshacer/Rehacer" at bounding box center [334, 24] width 34 height 34
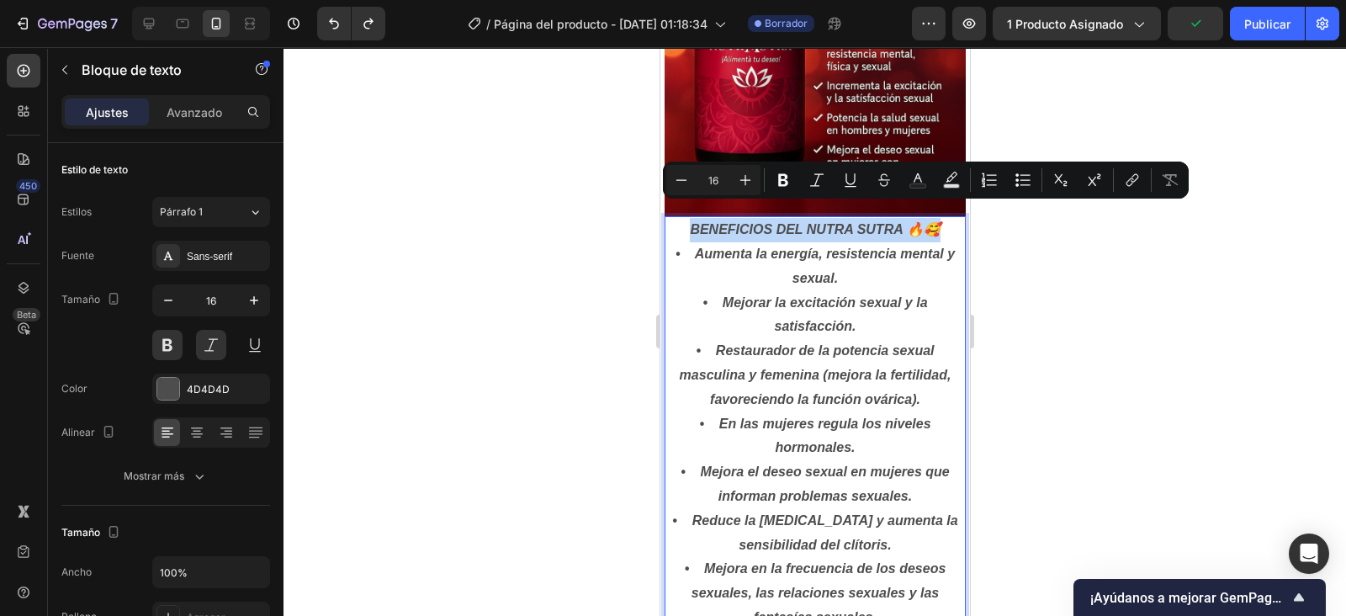
drag, startPoint x: 682, startPoint y: 211, endPoint x: 927, endPoint y: 210, distance: 244.9
click at [915, 183] on icon "Editor contextual toolbar" at bounding box center [918, 180] width 17 height 17
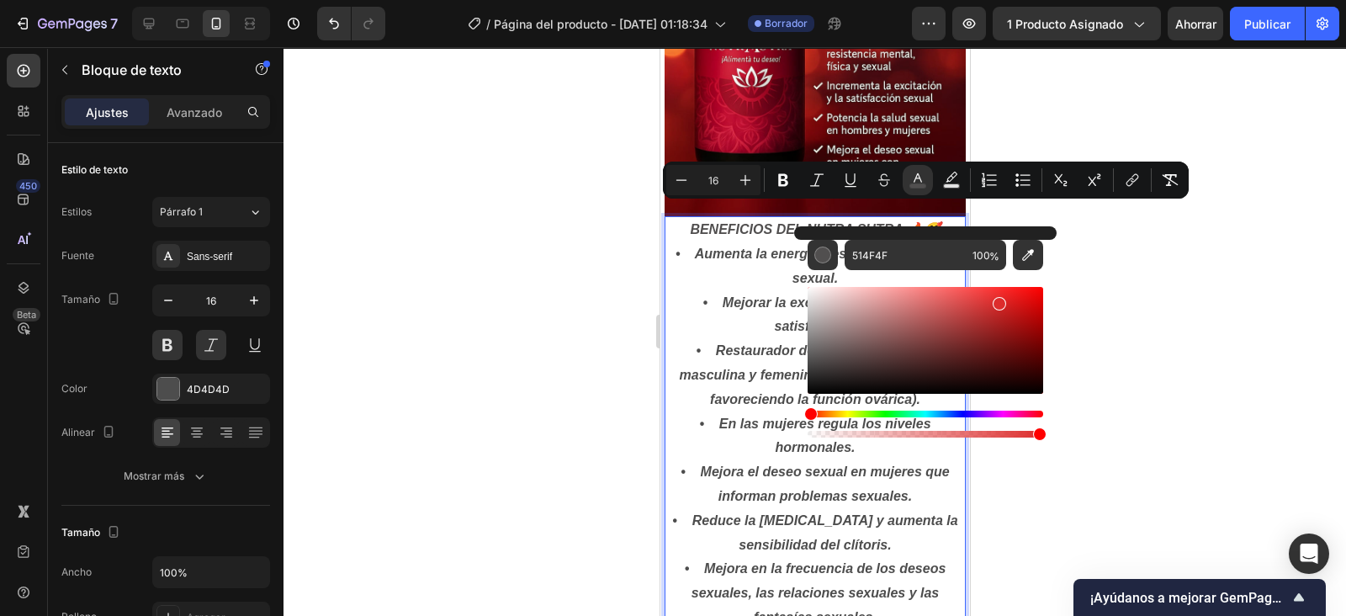
type input "DD2C2C"
drag, startPoint x: 815, startPoint y: 359, endPoint x: 1011, endPoint y: 311, distance: 201.8
click at [1011, 311] on div "Barra de herramientas contextual del editor" at bounding box center [1012, 314] width 13 height 13
click at [1111, 302] on div at bounding box center [815, 331] width 1063 height 569
click at [1125, 280] on div at bounding box center [815, 331] width 1063 height 569
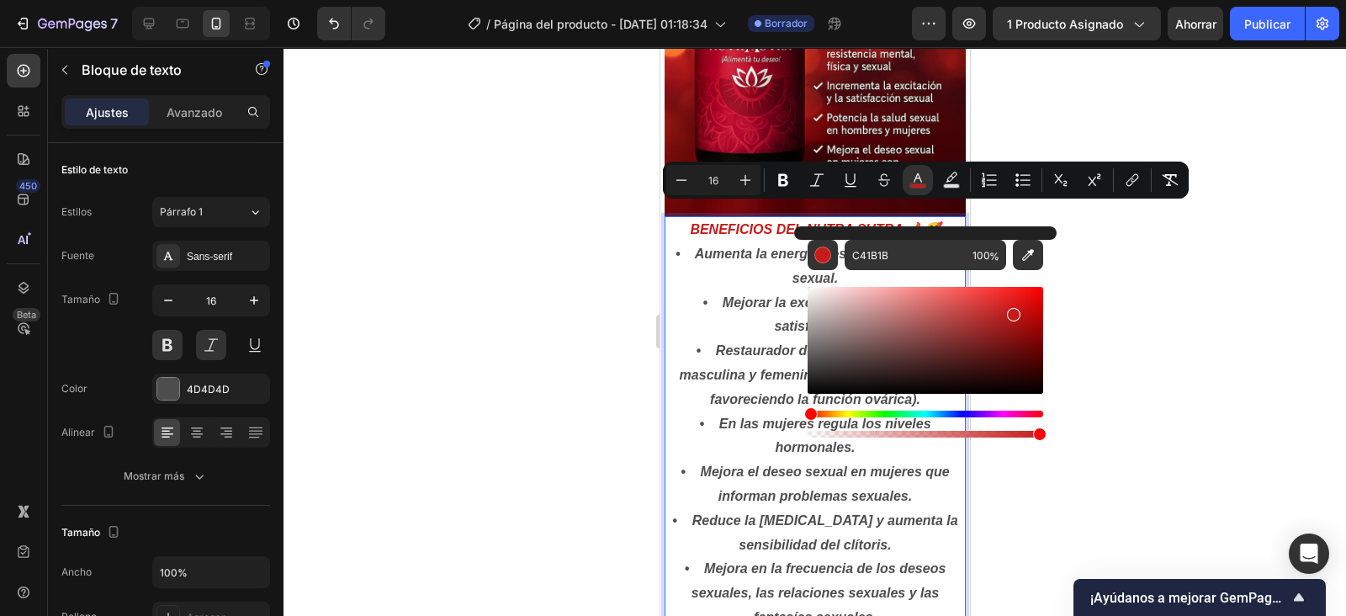
click at [1125, 280] on div at bounding box center [815, 331] width 1063 height 569
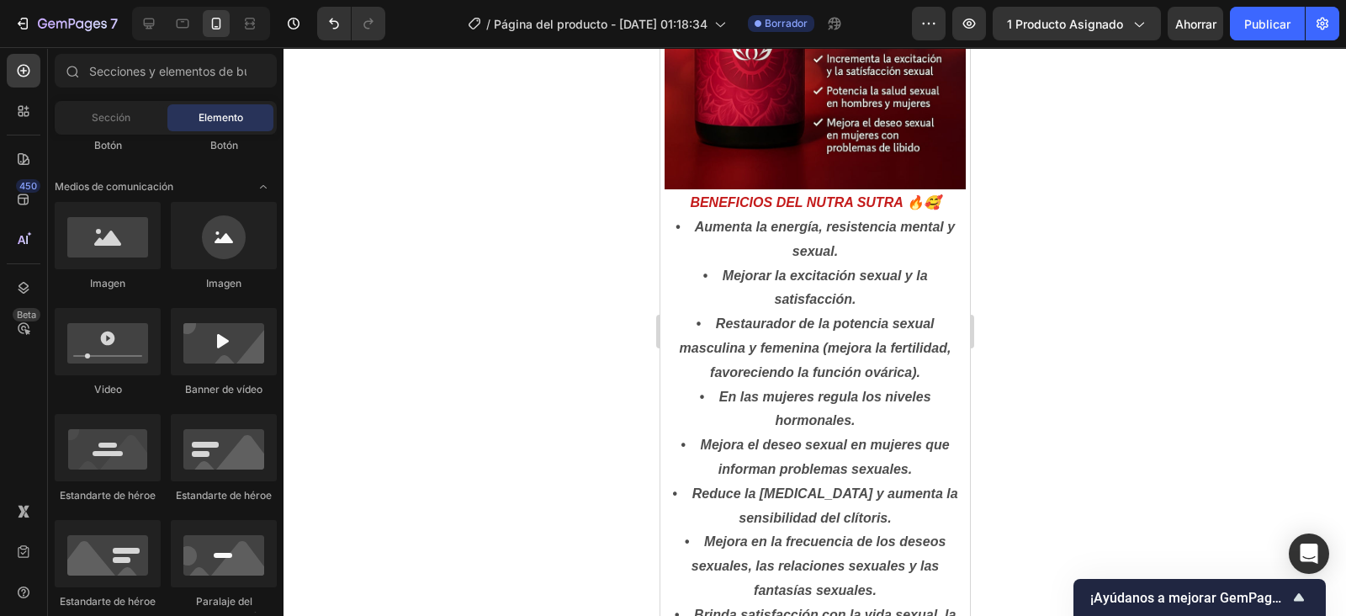
scroll to position [679, 0]
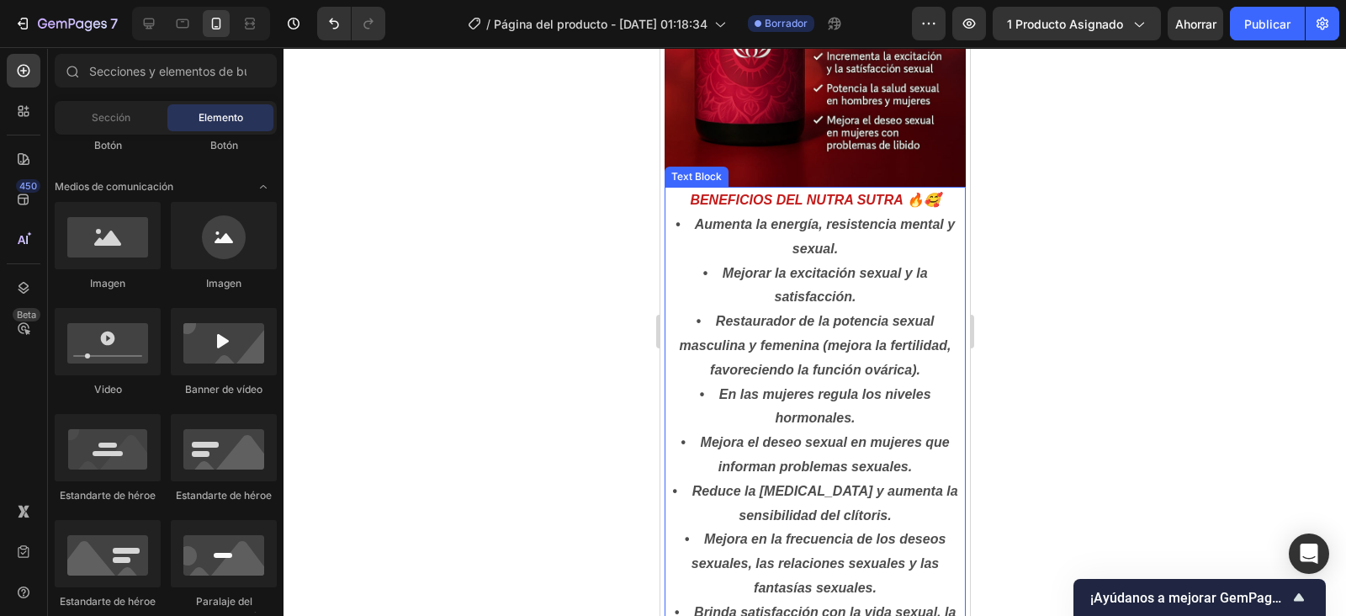
click at [830, 230] on p "BENEFICIOS DEL NUTRA SUTRA 🔥🥰 • Aumenta la energía, resistencia mental y sexual…" at bounding box center [815, 478] width 298 height 581
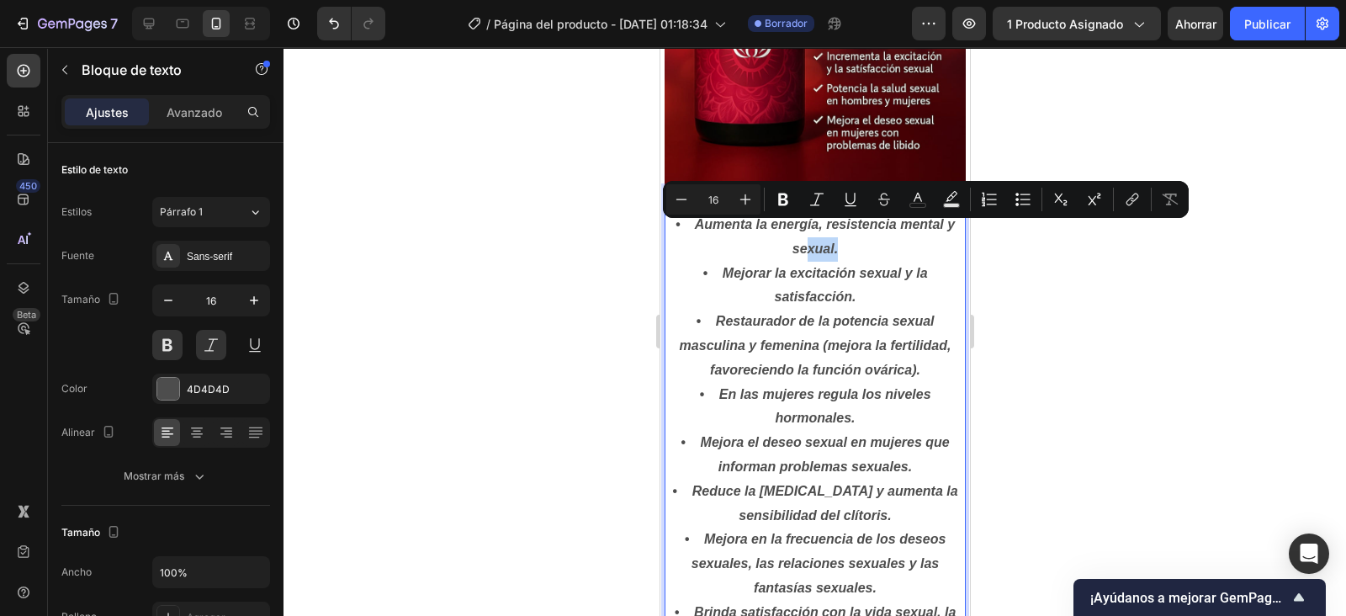
click at [830, 228] on p "BENEFICIOS DEL NUTRA SUTRA 🔥🥰 • Aumenta la energía, resistencia mental y sexual…" at bounding box center [815, 478] width 298 height 581
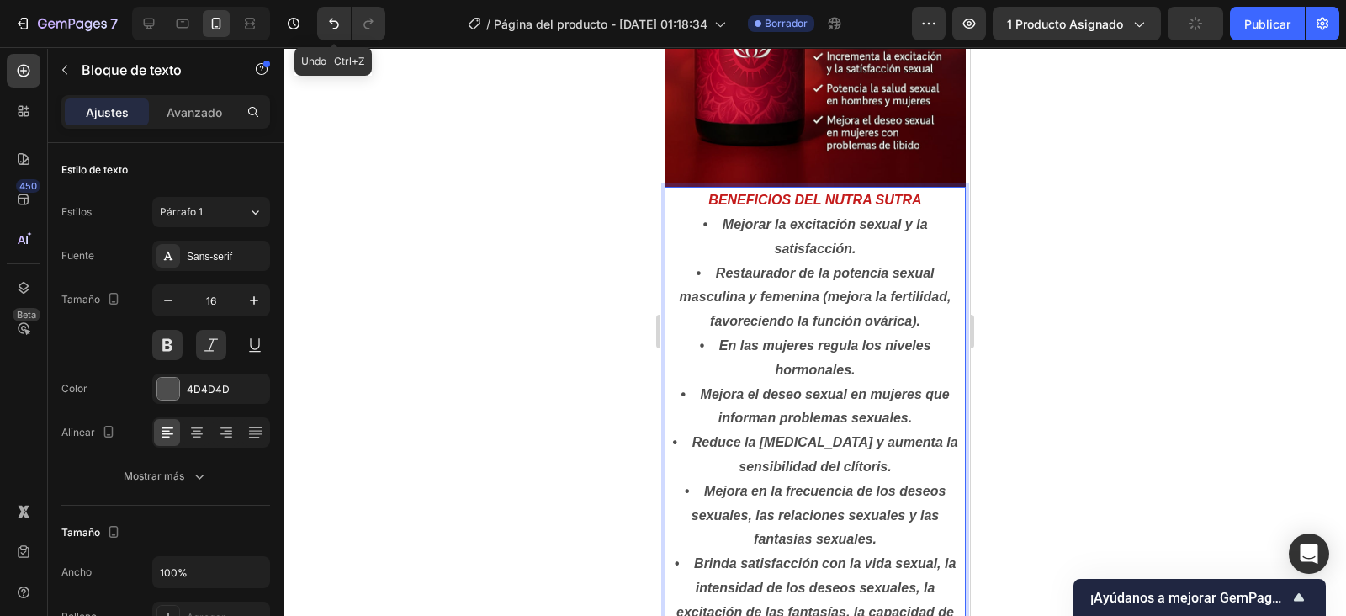
click at [337, 27] on icon "Deshacer/Rehacer" at bounding box center [334, 24] width 10 height 11
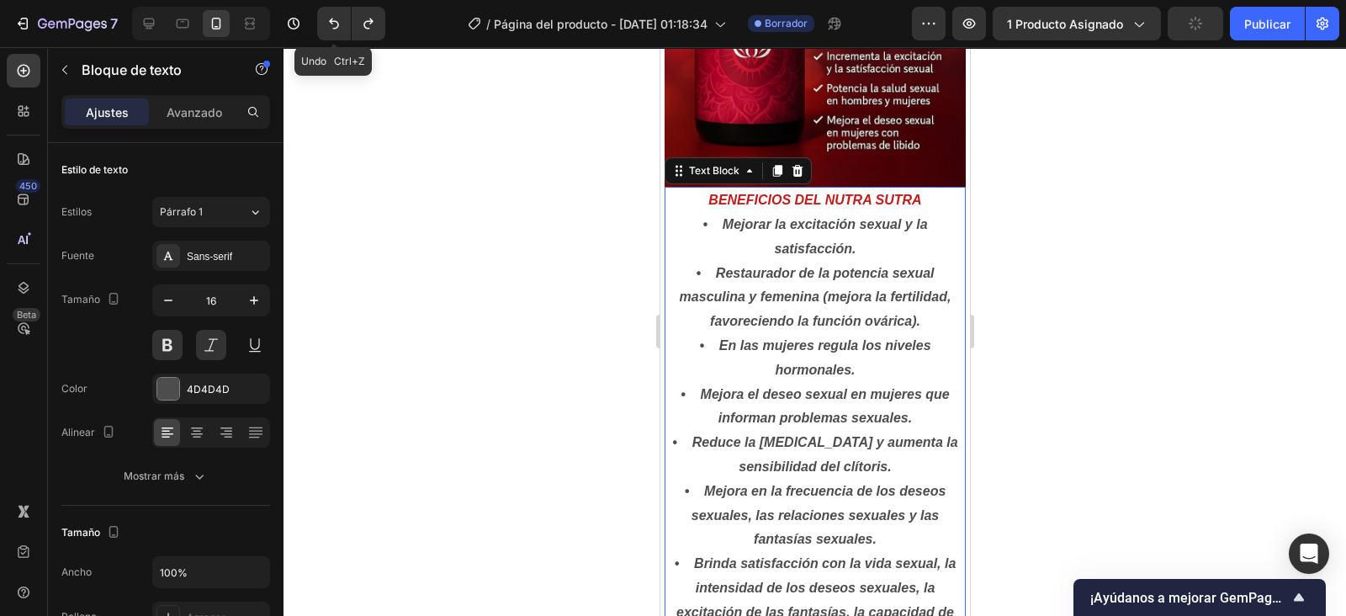
click at [337, 27] on icon "Deshacer/Rehacer" at bounding box center [334, 24] width 10 height 11
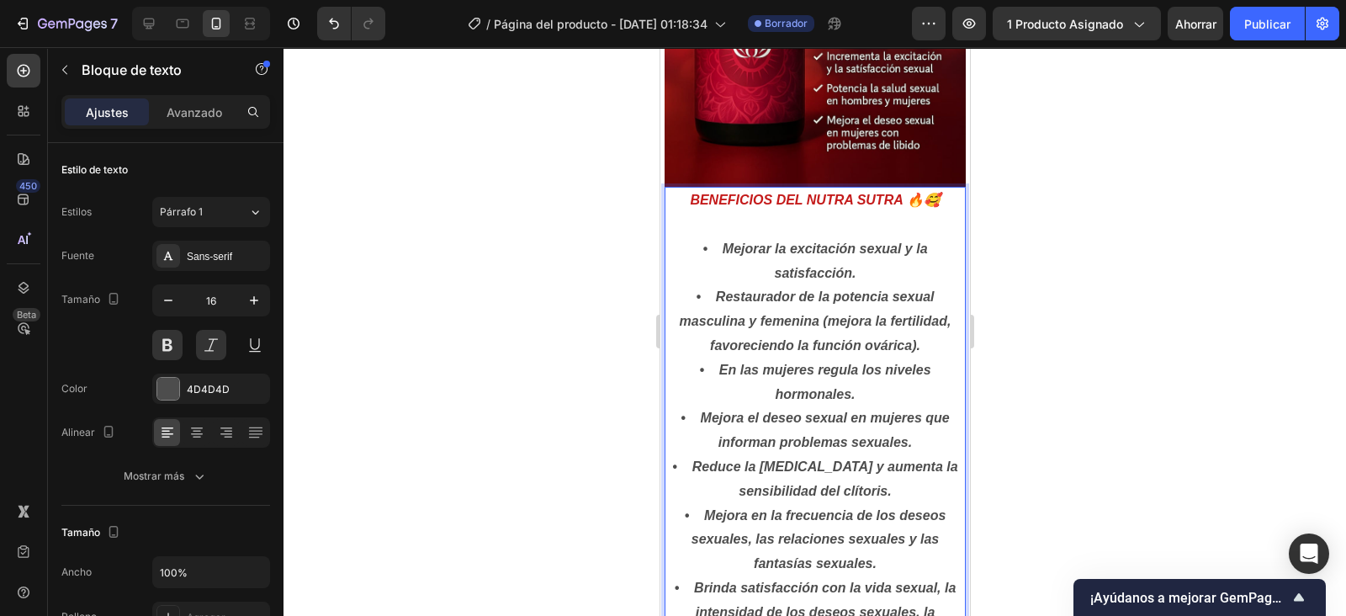
click at [693, 237] on p "BENEFICIOS DEL NUTRA SUTRA 🔥🥰 ⁠⁠⁠⁠⁠⁠⁠ • Mejorar la excitación sexual y la satis…" at bounding box center [815, 466] width 298 height 557
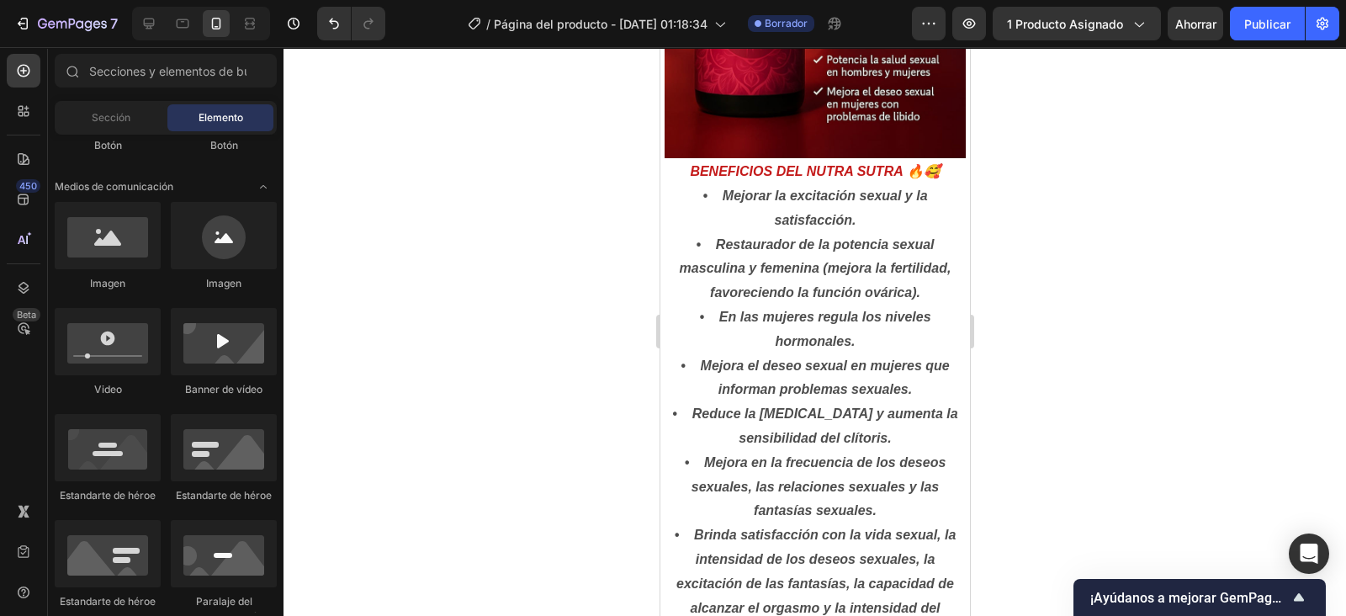
scroll to position [698, 0]
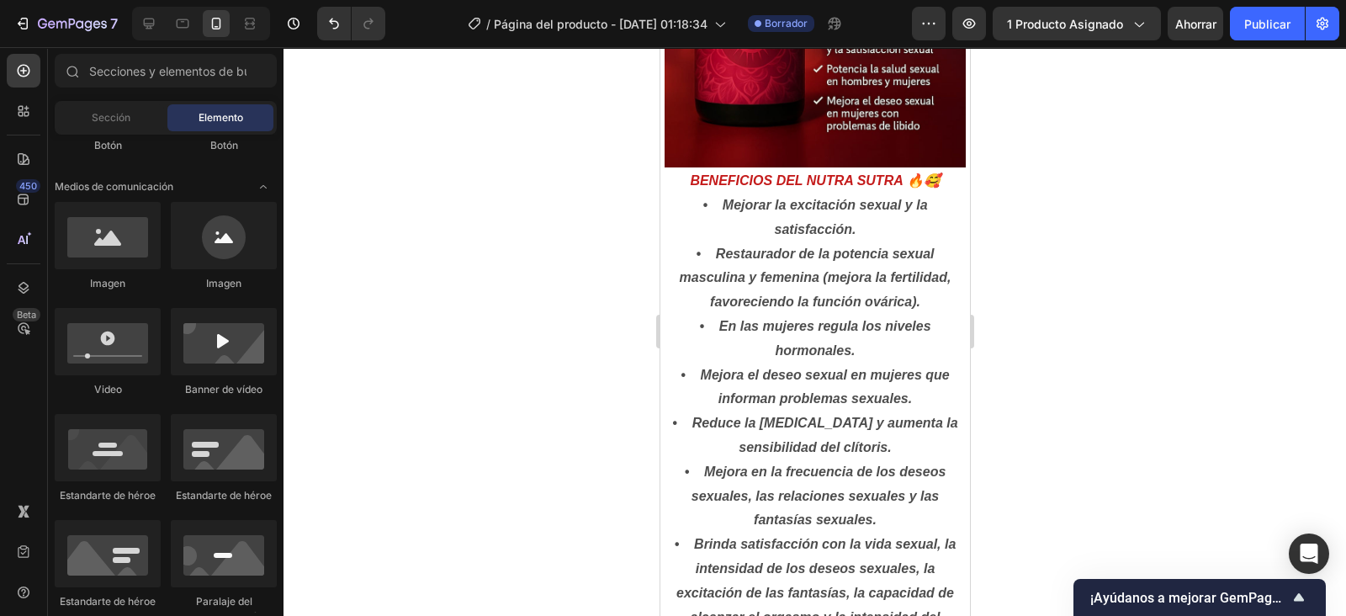
drag, startPoint x: 963, startPoint y: 135, endPoint x: 1638, endPoint y: 343, distance: 706.3
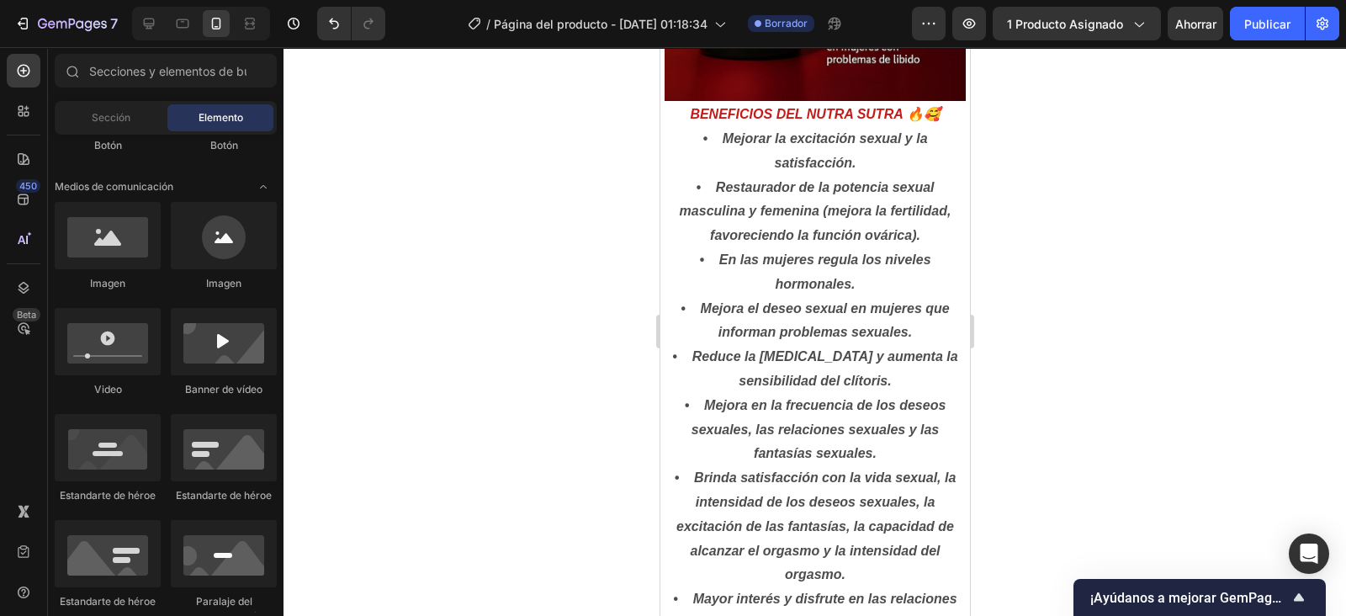
scroll to position [781, 0]
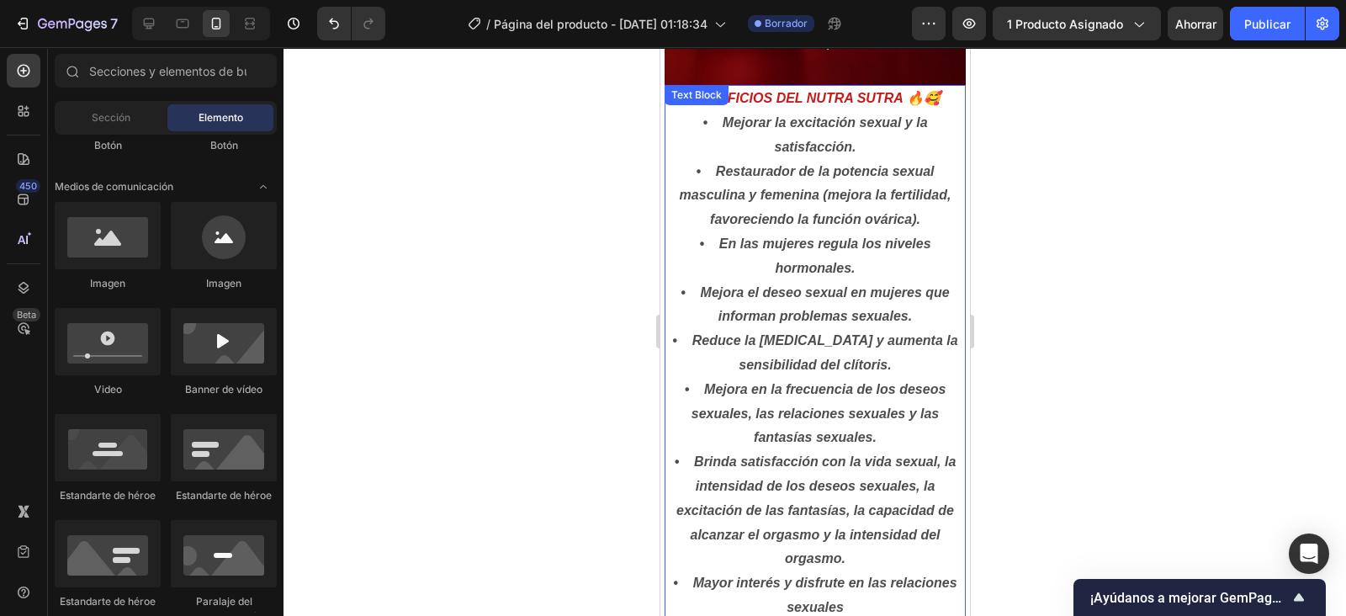
click at [671, 275] on p "BENEFICIOS DEL NUTRA SUTRA 🔥🥰 • Mejorar la excitación sexual y la satisfacción.…" at bounding box center [815, 353] width 298 height 533
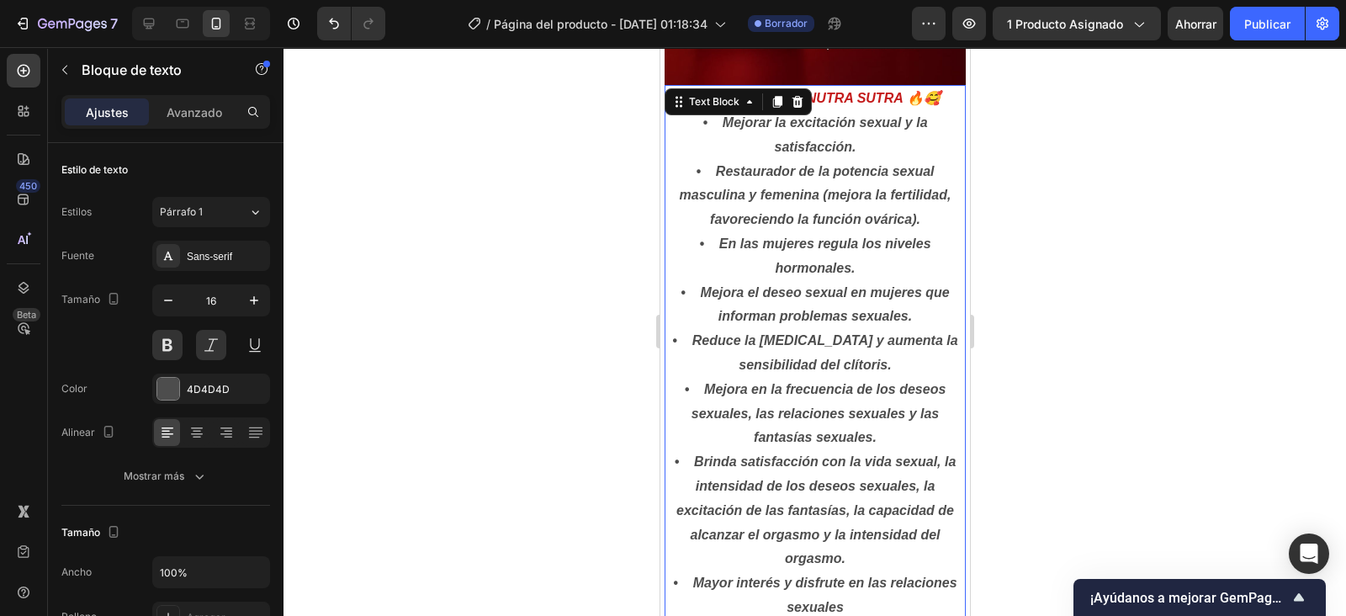
click at [671, 274] on p "BENEFICIOS DEL NUTRA SUTRA 🔥🥰 • Mejorar la excitación sexual y la satisfacción.…" at bounding box center [815, 353] width 298 height 533
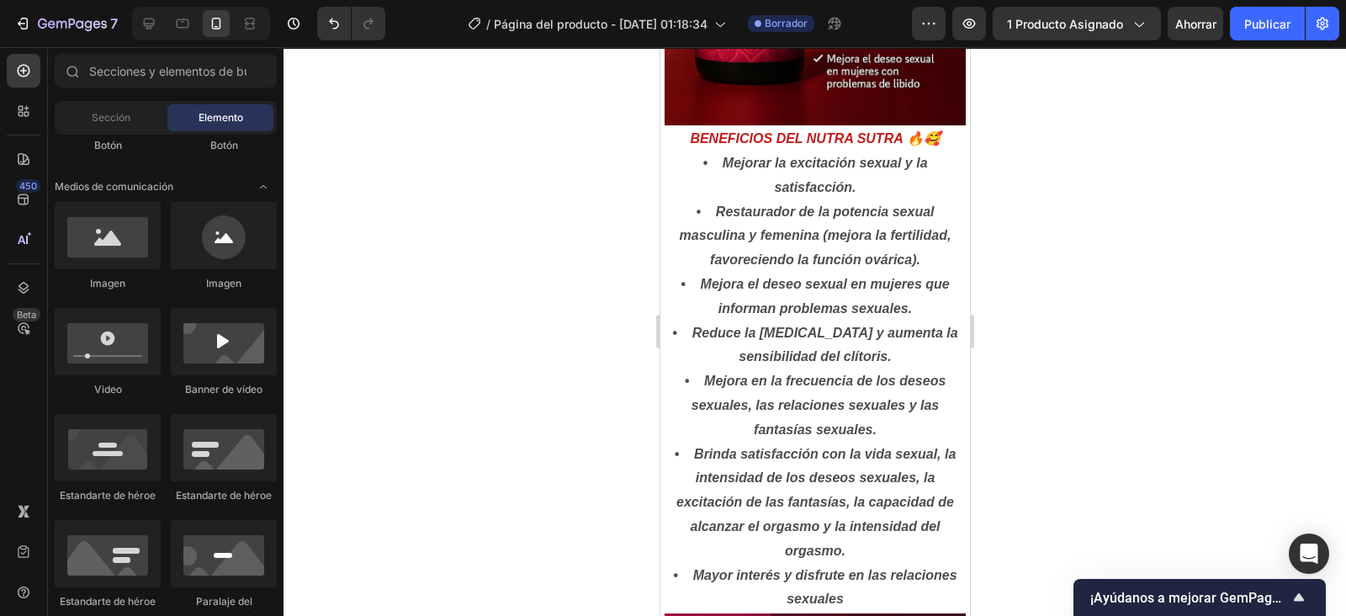
scroll to position [731, 0]
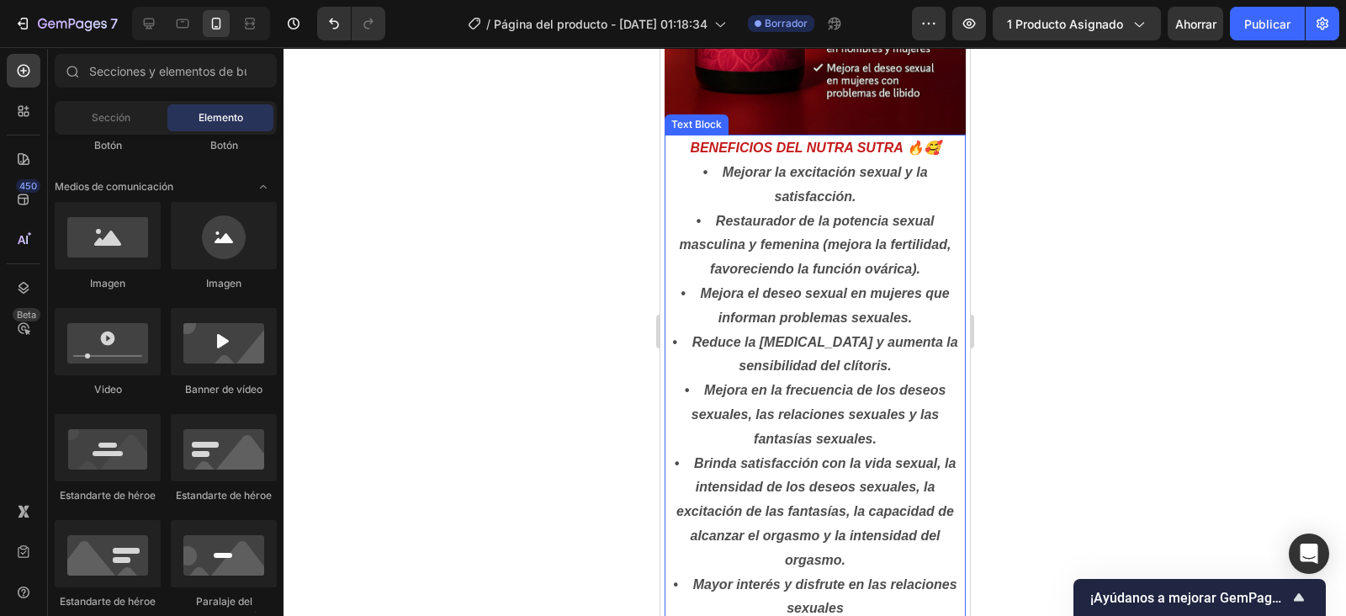
click at [696, 155] on p "BENEFICIOS DEL NUTRA SUTRA 🔥🥰 • Mejorar la excitación sexual y la satisfacción.…" at bounding box center [815, 378] width 298 height 485
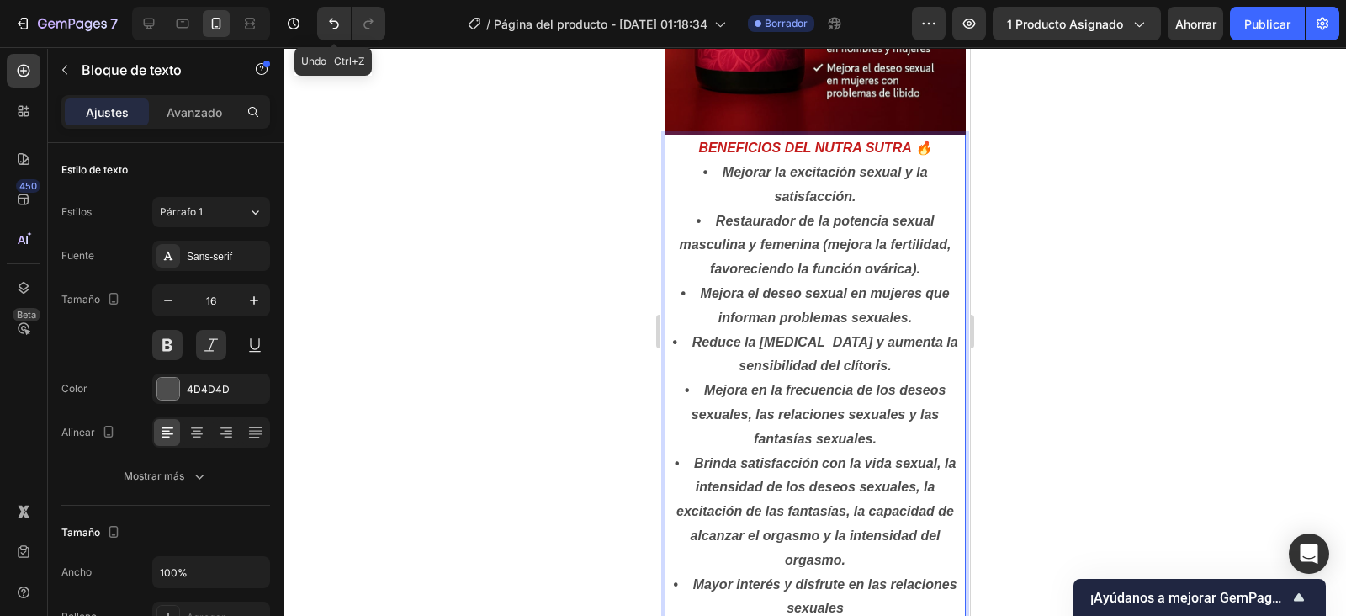
click at [330, 24] on icon "Deshacer/Rehacer" at bounding box center [334, 23] width 17 height 17
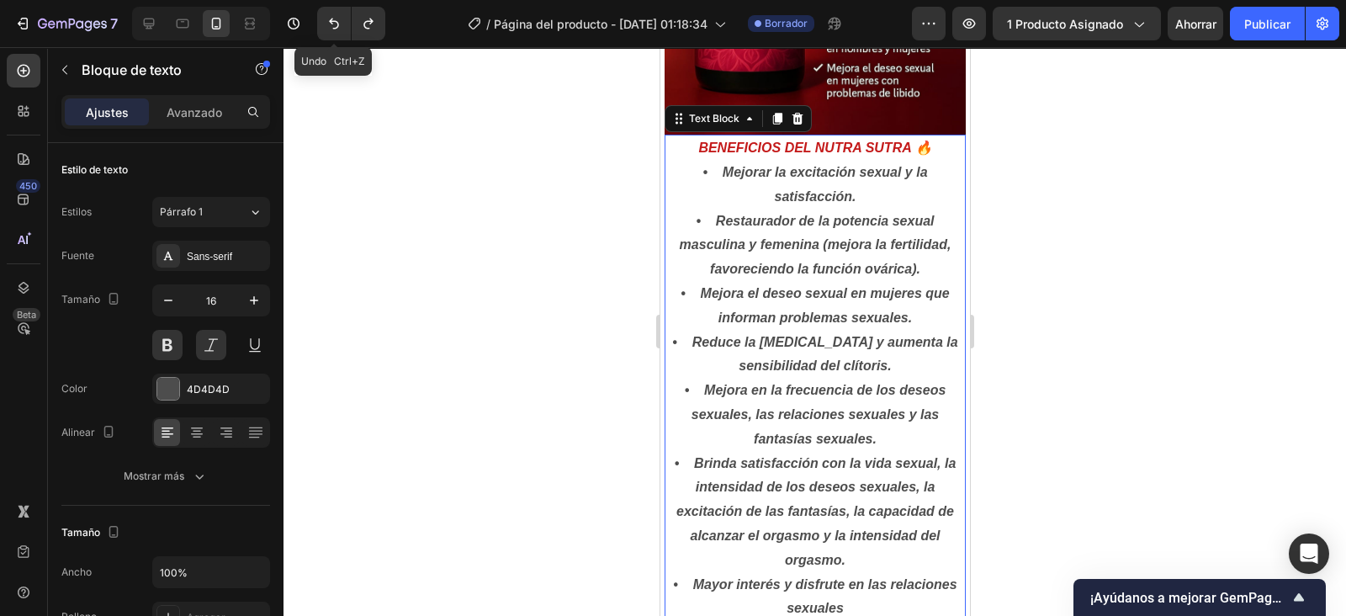
click at [330, 24] on icon "Deshacer/Rehacer" at bounding box center [334, 23] width 17 height 17
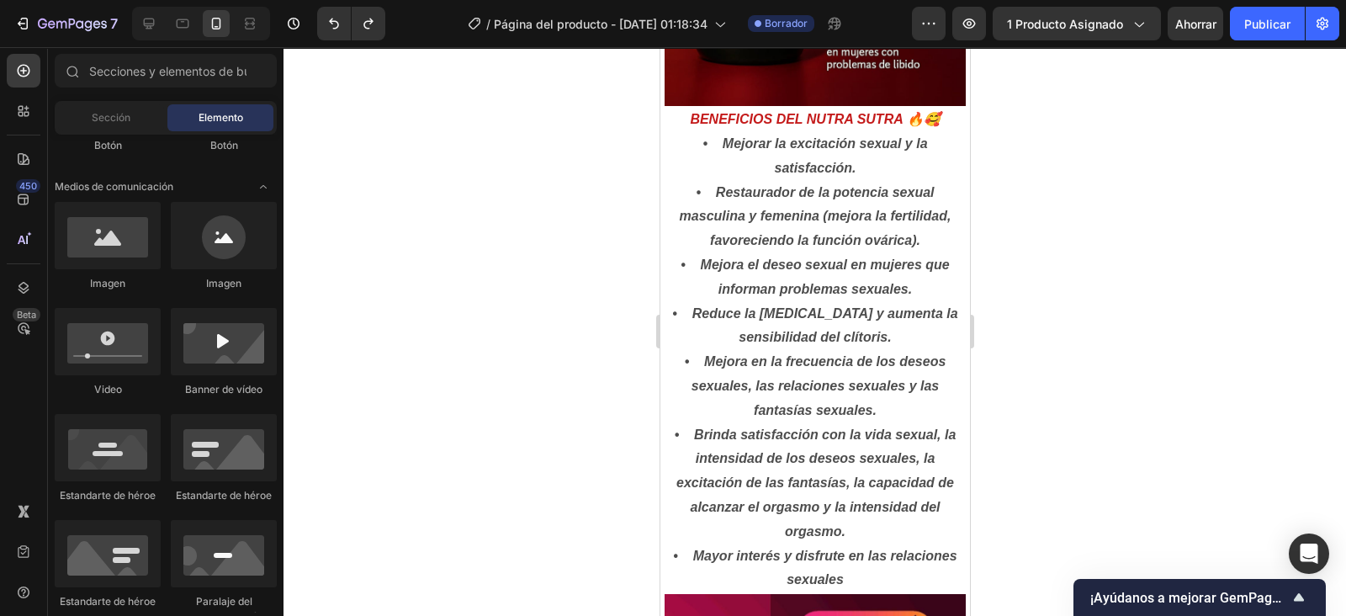
scroll to position [748, 0]
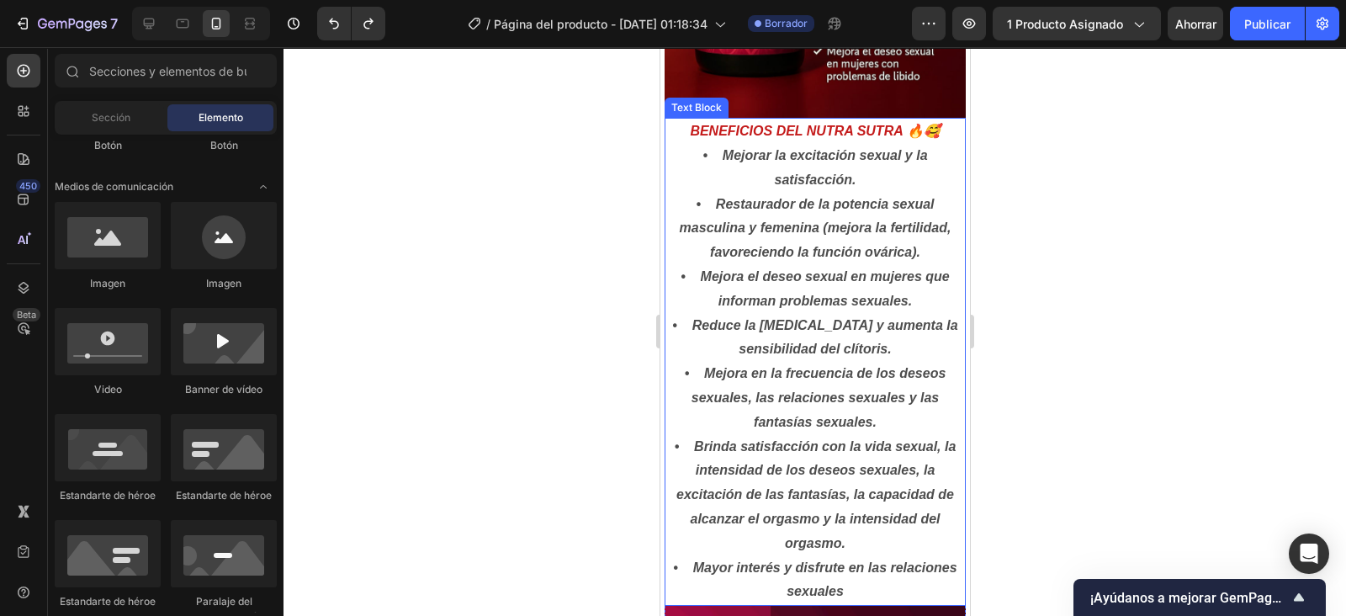
click at [673, 263] on p "BENEFICIOS DEL NUTRA SUTRA 🔥🥰 • Mejorar la excitación sexual y la satisfacción.…" at bounding box center [815, 361] width 298 height 485
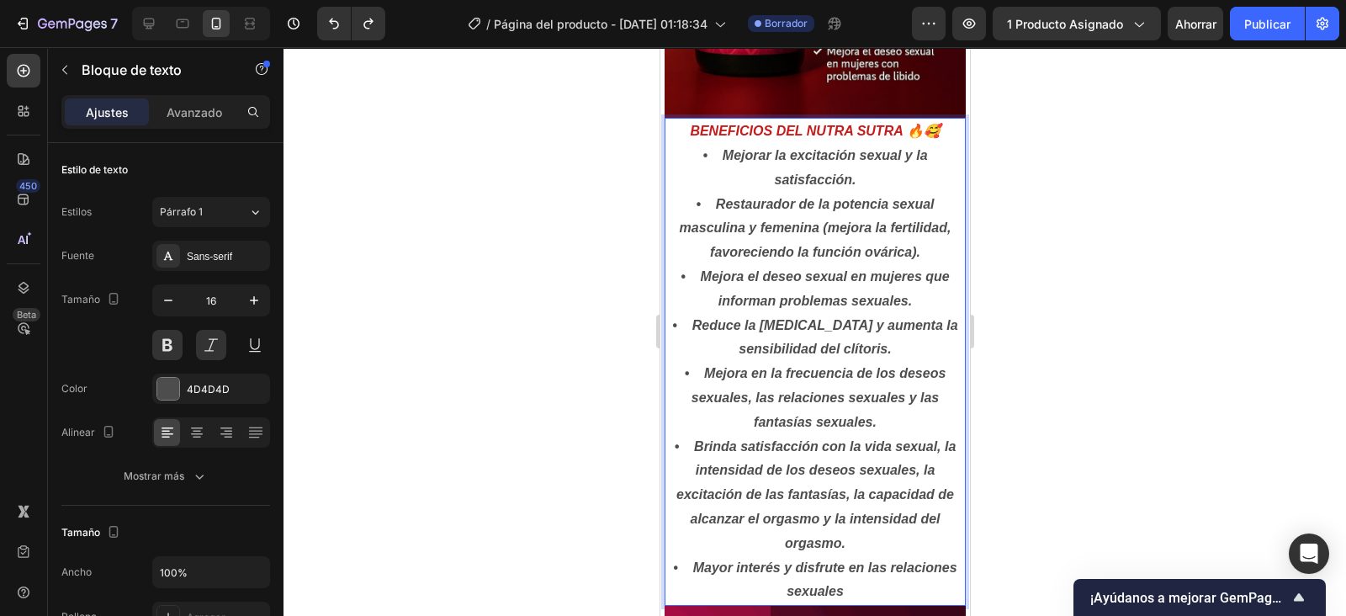
click at [671, 265] on p "BENEFICIOS DEL NUTRA SUTRA 🔥🥰 • Mejorar la excitación sexual y la satisfacción.…" at bounding box center [815, 361] width 298 height 485
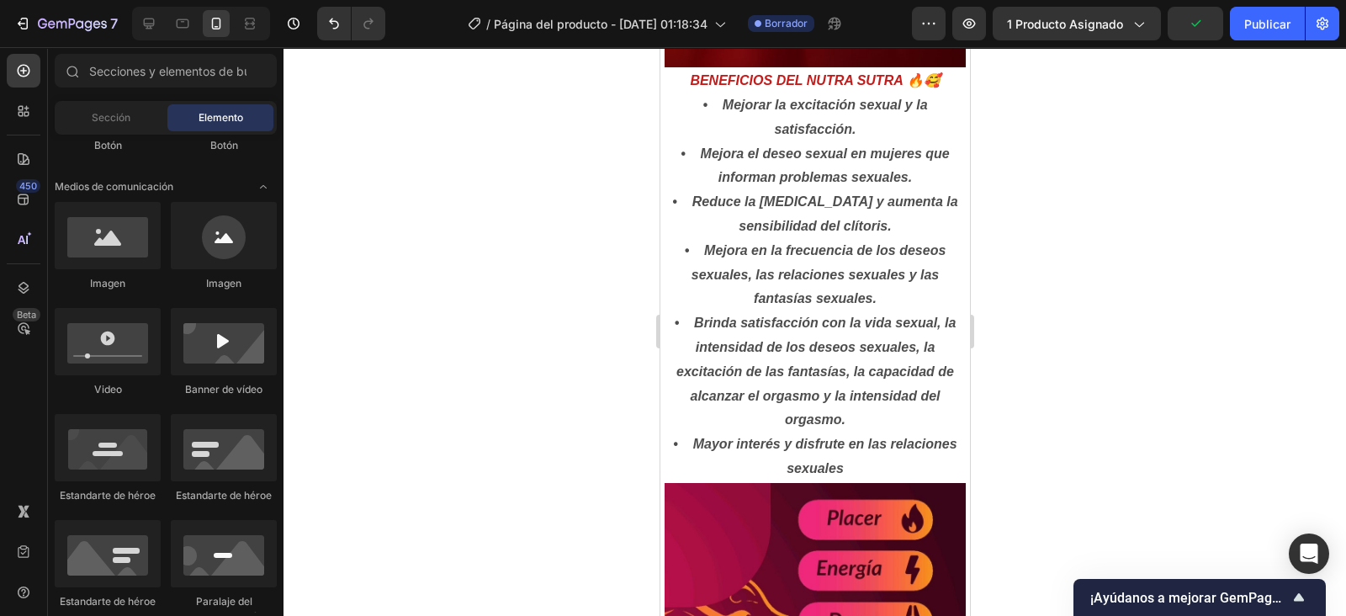
scroll to position [795, 0]
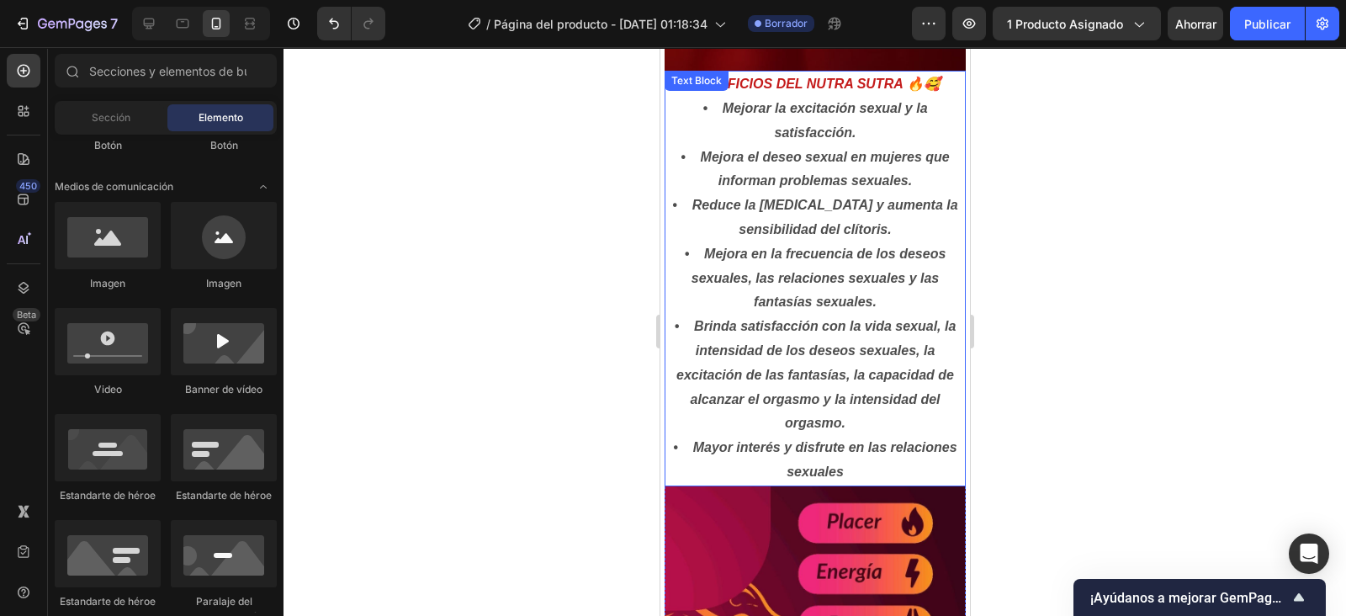
click at [673, 187] on p "BENEFICIOS DEL NUTRA SUTRA 🔥🥰 • Mejorar la excitación sexual y la satisfacción.…" at bounding box center [815, 278] width 298 height 412
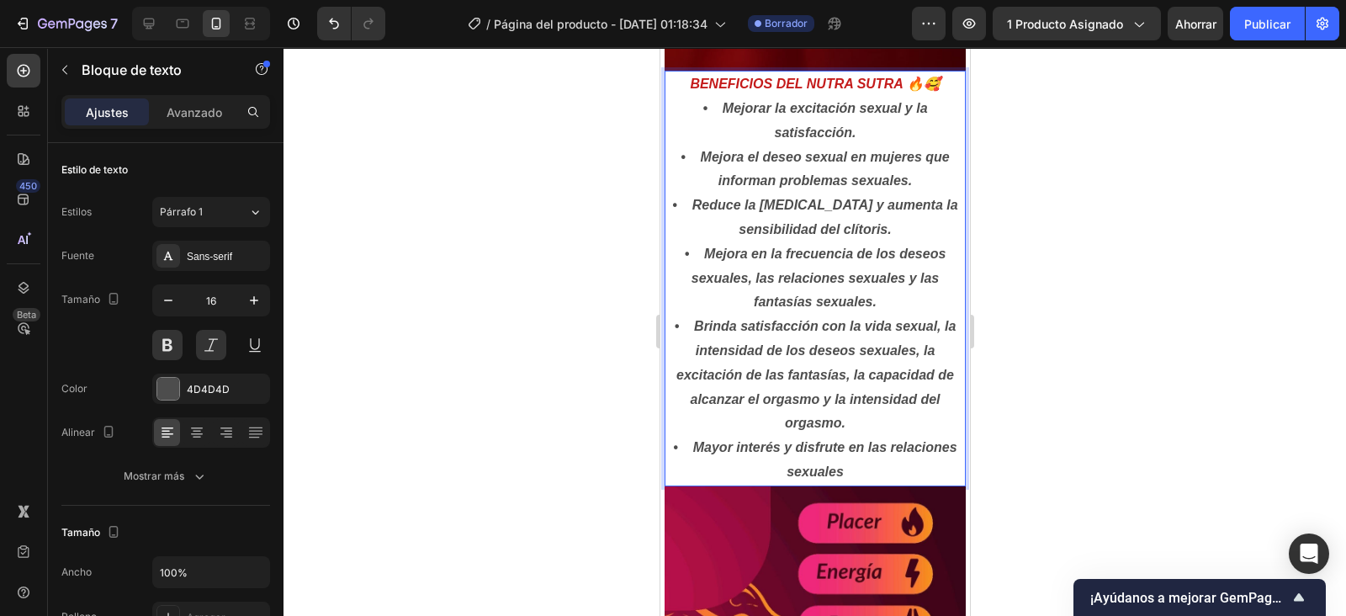
click at [671, 187] on p "BENEFICIOS DEL NUTRA SUTRA 🔥🥰 • Mejorar la excitación sexual y la satisfacción.…" at bounding box center [815, 278] width 298 height 412
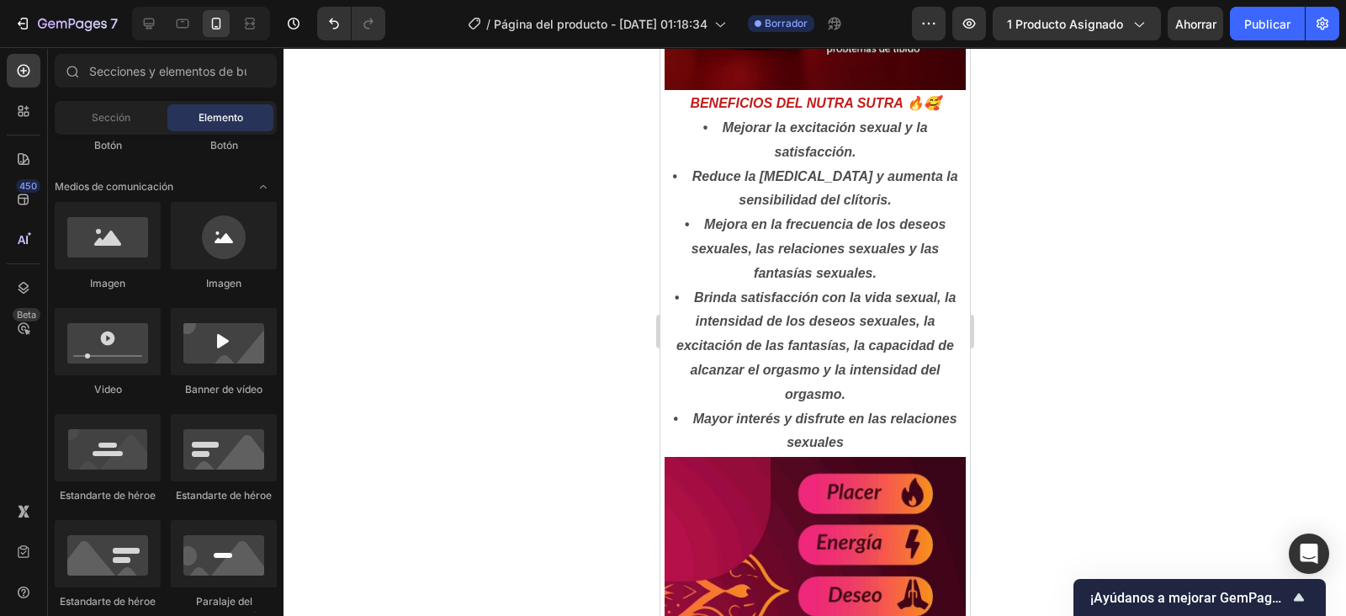
scroll to position [765, 0]
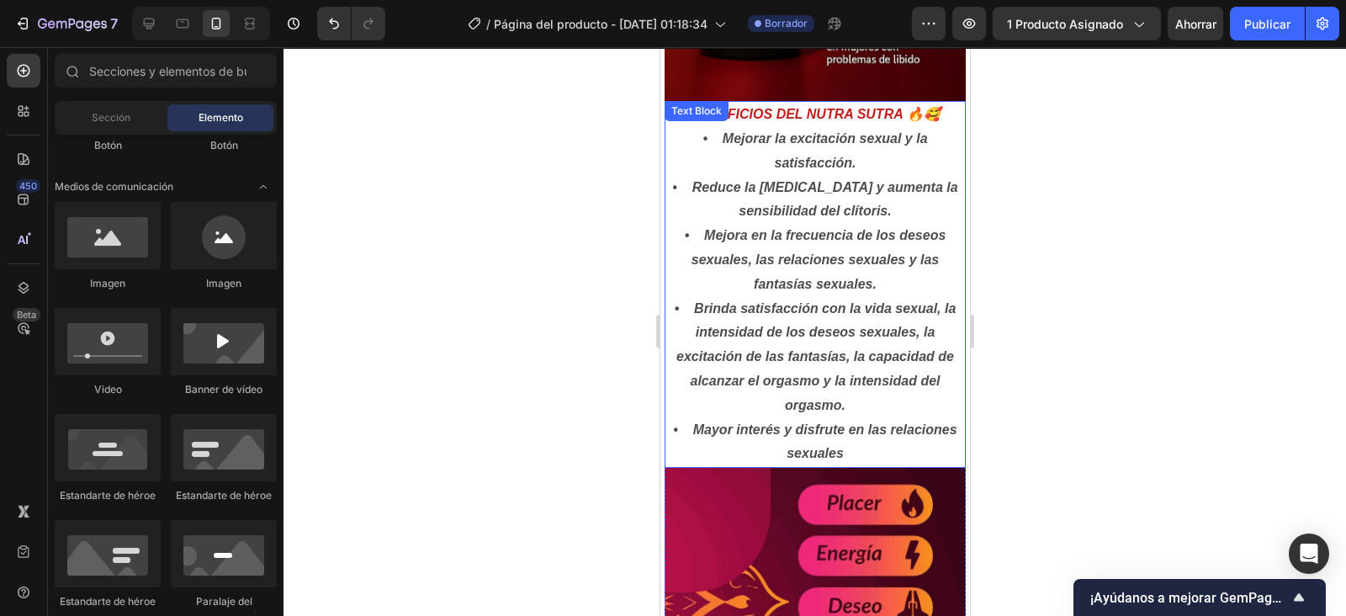
click at [676, 220] on p "BENEFICIOS DEL NUTRA SUTRA 🔥🥰 • Mejorar la excitación sexual y la satisfacción.…" at bounding box center [815, 284] width 298 height 363
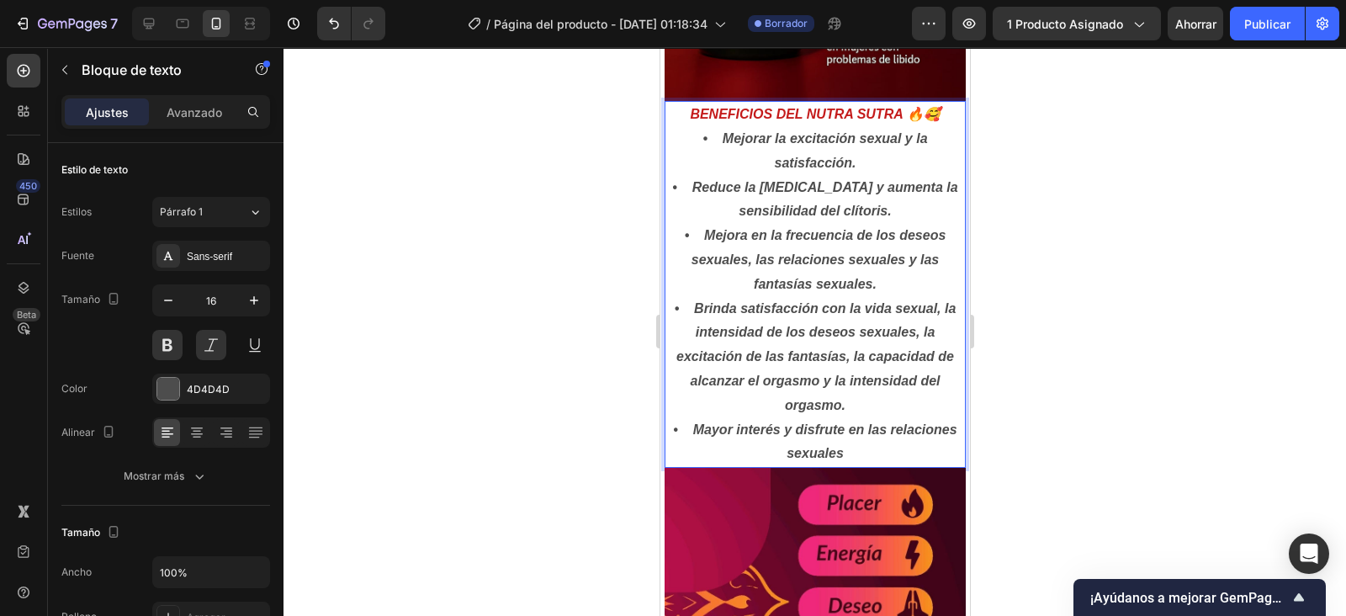
click at [676, 219] on p "BENEFICIOS DEL NUTRA SUTRA 🔥🥰 • Mejorar la excitación sexual y la satisfacción.…" at bounding box center [815, 284] width 298 height 363
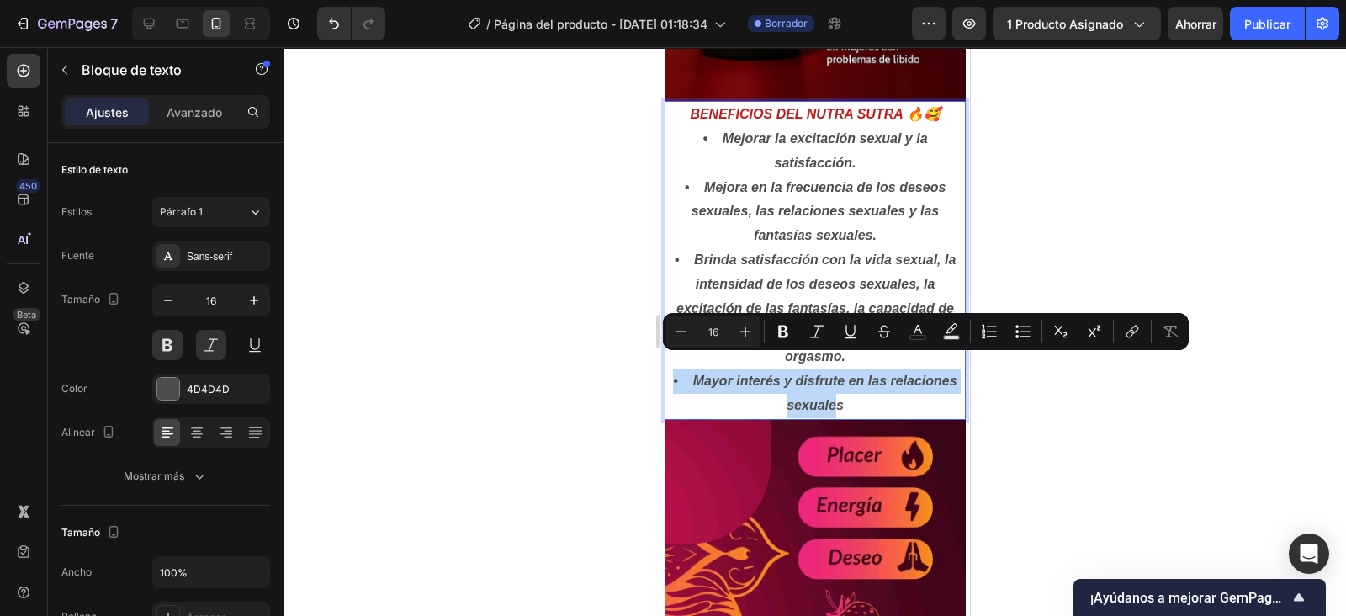
drag, startPoint x: 700, startPoint y: 363, endPoint x: 873, endPoint y: 381, distance: 173.4
click at [873, 381] on p "BENEFICIOS DEL NUTRA SUTRA 🔥🥰 • Mejorar la excitación sexual y la satisfacción.…" at bounding box center [815, 260] width 298 height 315
click at [741, 330] on icon "Editor contextual toolbar" at bounding box center [745, 331] width 17 height 17
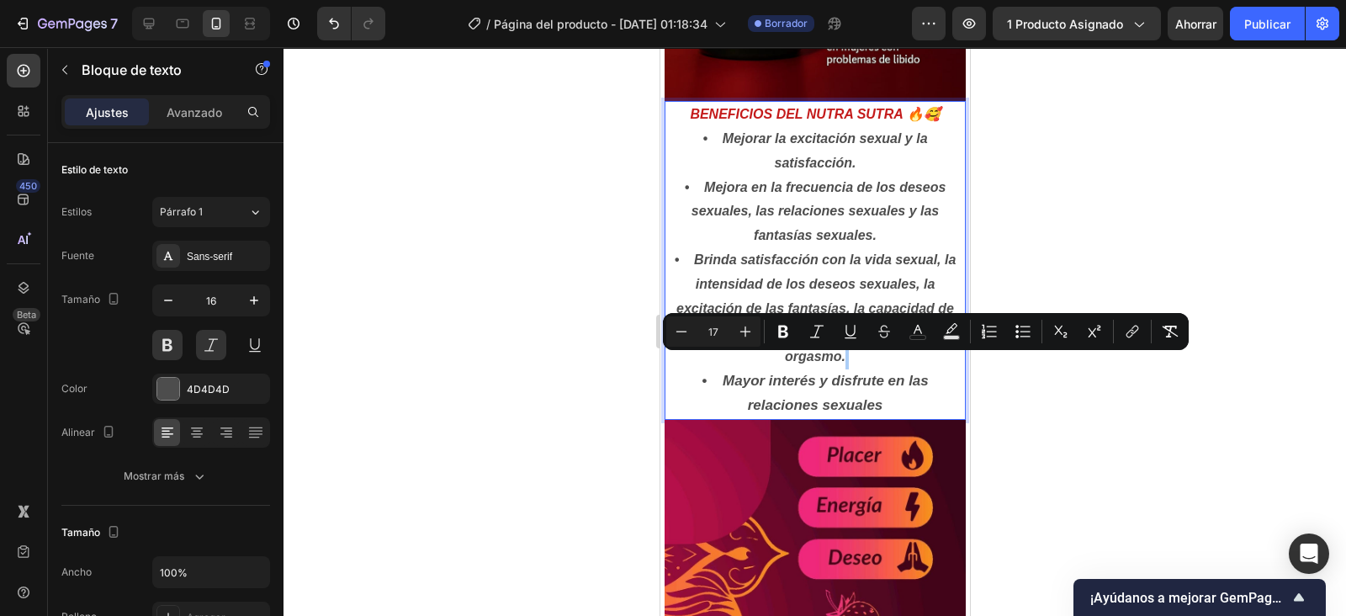
click at [741, 330] on icon "Editor contextual toolbar" at bounding box center [745, 331] width 17 height 17
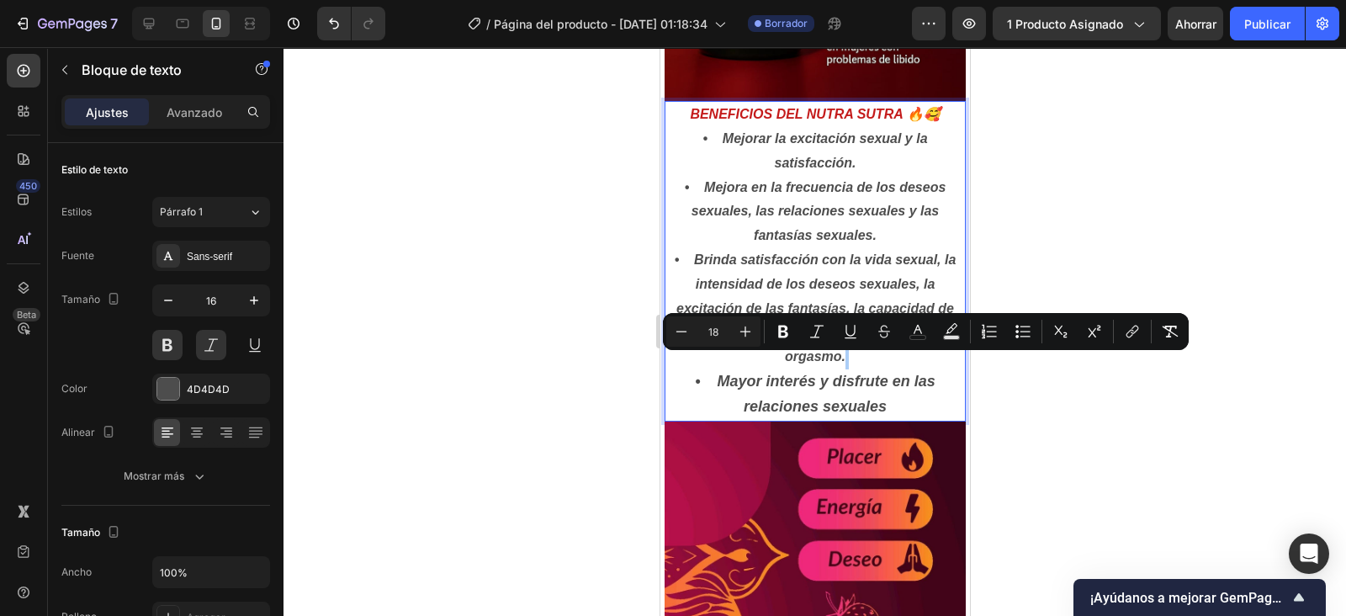
click at [678, 332] on icon "Editor contextual toolbar" at bounding box center [681, 331] width 17 height 17
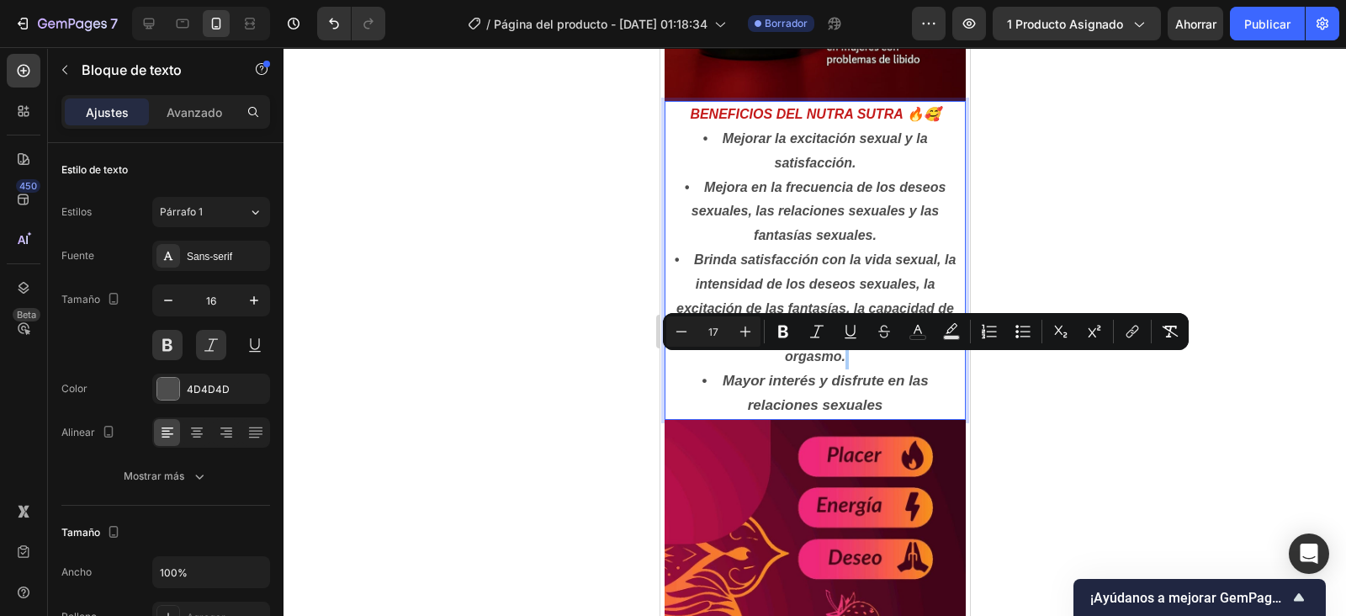
click at [678, 332] on icon "Editor contextual toolbar" at bounding box center [681, 331] width 17 height 17
type input "15"
click at [1074, 254] on div at bounding box center [815, 331] width 1063 height 569
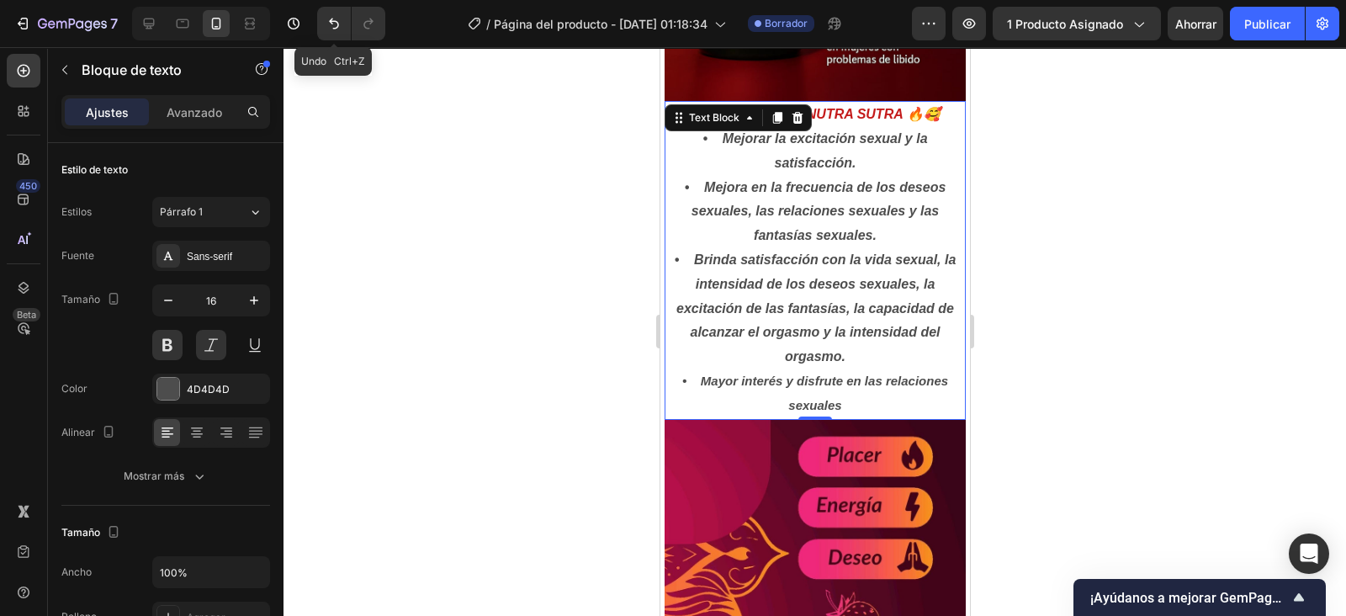
click at [333, 12] on button "Deshacer/Rehacer" at bounding box center [334, 24] width 34 height 34
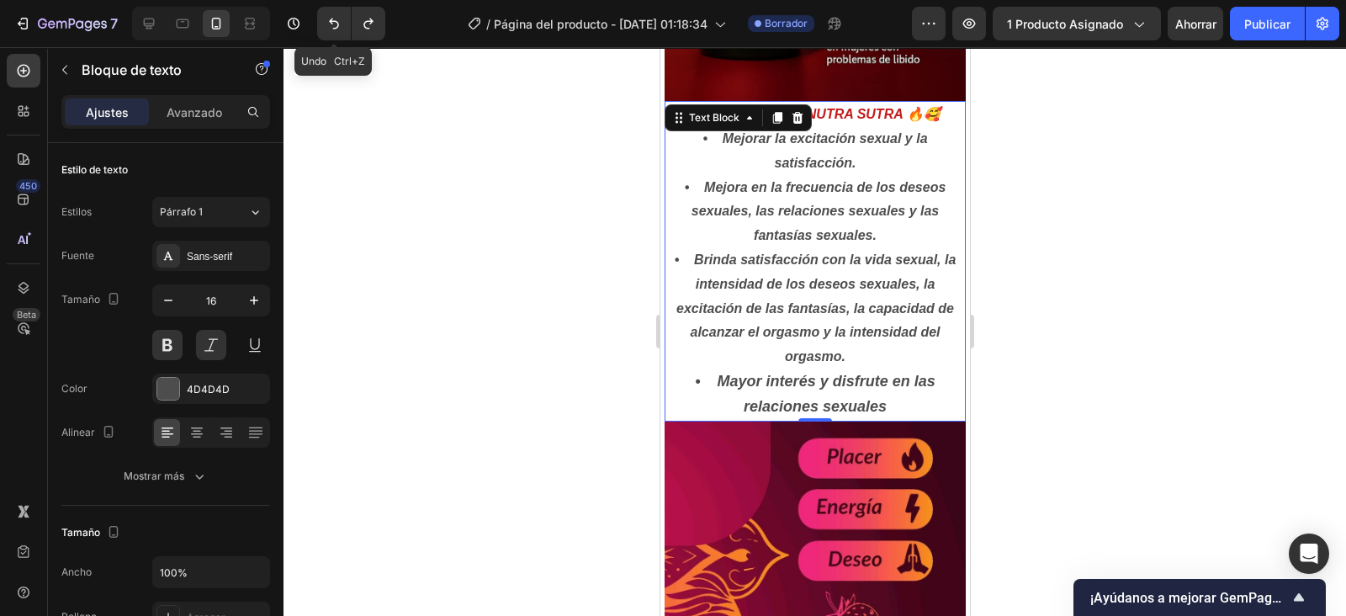
click at [333, 12] on button "Deshacer/Rehacer" at bounding box center [334, 24] width 34 height 34
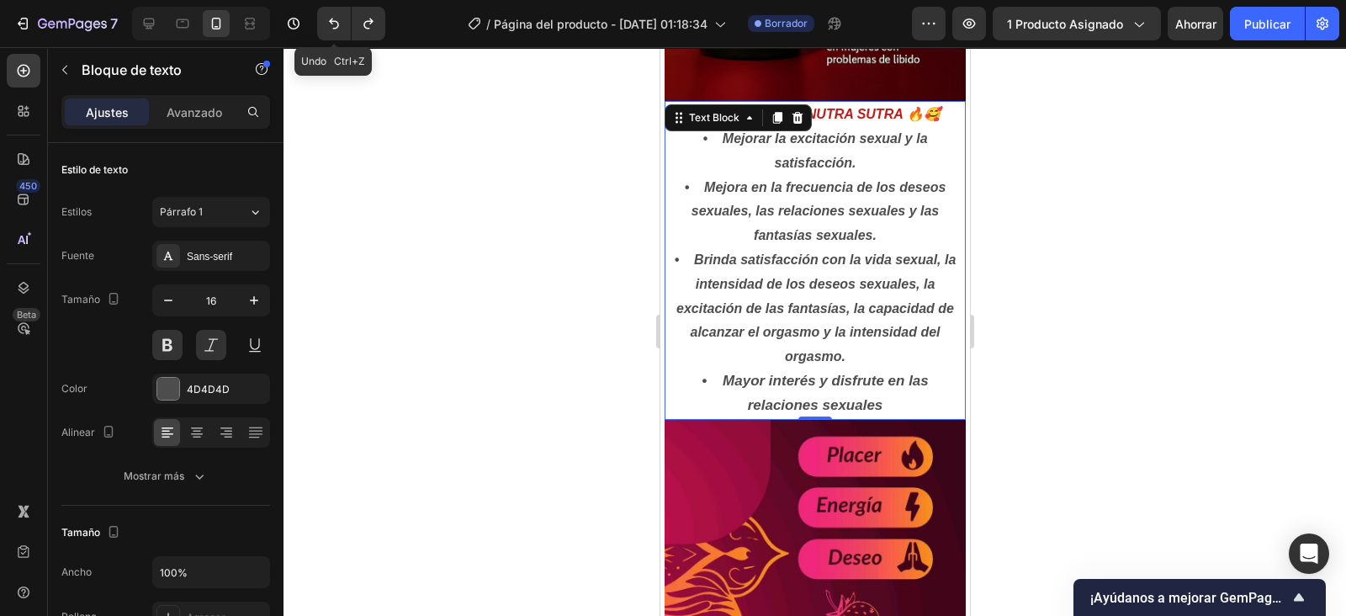
click at [333, 12] on button "Deshacer/Rehacer" at bounding box center [334, 24] width 34 height 34
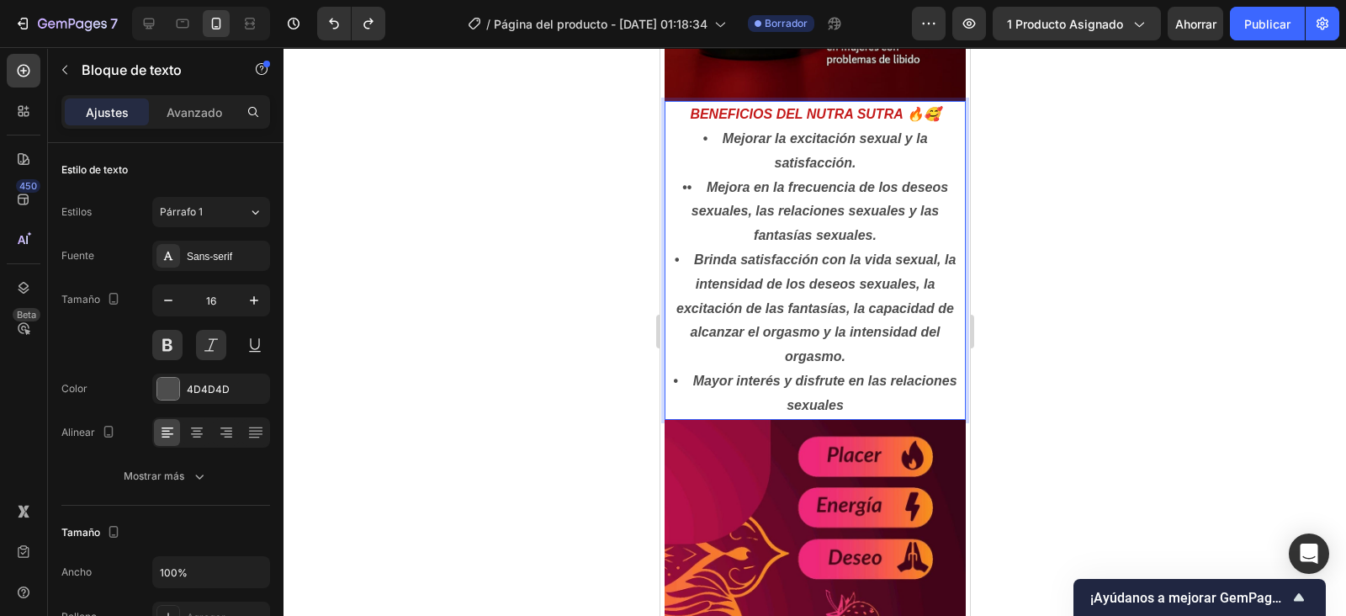
click at [679, 171] on p "BENEFICIOS DEL NUTRA SUTRA 🔥🥰 • Mejorar la excitación sexual y la satisfacción.…" at bounding box center [815, 260] width 298 height 315
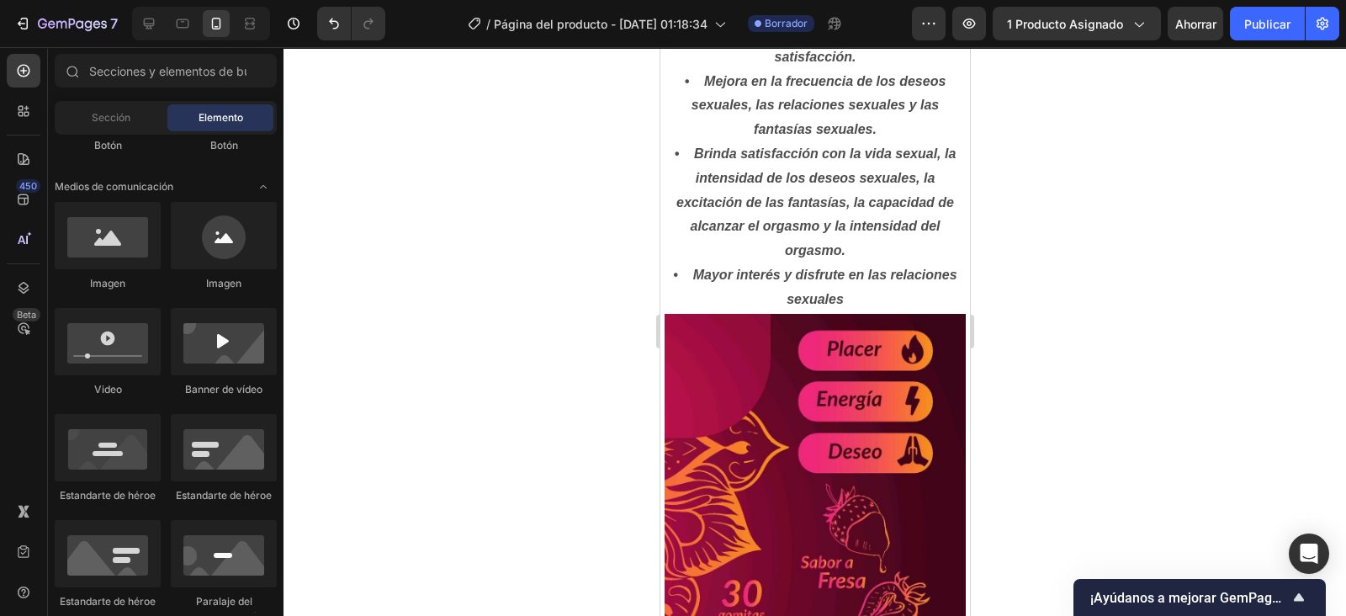
scroll to position [896, 0]
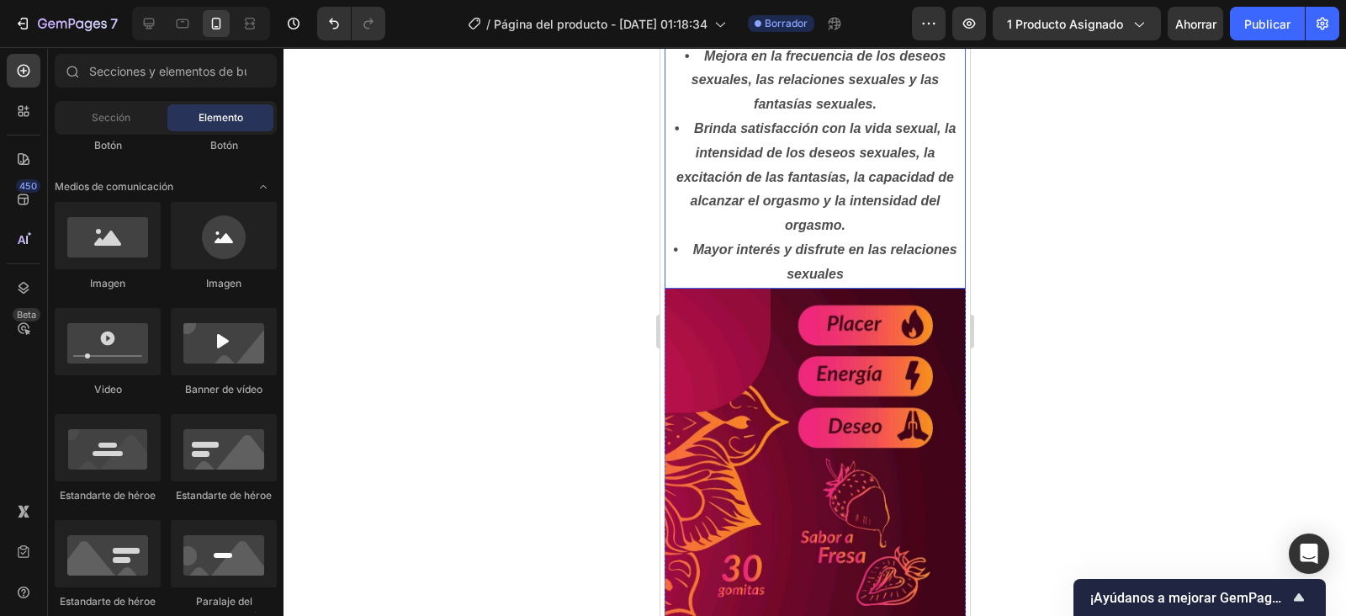
click at [690, 229] on p "BENEFICIOS DEL NUTRA SUTRA 🔥🥰 • Mejorar la excitación sexual y la satisfacción.…" at bounding box center [815, 128] width 298 height 315
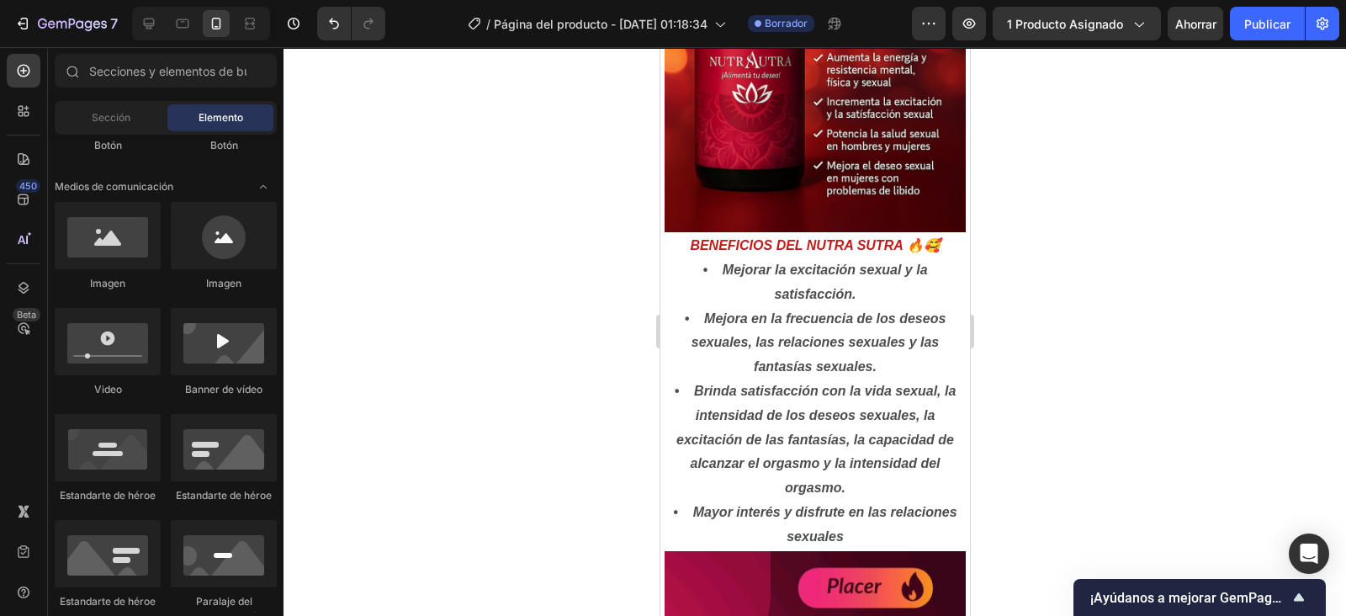
scroll to position [677, 0]
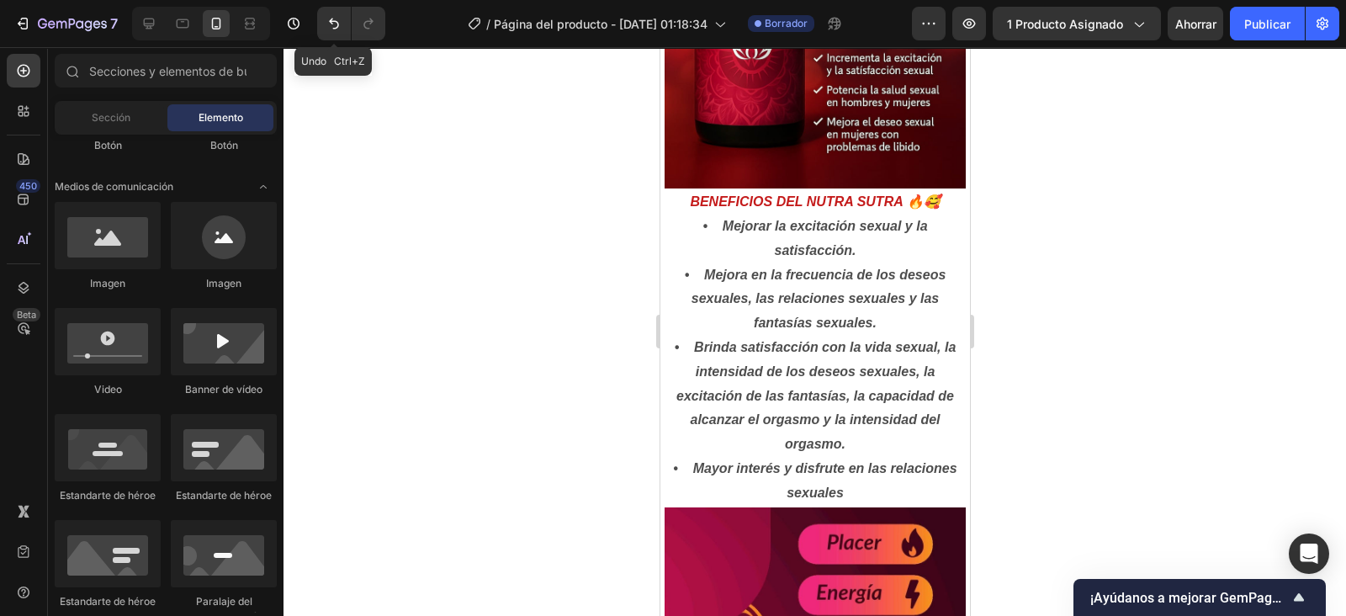
click at [337, 24] on icon "Deshacer/Rehacer" at bounding box center [334, 23] width 17 height 17
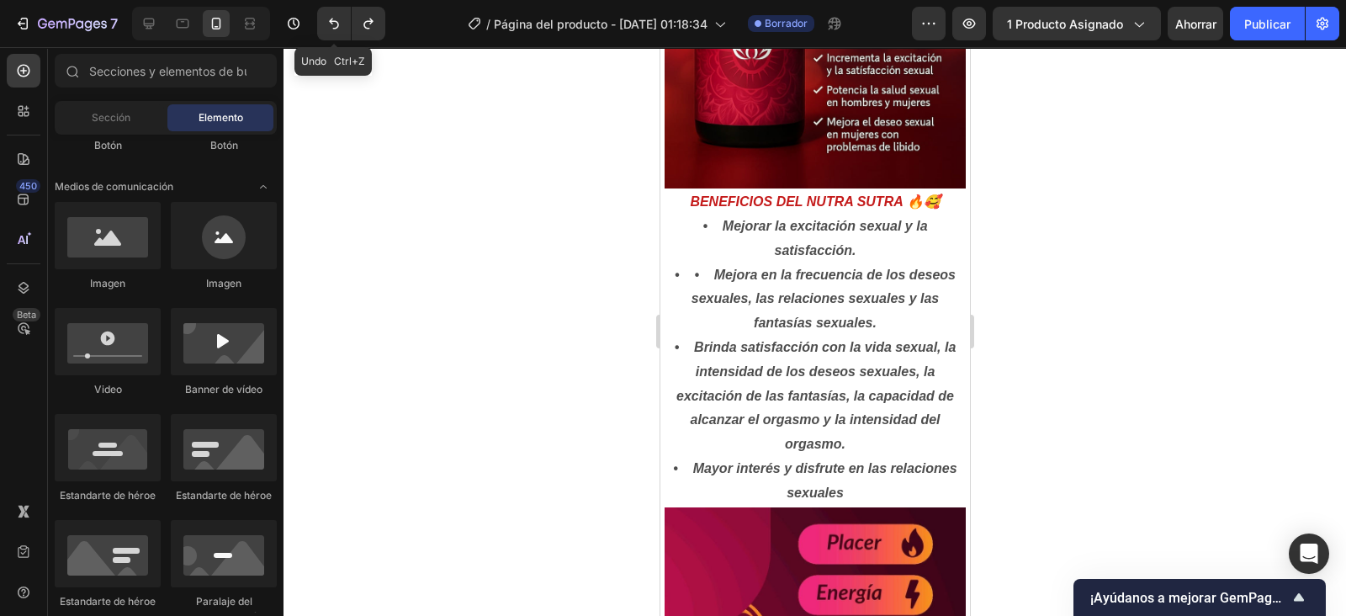
click at [337, 24] on icon "Deshacer/Rehacer" at bounding box center [334, 23] width 17 height 17
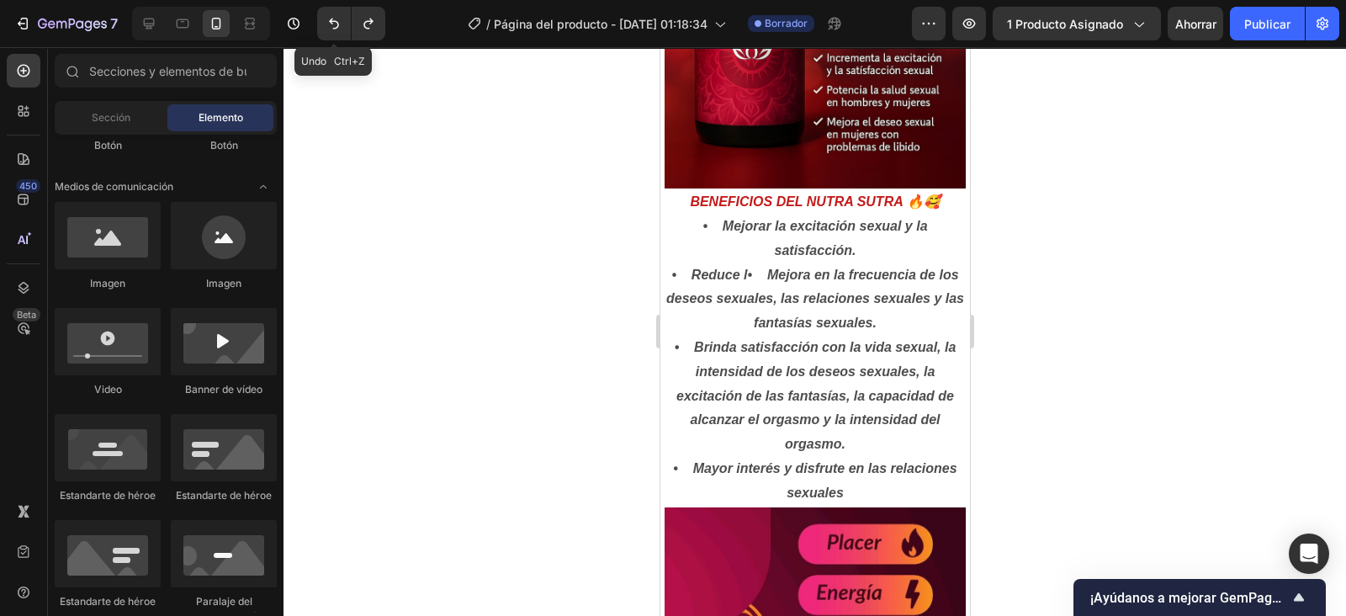
click at [337, 24] on icon "Deshacer/Rehacer" at bounding box center [334, 23] width 17 height 17
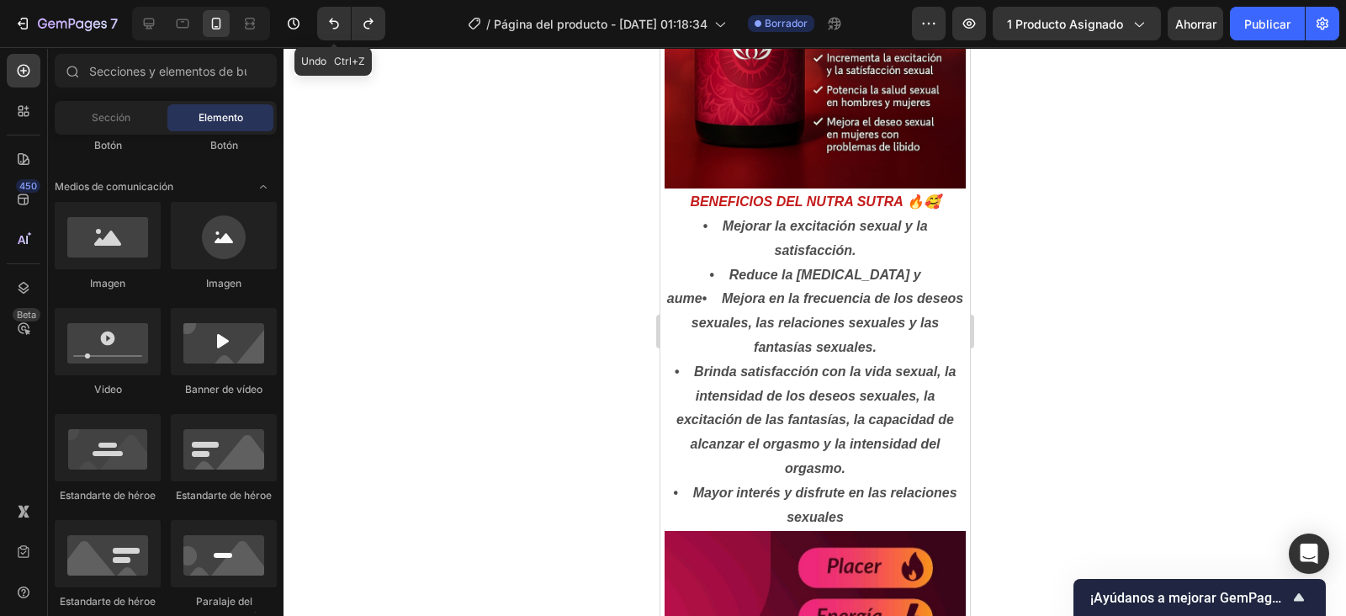
click at [337, 24] on icon "Deshacer/Rehacer" at bounding box center [334, 23] width 17 height 17
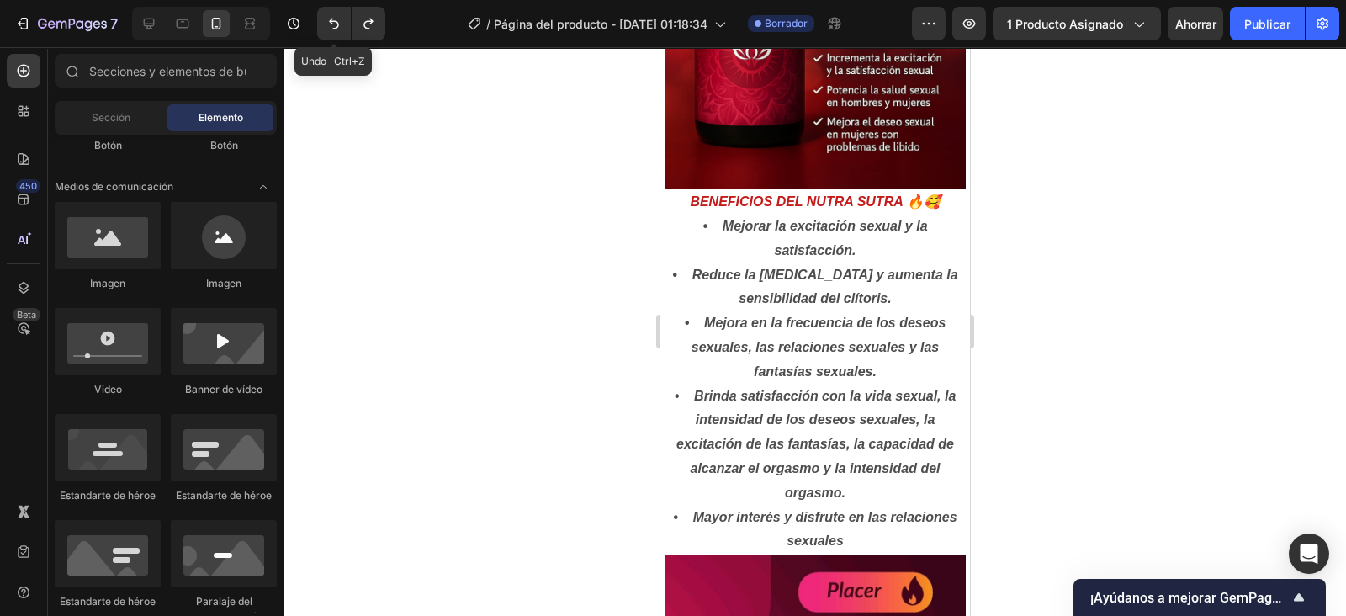
click at [337, 24] on icon "Deshacer/Rehacer" at bounding box center [334, 23] width 17 height 17
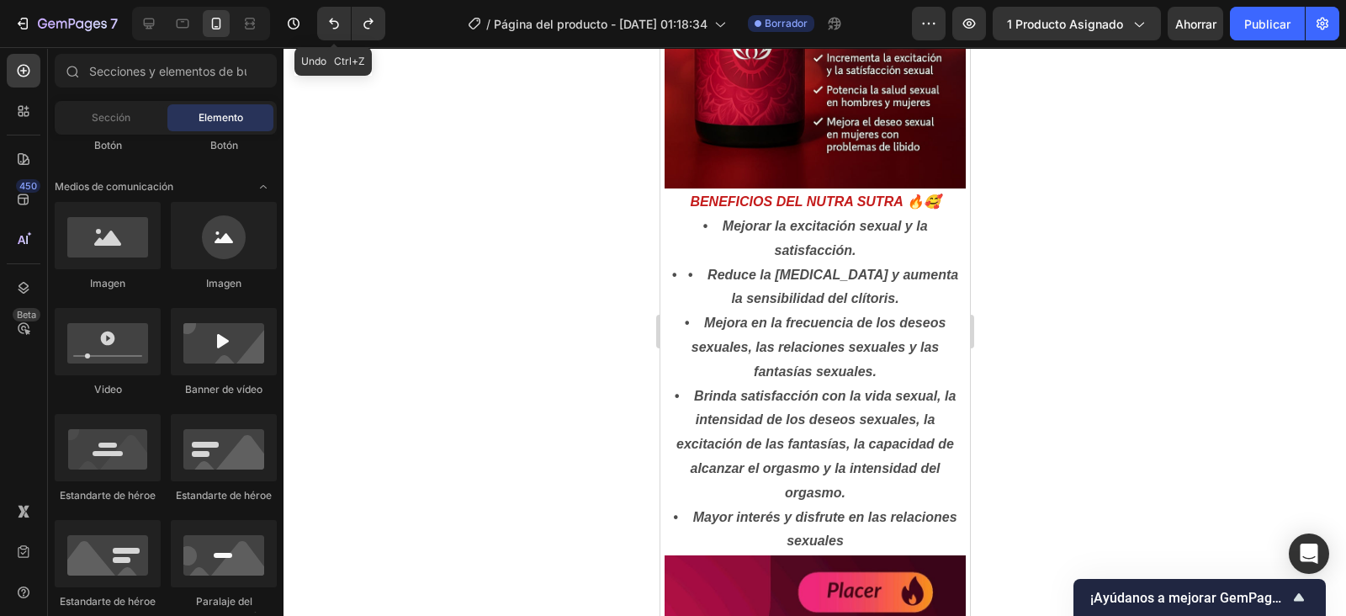
click at [337, 24] on icon "Deshacer/Rehacer" at bounding box center [334, 23] width 17 height 17
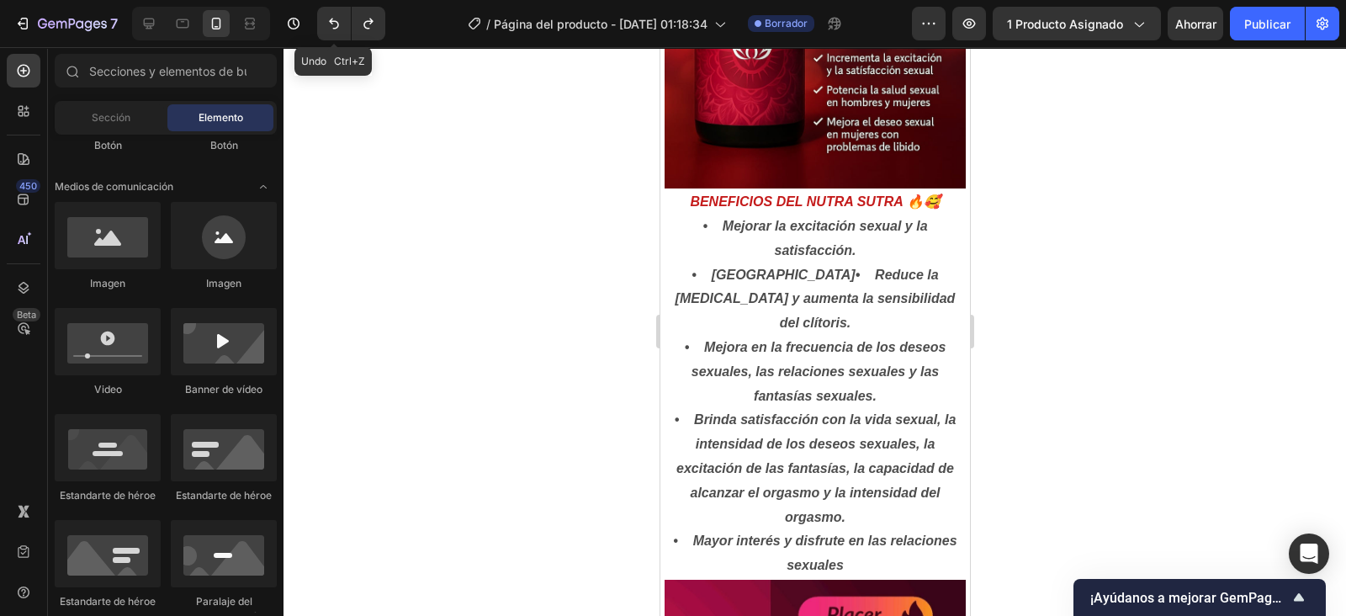
click at [337, 24] on icon "Deshacer/Rehacer" at bounding box center [334, 23] width 17 height 17
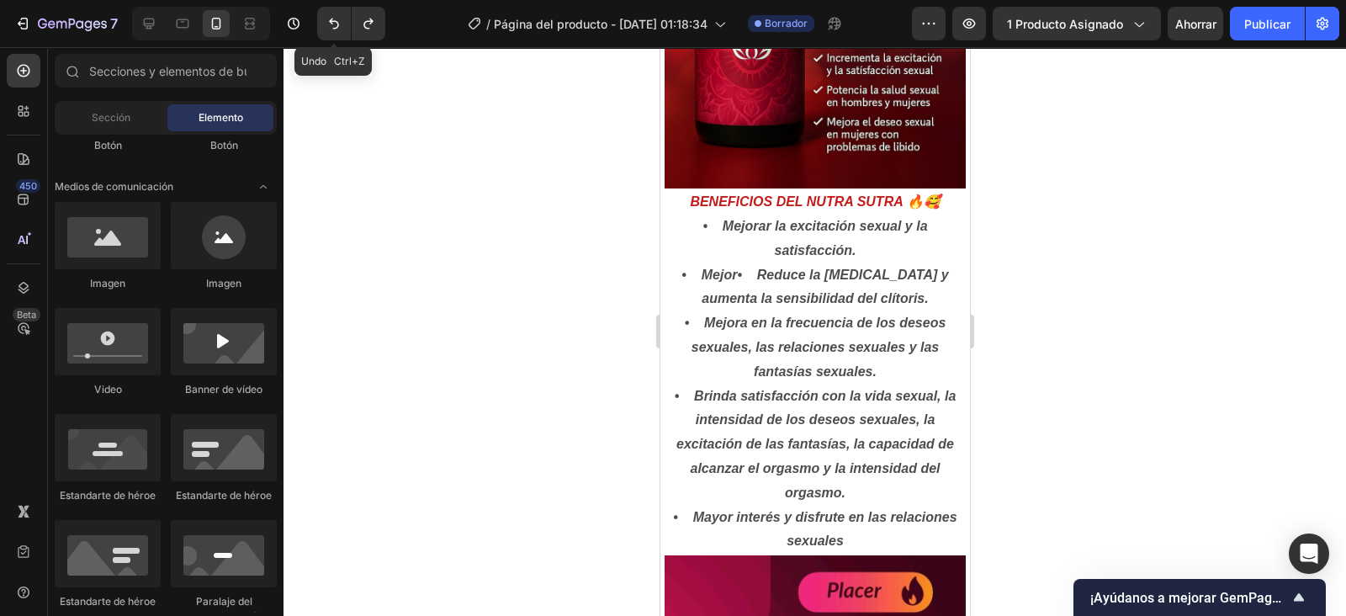
click at [337, 24] on icon "Deshacer/Rehacer" at bounding box center [334, 23] width 17 height 17
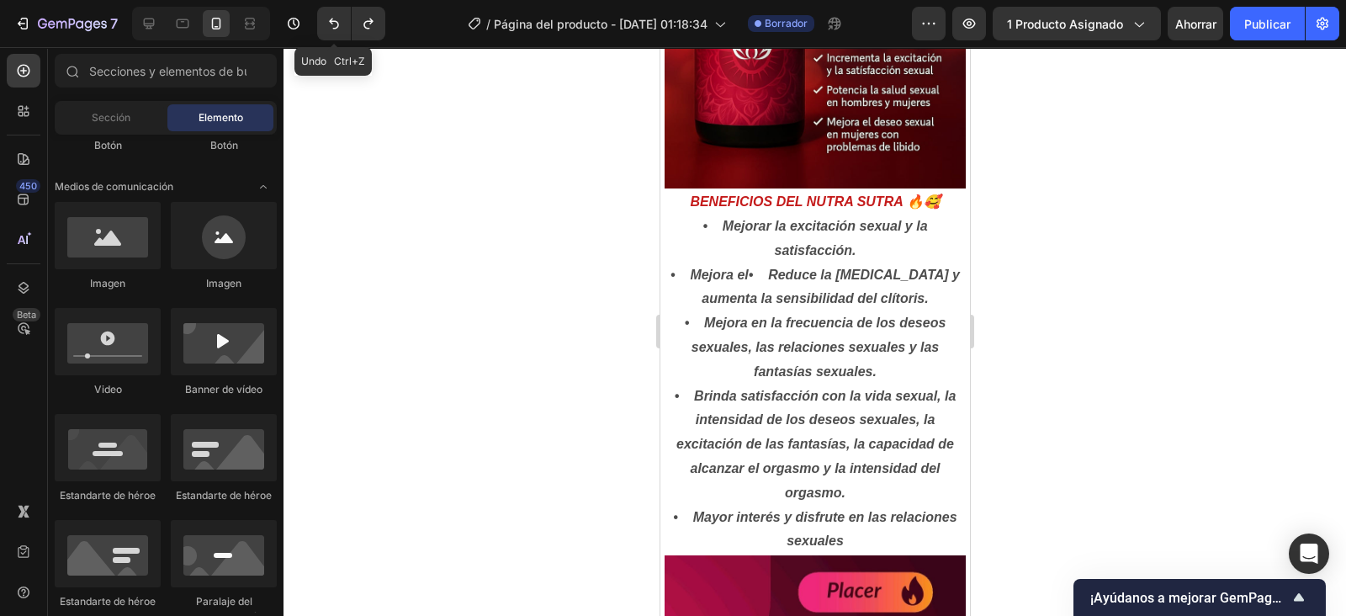
click at [337, 24] on icon "Deshacer/Rehacer" at bounding box center [334, 23] width 17 height 17
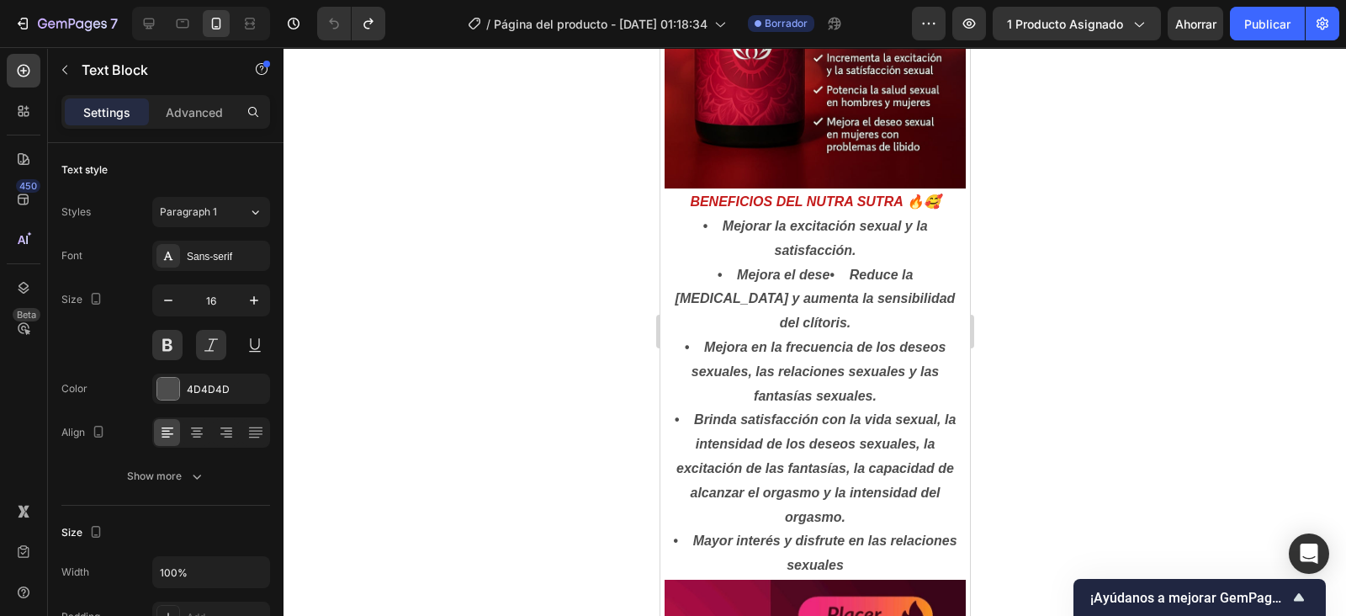
click at [755, 275] on p "BENEFICIOS DEL NUTRA SUTRA 🔥🥰 • Mejorar la excitación sexual y la satisfacción.…" at bounding box center [815, 384] width 298 height 388
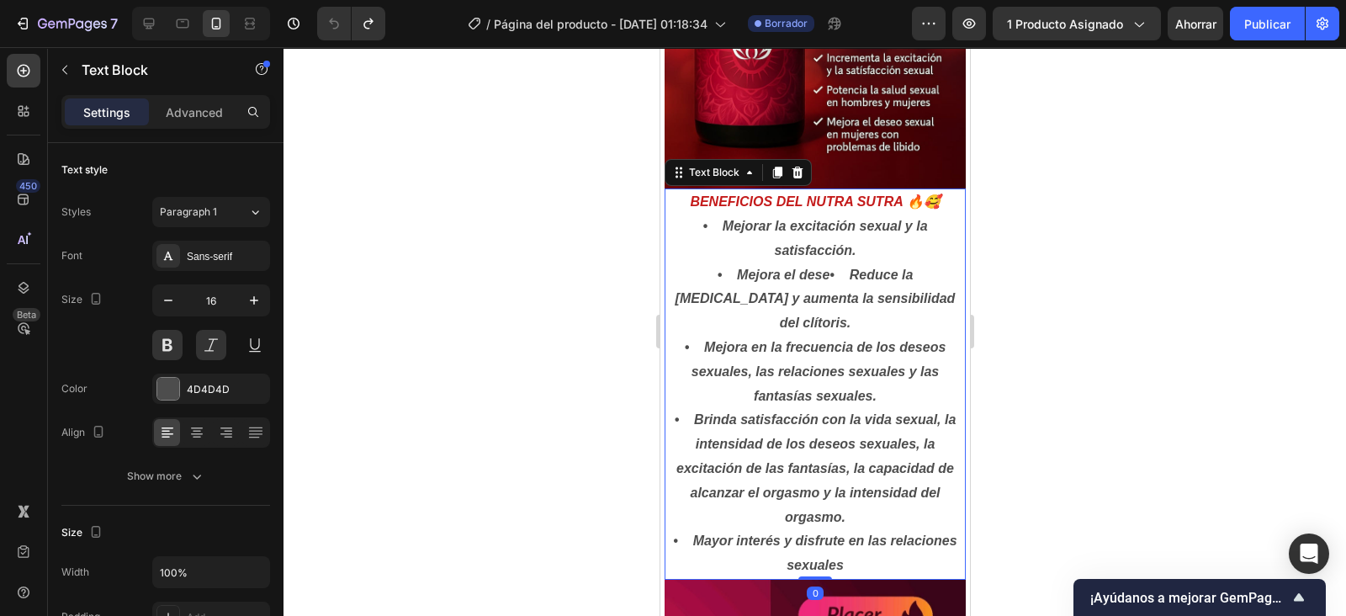
click at [878, 544] on p "BENEFICIOS DEL NUTRA SUTRA 🔥🥰 • Mejorar la excitación sexual y la satisfacción.…" at bounding box center [815, 384] width 298 height 388
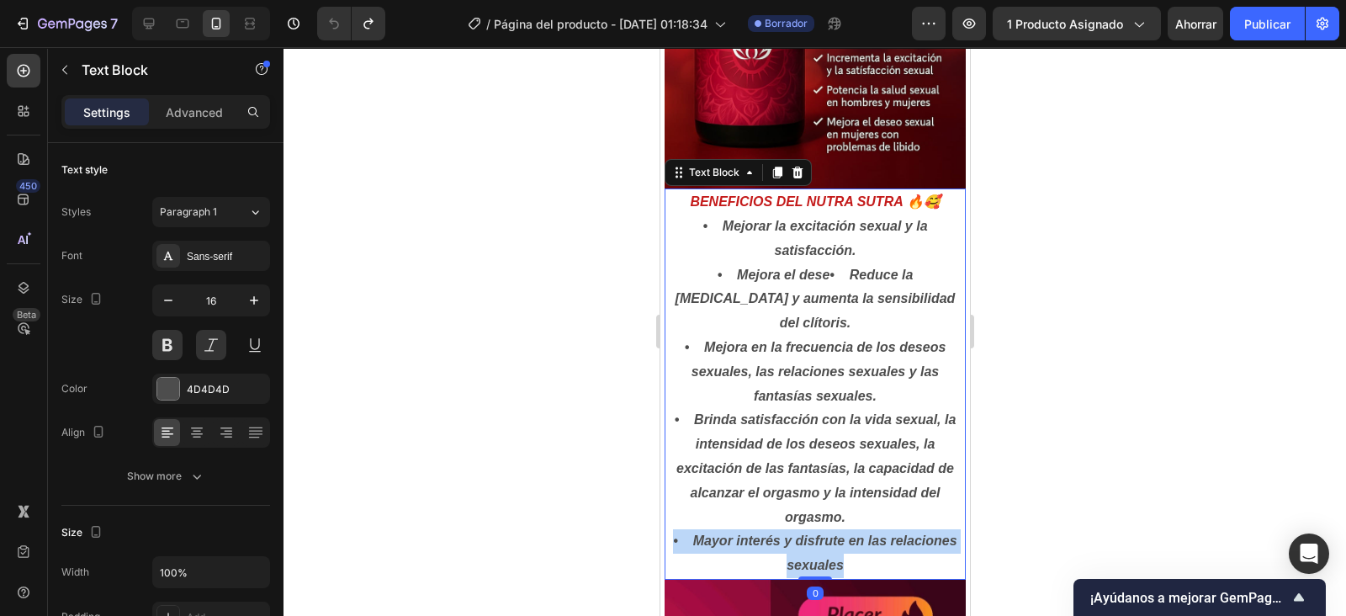
click at [878, 544] on p "BENEFICIOS DEL NUTRA SUTRA 🔥🥰 • Mejorar la excitación sexual y la satisfacción.…" at bounding box center [815, 384] width 298 height 388
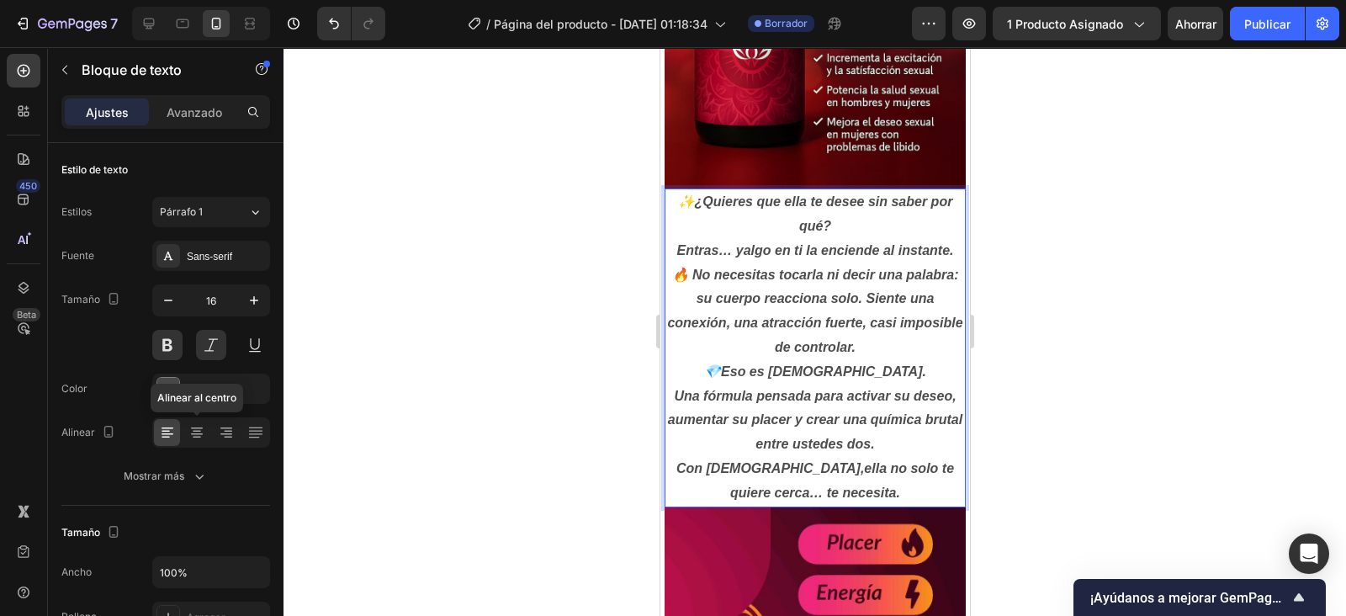
click at [191, 432] on icon at bounding box center [196, 432] width 17 height 17
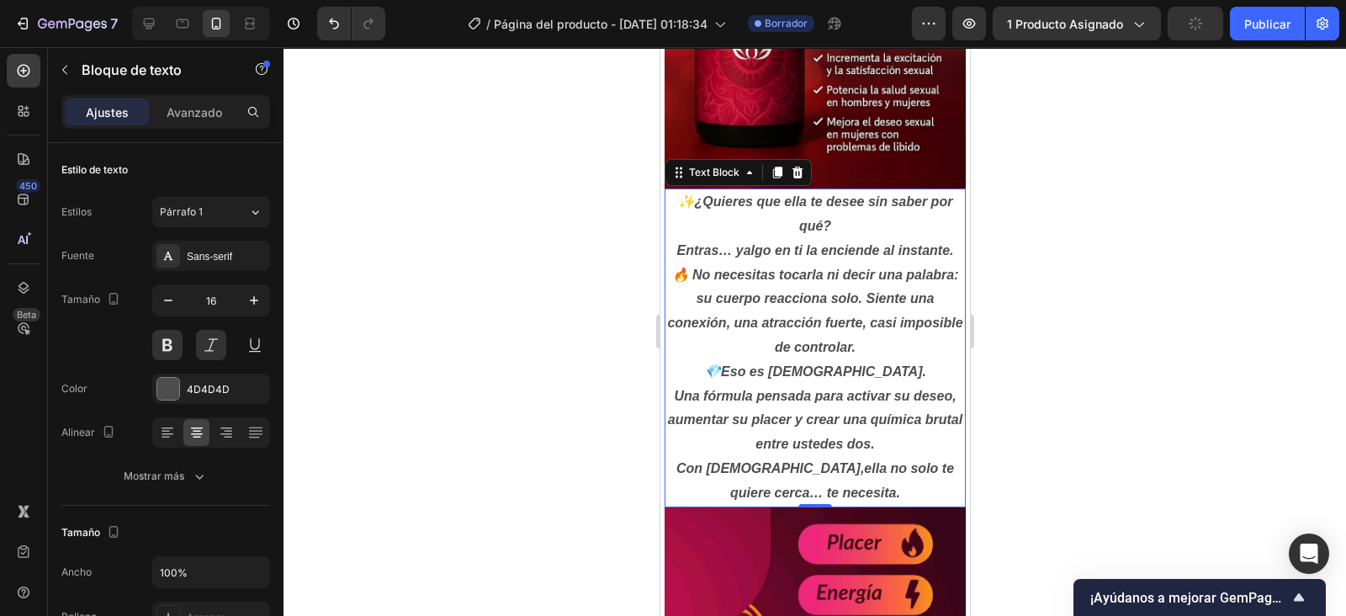
click at [168, 294] on icon "button" at bounding box center [168, 300] width 17 height 17
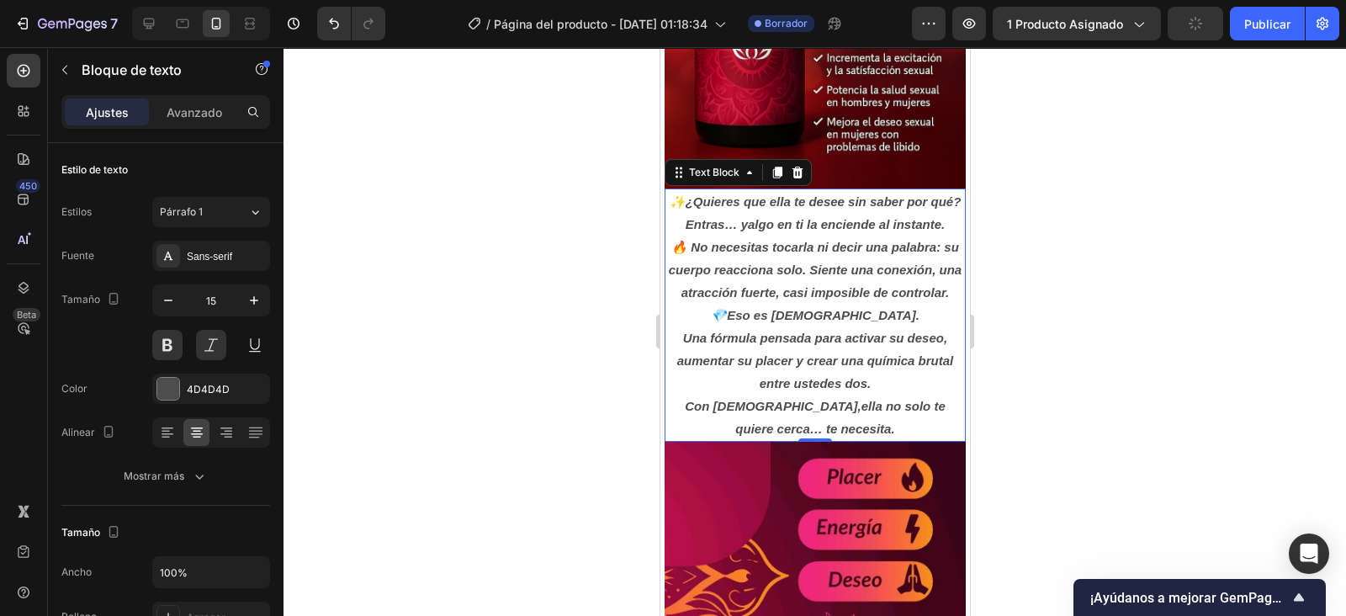
click at [247, 294] on icon "button" at bounding box center [254, 300] width 17 height 17
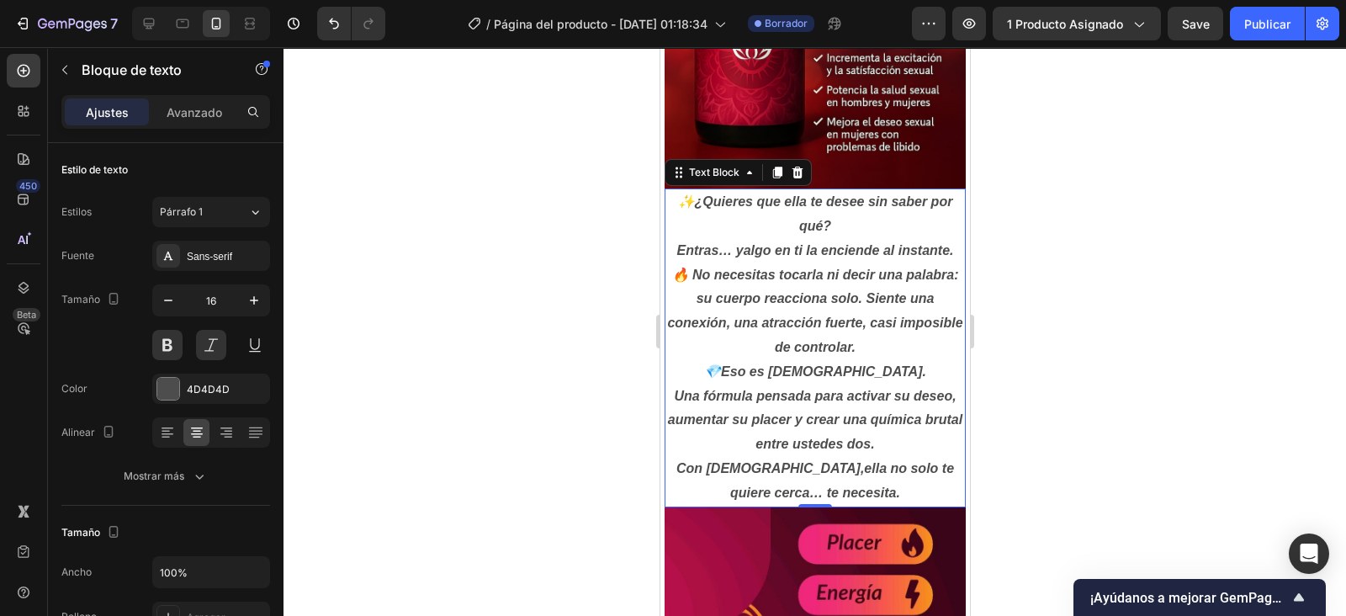
click at [167, 296] on icon "button" at bounding box center [168, 300] width 17 height 17
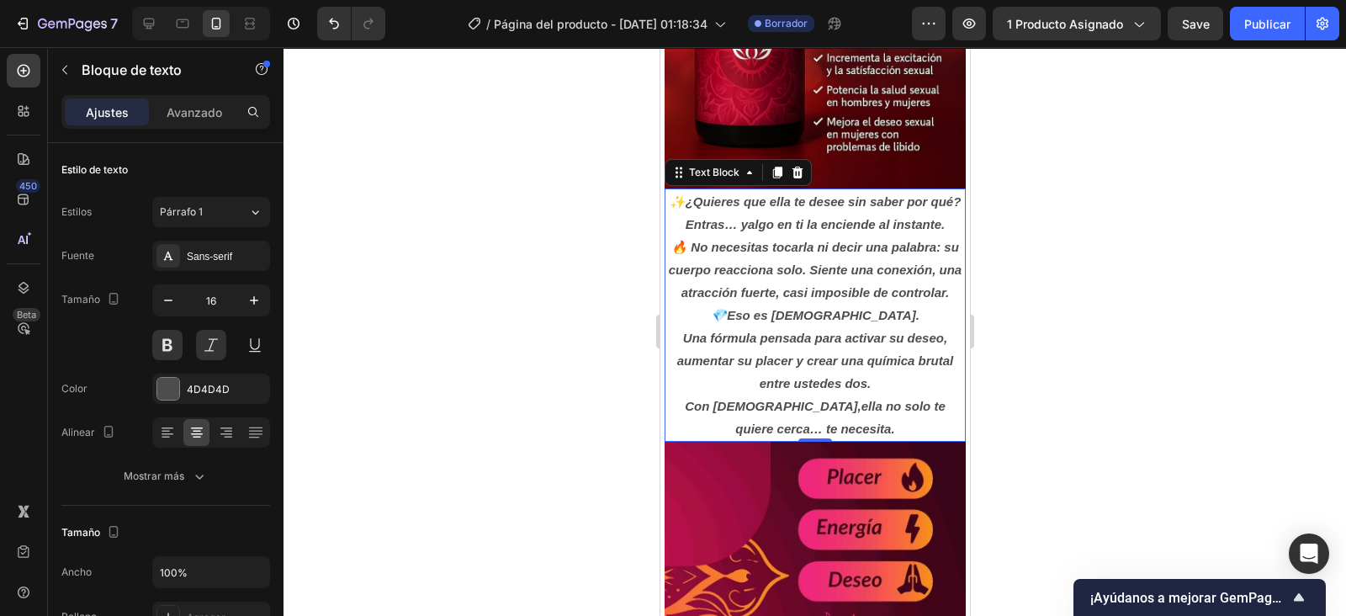
type input "15"
click at [841, 332] on p "💎 Eso es Nutra Sutra. Una fórmula pensada para activar su deseo, aumentar su pl…" at bounding box center [815, 372] width 298 height 136
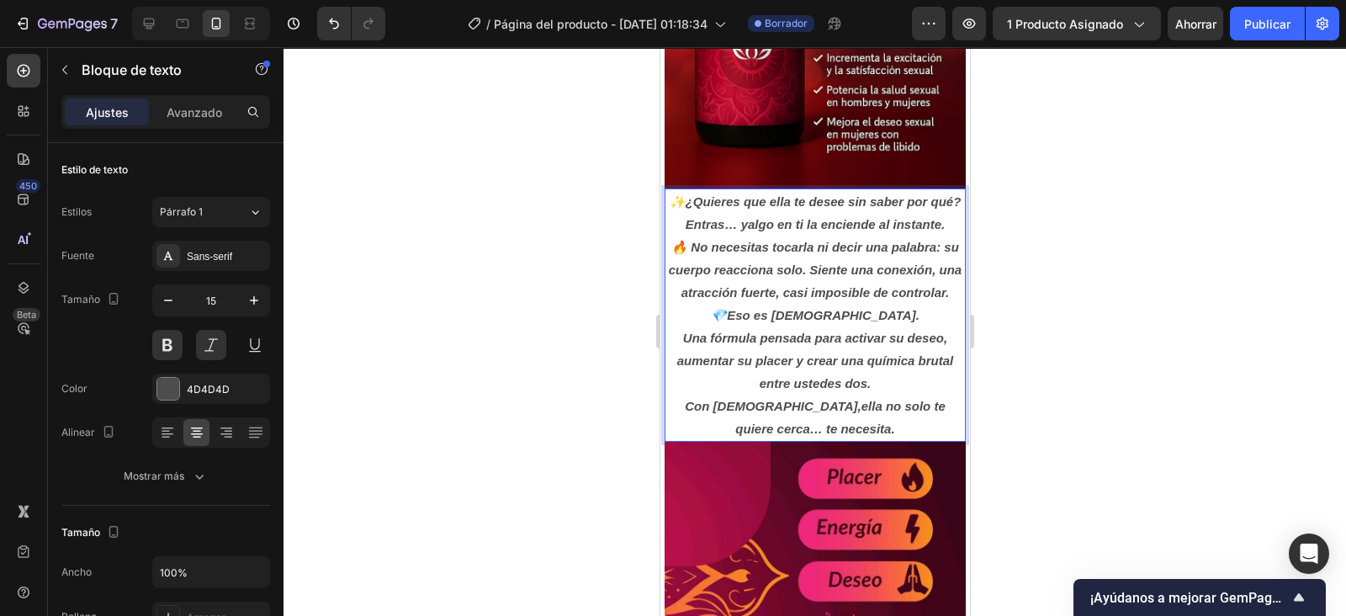
click at [836, 322] on strong "Eso es Nutra Sutra." at bounding box center [822, 315] width 193 height 14
click at [877, 322] on strong "Eso es NUTRA Sutra." at bounding box center [822, 315] width 127 height 14
click at [762, 437] on p "💎 Eso es NUTRA SUTRA. Una fórmula pensada para activar su deseo, aumentar su pl…" at bounding box center [815, 372] width 298 height 136
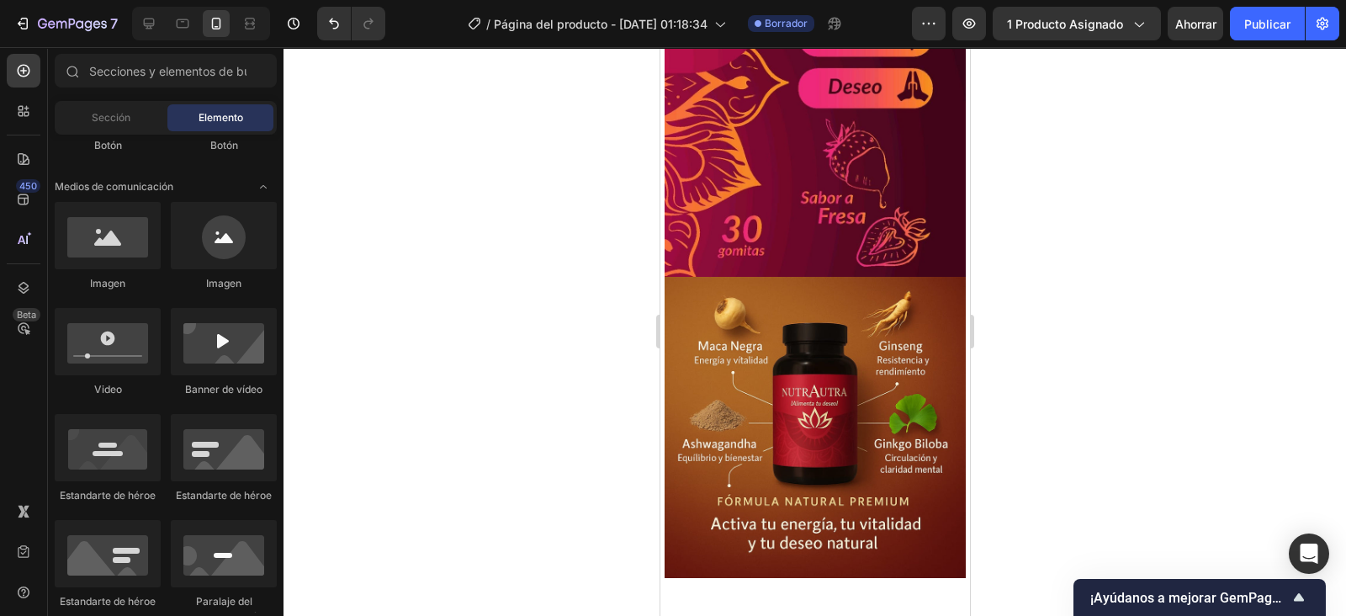
scroll to position [1162, 0]
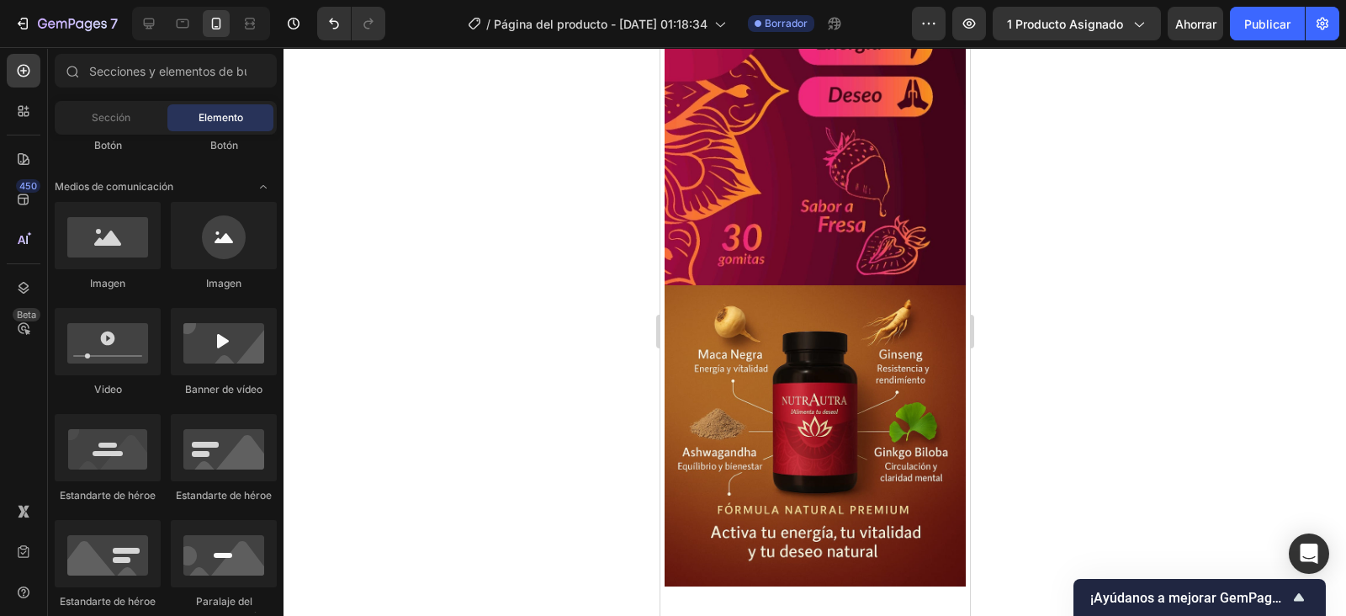
drag, startPoint x: 963, startPoint y: 395, endPoint x: 1632, endPoint y: 468, distance: 672.1
click at [1259, 24] on div "Publicar" at bounding box center [1267, 24] width 46 height 18
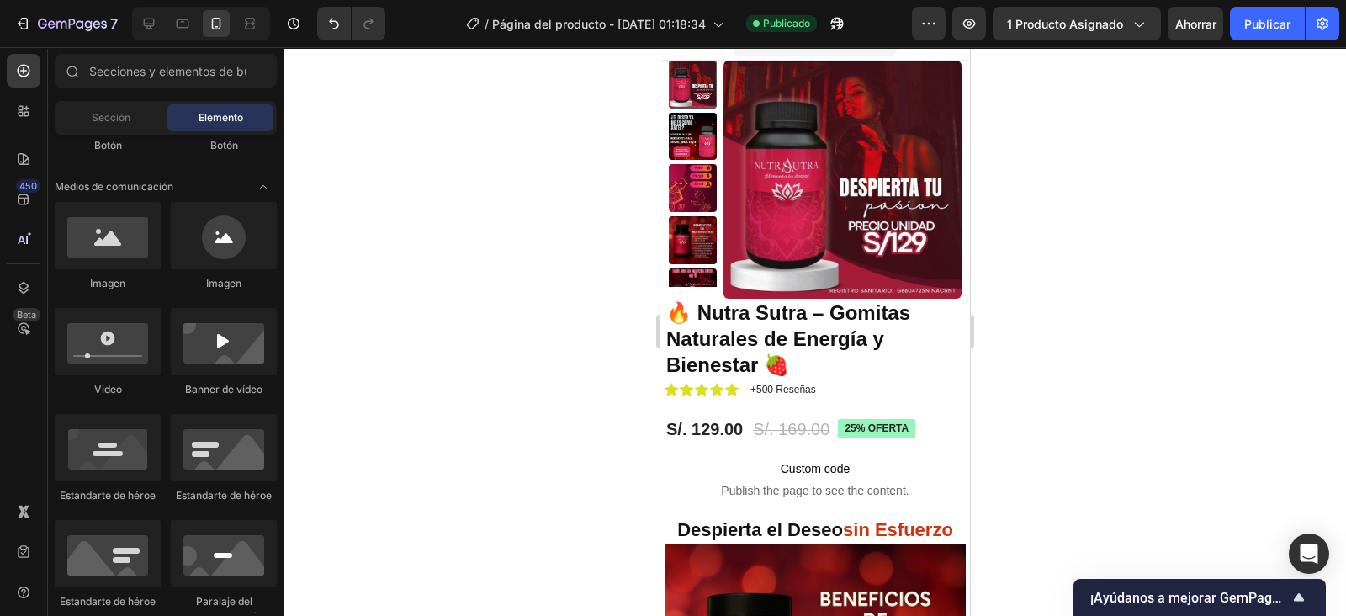
scroll to position [0, 0]
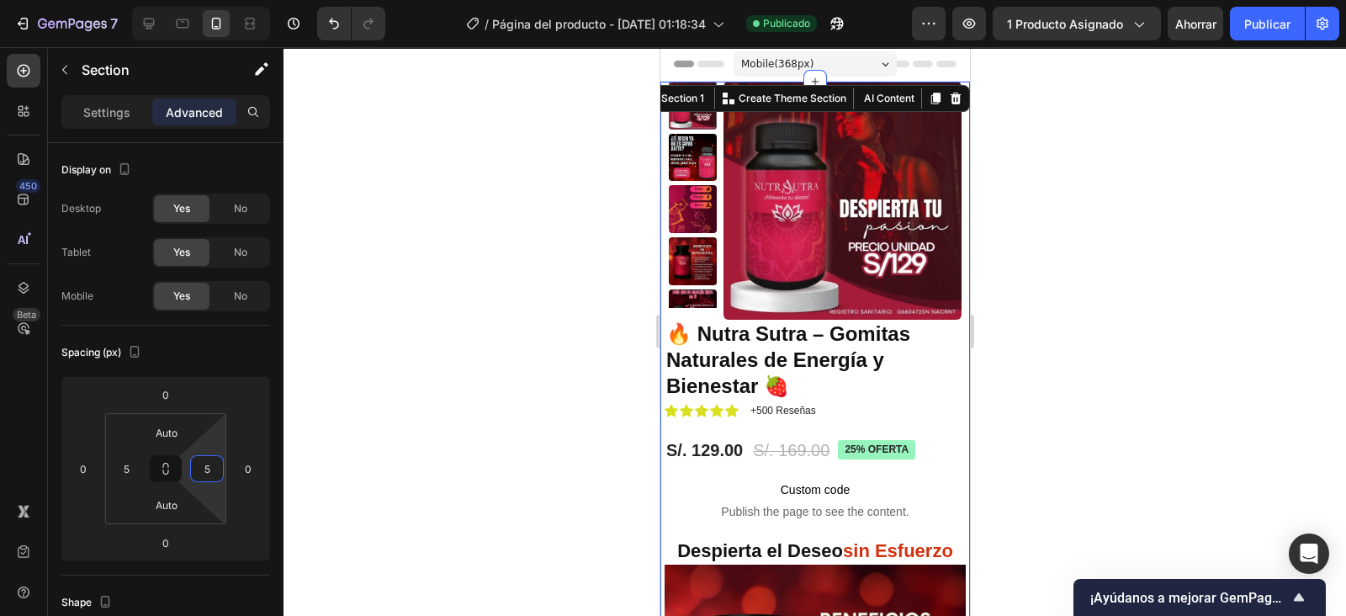
click at [210, 470] on input "5" at bounding box center [206, 468] width 25 height 25
click at [230, 497] on div "Auto" at bounding box center [243, 503] width 104 height 25
click at [128, 466] on input "5" at bounding box center [126, 468] width 25 height 25
type input "Auto"
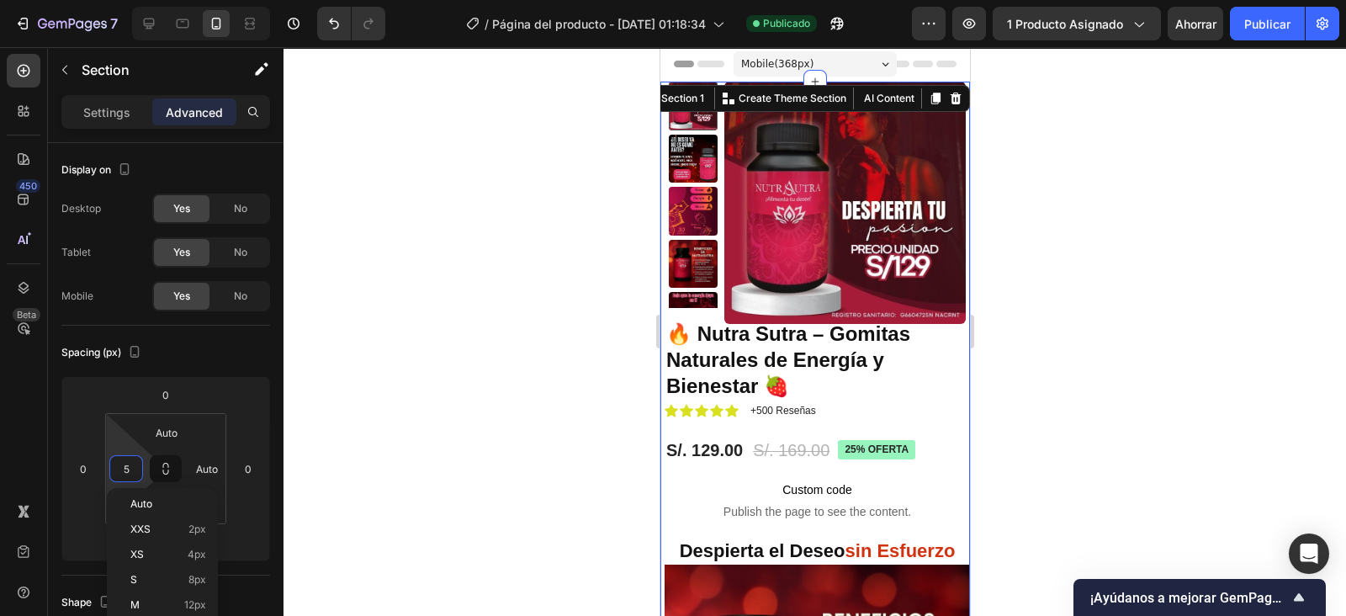
click at [151, 493] on div "Auto" at bounding box center [162, 503] width 104 height 25
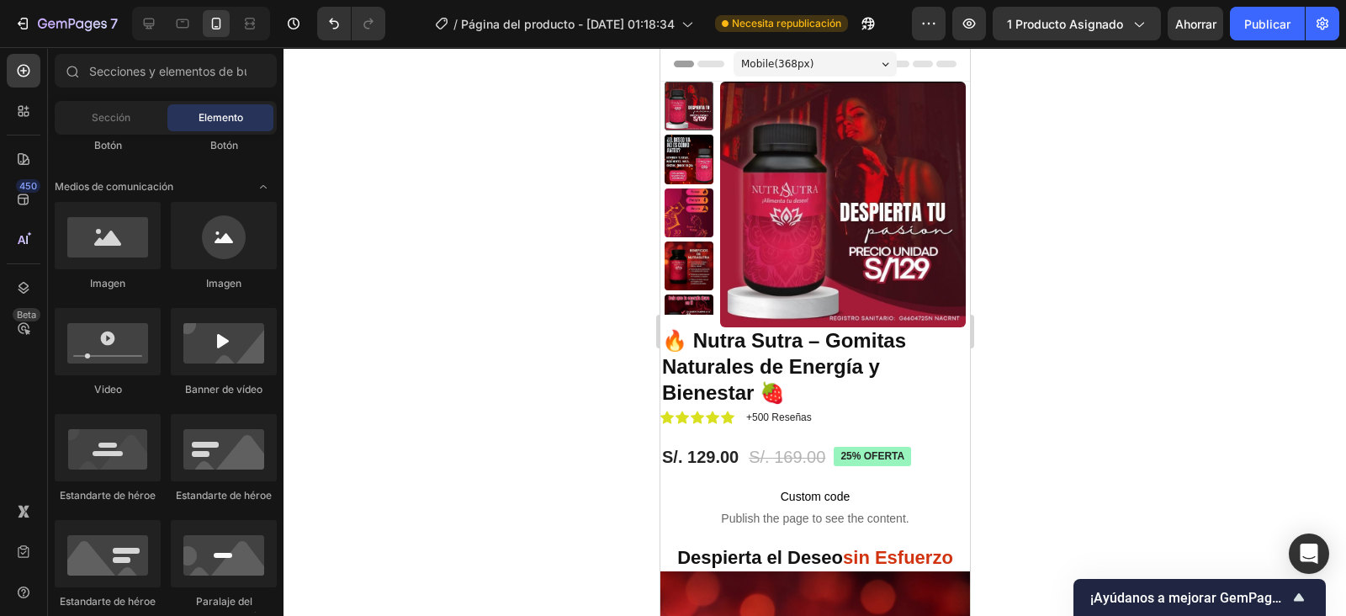
click at [1193, 20] on span "Ahorrar" at bounding box center [1195, 24] width 41 height 14
click at [1258, 19] on div "Publicar" at bounding box center [1267, 24] width 46 height 18
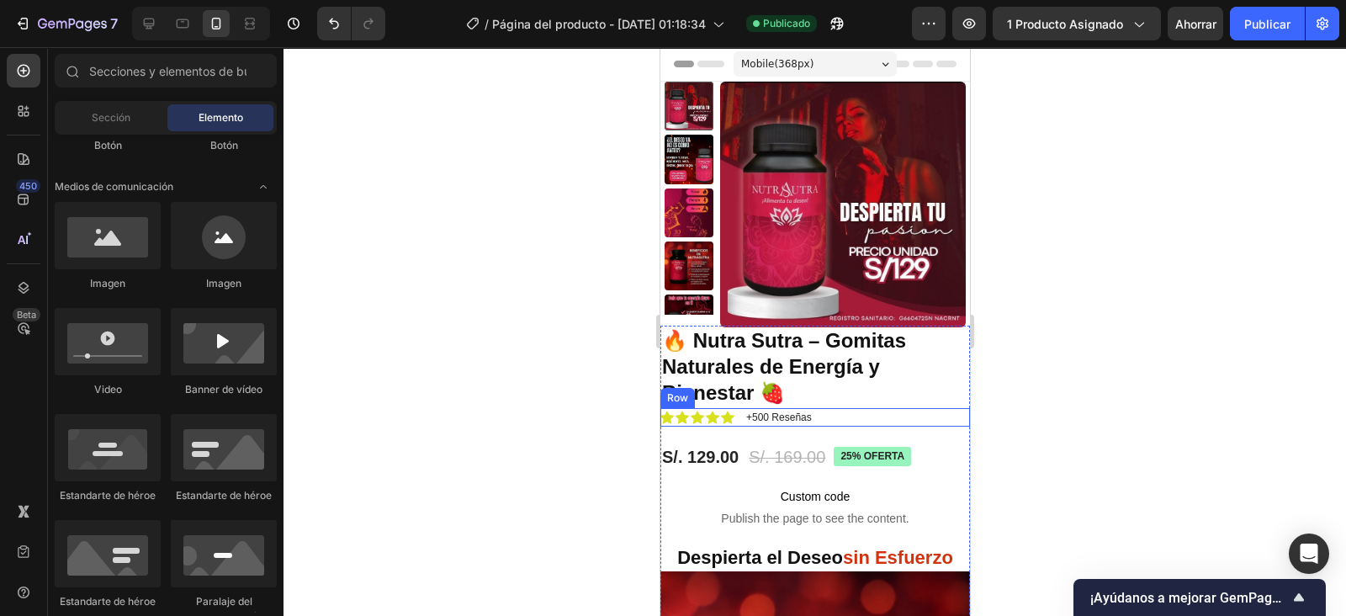
click at [820, 416] on div "Icon Icon Icon Icon Icon Icon List +500 Reseñas Text Block Row" at bounding box center [815, 417] width 310 height 19
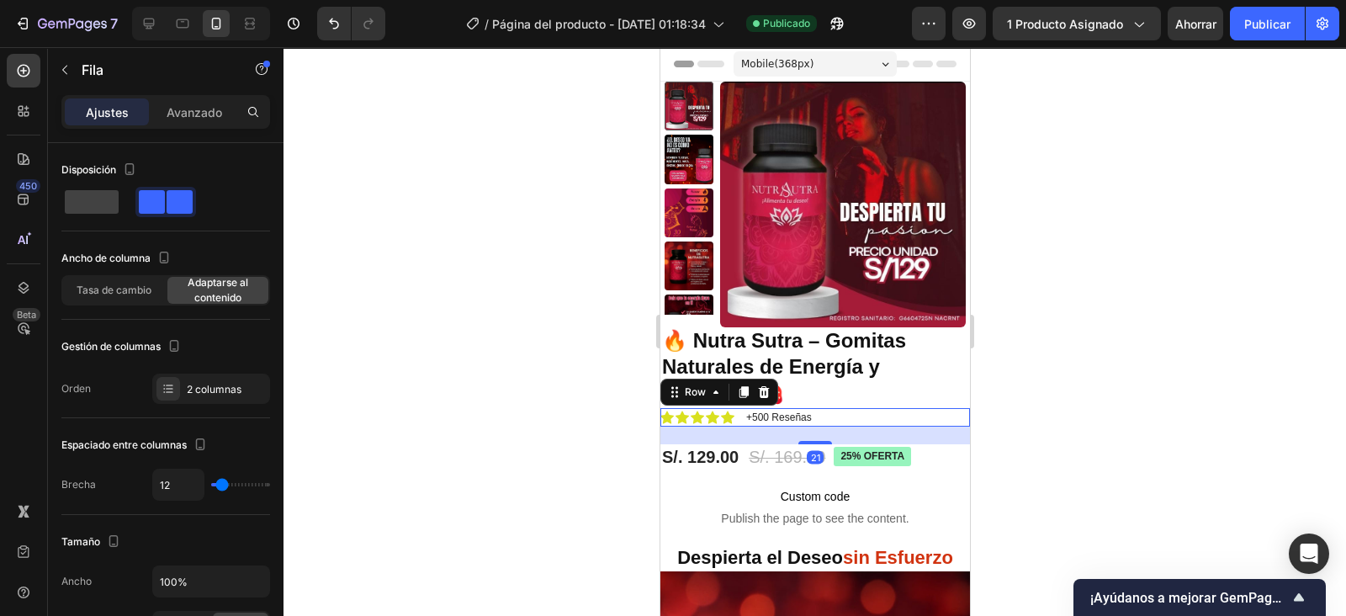
click at [202, 108] on p "Avanzado" at bounding box center [195, 112] width 56 height 18
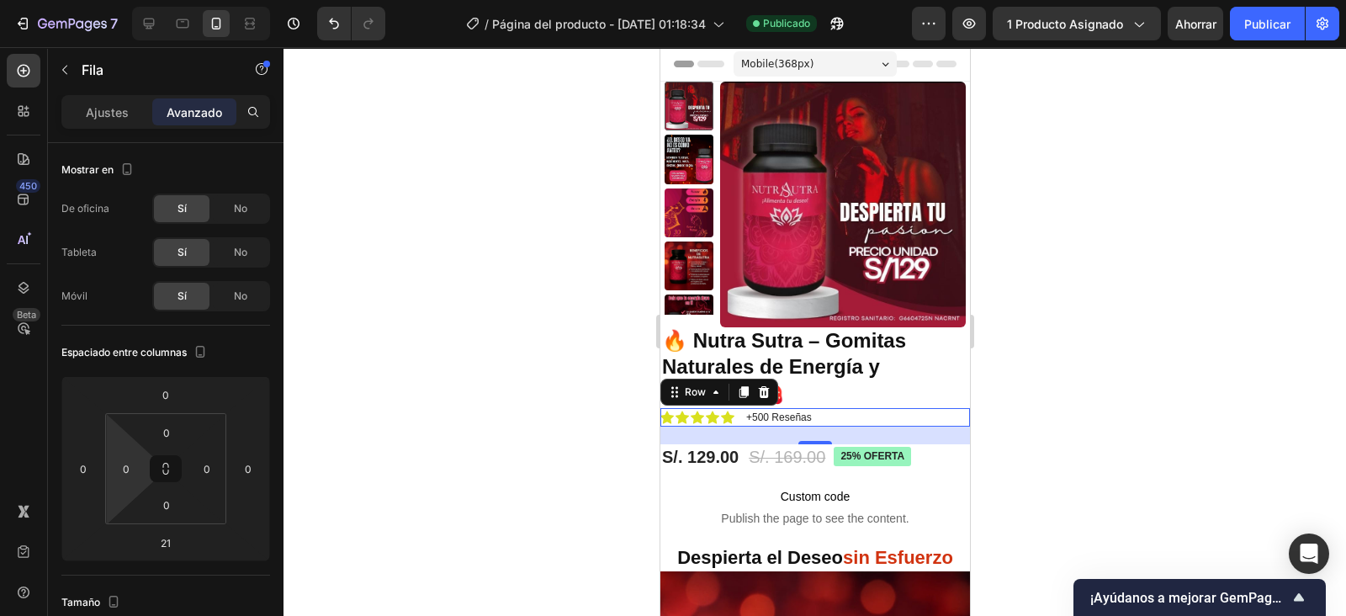
click at [130, 470] on input "0" at bounding box center [126, 468] width 25 height 25
type input "5"
click at [718, 454] on div "S/. 129.00" at bounding box center [700, 456] width 80 height 25
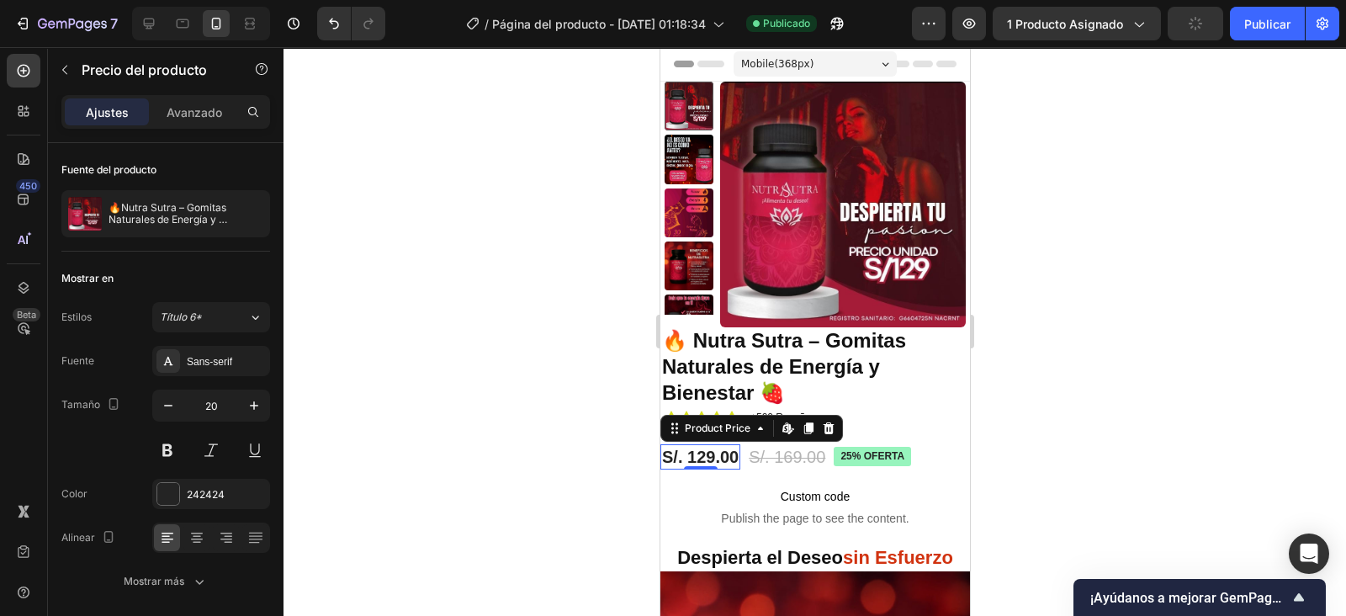
click at [195, 98] on div "Avanzado" at bounding box center [194, 111] width 84 height 27
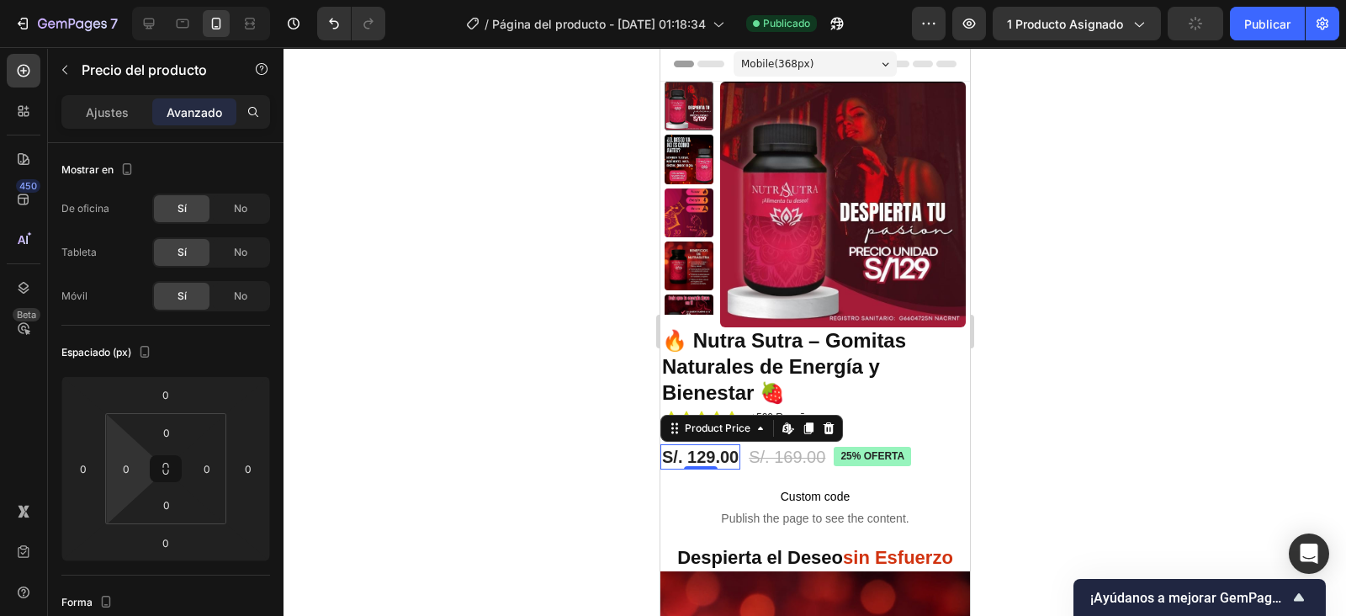
click at [131, 468] on input "0" at bounding box center [126, 468] width 25 height 25
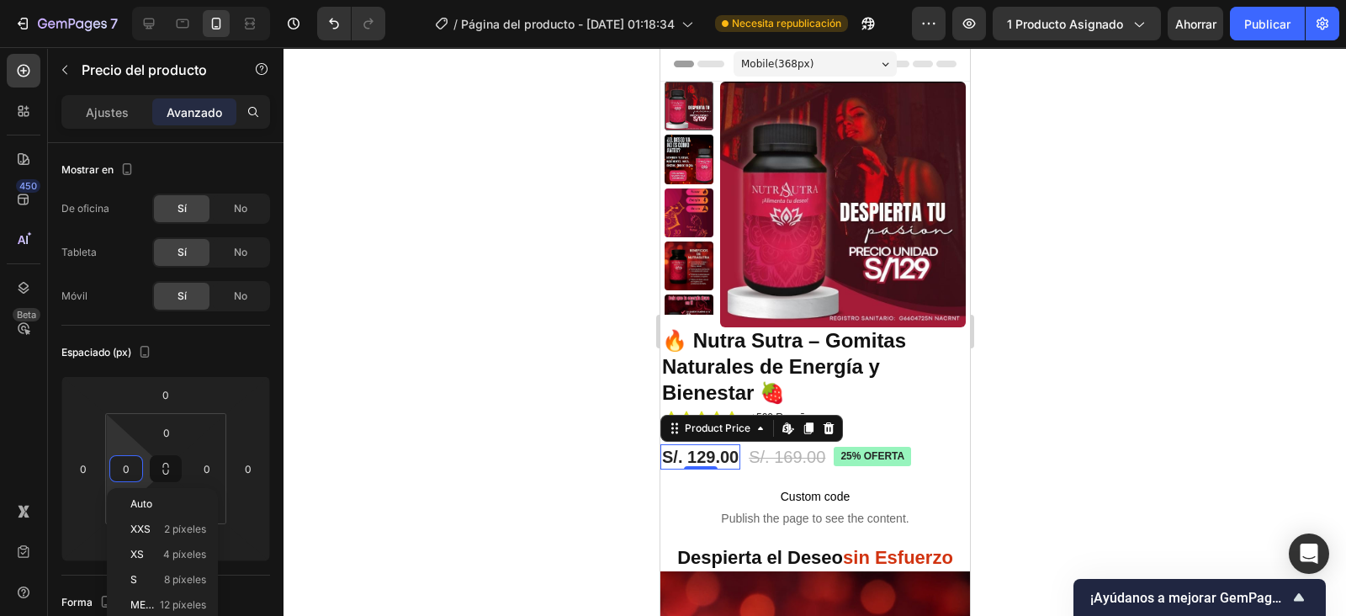
type input "5"
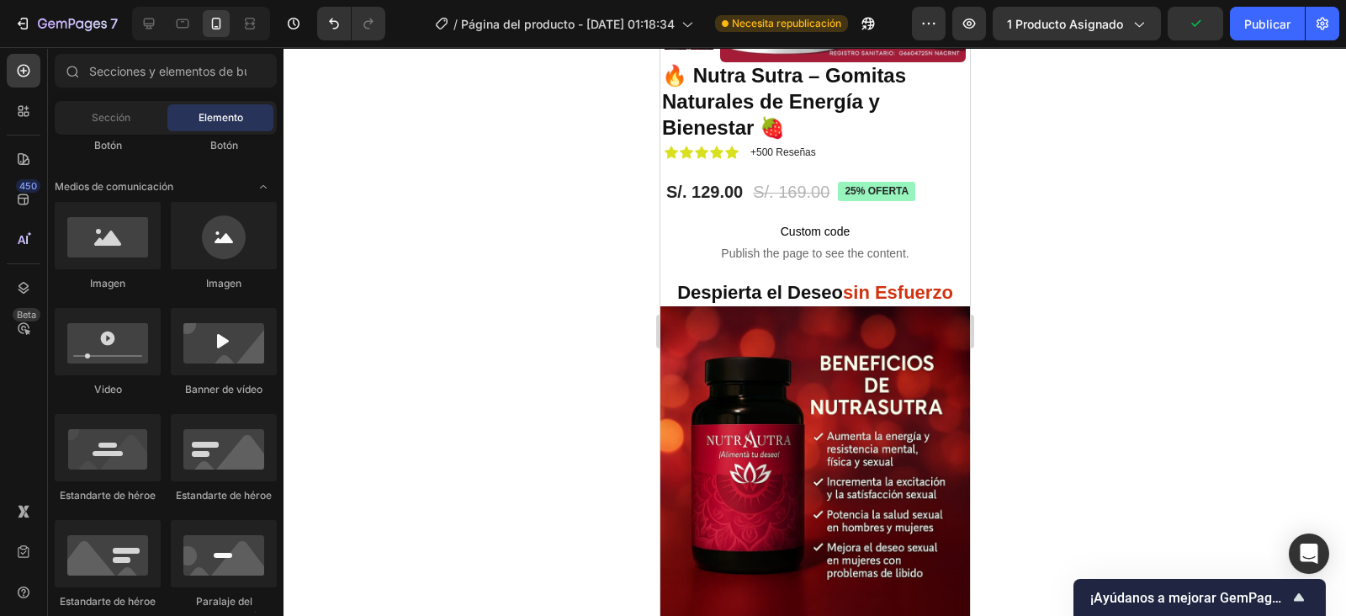
scroll to position [84, 0]
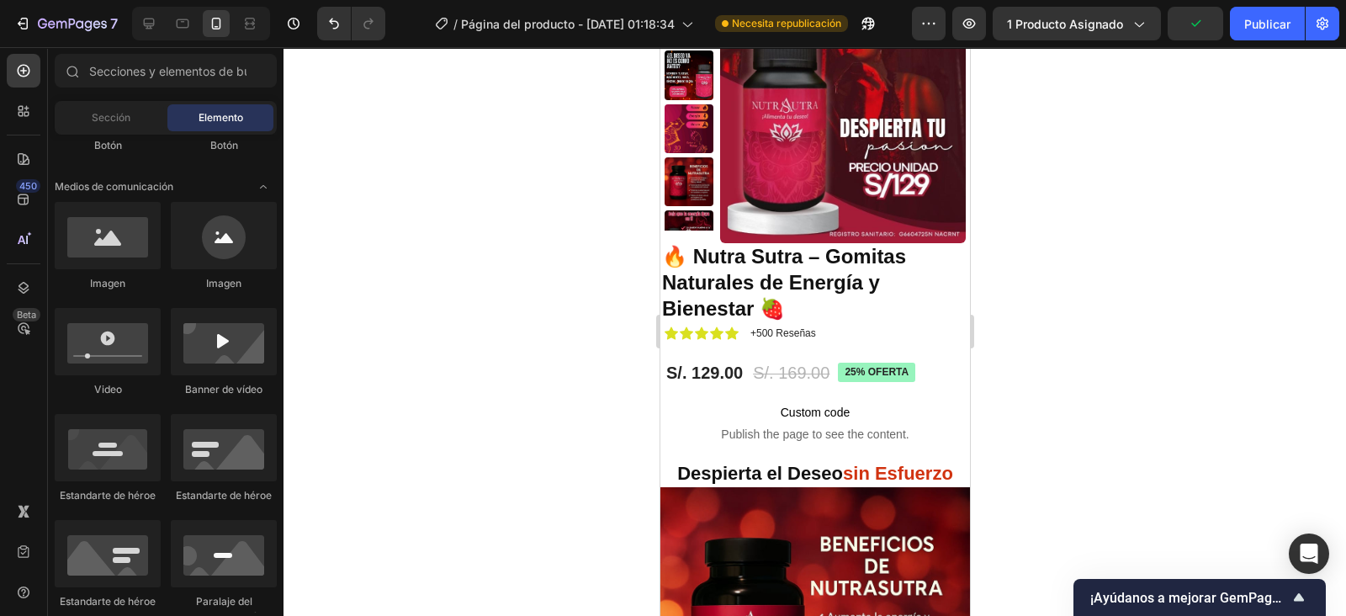
click at [1272, 25] on div "Publicar" at bounding box center [1267, 24] width 46 height 18
